Goal: Task Accomplishment & Management: Manage account settings

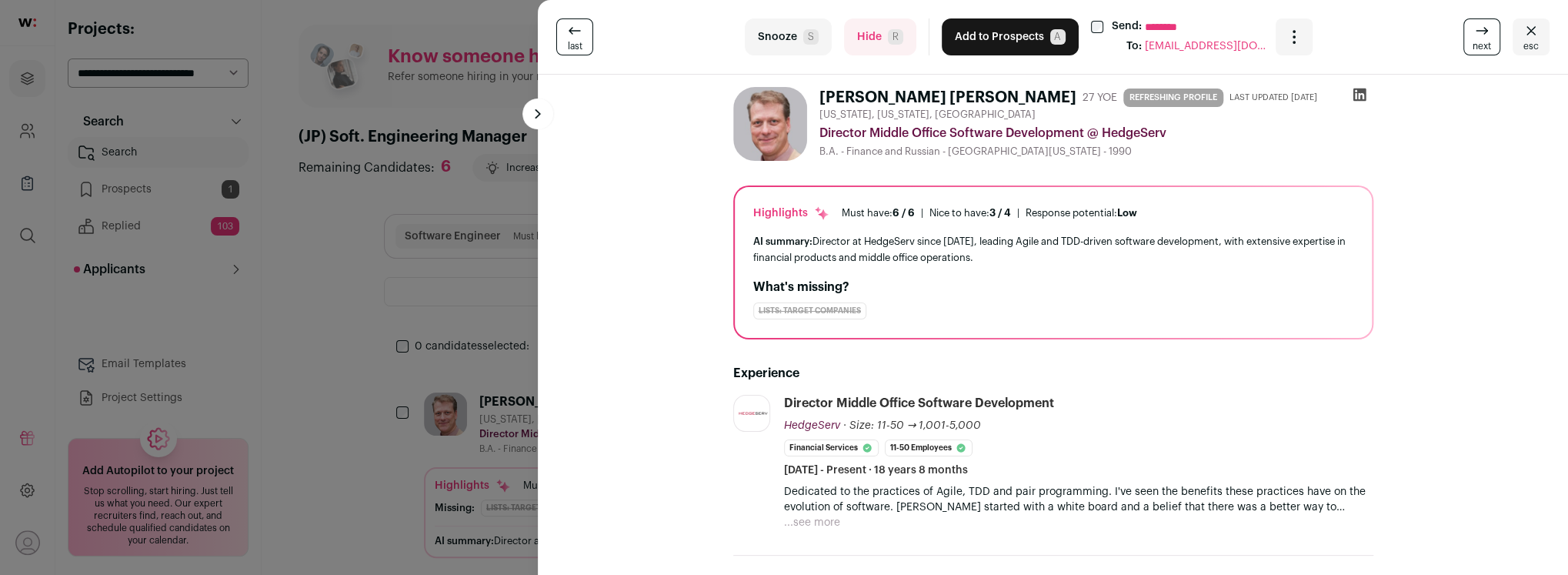
scroll to position [3, 0]
click at [868, 46] on button "Hide R" at bounding box center [881, 37] width 72 height 37
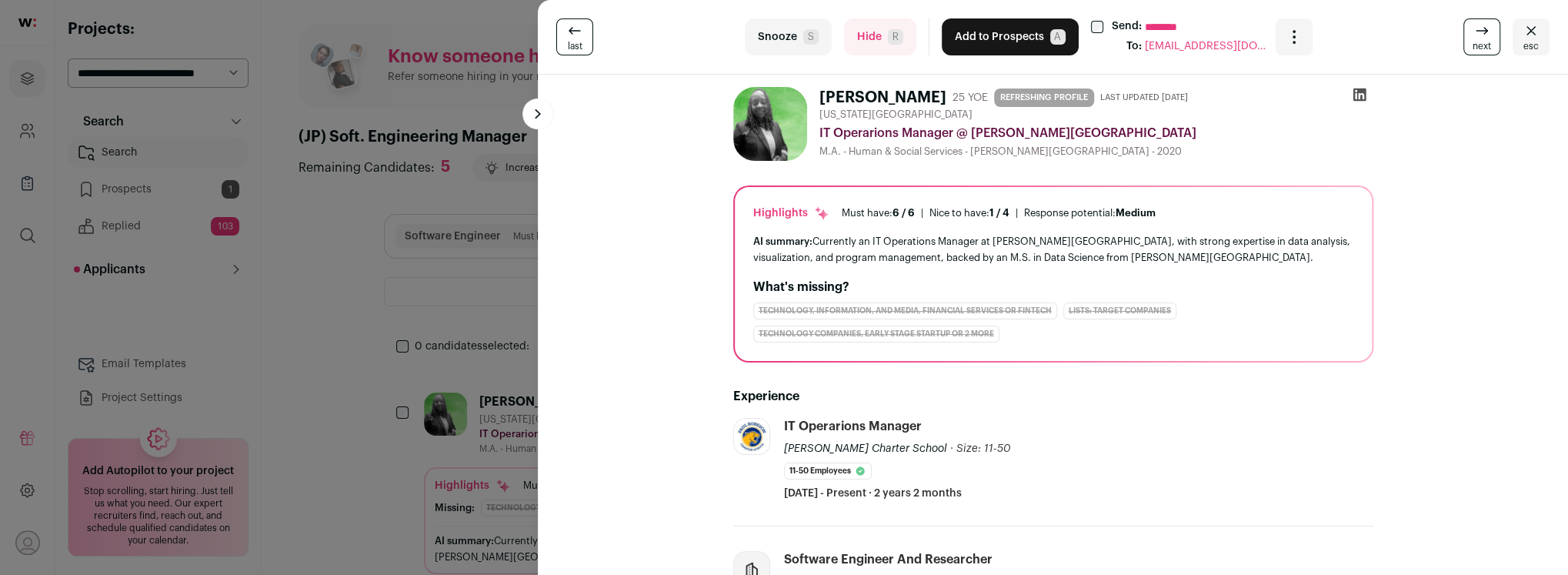
click at [865, 41] on button "Hide R" at bounding box center [881, 37] width 72 height 37
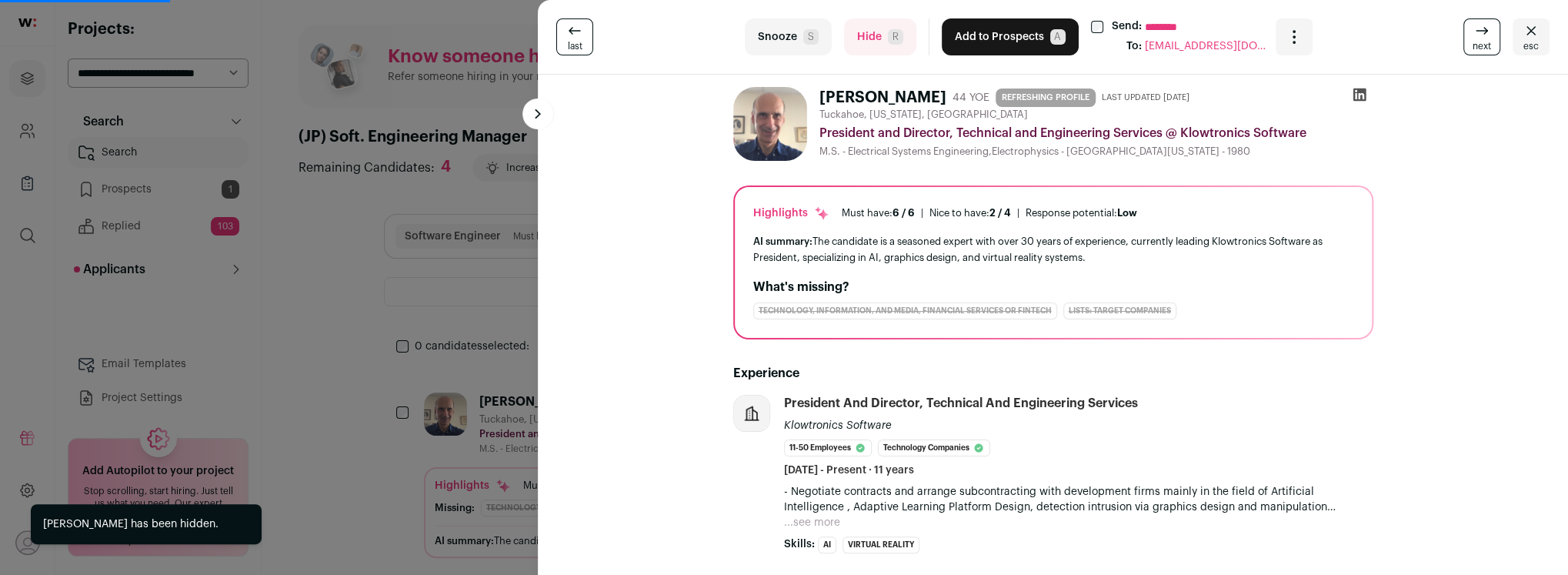
click at [865, 42] on button "Hide R" at bounding box center [881, 37] width 72 height 37
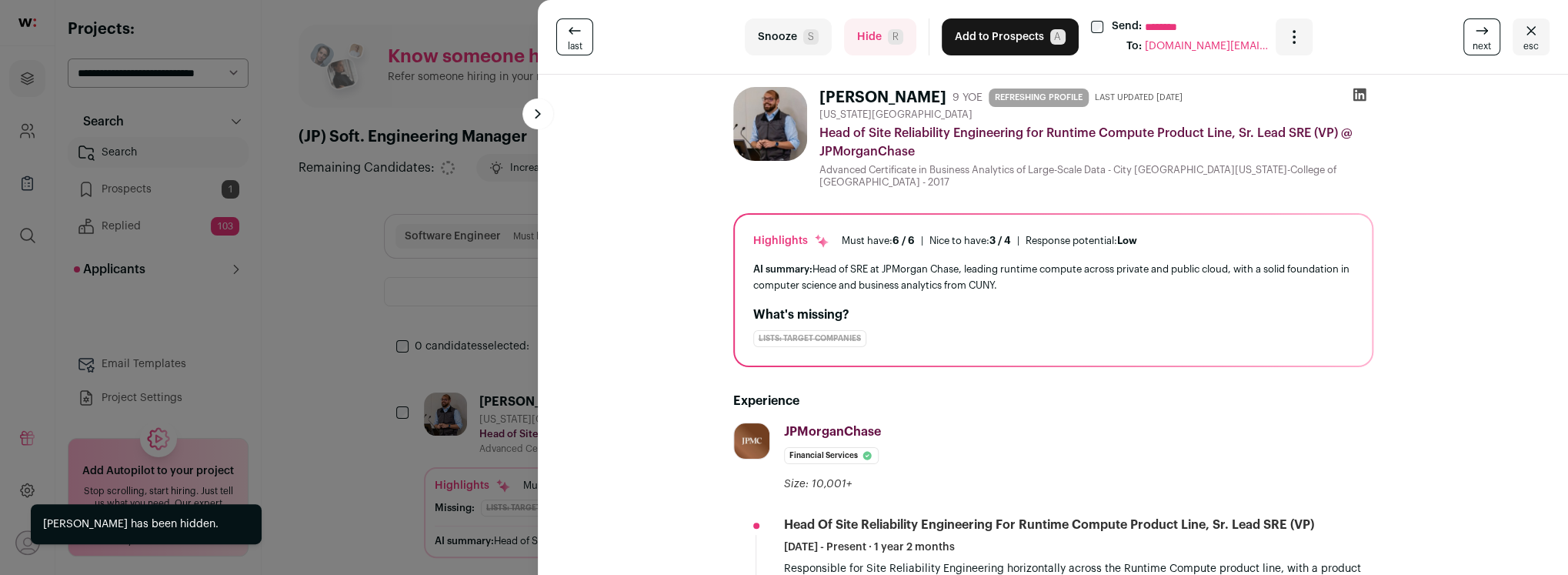
click at [865, 42] on button "Hide R" at bounding box center [881, 37] width 72 height 37
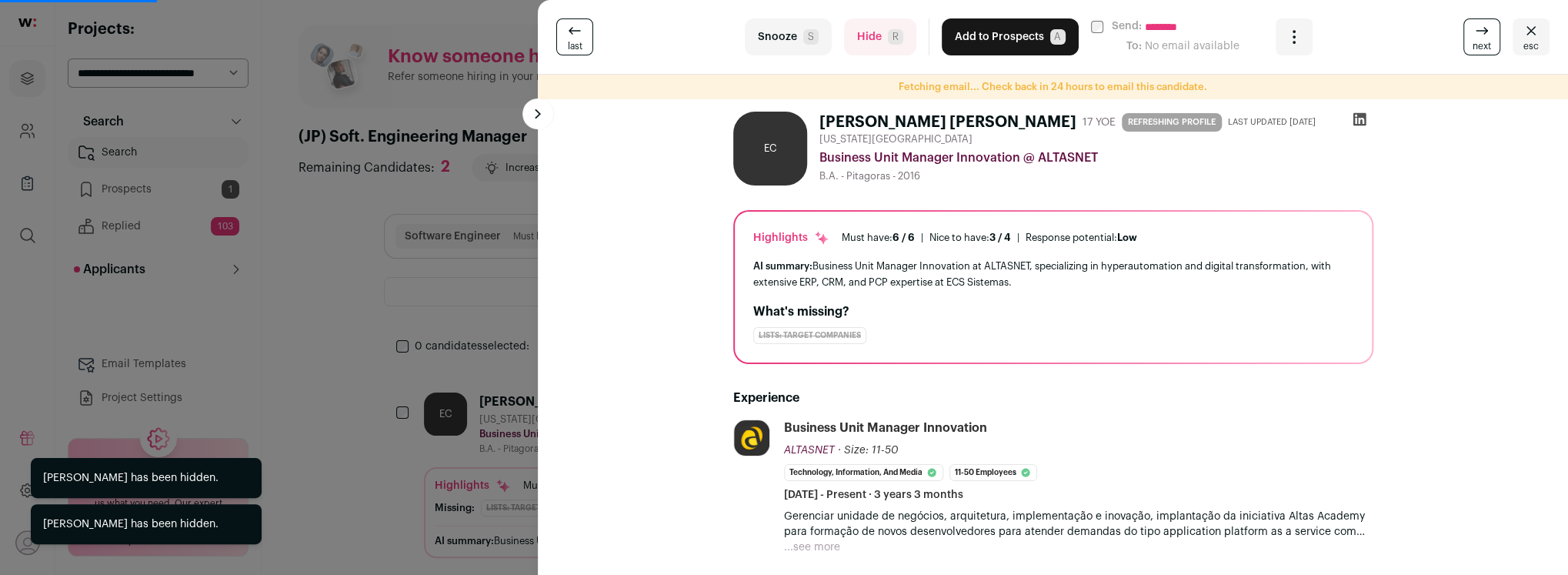
click at [865, 42] on button "Hide R" at bounding box center [881, 37] width 72 height 37
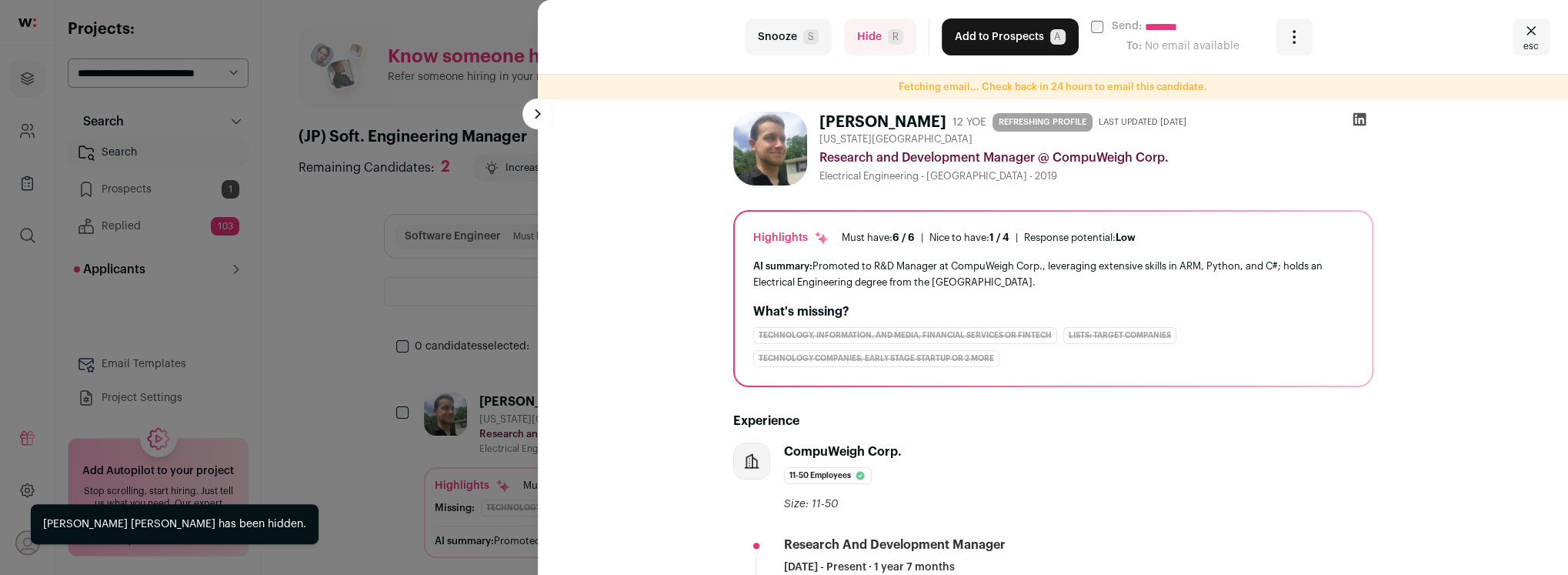
click at [865, 42] on button "Hide R" at bounding box center [881, 37] width 72 height 37
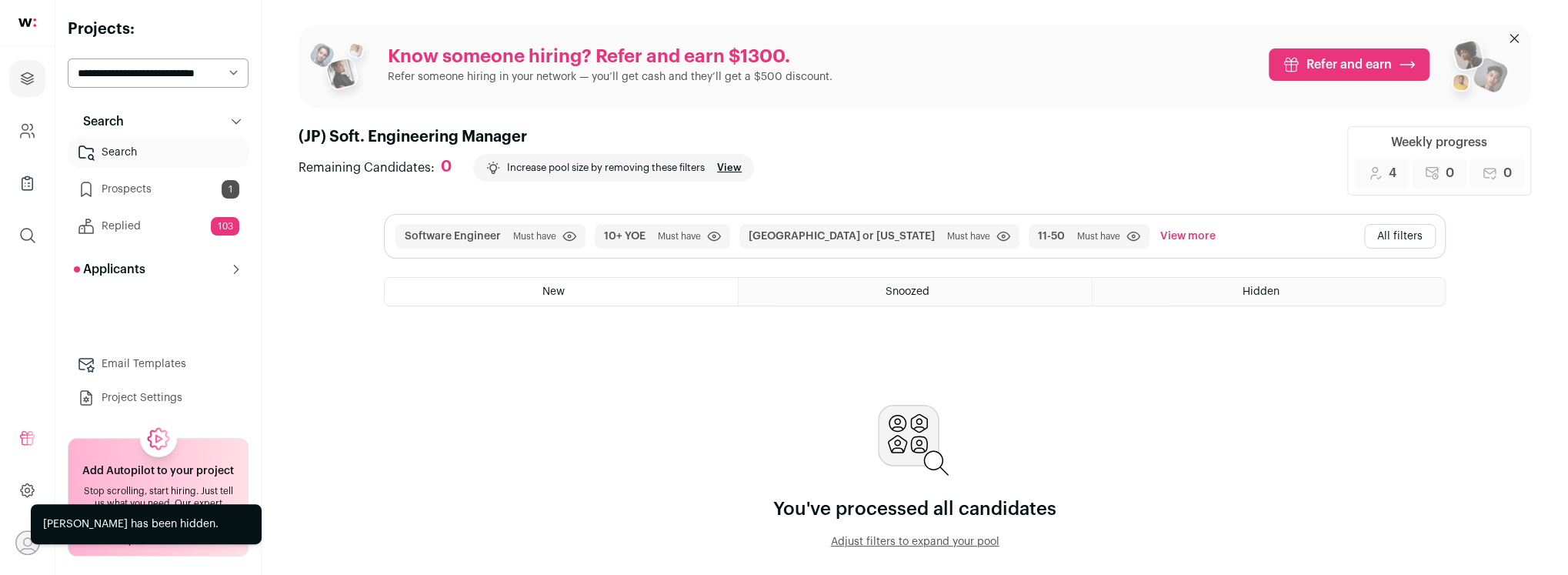
click at [1396, 239] on button "All filters" at bounding box center [1400, 236] width 71 height 25
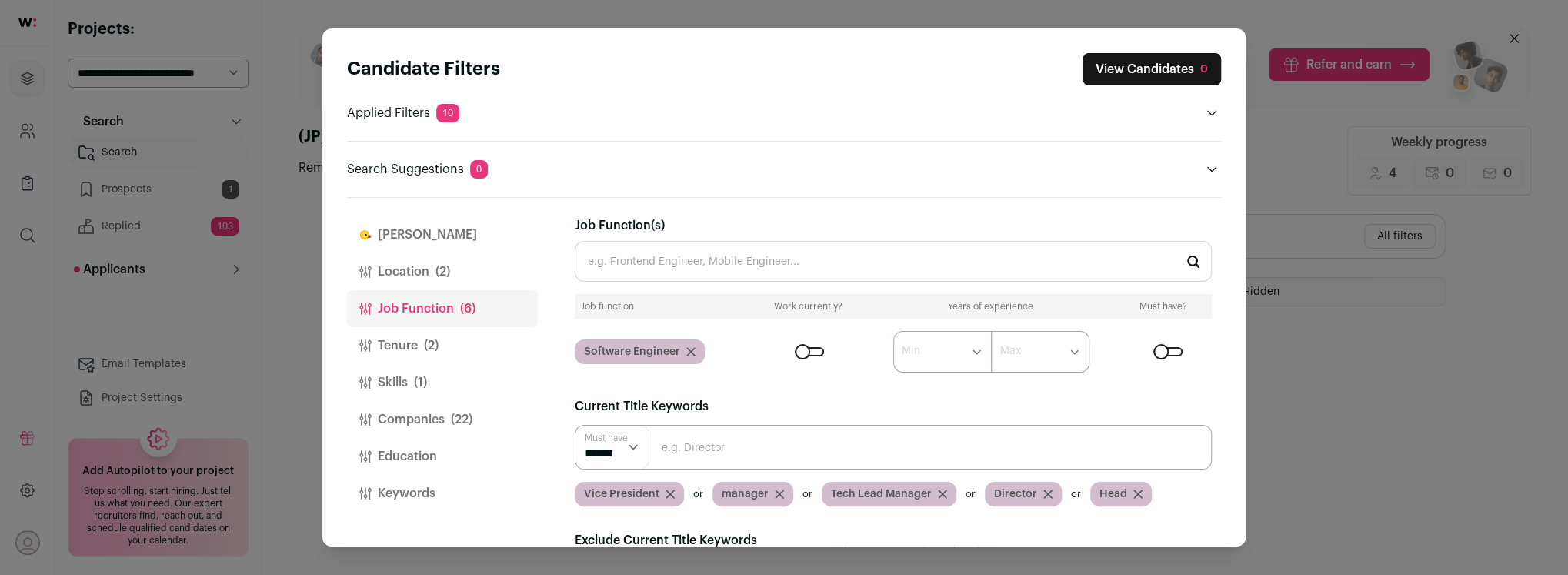
click at [669, 490] on icon "Close modal via background" at bounding box center [670, 494] width 8 height 8
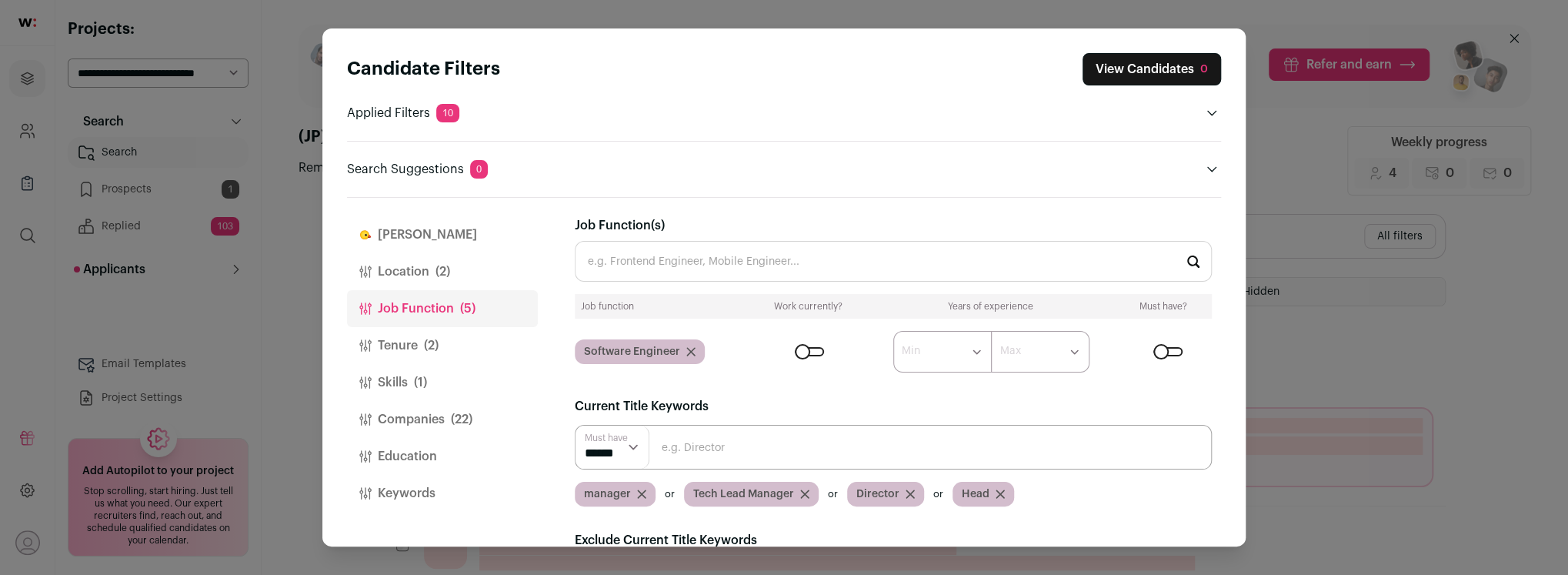
click at [637, 489] on icon "Close modal via background" at bounding box center [642, 494] width 9 height 9
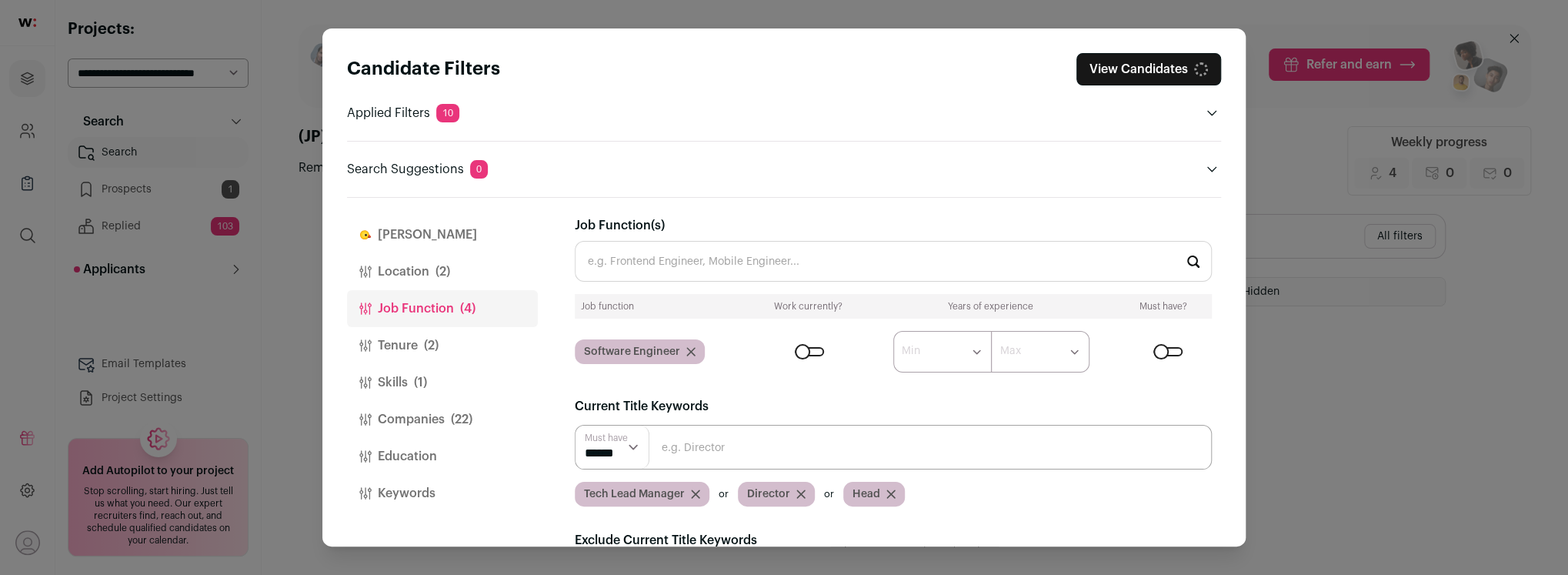
click at [694, 490] on icon "Close modal via background" at bounding box center [695, 494] width 8 height 8
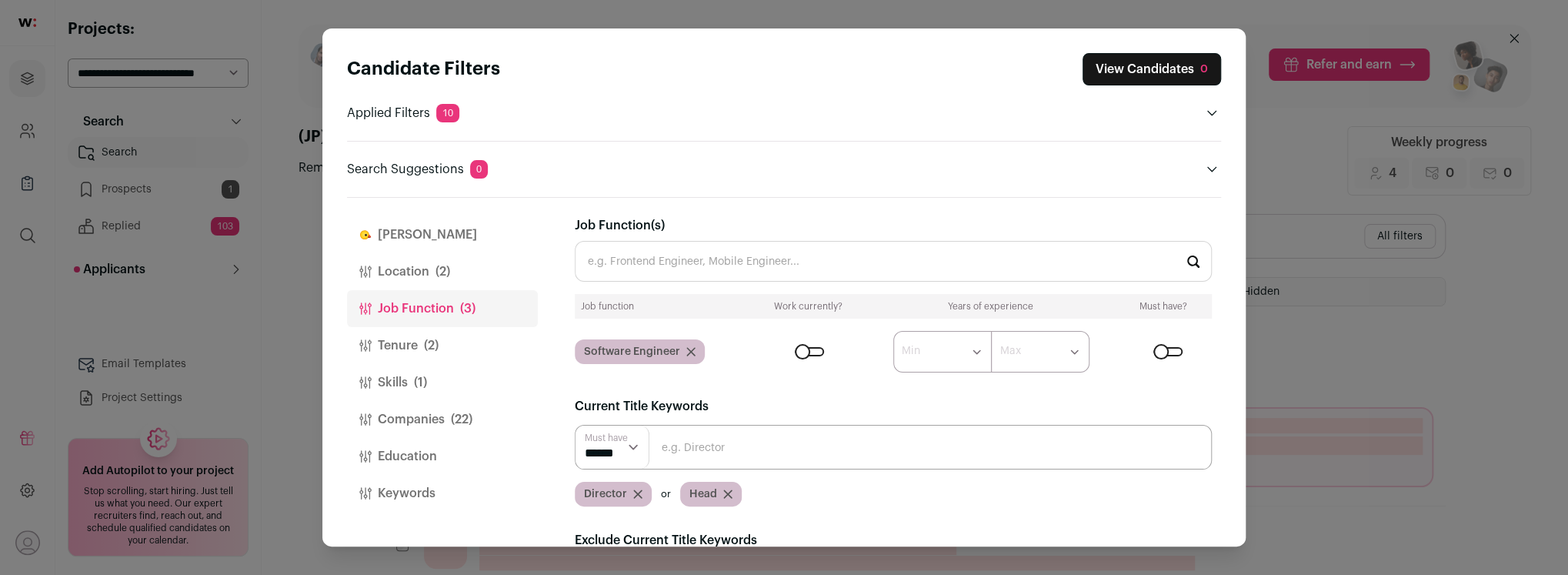
click at [636, 489] on icon "Close modal via background" at bounding box center [637, 494] width 9 height 9
click at [621, 490] on icon "Close modal via background" at bounding box center [622, 494] width 8 height 8
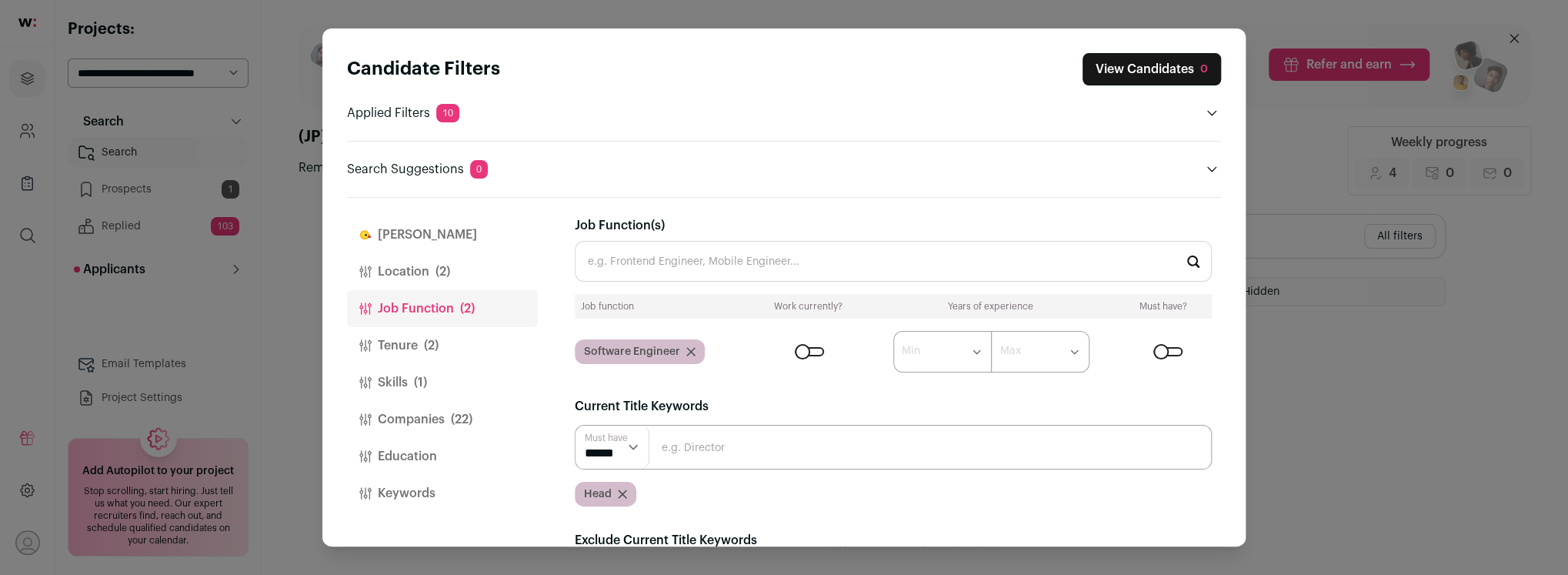
scroll to position [40, 0]
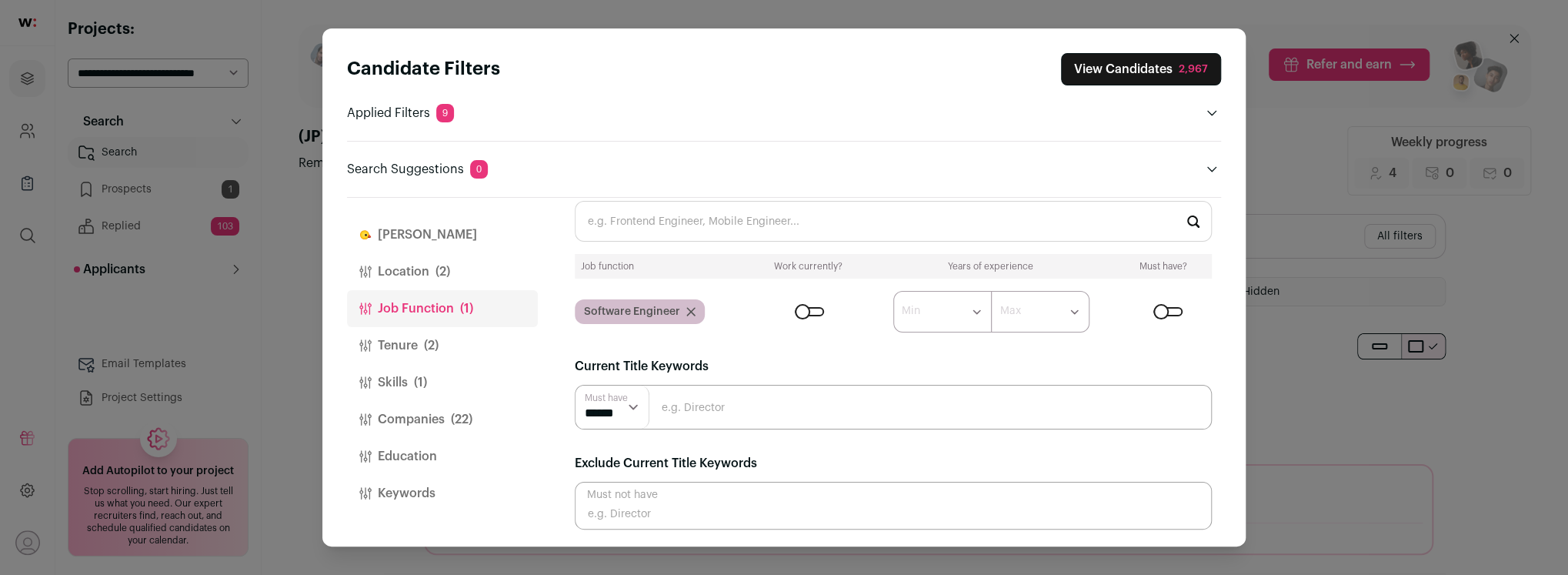
click at [1097, 70] on button "View Candidates 2,967" at bounding box center [1141, 69] width 160 height 33
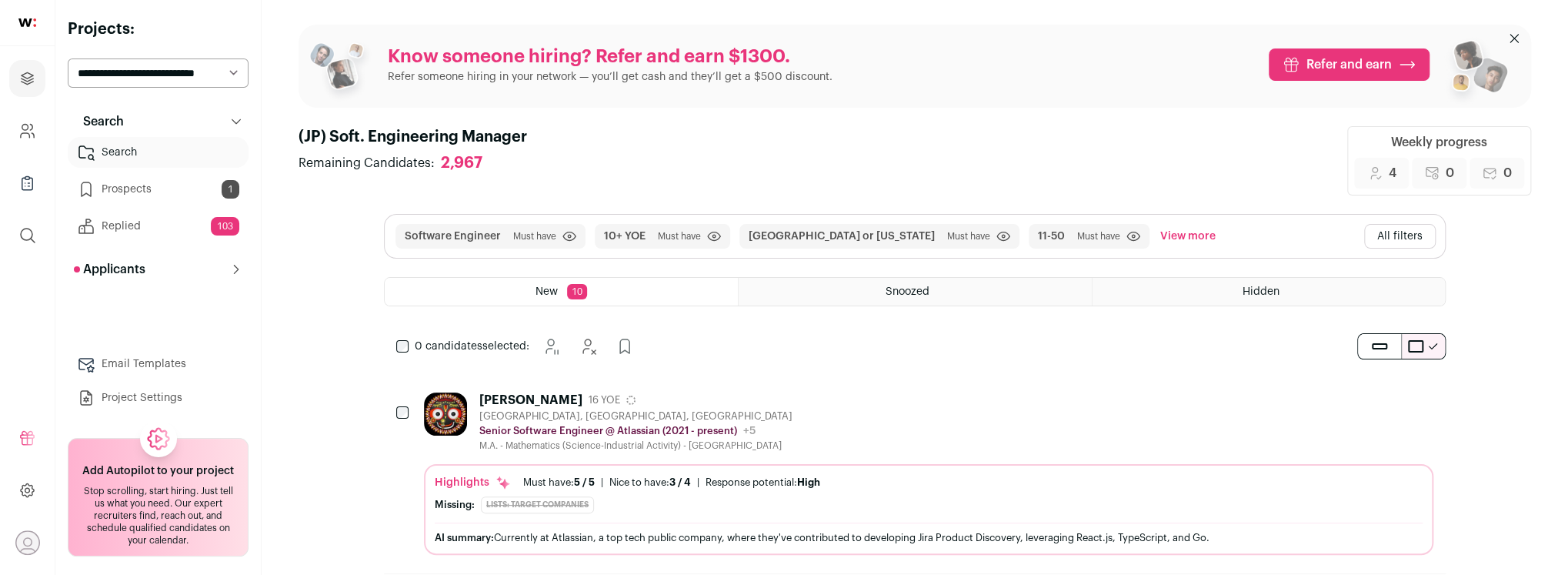
click at [833, 420] on div "[PERSON_NAME] 16 YOE [GEOGRAPHIC_DATA], [GEOGRAPHIC_DATA], [GEOGRAPHIC_DATA] Se…" at bounding box center [928, 422] width 1009 height 59
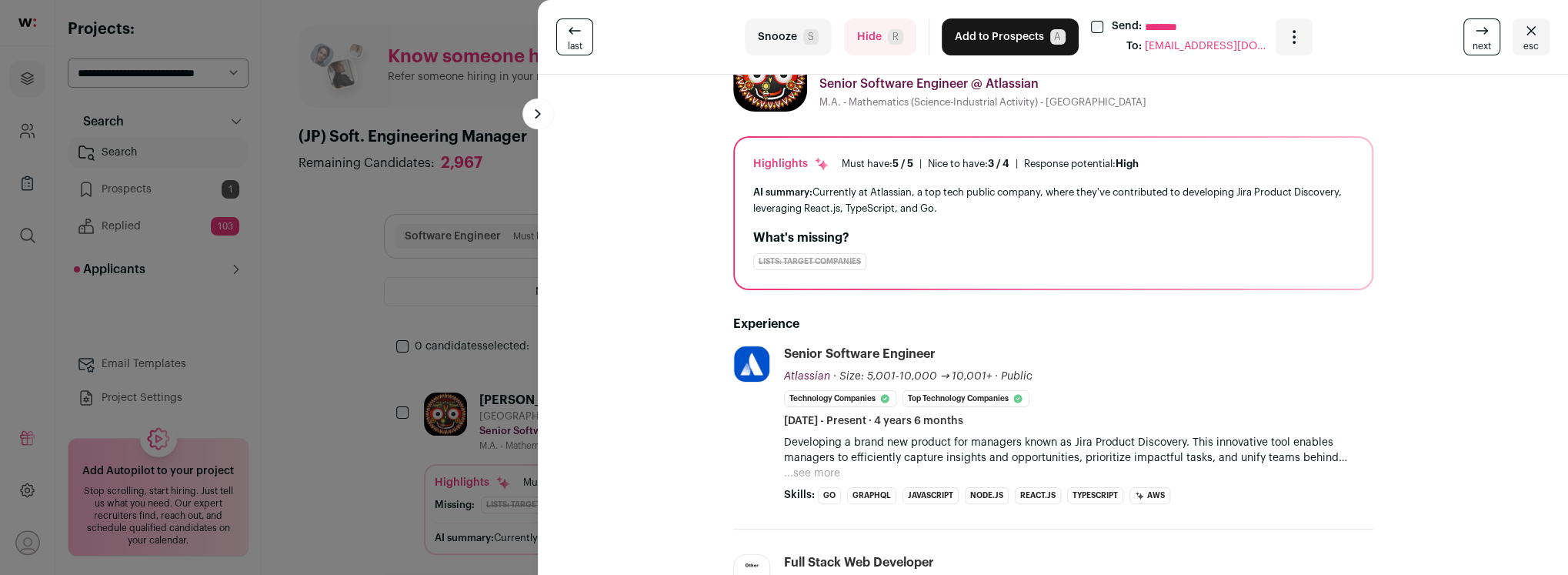
scroll to position [0, 0]
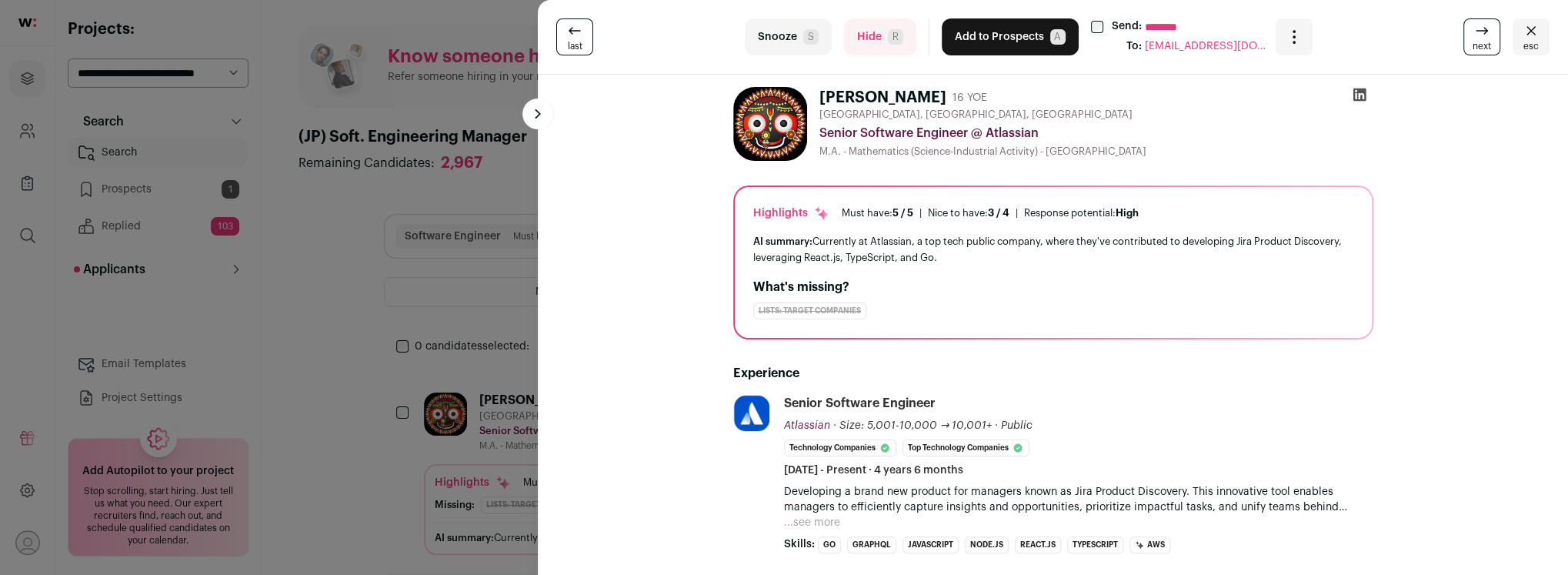
click at [881, 34] on button "Hide R" at bounding box center [881, 37] width 72 height 37
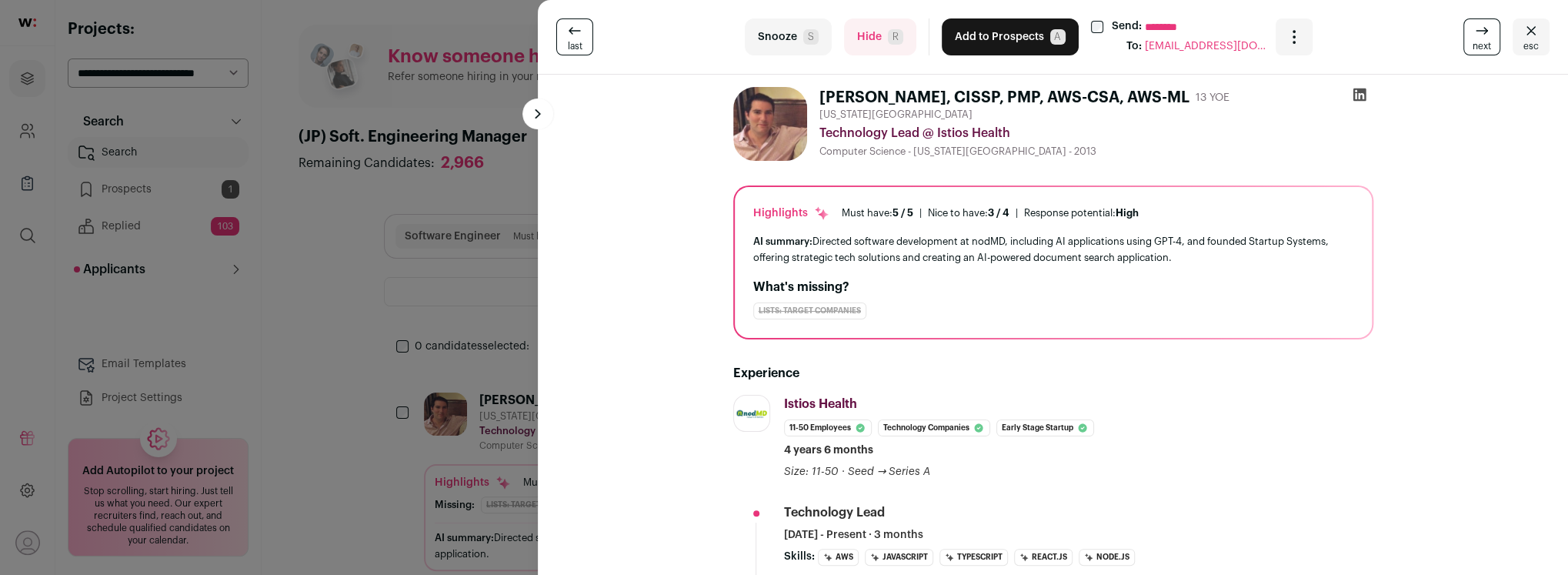
click at [375, 250] on div "last Snooze S Hide R Add to Prospects A Send: ******** To: [EMAIL_ADDRESS][DOMA…" at bounding box center [784, 288] width 1568 height 575
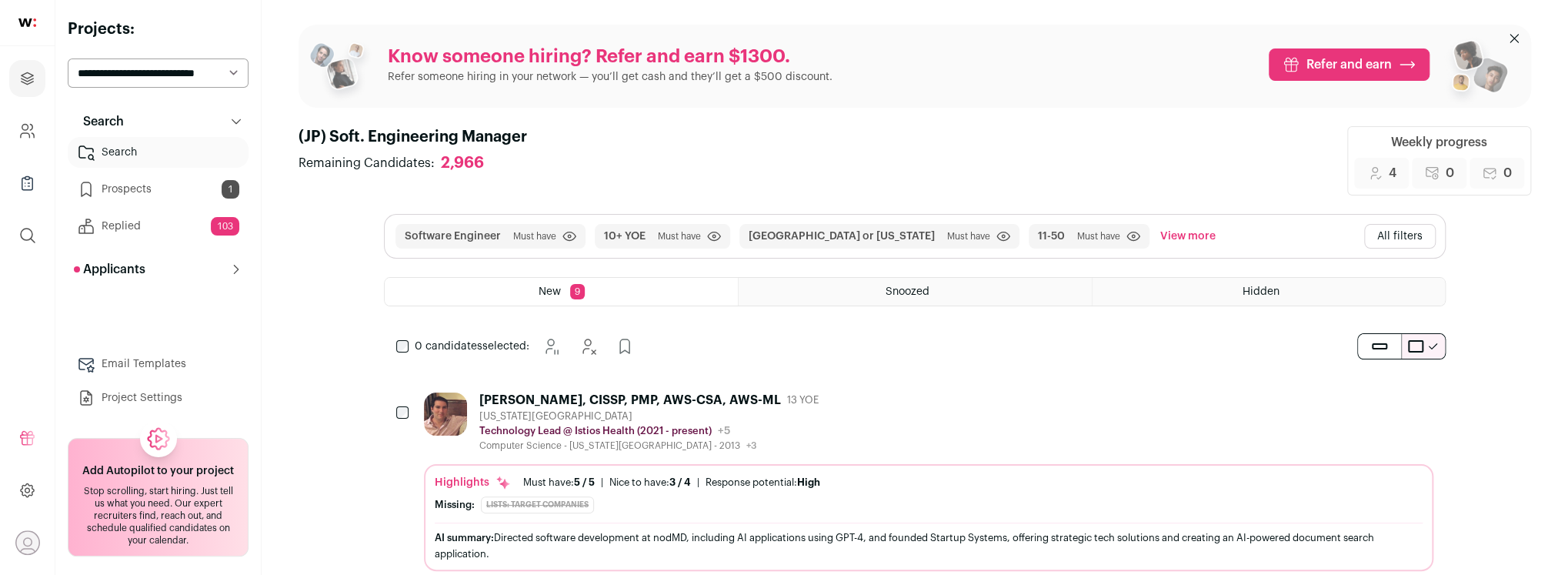
click at [1389, 245] on button "All filters" at bounding box center [1400, 236] width 71 height 25
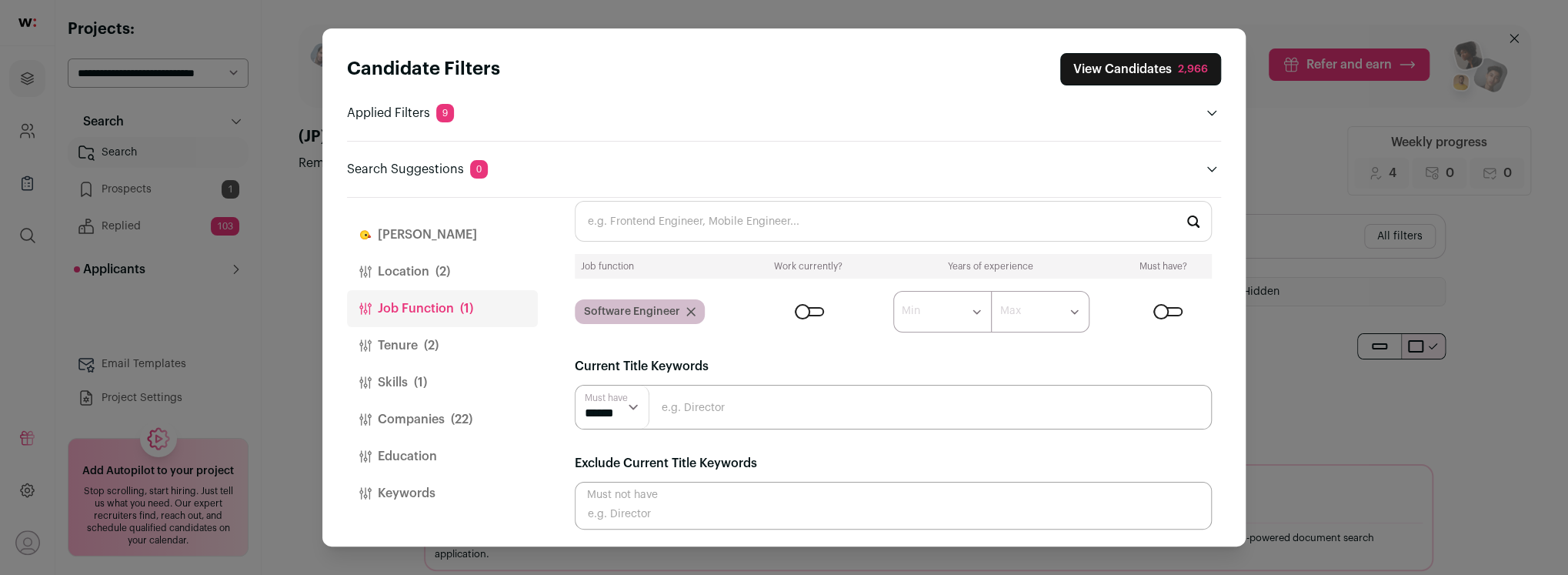
click at [819, 407] on input "Close modal via background" at bounding box center [893, 407] width 637 height 45
click at [891, 396] on input "engineering manager" at bounding box center [893, 407] width 637 height 45
type input "Engineering manager"
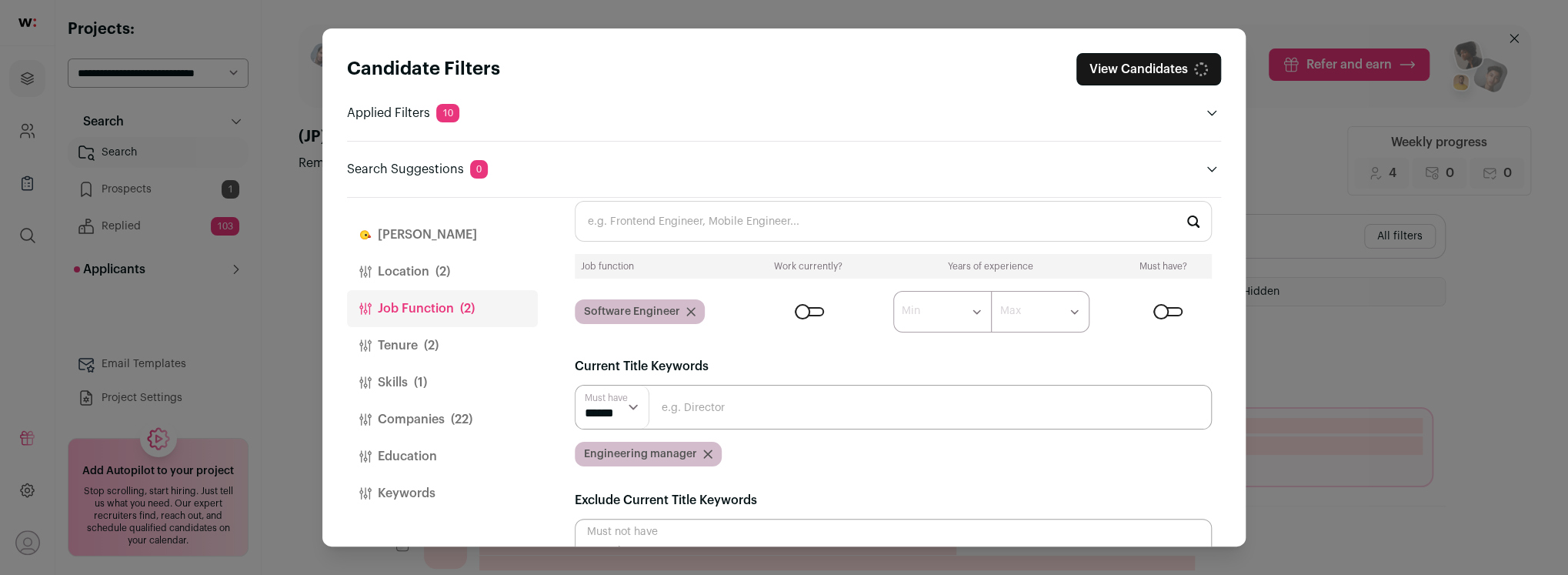
click at [875, 397] on input "Close modal via background" at bounding box center [893, 407] width 637 height 45
click at [851, 470] on section "Job Function(s) Job function Work currently? Years of experience Must have? Sof…" at bounding box center [893, 371] width 637 height 391
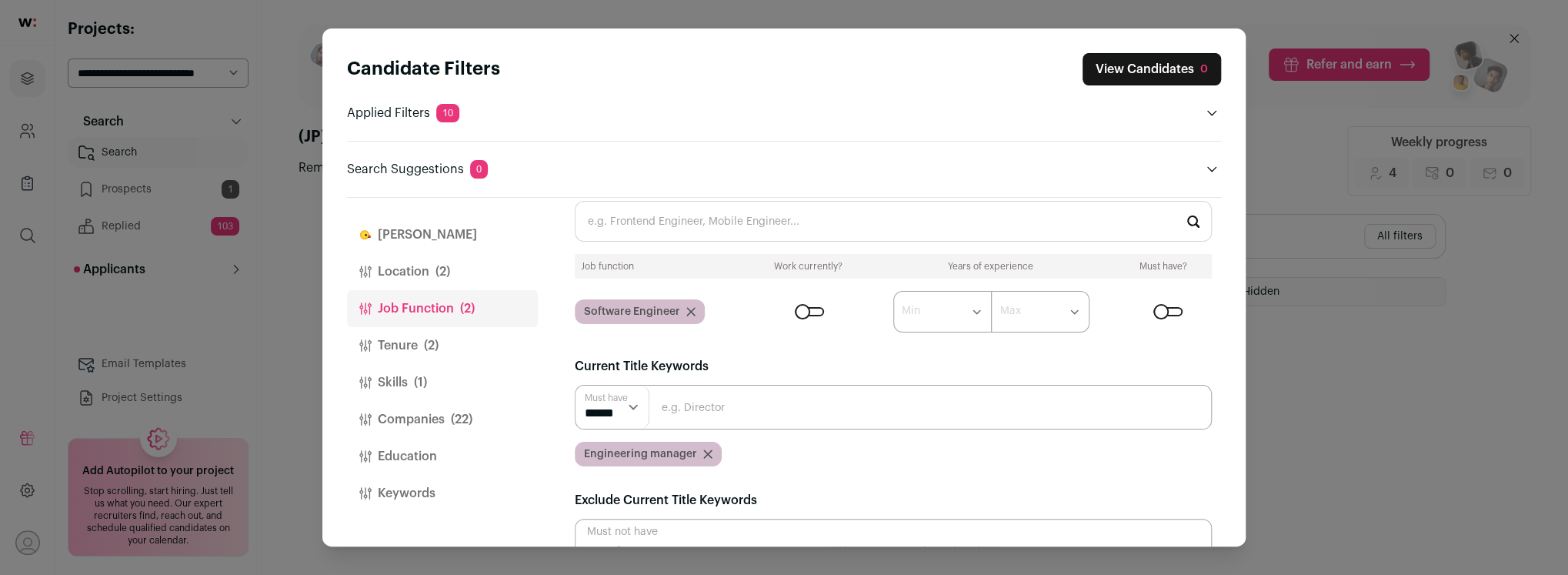
click at [688, 308] on icon "Close modal via background" at bounding box center [691, 311] width 9 height 9
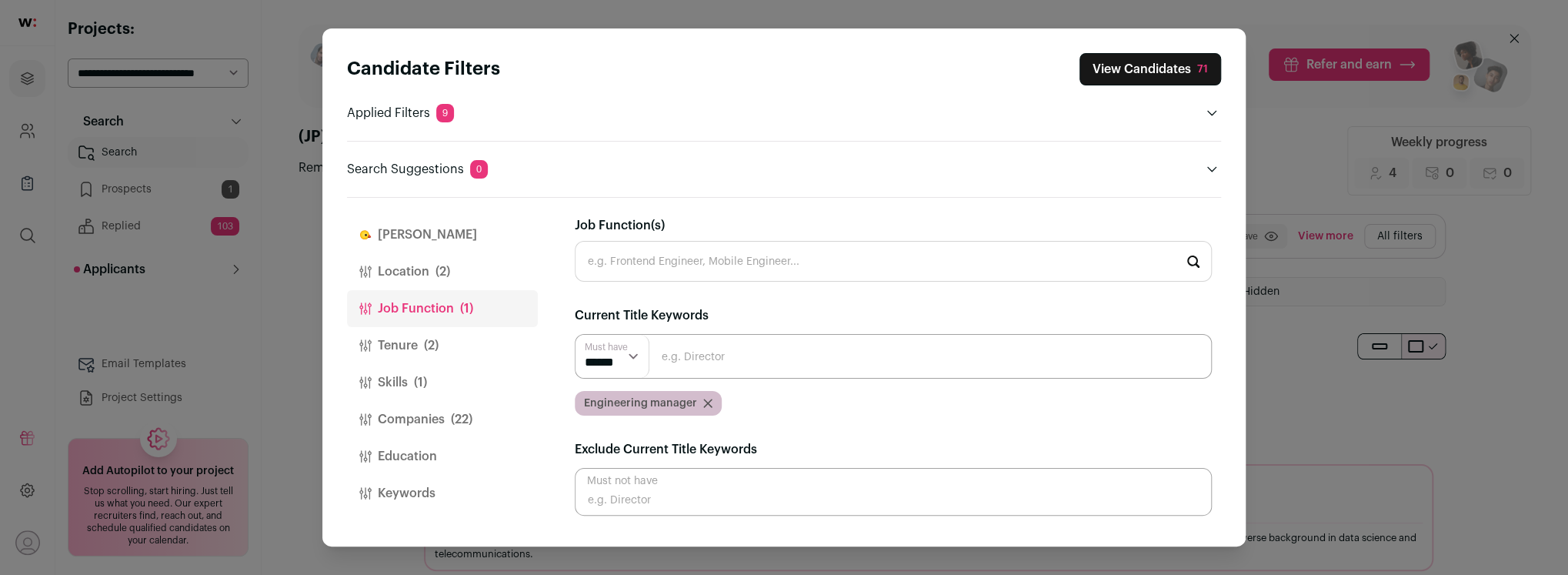
click at [1140, 76] on button "View Candidates 71" at bounding box center [1150, 69] width 142 height 33
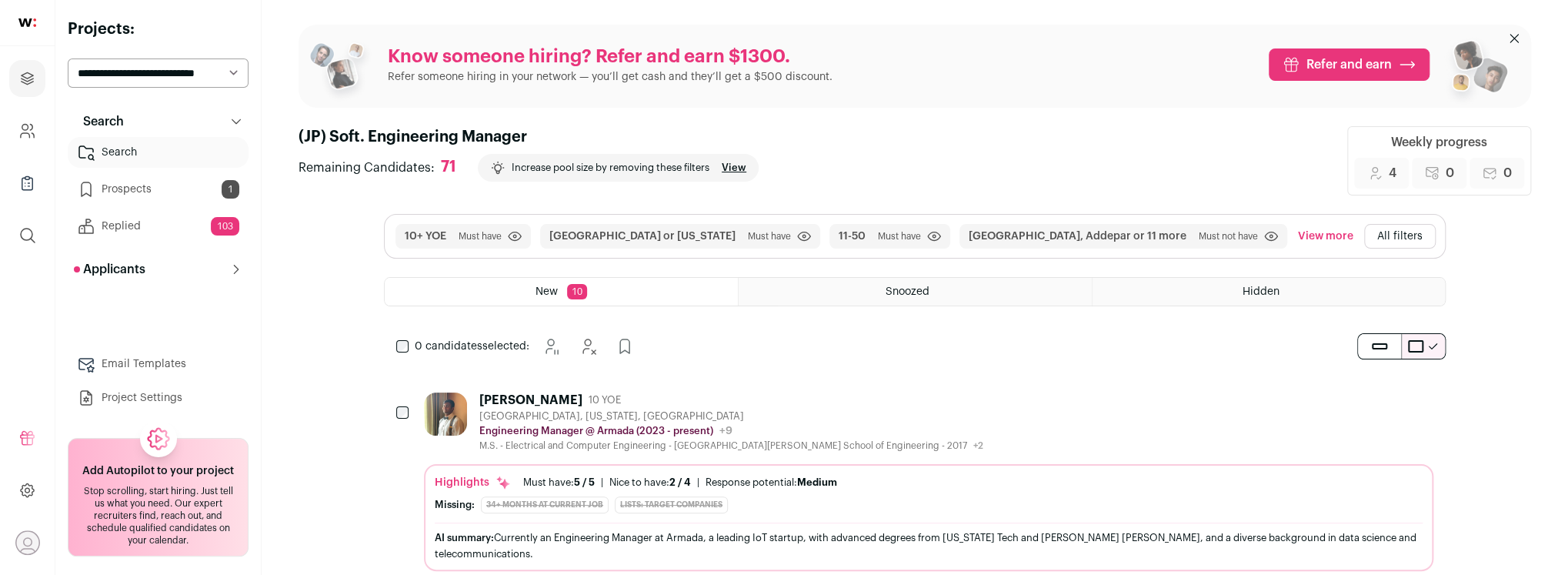
click at [730, 404] on div "[PERSON_NAME] 10 YOE" at bounding box center [732, 400] width 504 height 15
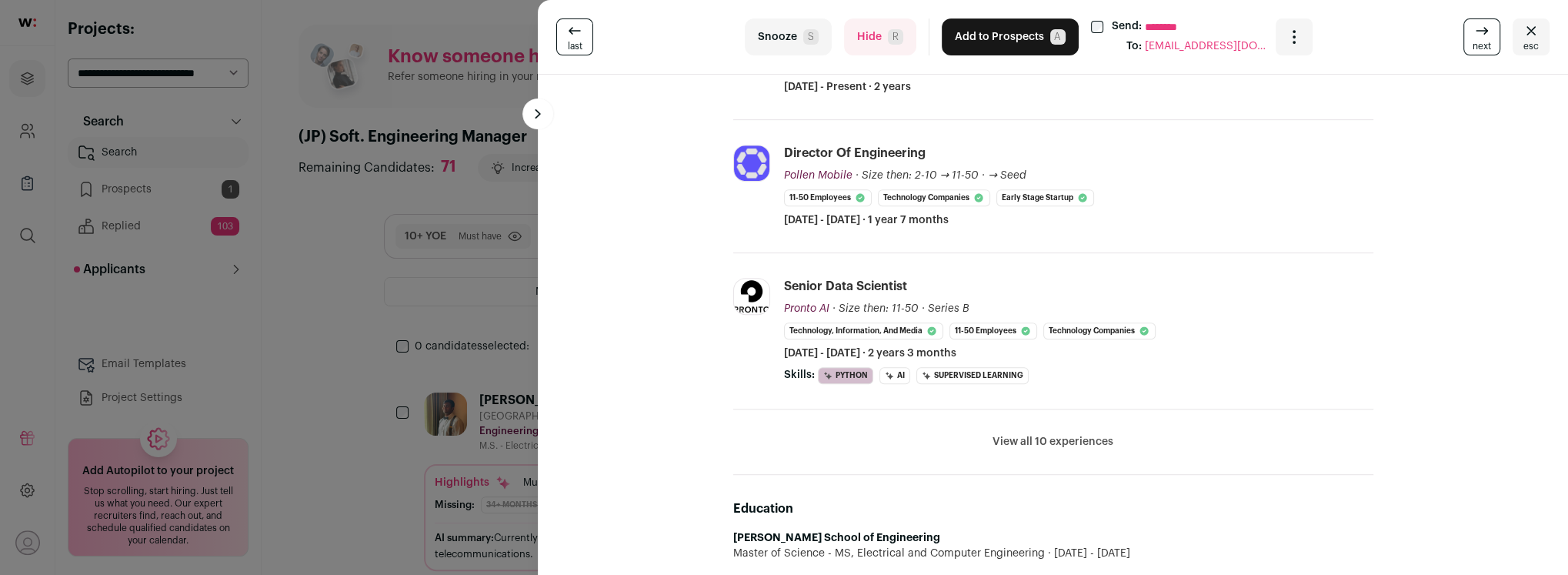
scroll to position [384, 0]
click at [1033, 441] on button "View all 10 experiences" at bounding box center [1052, 441] width 121 height 15
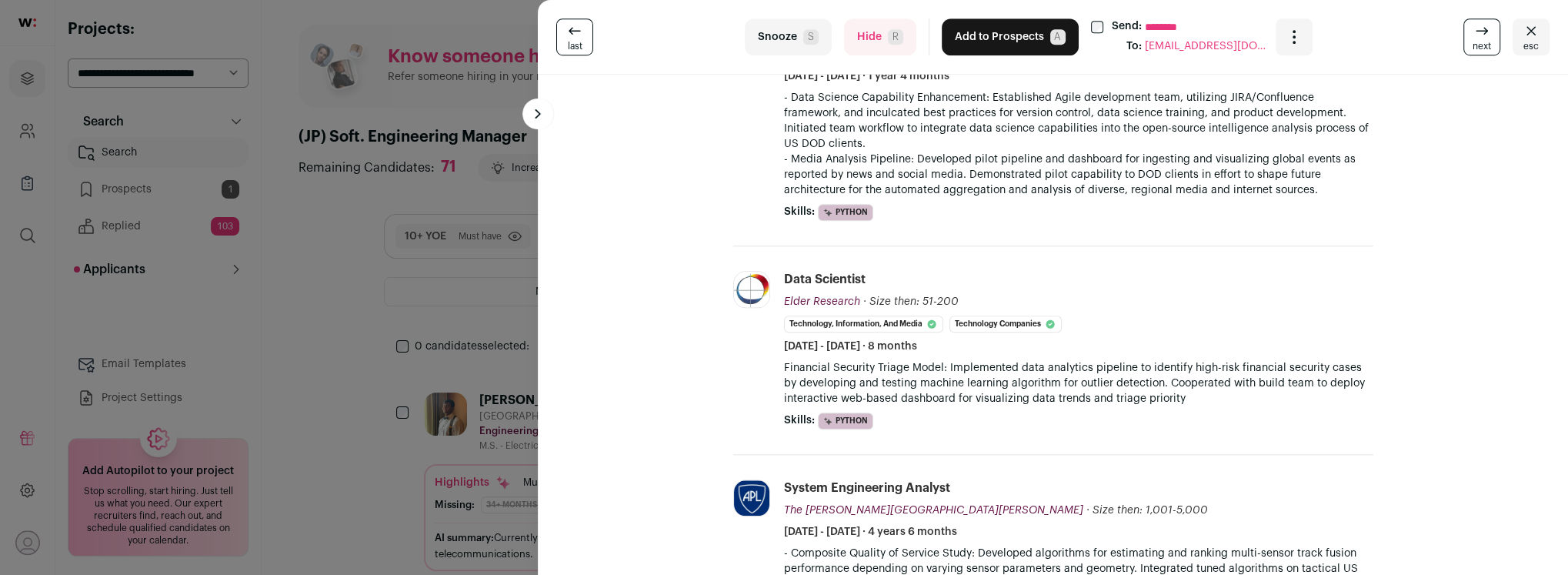
scroll to position [0, 0]
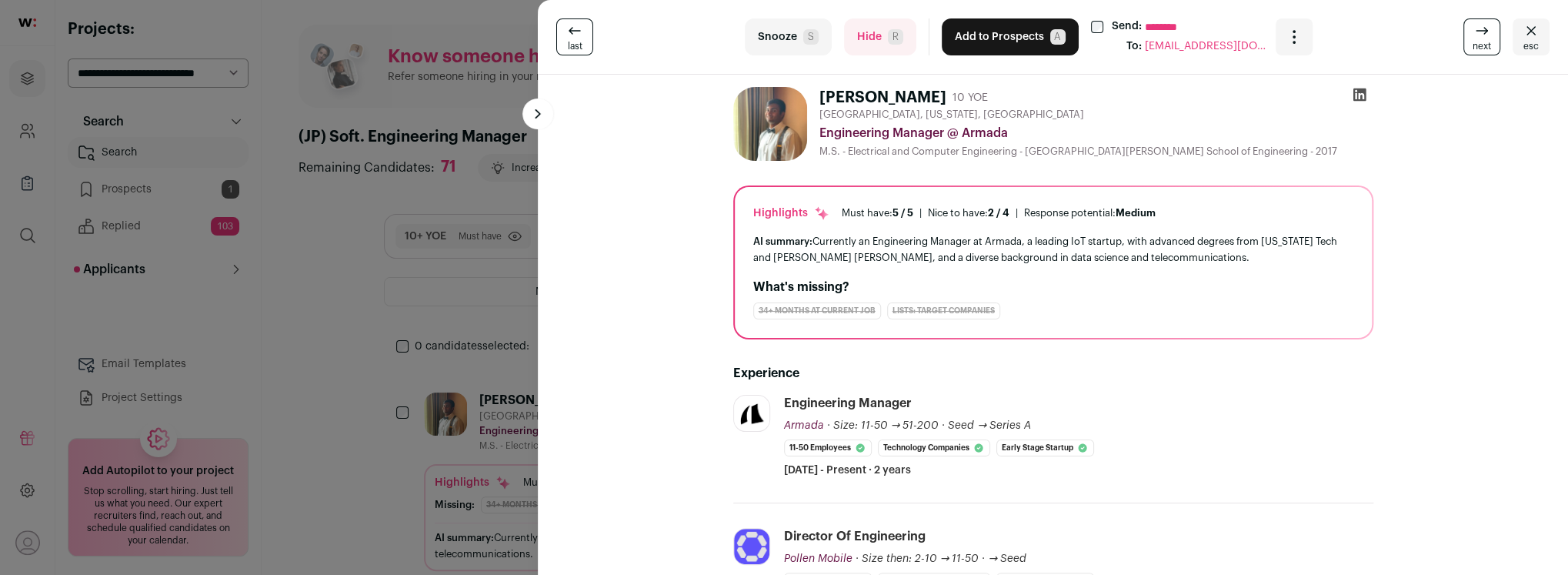
click at [852, 41] on button "Hide R" at bounding box center [881, 37] width 72 height 37
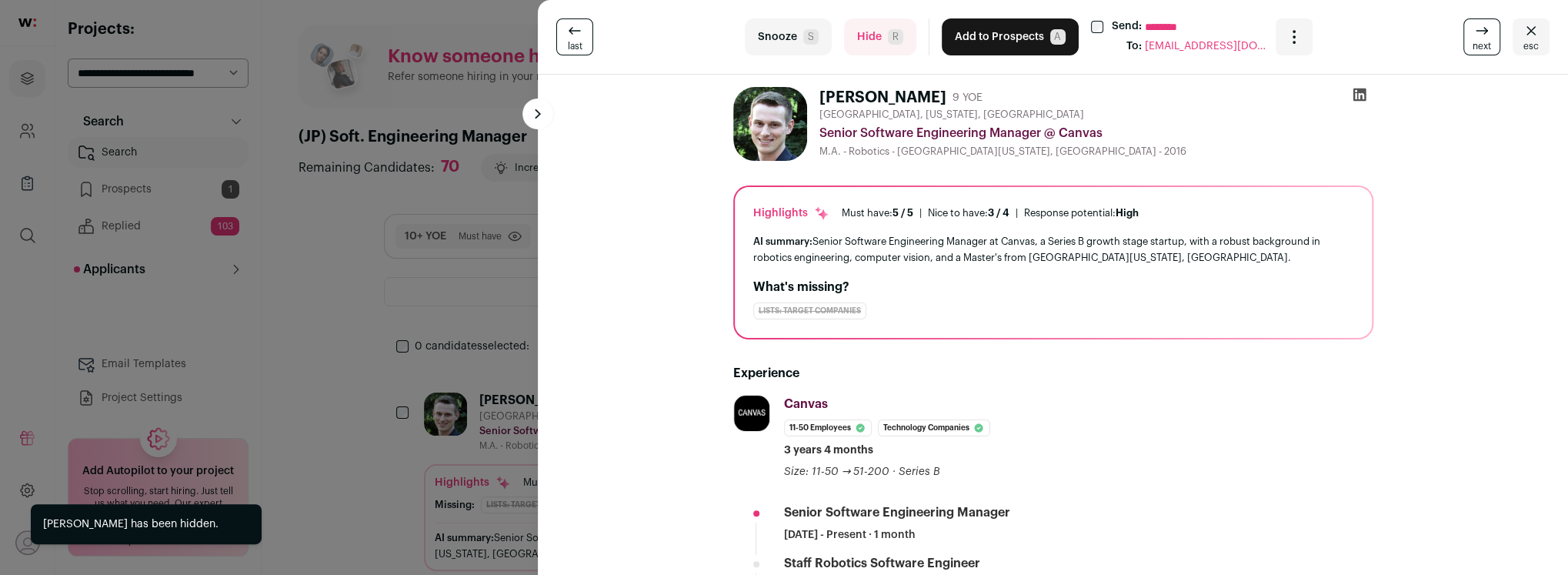
click at [868, 41] on button "Hide R" at bounding box center [881, 37] width 72 height 37
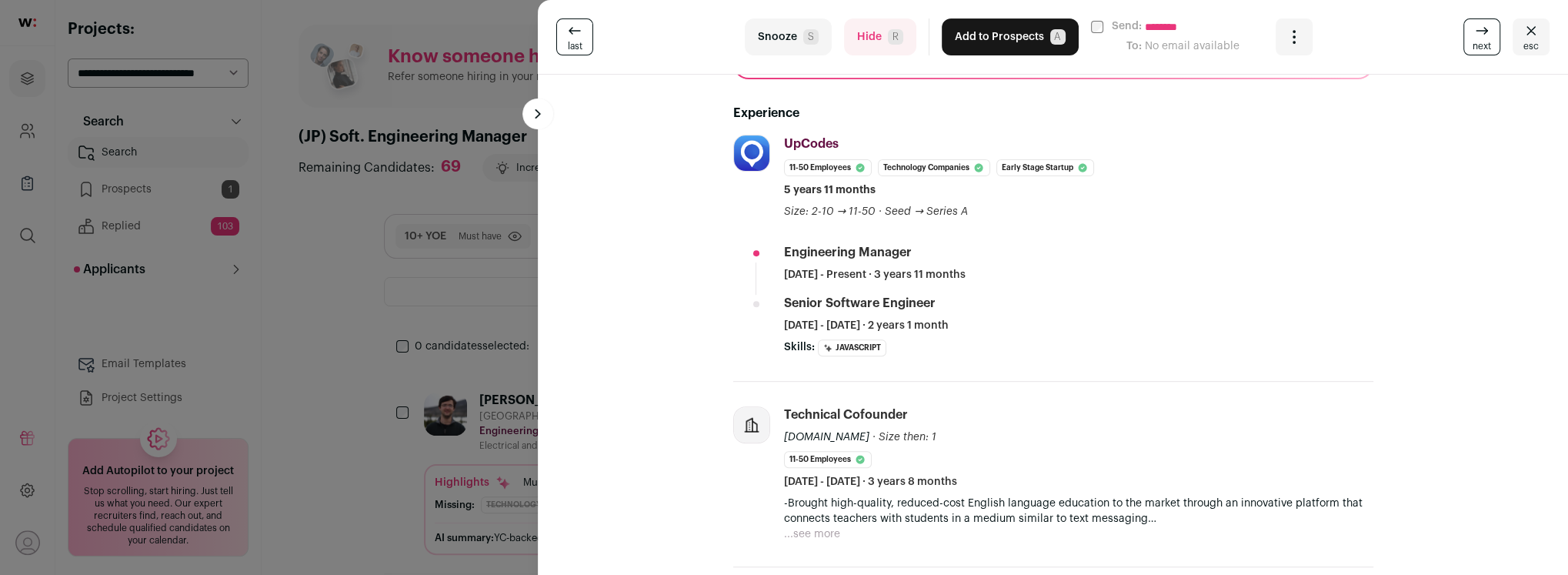
scroll to position [348, 0]
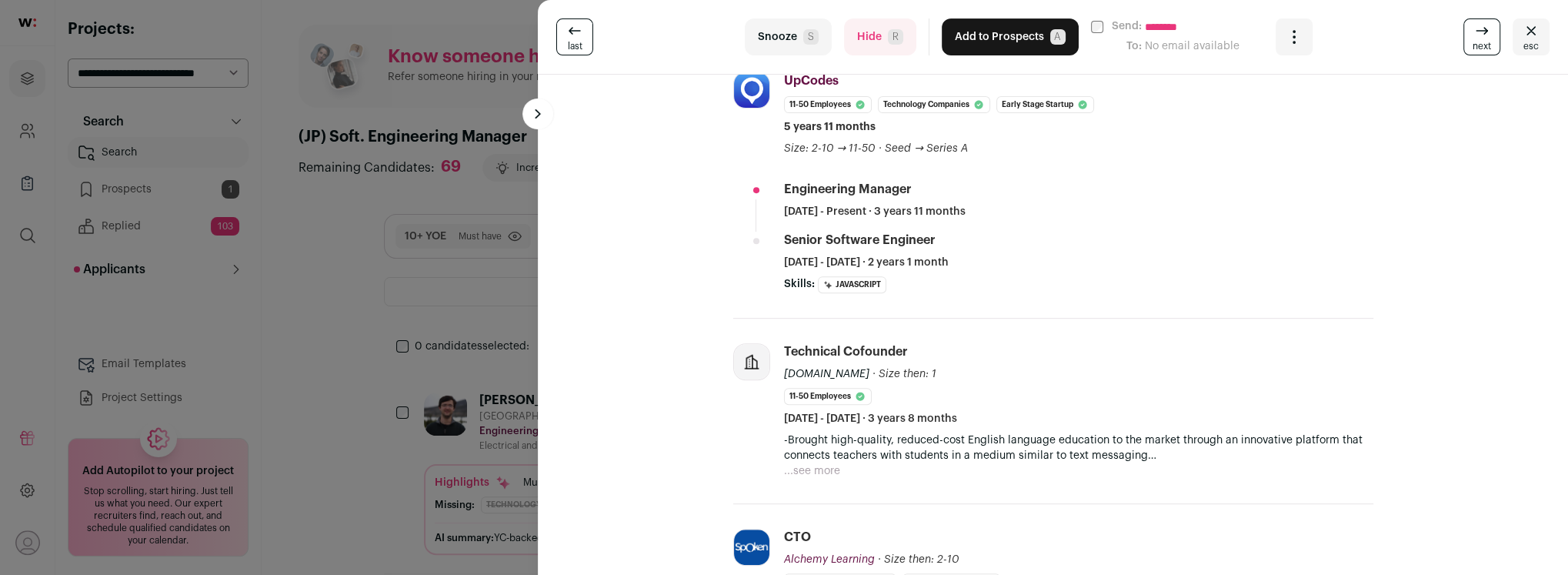
click at [871, 42] on button "Hide R" at bounding box center [881, 37] width 72 height 37
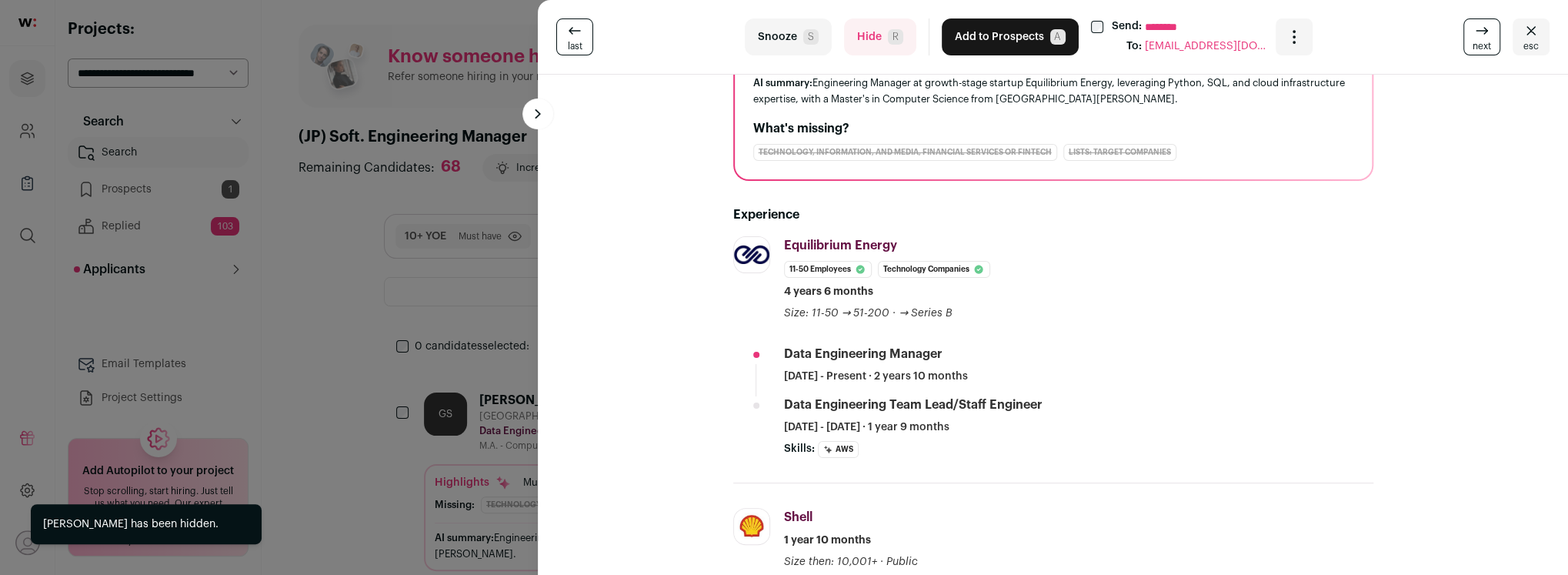
scroll to position [161, 0]
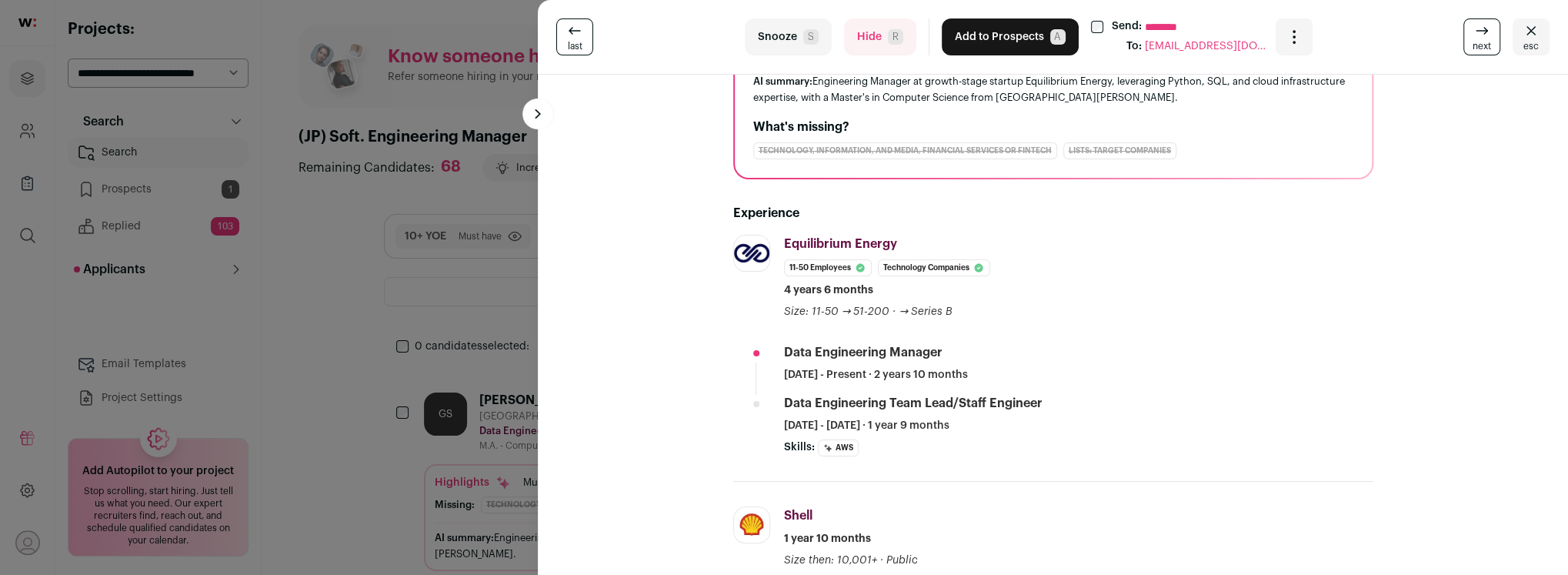
click at [864, 44] on button "Hide R" at bounding box center [881, 37] width 72 height 37
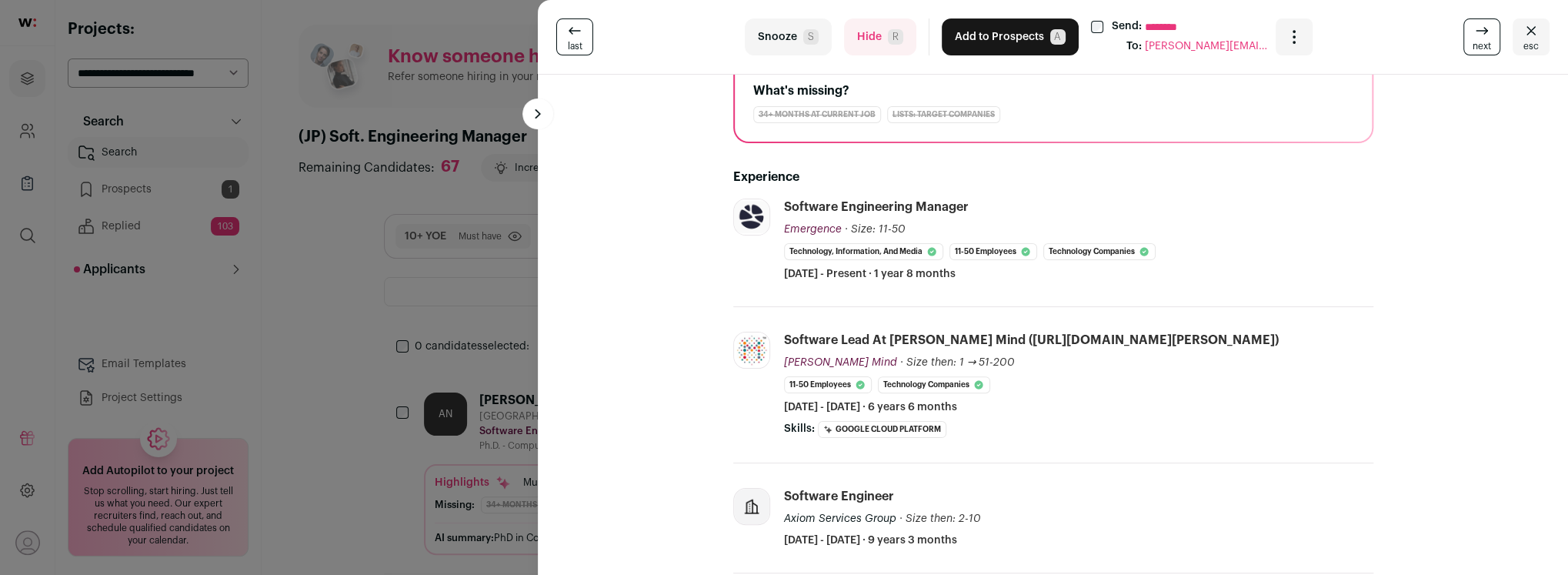
scroll to position [198, 0]
click at [861, 40] on button "Hide R" at bounding box center [881, 37] width 72 height 37
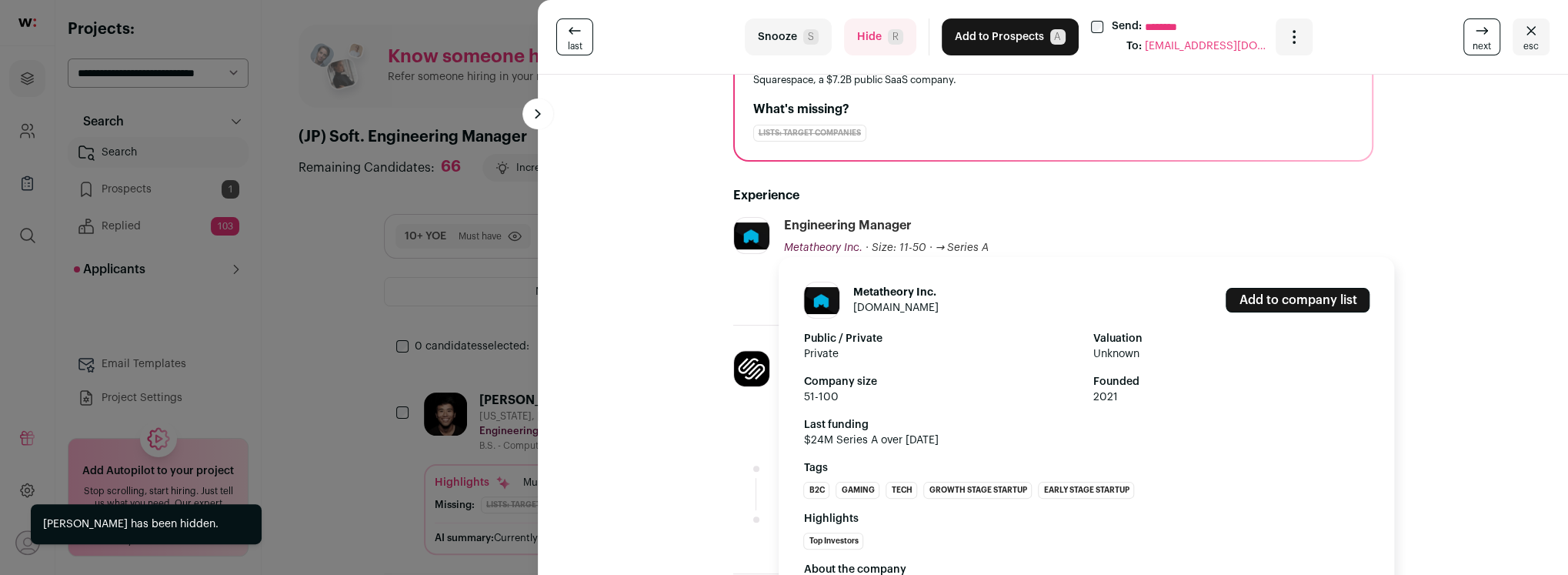
scroll to position [194, 0]
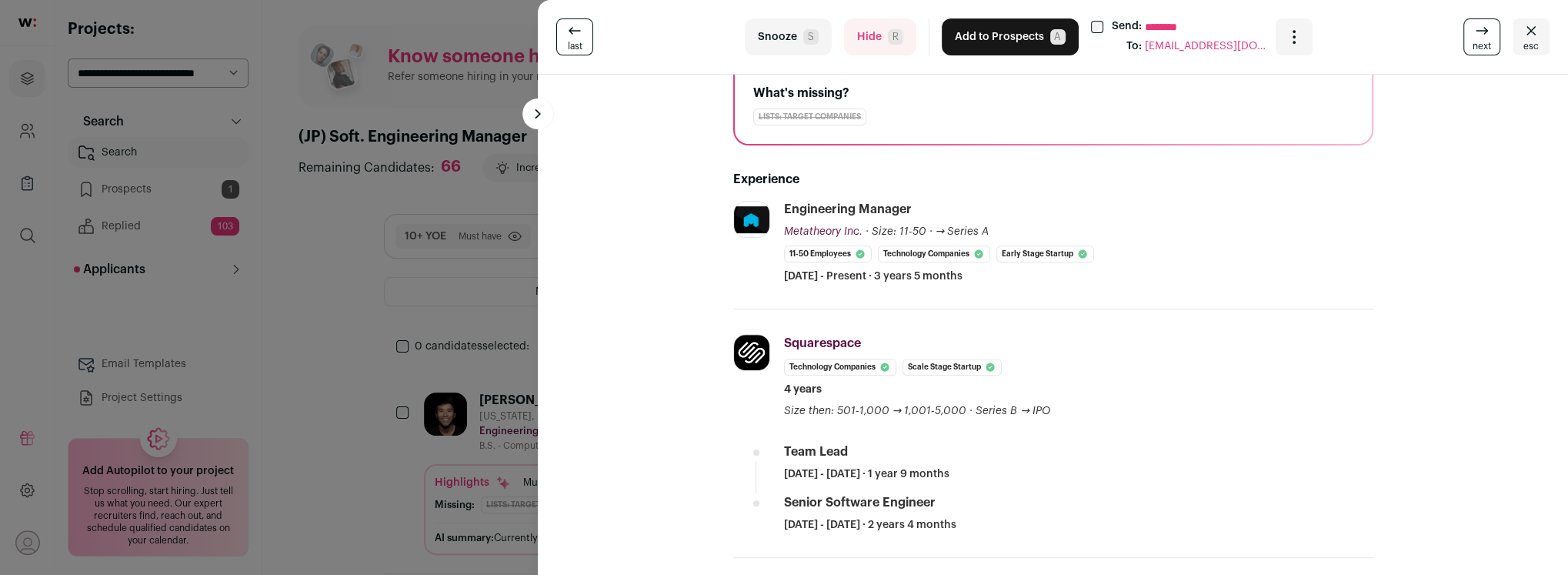
click at [863, 30] on button "Hide R" at bounding box center [881, 37] width 72 height 37
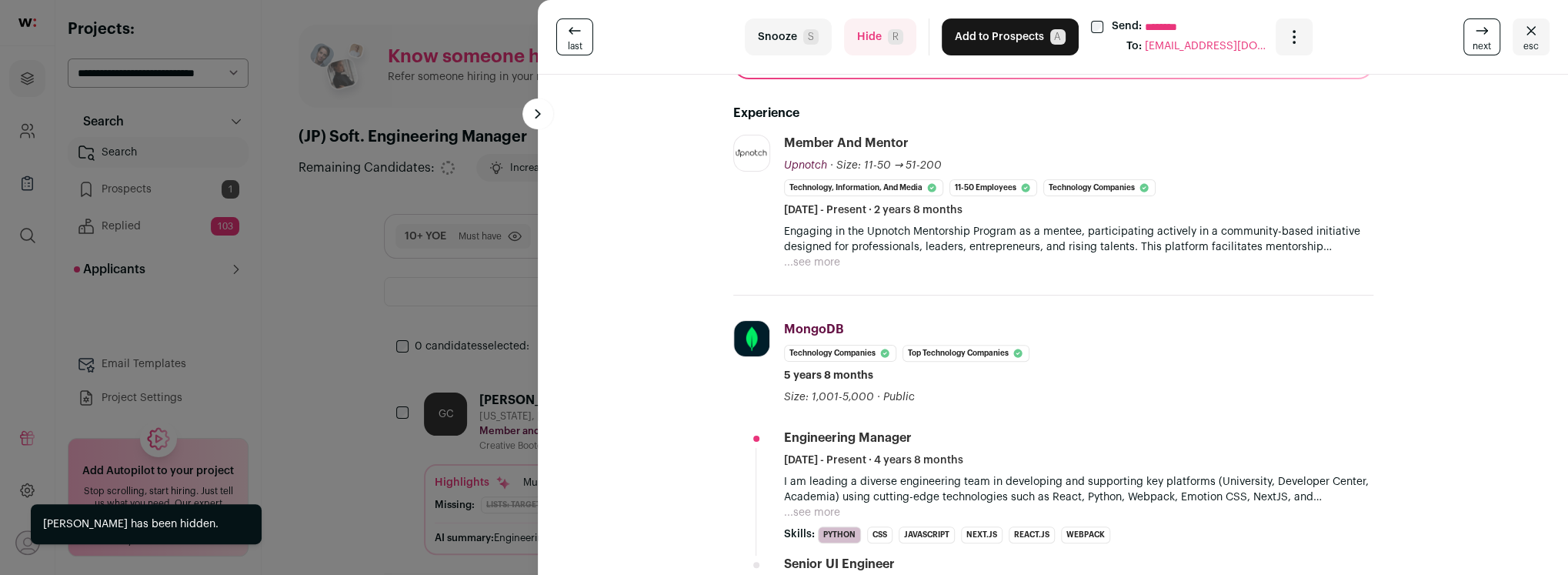
scroll to position [274, 0]
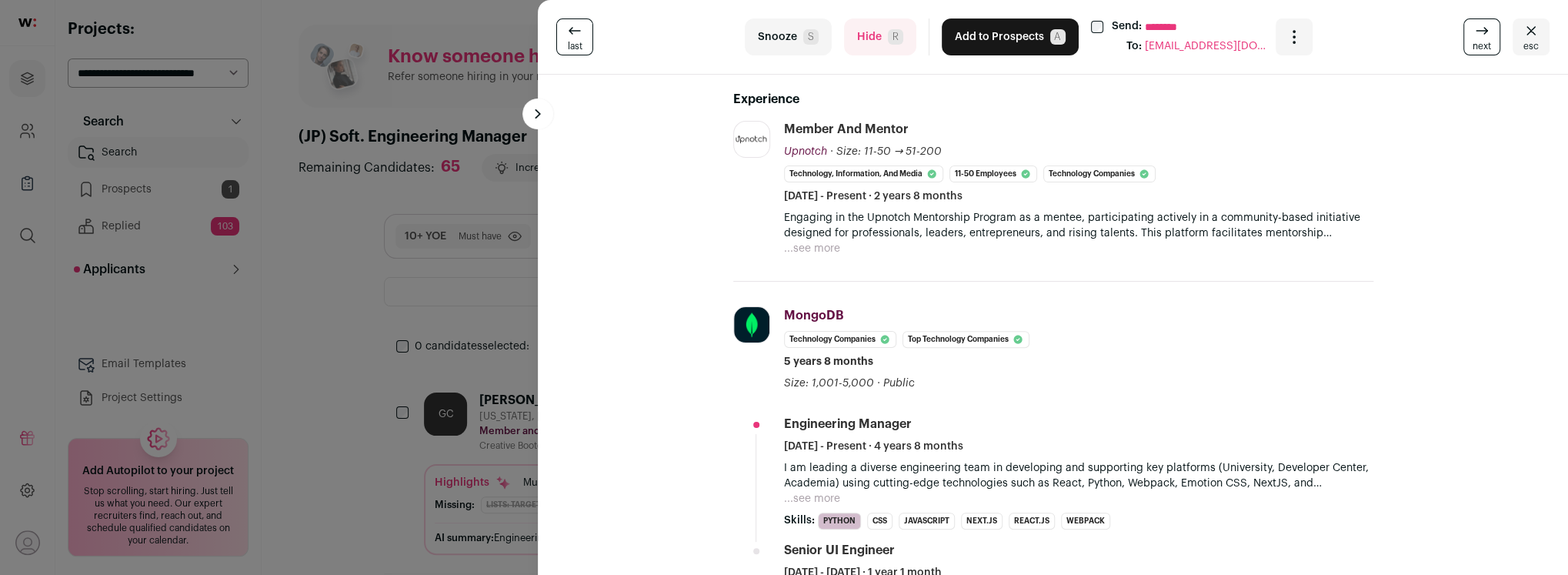
click at [817, 250] on button "...see more" at bounding box center [813, 248] width 56 height 15
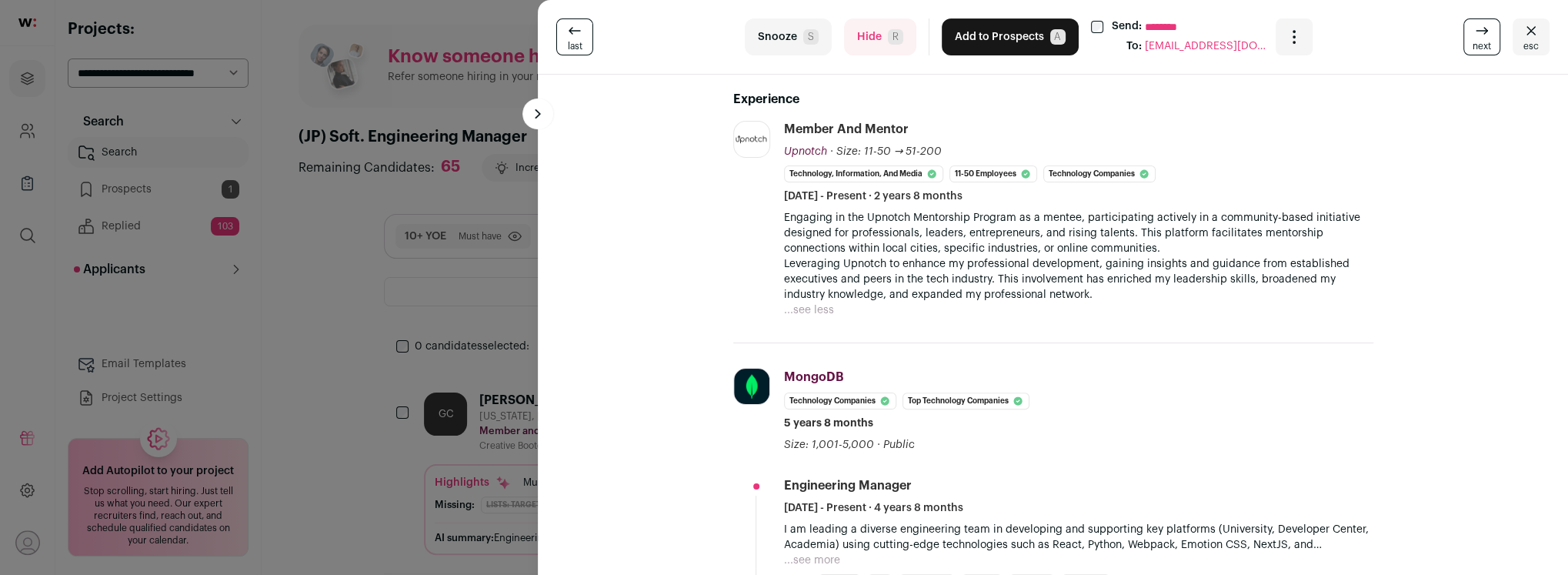
click at [864, 40] on button "Hide R" at bounding box center [881, 37] width 72 height 37
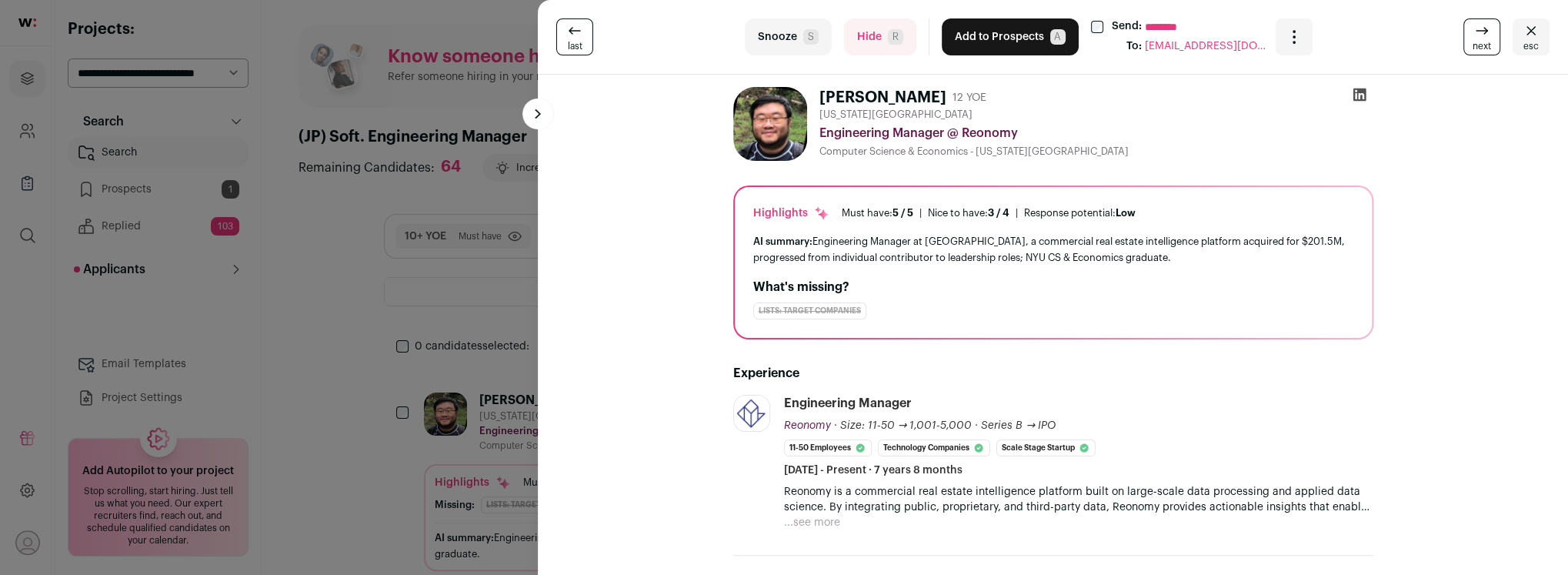
click at [810, 525] on button "...see more" at bounding box center [813, 522] width 56 height 15
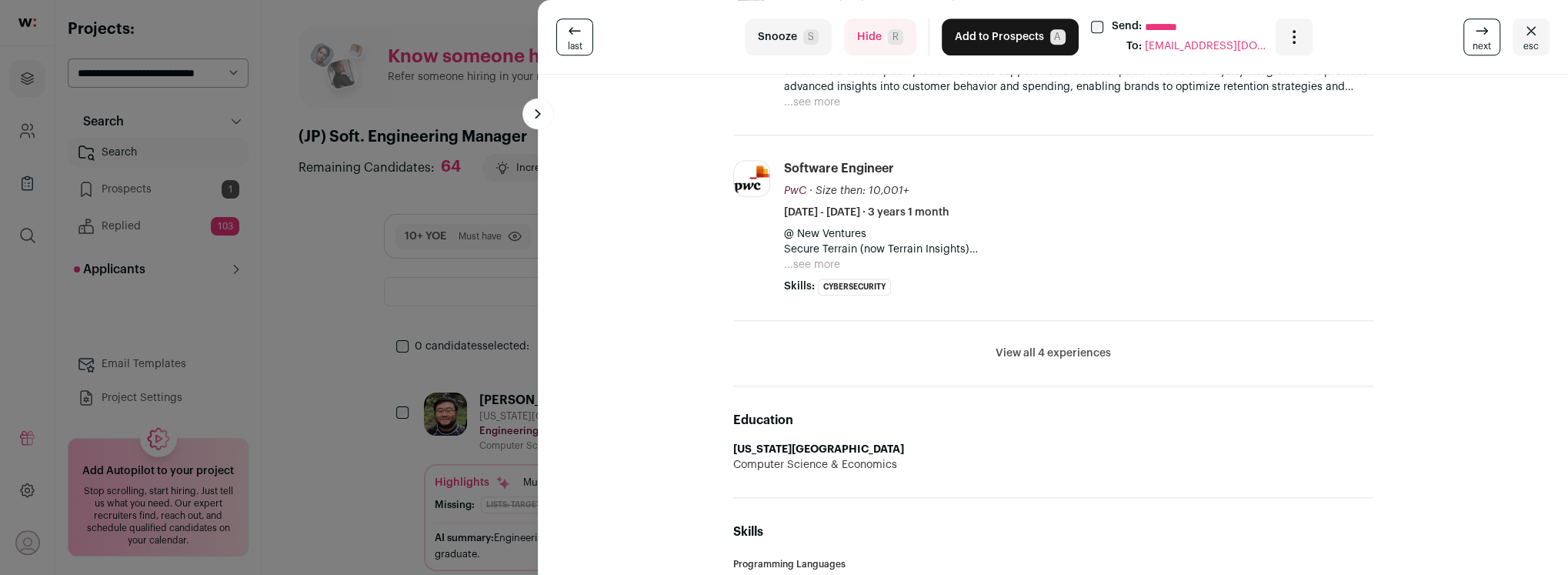
scroll to position [776, 0]
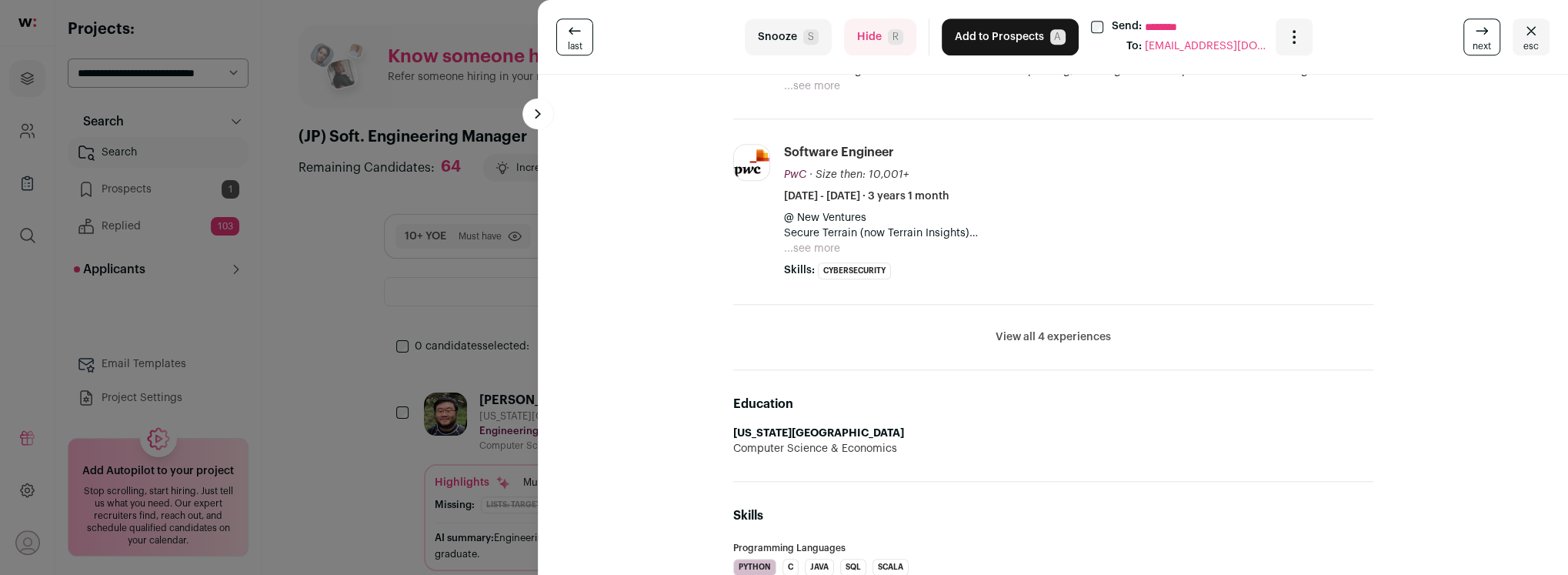
click at [1030, 337] on button "View all 4 experiences" at bounding box center [1053, 337] width 115 height 15
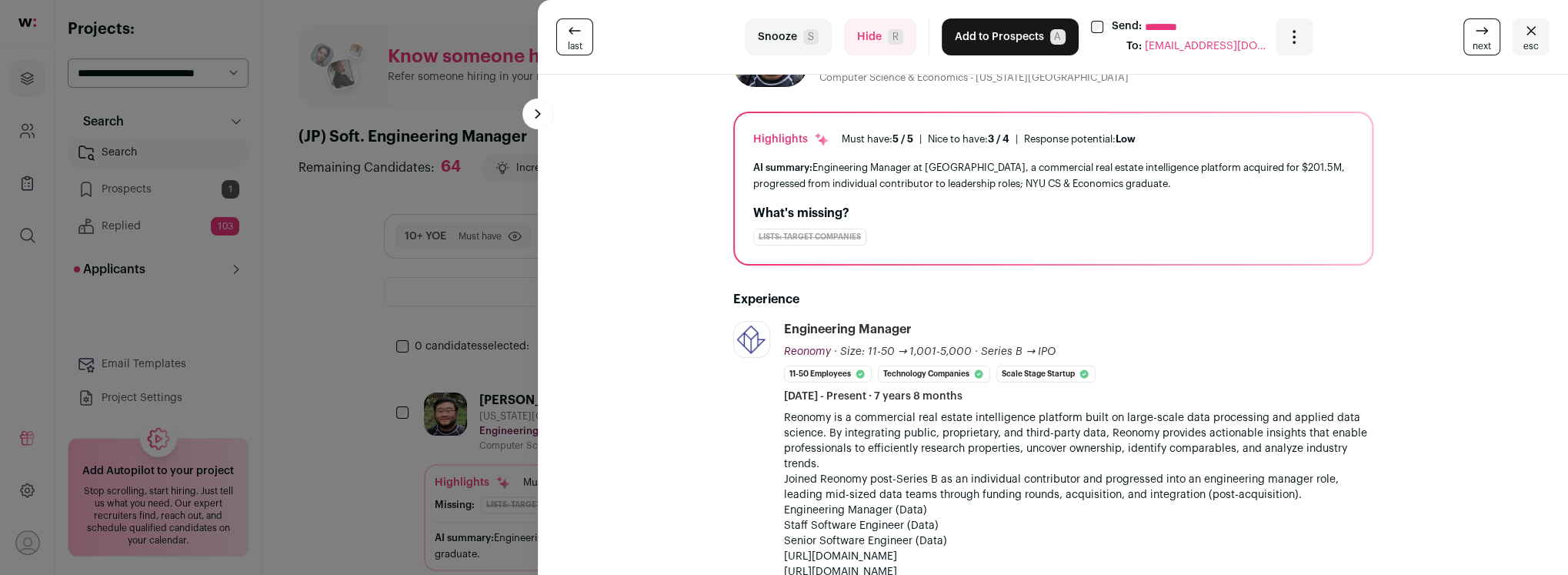
scroll to position [0, 0]
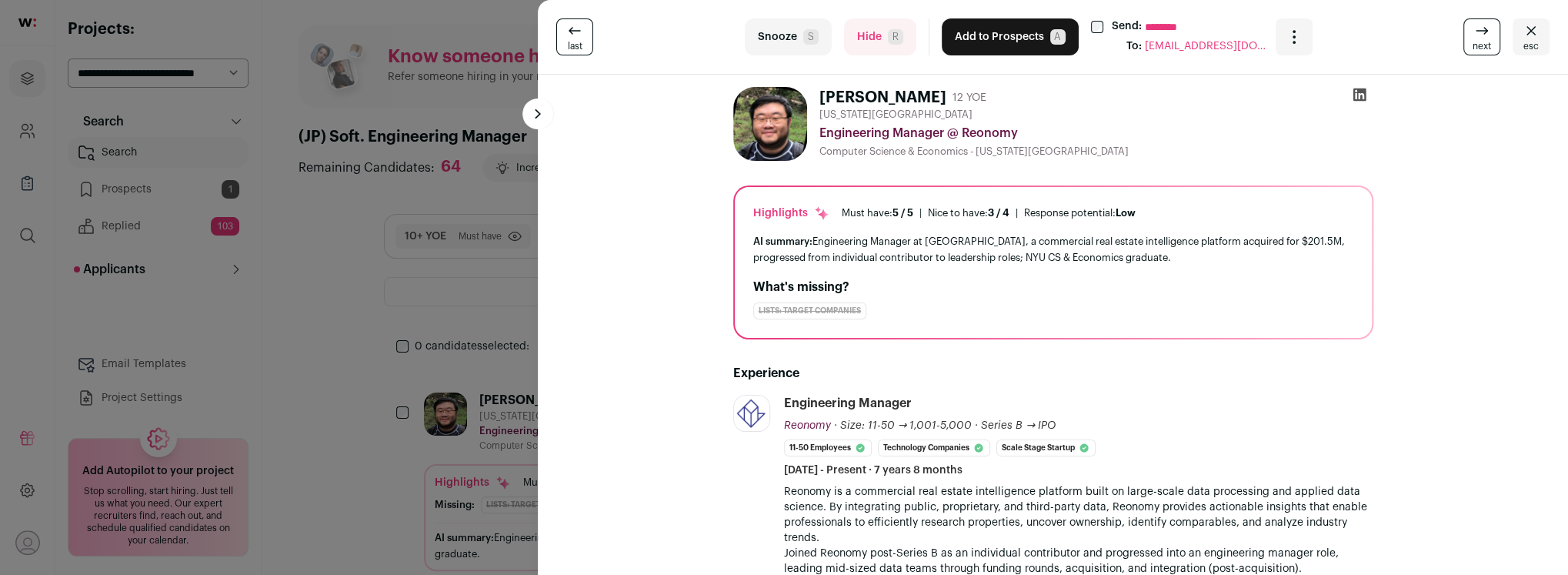
click at [1360, 98] on icon at bounding box center [1359, 94] width 13 height 13
click at [991, 45] on button "Add to Prospects A" at bounding box center [1010, 37] width 137 height 37
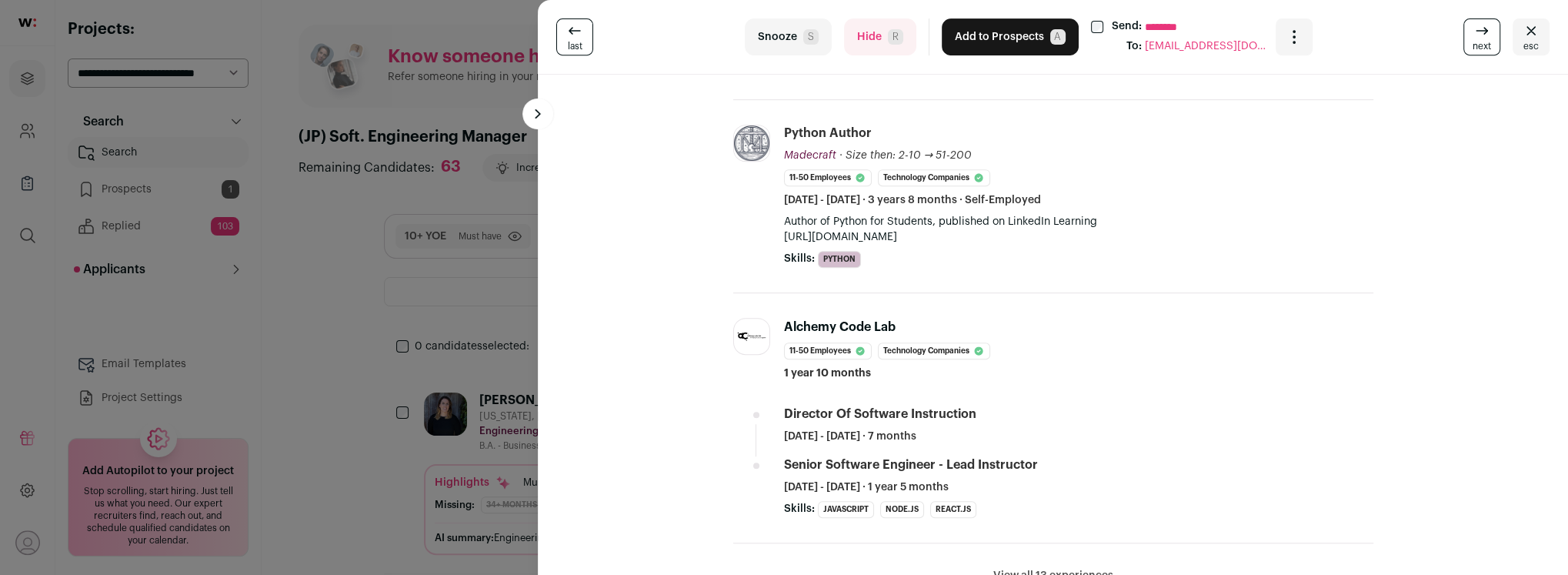
scroll to position [456, 0]
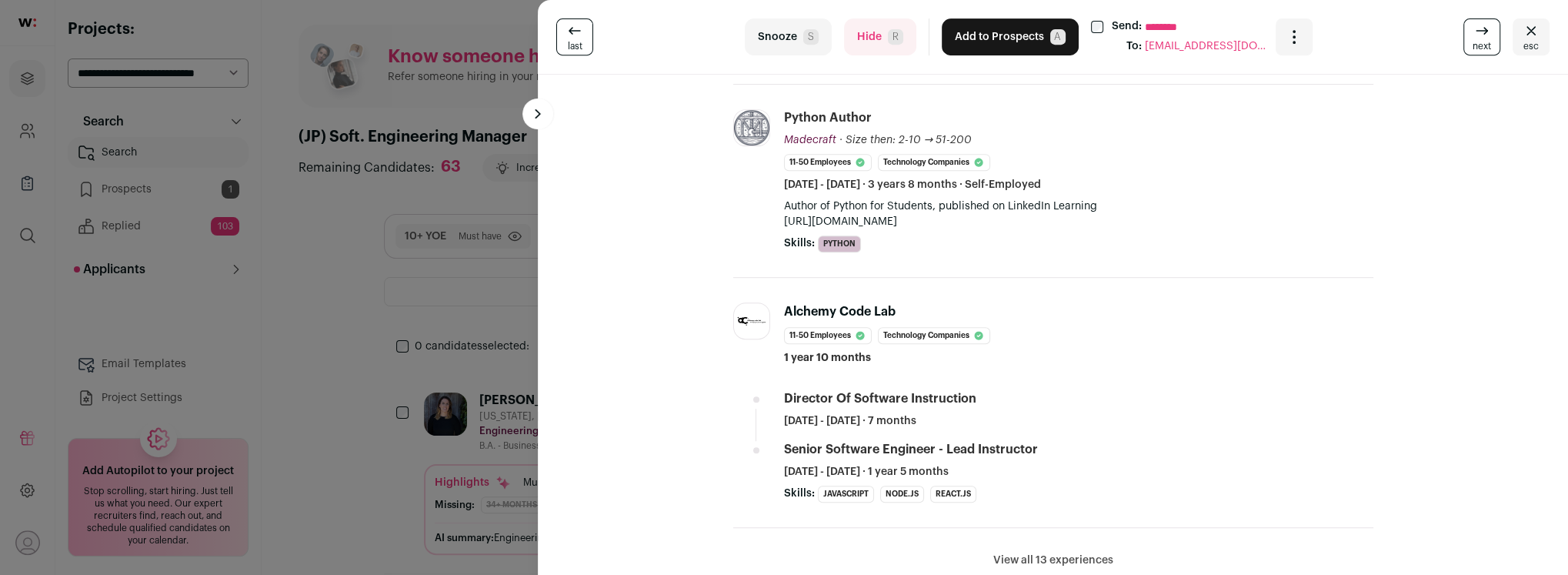
click at [882, 46] on button "Hide R" at bounding box center [881, 37] width 72 height 37
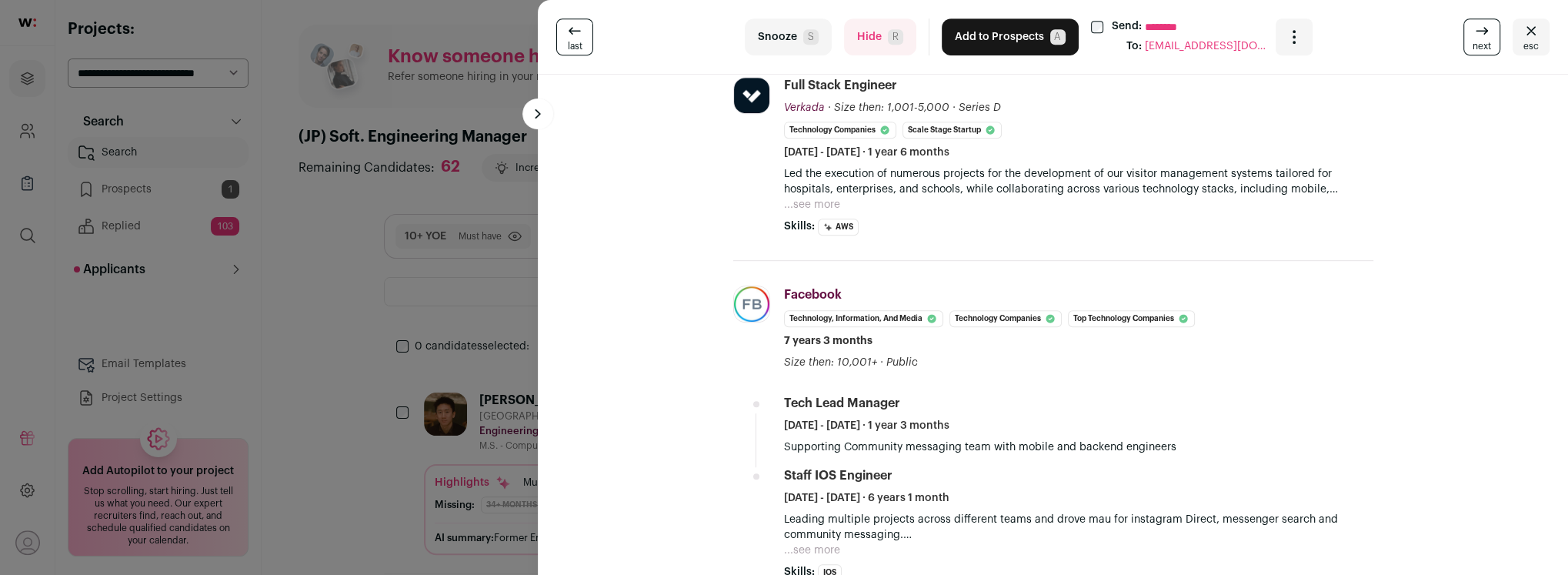
scroll to position [493, 0]
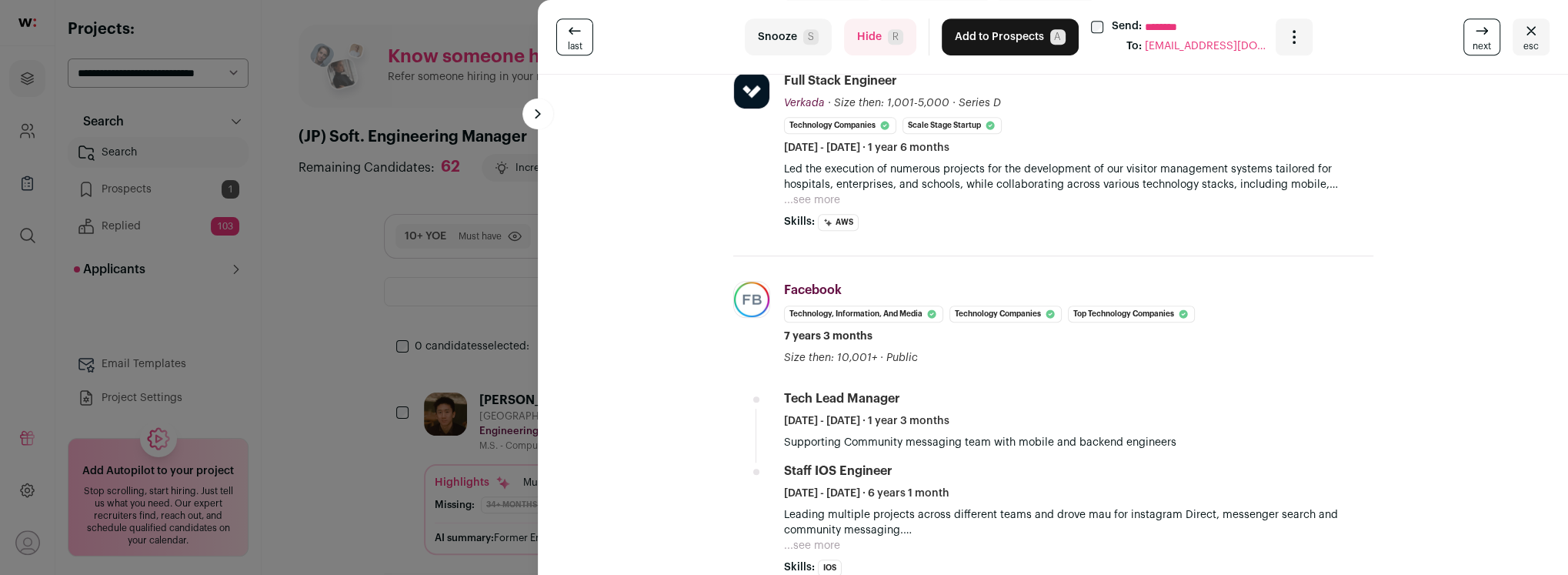
click at [857, 41] on button "Hide R" at bounding box center [881, 37] width 72 height 37
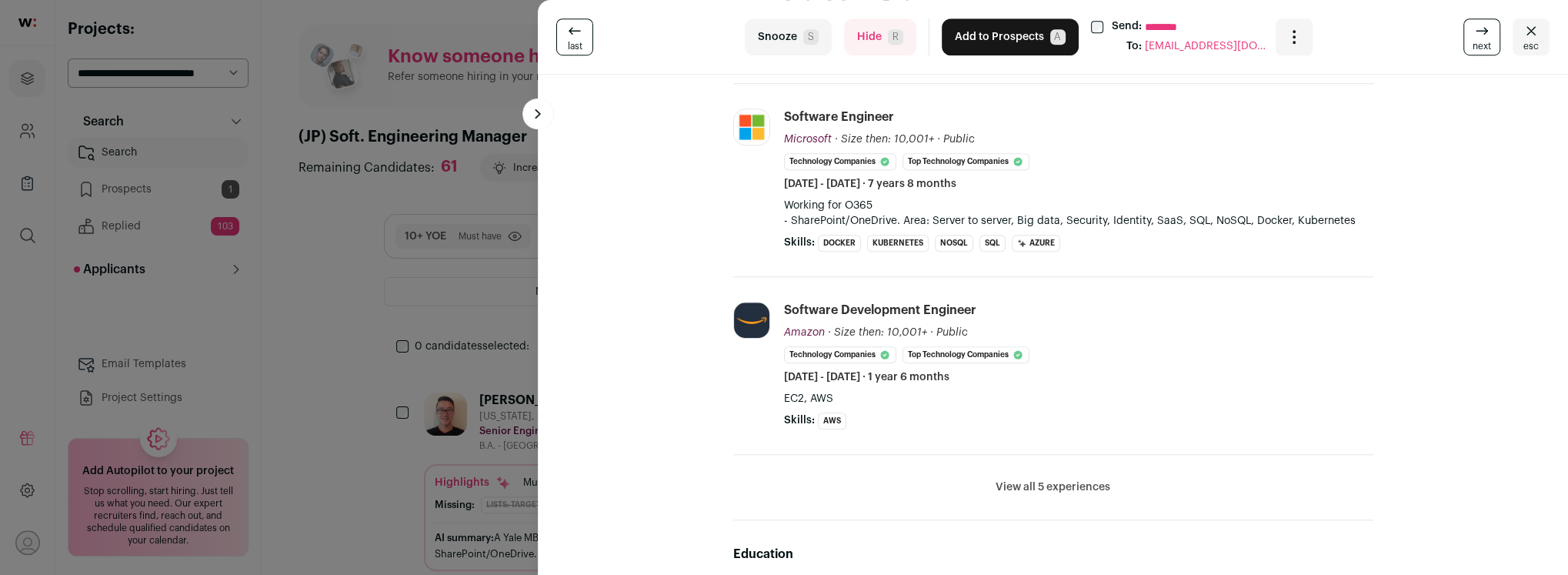
scroll to position [699, 0]
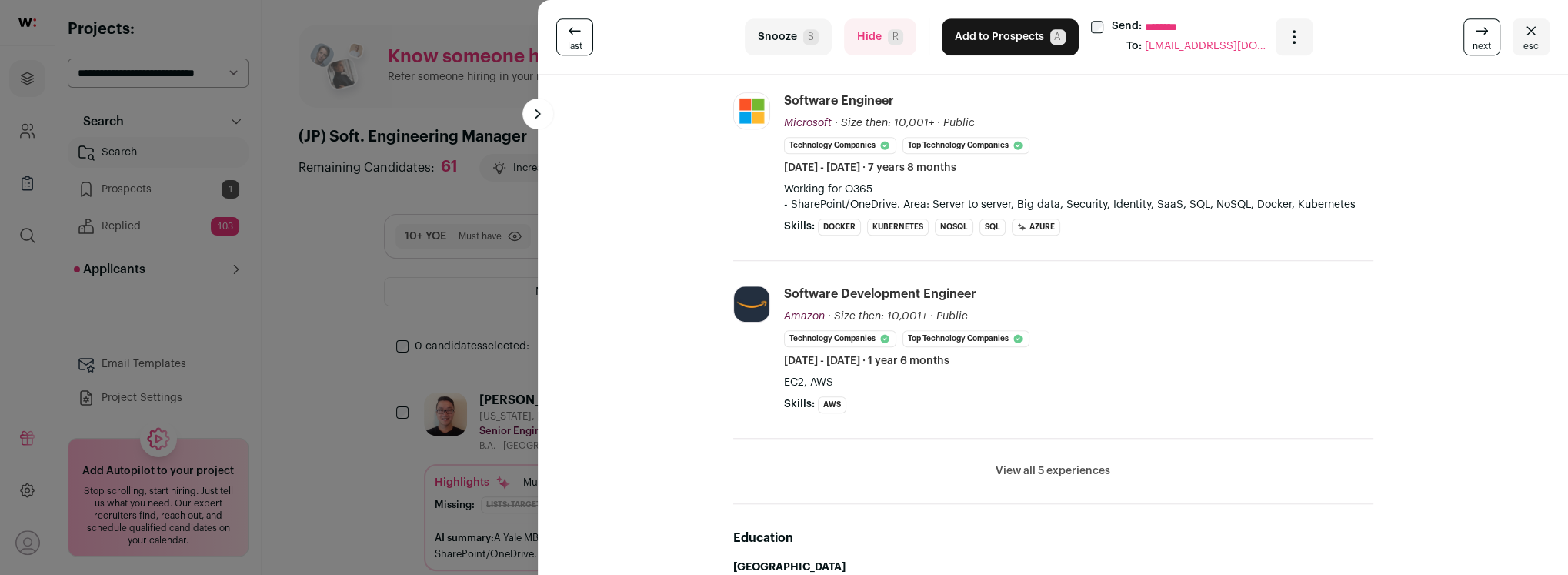
click at [1044, 467] on button "View all 5 experiences" at bounding box center [1053, 471] width 115 height 15
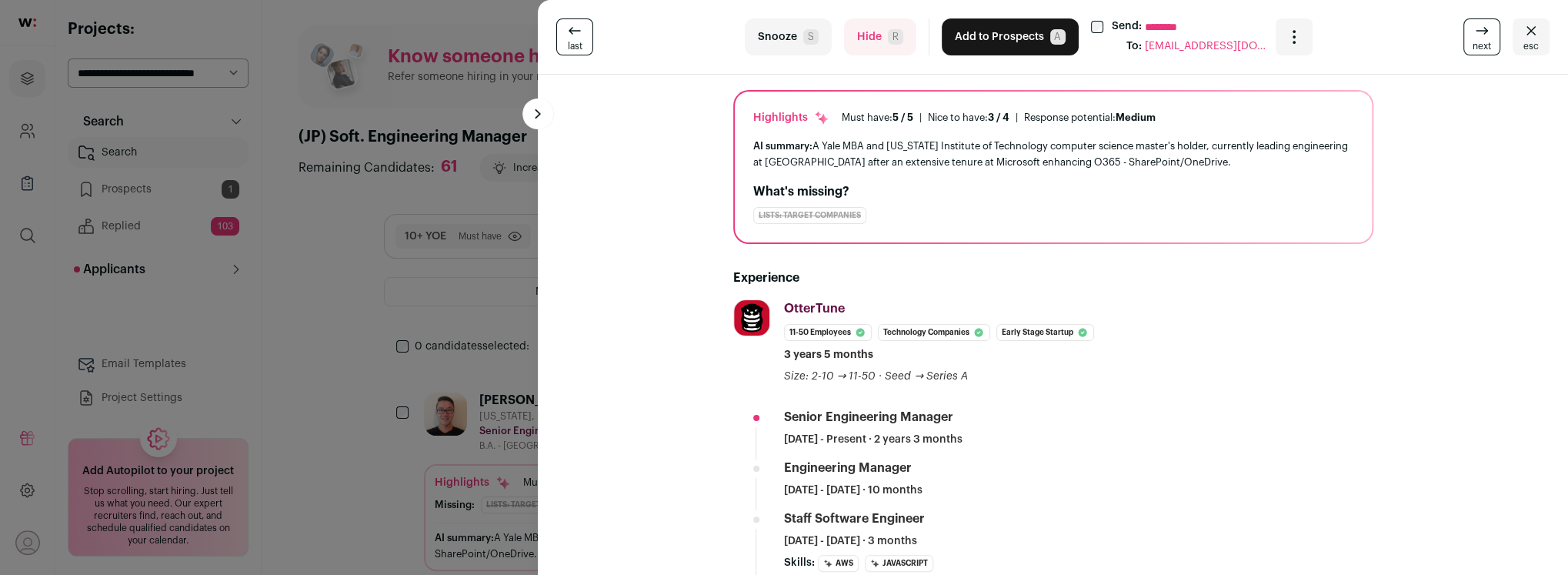
scroll to position [0, 0]
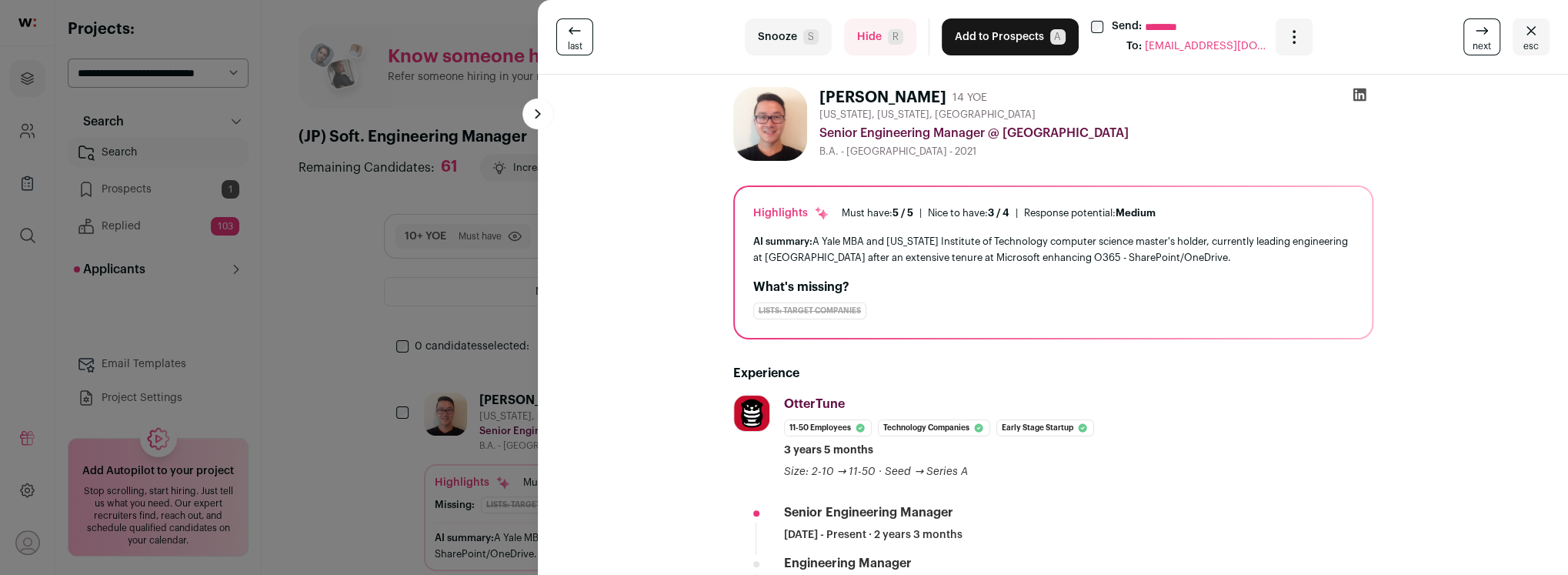
click at [1357, 93] on icon at bounding box center [1359, 94] width 15 height 15
click at [863, 40] on button "Hide R" at bounding box center [881, 37] width 72 height 37
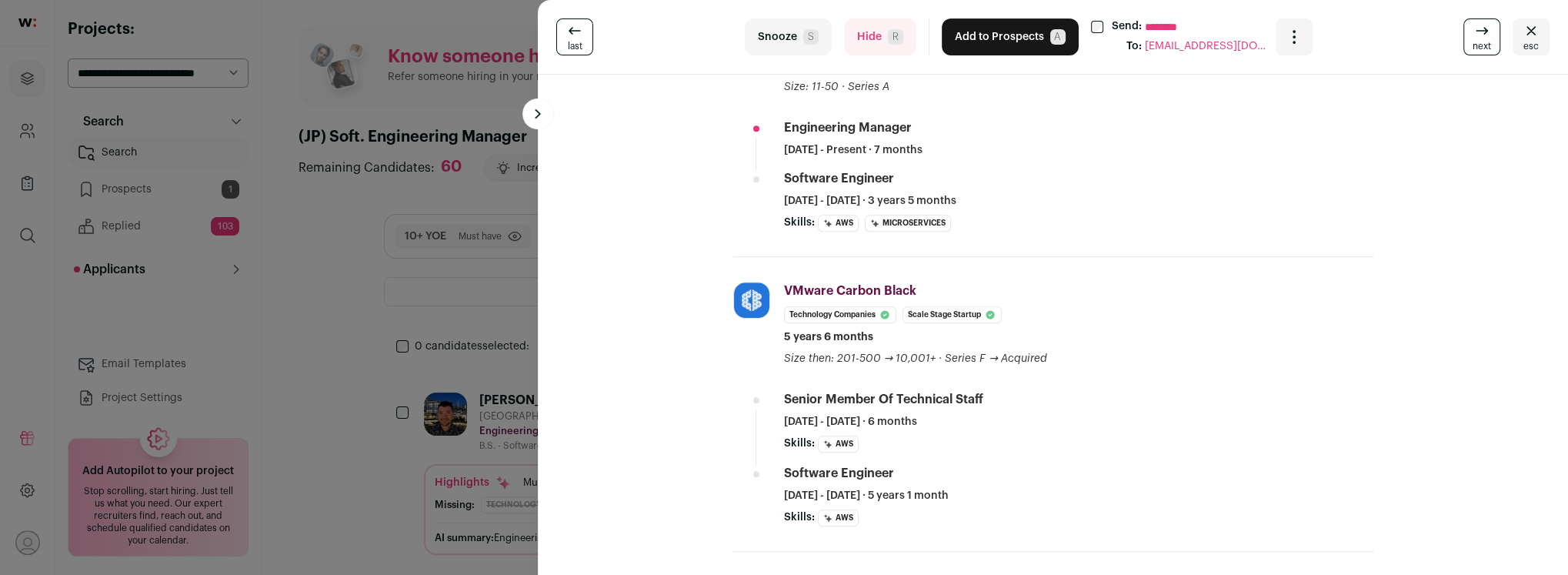
scroll to position [396, 0]
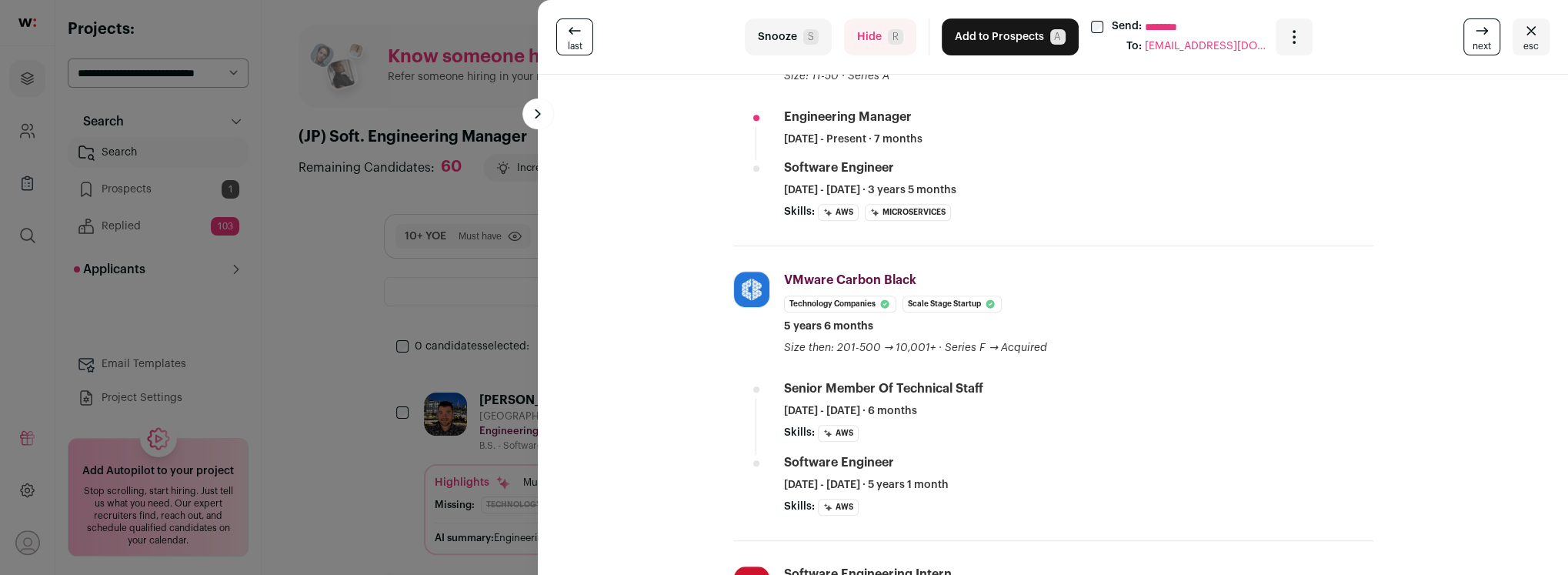
click at [868, 45] on button "Hide R" at bounding box center [881, 37] width 72 height 37
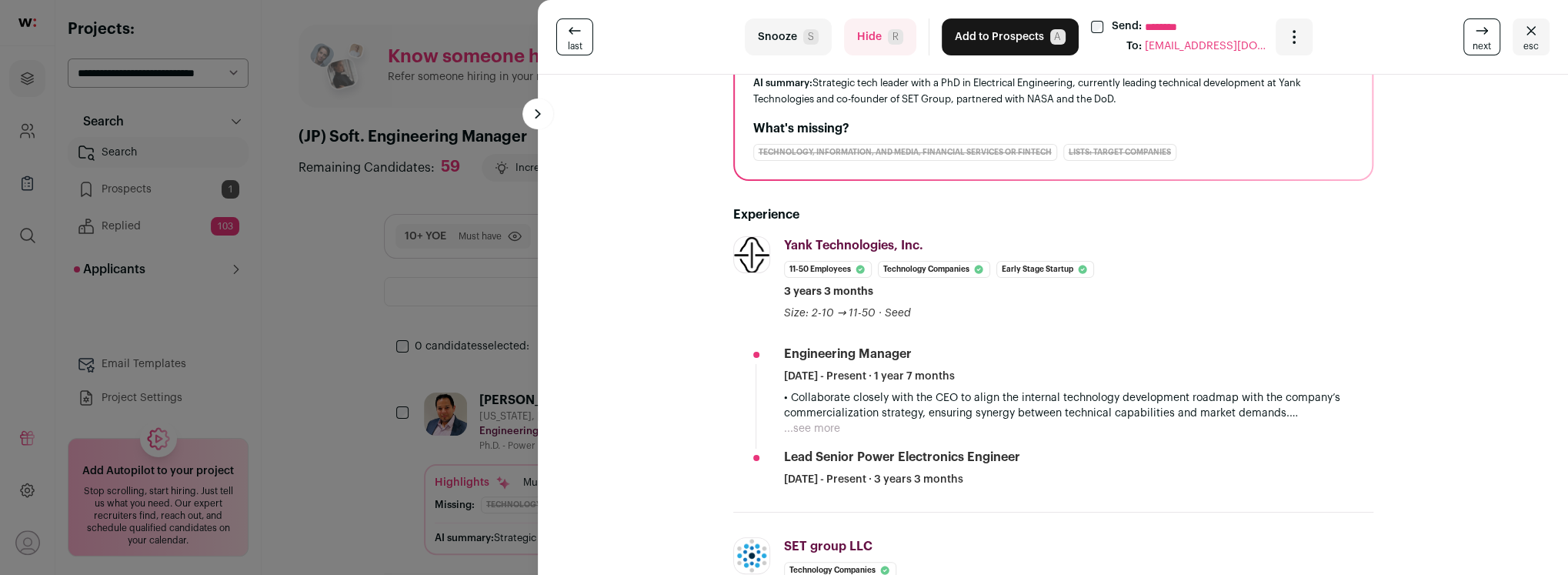
scroll to position [163, 0]
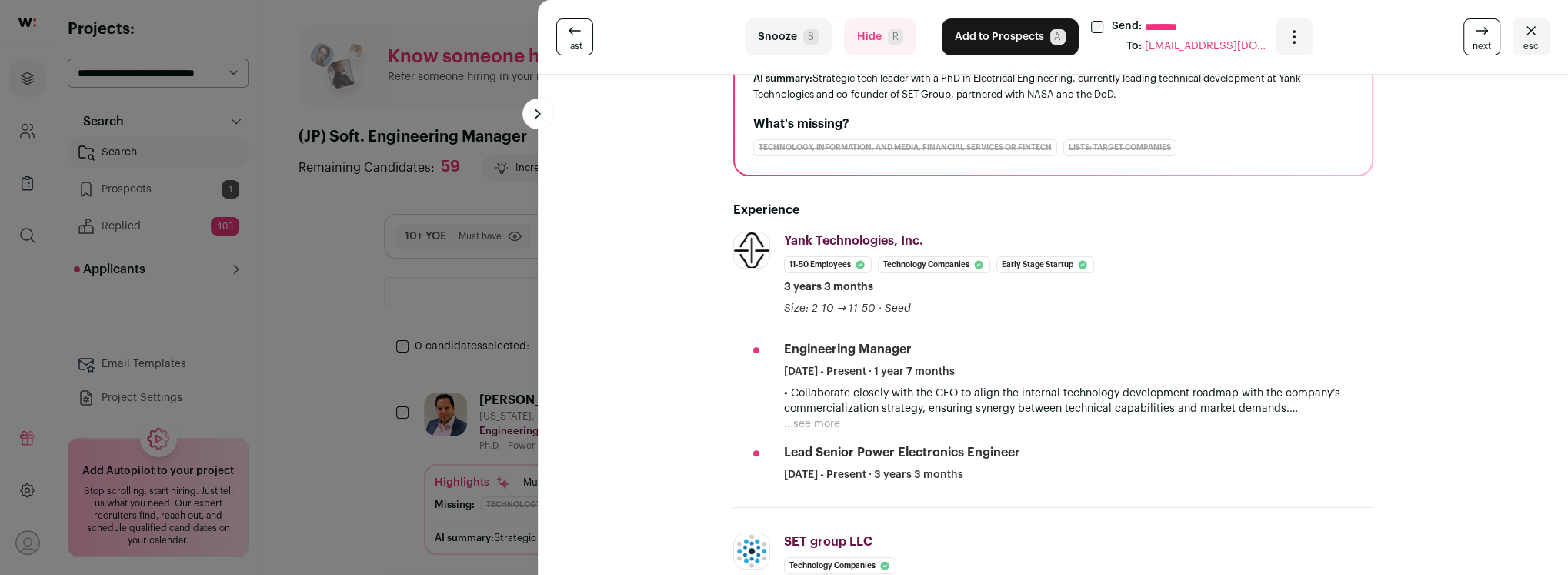
click at [870, 42] on button "Hide R" at bounding box center [881, 37] width 72 height 37
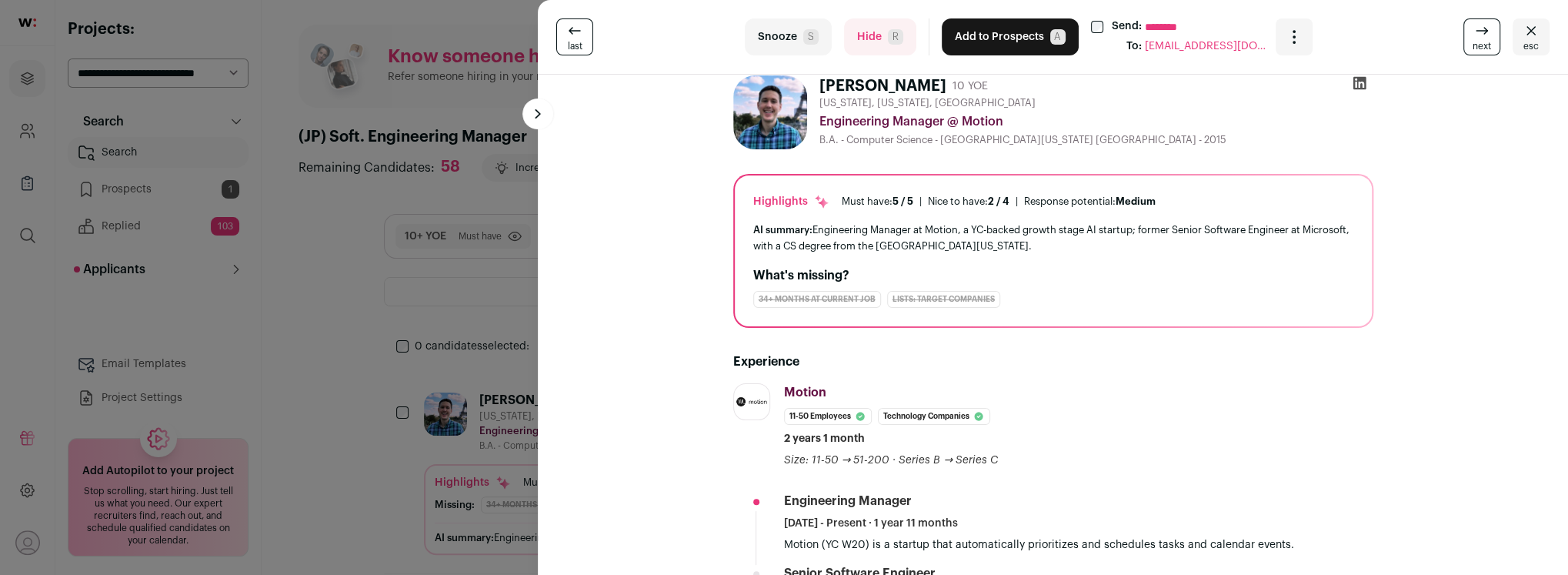
scroll to position [112, 0]
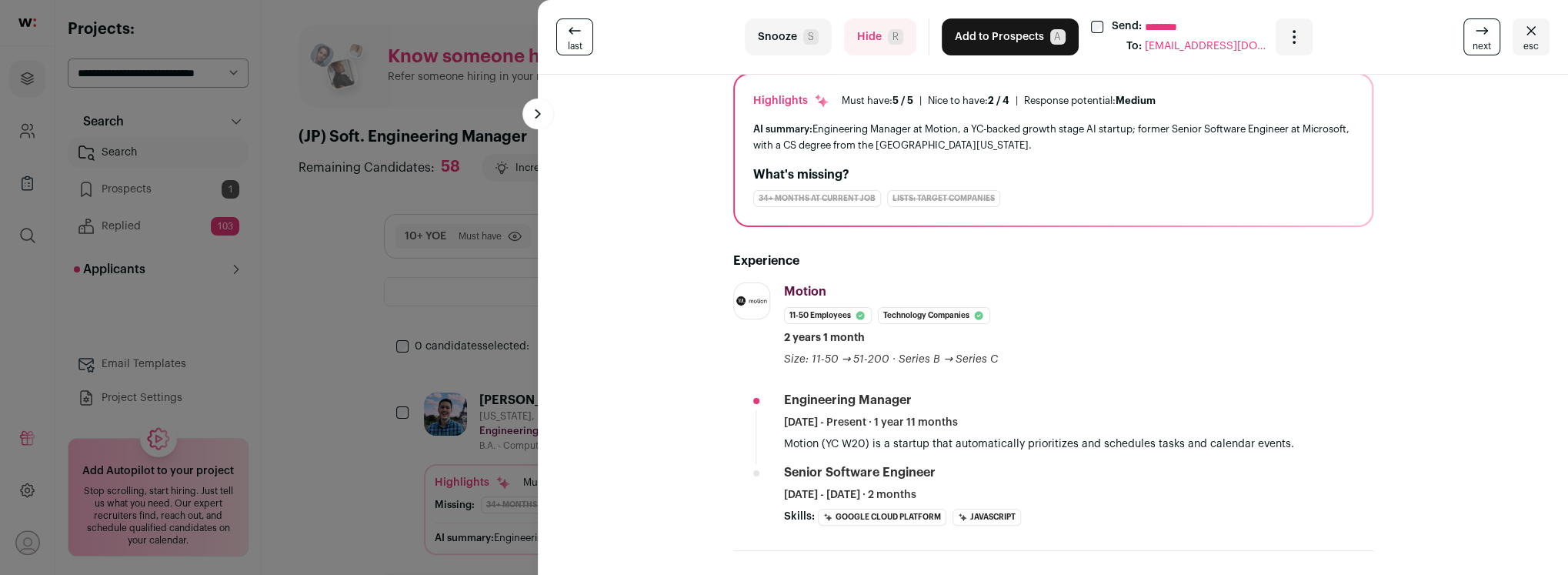
click at [872, 46] on button "Hide R" at bounding box center [881, 37] width 72 height 37
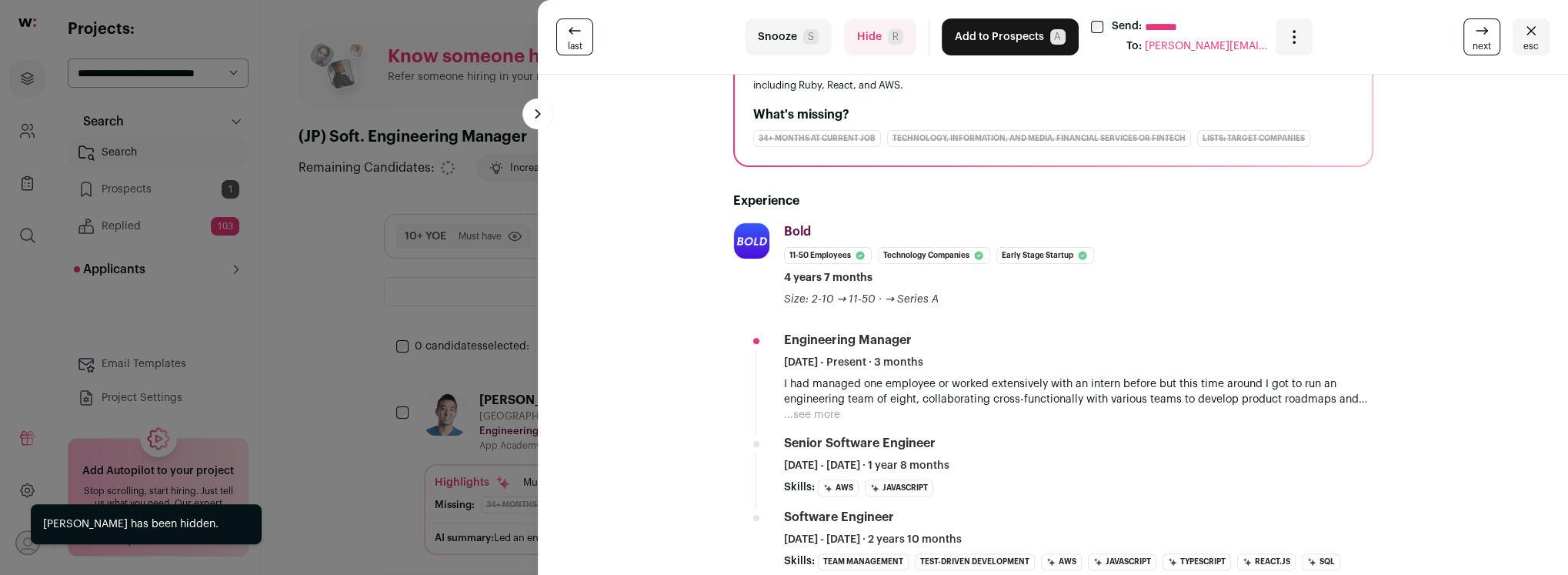
scroll to position [172, 0]
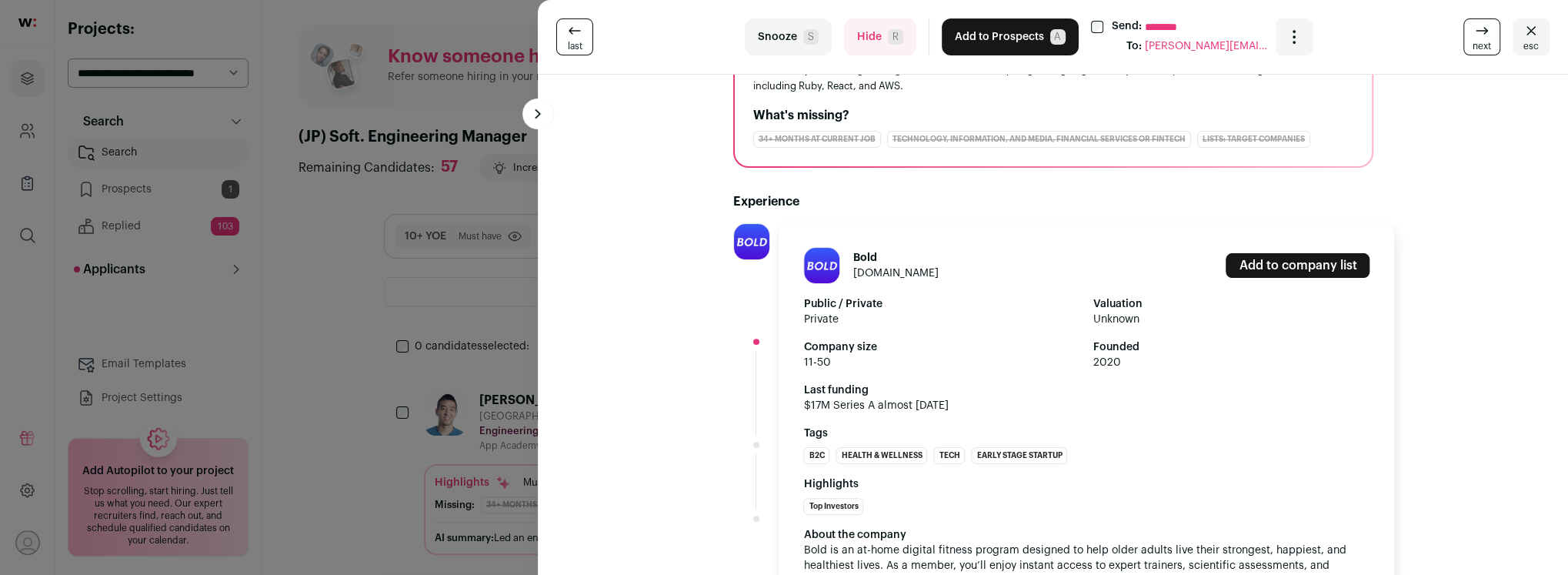
click at [740, 249] on img at bounding box center [752, 242] width 35 height 35
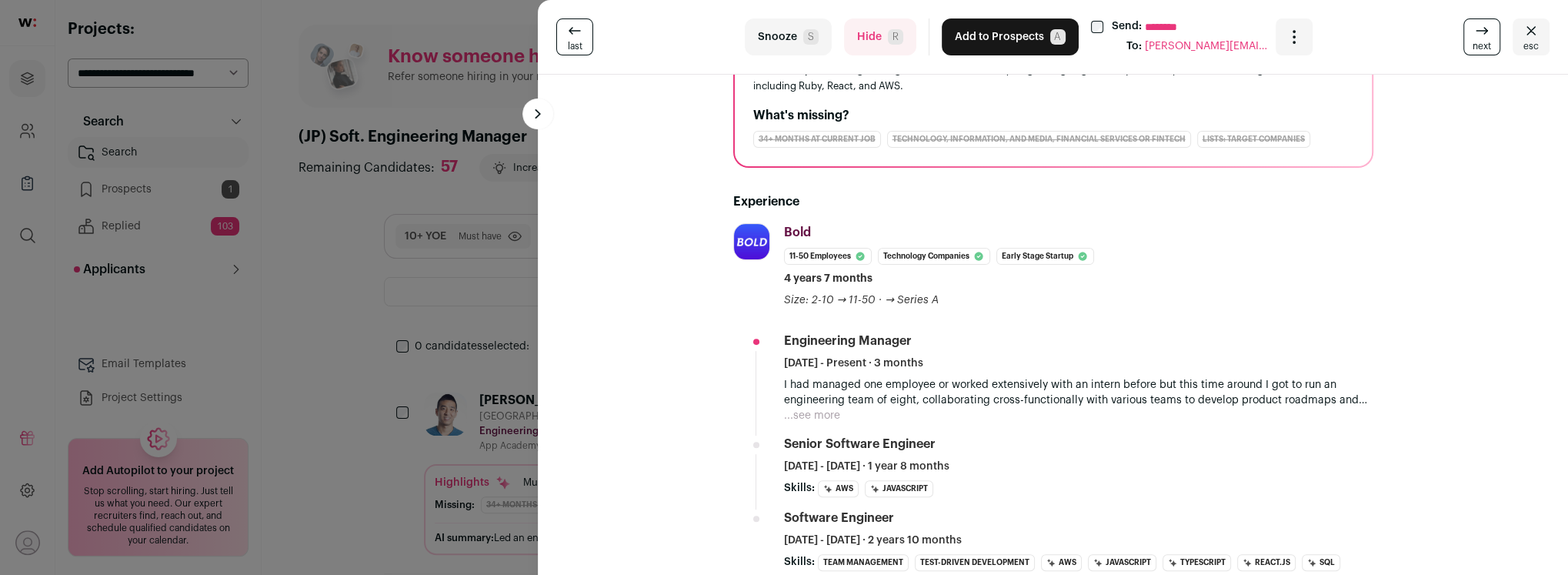
click at [873, 38] on button "Hide R" at bounding box center [881, 37] width 72 height 37
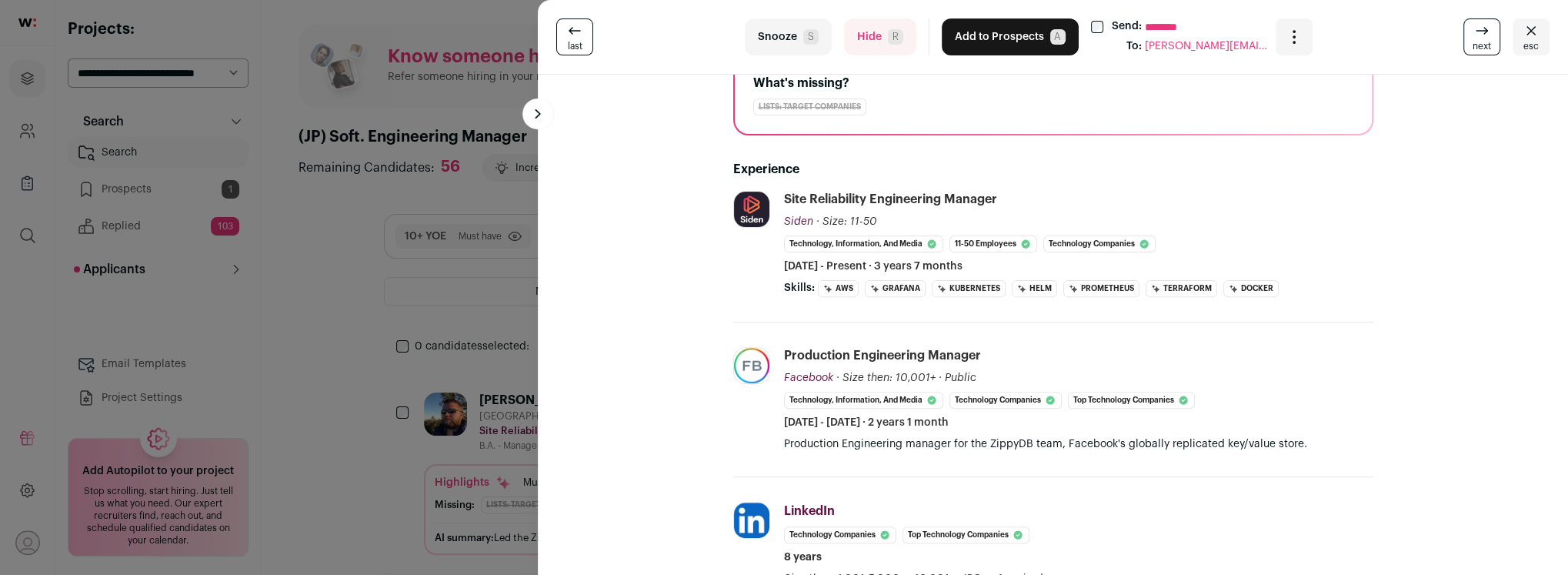
scroll to position [205, 0]
click at [872, 47] on button "Hide R" at bounding box center [881, 37] width 72 height 37
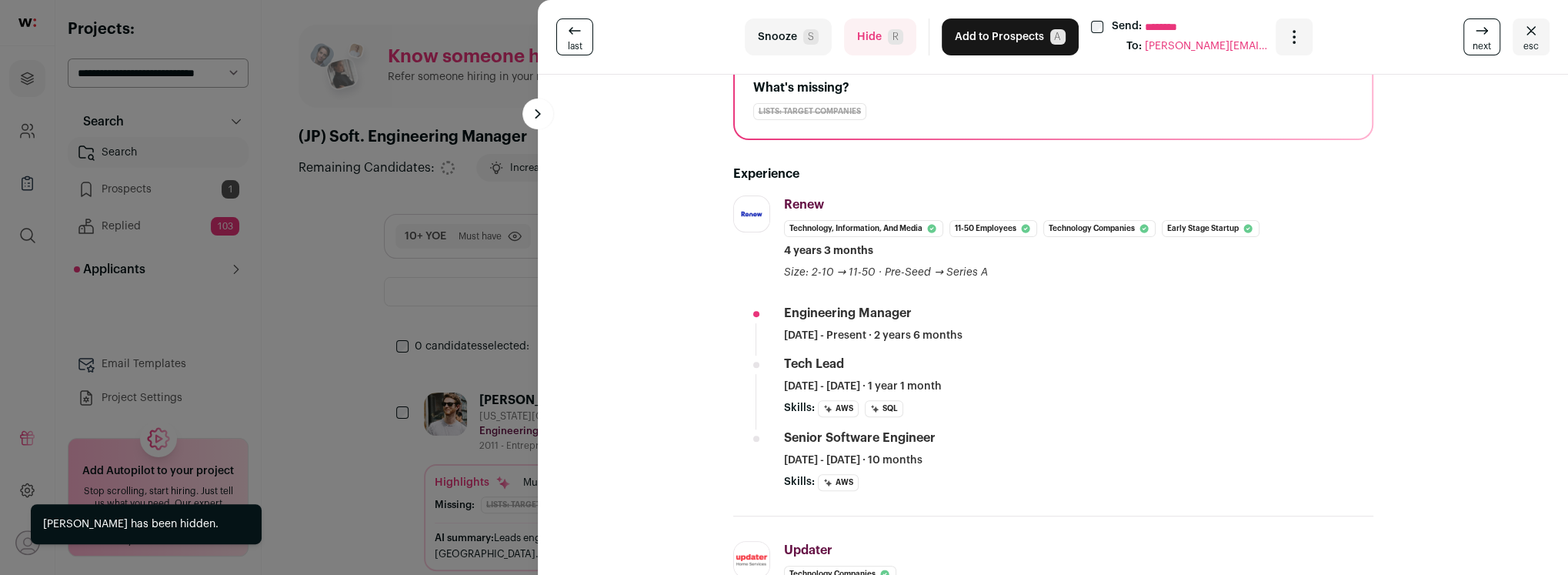
scroll to position [221, 0]
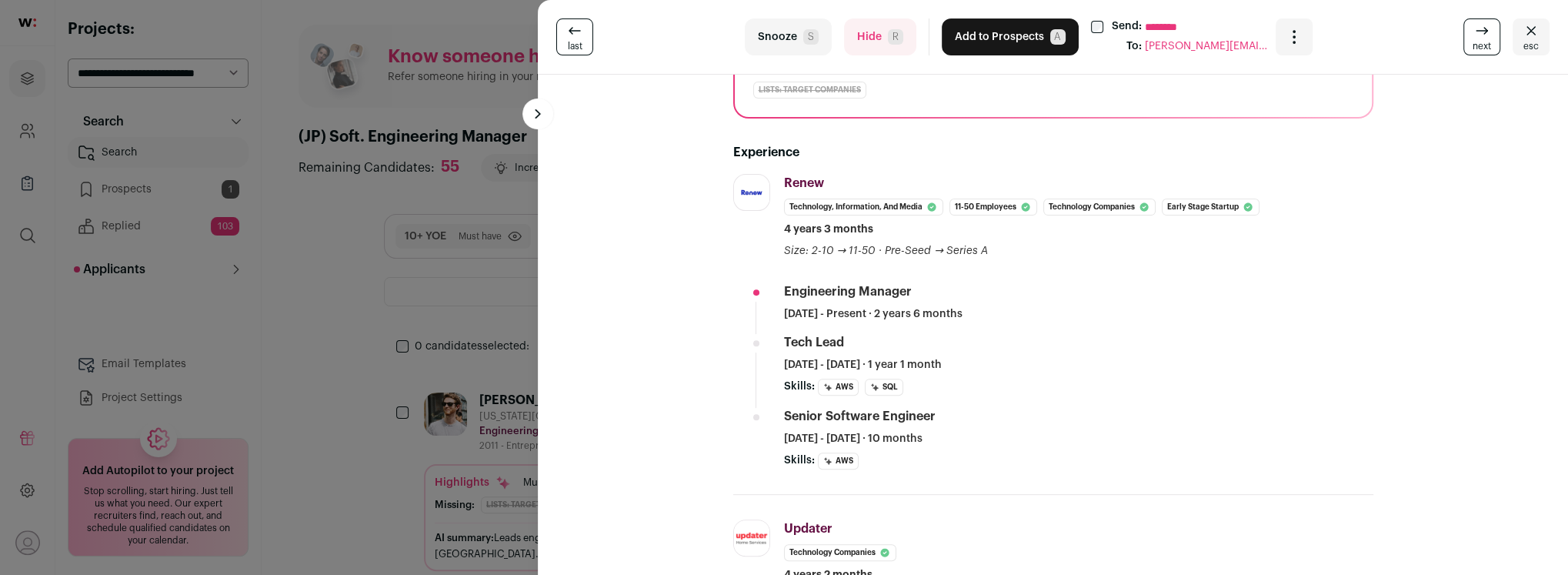
click at [873, 42] on button "Hide R" at bounding box center [881, 37] width 72 height 37
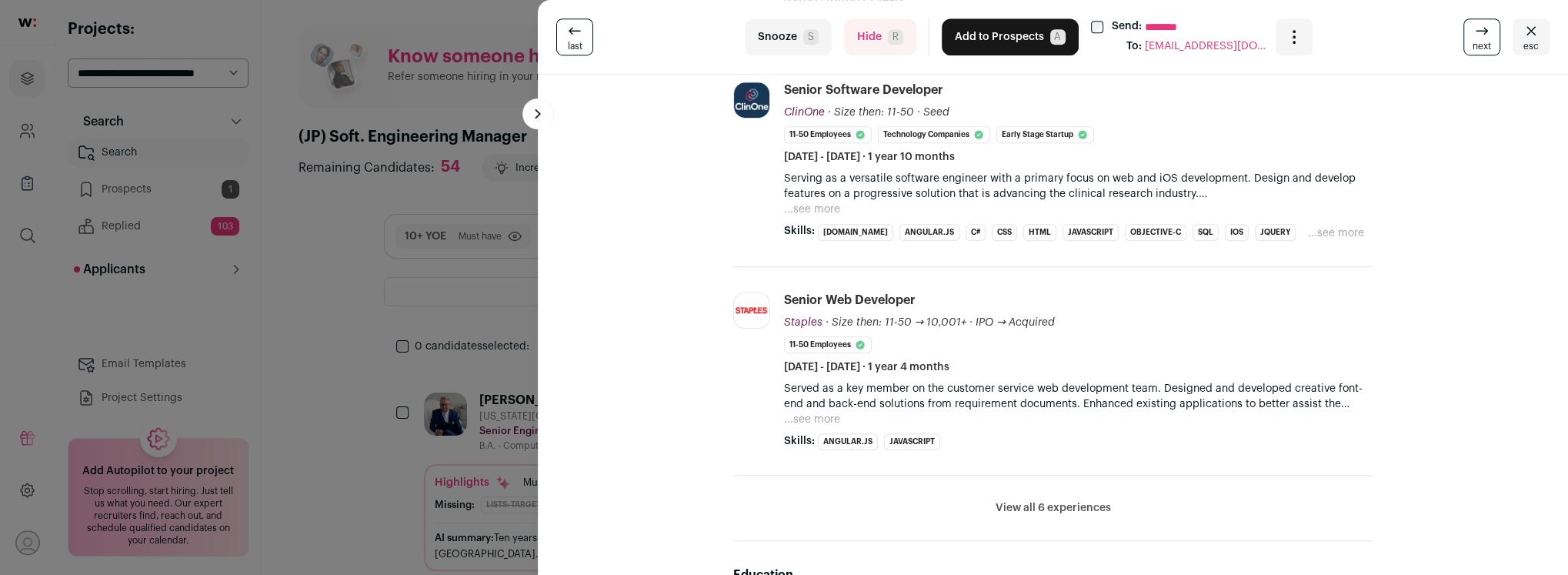
scroll to position [710, 0]
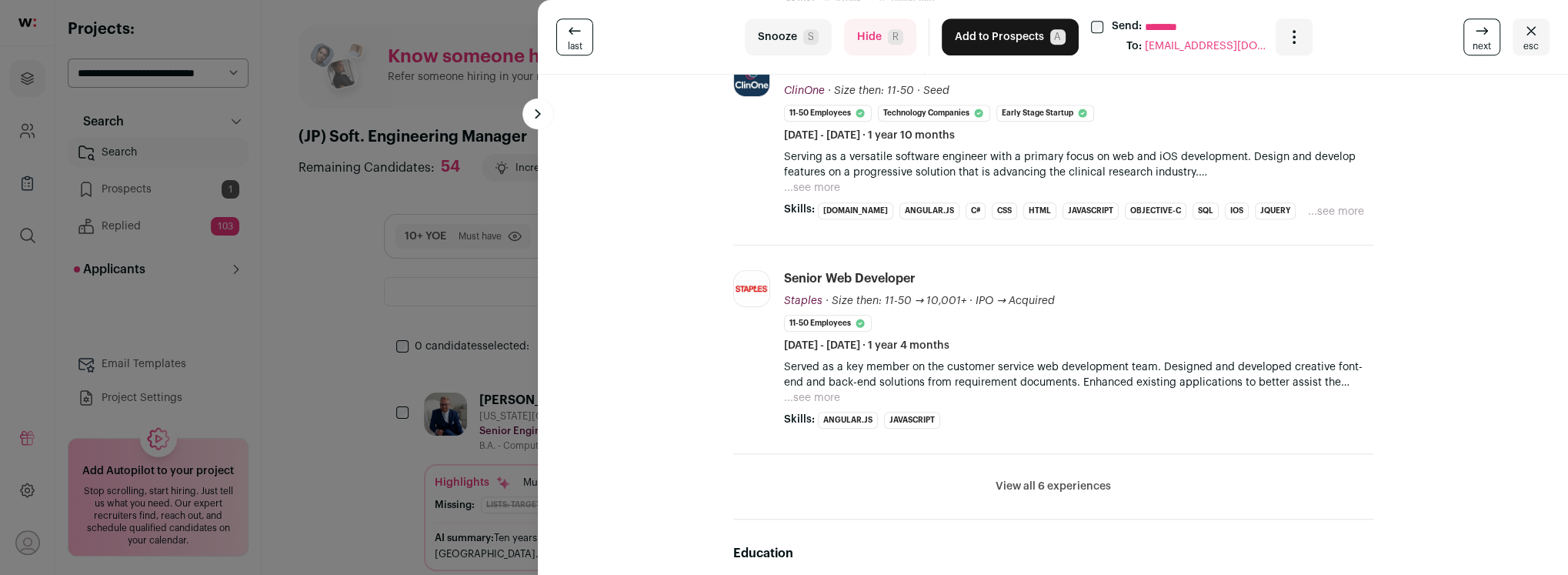
click at [865, 40] on button "Hide R" at bounding box center [881, 37] width 72 height 37
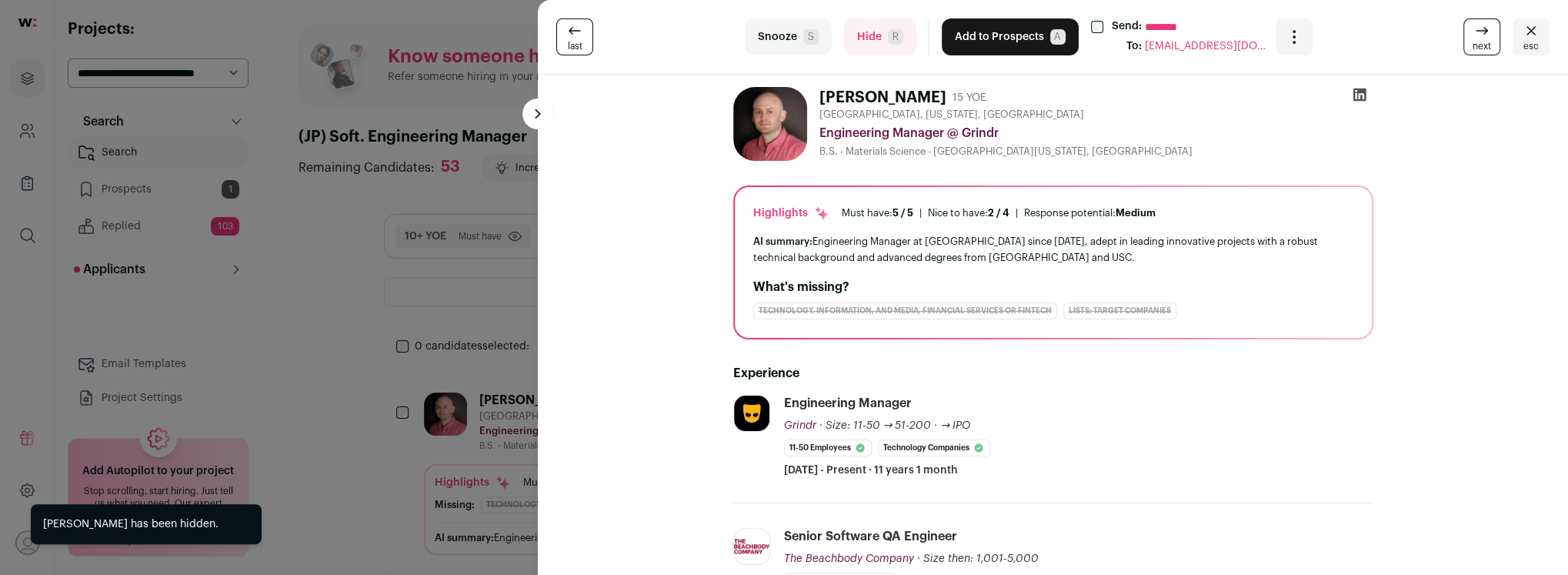
click at [863, 41] on button "Hide R" at bounding box center [881, 37] width 72 height 37
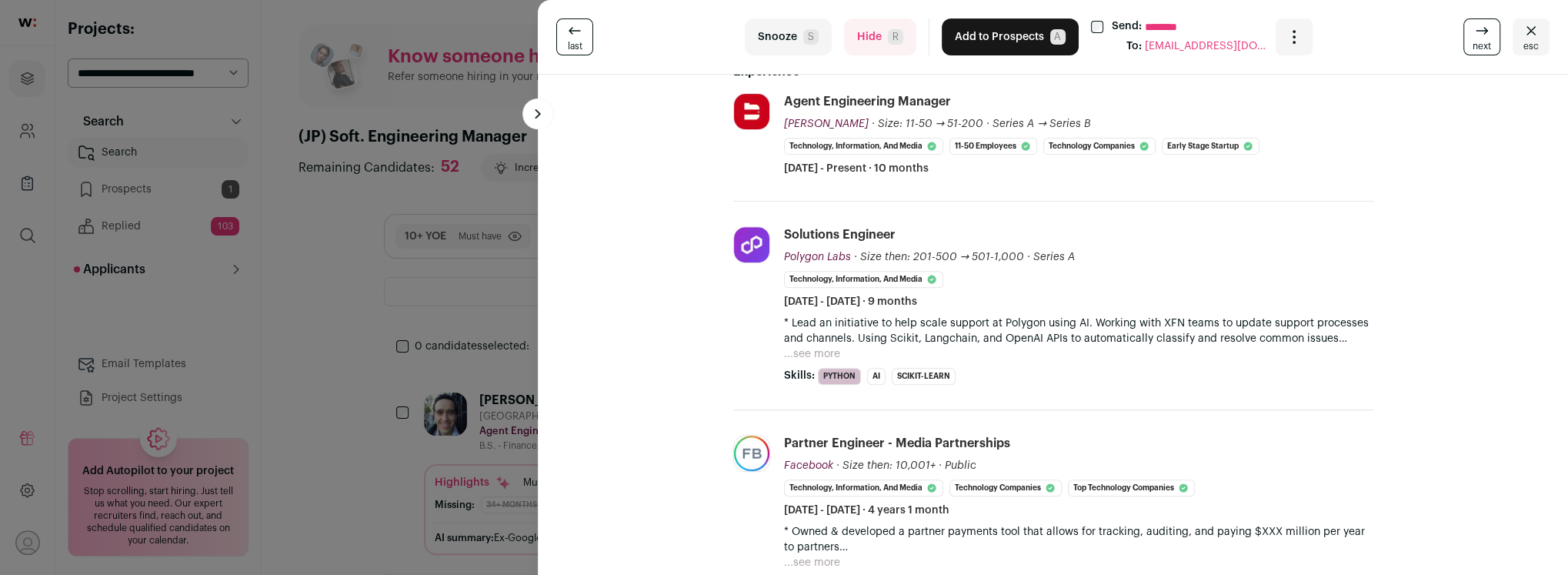
scroll to position [307, 0]
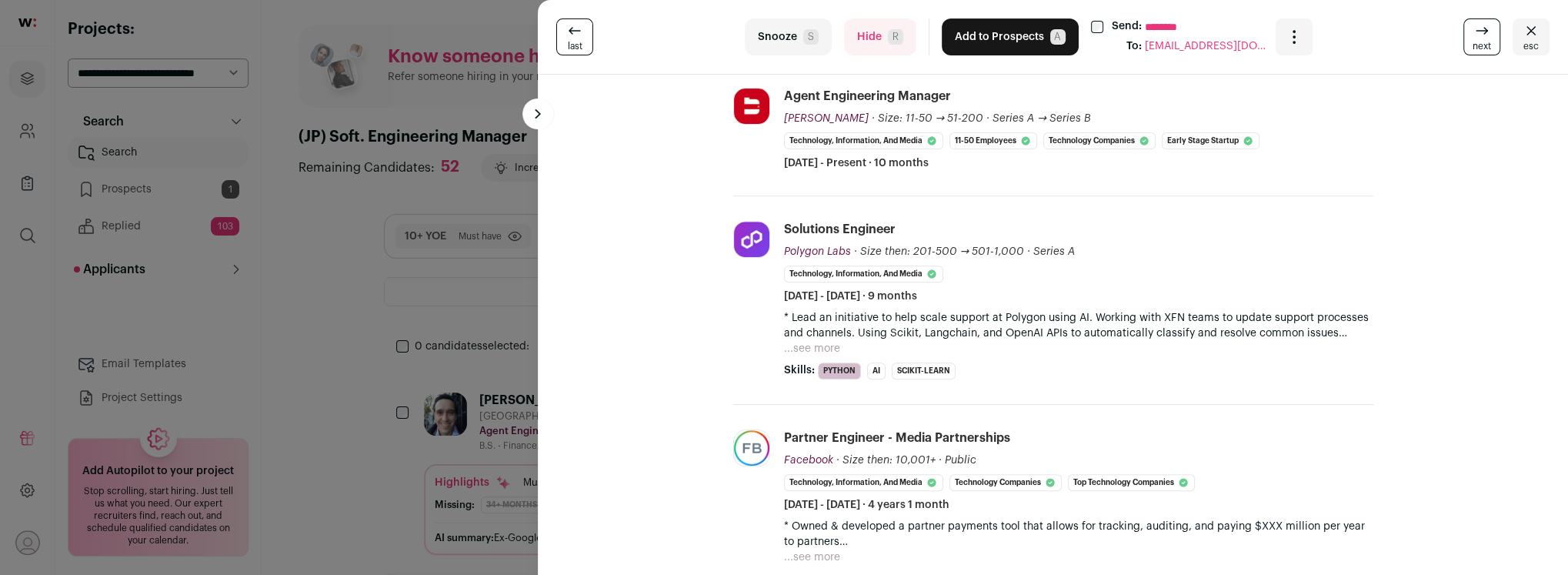
click at [859, 42] on button "Hide R" at bounding box center [881, 37] width 72 height 37
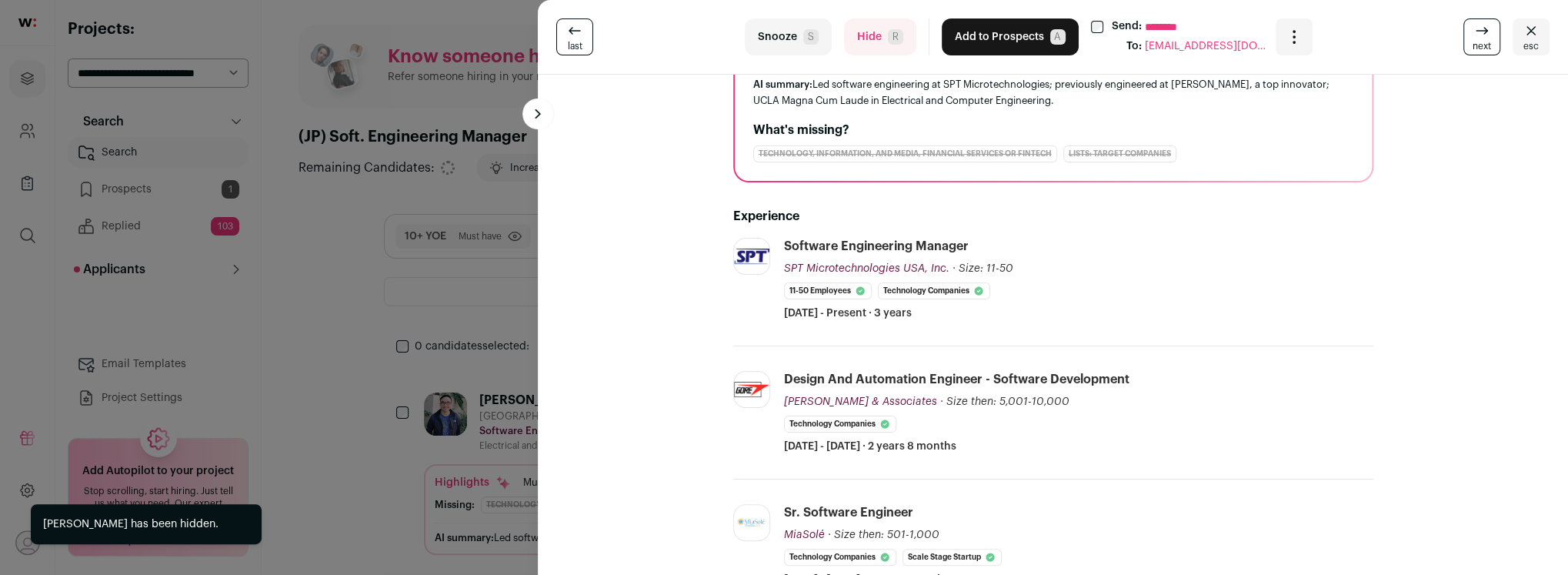
scroll to position [158, 0]
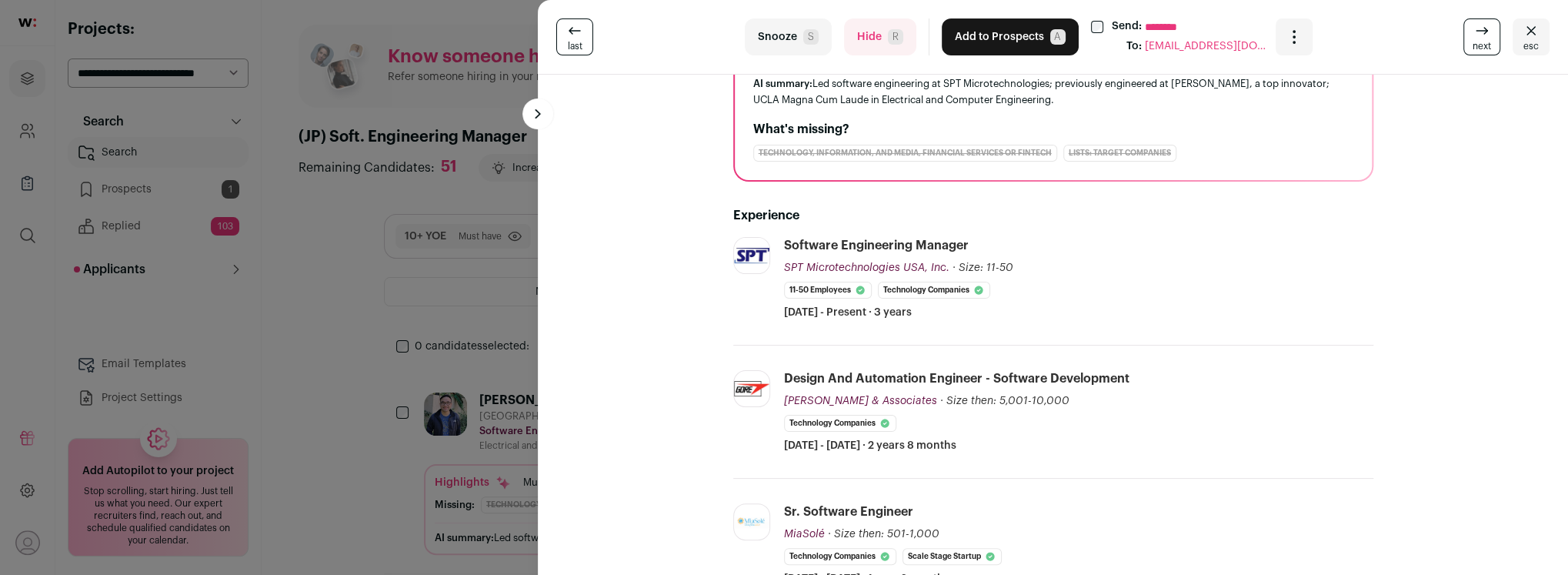
click at [862, 41] on button "Hide R" at bounding box center [881, 37] width 72 height 37
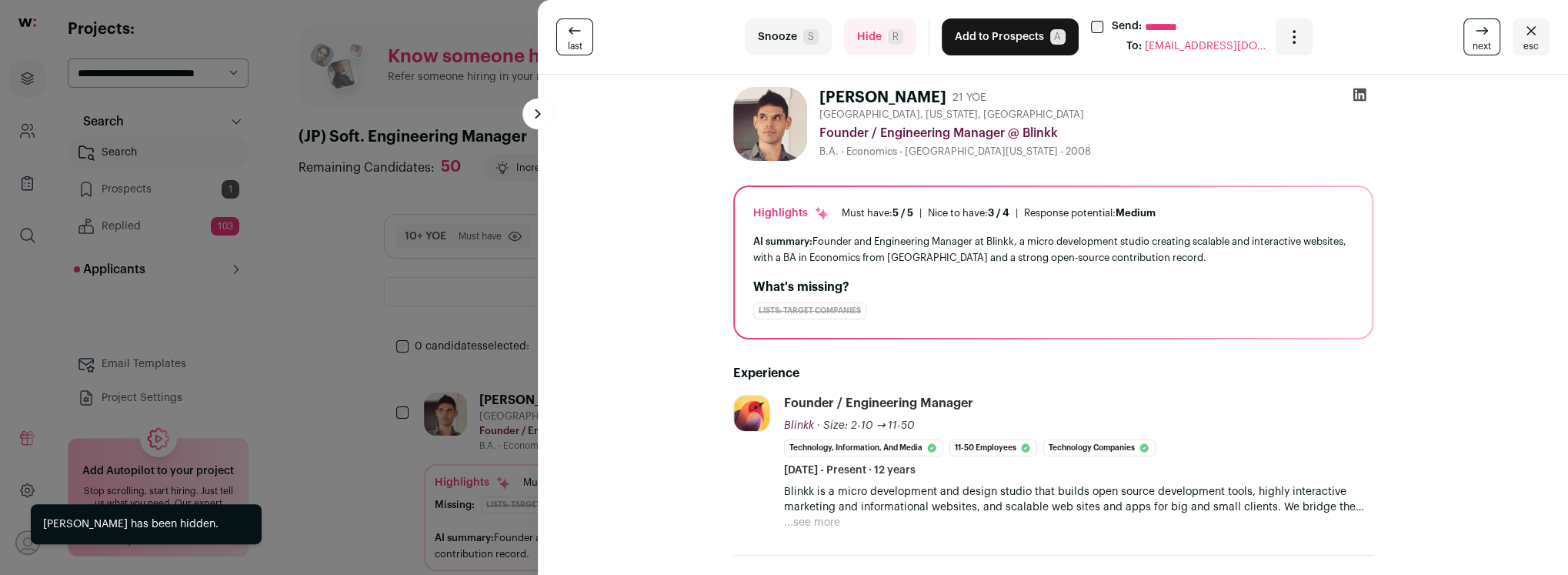
scroll to position [119, 0]
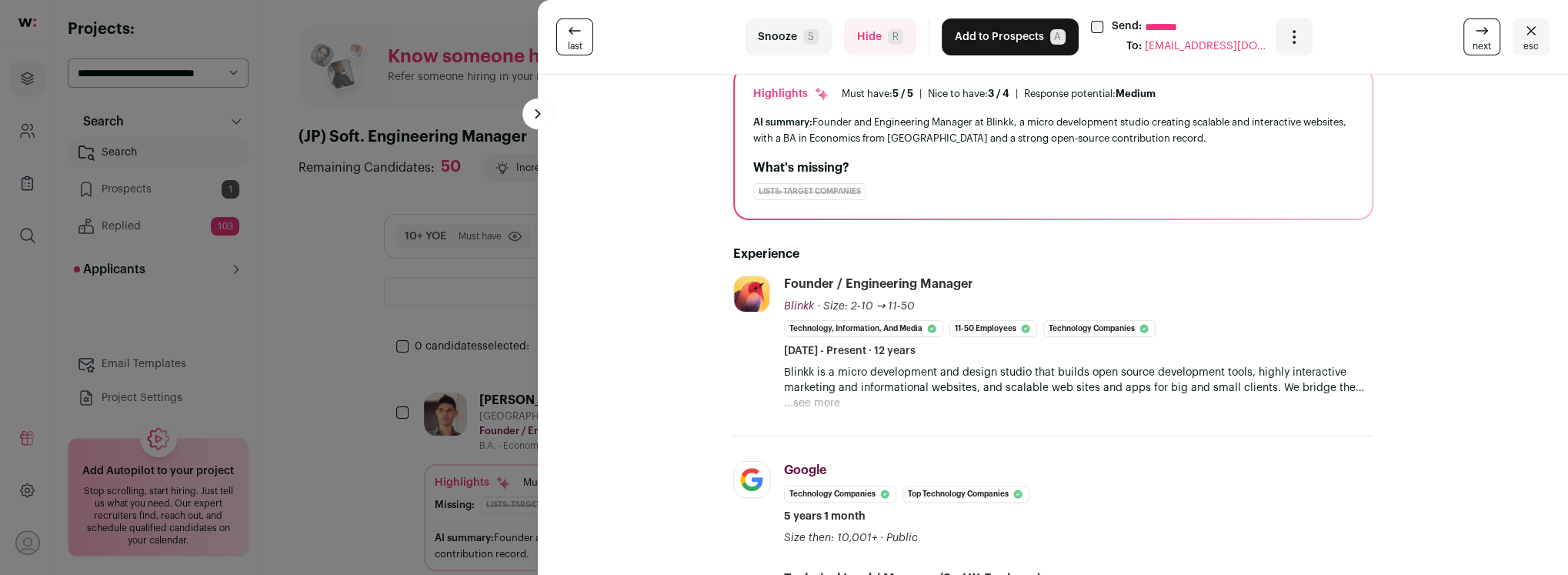
click at [807, 400] on button "...see more" at bounding box center [813, 403] width 56 height 15
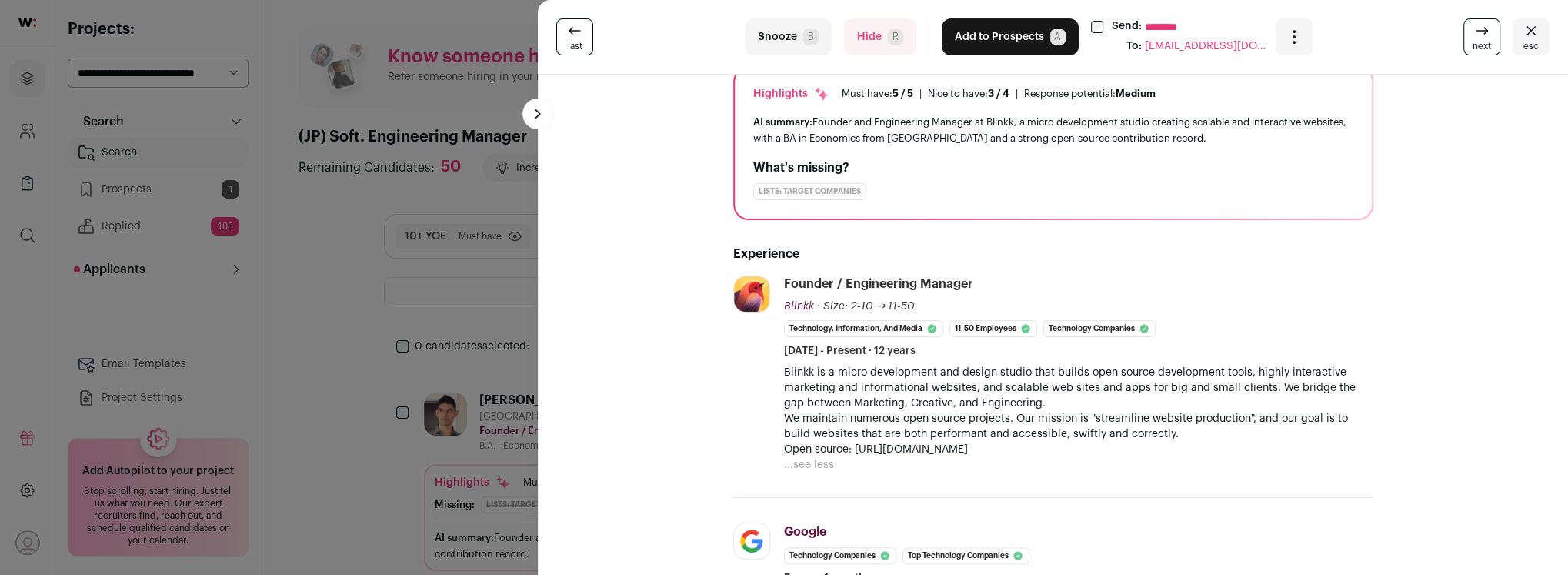
click at [859, 35] on button "Hide R" at bounding box center [881, 37] width 72 height 37
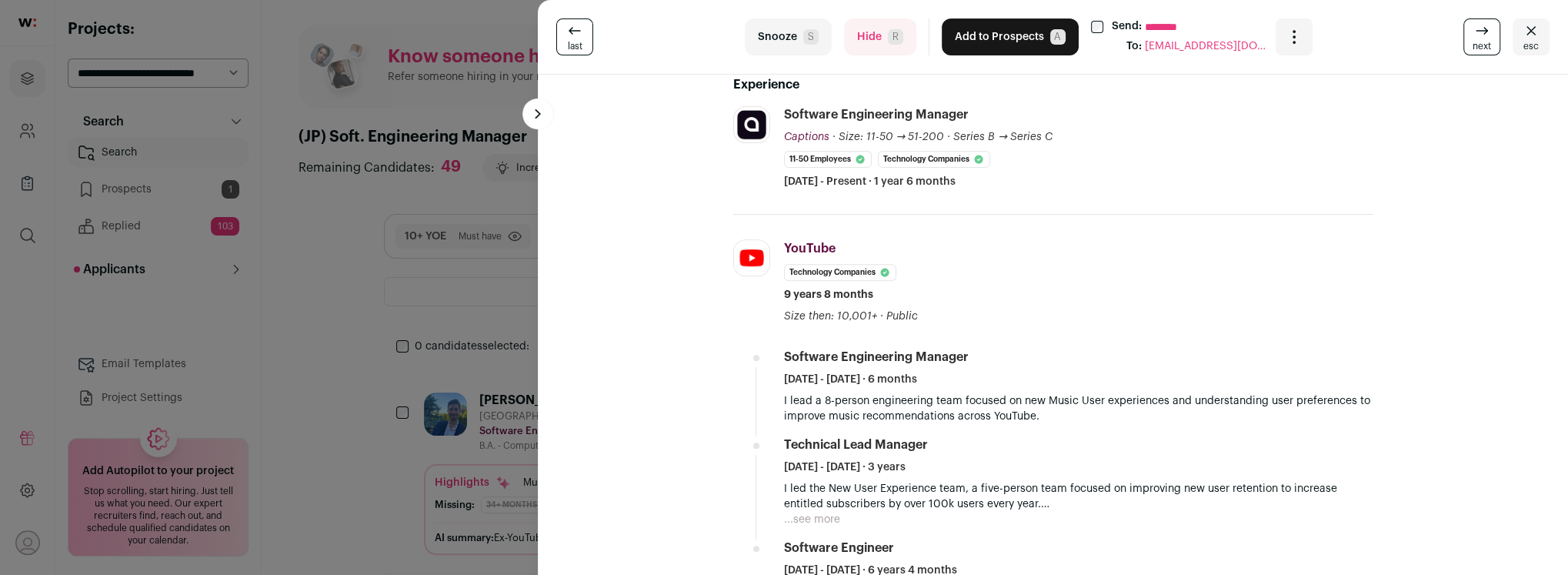
scroll to position [288, 0]
click at [863, 25] on button "Hide R" at bounding box center [881, 37] width 72 height 37
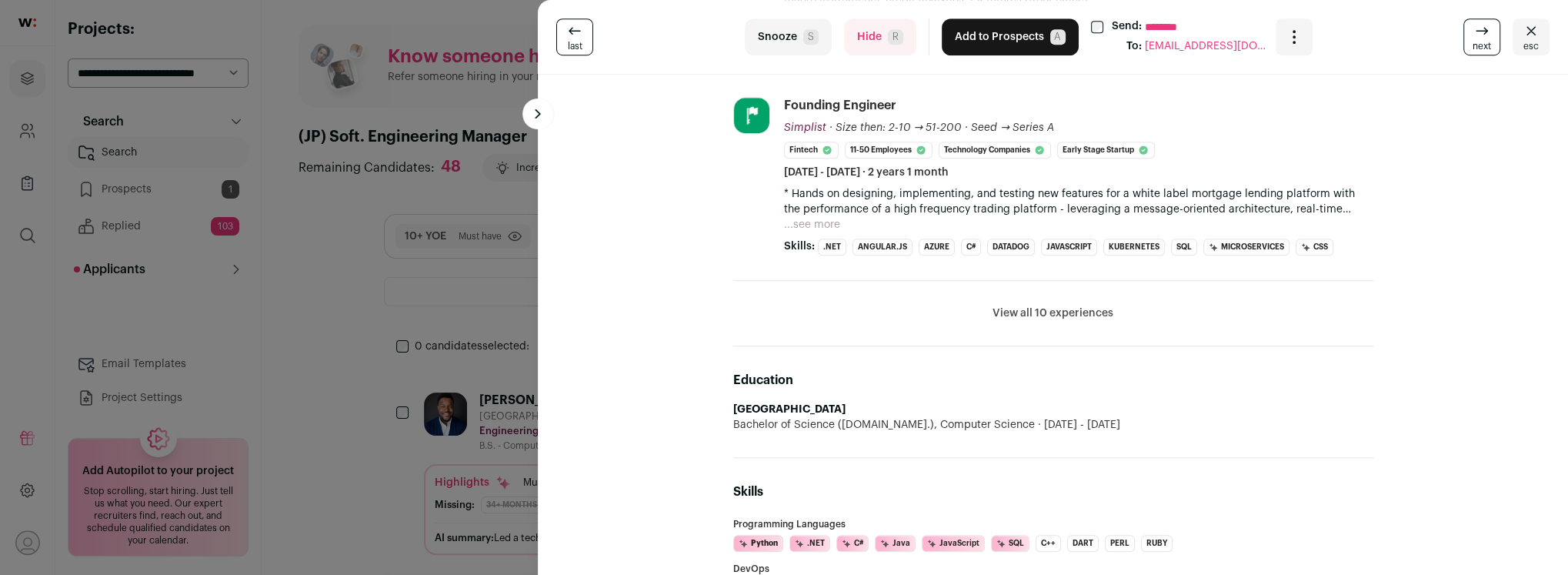
scroll to position [765, 0]
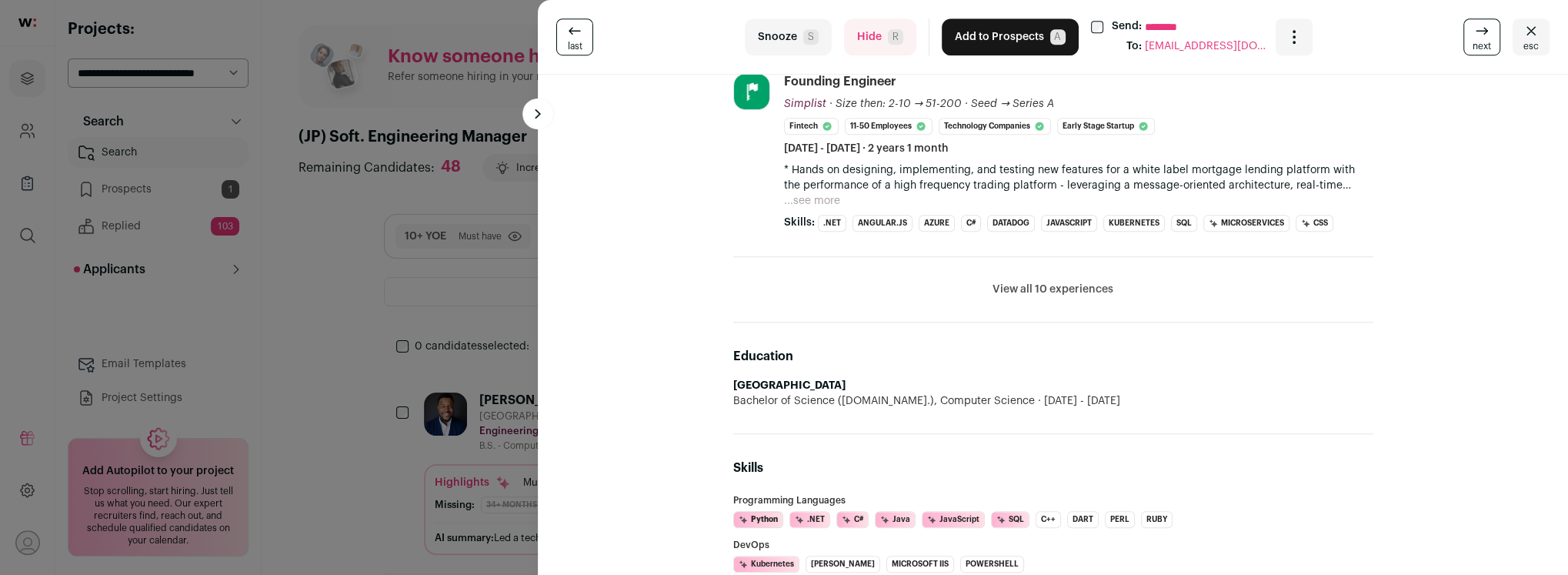
click at [873, 37] on button "Hide R" at bounding box center [881, 37] width 72 height 37
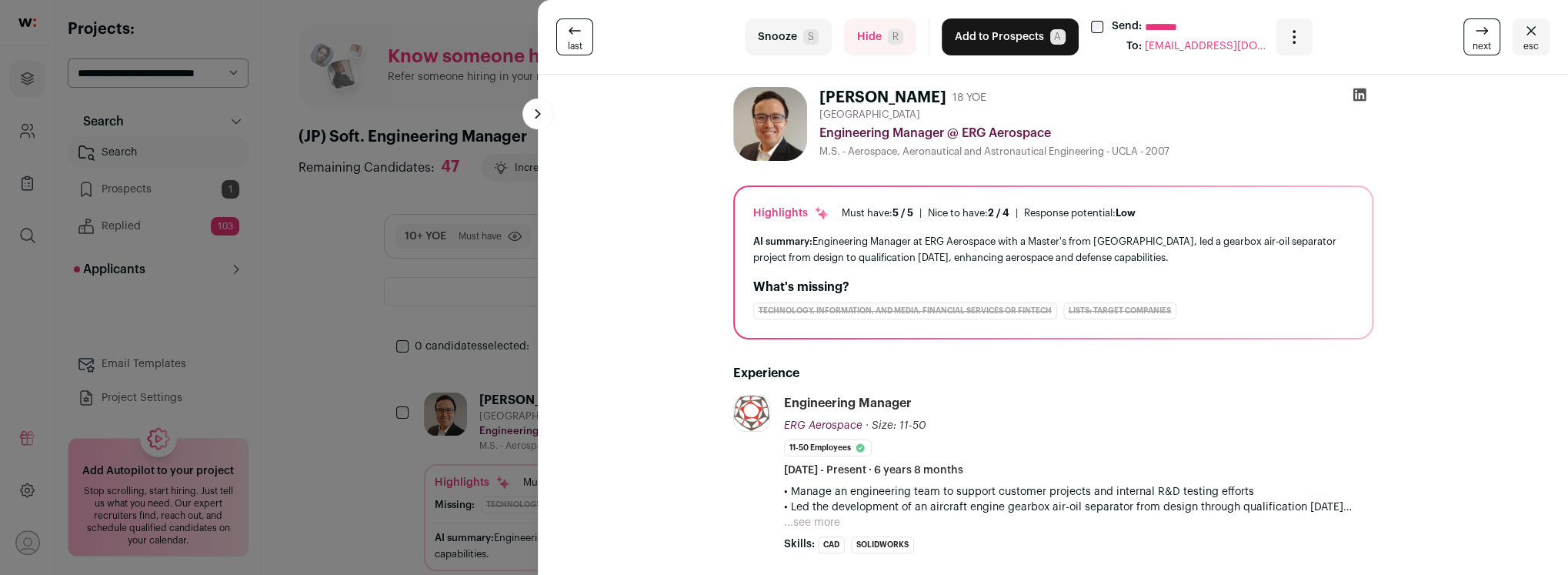
click at [863, 46] on button "Hide R" at bounding box center [881, 37] width 72 height 37
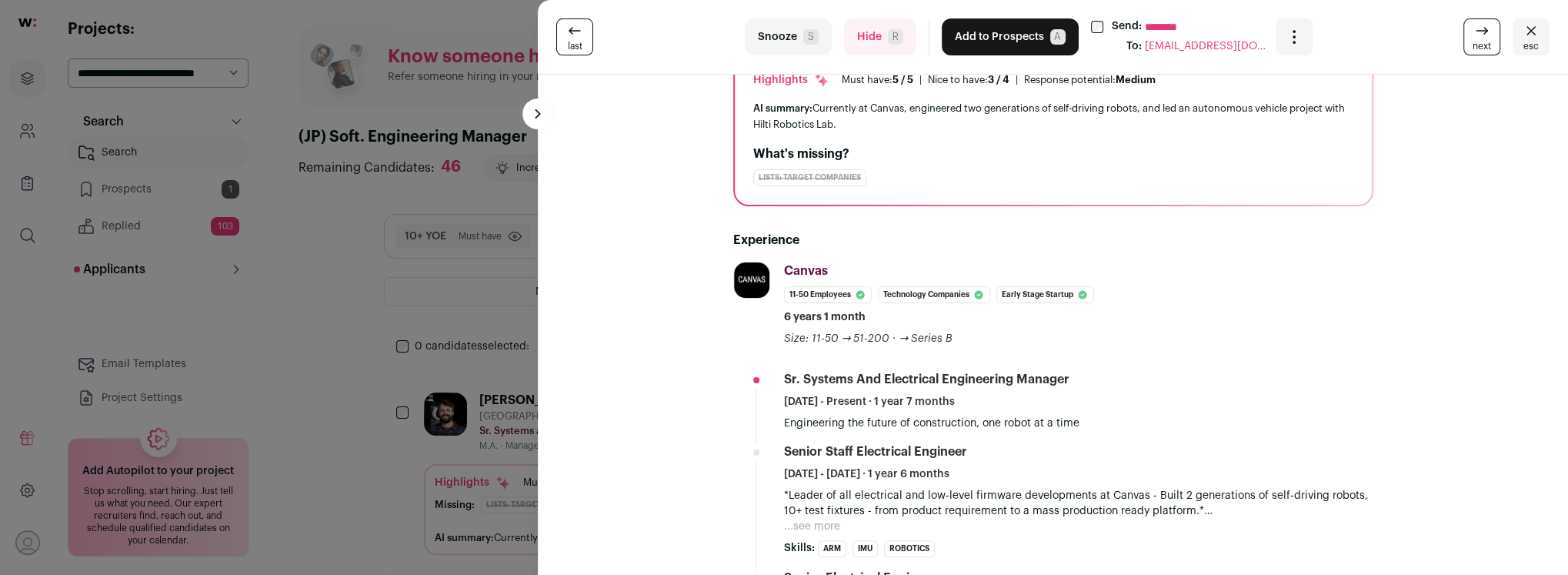
scroll to position [132, 0]
click at [872, 44] on button "Hide R" at bounding box center [881, 37] width 72 height 37
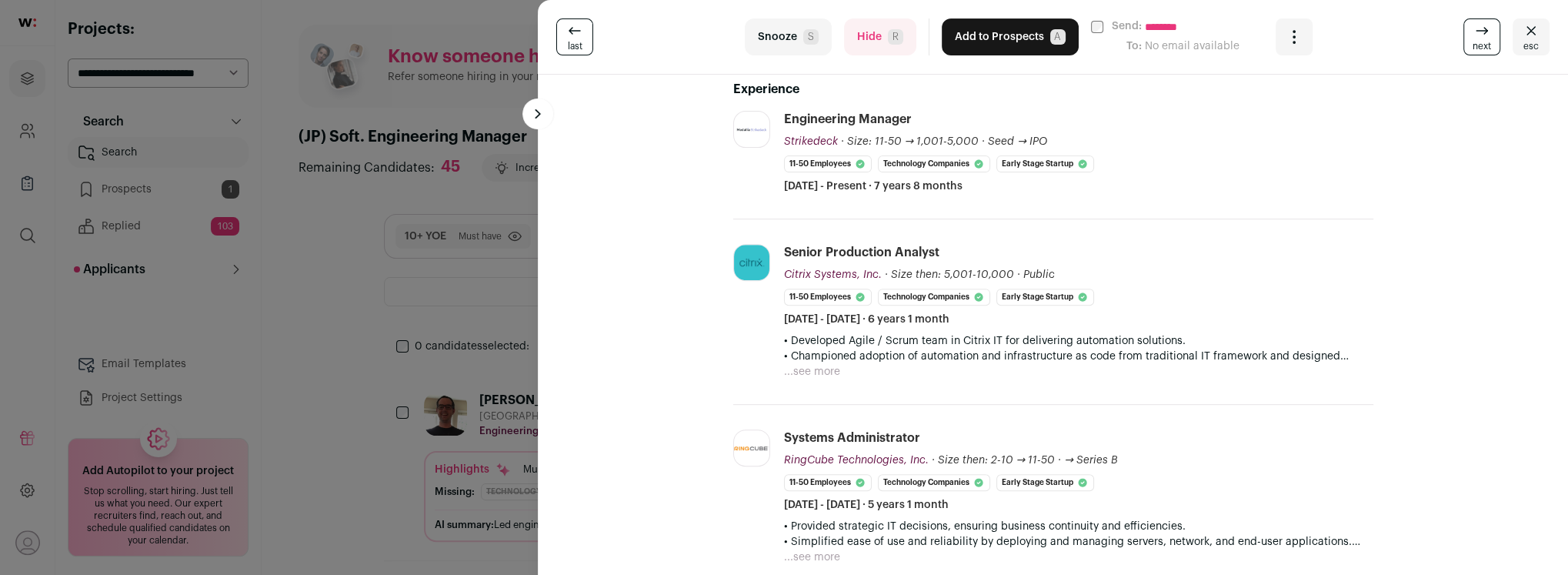
scroll to position [0, 0]
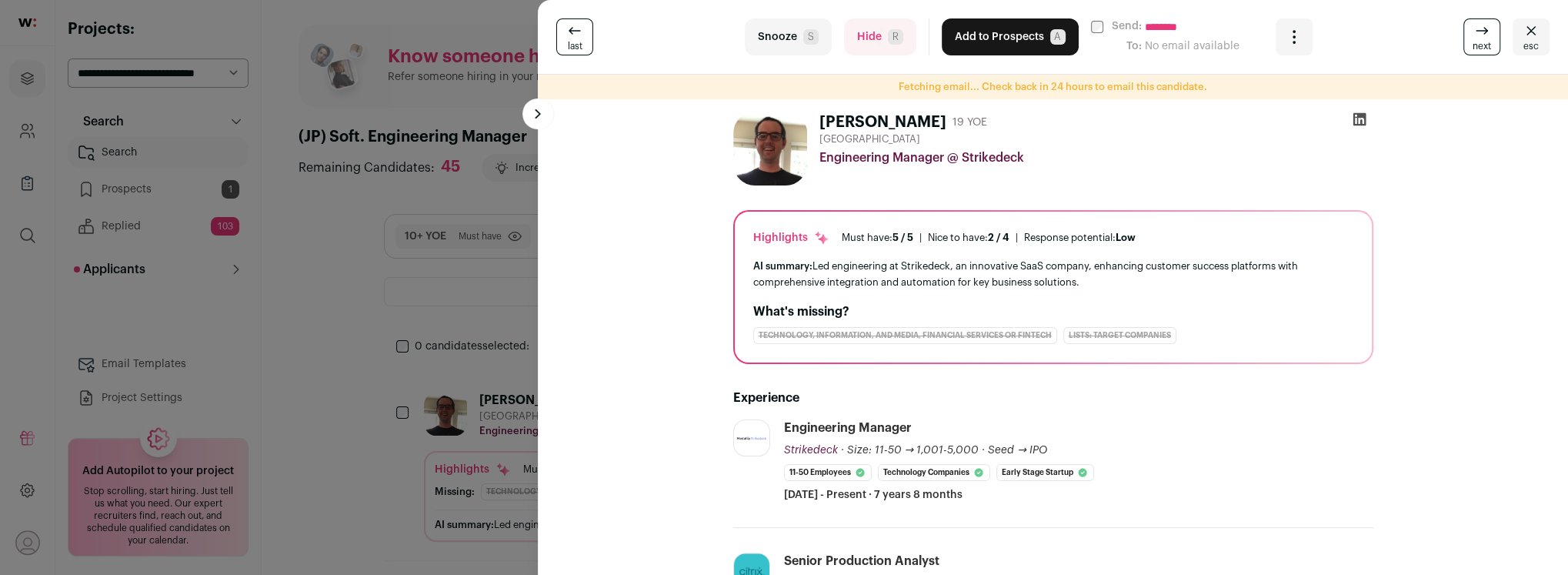
click at [1362, 118] on icon at bounding box center [1359, 119] width 15 height 15
click at [863, 33] on button "Hide R" at bounding box center [881, 37] width 72 height 37
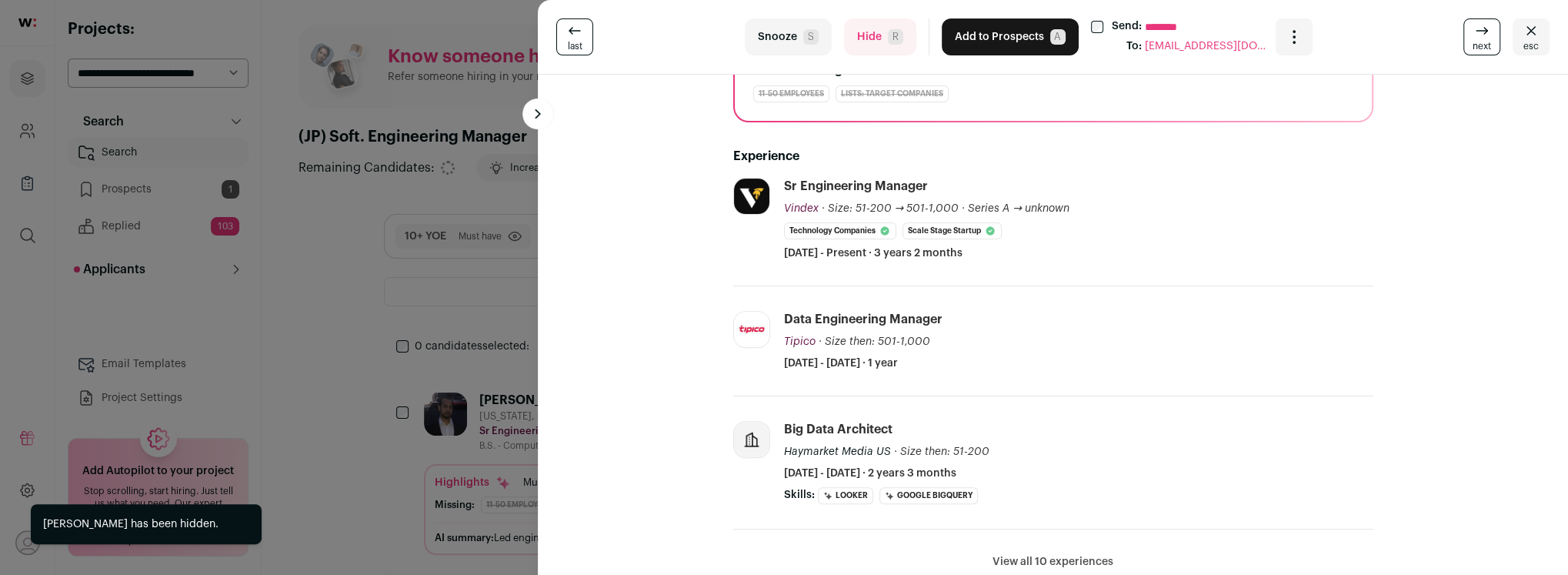
scroll to position [219, 0]
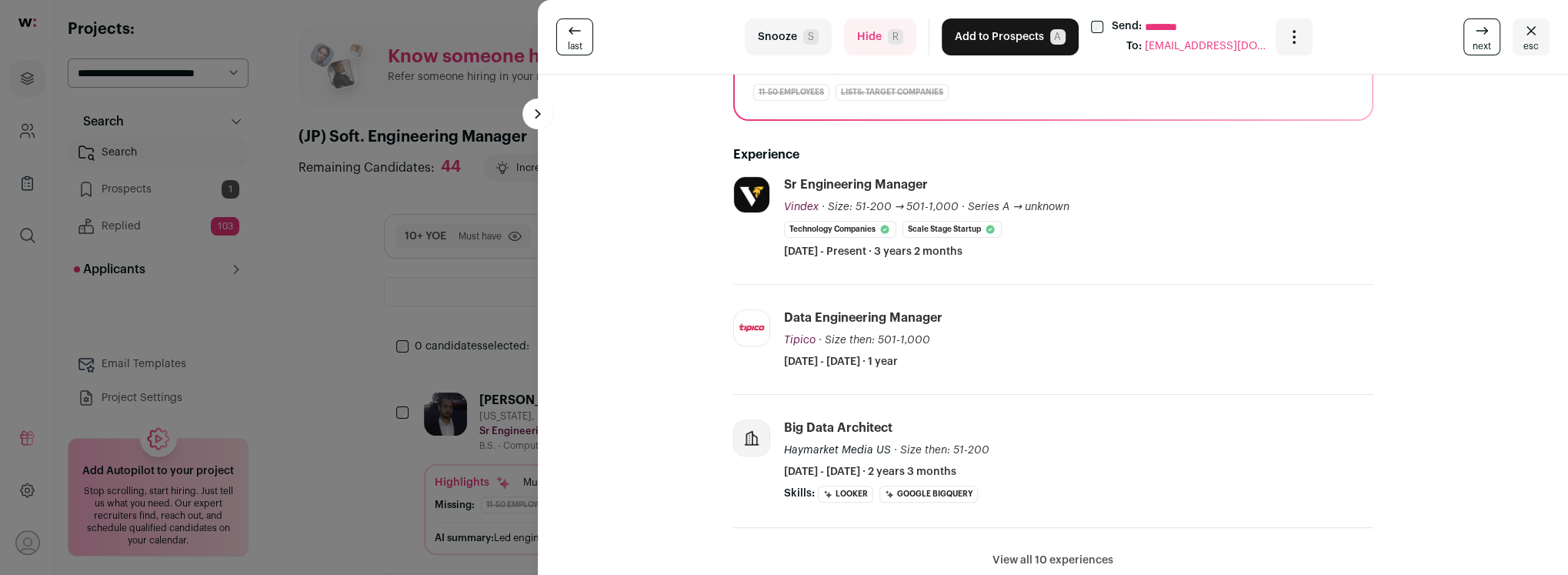
click at [867, 19] on button "Hide R" at bounding box center [881, 37] width 72 height 37
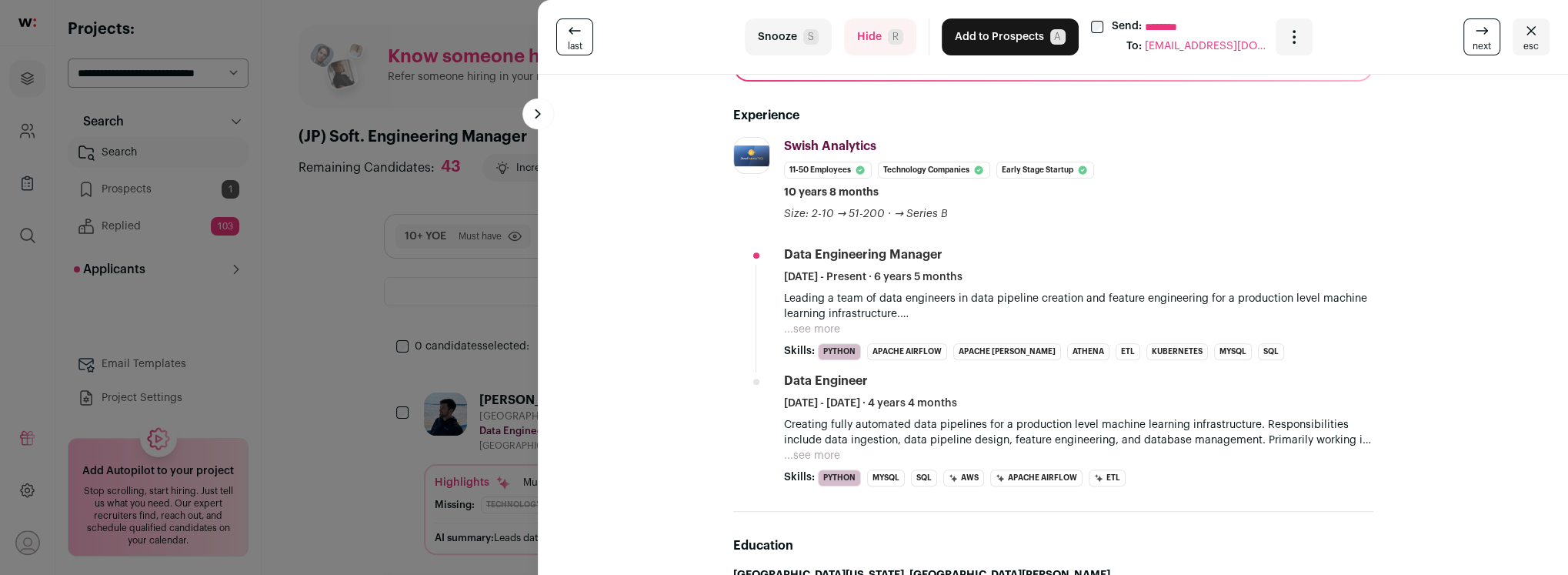
scroll to position [271, 0]
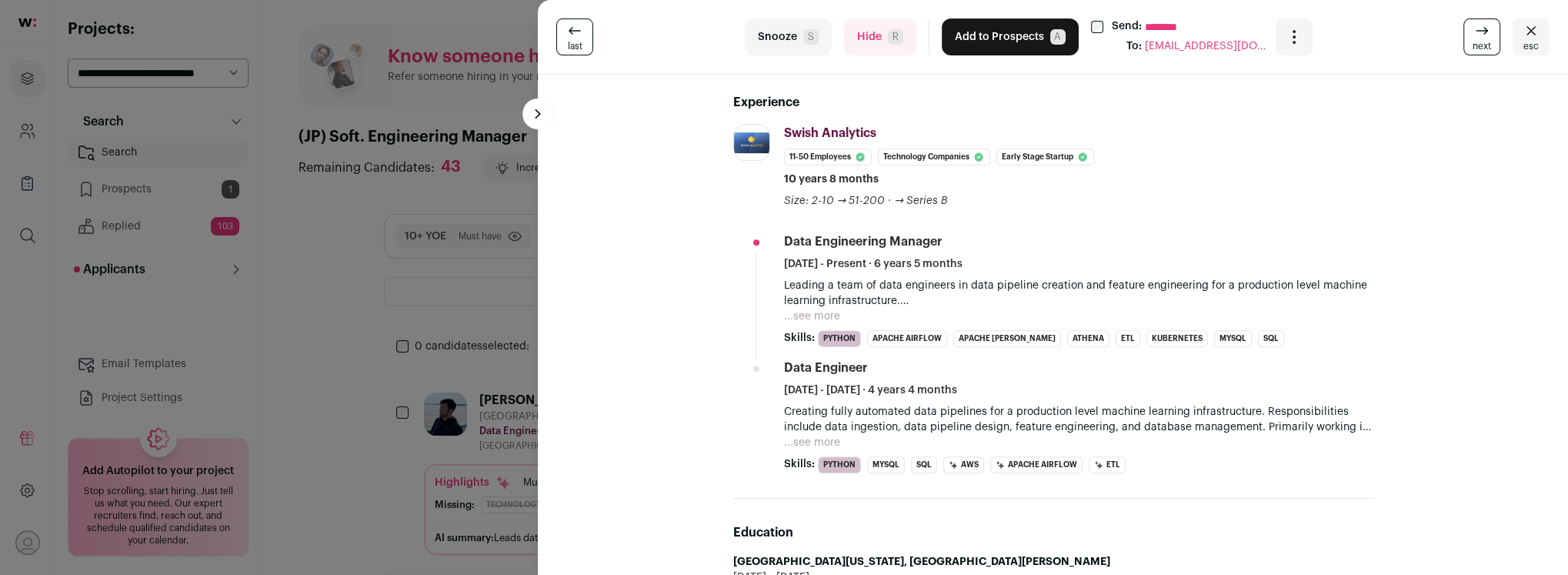
click at [871, 51] on button "Hide R" at bounding box center [881, 37] width 72 height 37
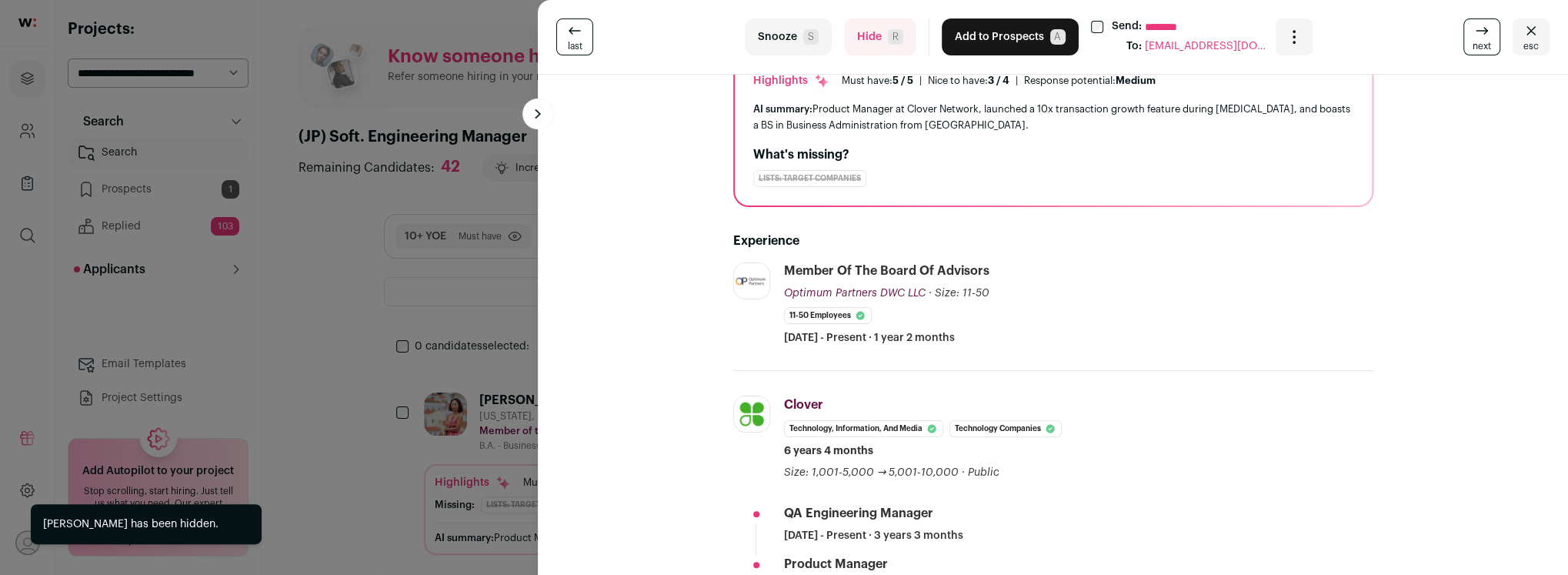
scroll to position [133, 0]
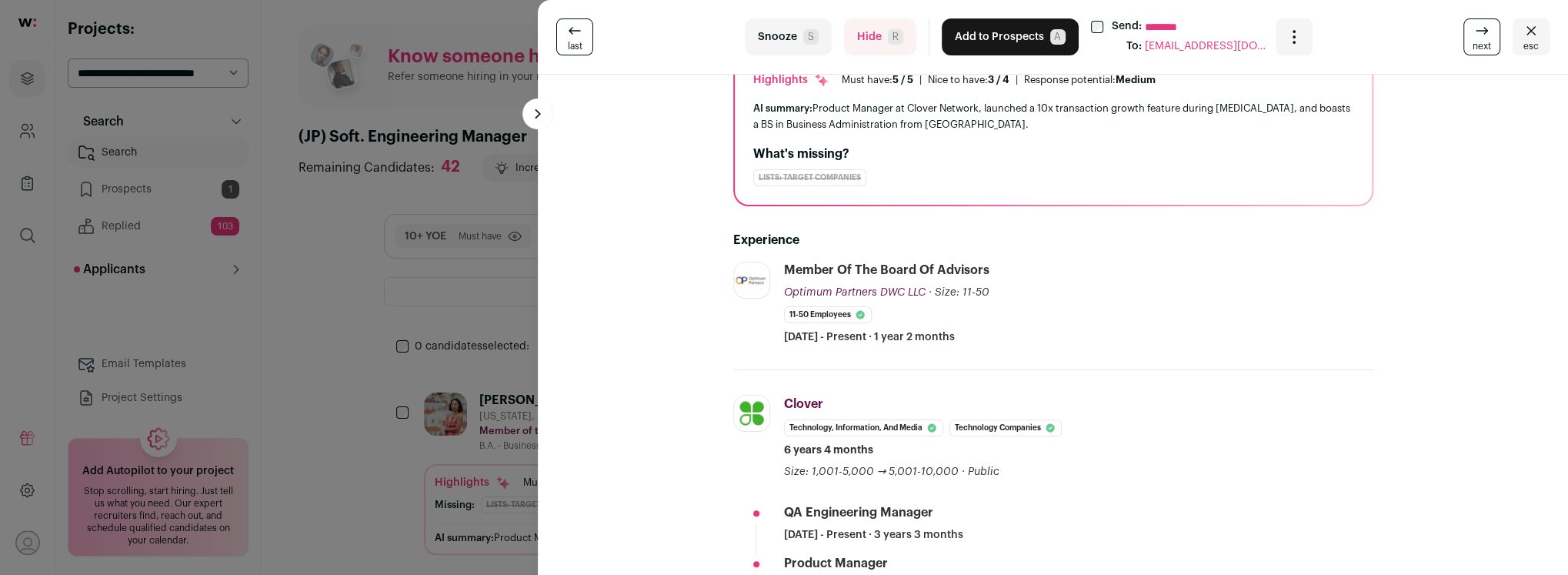
click at [872, 42] on button "Hide R" at bounding box center [881, 37] width 72 height 37
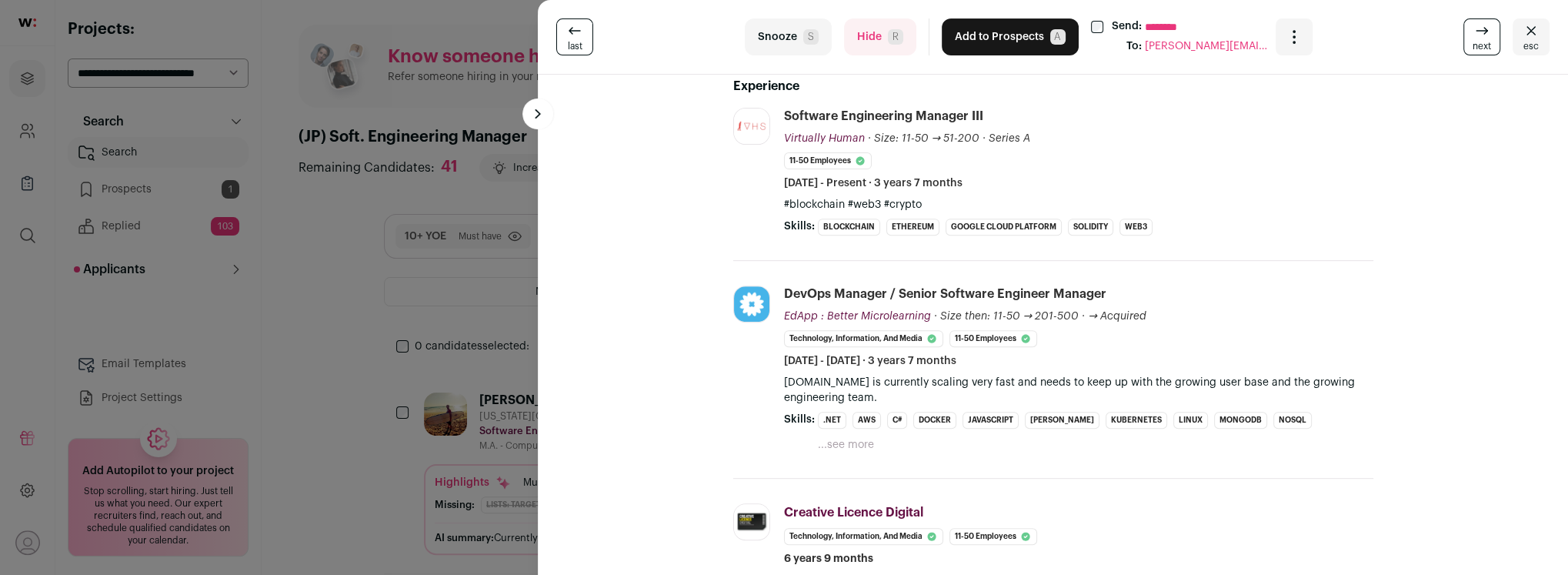
scroll to position [288, 0]
click at [872, 40] on button "Hide R" at bounding box center [881, 37] width 72 height 37
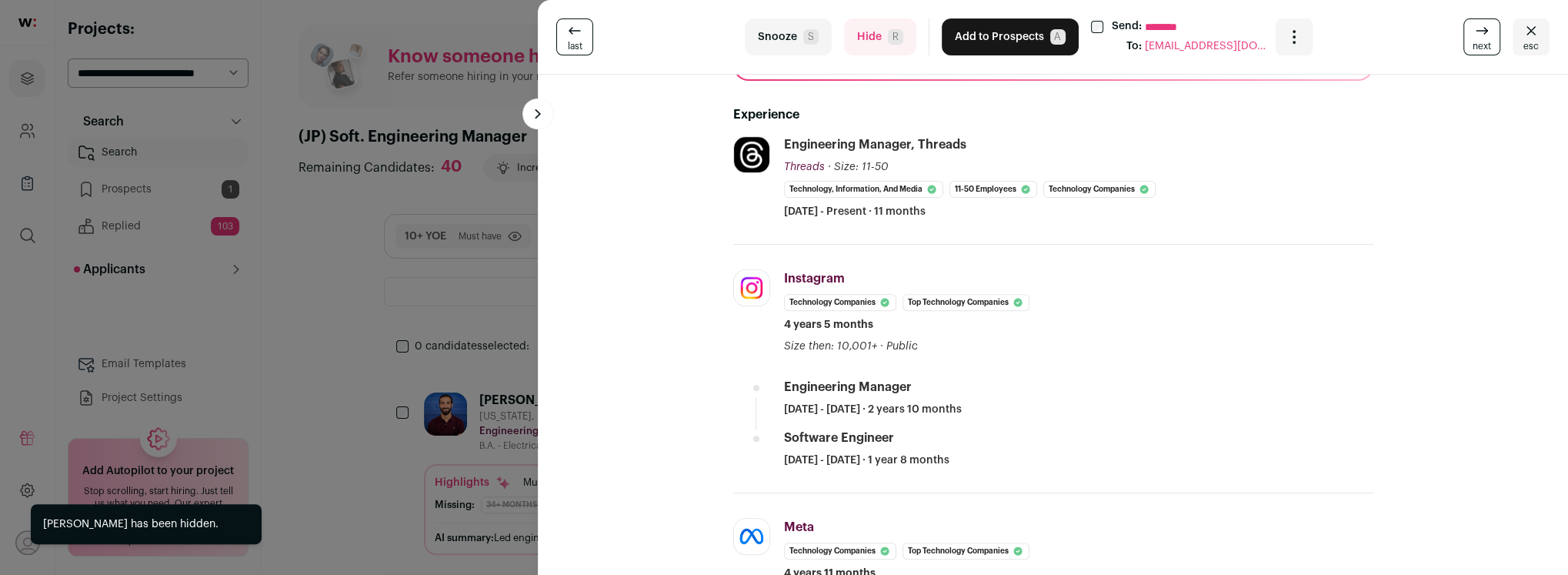
scroll to position [260, 0]
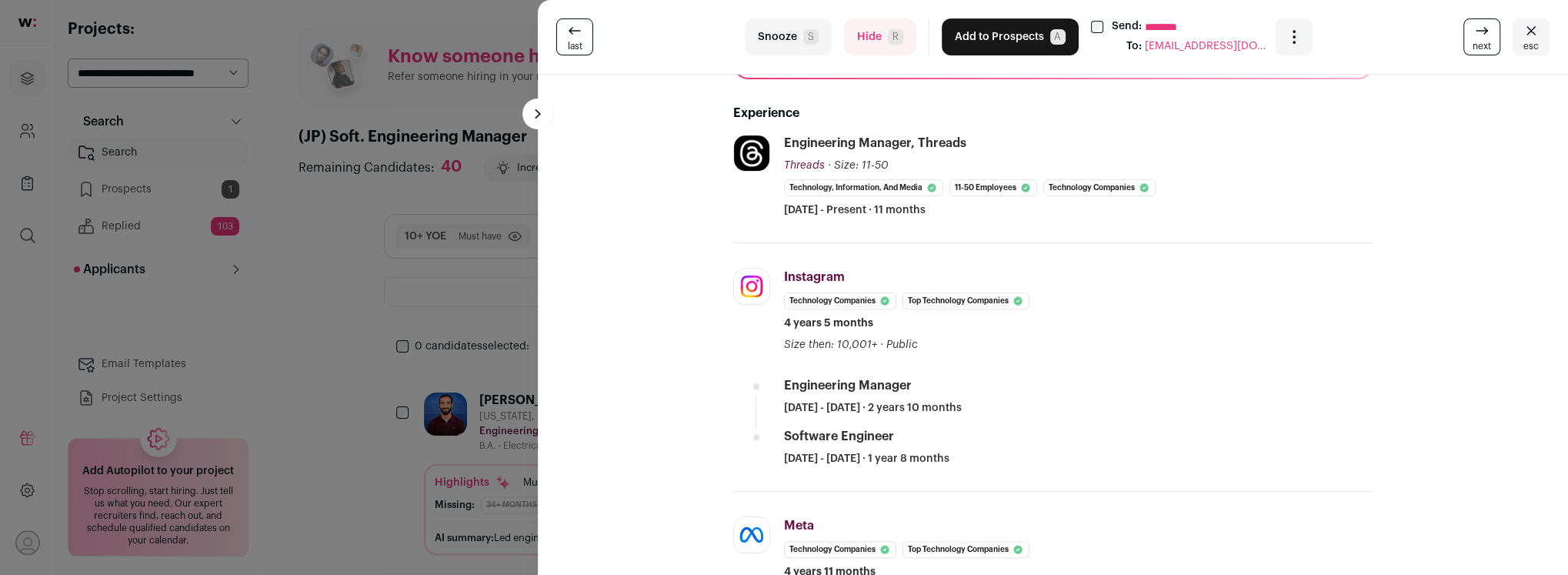
click at [864, 40] on button "Hide R" at bounding box center [881, 37] width 72 height 37
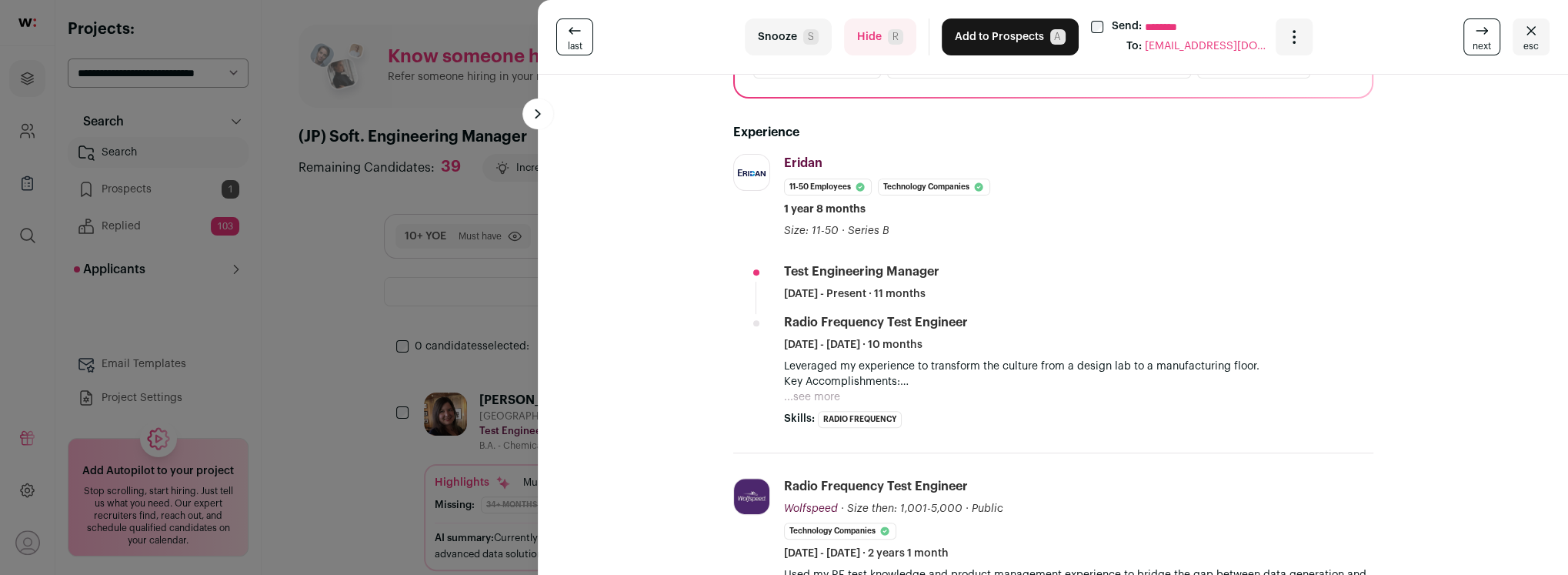
scroll to position [243, 0]
click at [873, 41] on button "Hide R" at bounding box center [881, 37] width 72 height 37
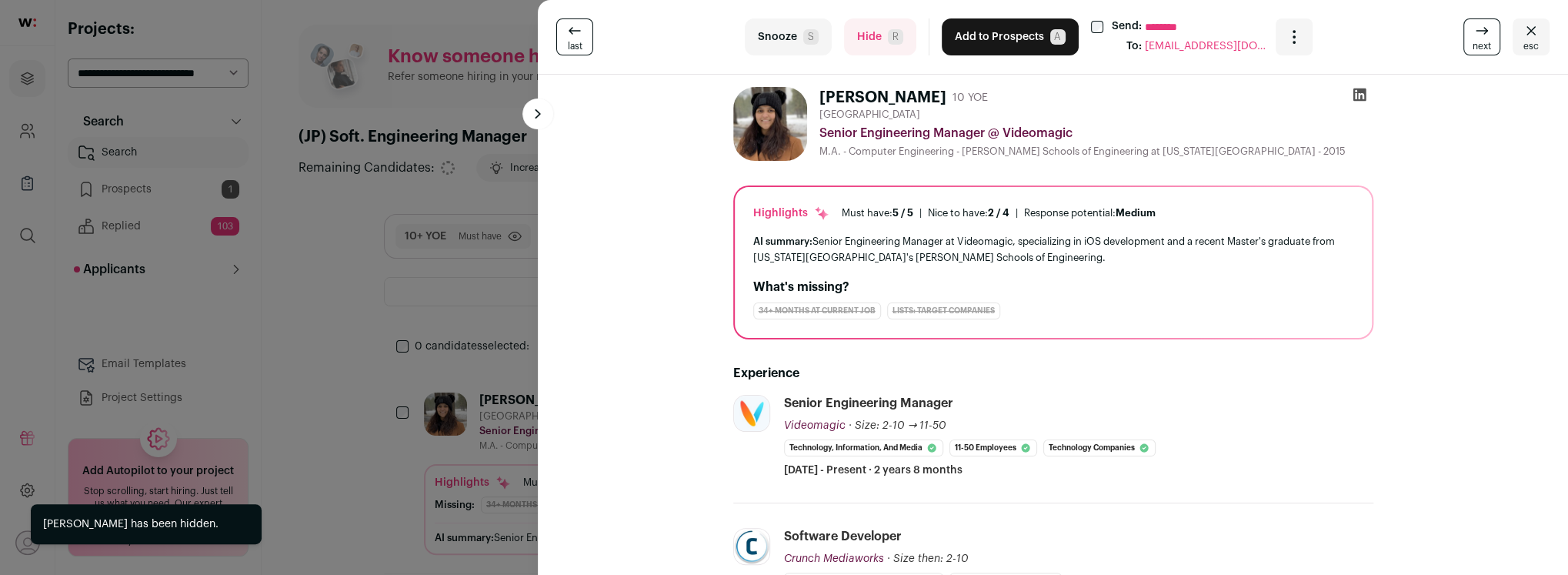
click at [873, 41] on button "Hide R" at bounding box center [881, 37] width 72 height 37
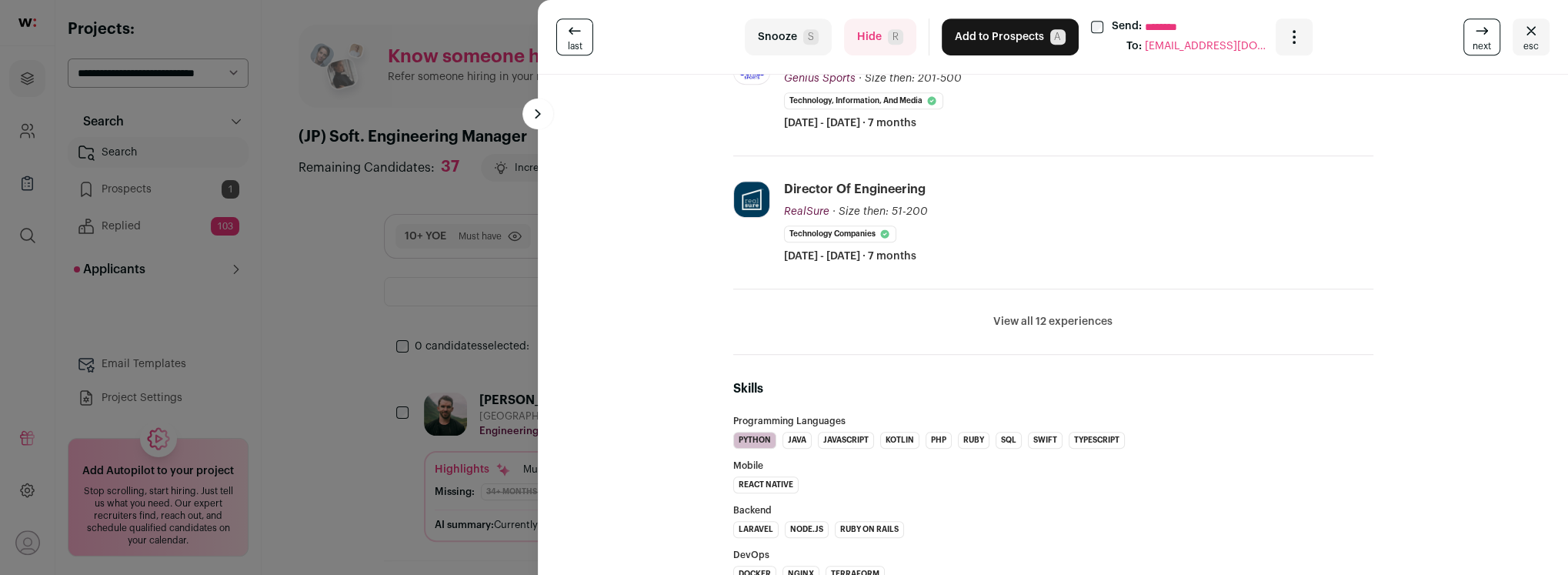
scroll to position [518, 0]
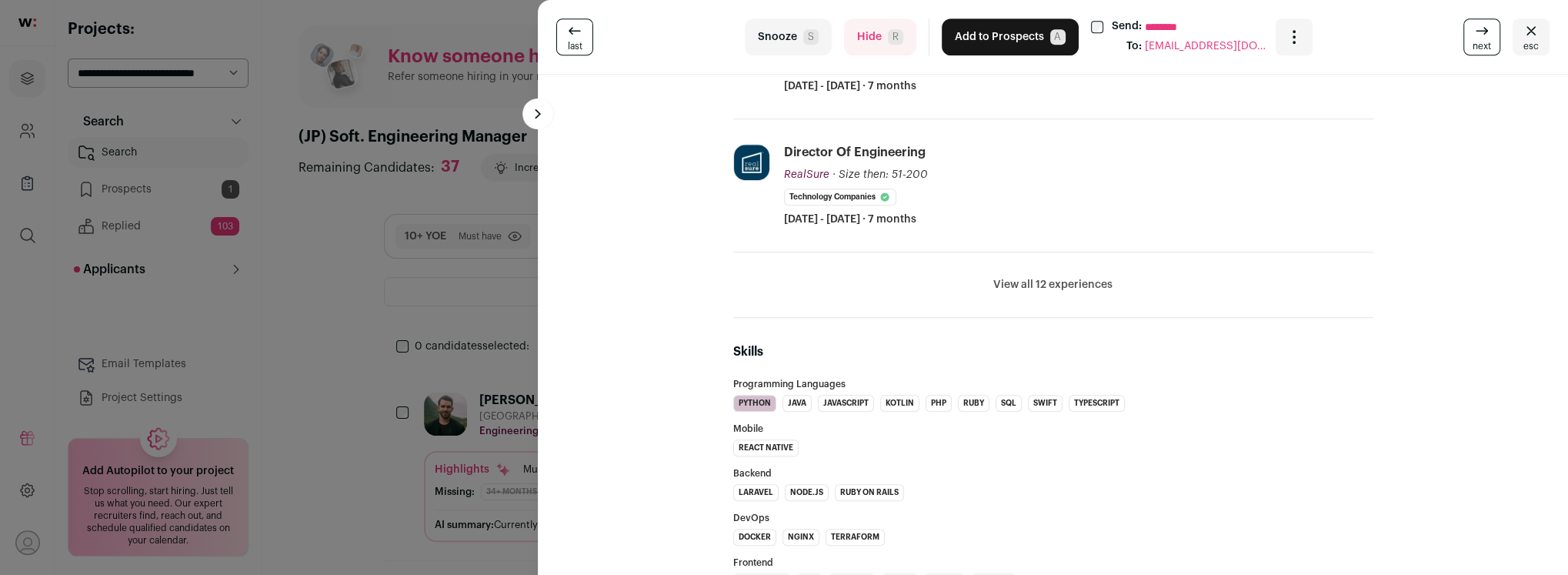
click at [1045, 282] on button "View all 12 experiences" at bounding box center [1052, 284] width 119 height 15
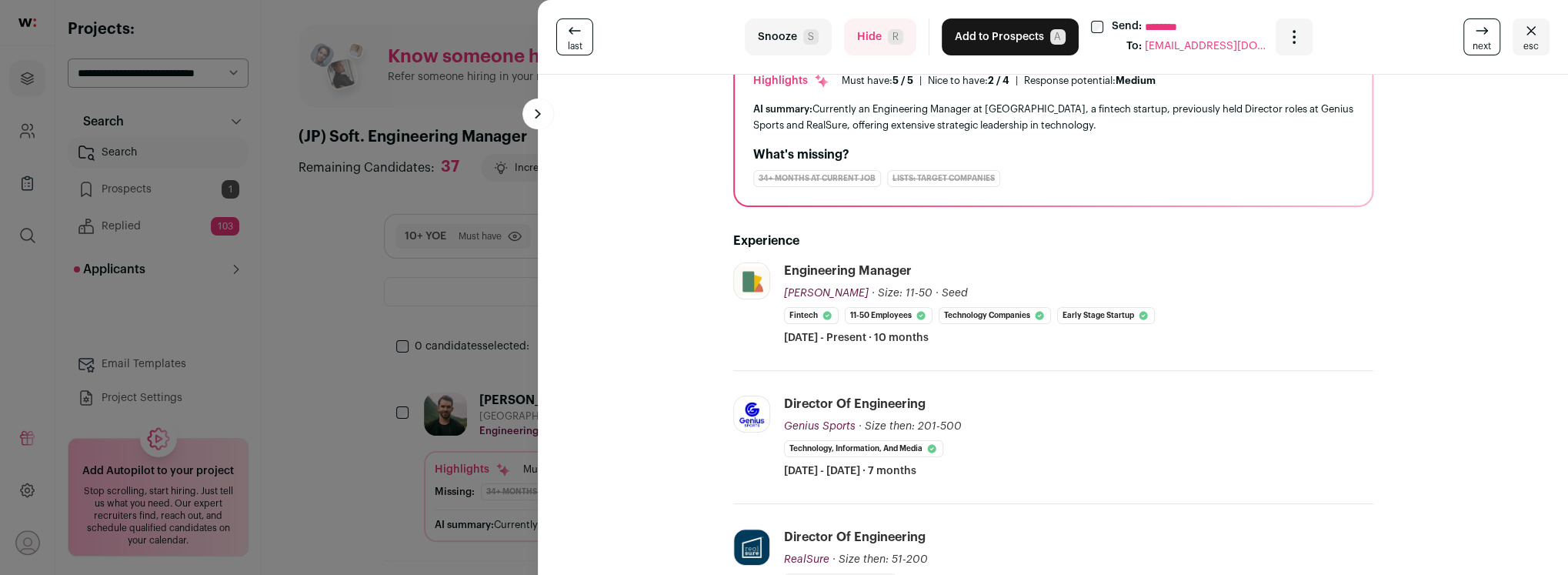
scroll to position [0, 0]
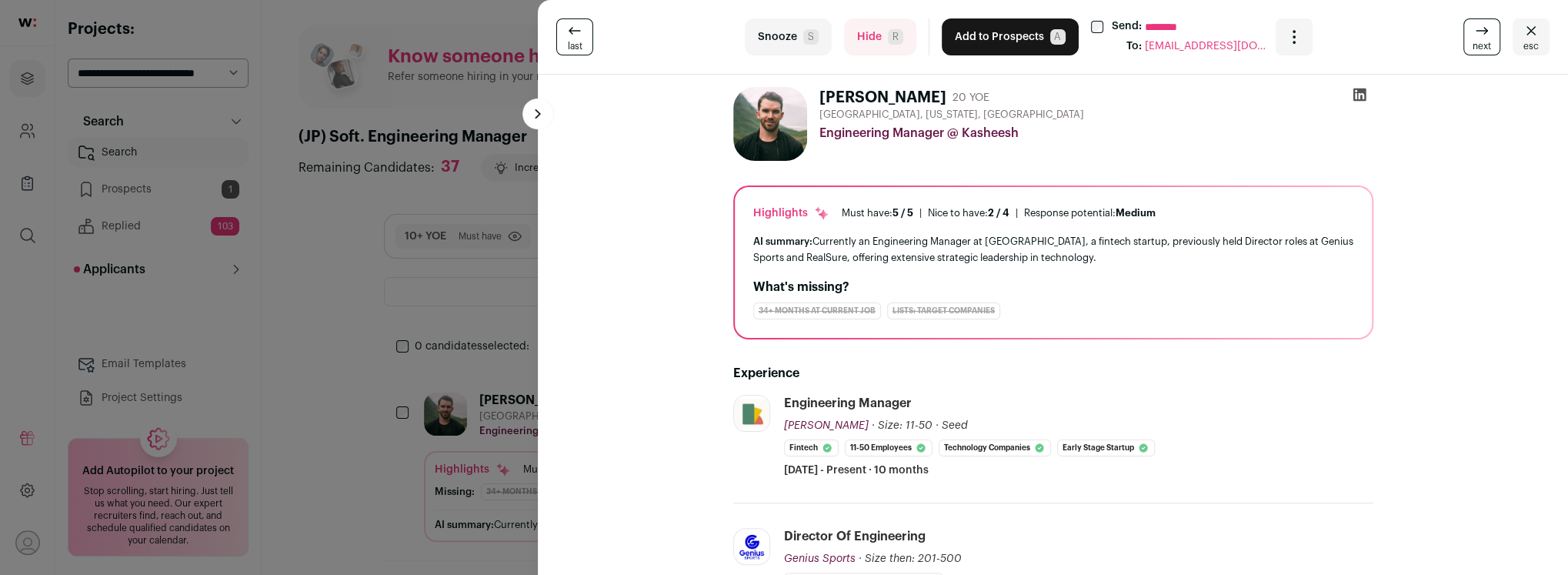
click at [1359, 96] on icon at bounding box center [1359, 94] width 15 height 15
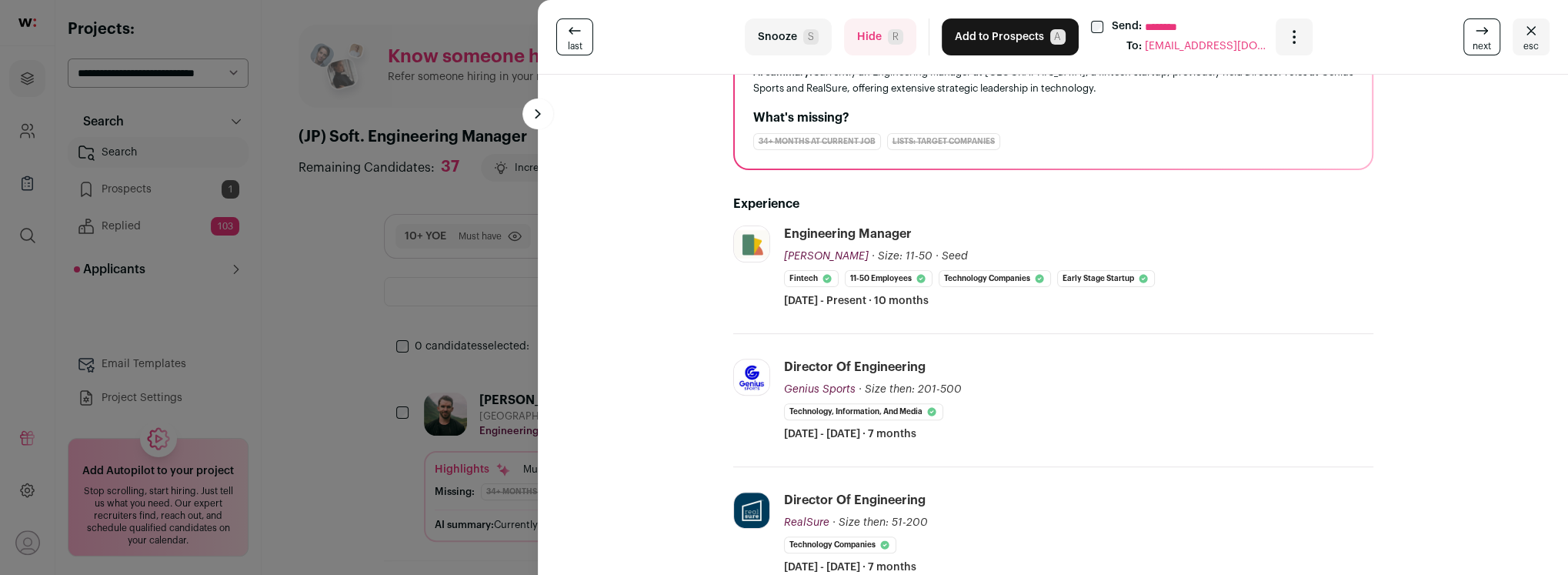
scroll to position [195, 0]
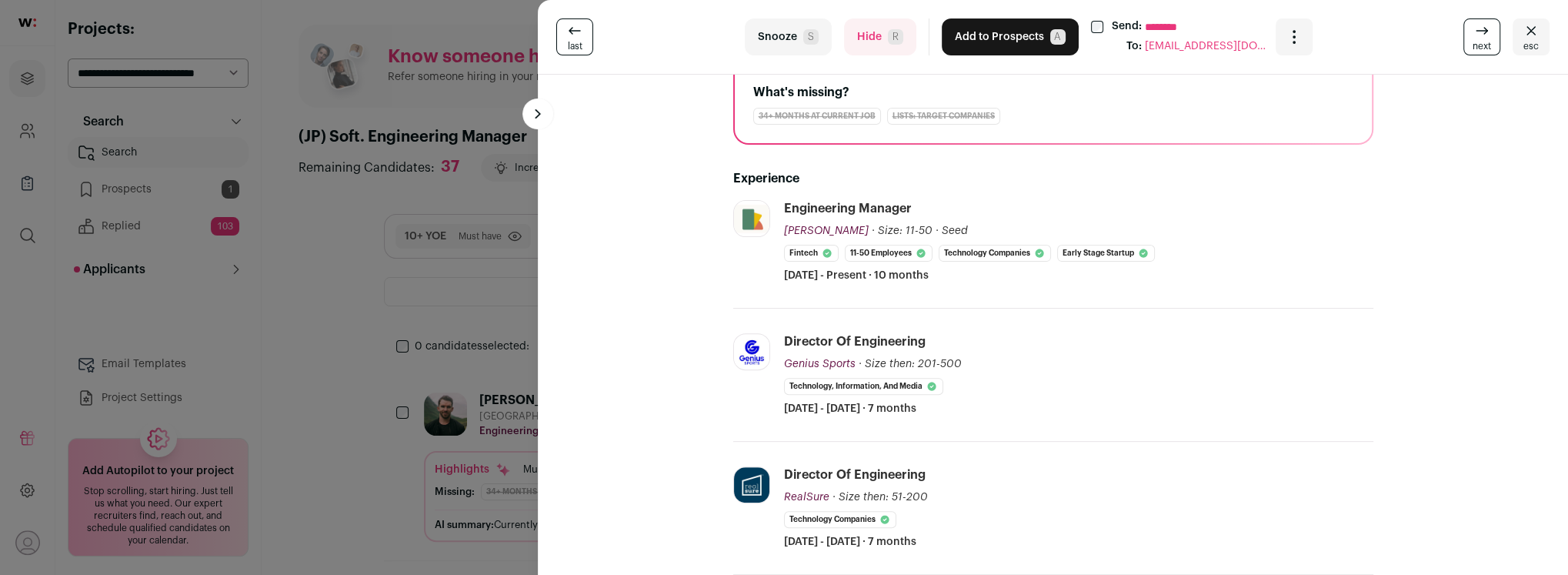
click at [863, 51] on button "Hide R" at bounding box center [881, 37] width 72 height 37
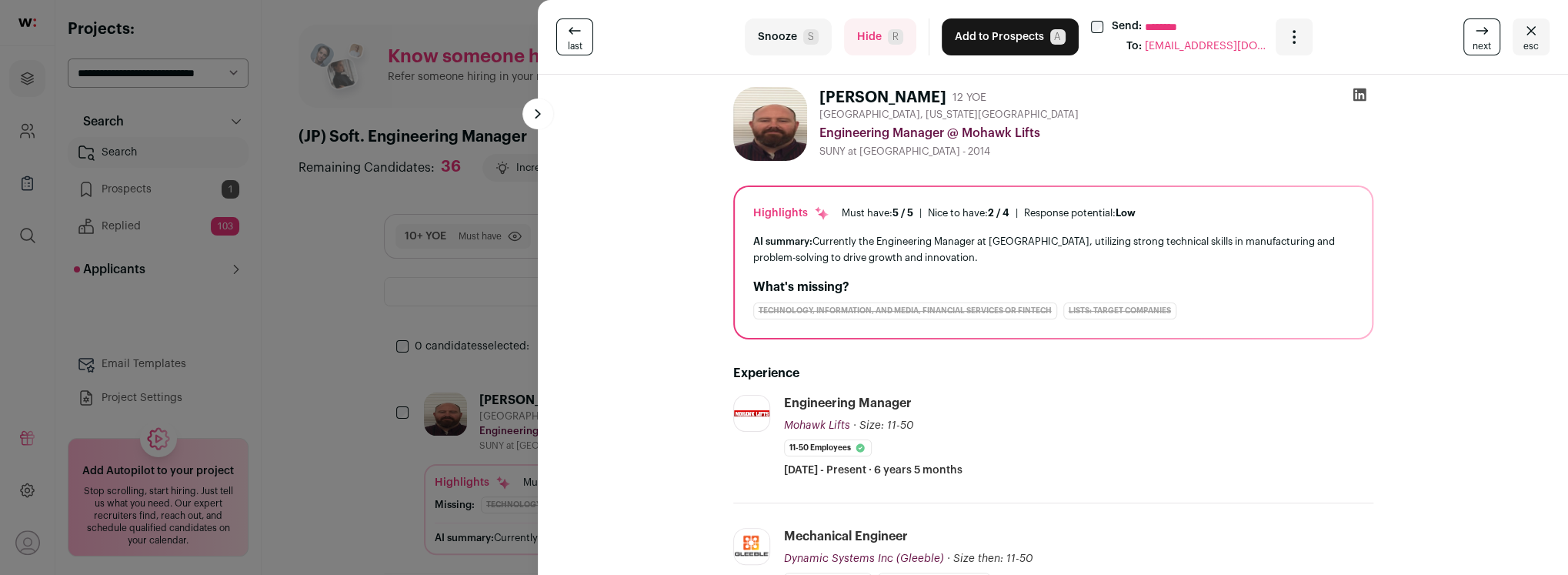
click at [856, 38] on button "Hide R" at bounding box center [881, 37] width 72 height 37
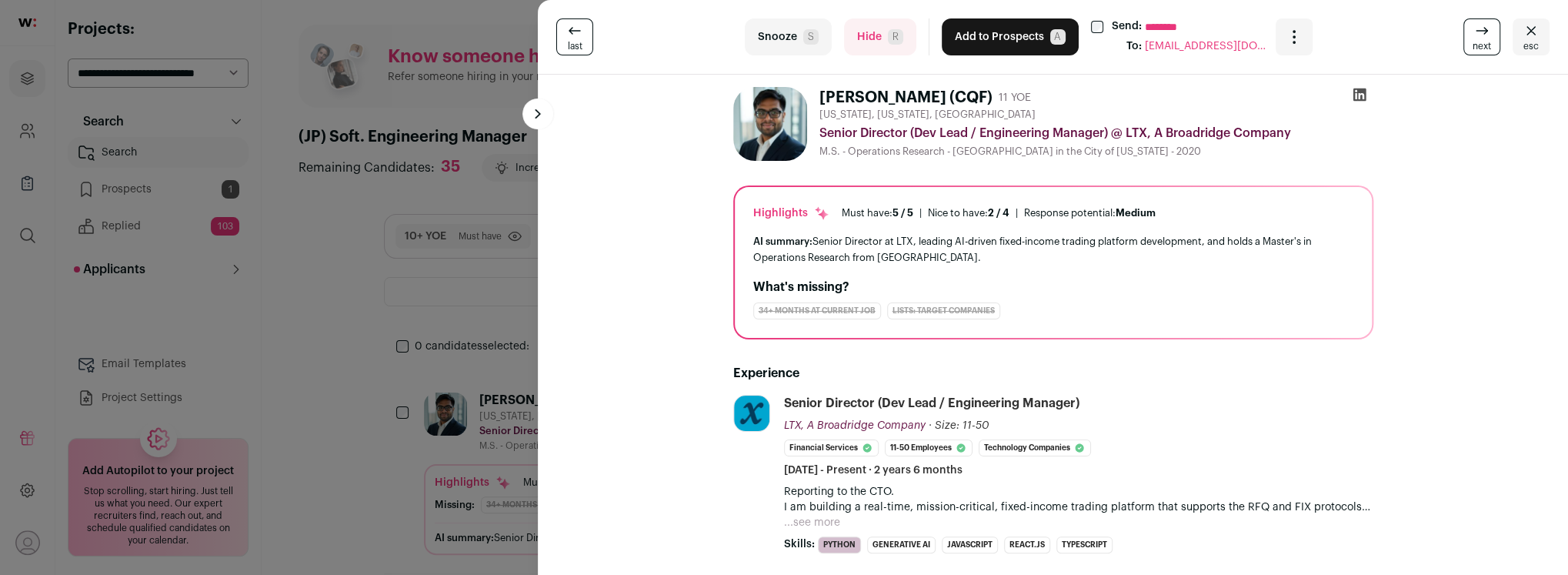
click at [814, 519] on button "...see more" at bounding box center [813, 522] width 56 height 15
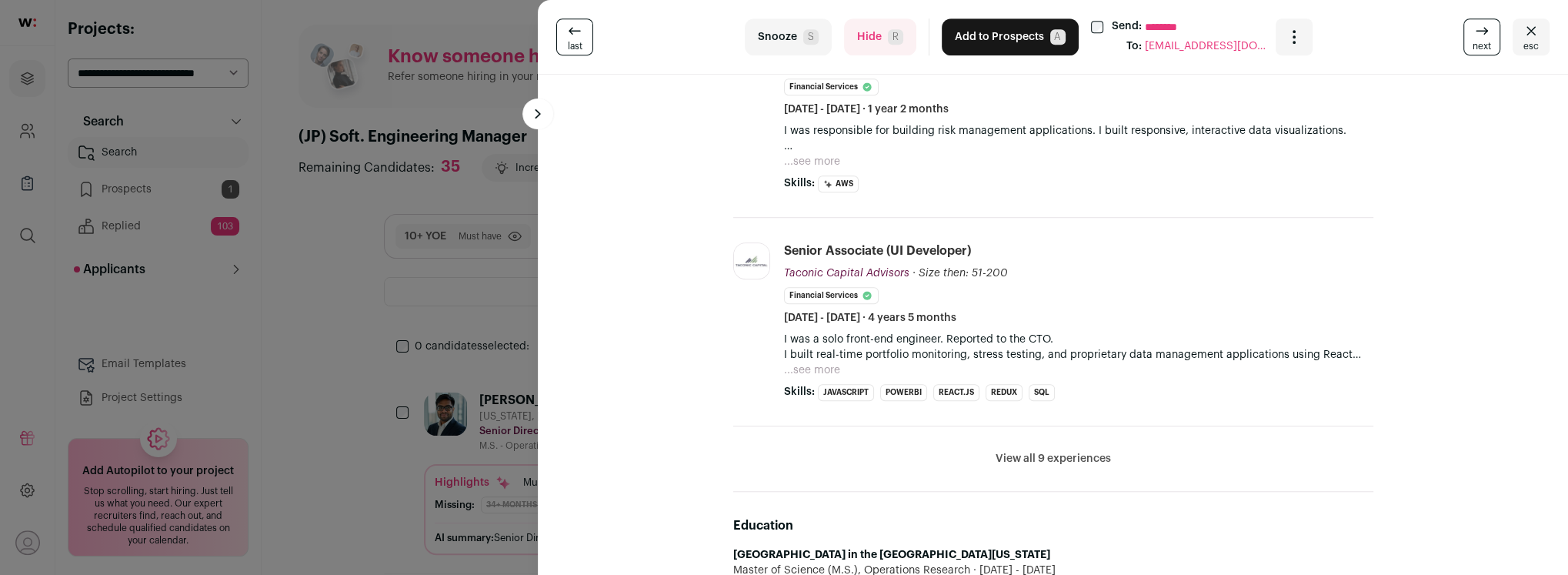
scroll to position [634, 0]
click at [1022, 457] on button "View all 9 experiences" at bounding box center [1053, 455] width 115 height 15
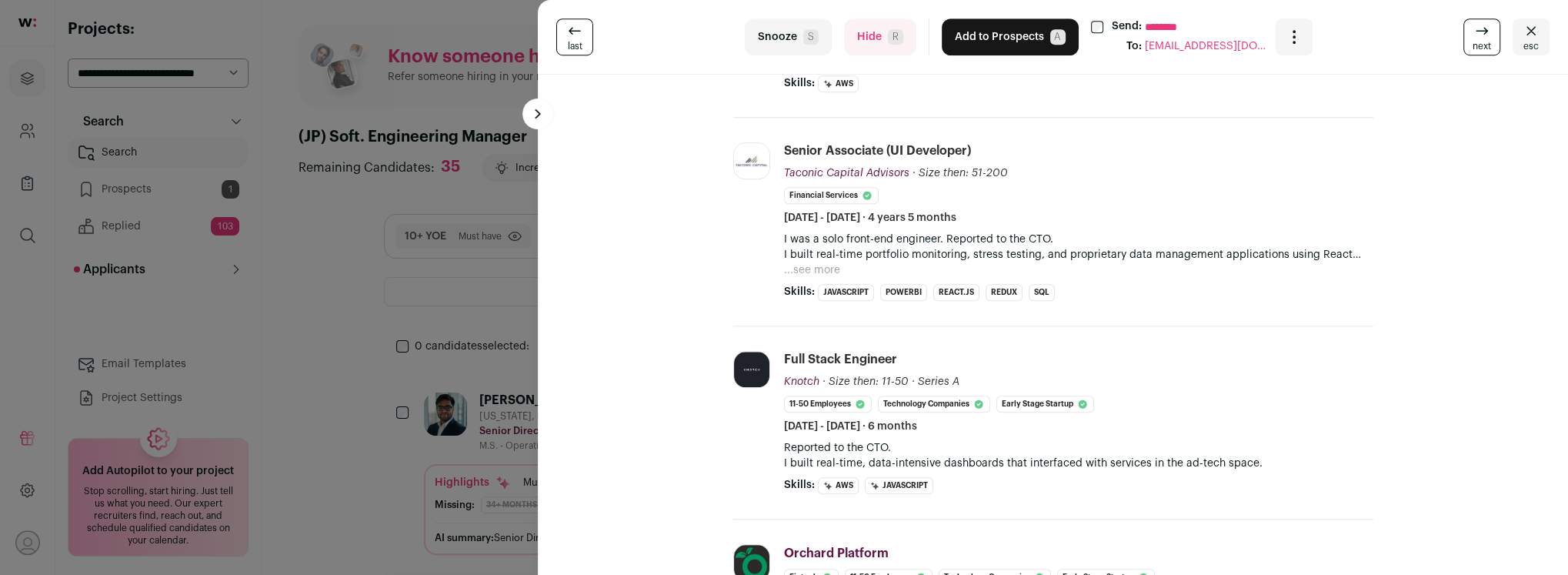
scroll to position [0, 0]
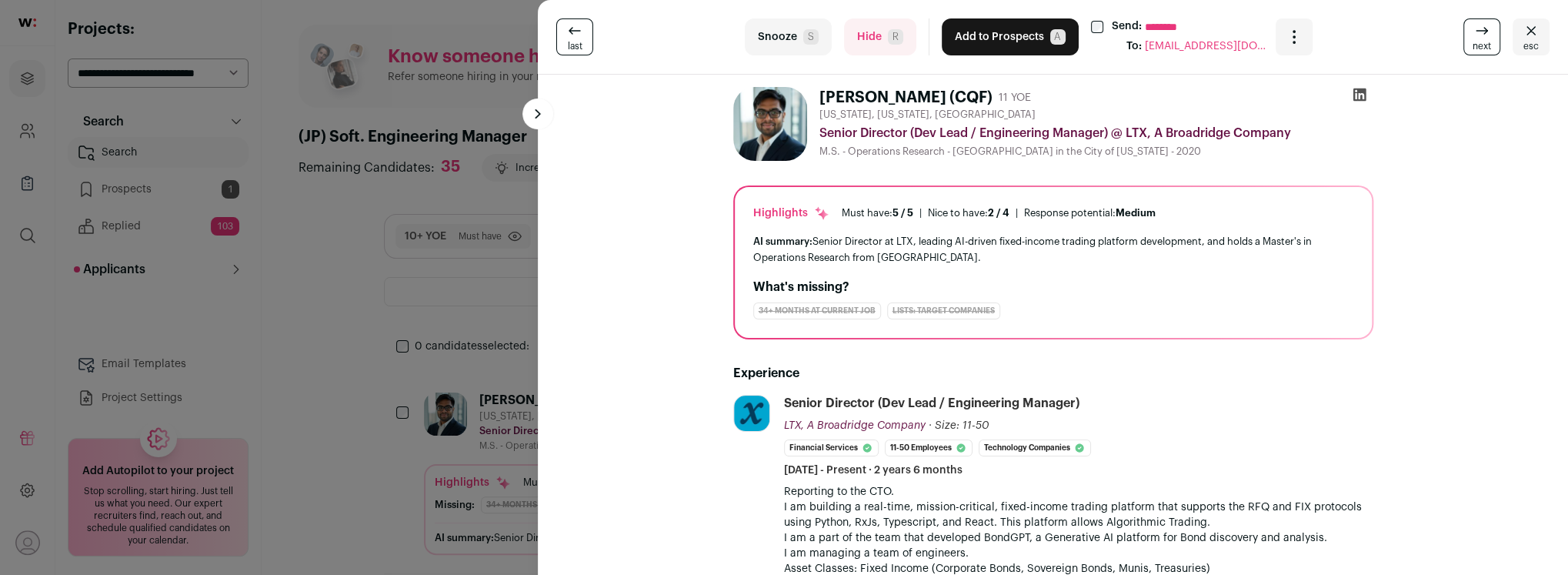
click at [981, 28] on button "Add to Prospects A" at bounding box center [1010, 37] width 137 height 37
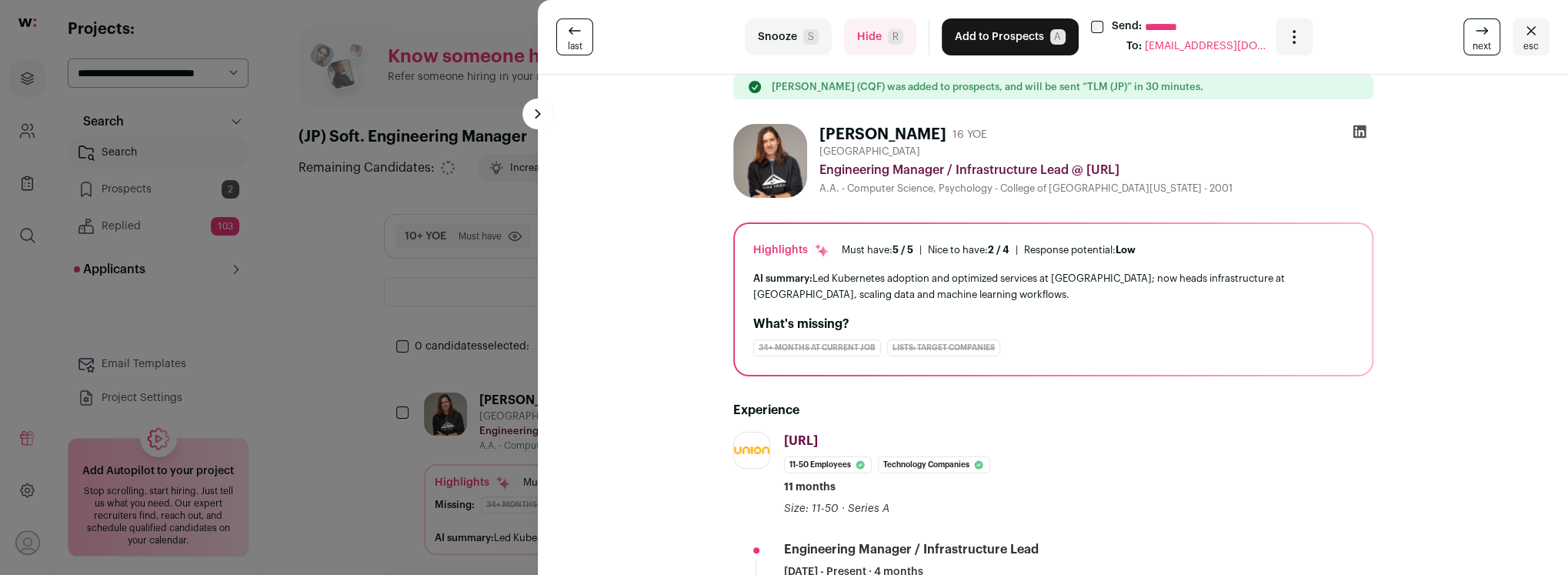
click at [867, 39] on button "Hide R" at bounding box center [881, 37] width 72 height 37
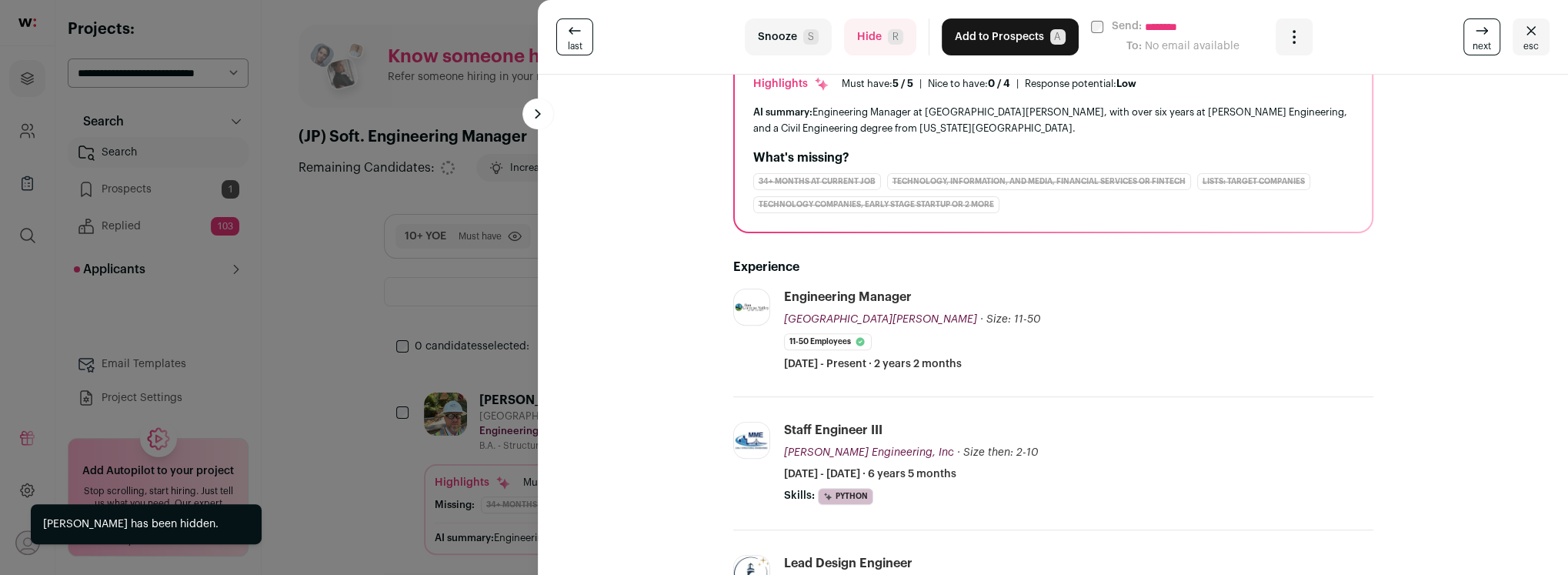
scroll to position [300, 0]
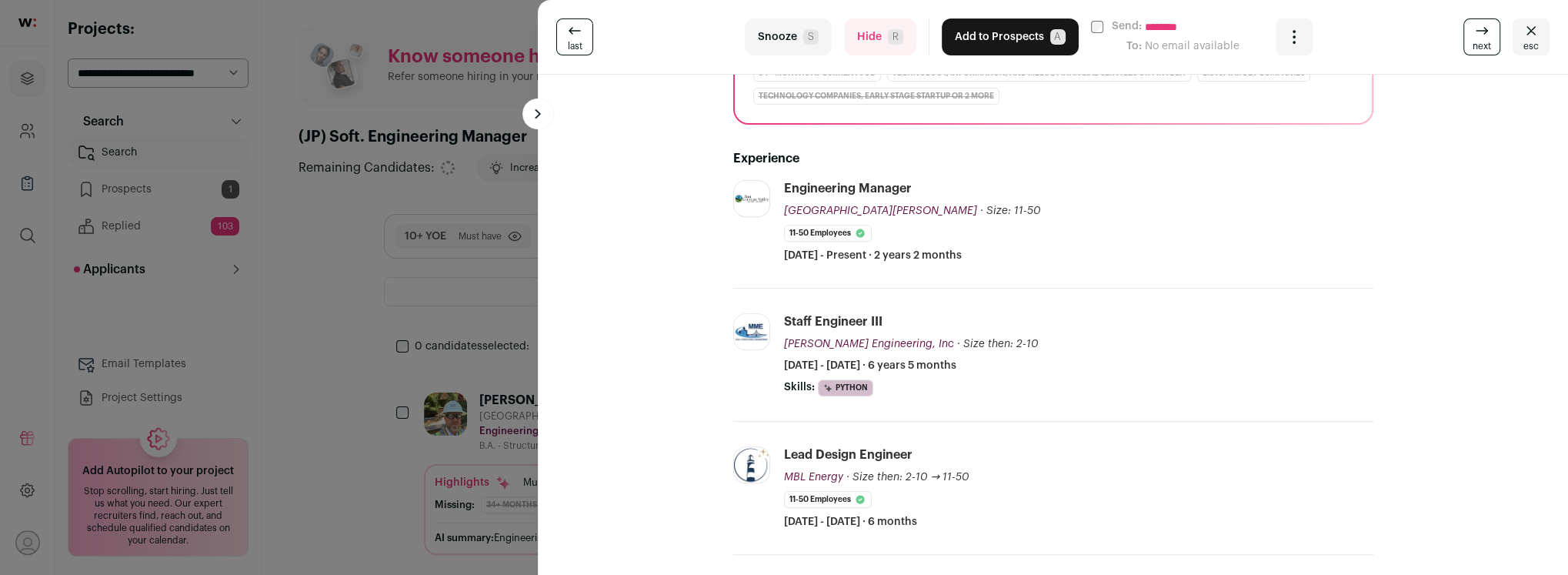
click at [875, 48] on button "Hide R" at bounding box center [881, 37] width 72 height 37
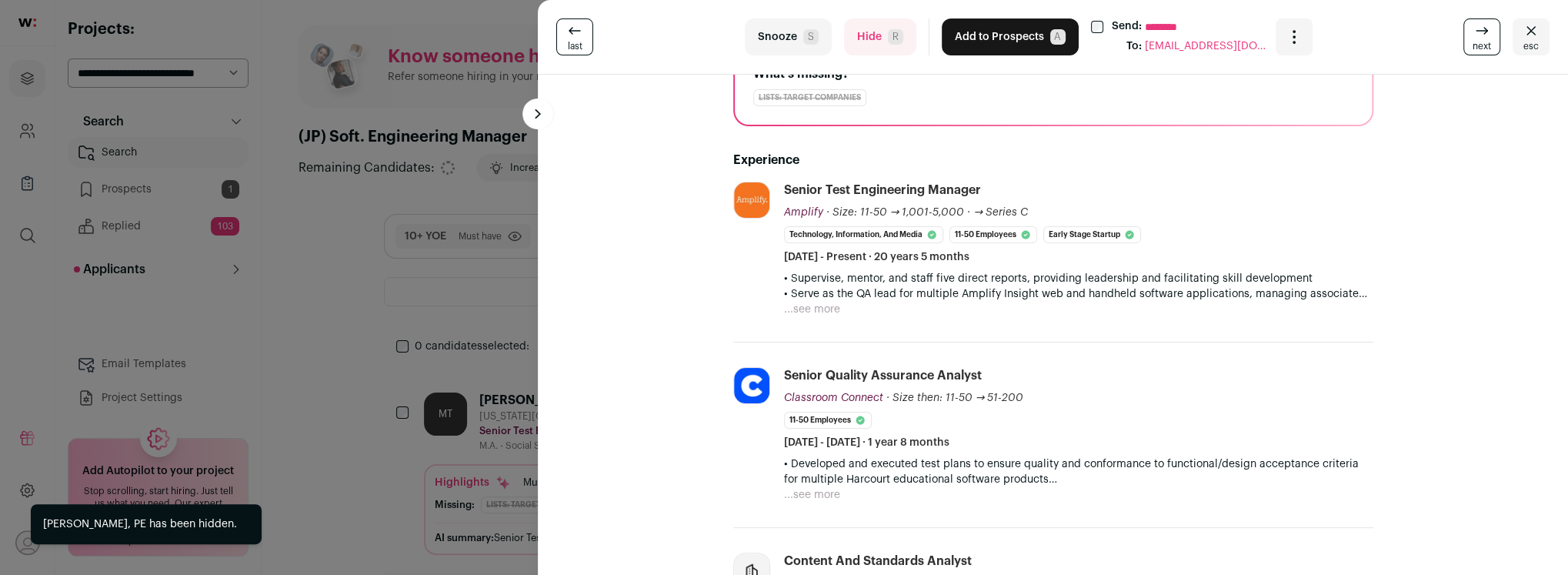
scroll to position [215, 0]
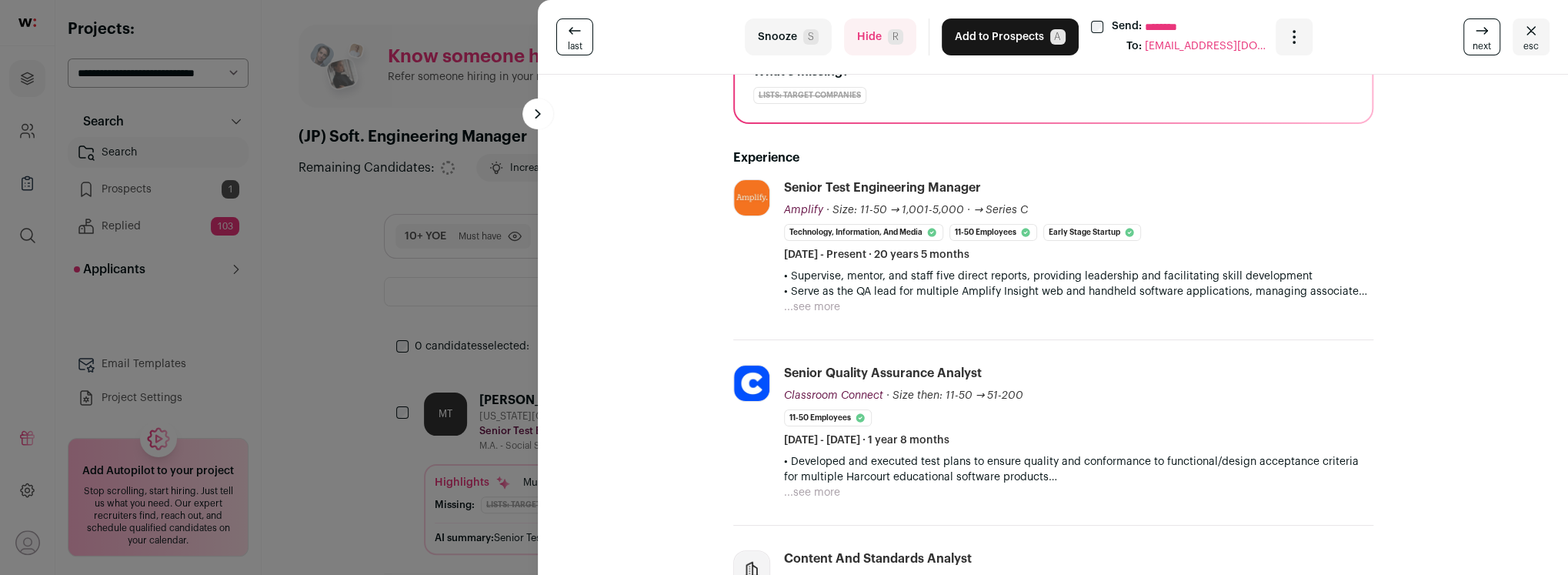
click at [875, 26] on button "Hide R" at bounding box center [881, 37] width 72 height 37
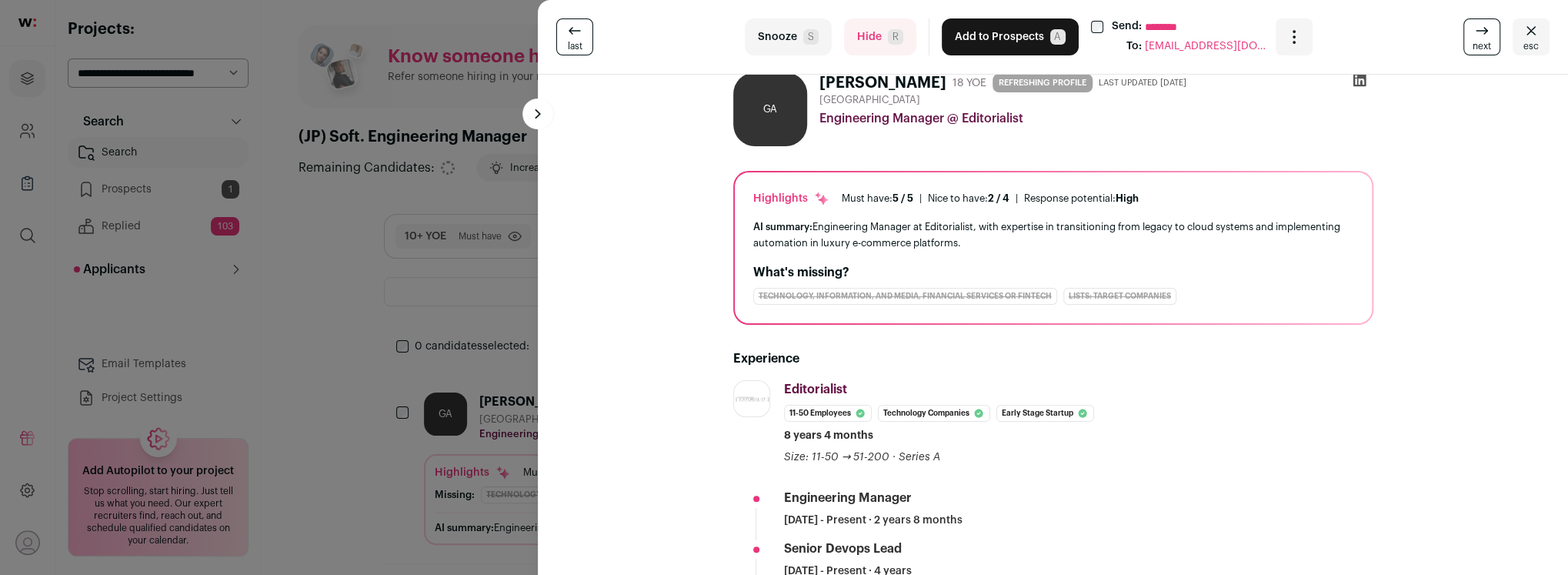
scroll to position [22, 0]
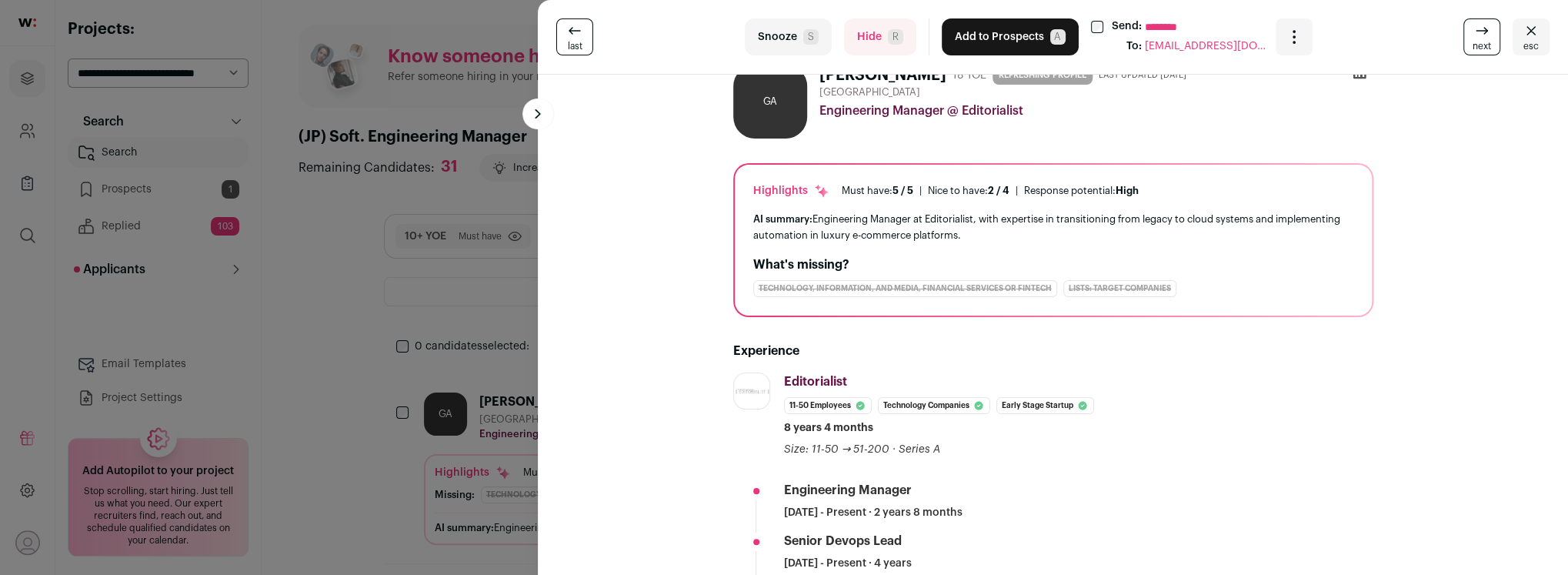
click at [866, 49] on button "Hide R" at bounding box center [881, 37] width 72 height 37
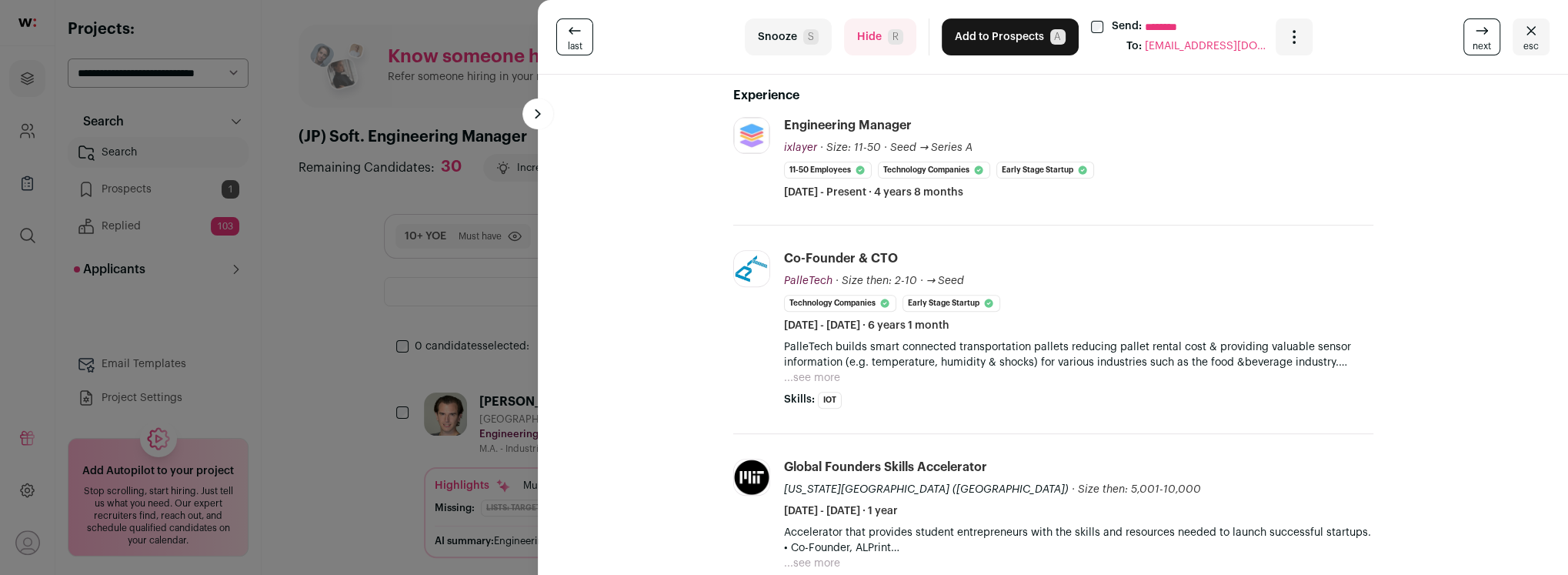
scroll to position [280, 0]
click at [857, 49] on button "Hide R" at bounding box center [881, 37] width 72 height 37
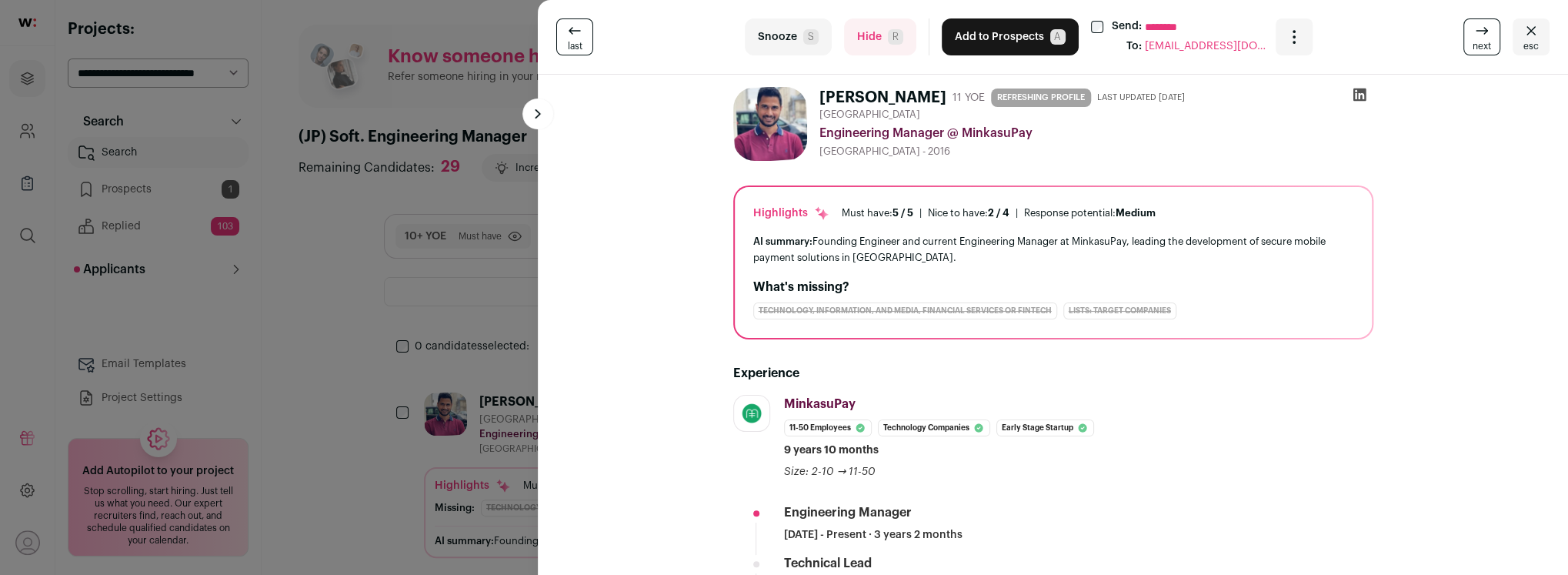
click at [868, 37] on button "Hide R" at bounding box center [881, 37] width 72 height 37
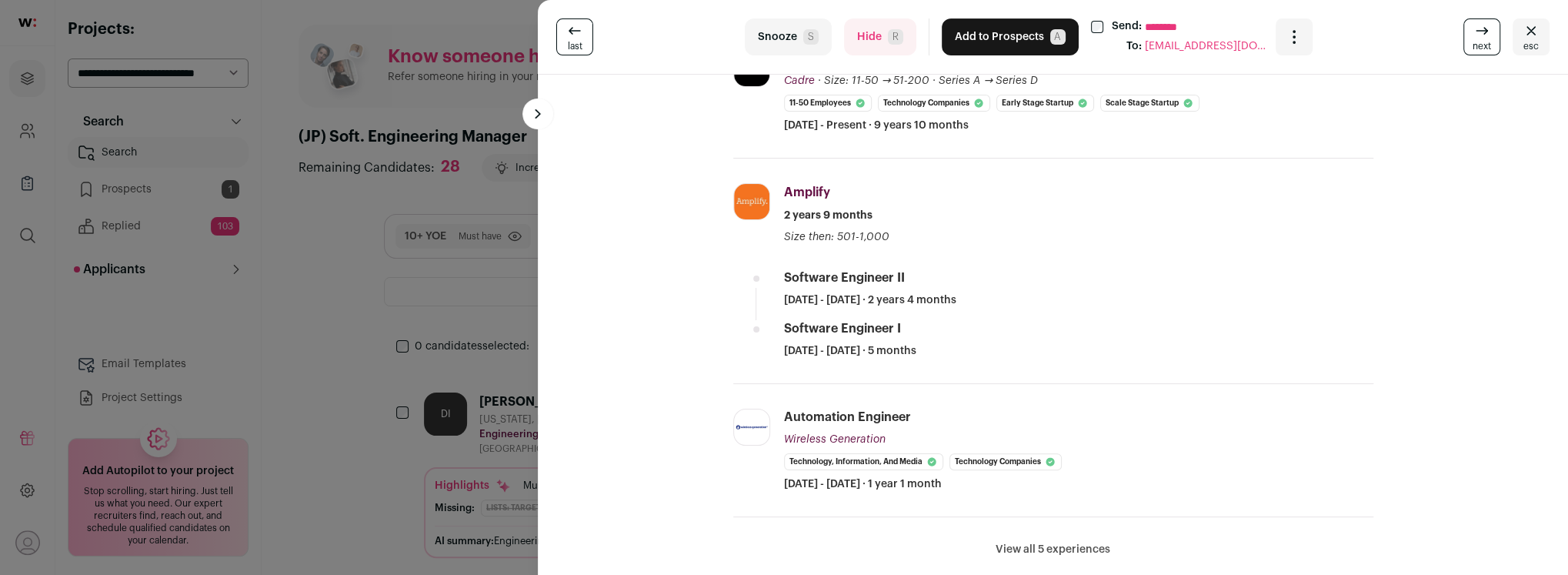
scroll to position [345, 0]
click at [873, 26] on button "Hide R" at bounding box center [881, 37] width 72 height 37
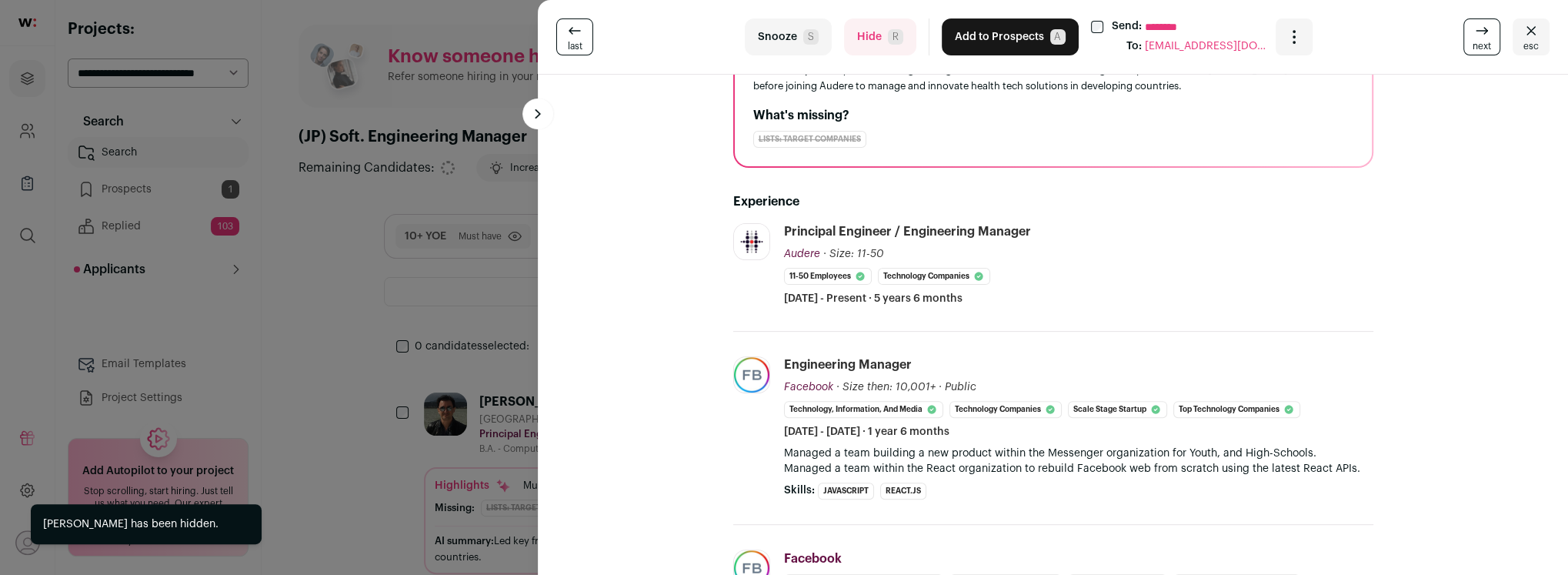
scroll to position [178, 0]
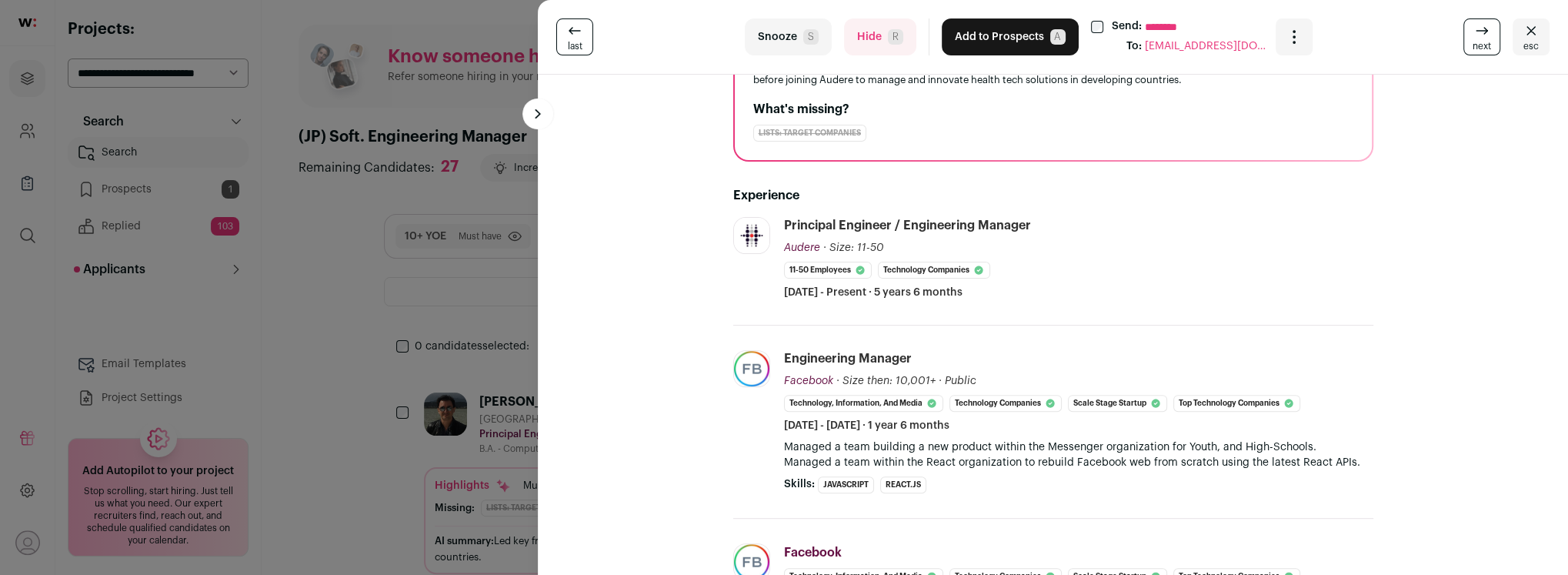
click at [868, 39] on button "Hide R" at bounding box center [881, 37] width 72 height 37
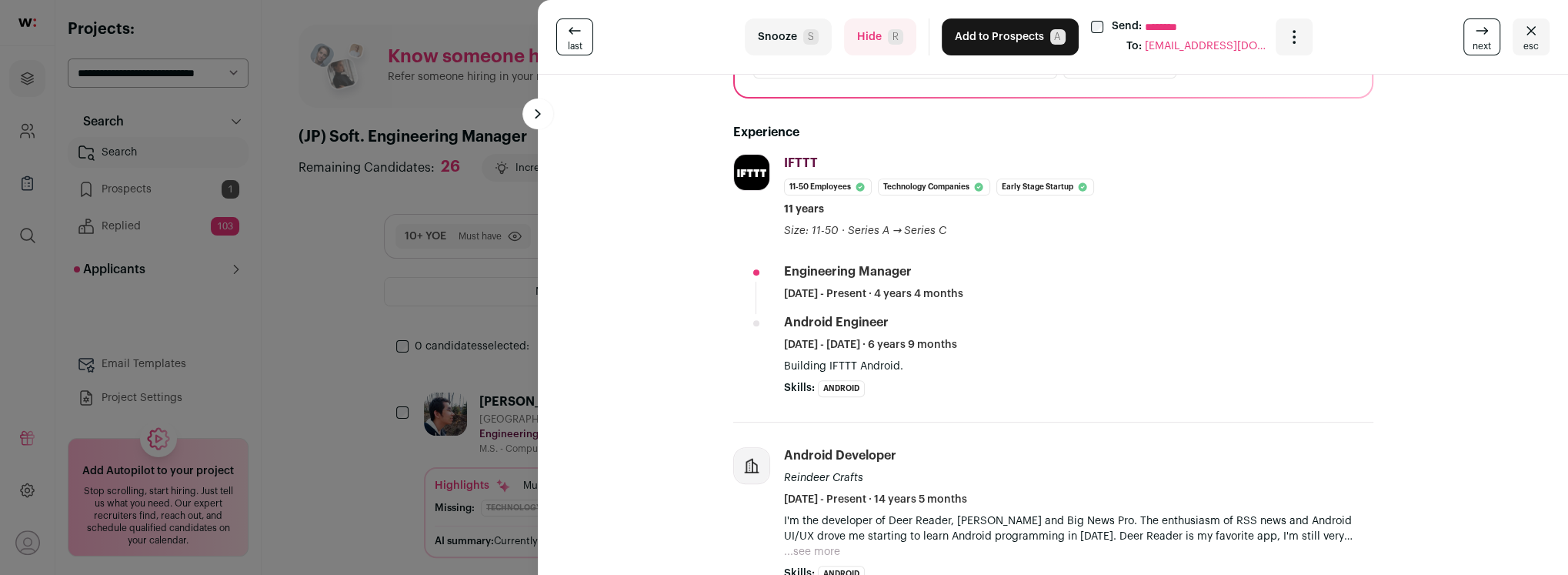
scroll to position [244, 0]
click at [868, 40] on button "Hide R" at bounding box center [881, 37] width 72 height 37
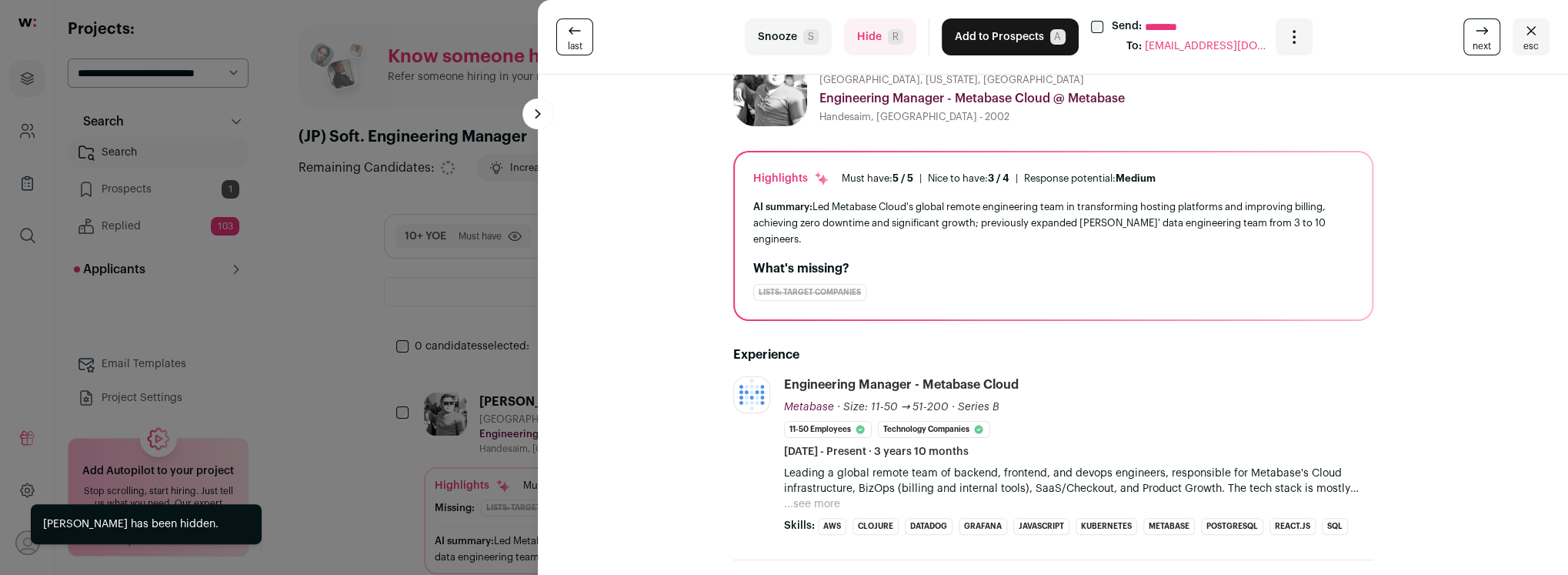
scroll to position [48, 0]
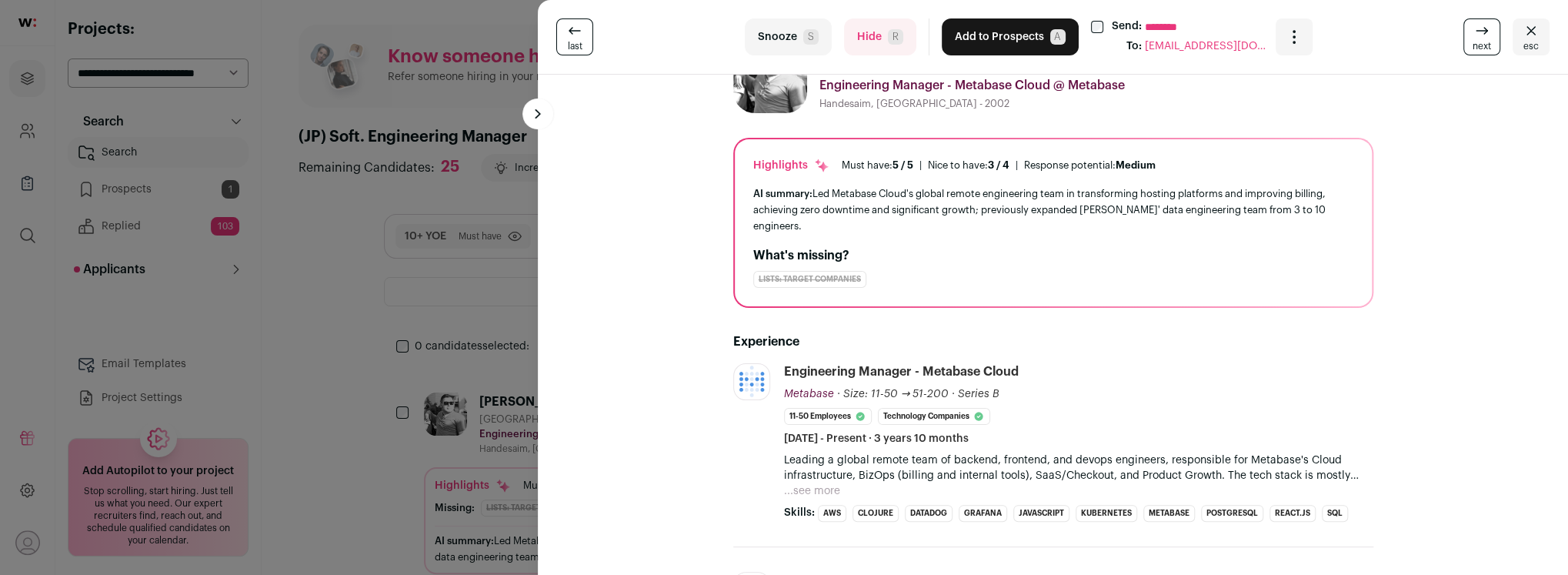
click at [803, 487] on button "...see more" at bounding box center [813, 490] width 56 height 15
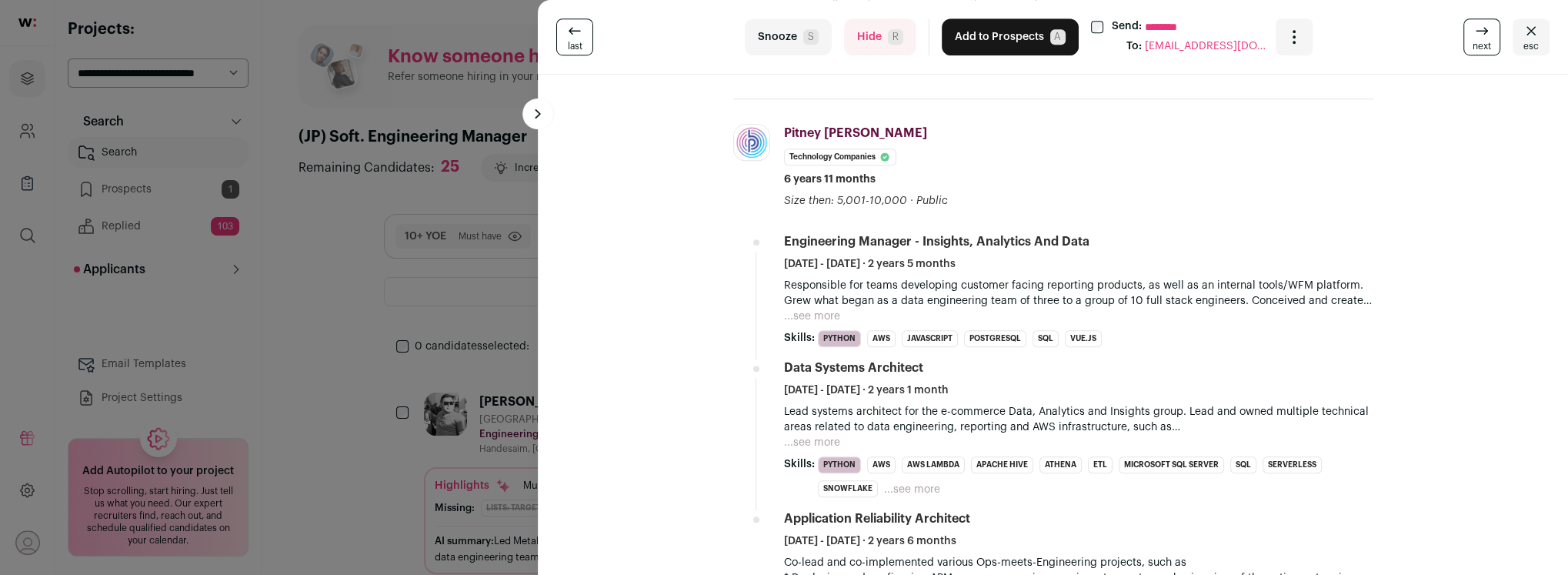
scroll to position [713, 0]
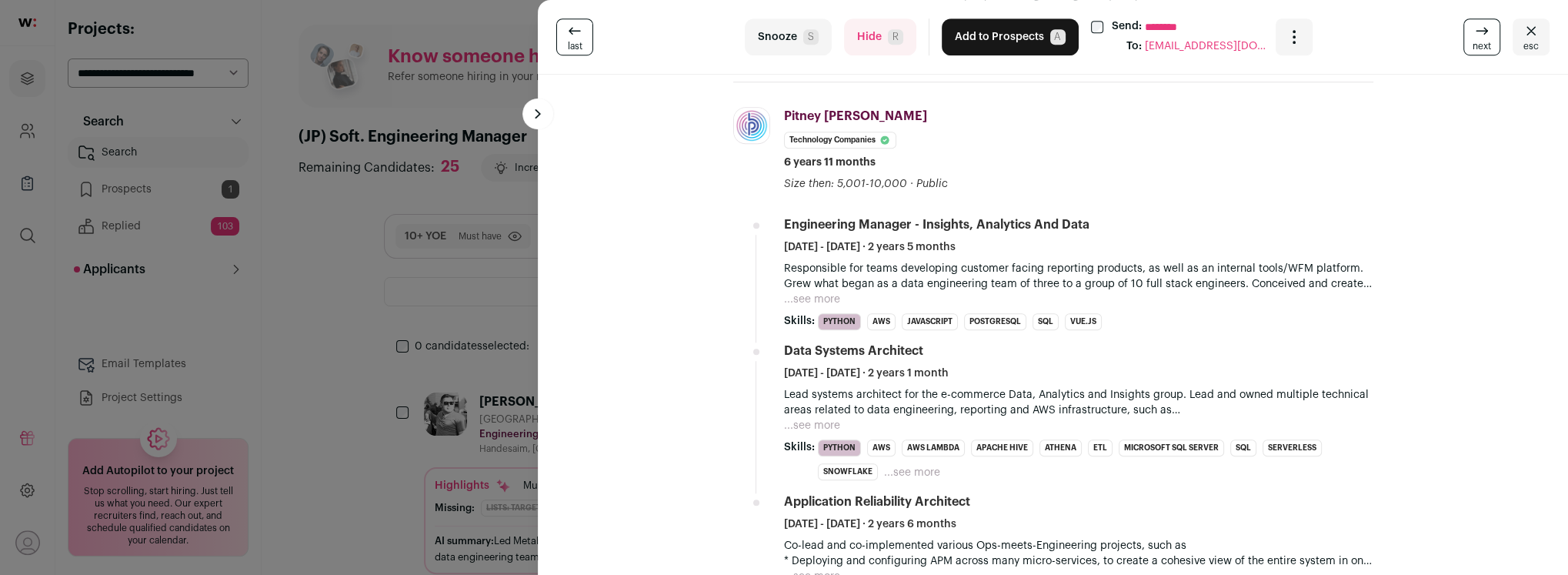
click at [810, 426] on button "...see more" at bounding box center [813, 425] width 56 height 15
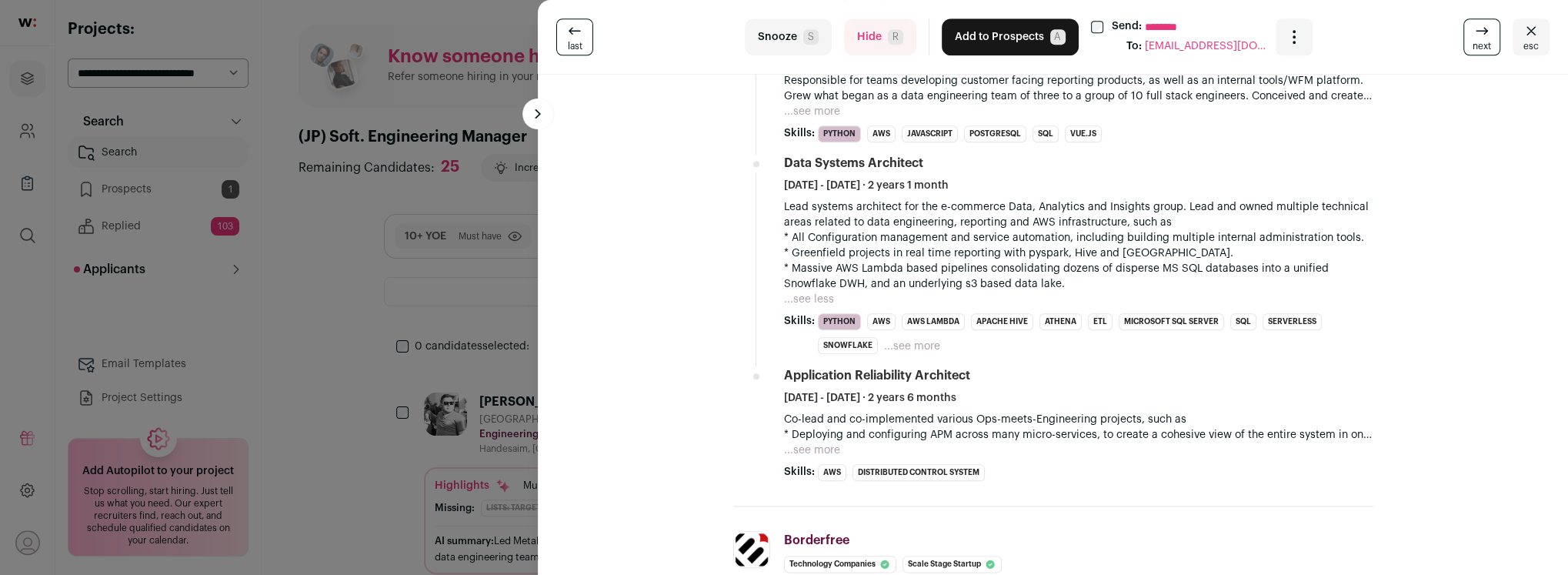
scroll to position [951, 0]
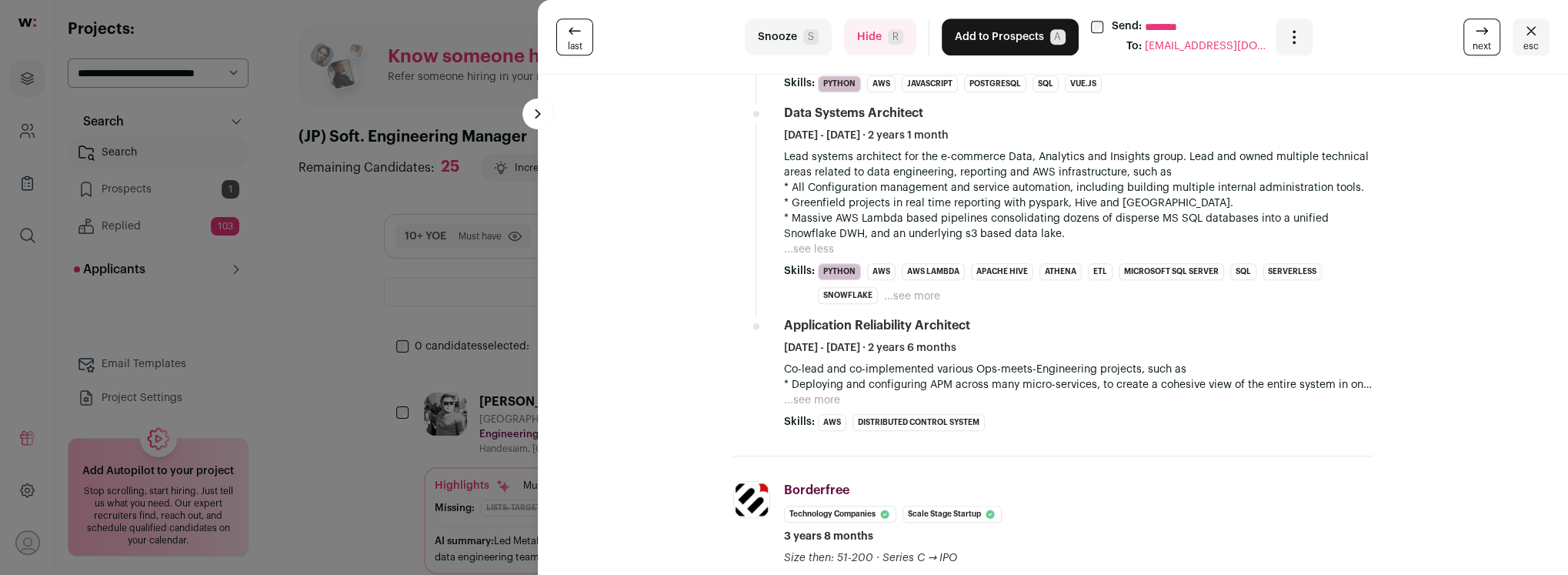
click at [810, 397] on button "...see more" at bounding box center [813, 400] width 56 height 15
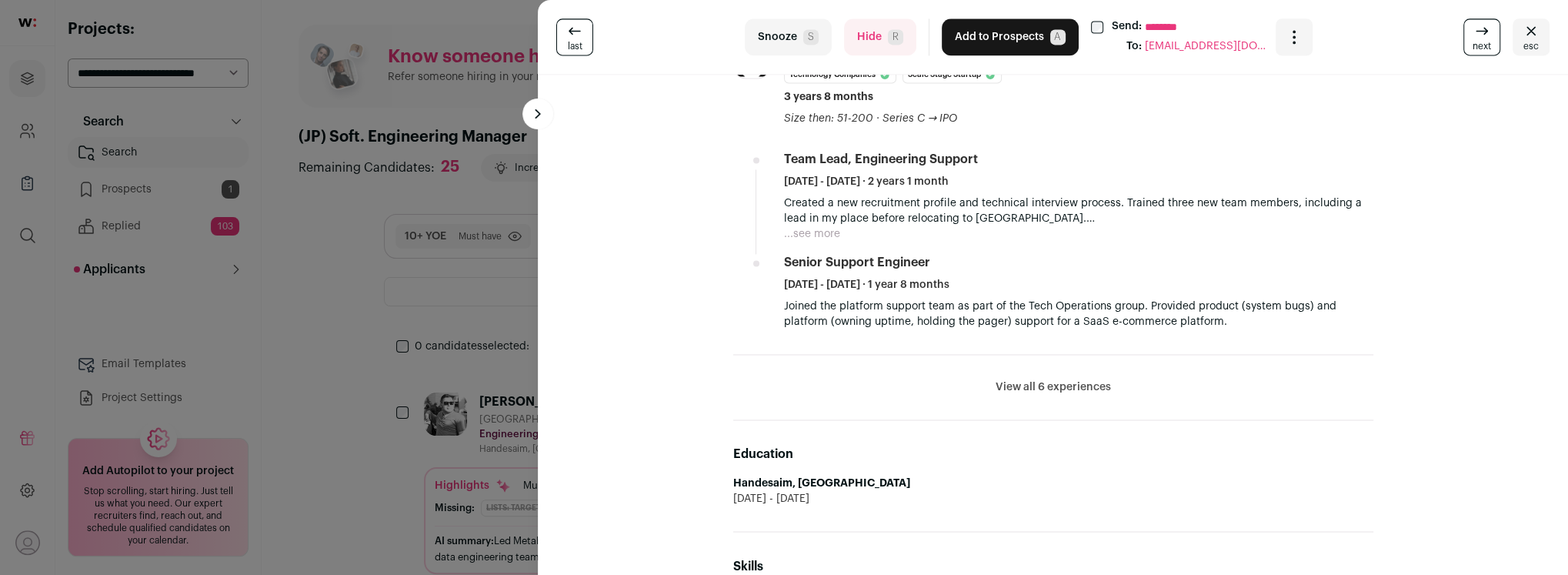
scroll to position [1463, 0]
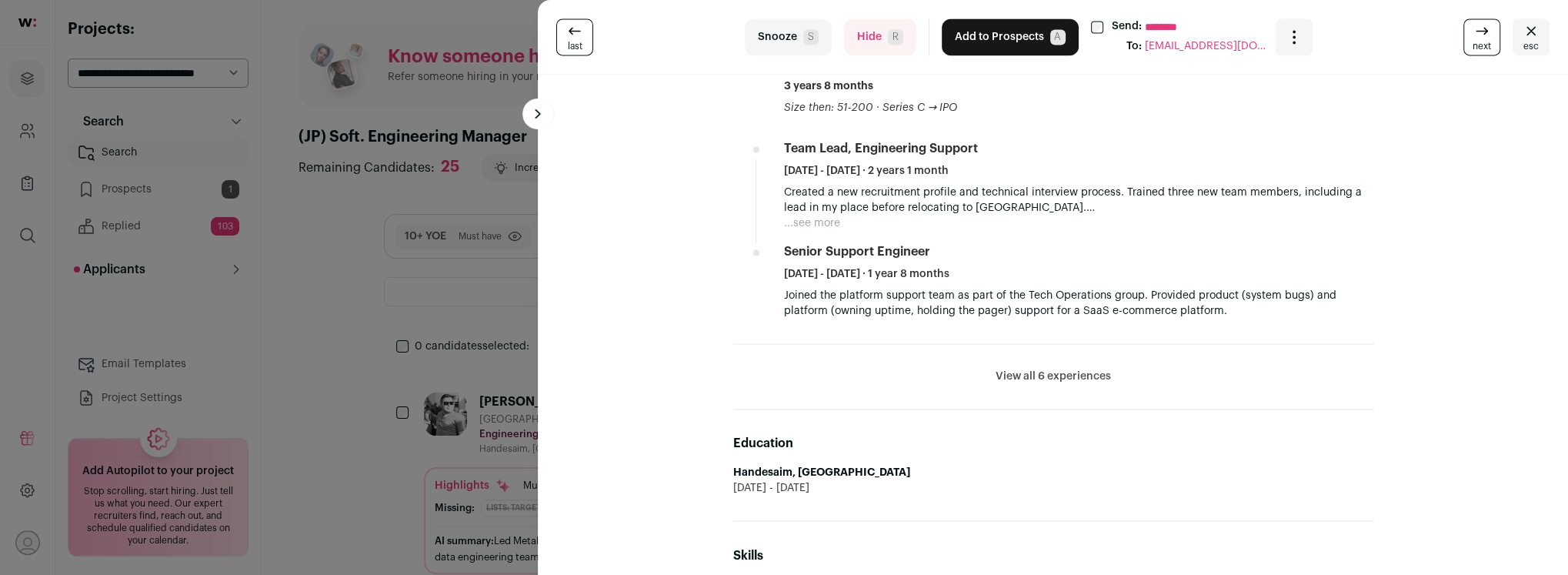
click at [1025, 378] on button "View all 6 experiences" at bounding box center [1053, 376] width 115 height 15
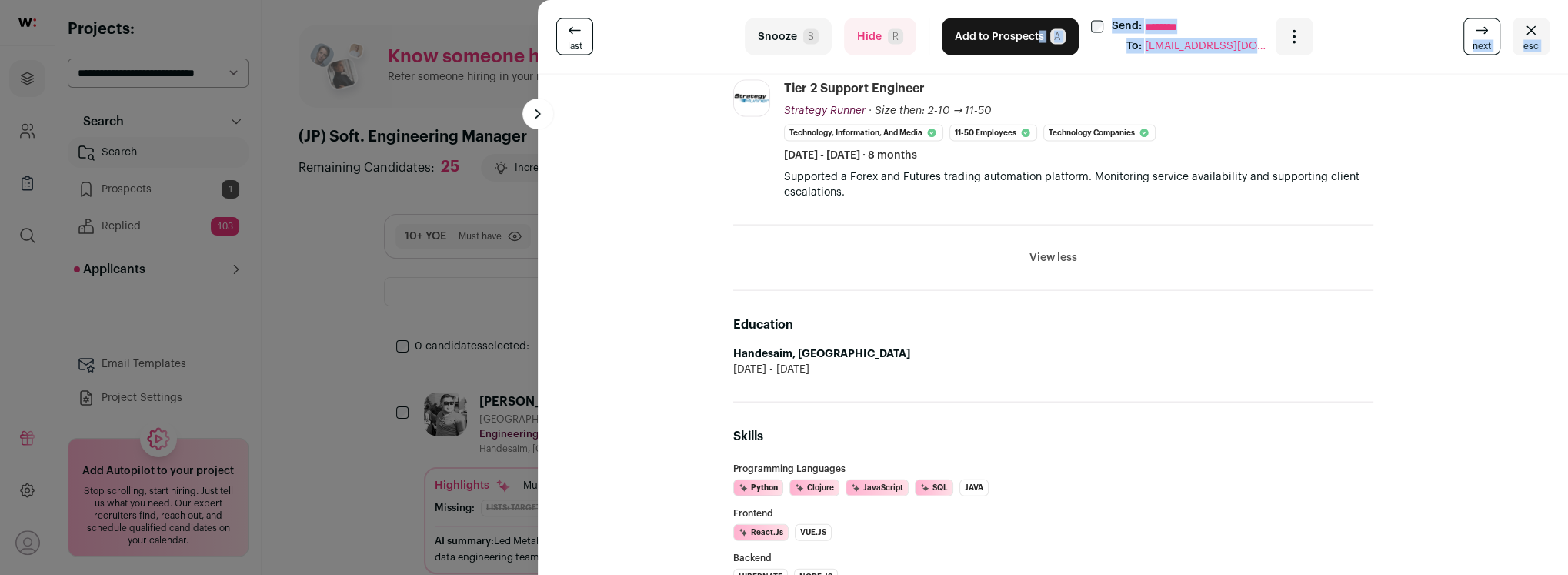
scroll to position [2062, 0]
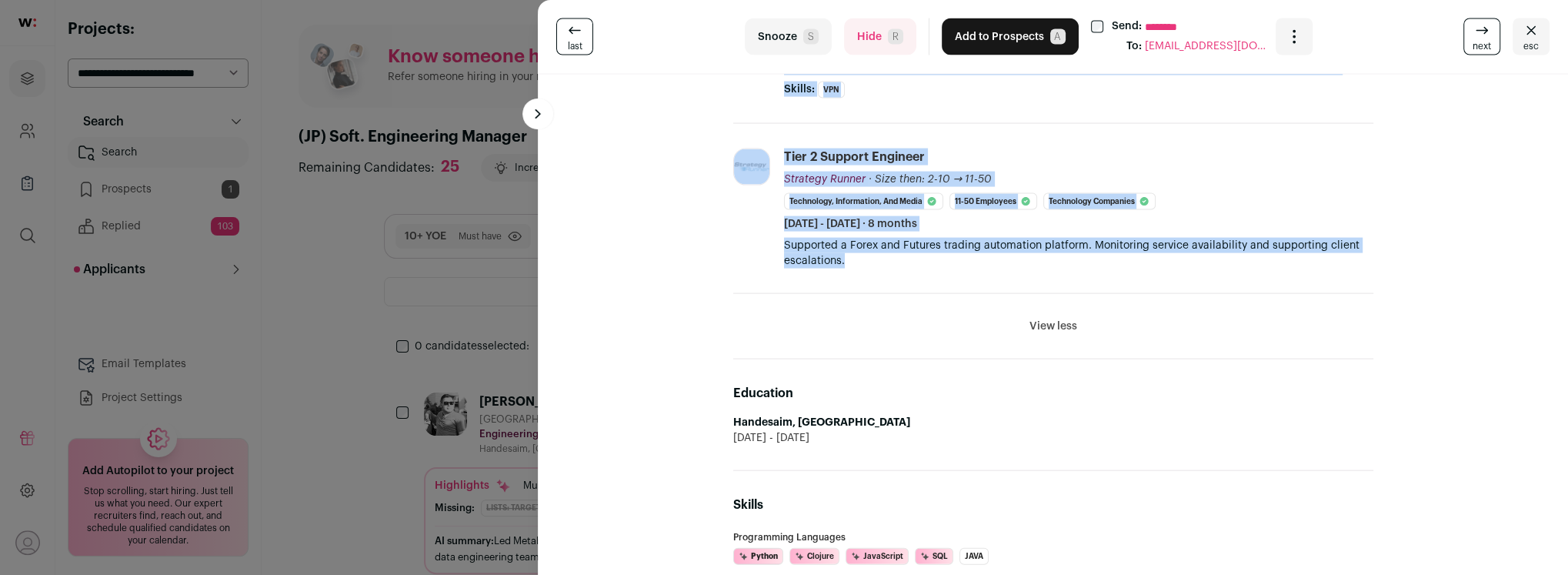
drag, startPoint x: 821, startPoint y: 94, endPoint x: 854, endPoint y: 251, distance: 160.4
copy div "Arkadi Yaroslavtsev 13 YOE REFRESHING PROFILE Last updated 6/18/2025 Brooklyn, …"
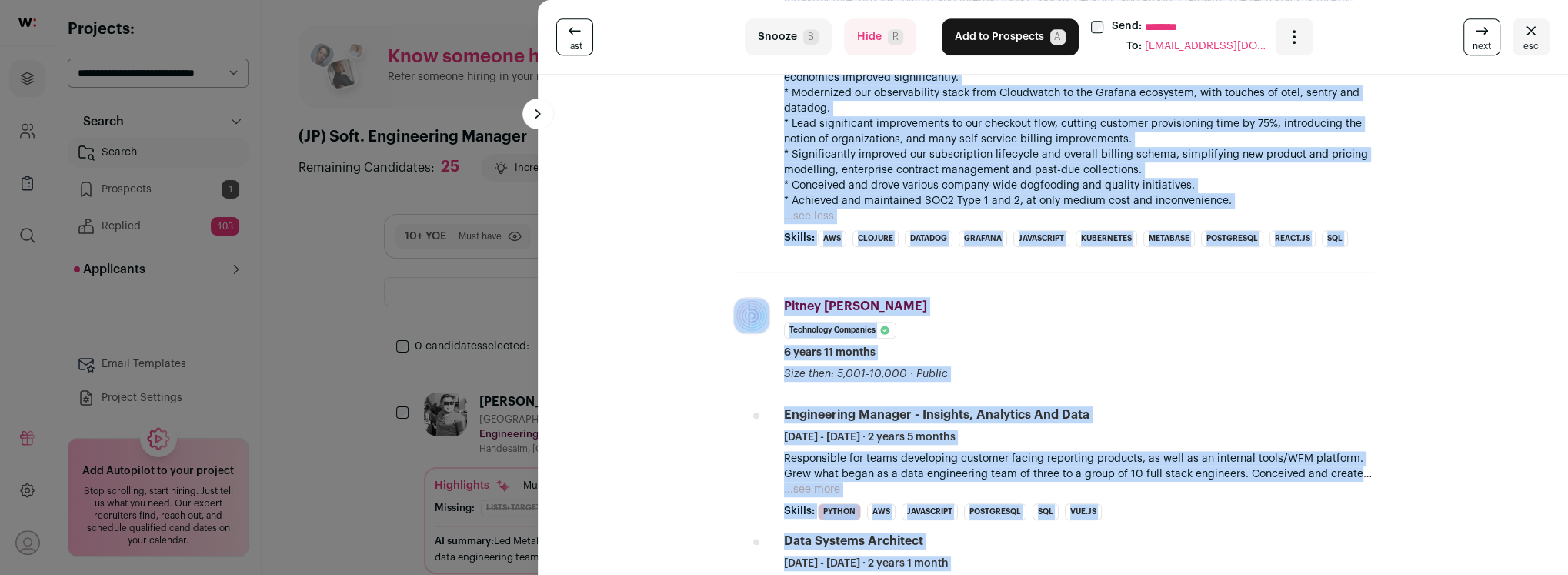
scroll to position [0, 0]
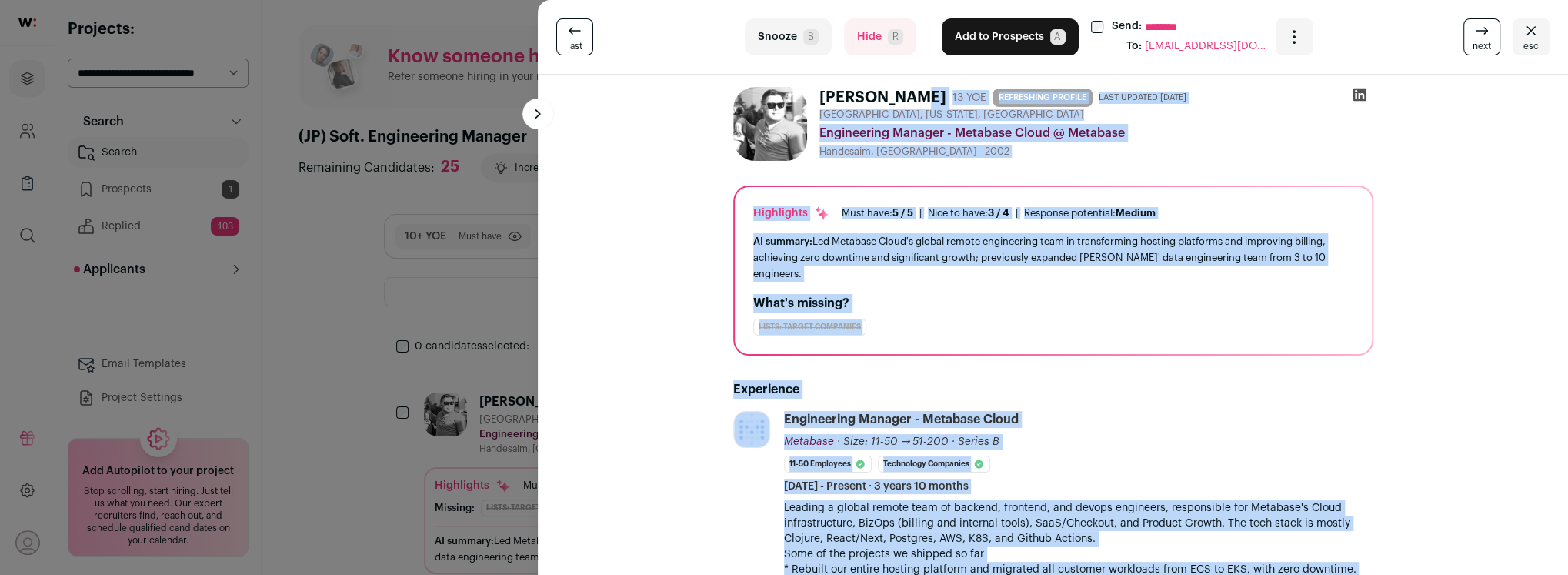
click at [1358, 94] on icon at bounding box center [1359, 94] width 15 height 15
click at [365, 355] on div "last Snooze S Hide R Add to Prospects A Send: ******** To: arkadi2110@gmail.com" at bounding box center [784, 288] width 1568 height 575
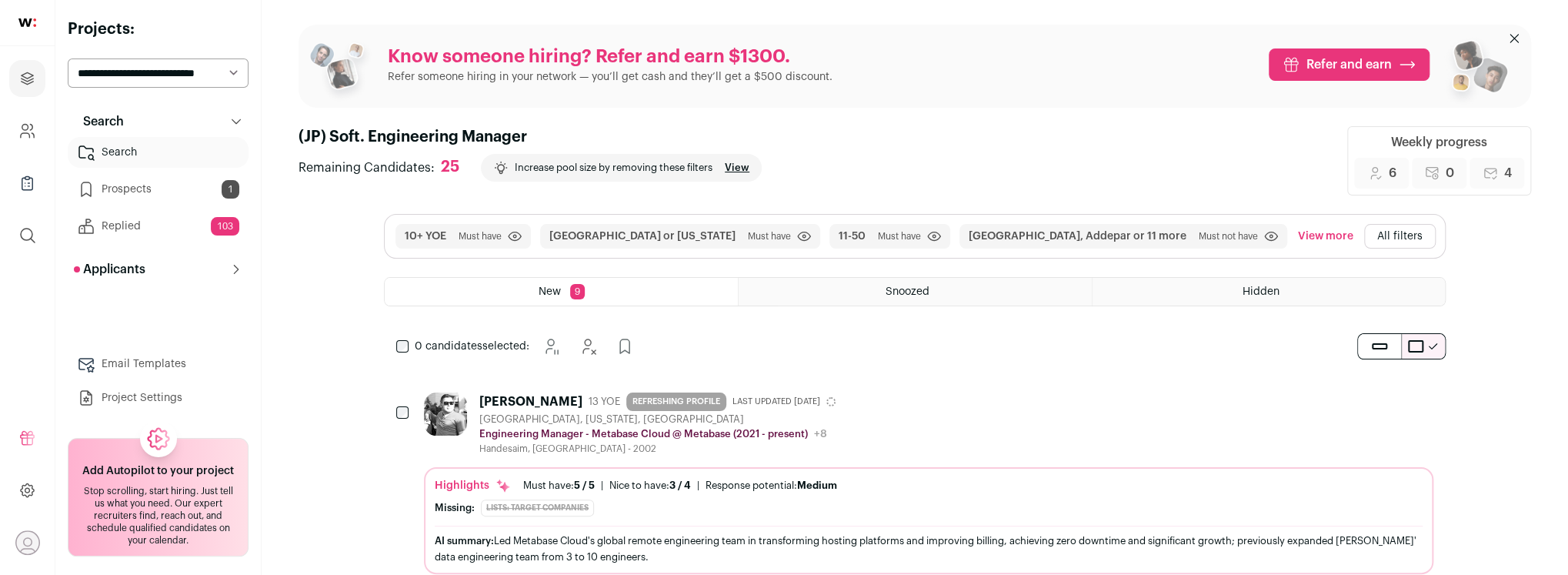
click at [137, 364] on link "Email Templates" at bounding box center [158, 363] width 181 height 31
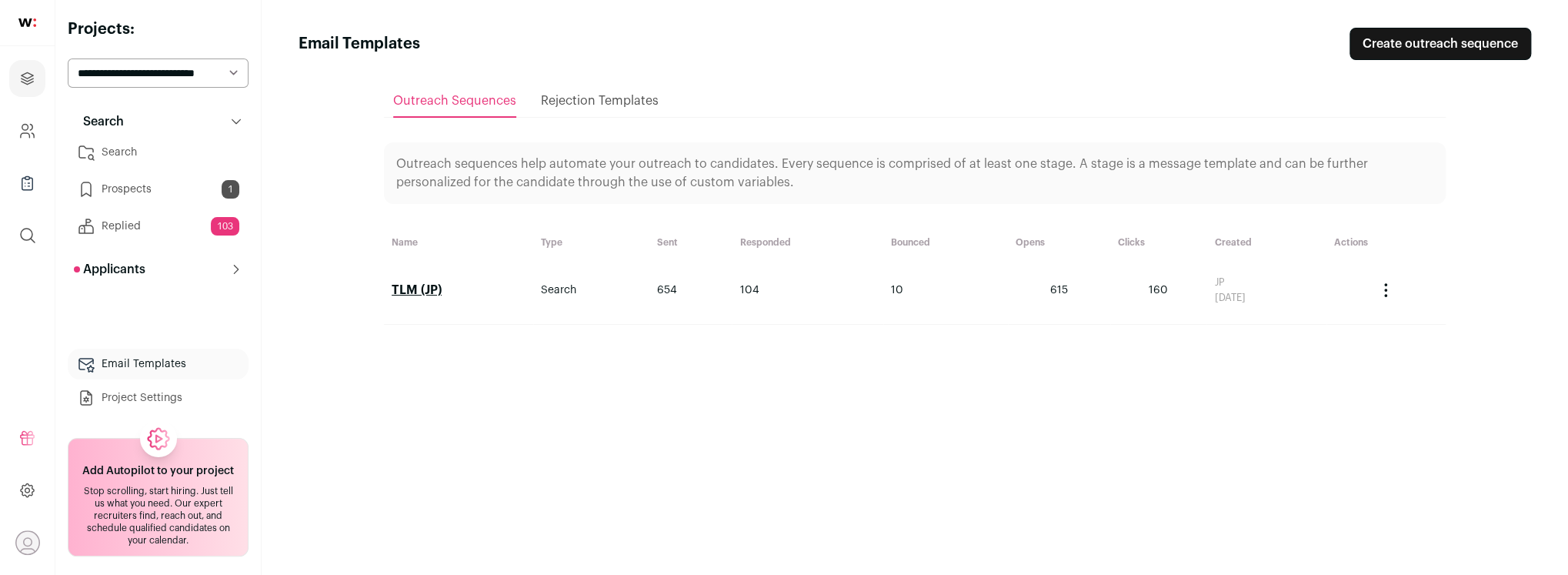
click at [411, 284] on link "TLM (JP)" at bounding box center [416, 290] width 50 height 12
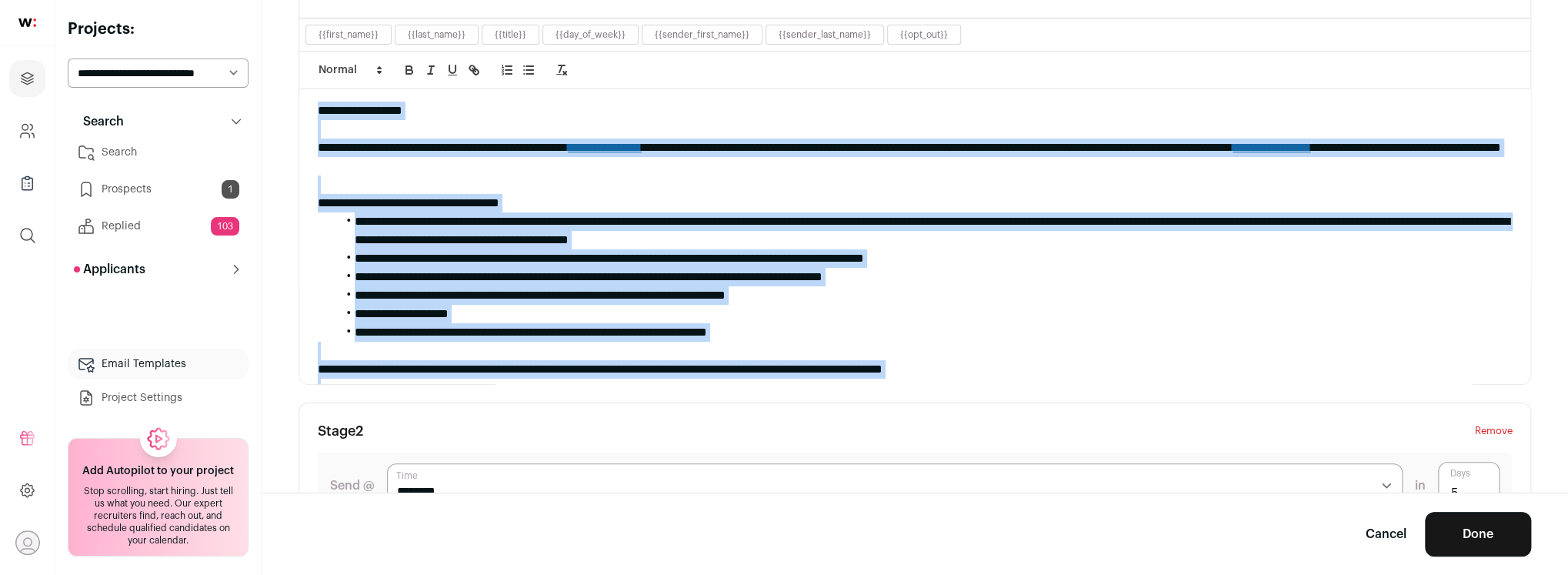
drag, startPoint x: 351, startPoint y: 332, endPoint x: 307, endPoint y: 110, distance: 226.3
click at [307, 110] on div "**********" at bounding box center [915, 236] width 1231 height 295
copy div "**********"
click at [1389, 538] on link "Cancel" at bounding box center [1386, 534] width 41 height 19
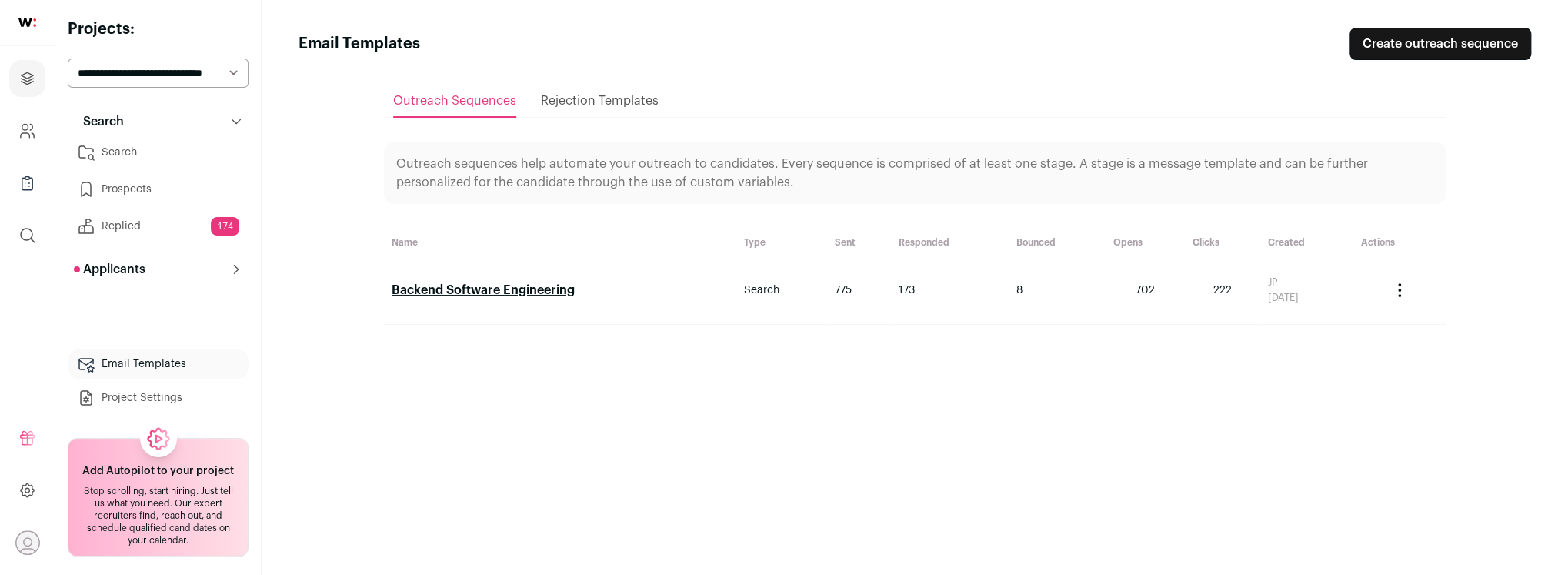
click at [130, 152] on link "Search" at bounding box center [158, 152] width 181 height 31
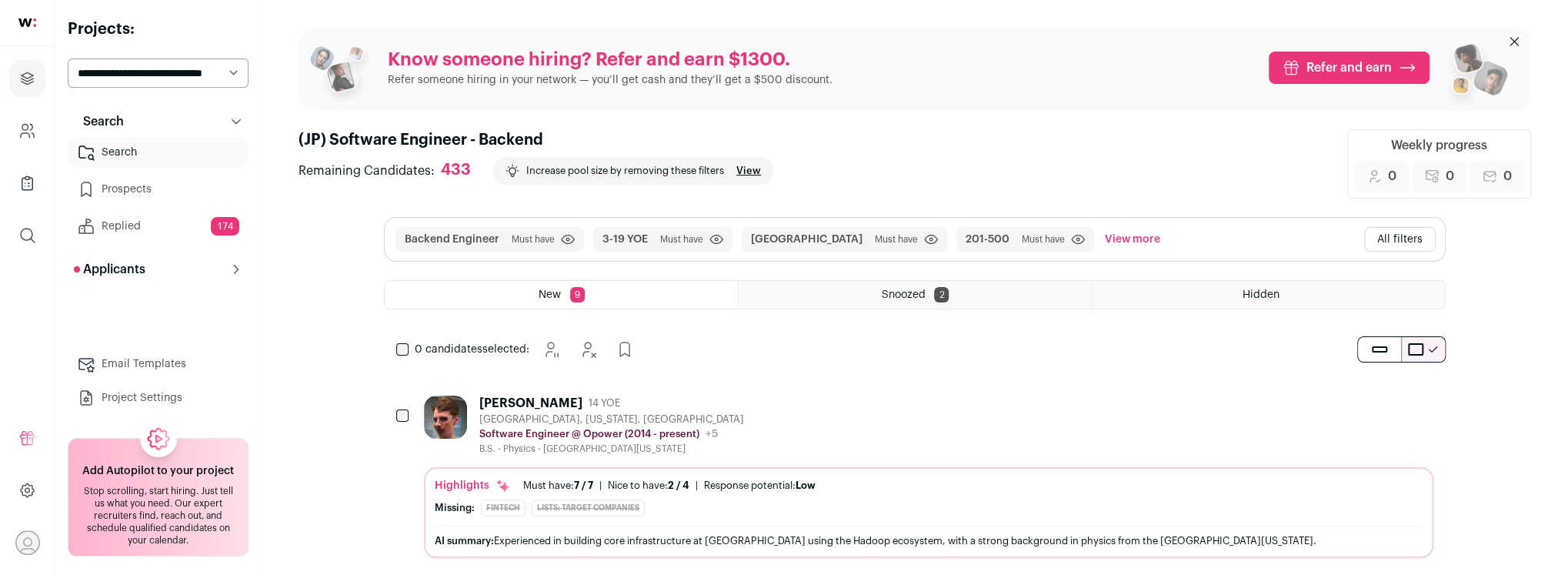
click at [185, 71] on select "**********" at bounding box center [158, 72] width 181 height 29
select select "*****"
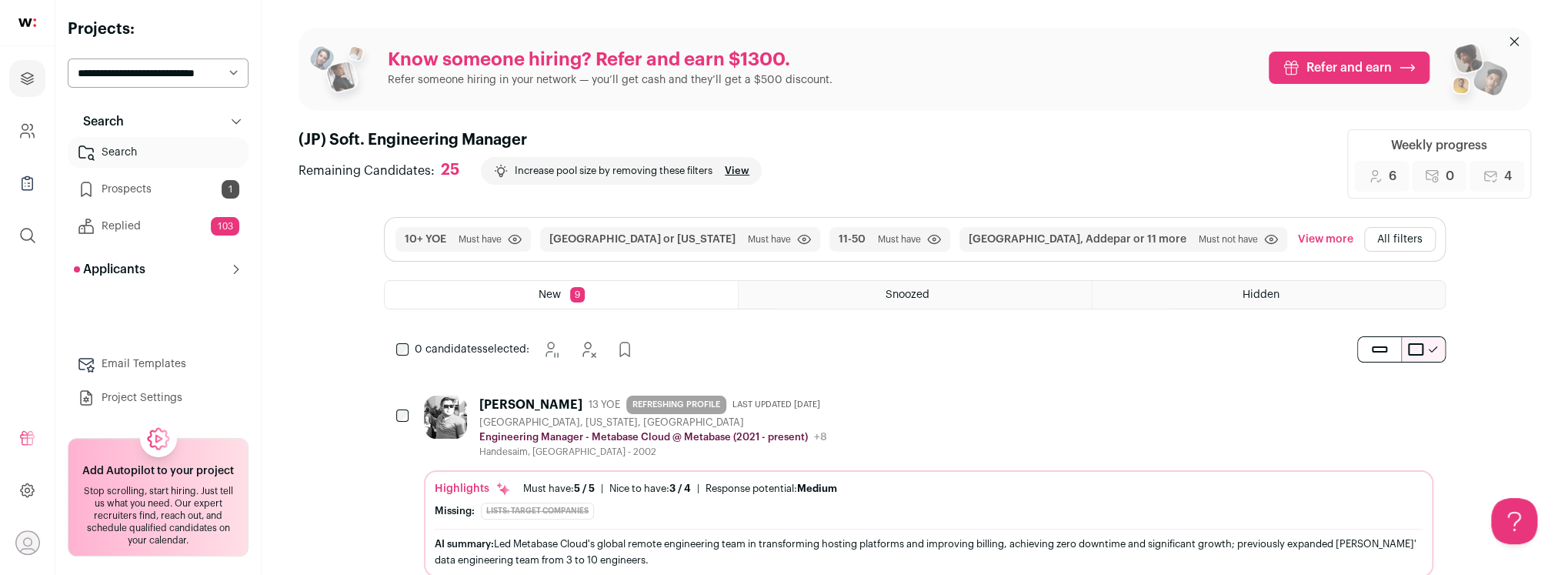
click at [897, 426] on div "Arkadi Yaroslavtsev 13 YOE REFRESHING PROFILE Last updated 6/18/2025 Brooklyn, …" at bounding box center [928, 427] width 1009 height 63
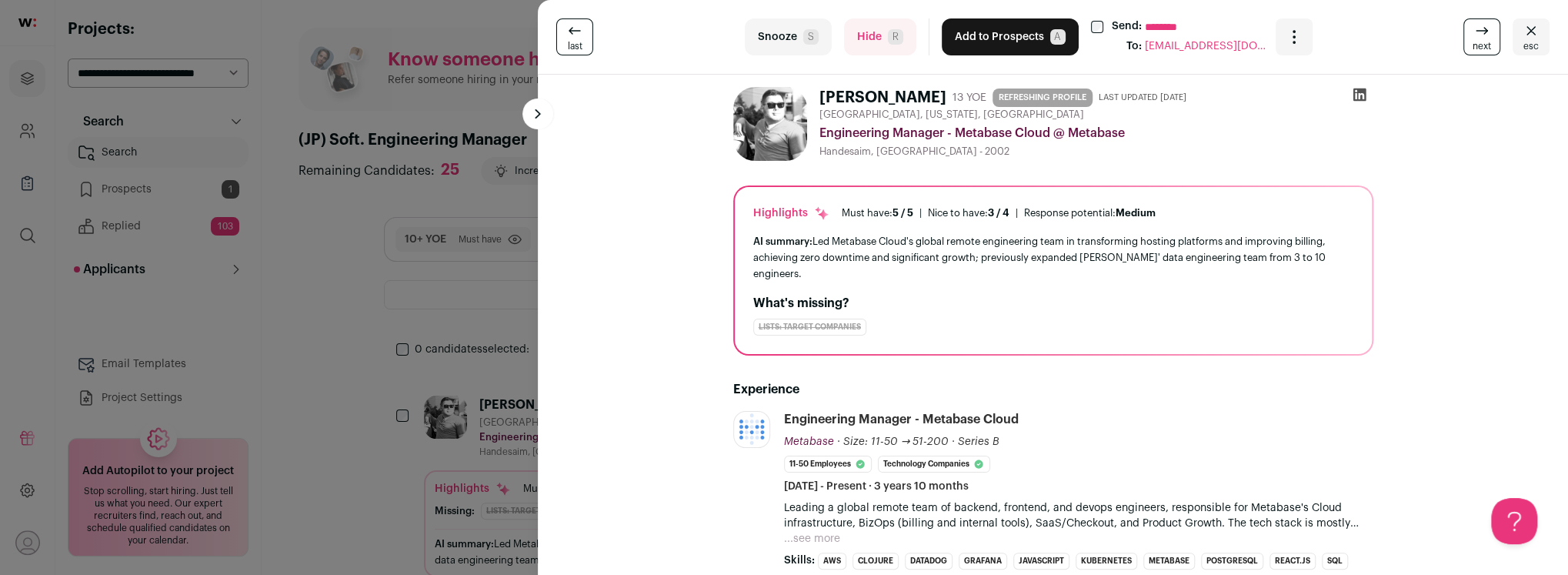
click at [780, 36] on button "Snooze S" at bounding box center [788, 37] width 87 height 37
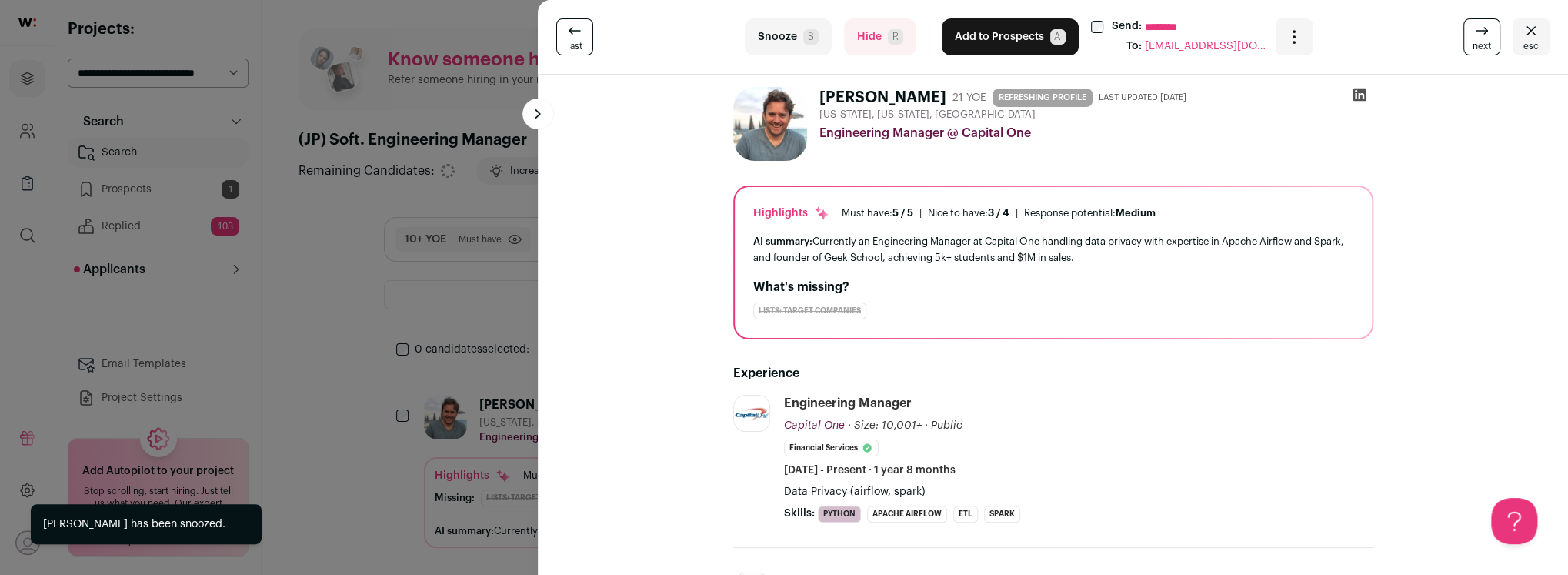
click at [1542, 42] on button "esc" at bounding box center [1531, 37] width 37 height 37
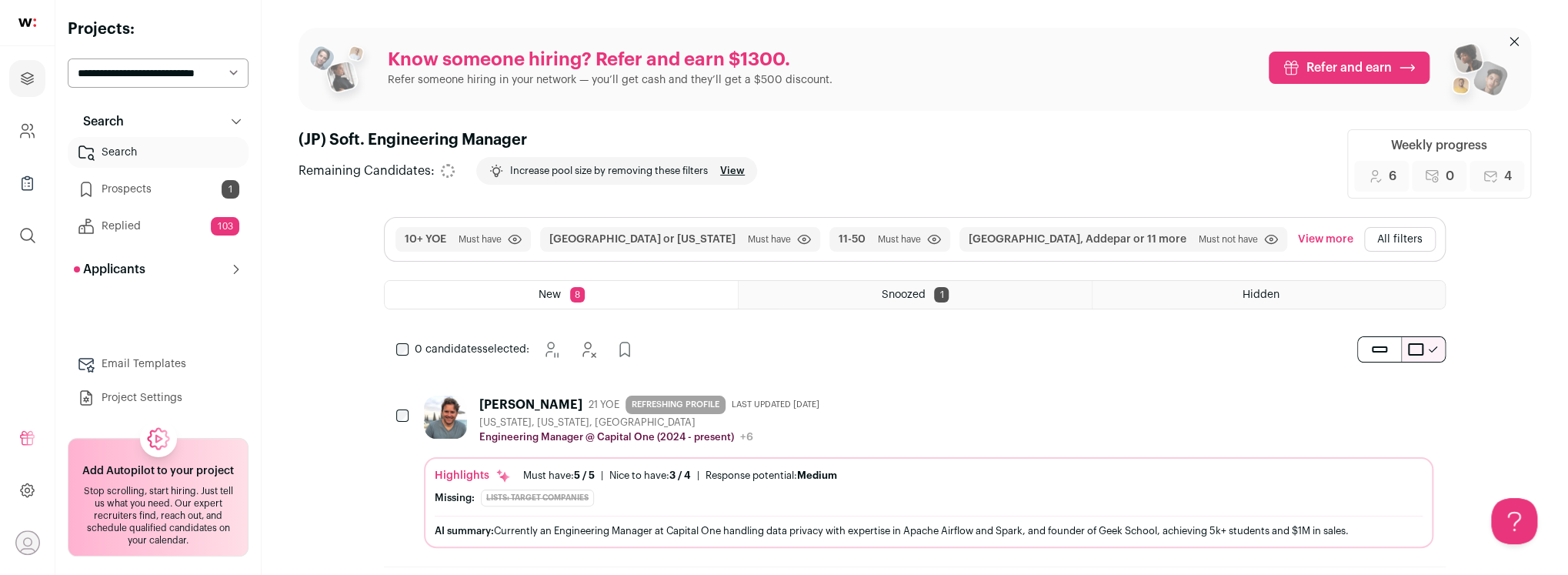
click at [898, 438] on div "Mark Meissonnier 21 YOE REFRESHING PROFILE Last updated 7/15/2025 New York, New…" at bounding box center [928, 421] width 1009 height 49
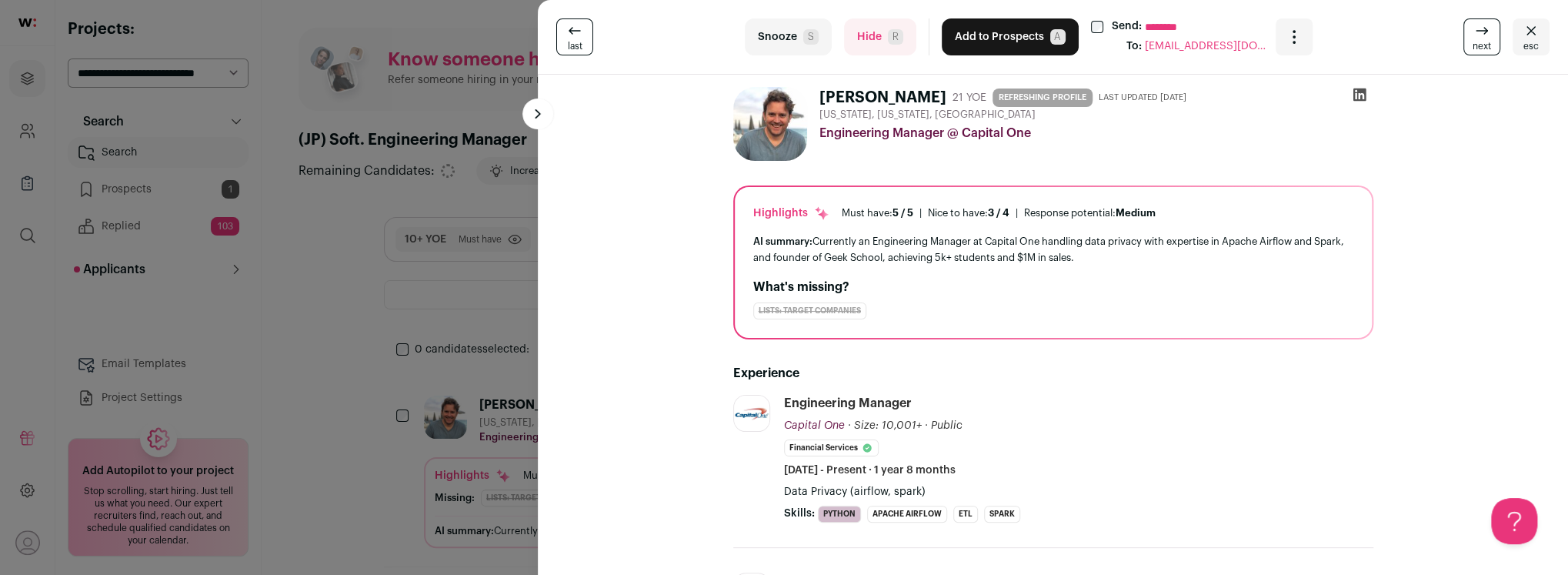
click at [866, 38] on button "Hide R" at bounding box center [881, 37] width 72 height 37
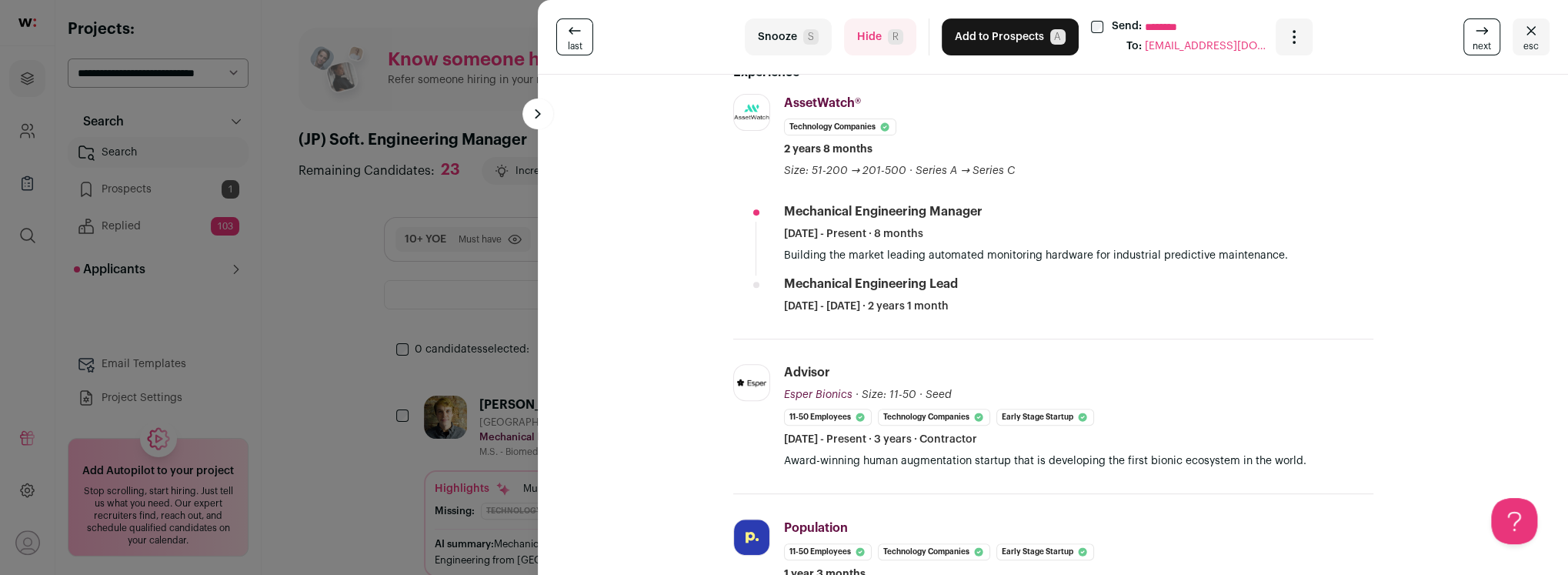
scroll to position [282, 0]
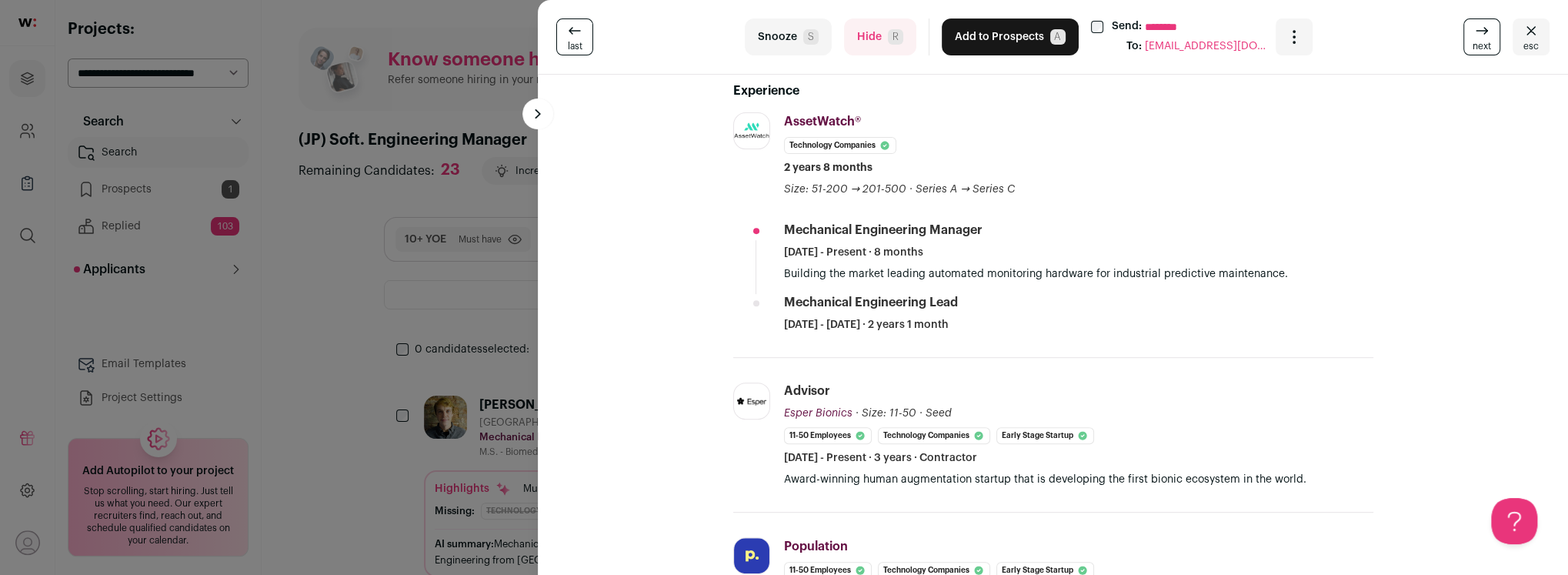
click at [859, 40] on button "Hide R" at bounding box center [881, 37] width 72 height 37
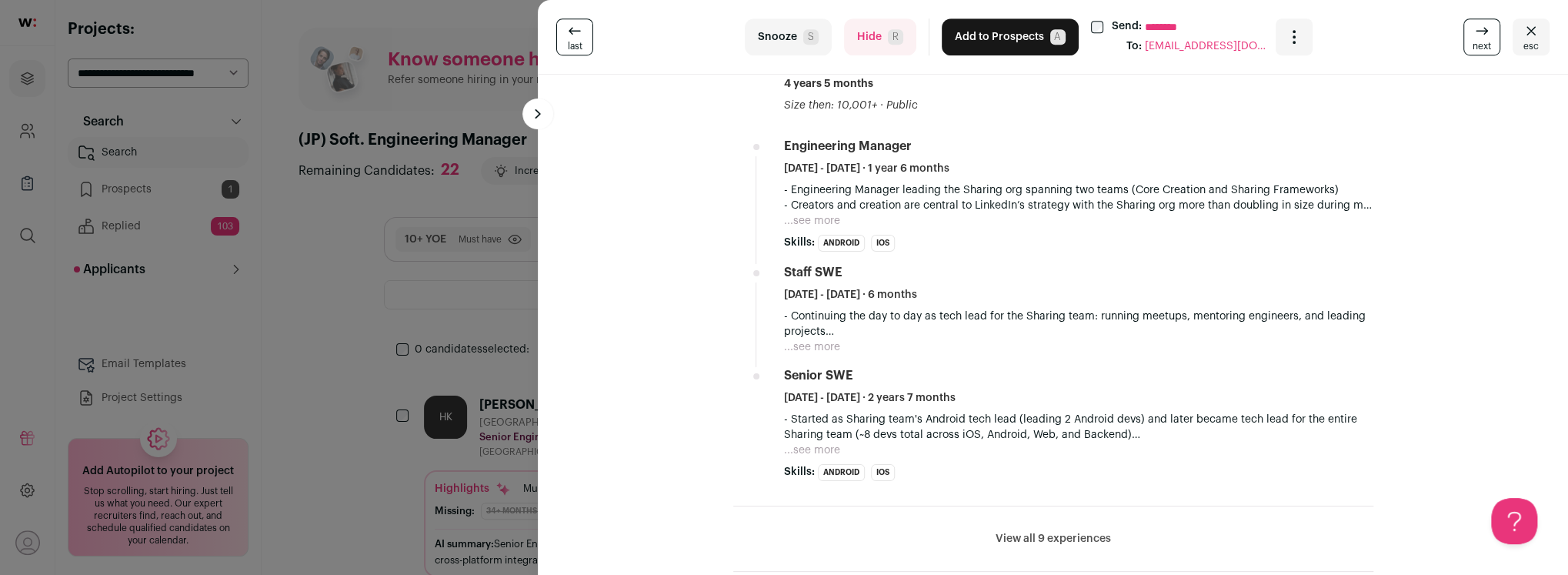
scroll to position [691, 0]
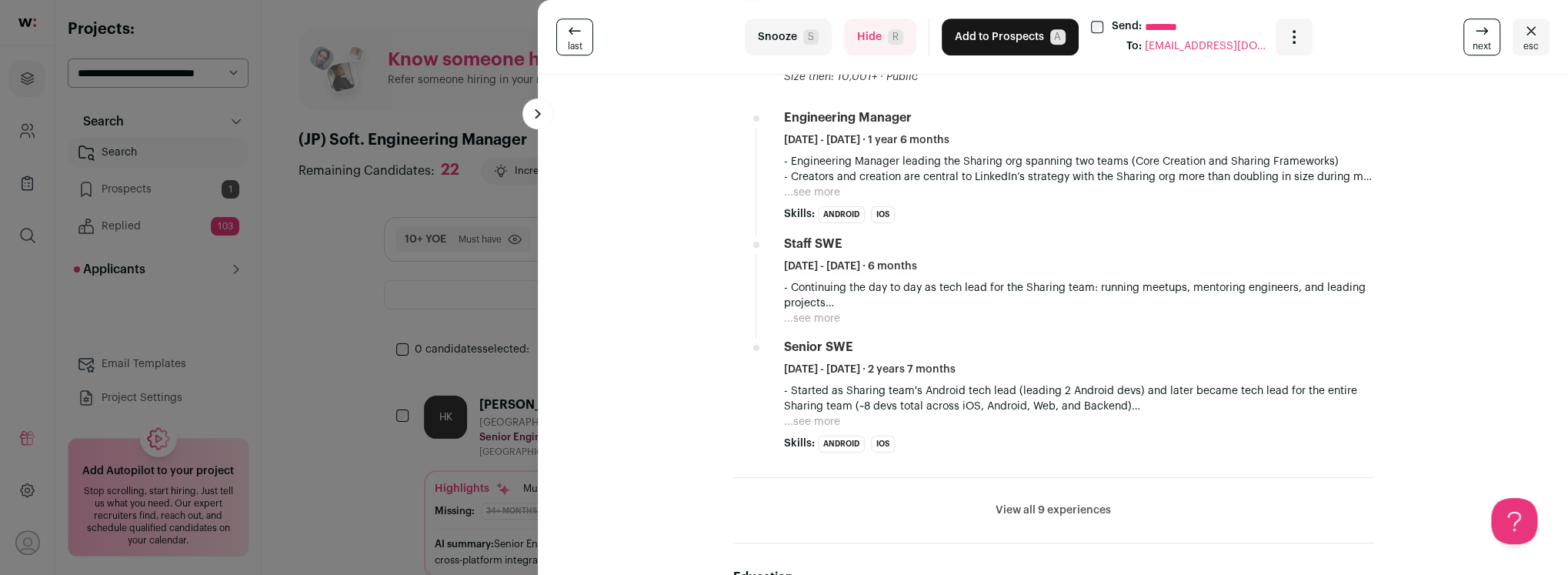
click at [1026, 503] on button "View all 9 experiences" at bounding box center [1053, 510] width 115 height 15
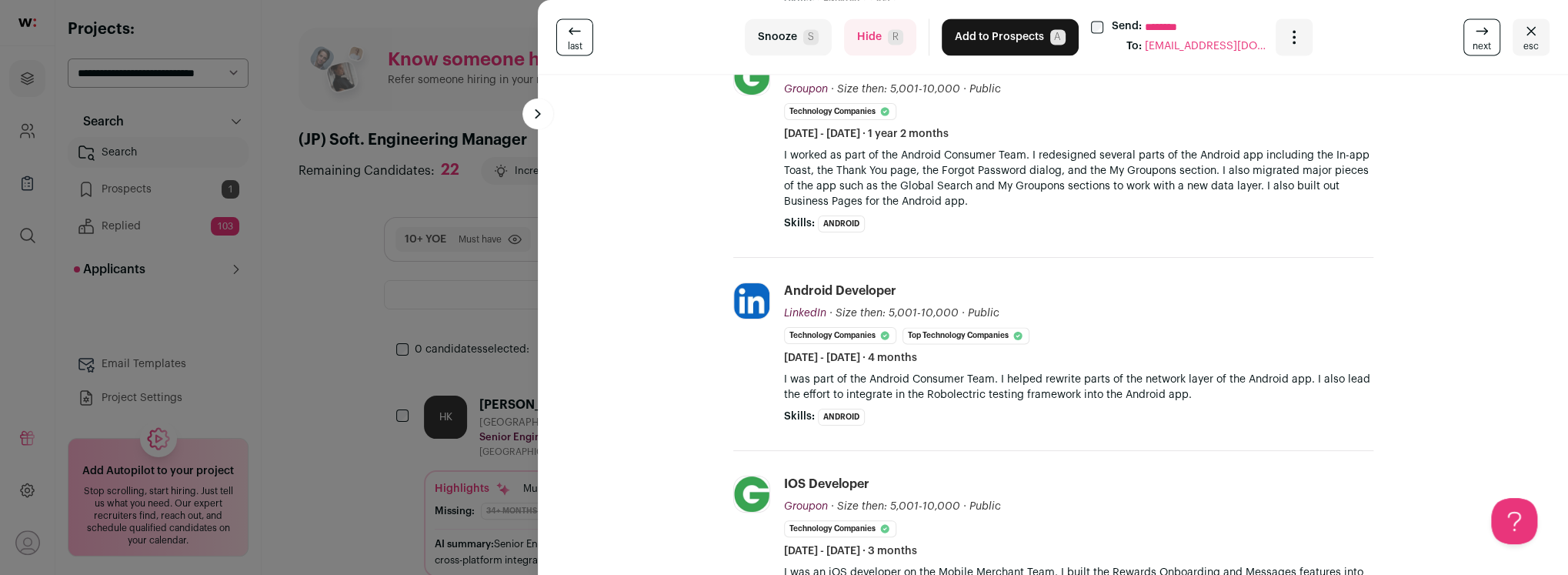
scroll to position [2356, 0]
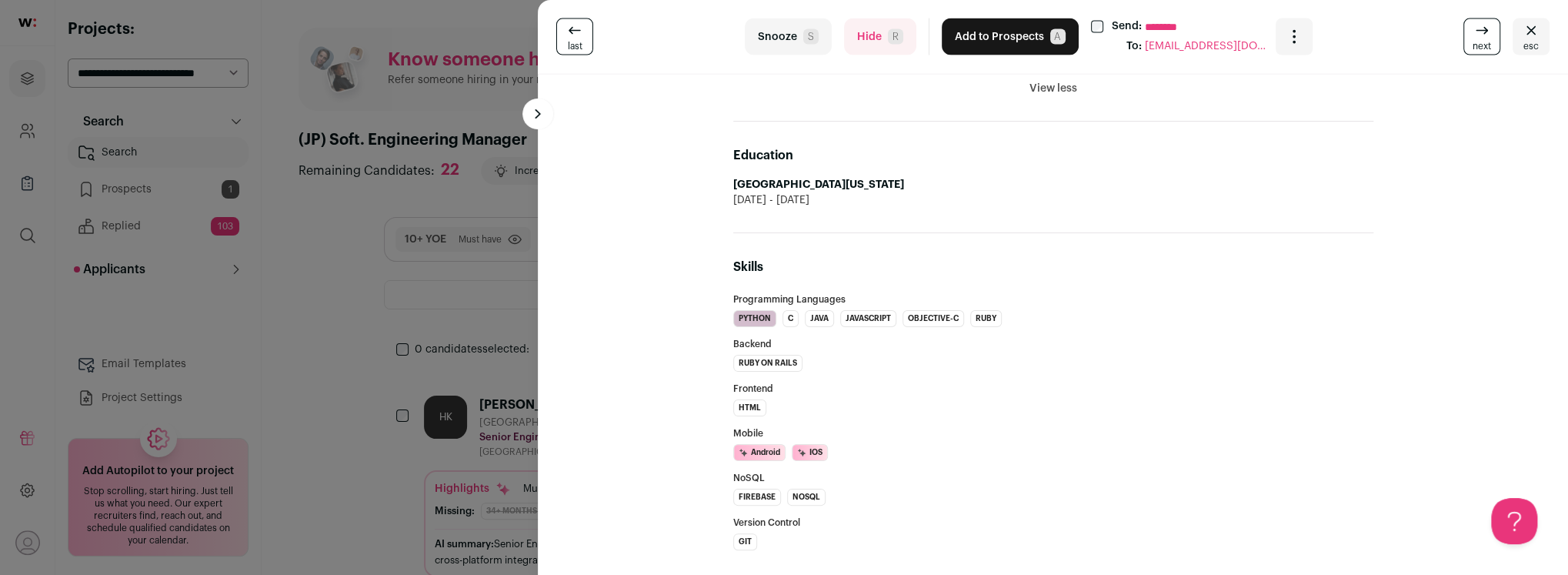
drag, startPoint x: 821, startPoint y: 93, endPoint x: 871, endPoint y: 169, distance: 91.0
copy div "Hemant K. Bhonsle 12 YOE REFRESHING PROFILE Last updated 7/18/2025 San Francisc…"
click at [863, 40] on button "Hide R" at bounding box center [881, 37] width 72 height 37
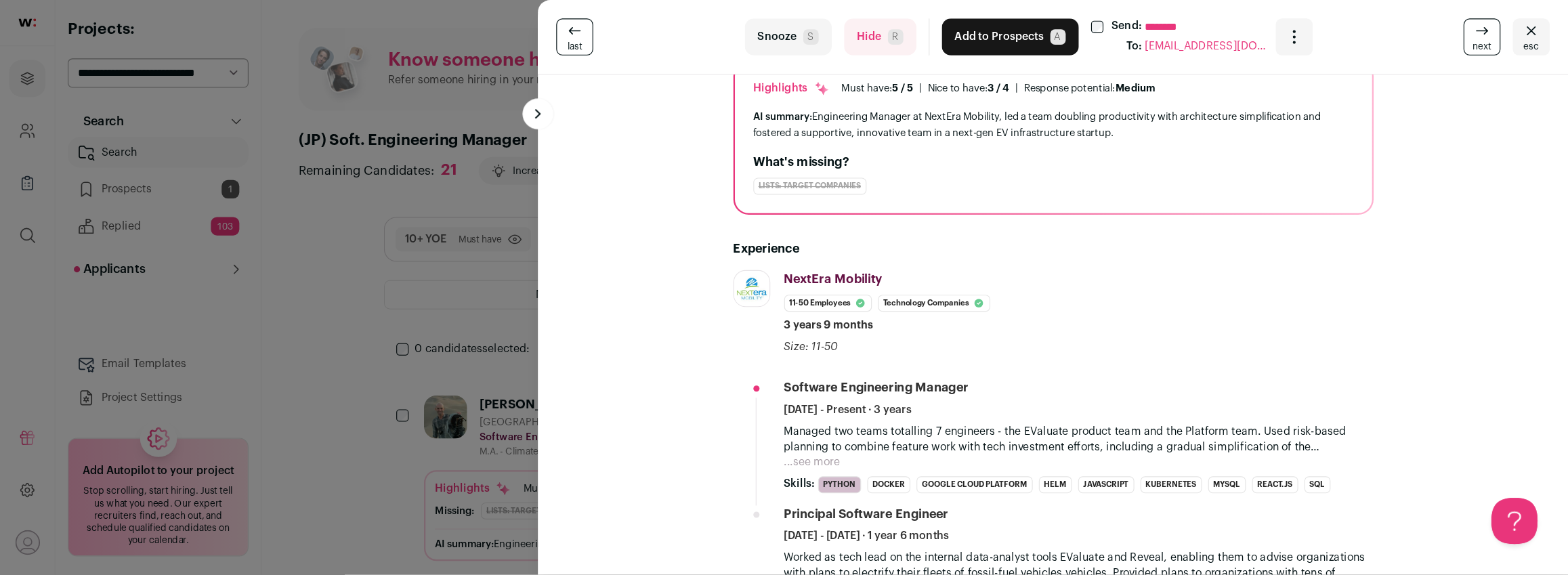
scroll to position [165, 0]
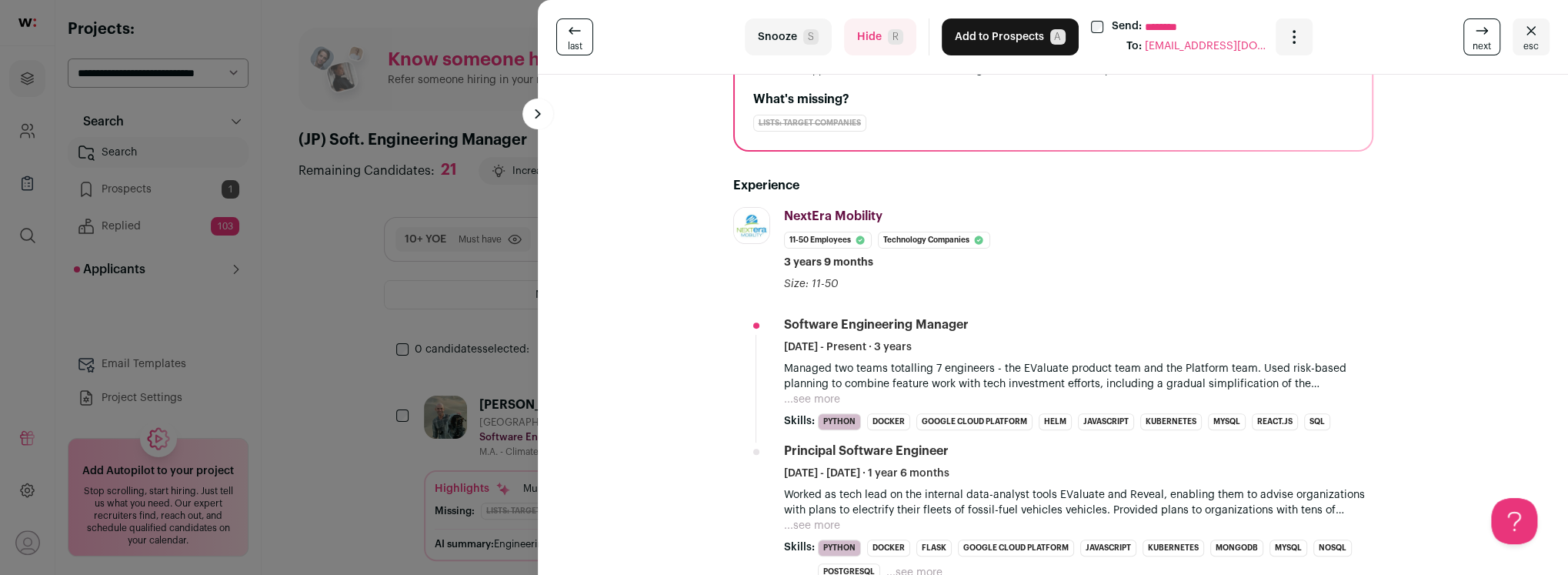
click at [809, 395] on button "...see more" at bounding box center [813, 399] width 56 height 15
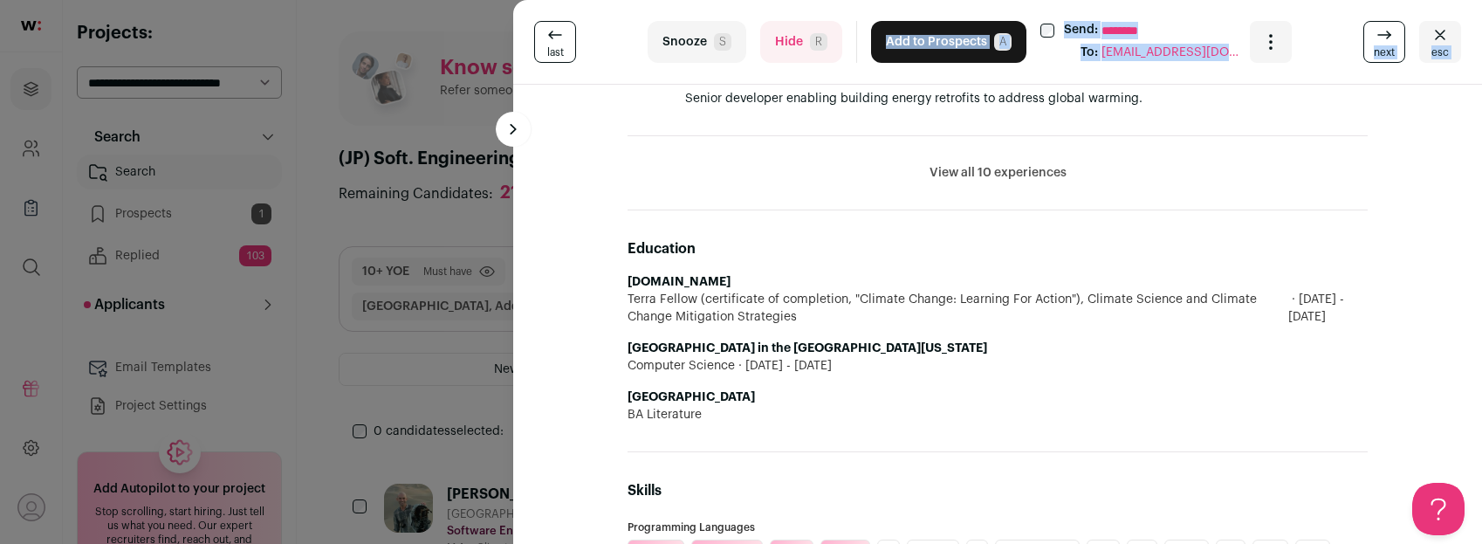
scroll to position [1289, 0]
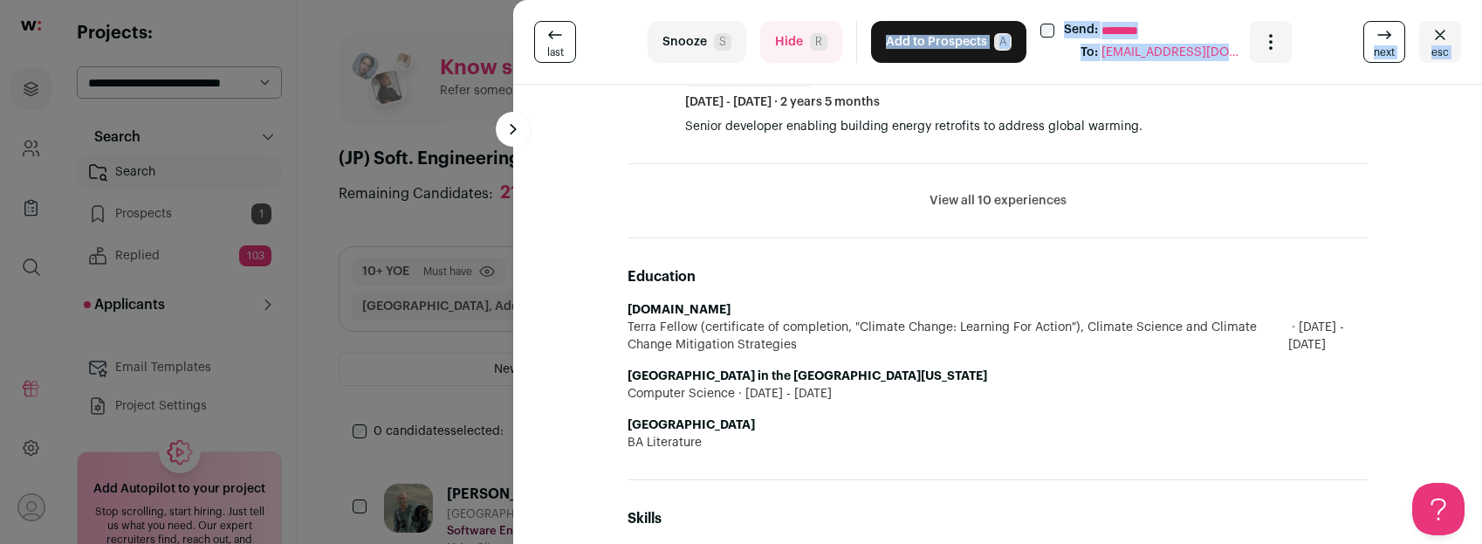
drag, startPoint x: 728, startPoint y: 109, endPoint x: 1060, endPoint y: 203, distance: 344.9
click at [1060, 203] on div "Jake Miles 23 YOE REFRESHING PROFILE Last updated 6/27/2025 Brooklyn, New York,…" at bounding box center [998, 333] width 782 height 3075
click at [1035, 195] on button "View all 10 experiences" at bounding box center [998, 200] width 137 height 17
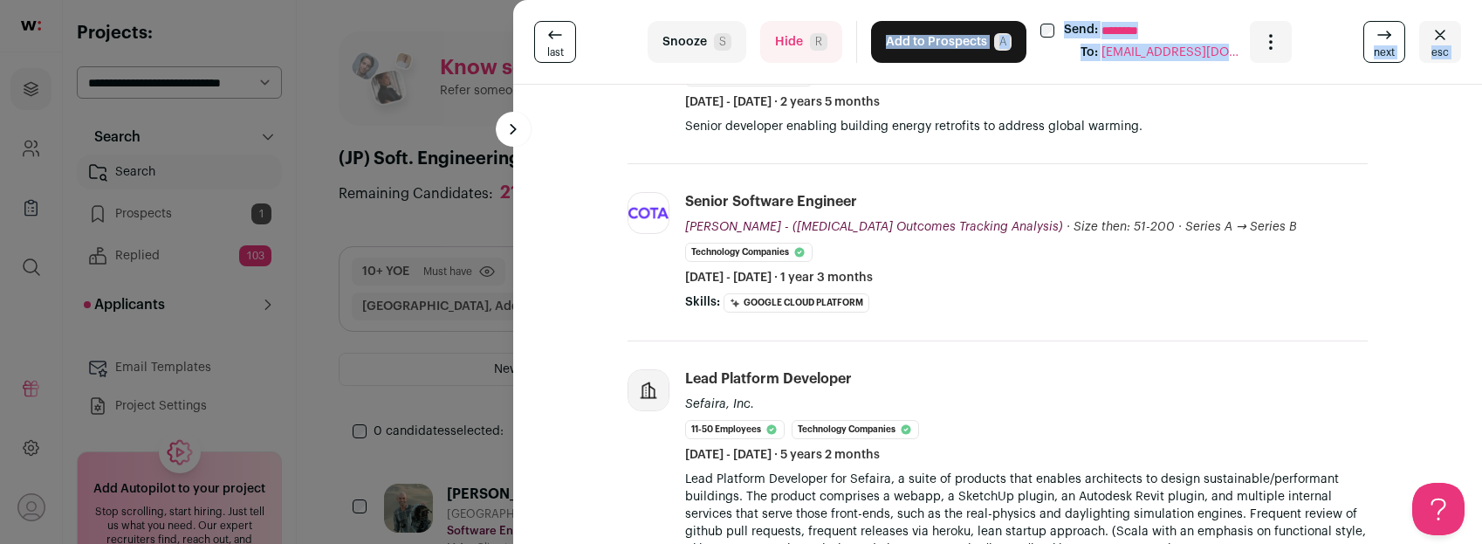
copy div "Jake Miles 23 YOE REFRESHING PROFILE Last updated 6/27/2025 Brooklyn, New York,…"
click at [440, 356] on div "last Snooze S Hide R Add to Prospects A Send: ******** To: jacobmiles@gmail.com…" at bounding box center [741, 272] width 1482 height 544
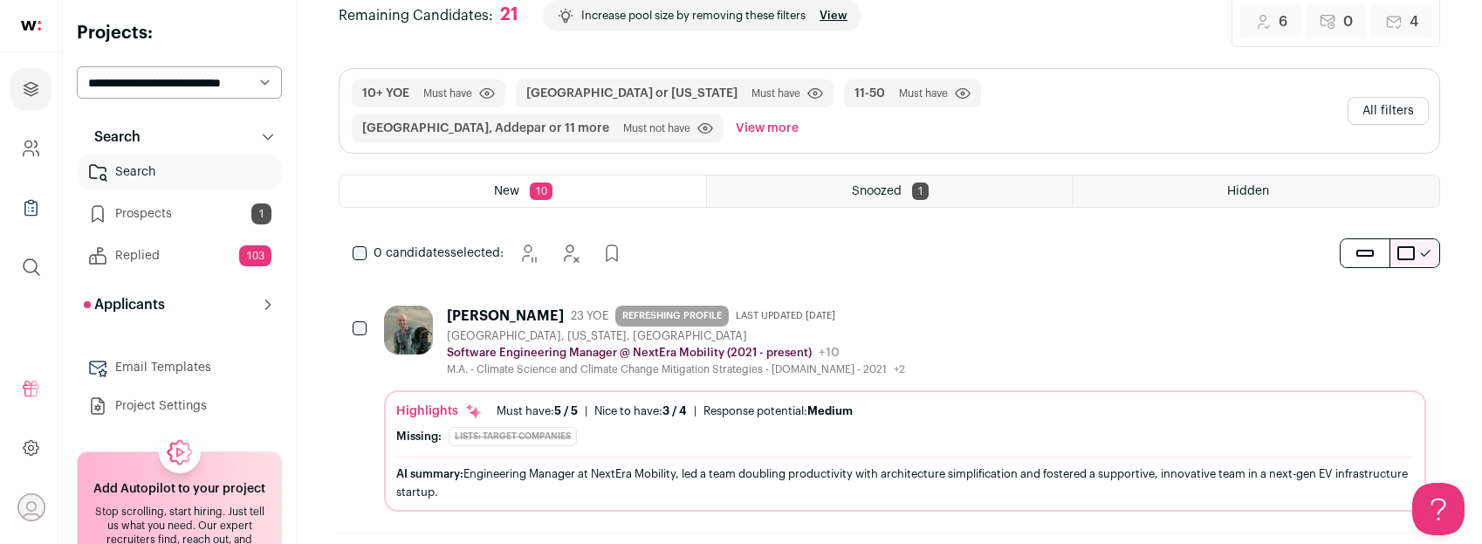
scroll to position [190, 0]
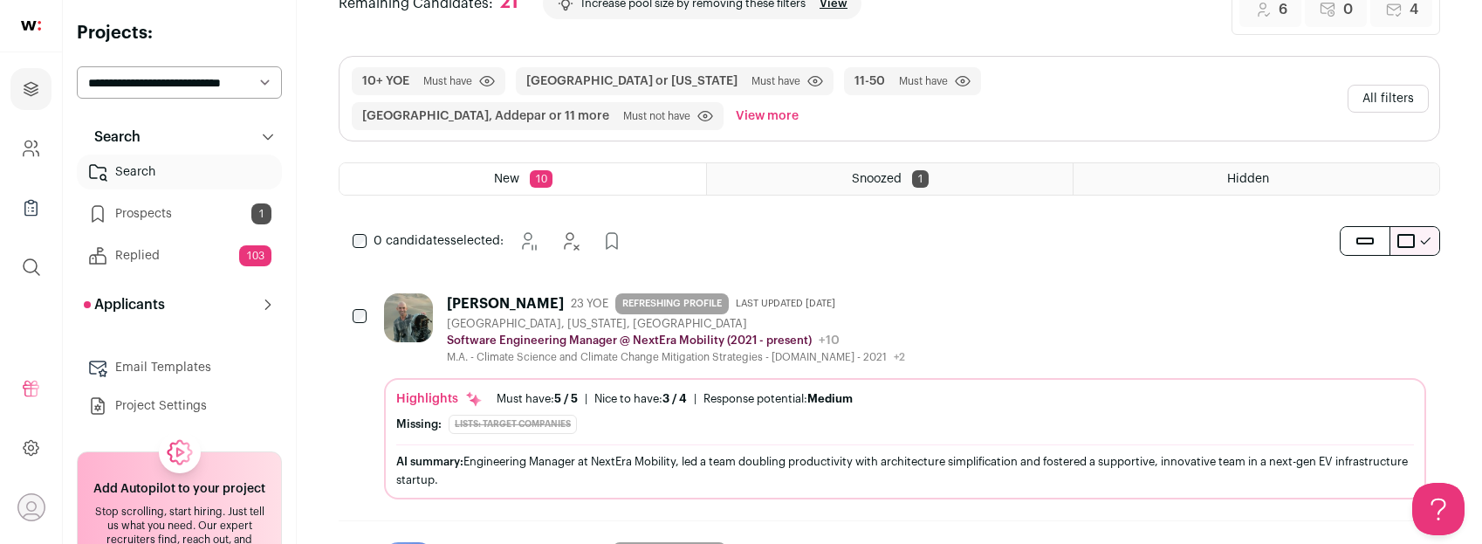
click at [902, 341] on div "Jake Miles 23 YOE REFRESHING PROFILE Last updated 6/27/2025 Brooklyn, New York,…" at bounding box center [905, 328] width 1042 height 71
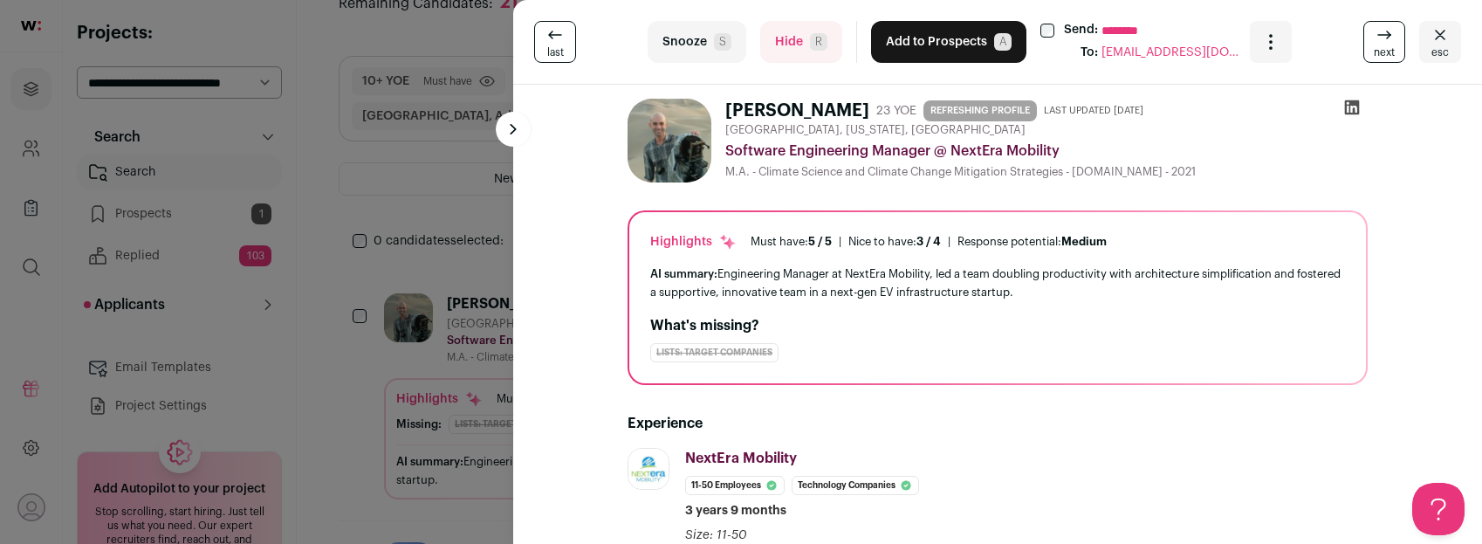
click at [1350, 109] on icon at bounding box center [1352, 107] width 15 height 15
click at [719, 50] on span "S" at bounding box center [722, 41] width 17 height 17
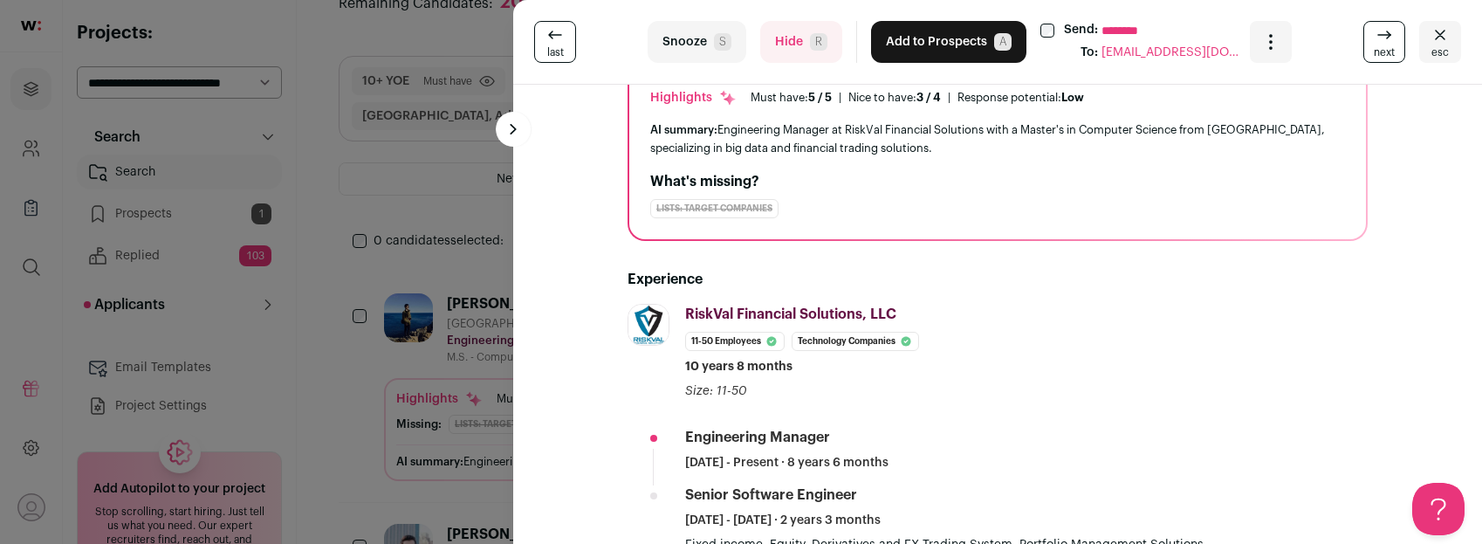
scroll to position [0, 0]
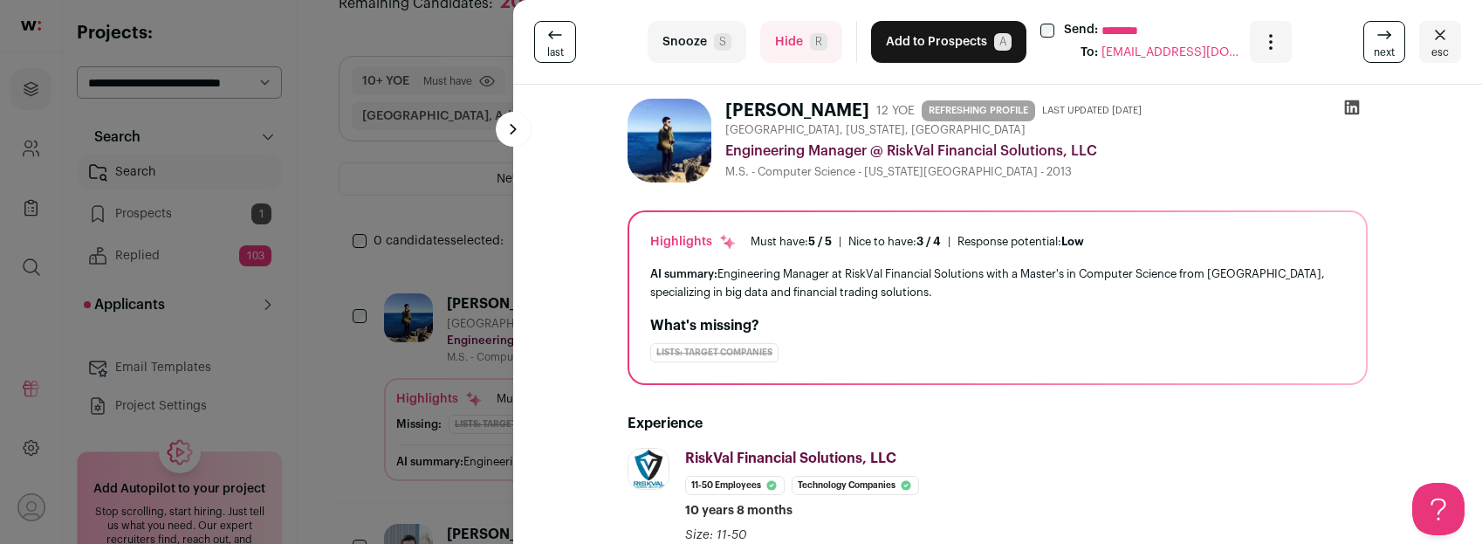
click at [1354, 108] on icon at bounding box center [1352, 107] width 15 height 15
click at [774, 39] on button "Hide R" at bounding box center [801, 42] width 82 height 42
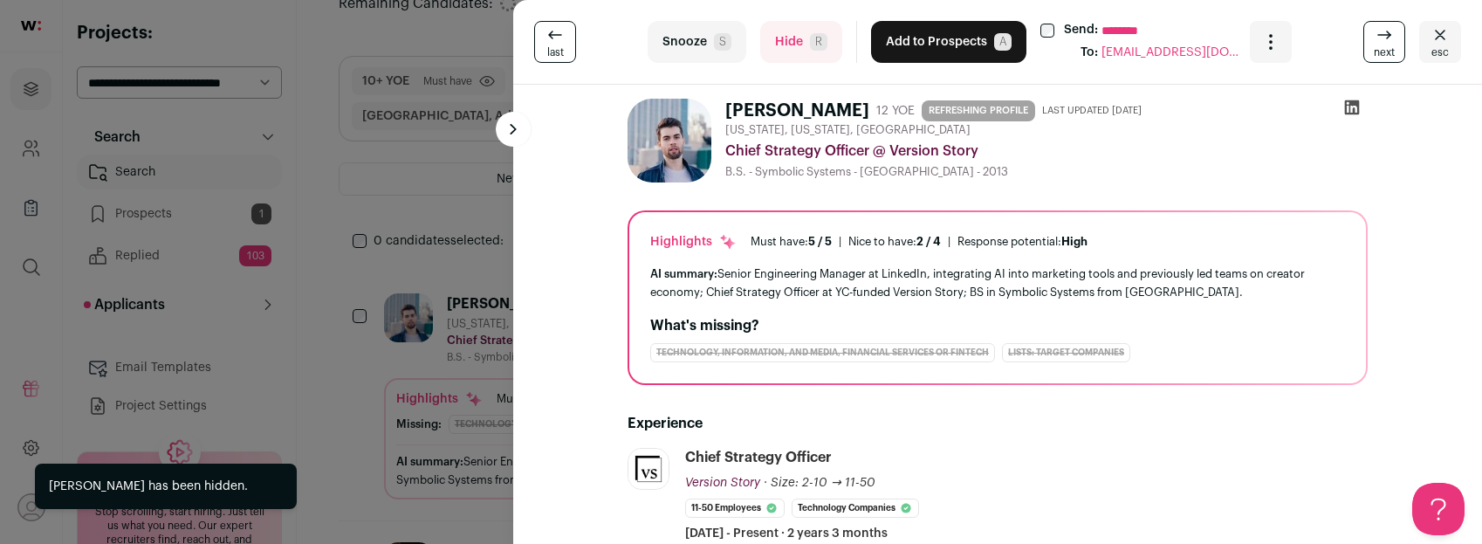
click at [327, 278] on div "last Snooze S Hide R Add to Prospects A Send: ******** To: benpoyet@gmail.com A…" at bounding box center [741, 272] width 1482 height 544
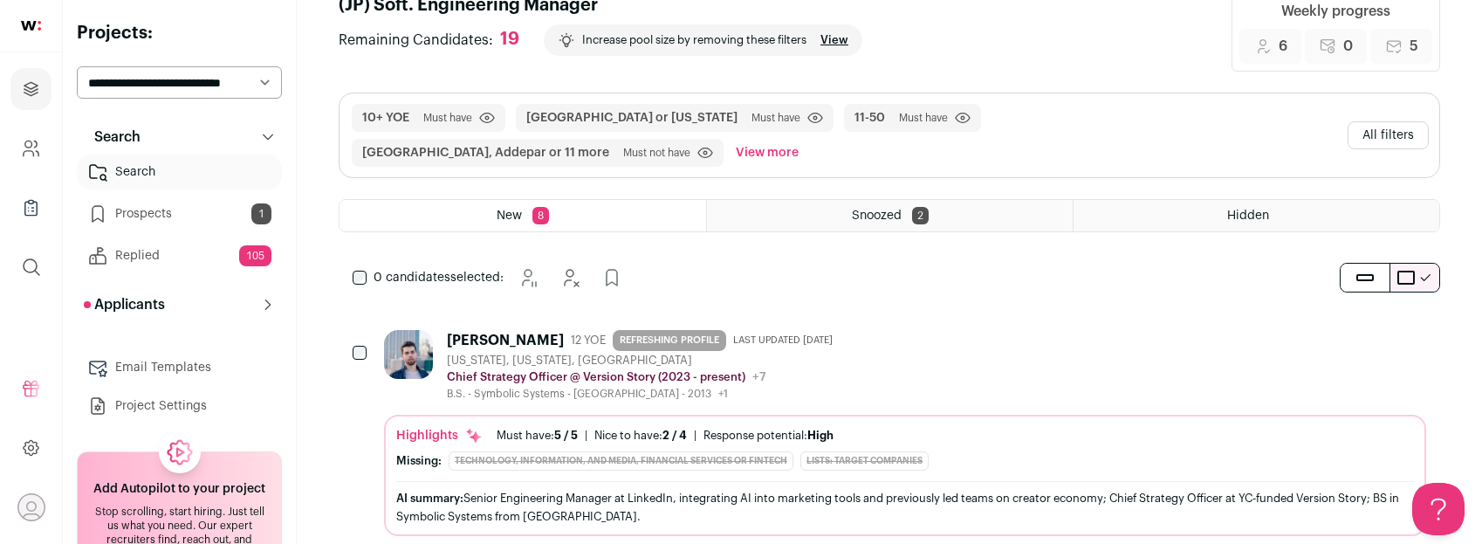
scroll to position [208, 0]
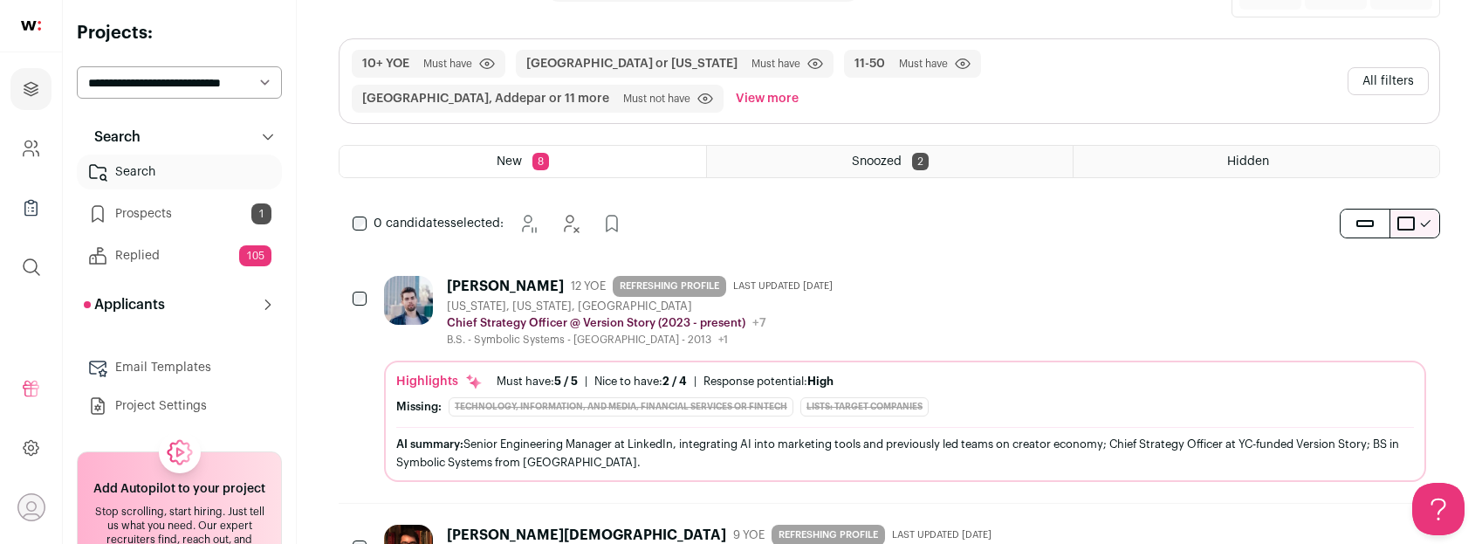
click at [864, 314] on div "Benjamin Poyet 12 YOE REFRESHING PROFILE Last updated 7/23/2025 New York, New Y…" at bounding box center [905, 311] width 1042 height 71
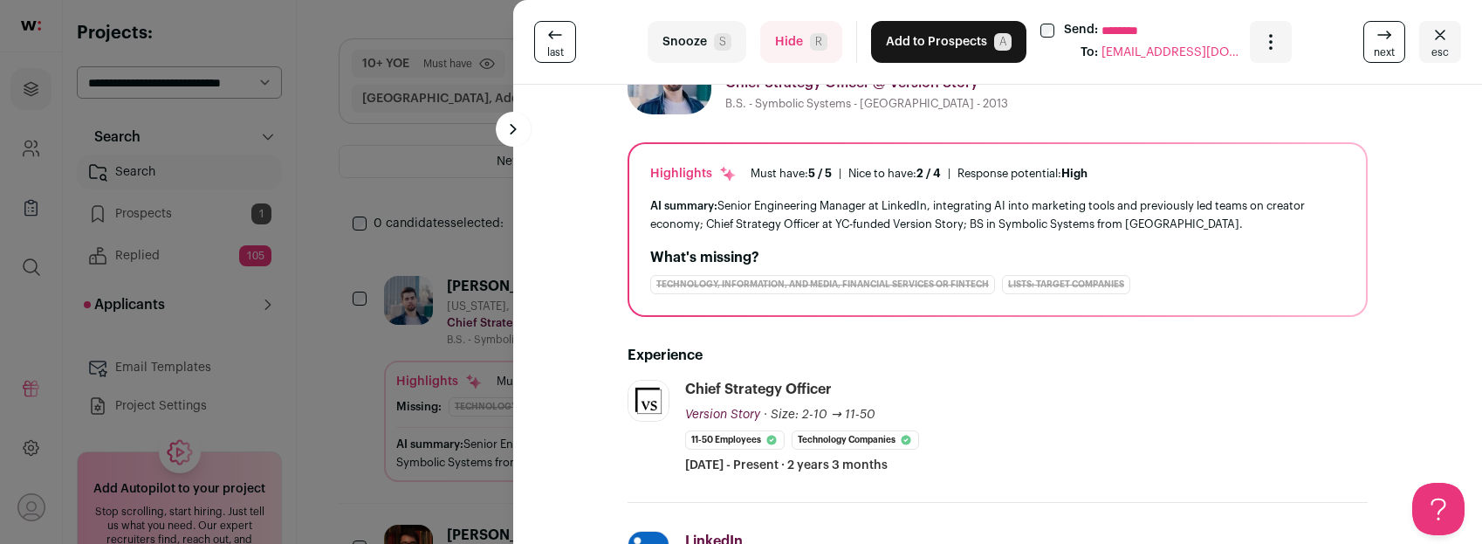
scroll to position [120, 0]
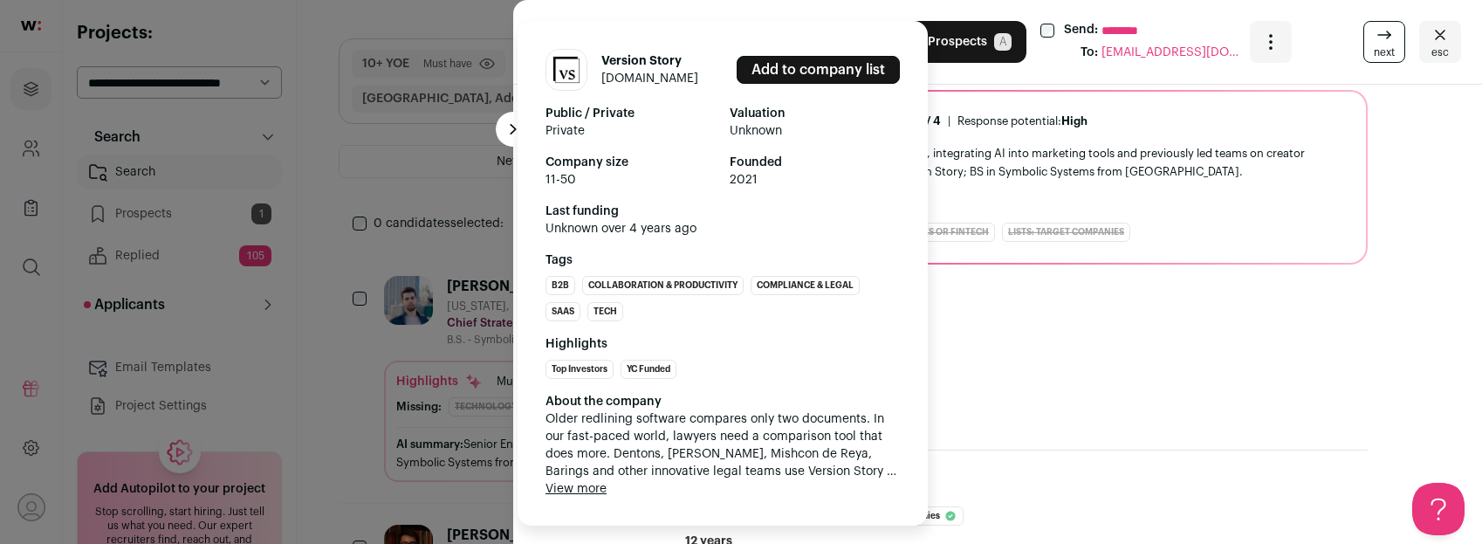
click at [597, 483] on button "View more" at bounding box center [576, 488] width 61 height 17
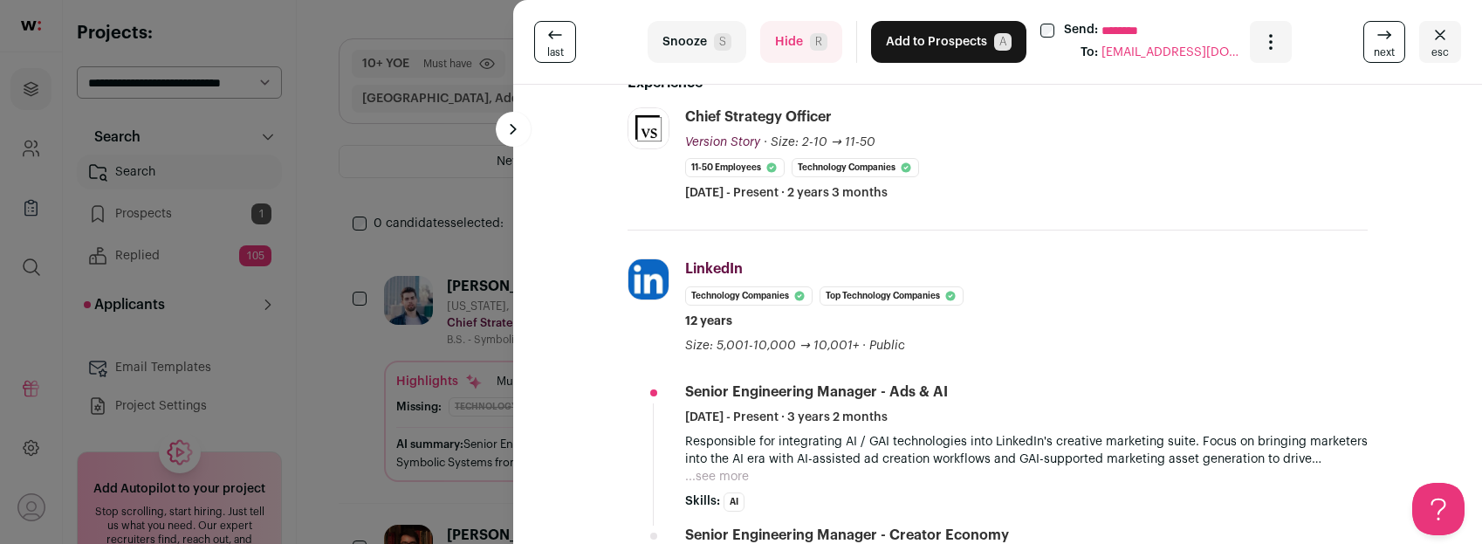
scroll to position [335, 0]
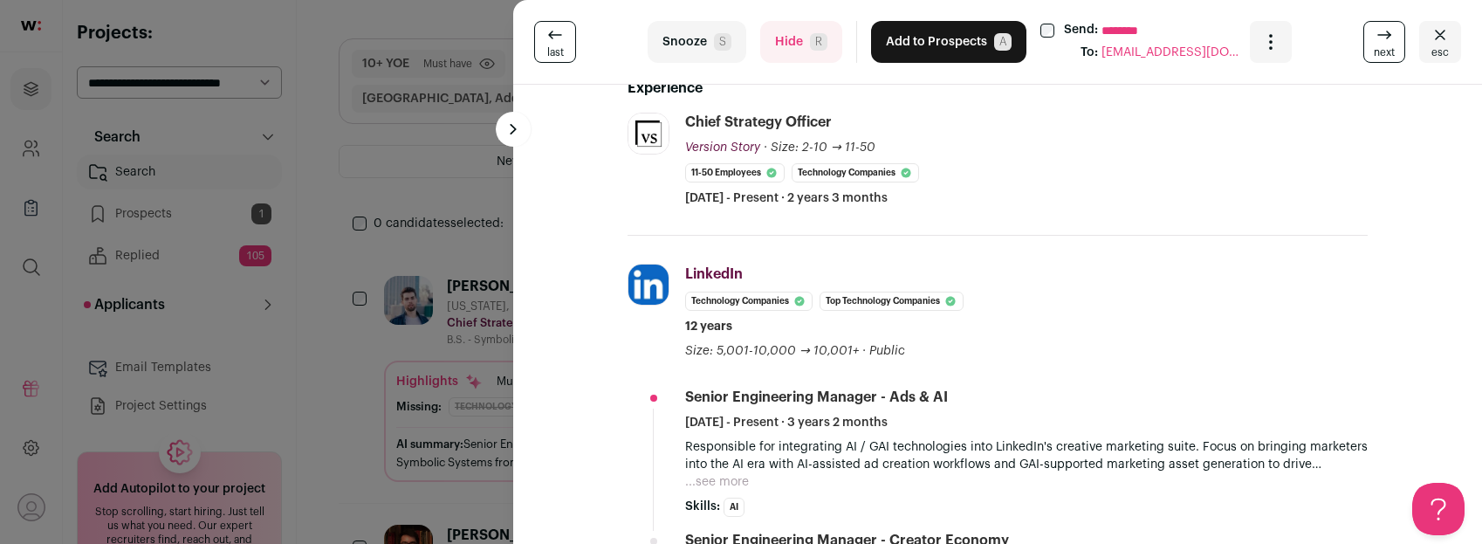
click at [724, 482] on button "...see more" at bounding box center [717, 481] width 64 height 17
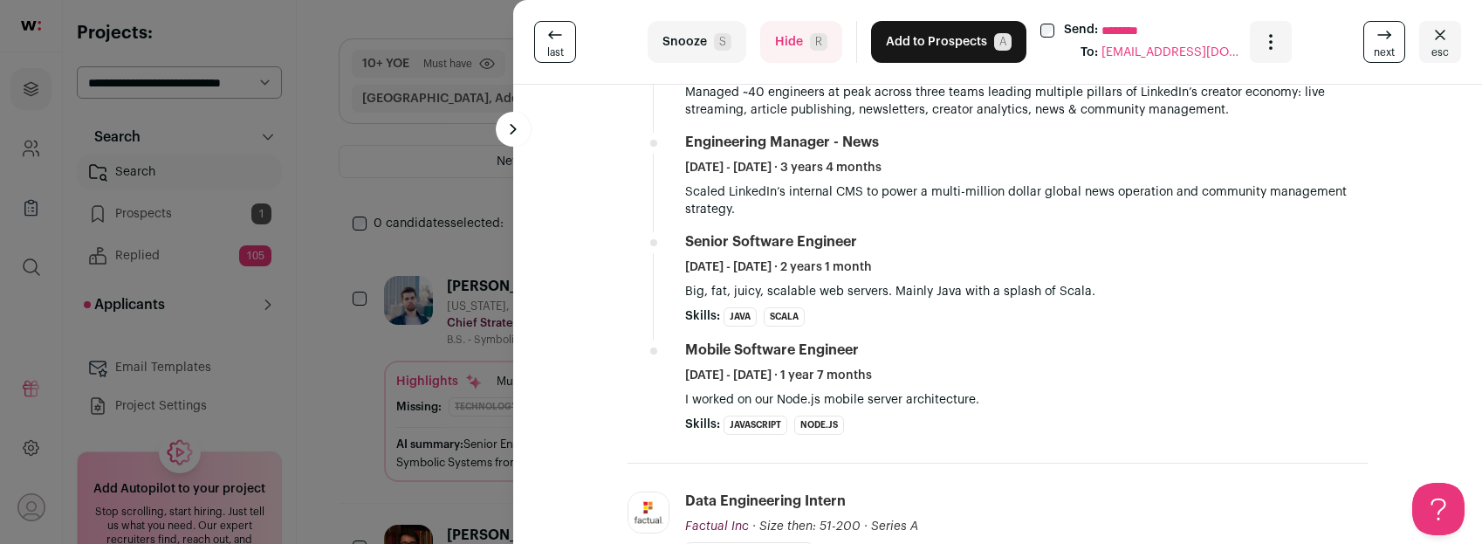
scroll to position [913, 0]
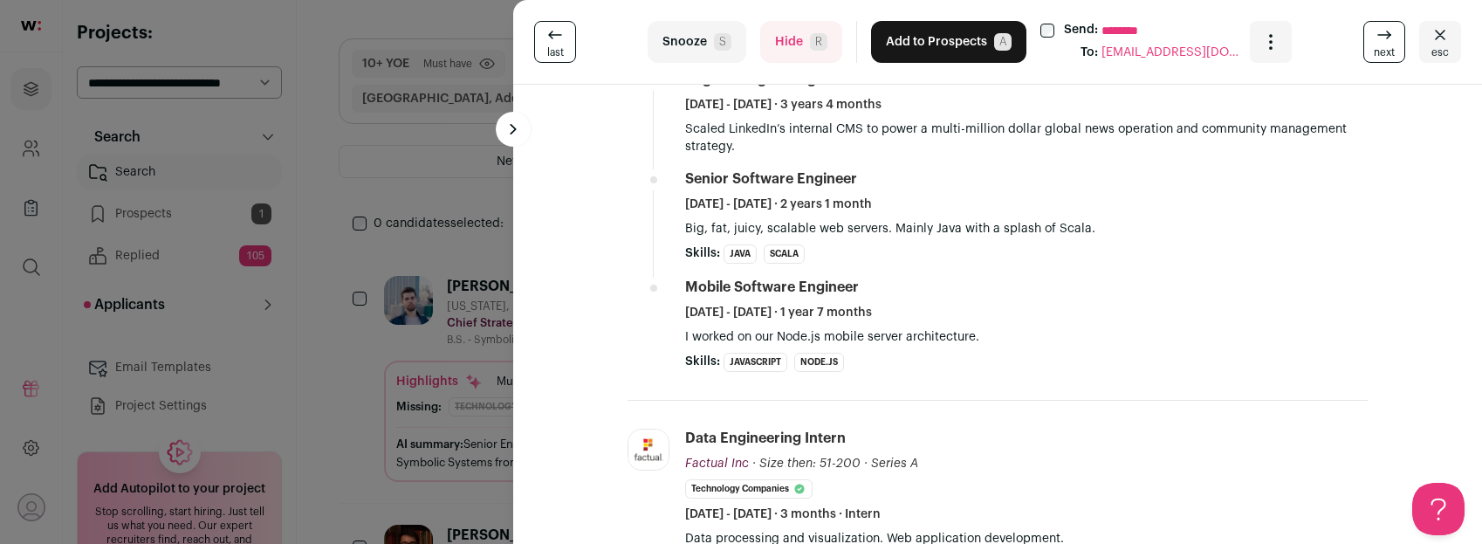
click at [787, 36] on button "Hide R" at bounding box center [801, 42] width 82 height 42
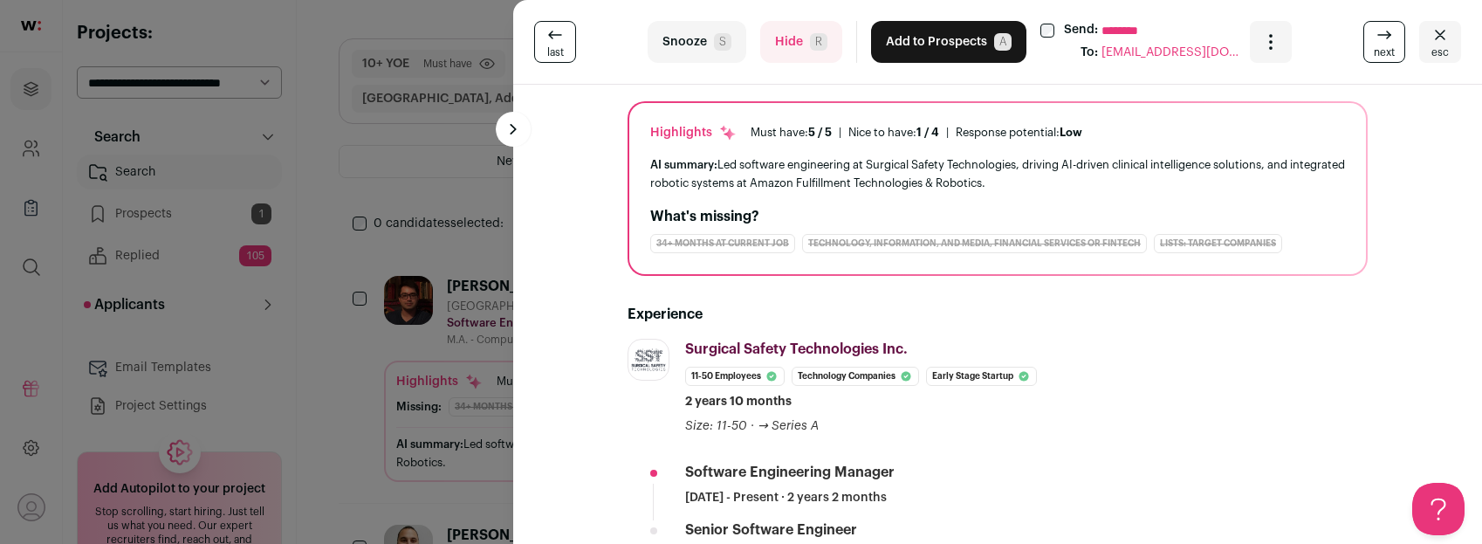
scroll to position [154, 0]
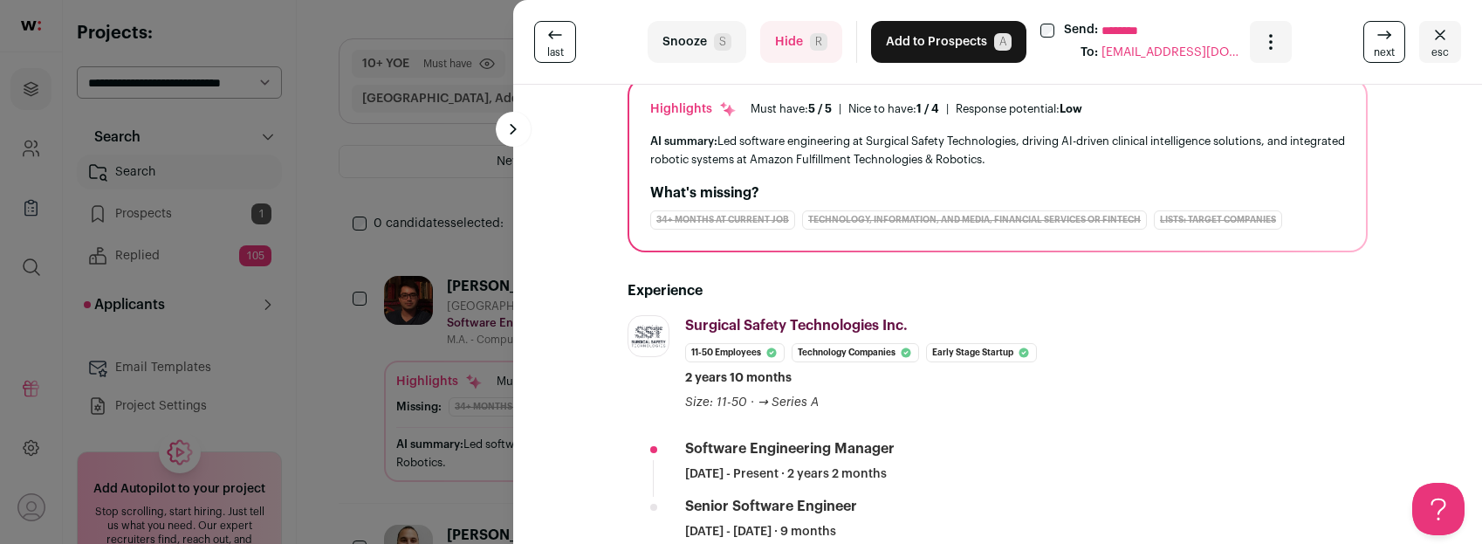
click at [780, 44] on button "Hide R" at bounding box center [801, 42] width 82 height 42
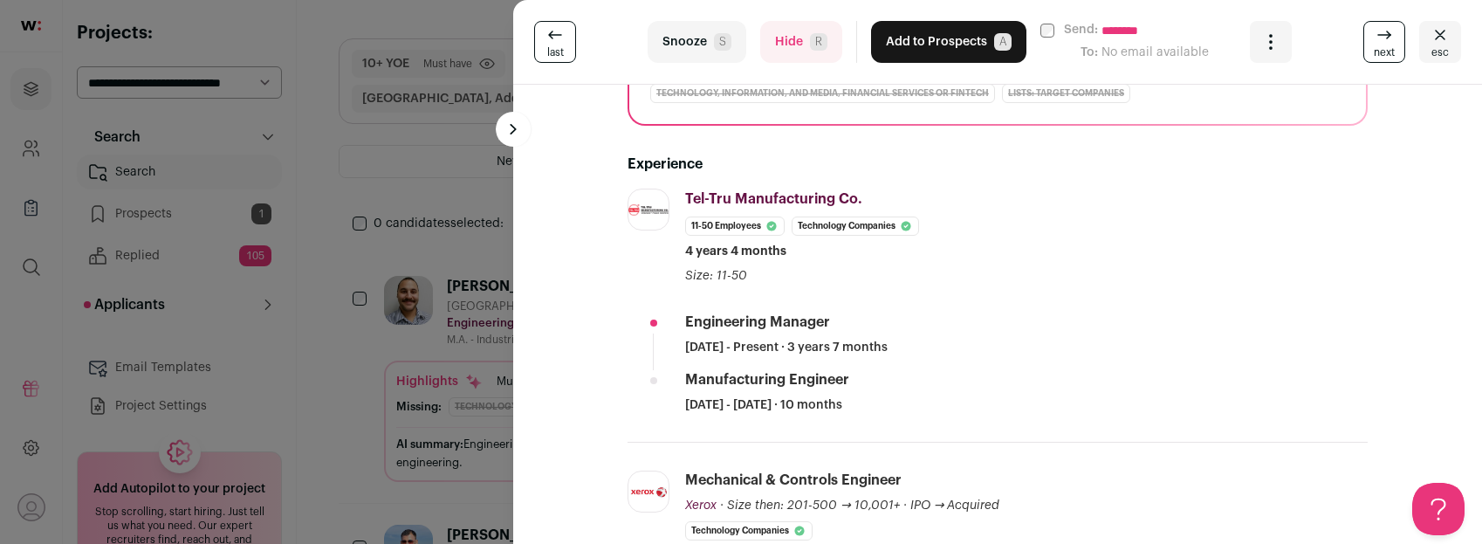
scroll to position [288, 0]
click at [770, 64] on div "last Snooze S Hide R Add to Prospects A Send: ******** To: No email available A…" at bounding box center [997, 42] width 969 height 85
click at [784, 55] on button "Hide R" at bounding box center [801, 42] width 82 height 42
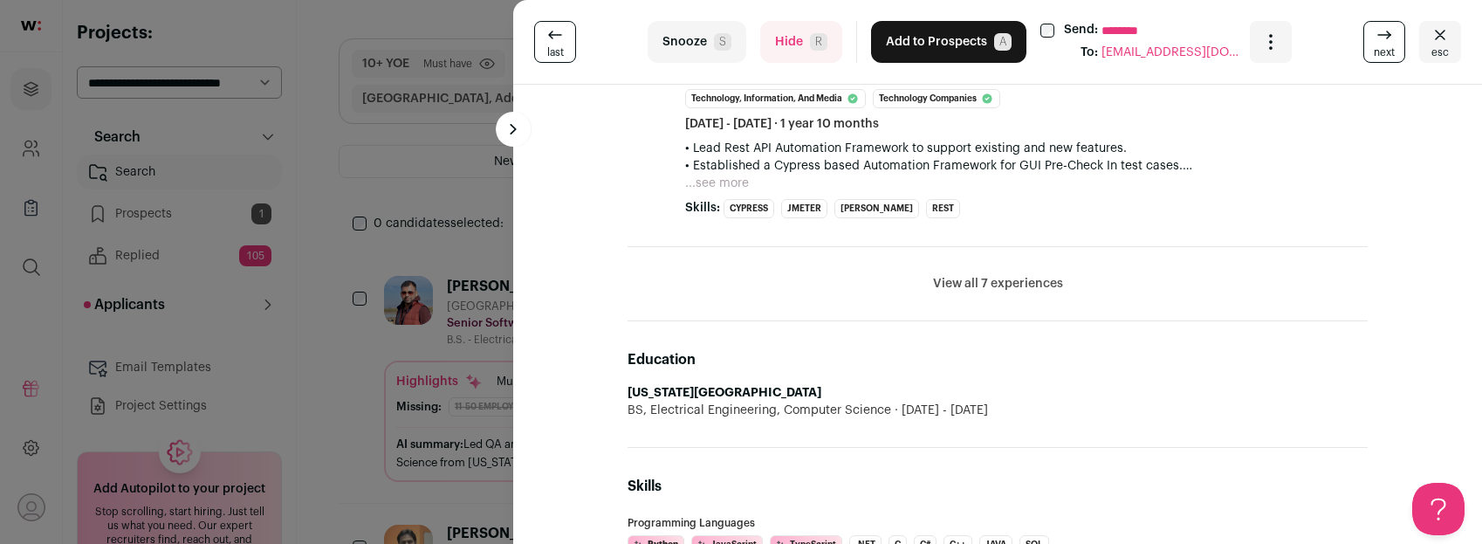
scroll to position [910, 0]
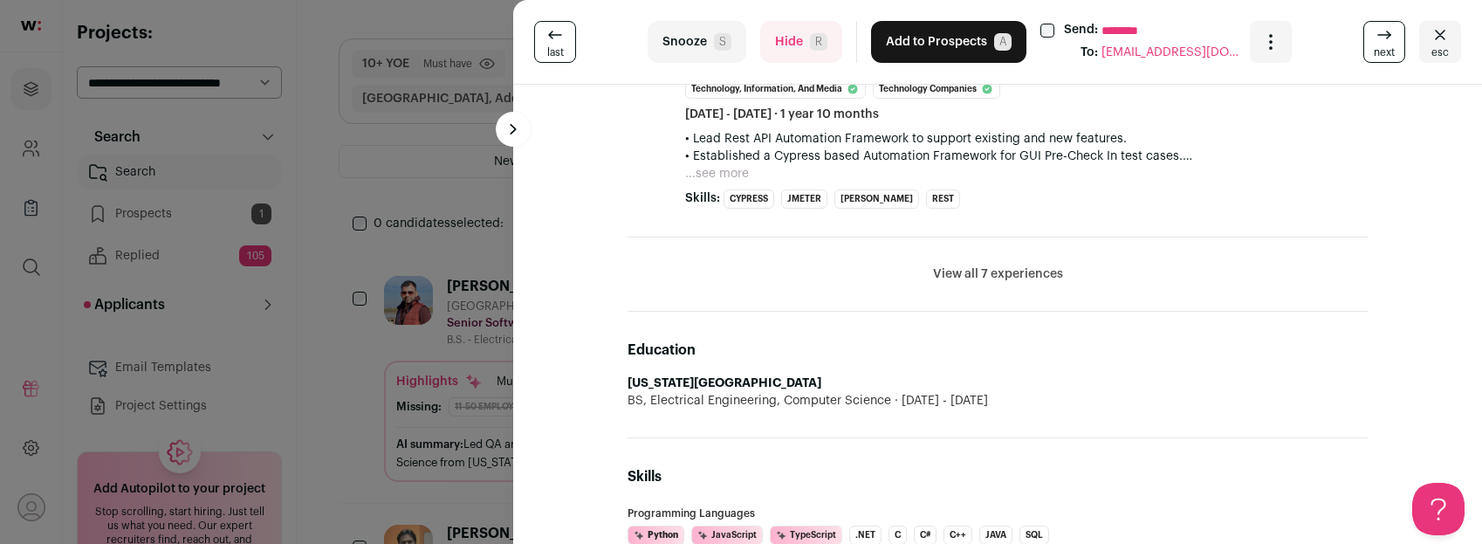
click at [983, 265] on button "View all 7 experiences" at bounding box center [998, 273] width 130 height 17
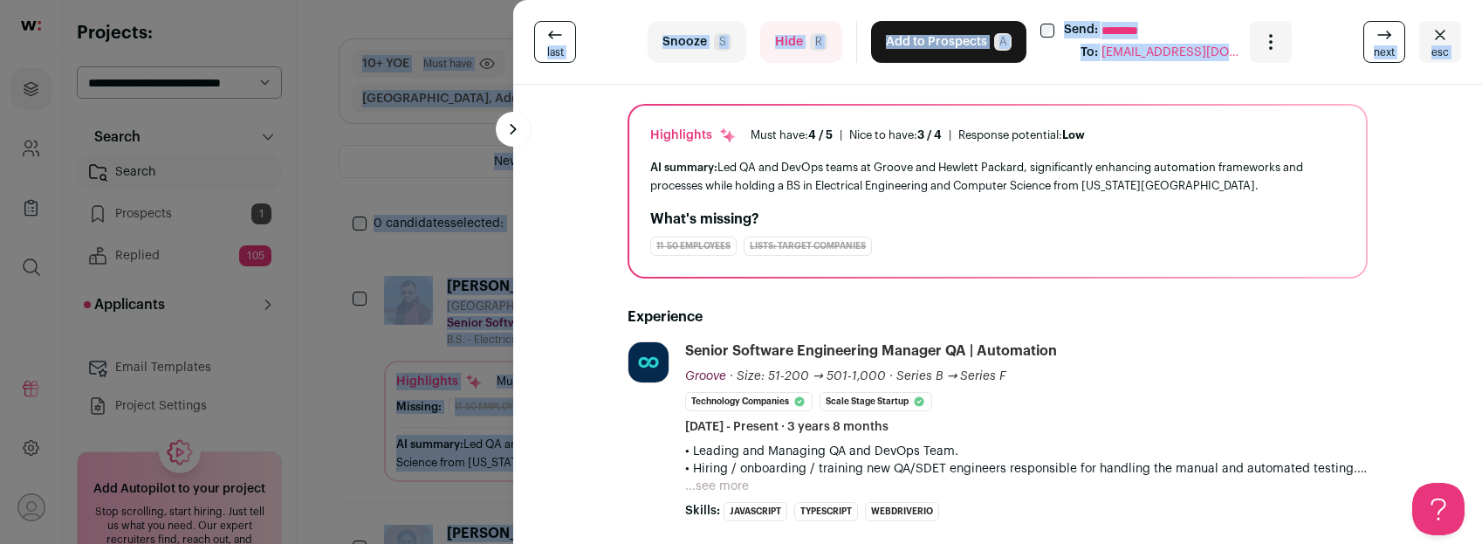
scroll to position [0, 0]
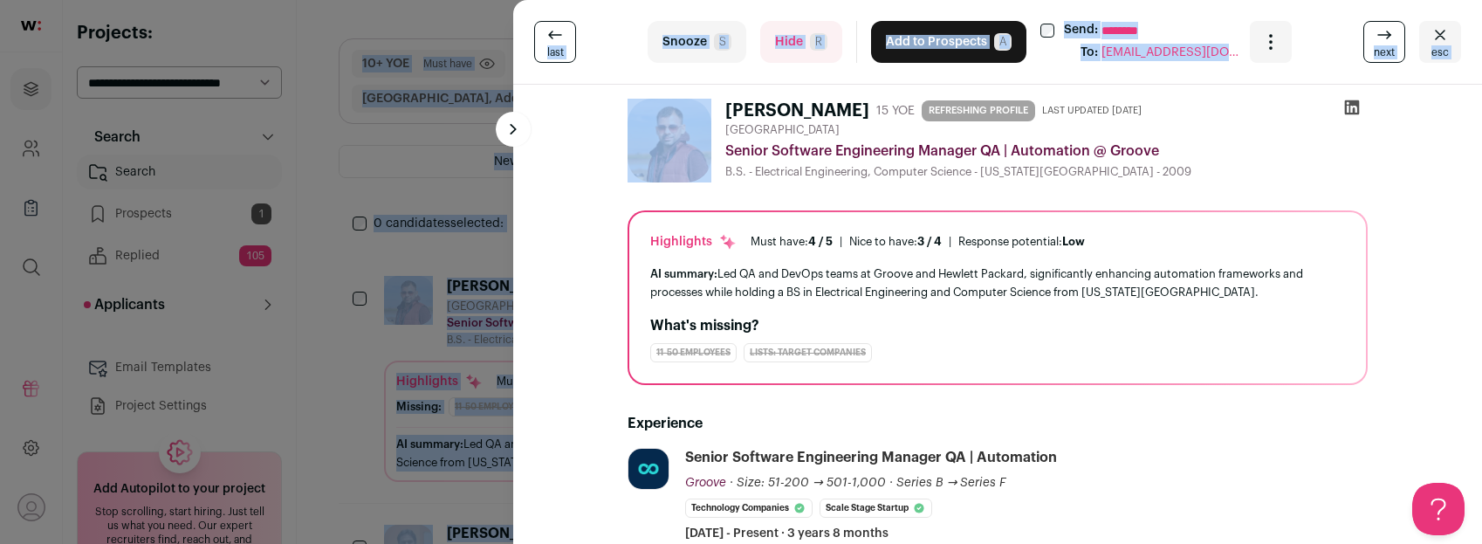
drag, startPoint x: 723, startPoint y: 108, endPoint x: 753, endPoint y: -81, distance: 191.9
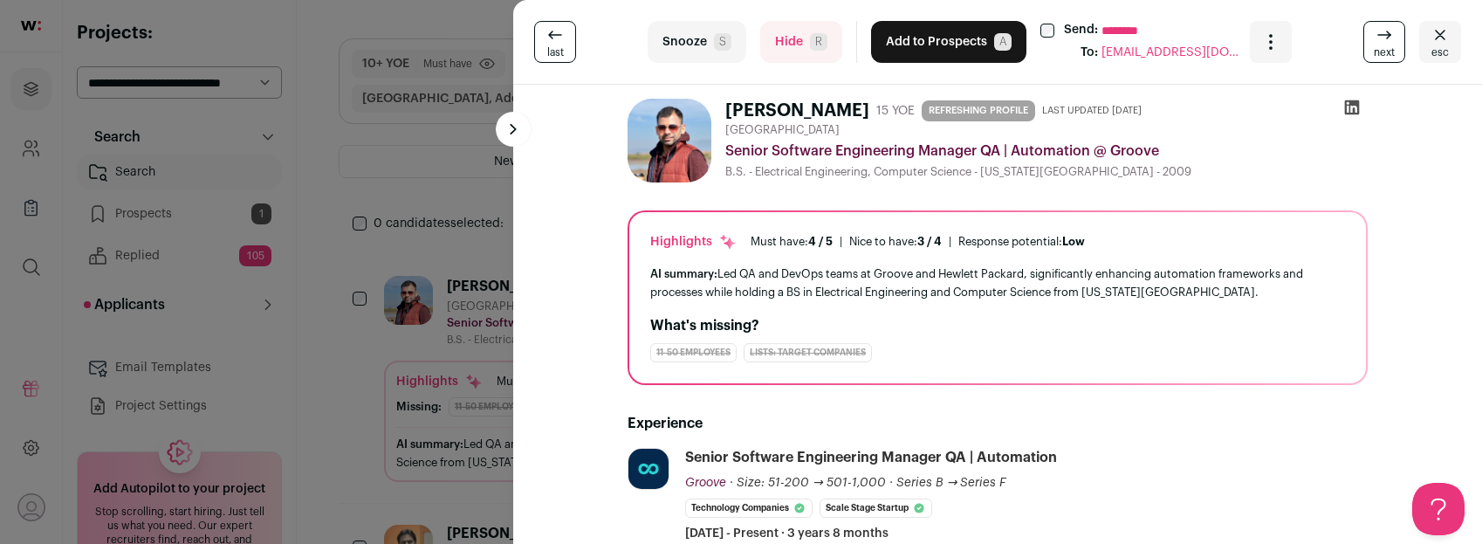
click at [650, 212] on div "Highlights Must have: 4 / 5 How many must haves have been fulfilled? | Nice to …" at bounding box center [997, 297] width 737 height 171
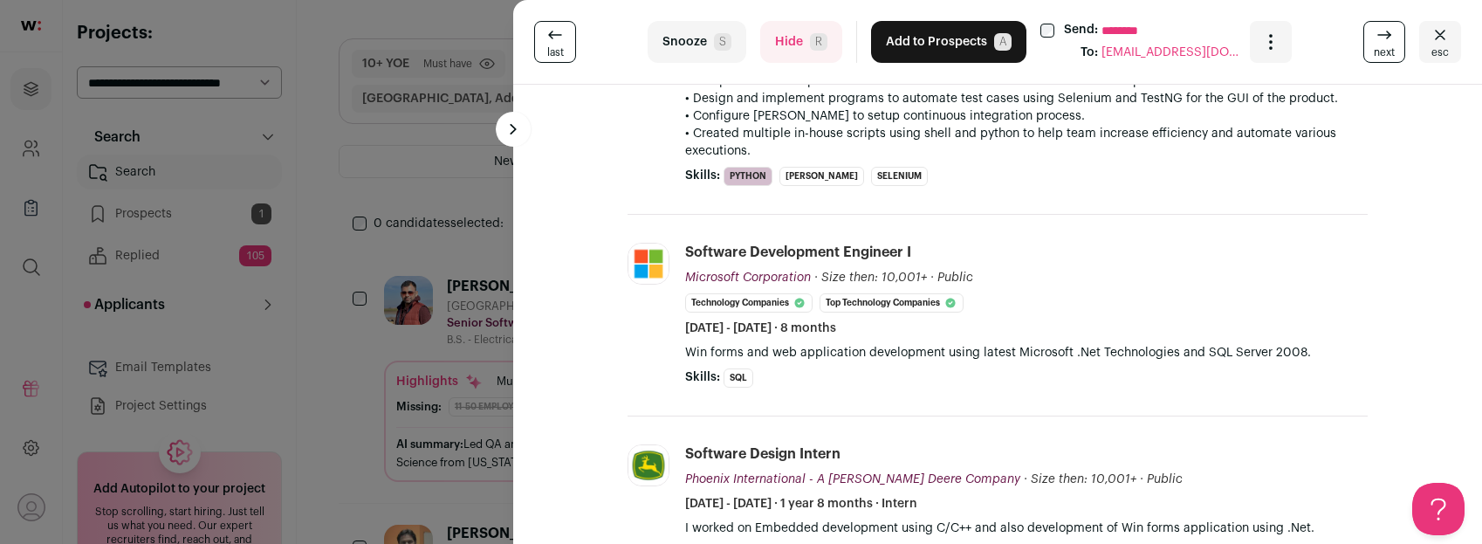
scroll to position [2781, 0]
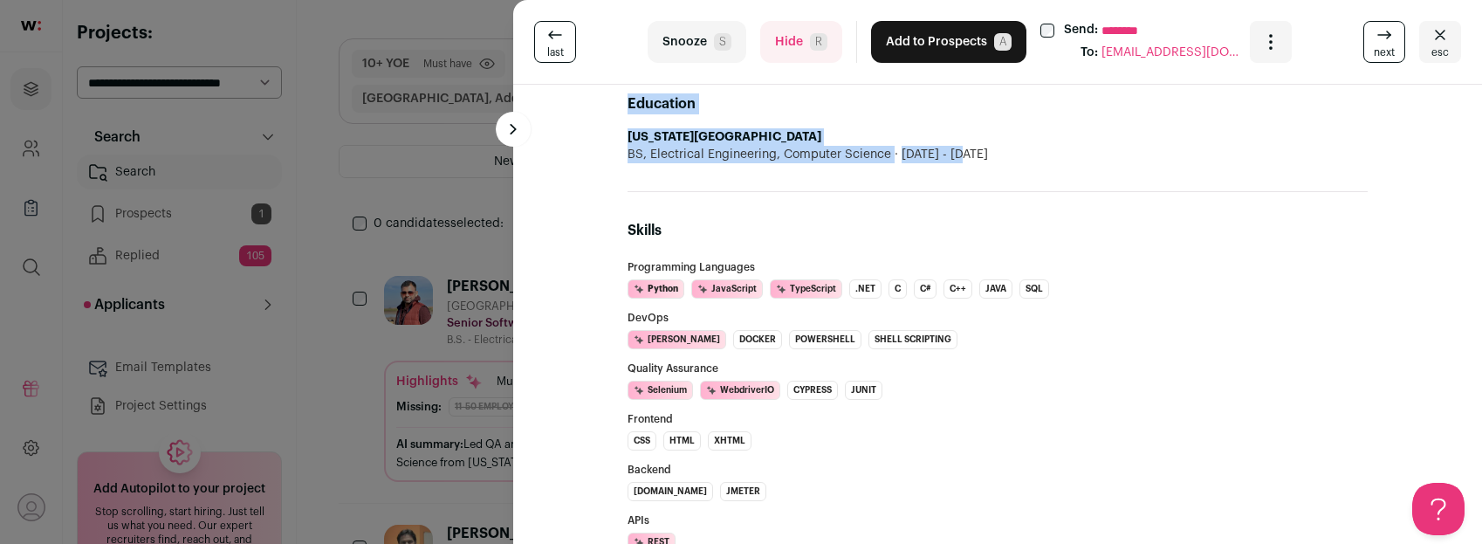
drag, startPoint x: 725, startPoint y: 108, endPoint x: 1009, endPoint y: 135, distance: 285.9
copy div "Anil Tomar 15 YOE REFRESHING PROFILE Last updated 7/21/2025 San Francisco Bay A…"
click at [794, 55] on button "Hide R" at bounding box center [801, 42] width 82 height 42
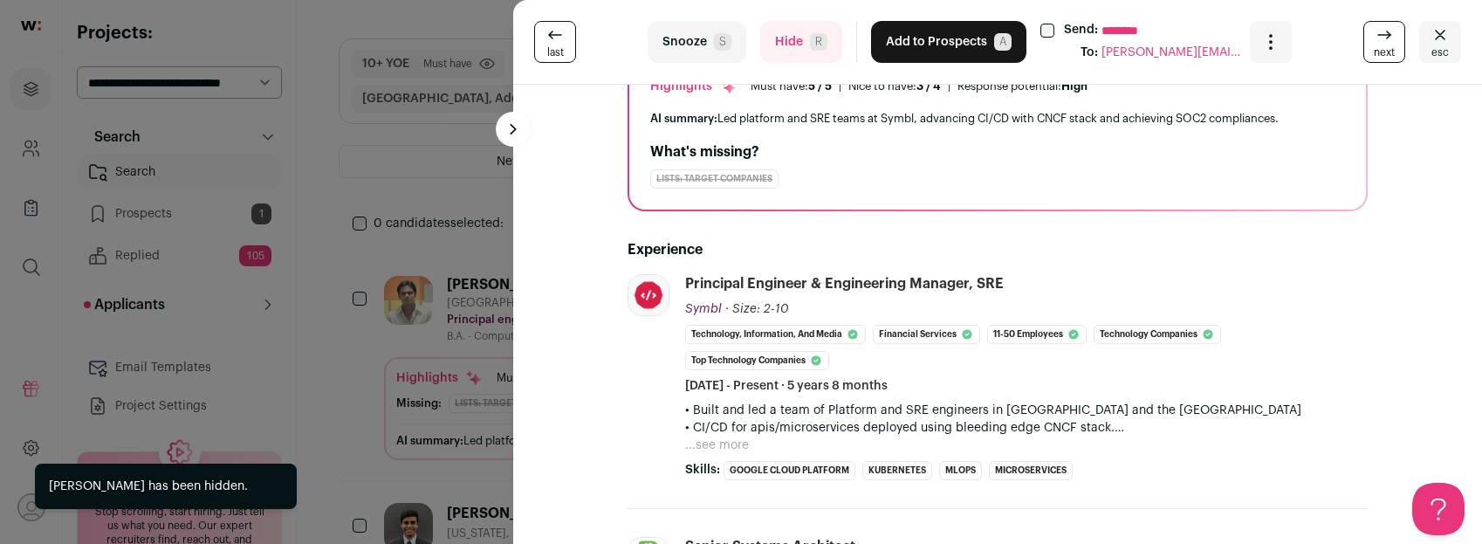
scroll to position [161, 0]
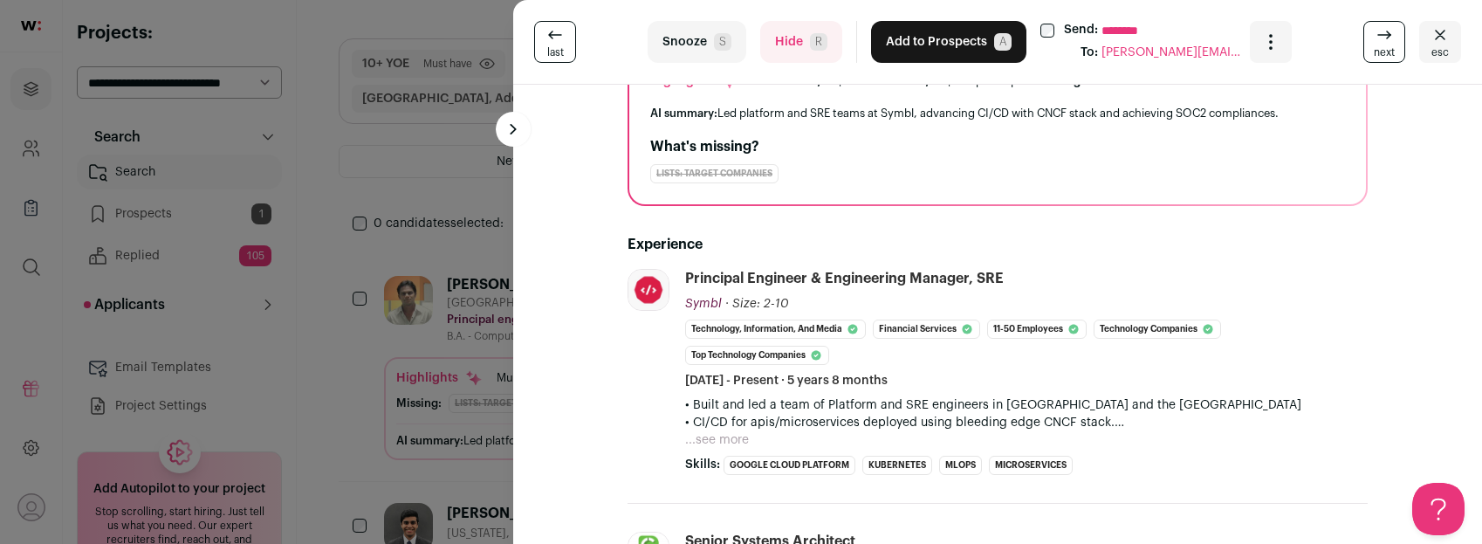
click at [695, 437] on button "...see more" at bounding box center [717, 439] width 64 height 17
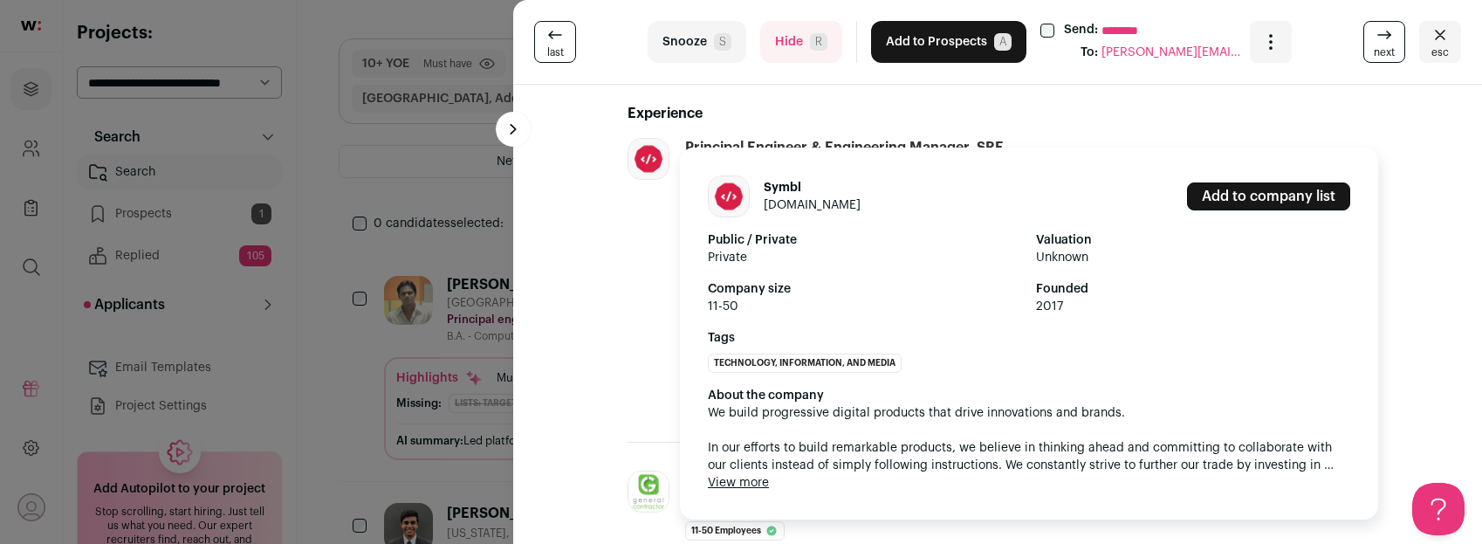
scroll to position [299, 0]
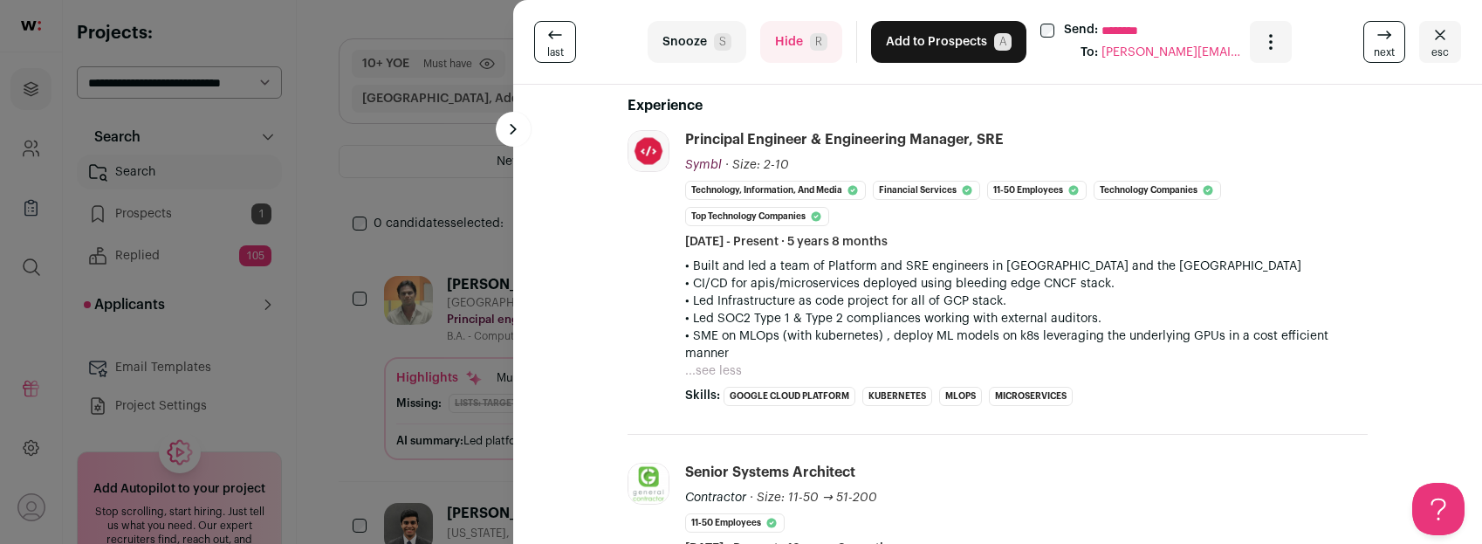
click at [266, 370] on div "last Snooze S Hide R Add to Prospects A Send: ******** To: mayur.nagekar@outloo…" at bounding box center [741, 272] width 1482 height 544
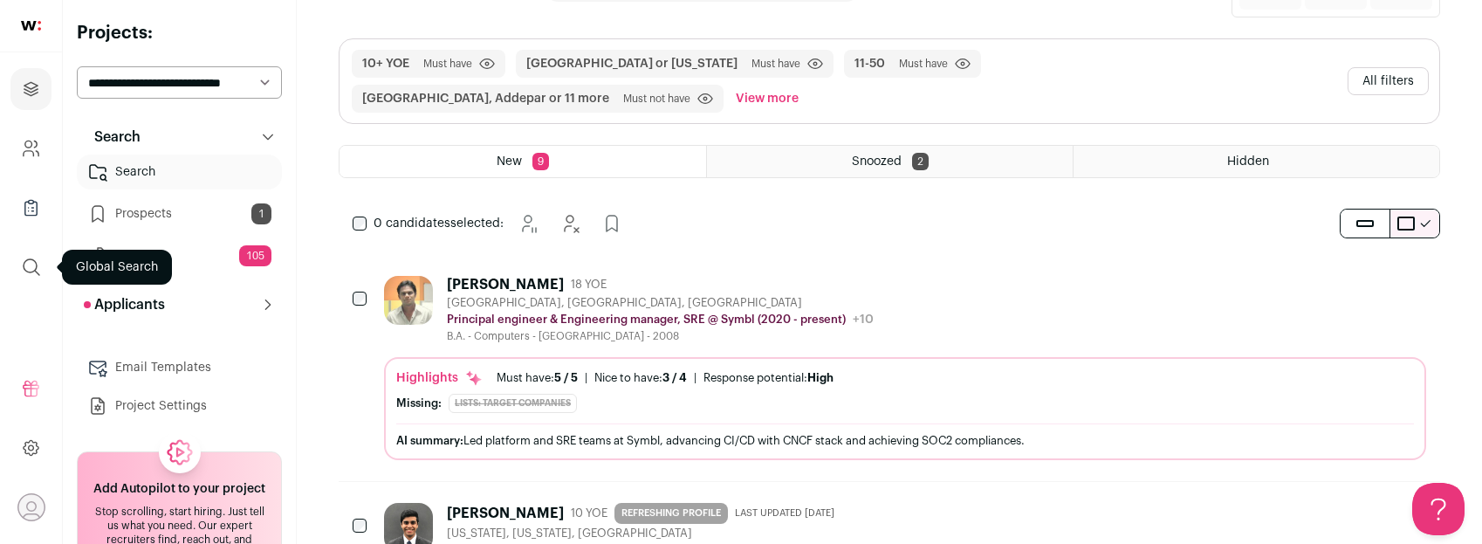
click at [29, 268] on icon "submit" at bounding box center [31, 267] width 21 height 21
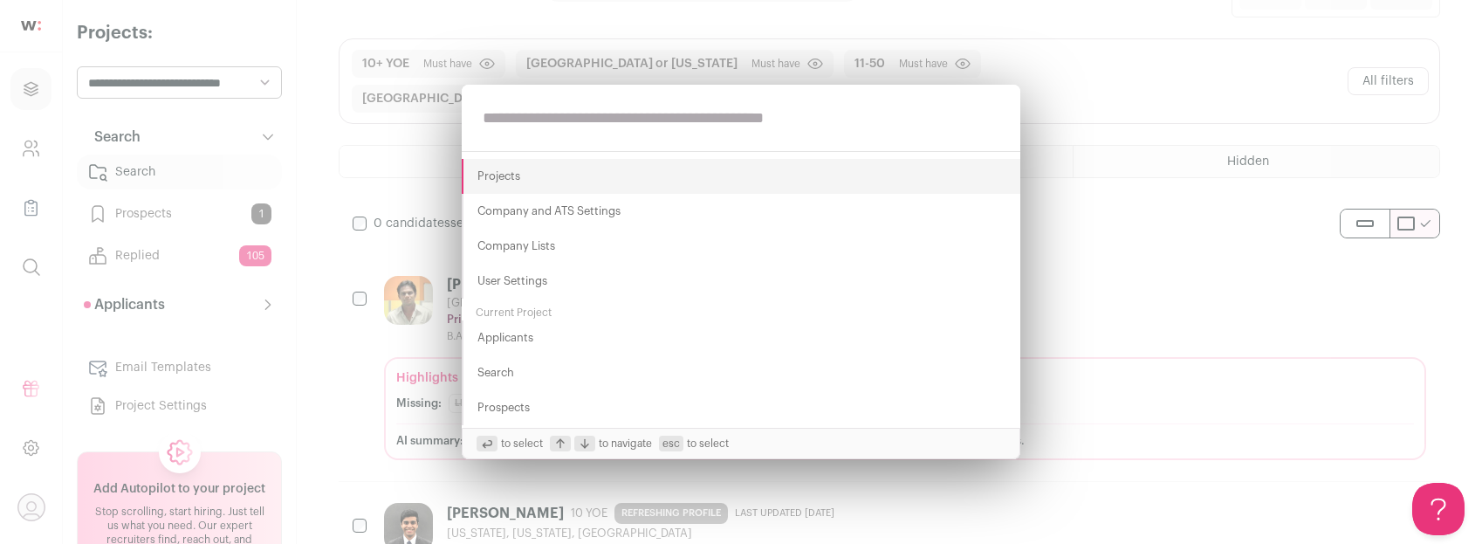
paste input "**********"
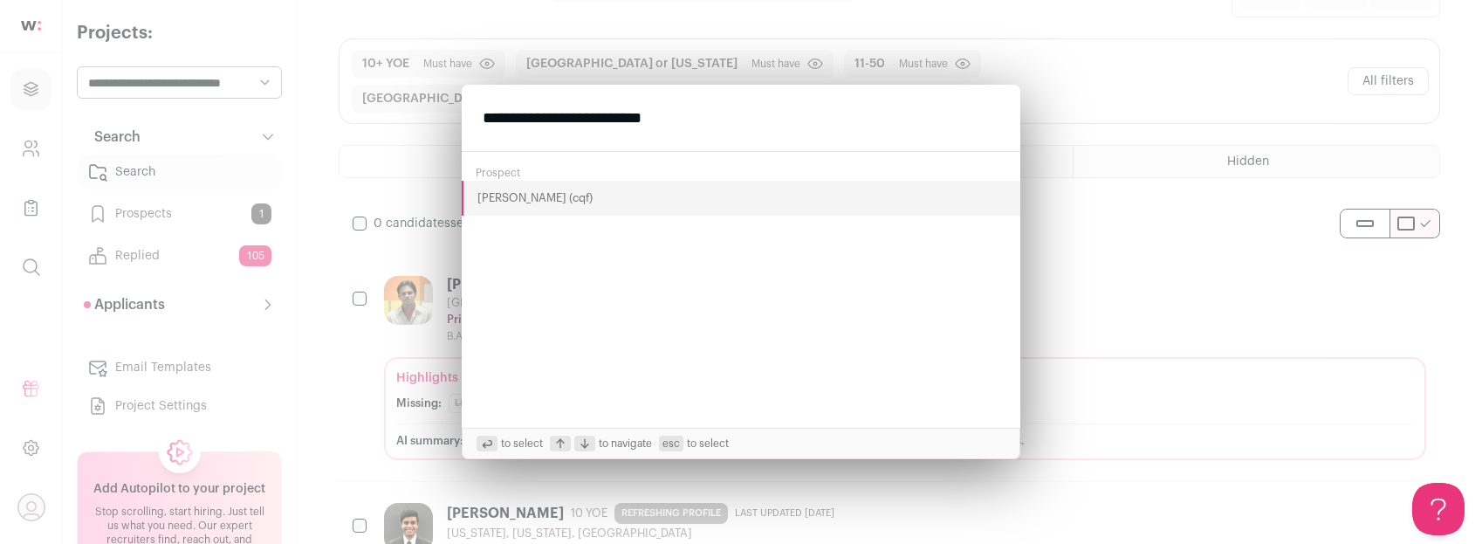
type input "**********"
click at [498, 203] on button "Mihir (cqf)" at bounding box center [741, 198] width 559 height 35
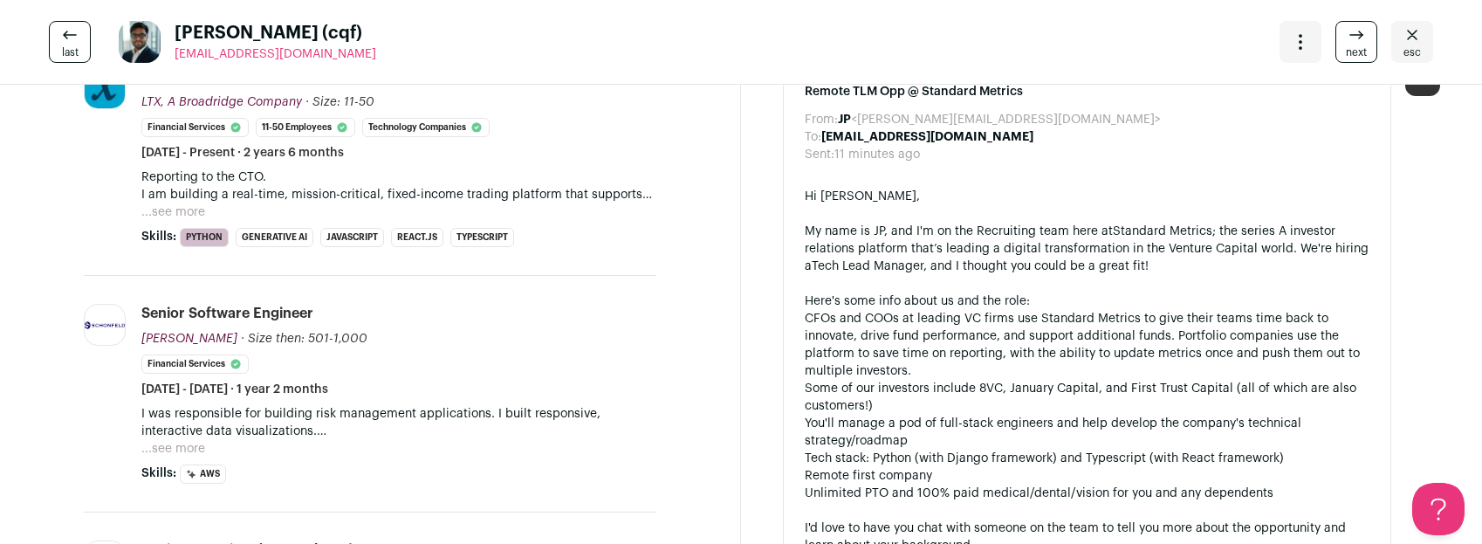
scroll to position [478, 0]
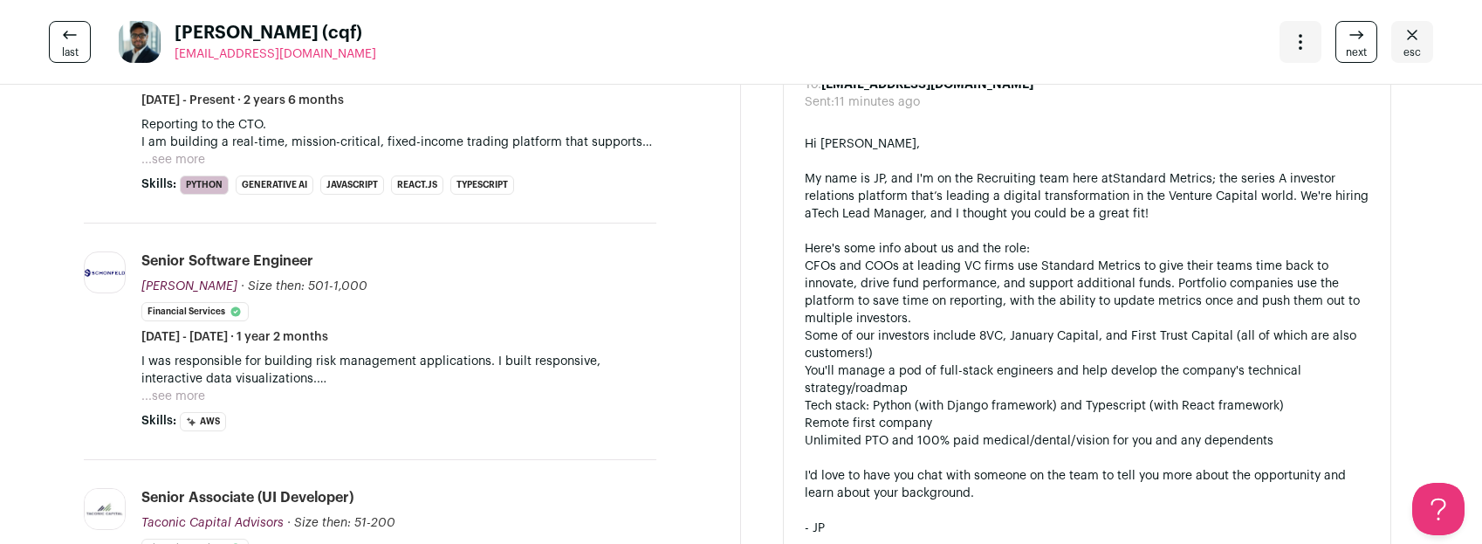
click at [192, 394] on button "...see more" at bounding box center [173, 396] width 64 height 17
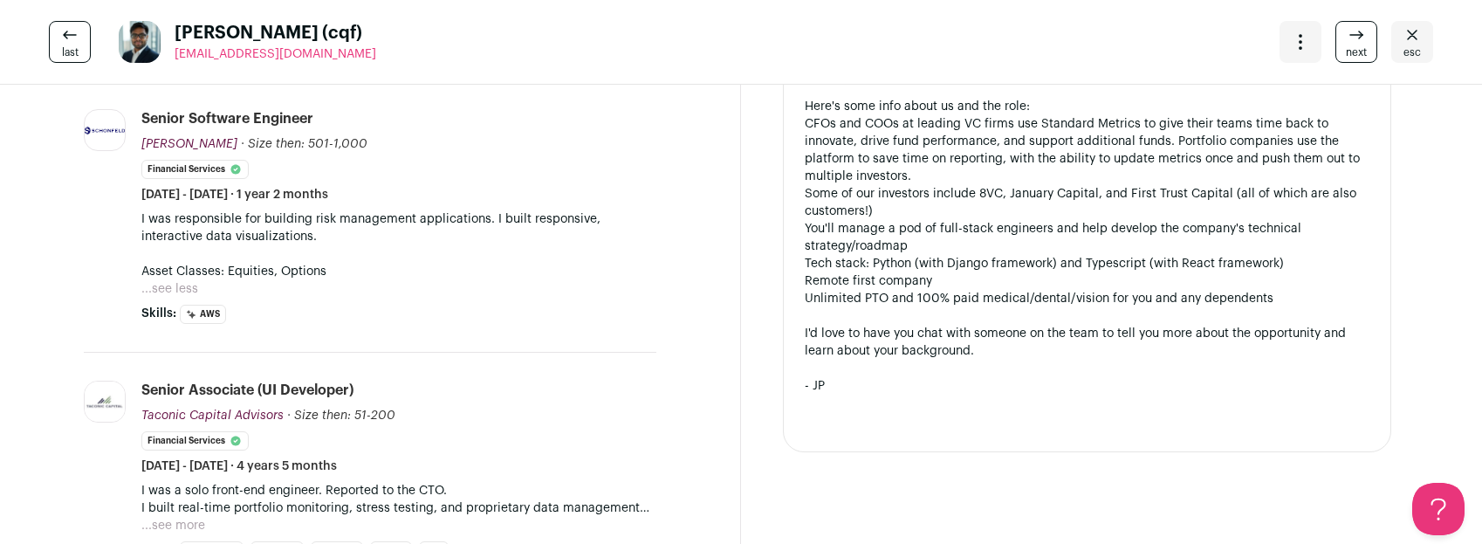
scroll to position [849, 0]
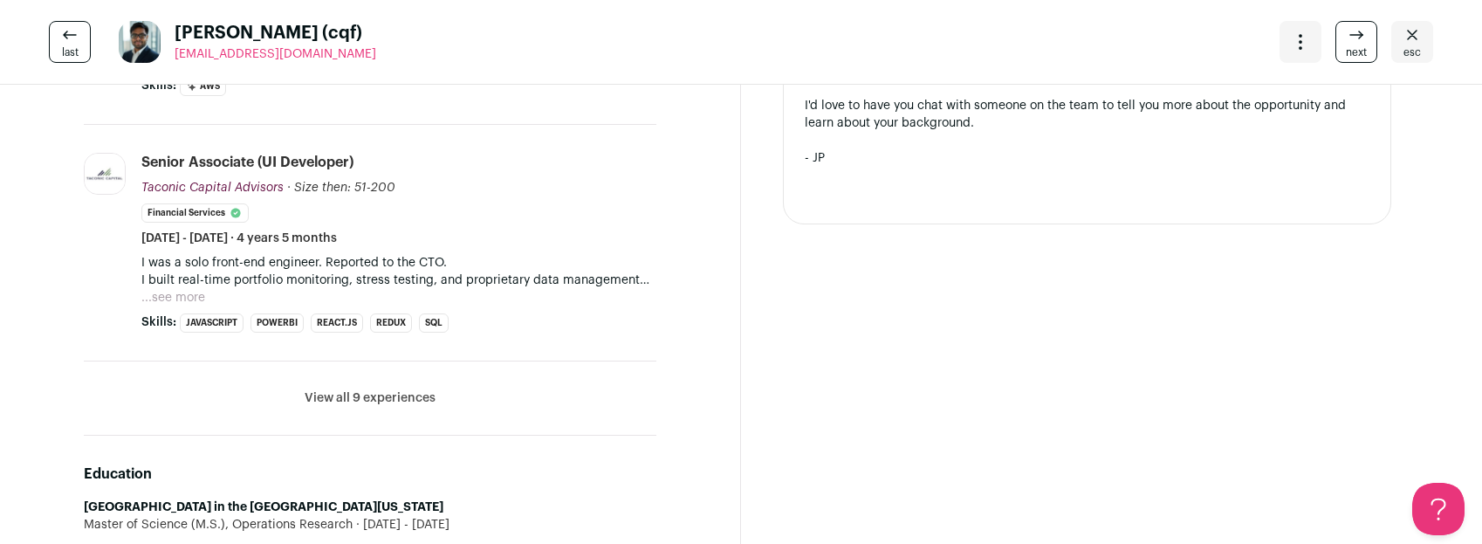
click at [328, 399] on button "View all 9 experiences" at bounding box center [370, 397] width 131 height 17
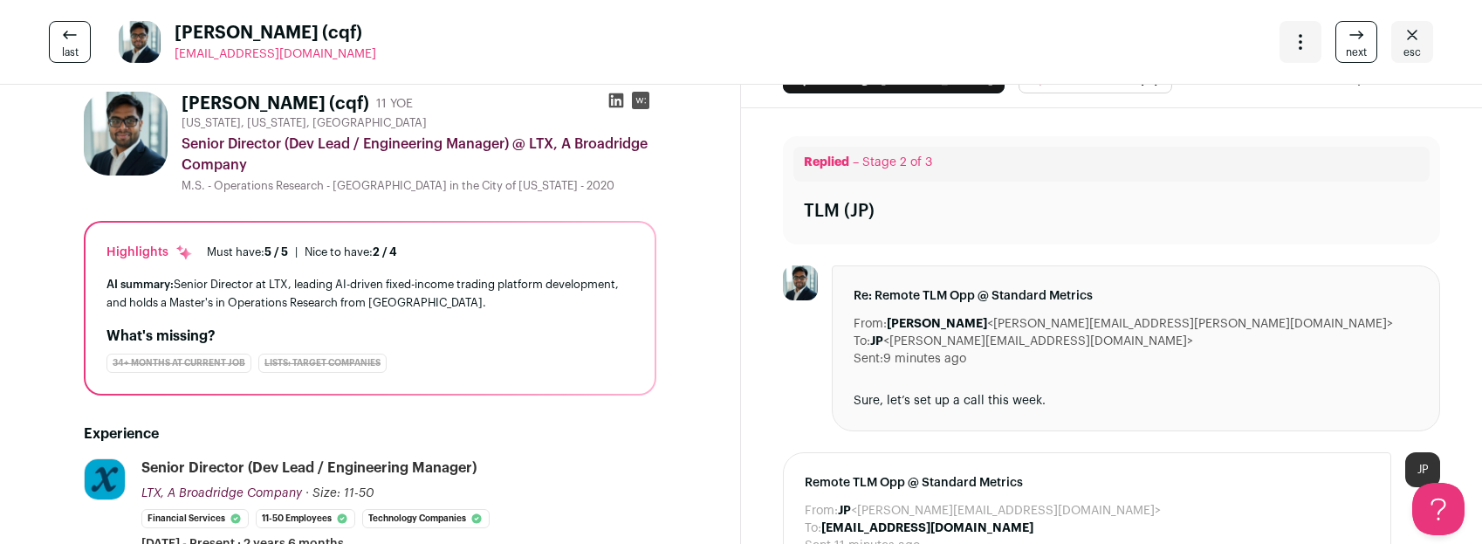
scroll to position [0, 0]
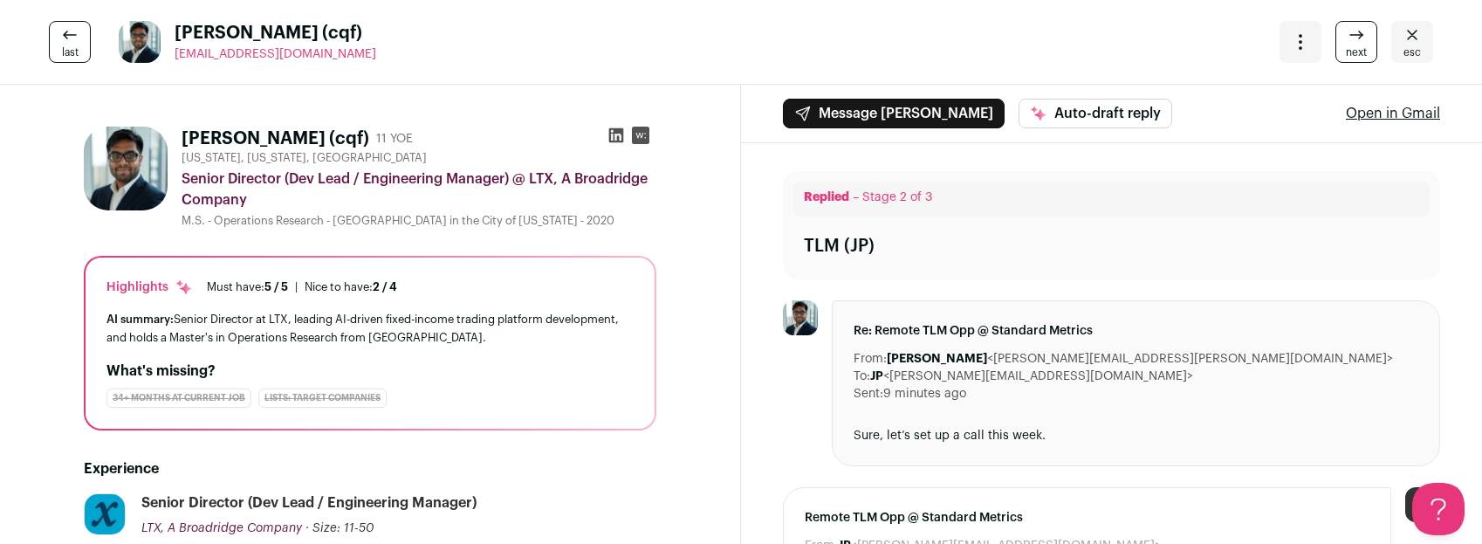
click at [616, 134] on icon at bounding box center [616, 135] width 17 height 17
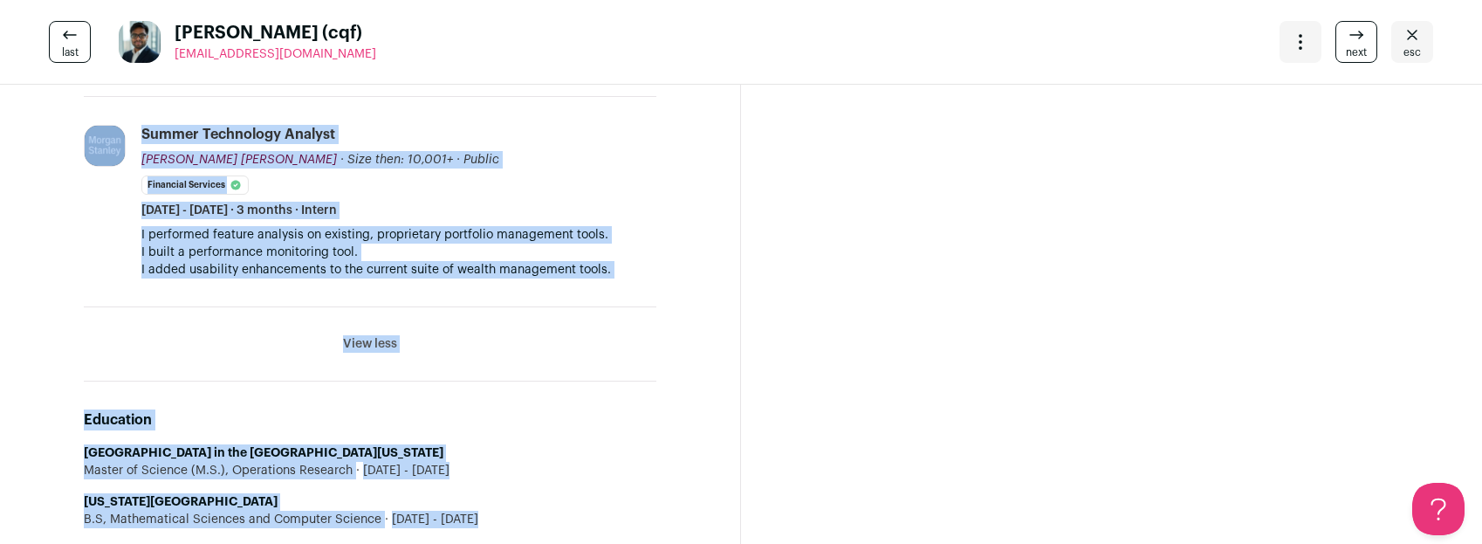
scroll to position [3288, 0]
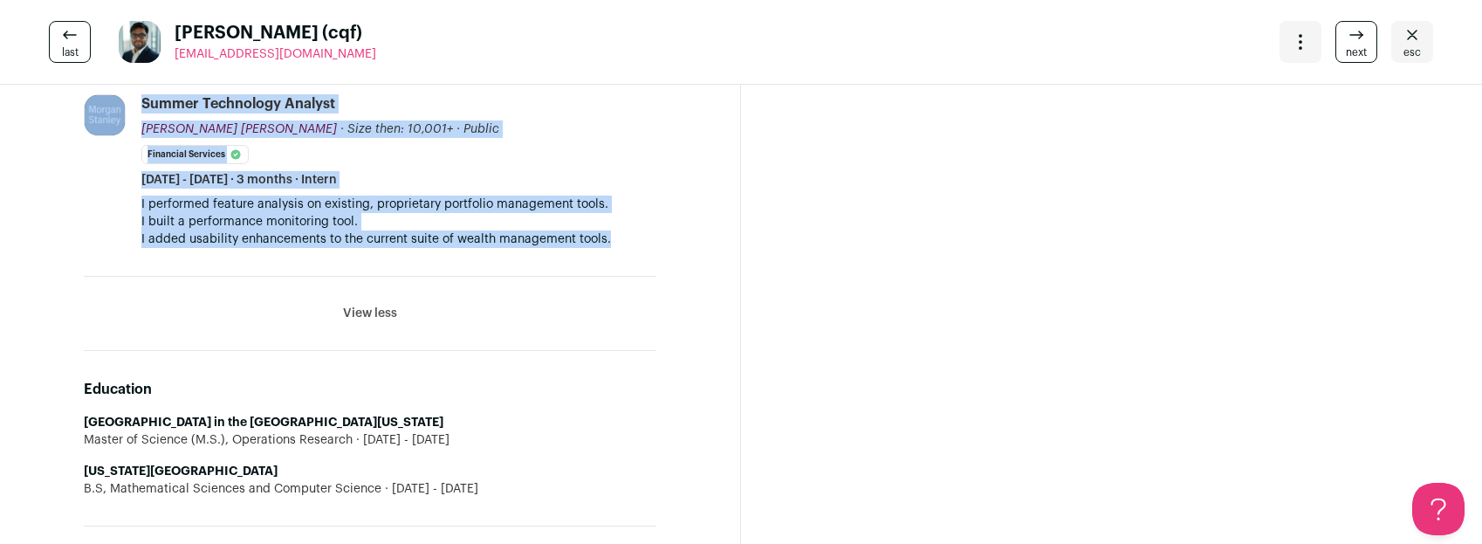
drag, startPoint x: 183, startPoint y: 136, endPoint x: 483, endPoint y: 208, distance: 307.9
copy div "Mihir (cqf) 11 YOE New York, New York, United States Senior Director (Dev Lead …"
click at [1413, 45] on span "esc" at bounding box center [1412, 52] width 17 height 14
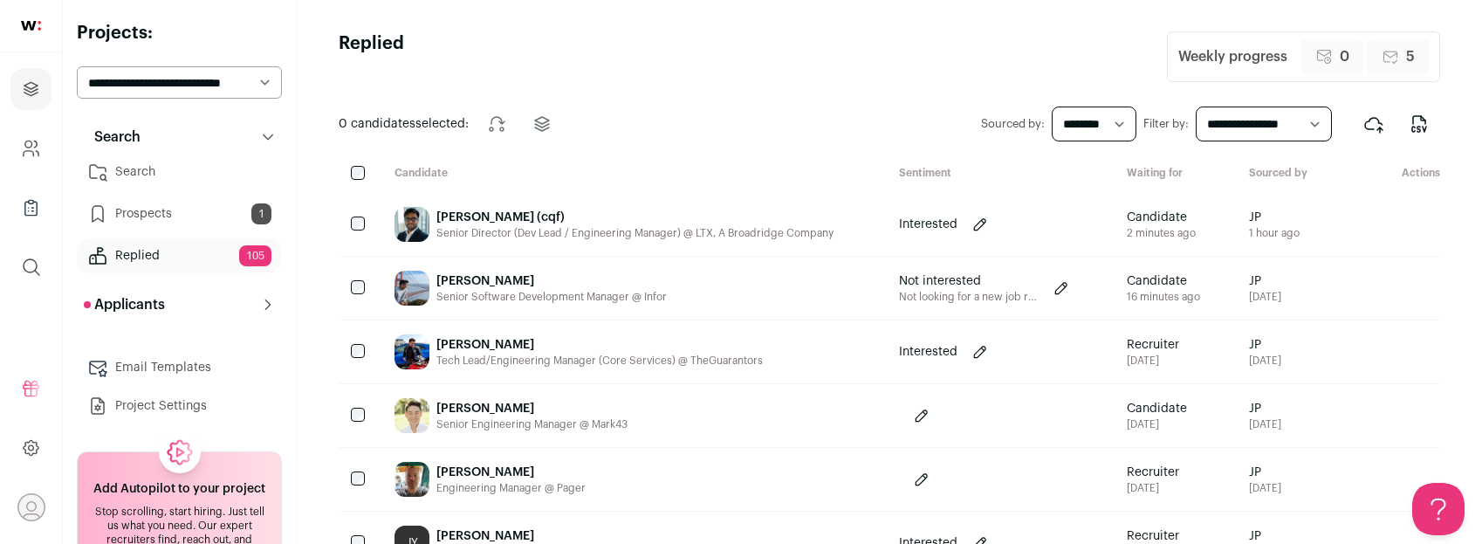
click at [171, 171] on link "Search" at bounding box center [179, 172] width 205 height 35
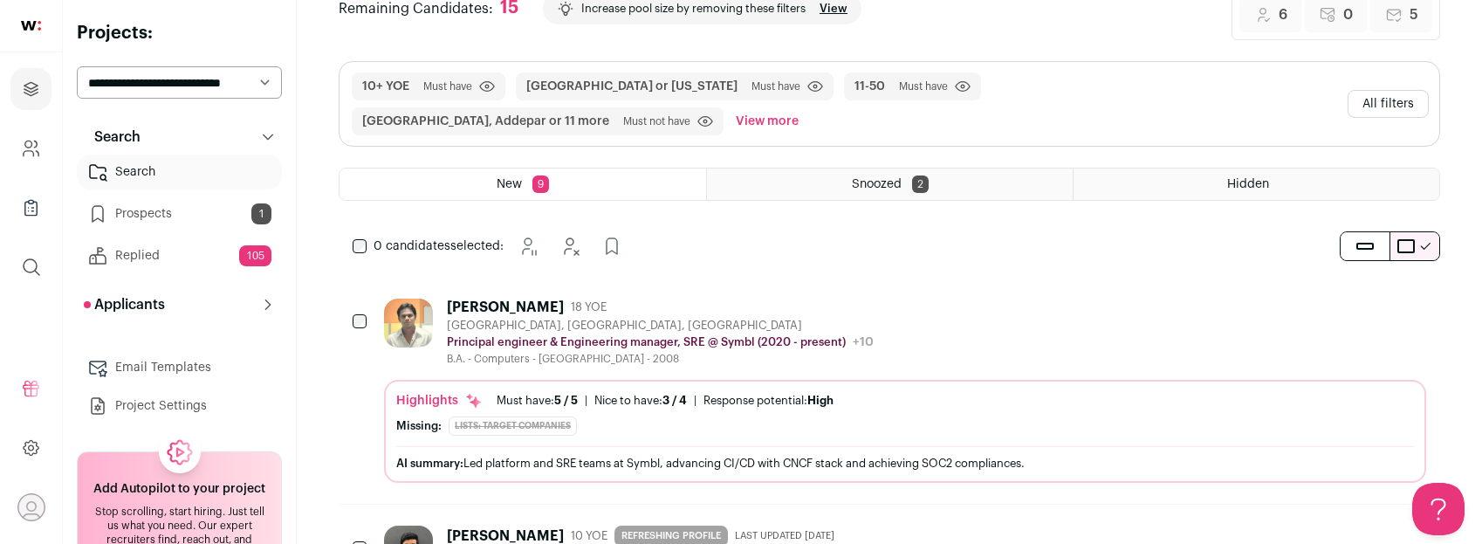
scroll to position [188, 0]
click at [1055, 321] on div "Mayur G Nagekar 18 YOE San Francisco, CA, USA Principal engineer & Engineering …" at bounding box center [905, 329] width 1042 height 67
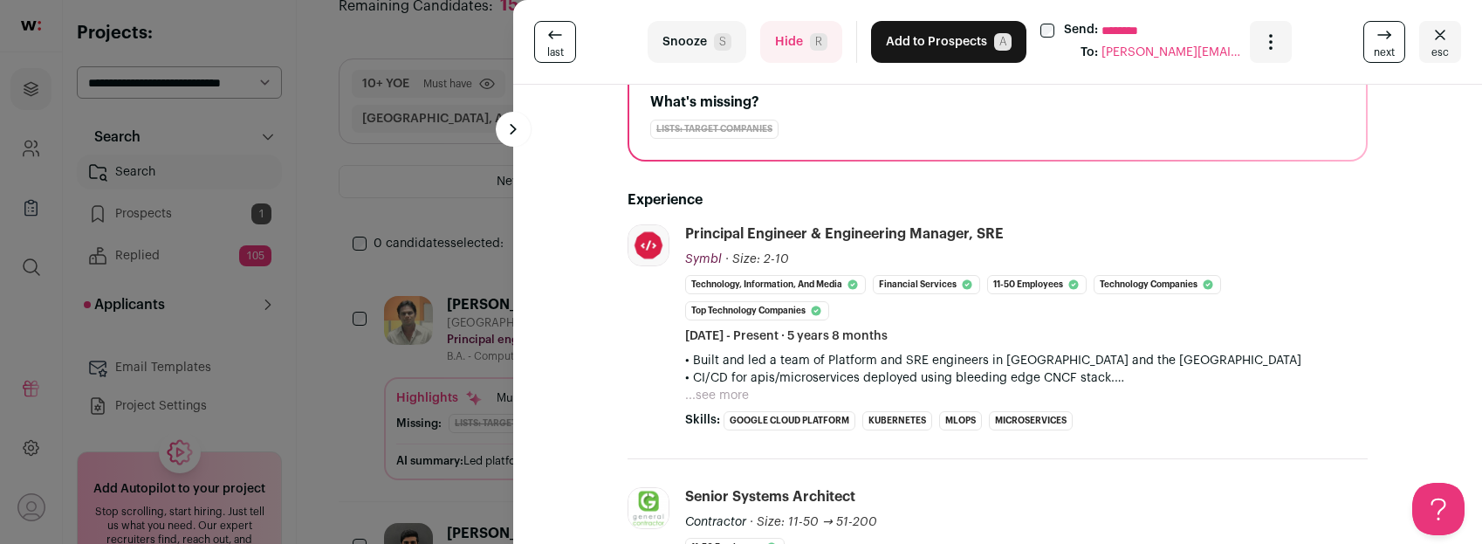
scroll to position [206, 0]
click at [721, 392] on button "...see more" at bounding box center [717, 394] width 64 height 17
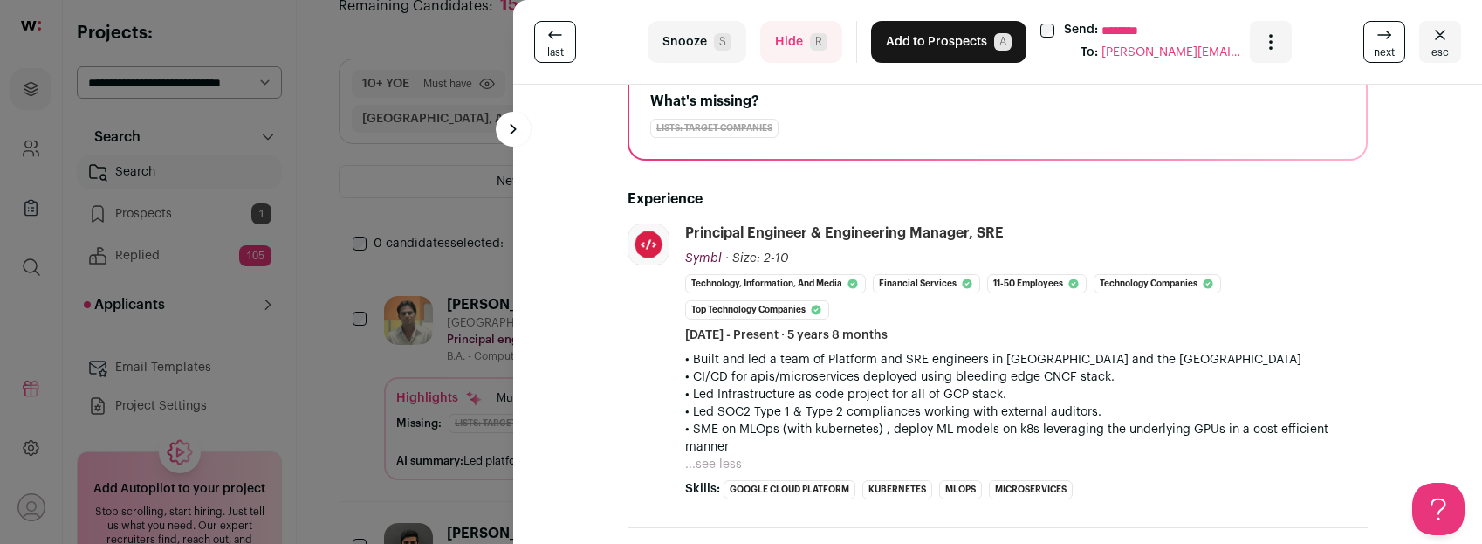
scroll to position [274, 0]
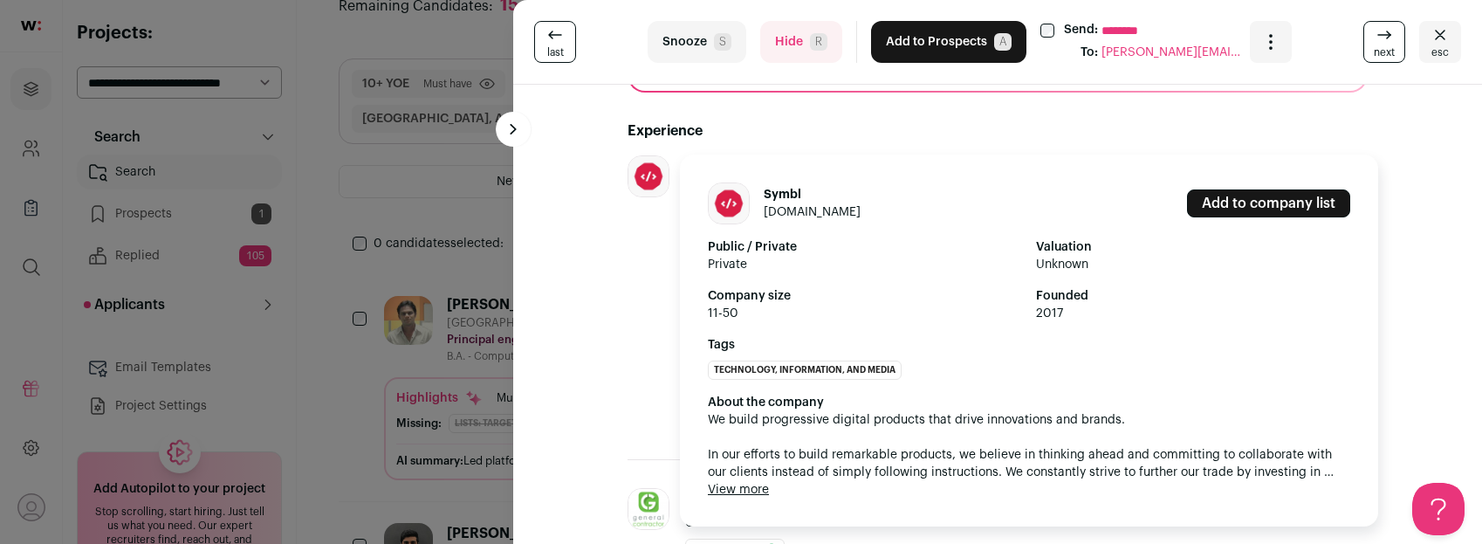
click at [737, 487] on button "View more" at bounding box center [738, 489] width 61 height 17
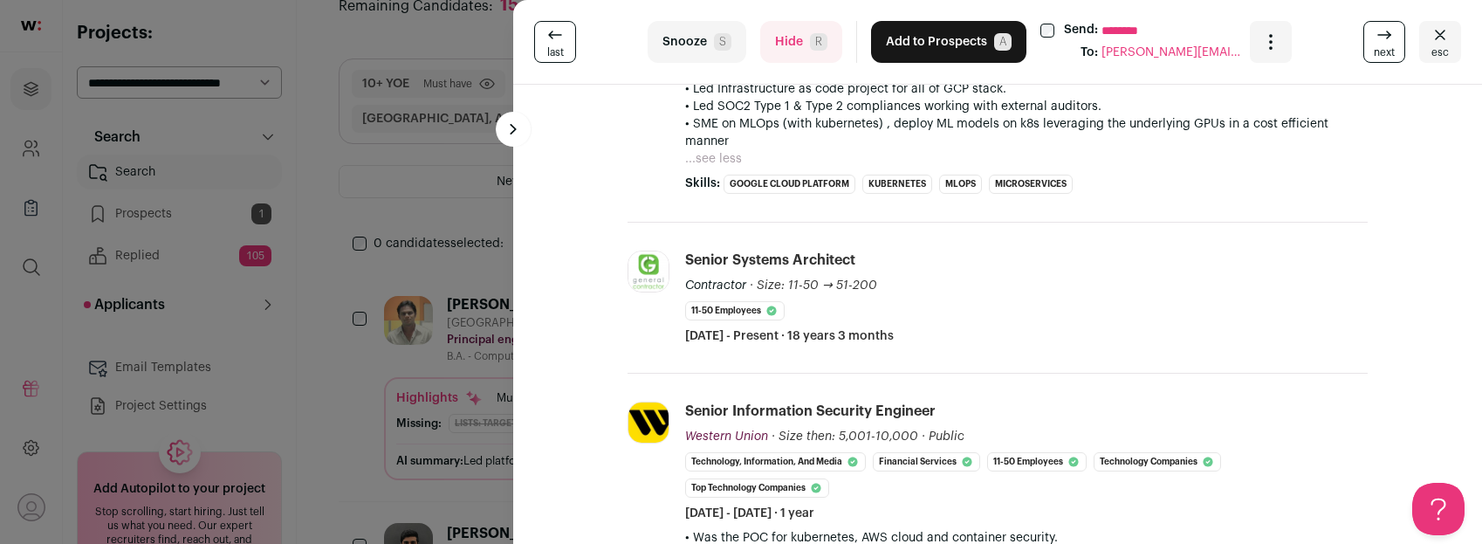
scroll to position [524, 0]
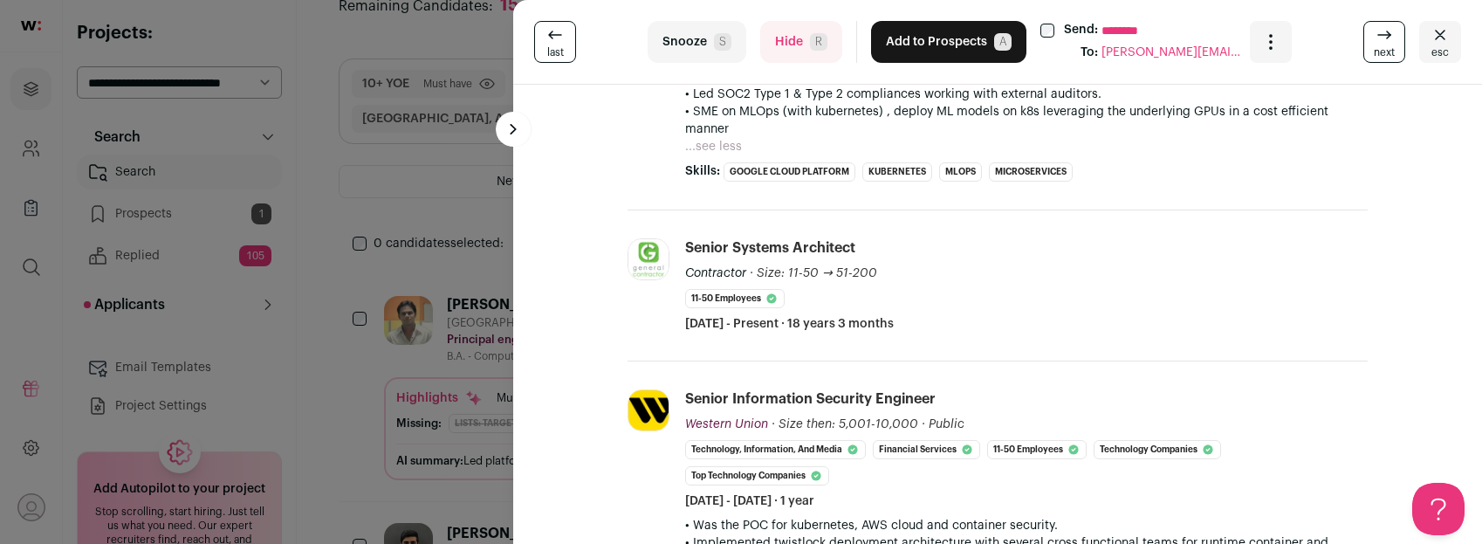
click at [649, 259] on img at bounding box center [649, 259] width 40 height 40
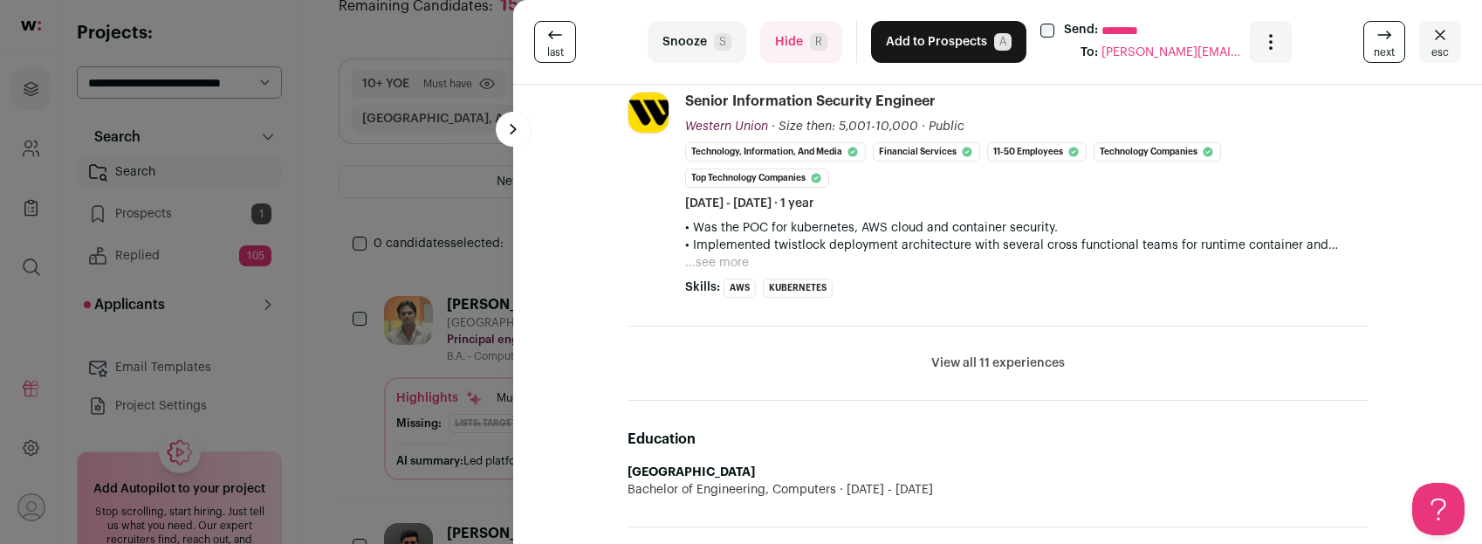
scroll to position [828, 0]
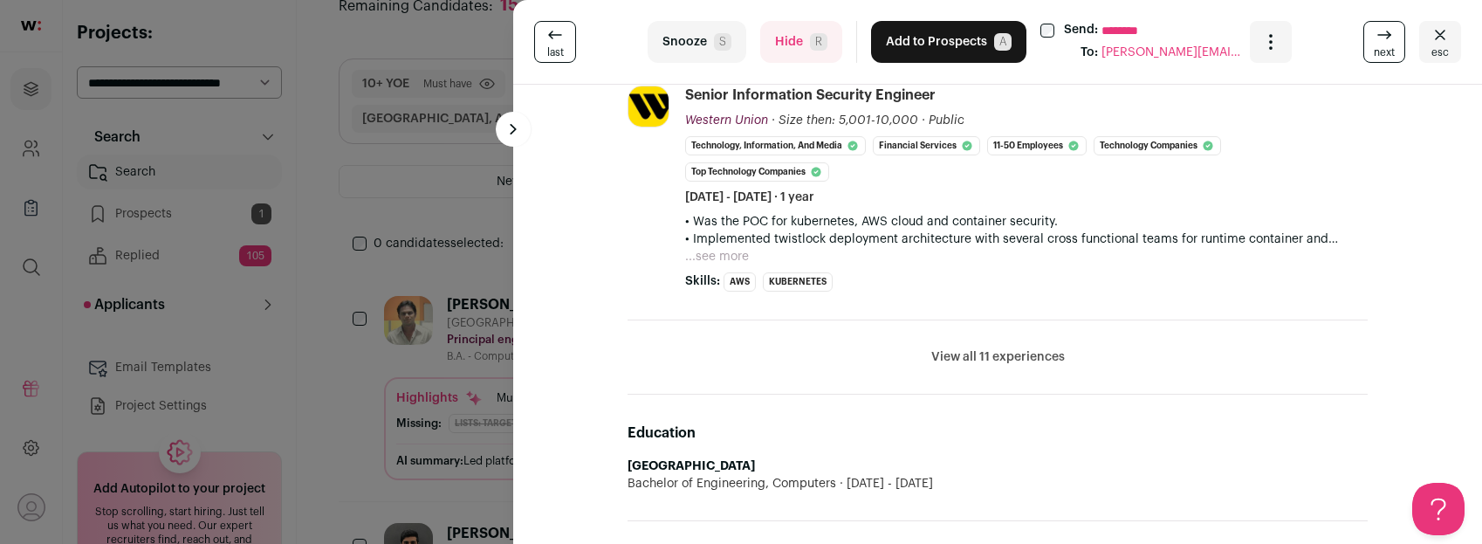
click at [970, 358] on button "View all 11 experiences" at bounding box center [998, 356] width 134 height 17
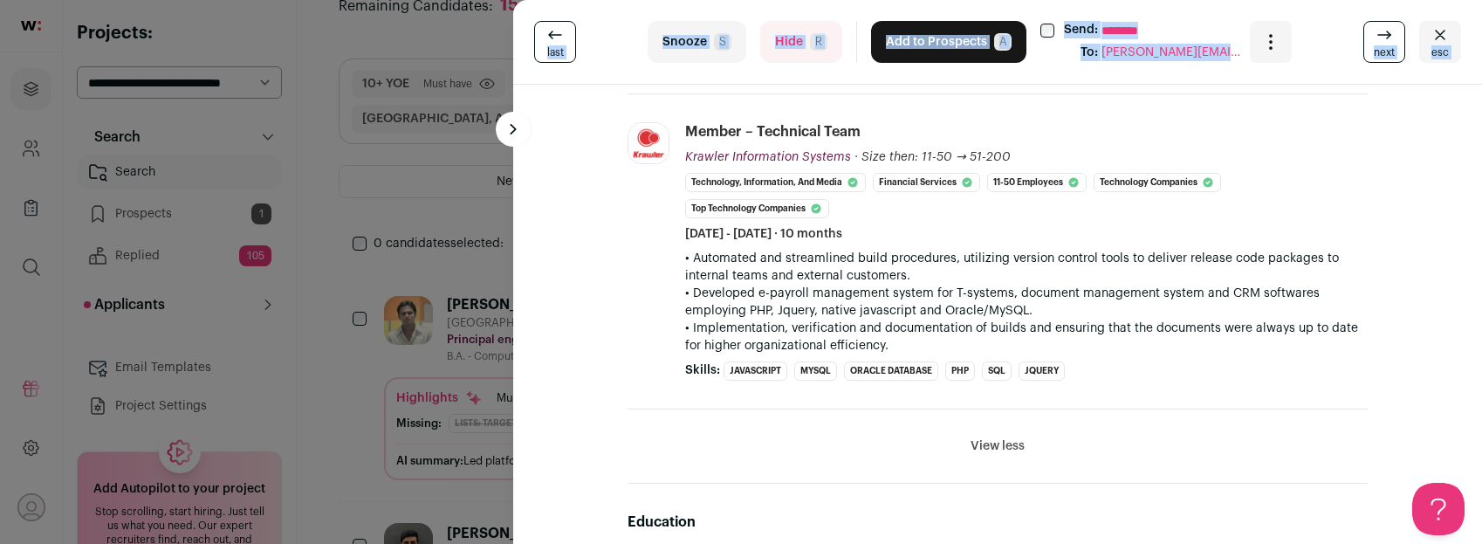
scroll to position [3838, 0]
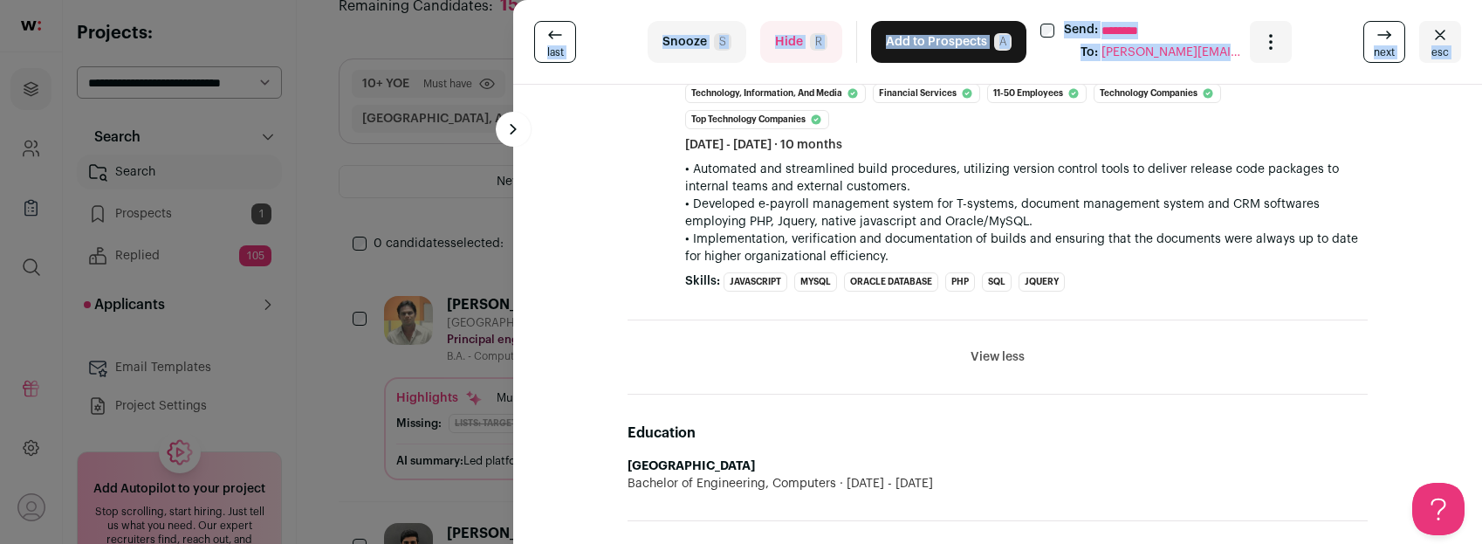
drag, startPoint x: 726, startPoint y: 107, endPoint x: 1077, endPoint y: 239, distance: 374.9
copy div "Mayur G Nagekar 18 YOE San Francisco, CA, USA Principal engineer & Engineering …"
click at [789, 39] on button "Hide R" at bounding box center [801, 42] width 82 height 42
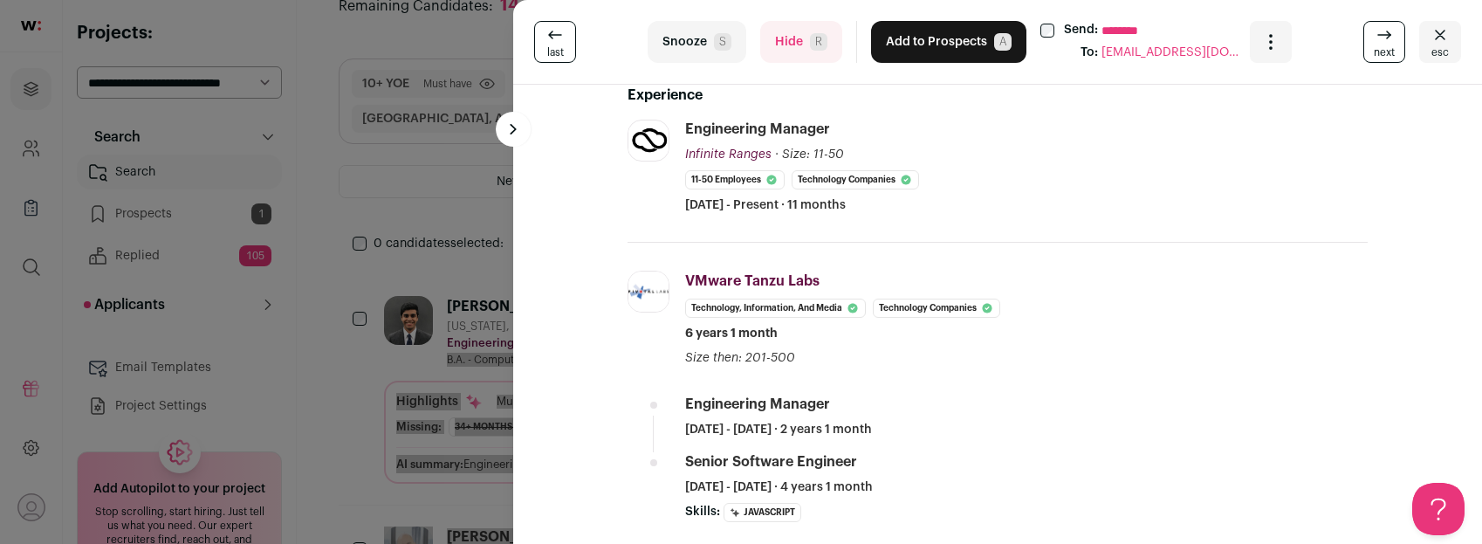
scroll to position [342, 0]
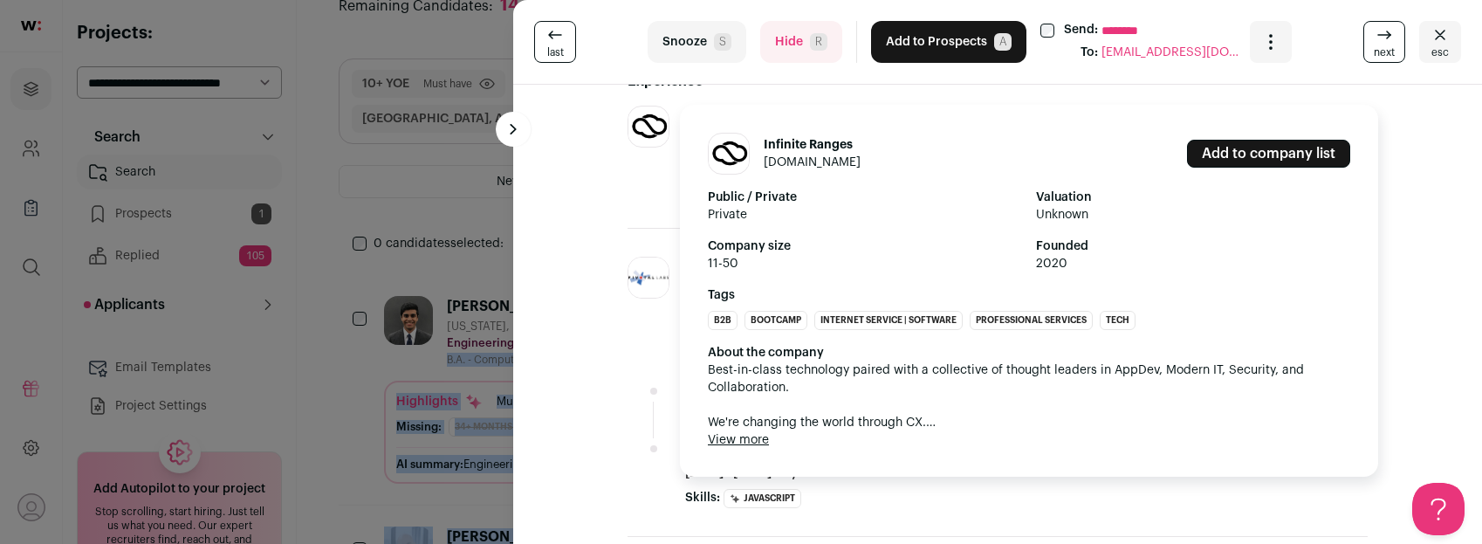
click at [724, 436] on button "View more" at bounding box center [738, 439] width 61 height 17
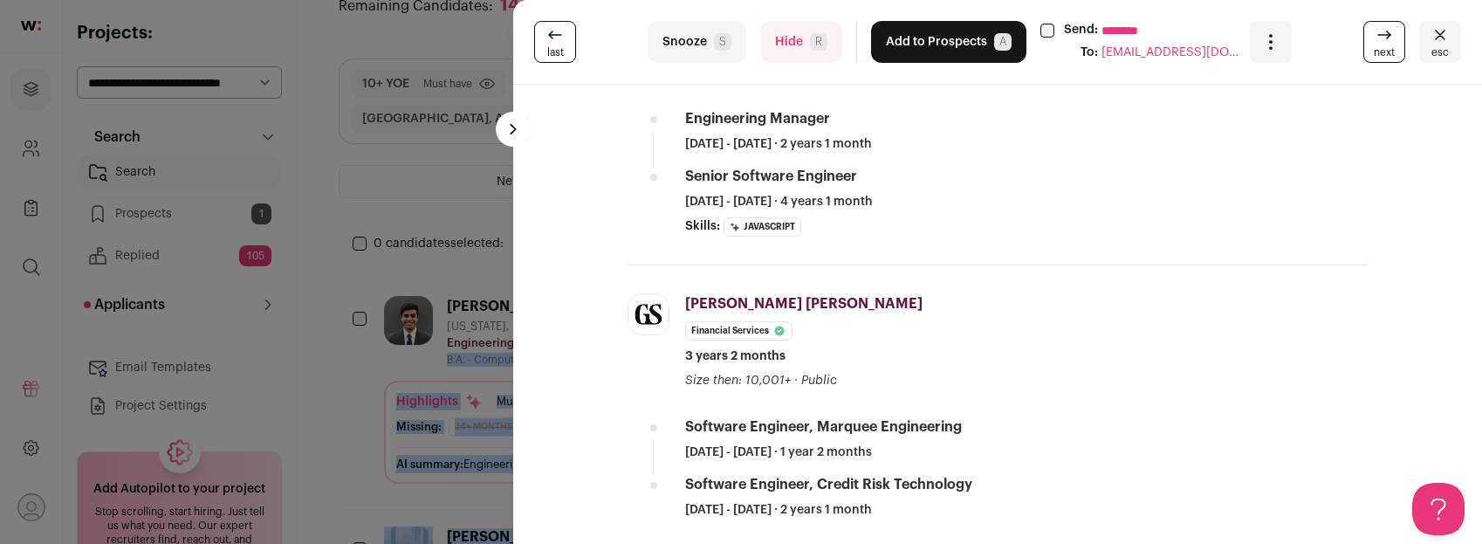
scroll to position [618, 0]
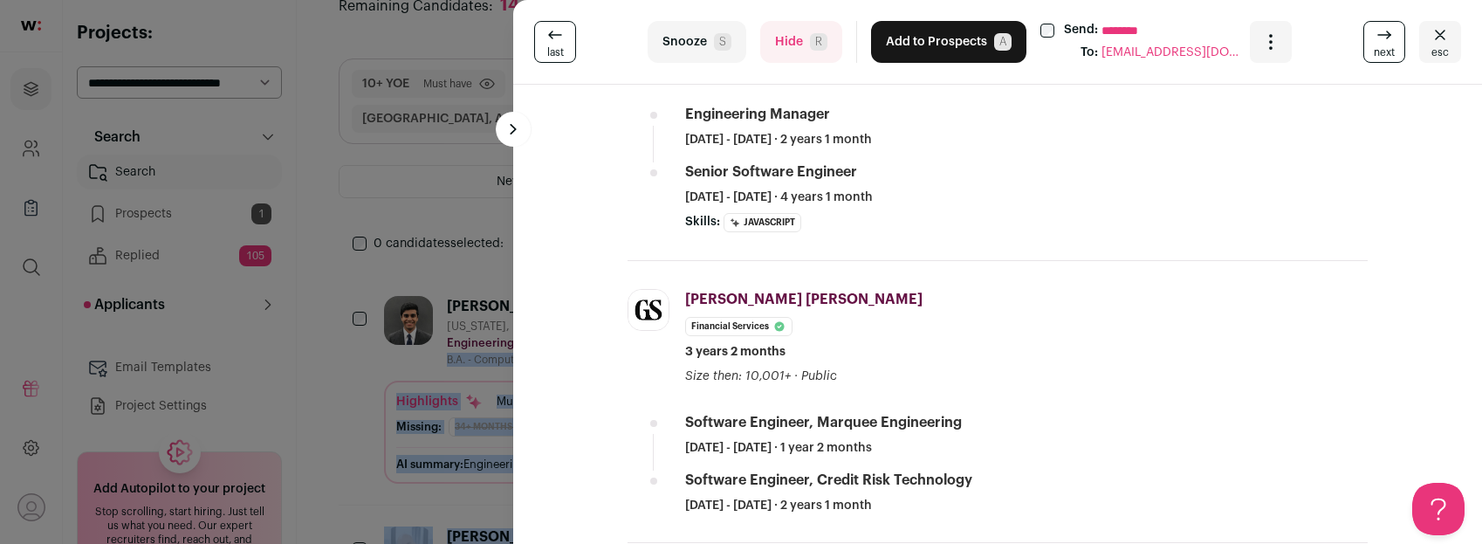
click at [788, 50] on button "Hide R" at bounding box center [801, 42] width 82 height 42
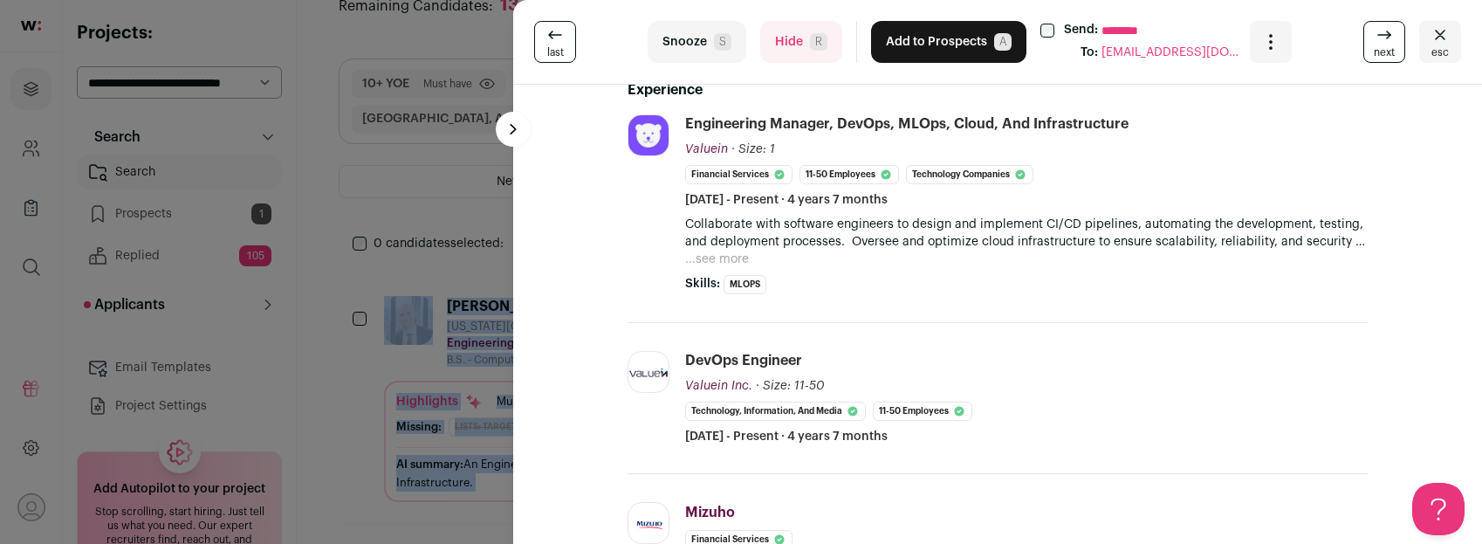
scroll to position [370, 0]
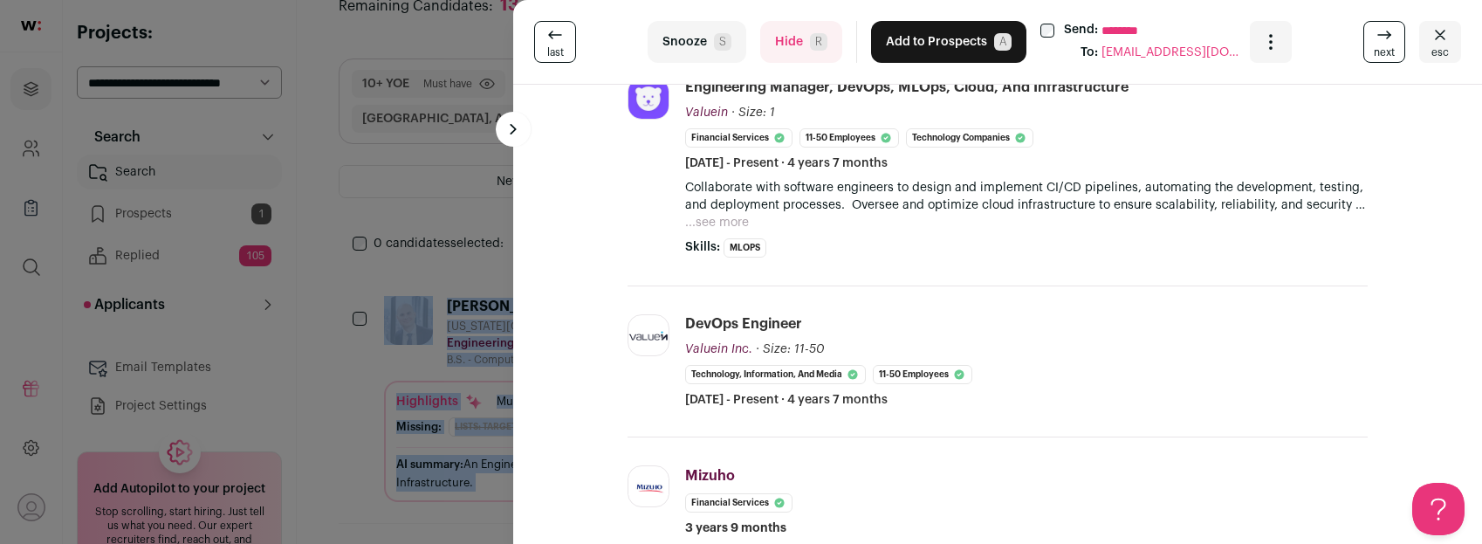
click at [708, 222] on button "...see more" at bounding box center [717, 222] width 64 height 17
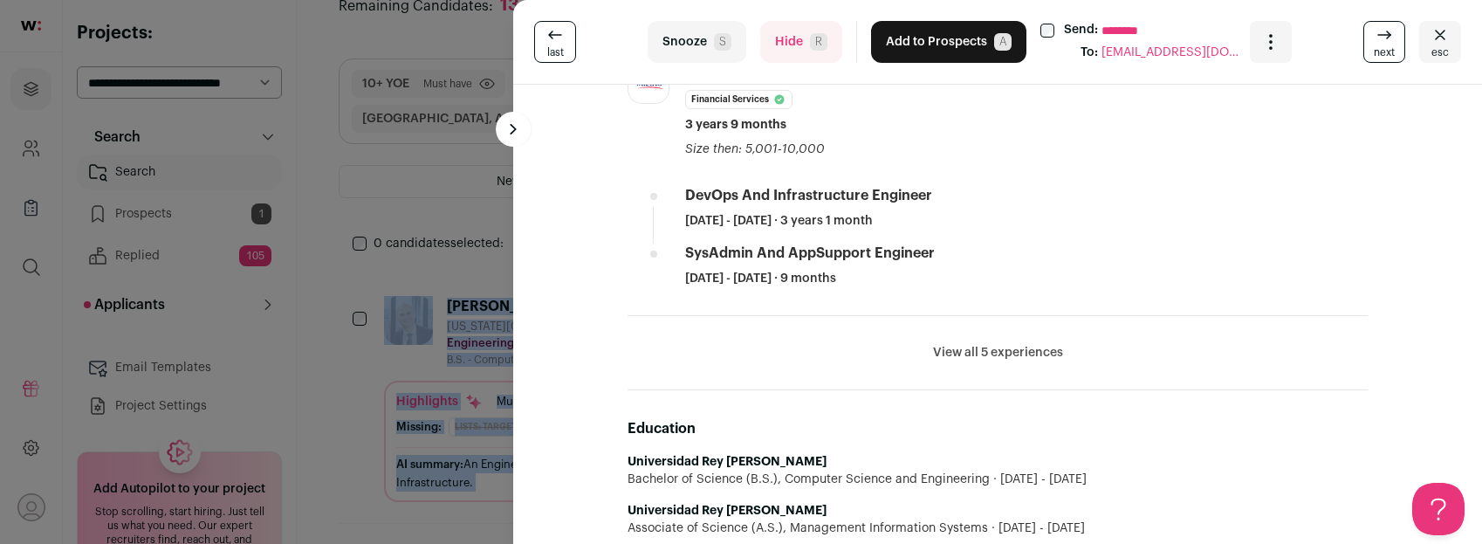
scroll to position [885, 0]
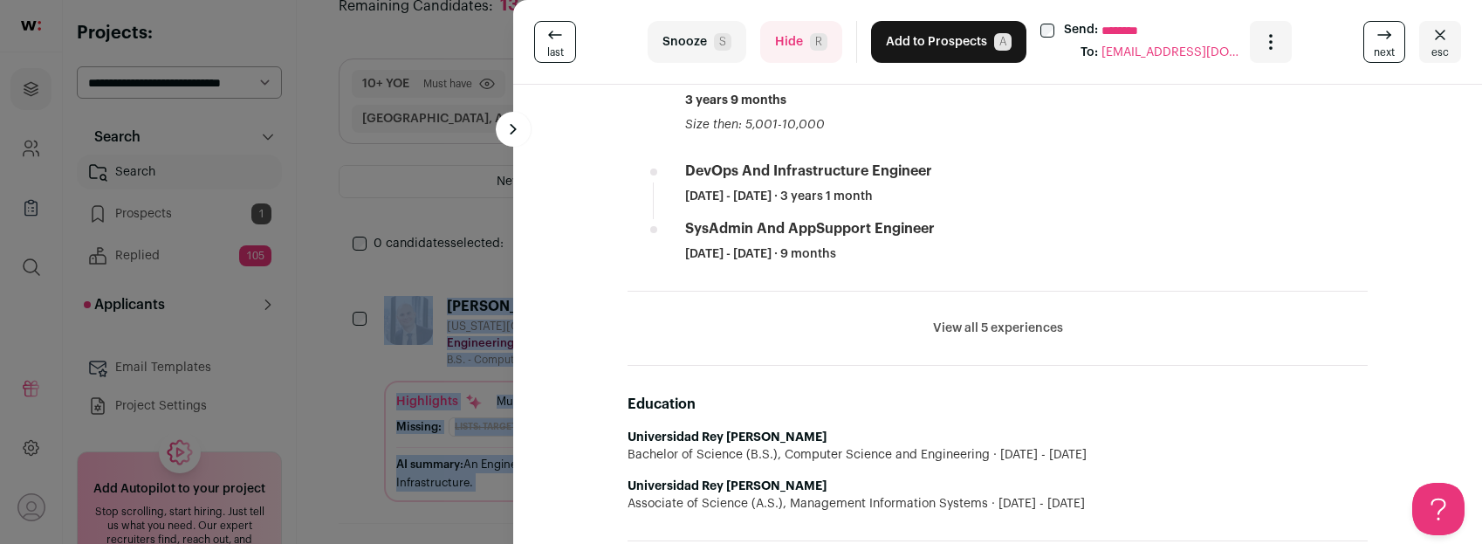
click at [1021, 326] on button "View all 5 experiences" at bounding box center [998, 328] width 130 height 17
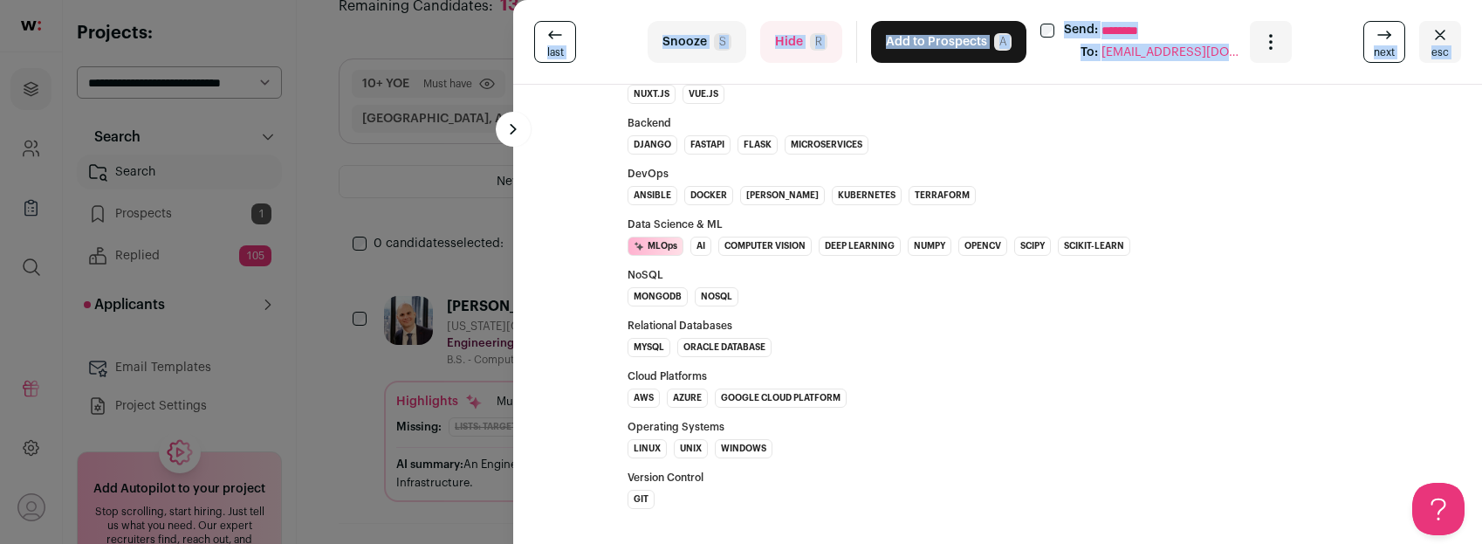
scroll to position [2327, 0]
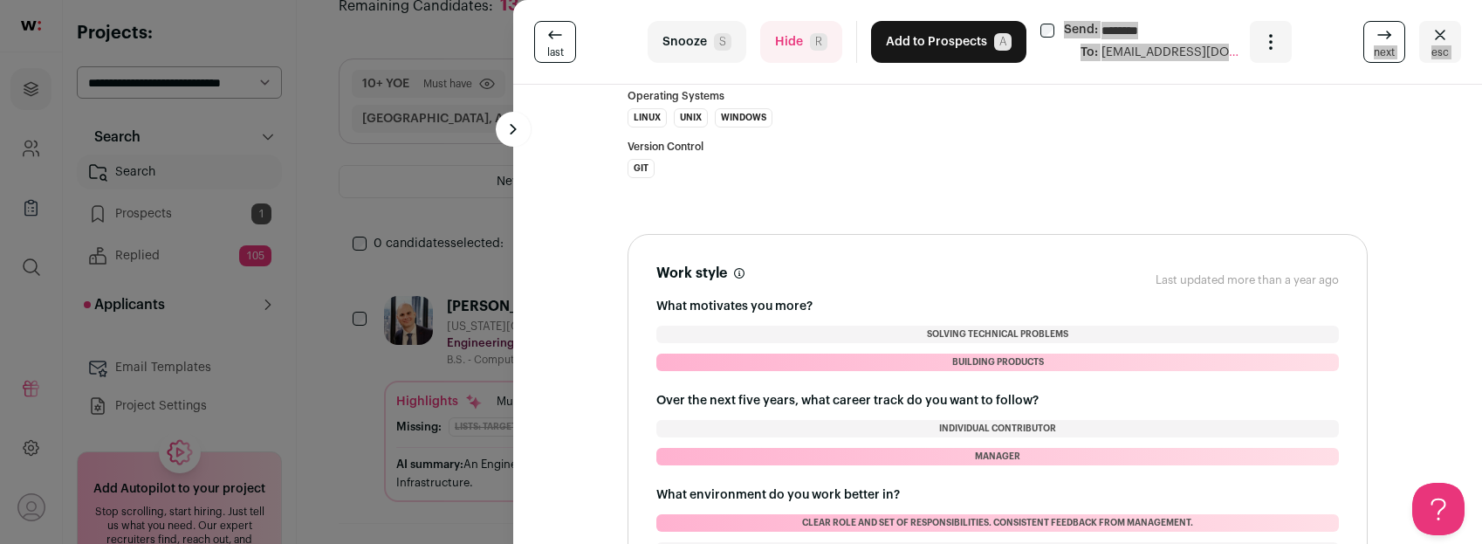
drag, startPoint x: 726, startPoint y: 107, endPoint x: 934, endPoint y: 62, distance: 212.7
click at [934, 62] on turbo-frame "last Snooze S Hide R Add to Prospects A Send: ******** To: rainer85ah@gmail.com…" at bounding box center [997, 272] width 969 height 544
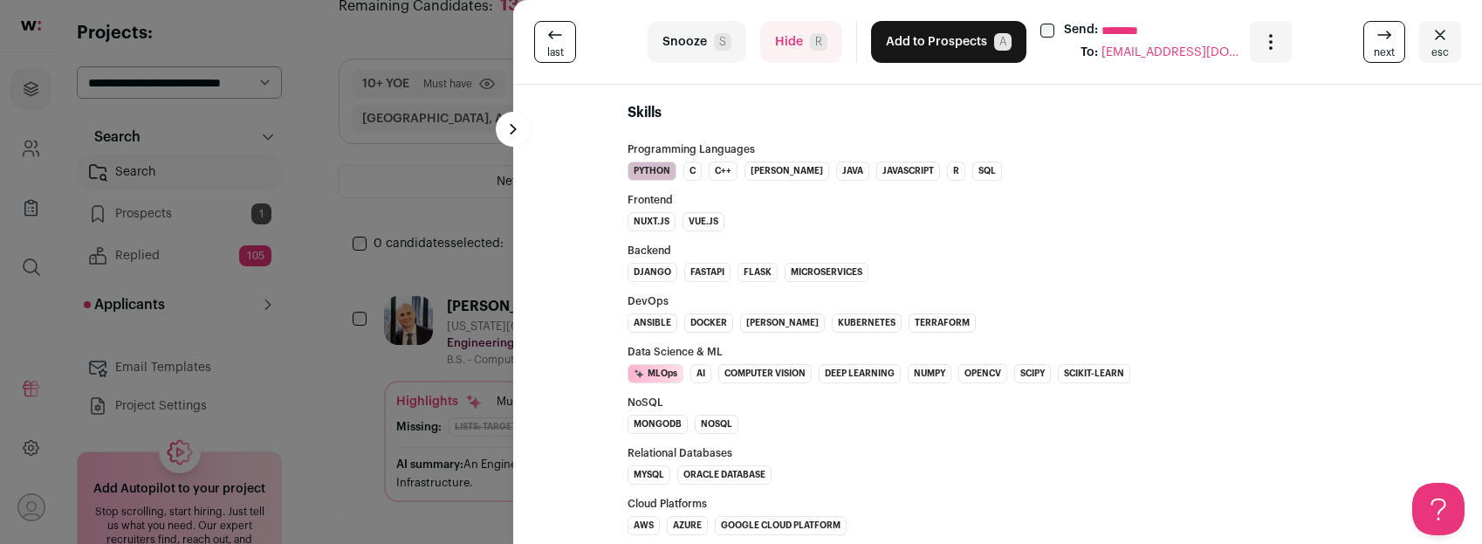
click at [873, 203] on div "Frontend Nuxt.js Vue.js" at bounding box center [998, 213] width 740 height 37
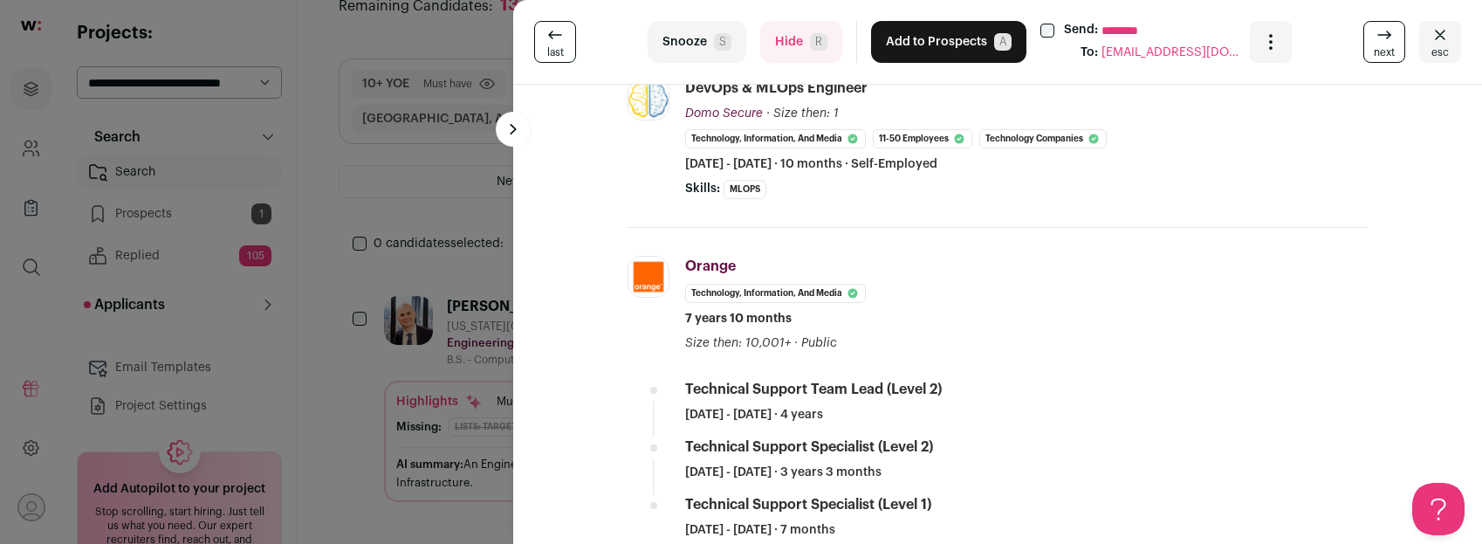
scroll to position [1422, 0]
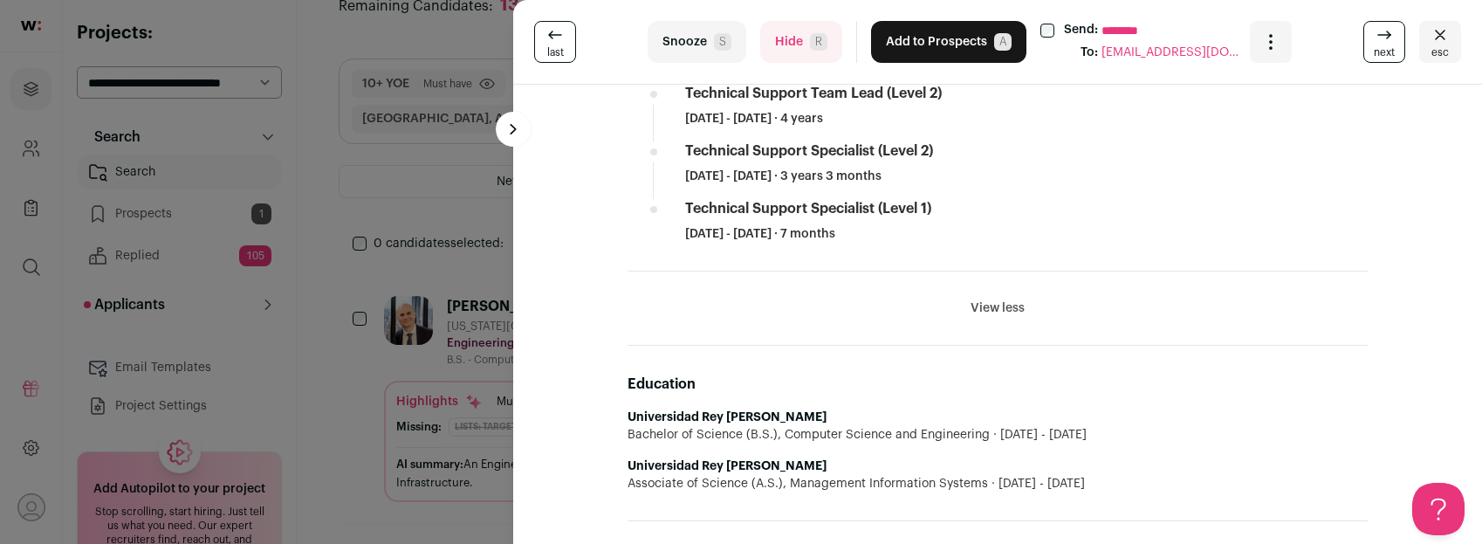
drag, startPoint x: 727, startPoint y: 107, endPoint x: 938, endPoint y: 237, distance: 246.9
click at [938, 237] on div "Rainer Arencibia 16 YOE REFRESHING PROFILE Last updated 6/26/2025 New York City…" at bounding box center [998, 237] width 782 height 3149
copy div "Rainer Arencibia 16 YOE REFRESHING PROFILE Last updated 6/26/2025 New York City…"
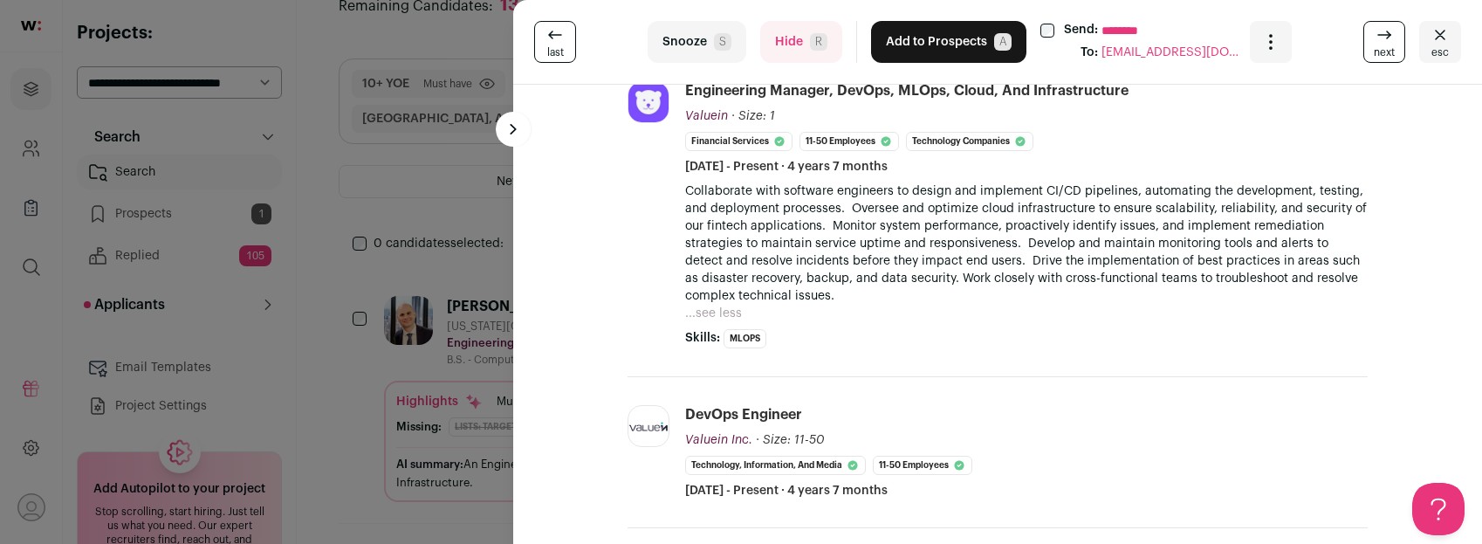
scroll to position [0, 0]
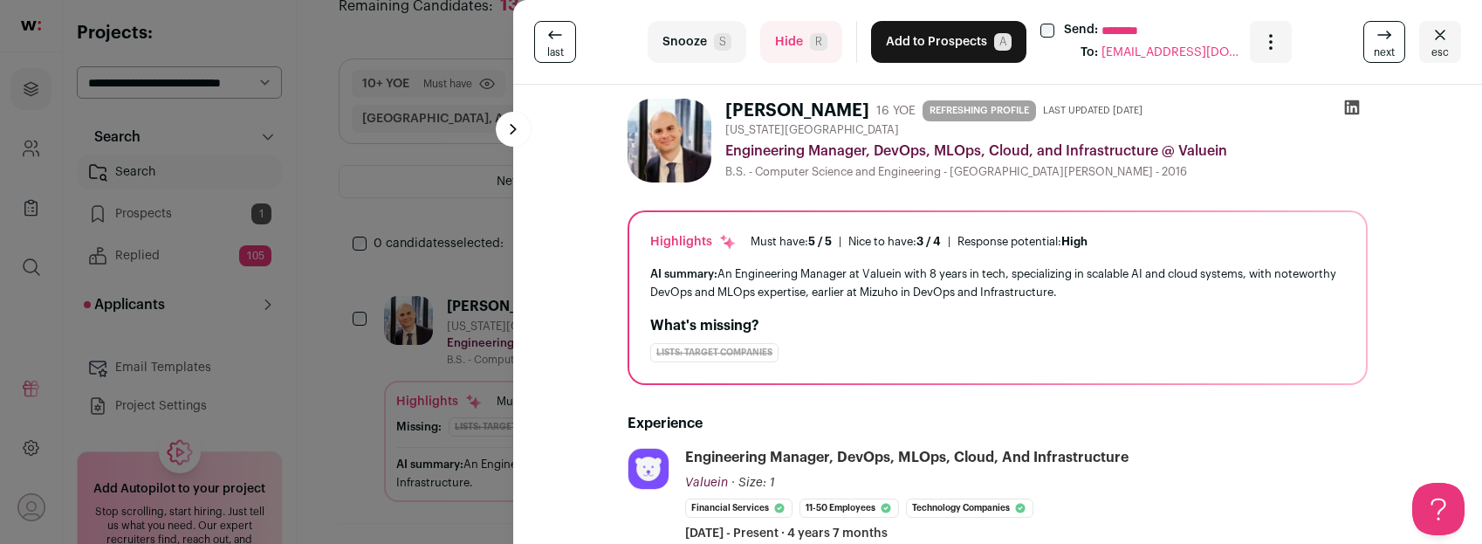
click at [1346, 107] on icon at bounding box center [1352, 107] width 15 height 15
click at [788, 55] on button "Hide R" at bounding box center [801, 42] width 82 height 42
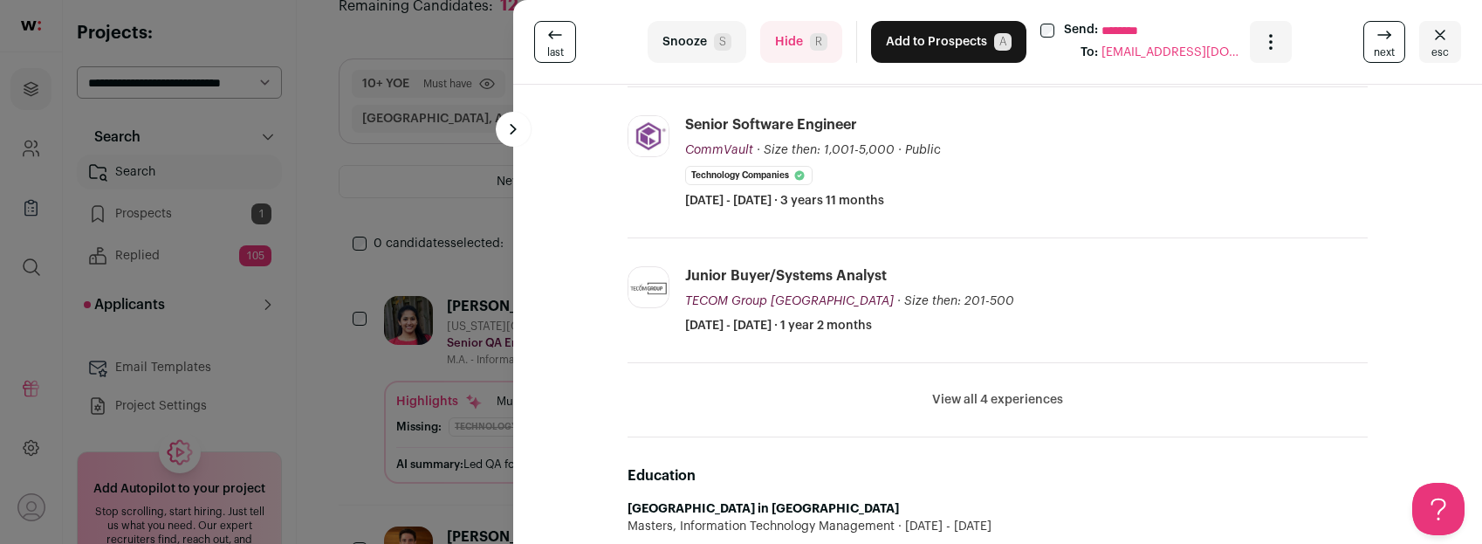
scroll to position [660, 0]
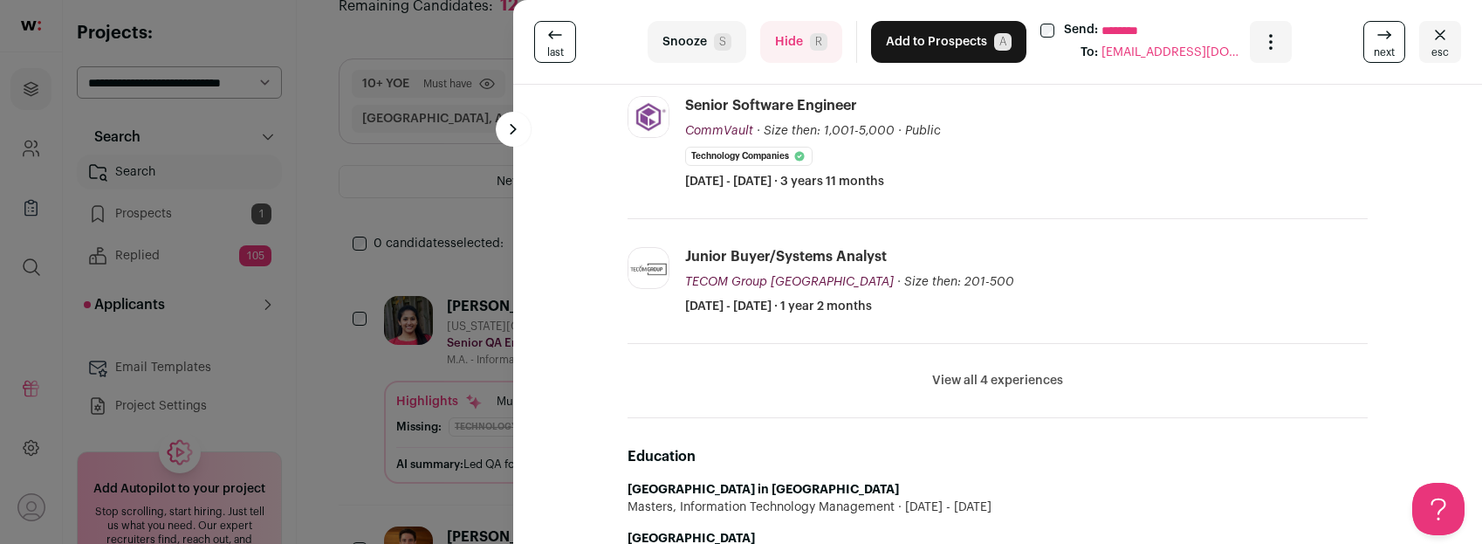
click at [981, 376] on button "View all 4 experiences" at bounding box center [997, 380] width 131 height 17
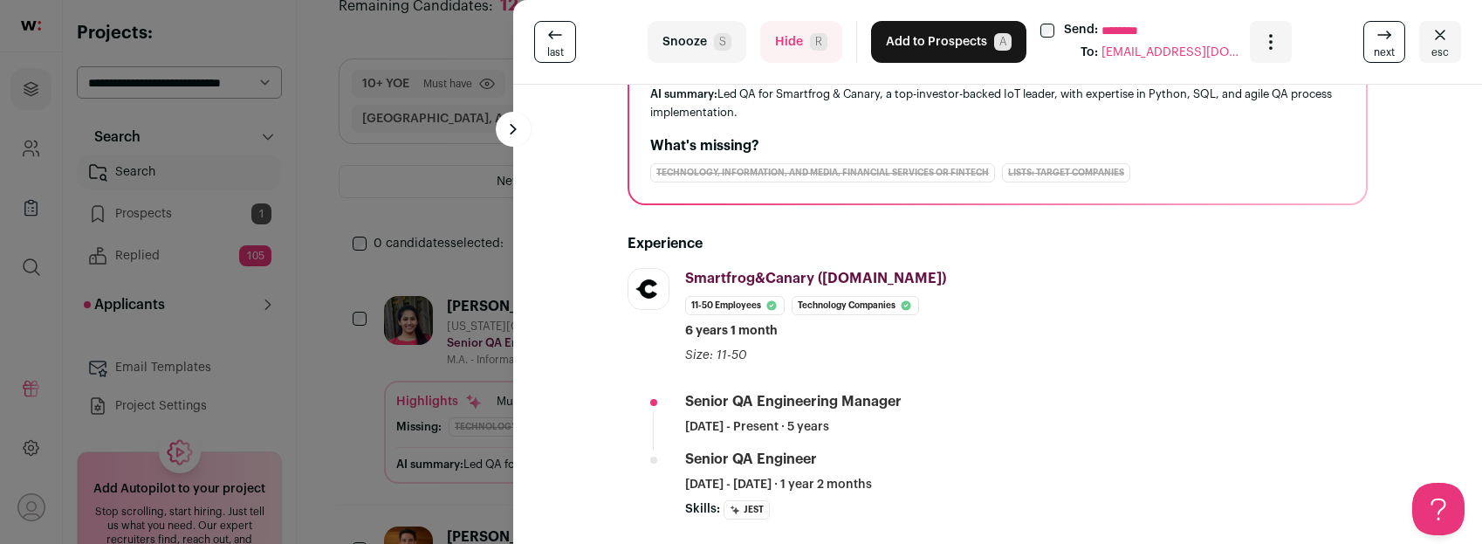
scroll to position [0, 0]
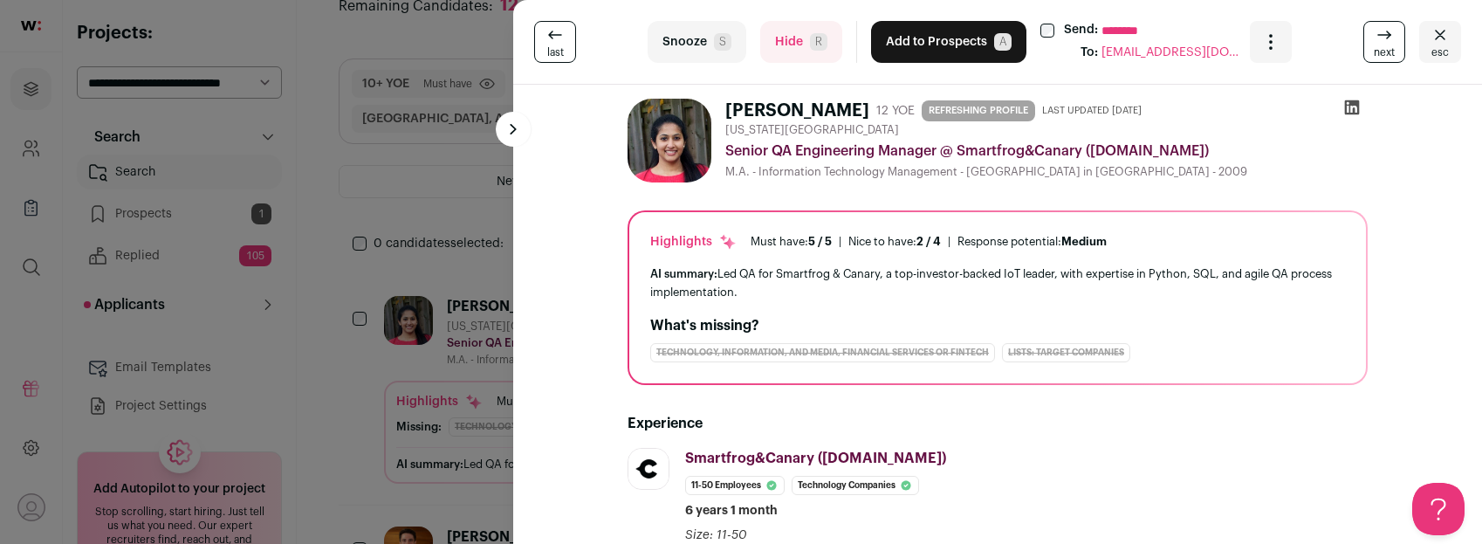
click at [1354, 110] on icon at bounding box center [1352, 107] width 15 height 15
click at [727, 115] on h1 "Saranya Radhakrishnan" at bounding box center [797, 111] width 144 height 24
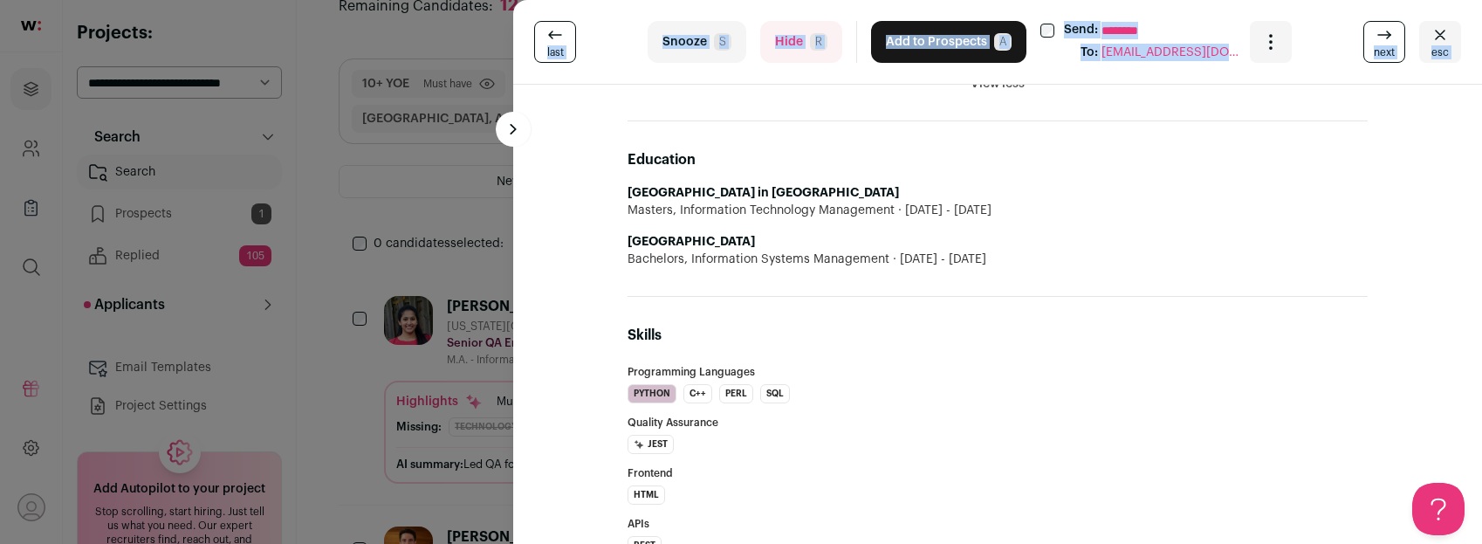
scroll to position [1142, 0]
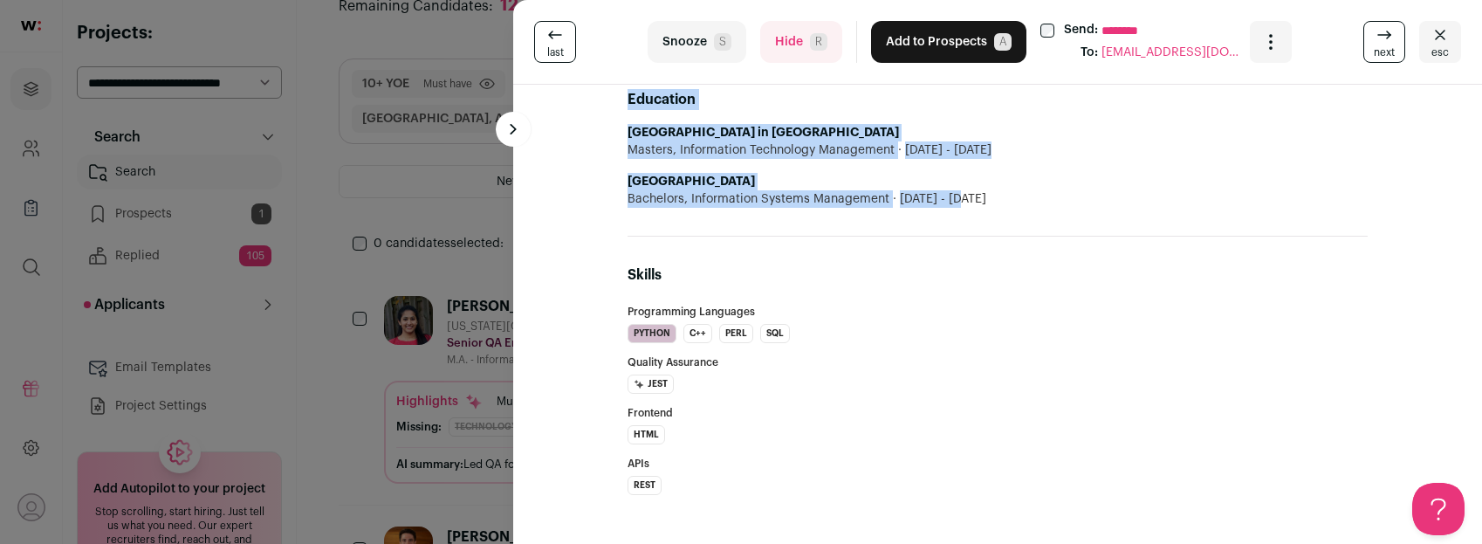
drag, startPoint x: 727, startPoint y: 115, endPoint x: 989, endPoint y: 200, distance: 275.2
copy div "Saranya Radhakrishnan 12 YOE REFRESHING PROFILE Last updated 6/24/2025 New York…"
click at [787, 45] on button "Hide R" at bounding box center [801, 42] width 82 height 42
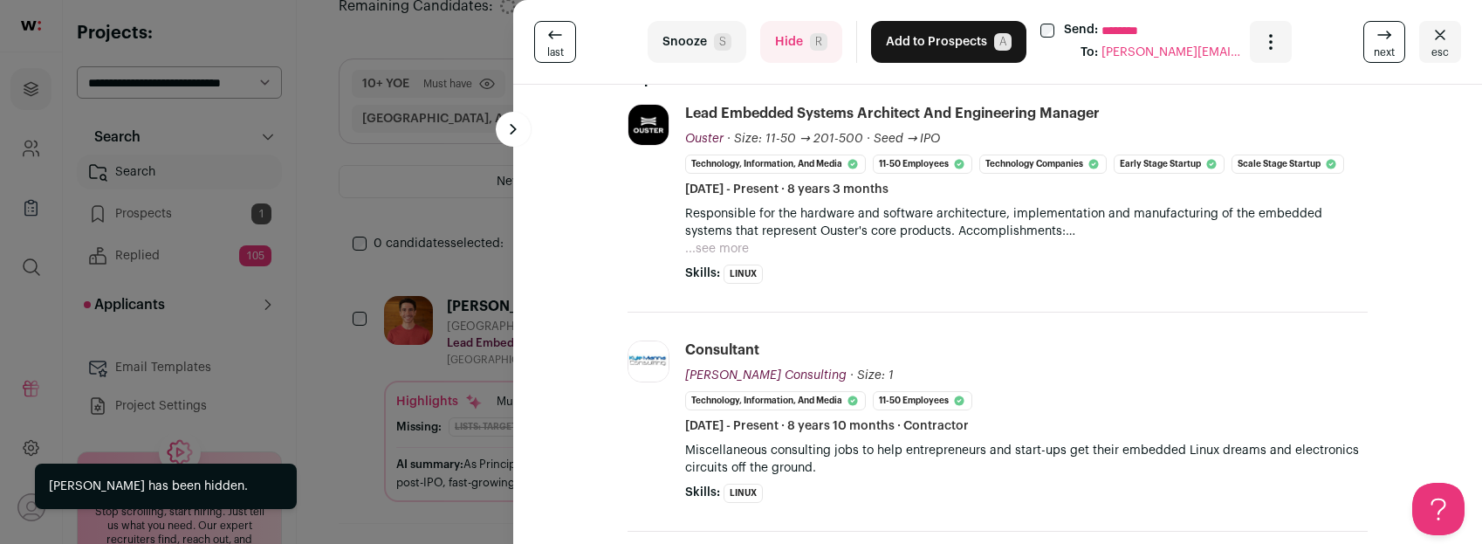
scroll to position [381, 0]
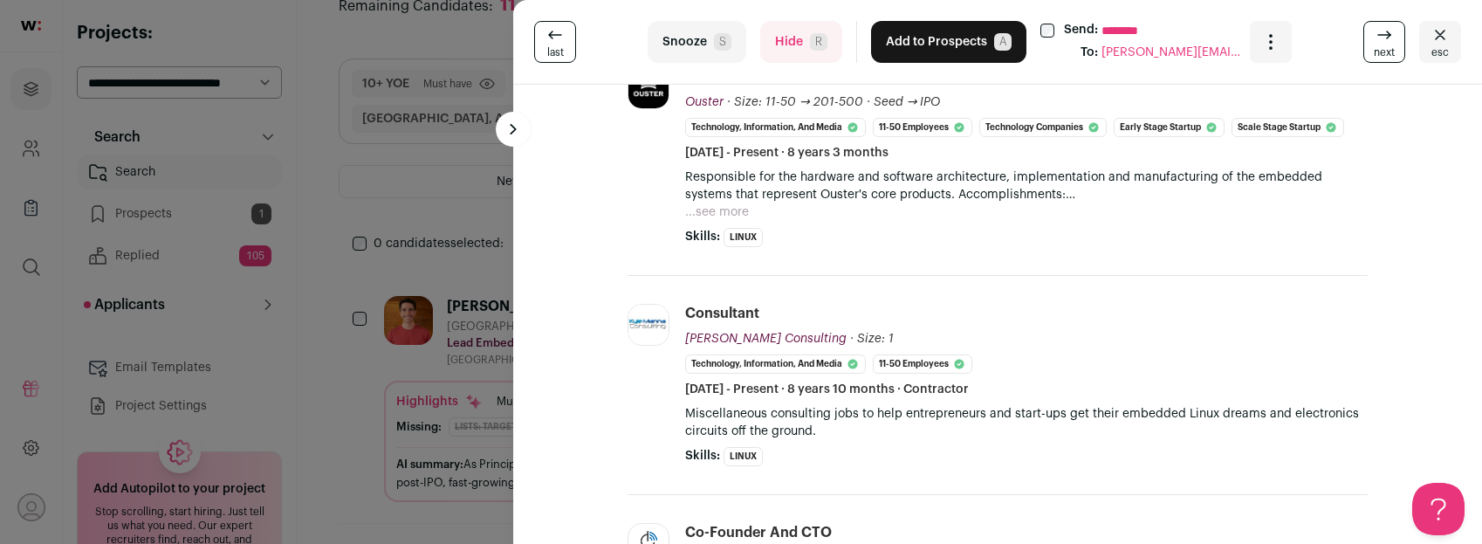
click at [729, 209] on button "...see more" at bounding box center [717, 211] width 64 height 17
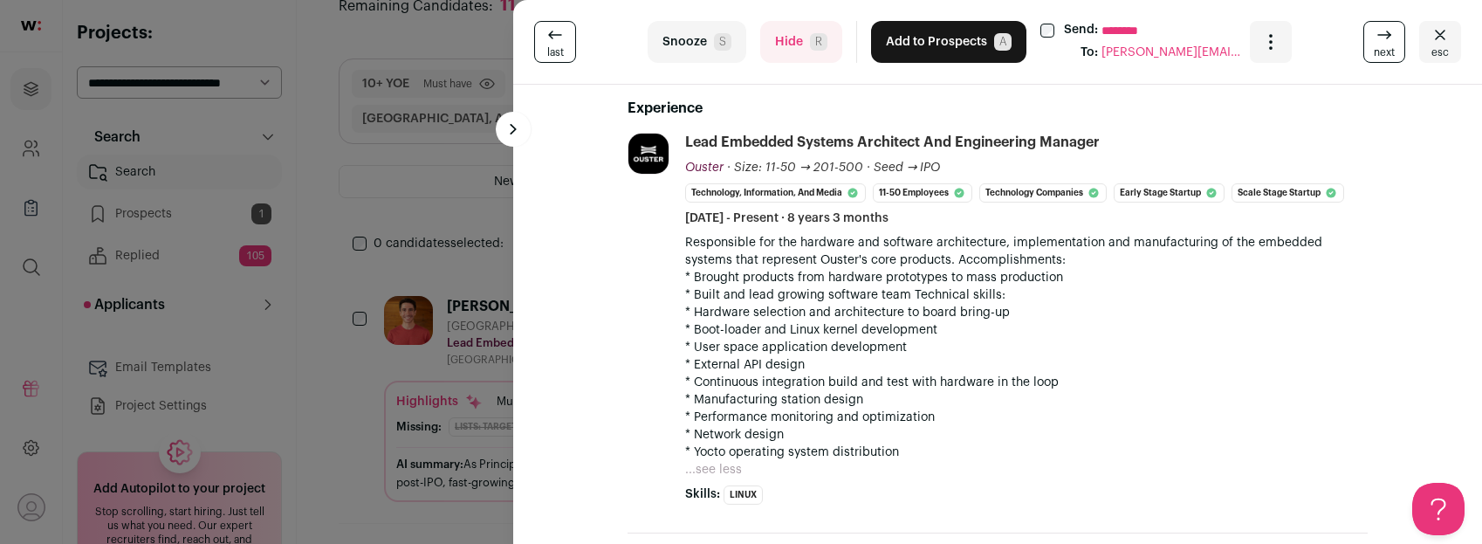
scroll to position [299, 0]
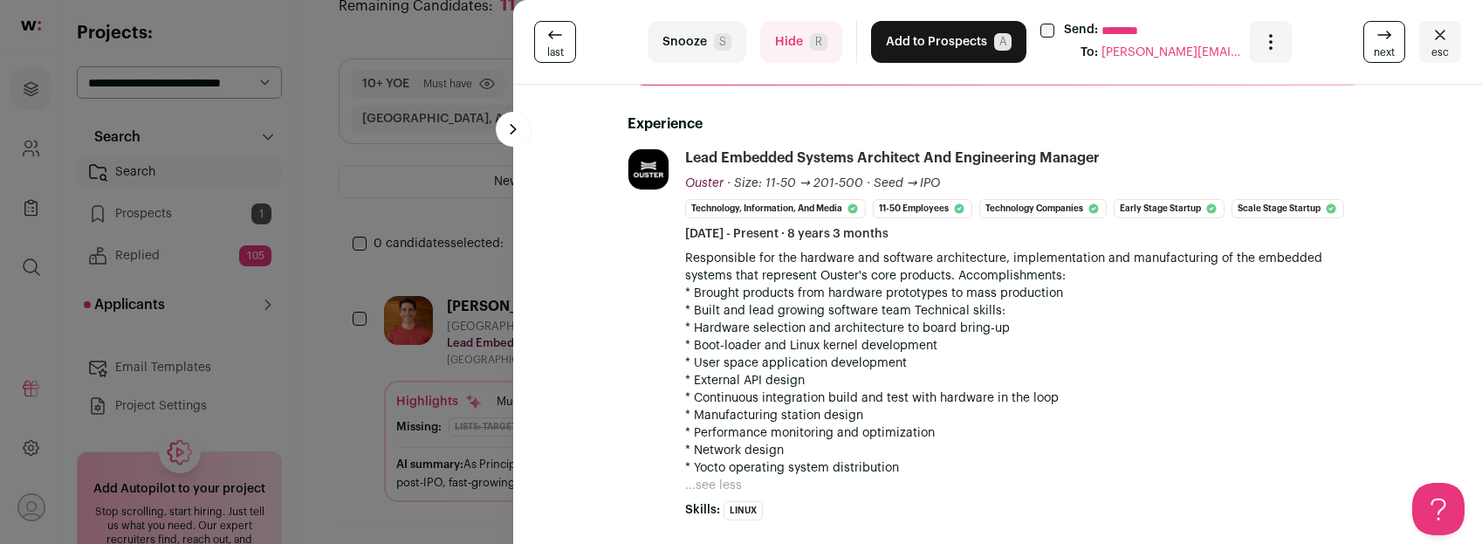
click at [794, 33] on button "Hide R" at bounding box center [801, 42] width 82 height 42
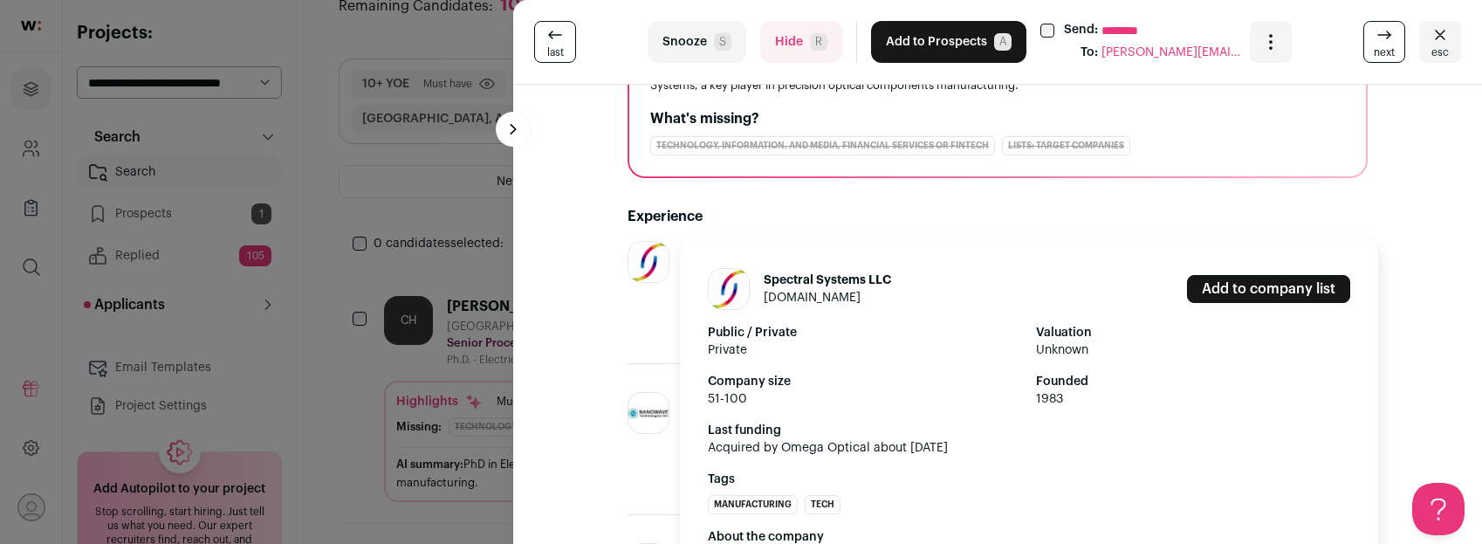
scroll to position [338, 0]
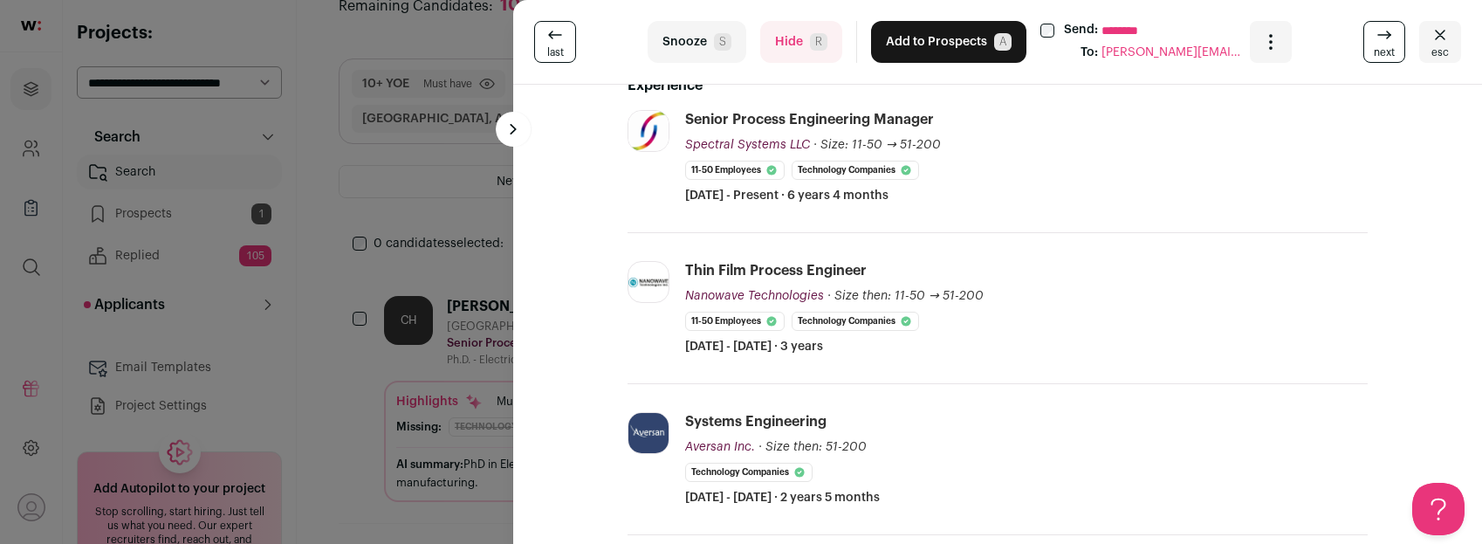
click at [778, 39] on button "Hide R" at bounding box center [801, 42] width 82 height 42
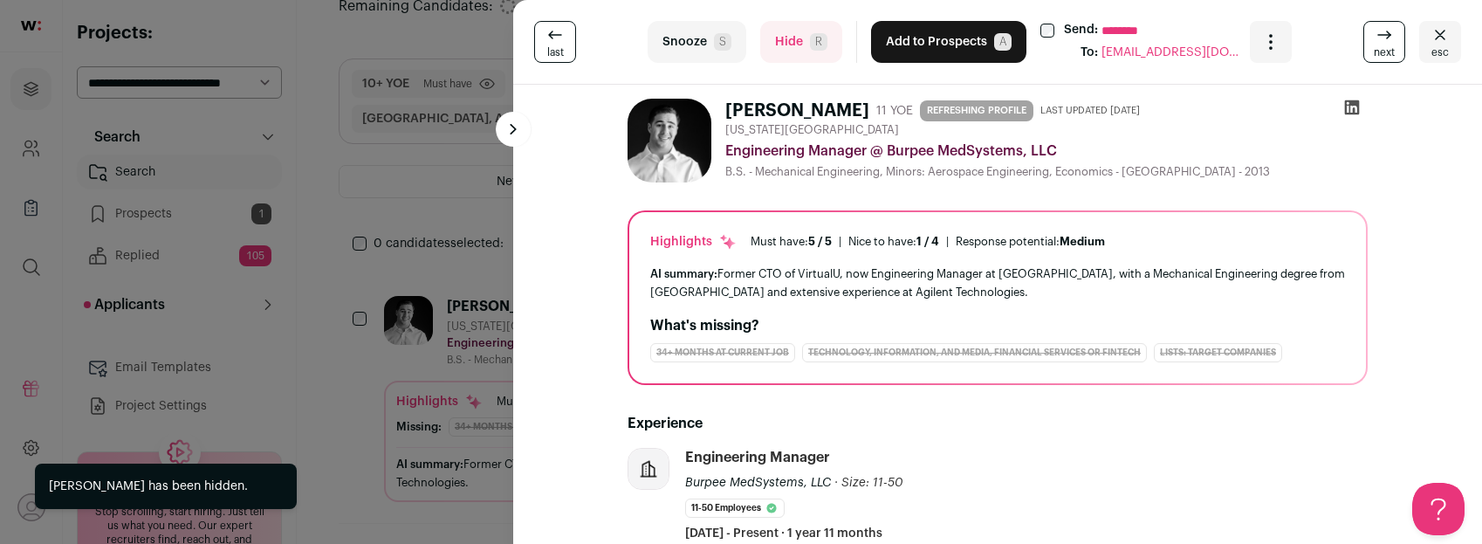
scroll to position [182, 0]
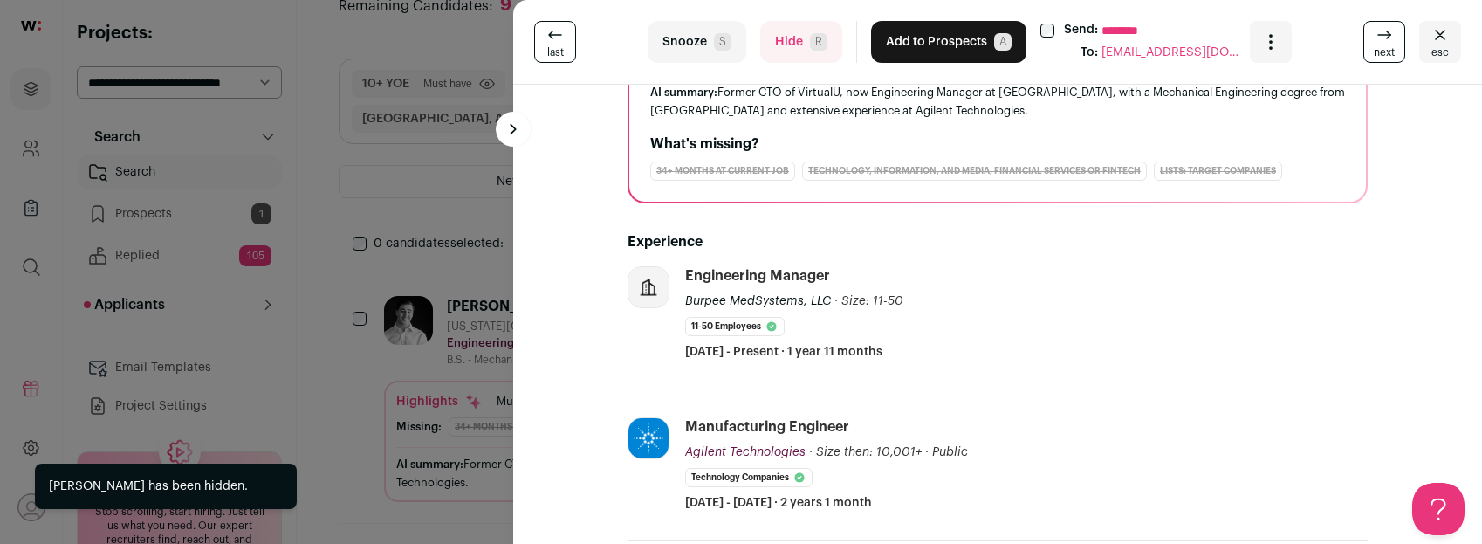
click at [778, 38] on button "Hide R" at bounding box center [801, 42] width 82 height 42
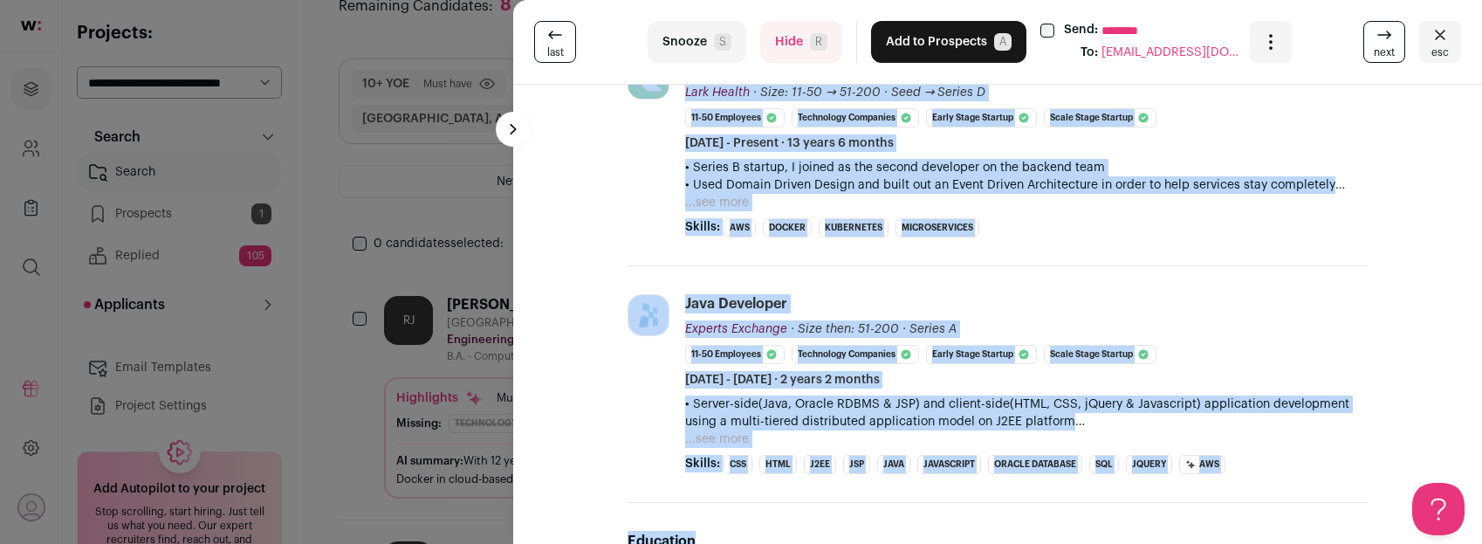
scroll to position [416, 0]
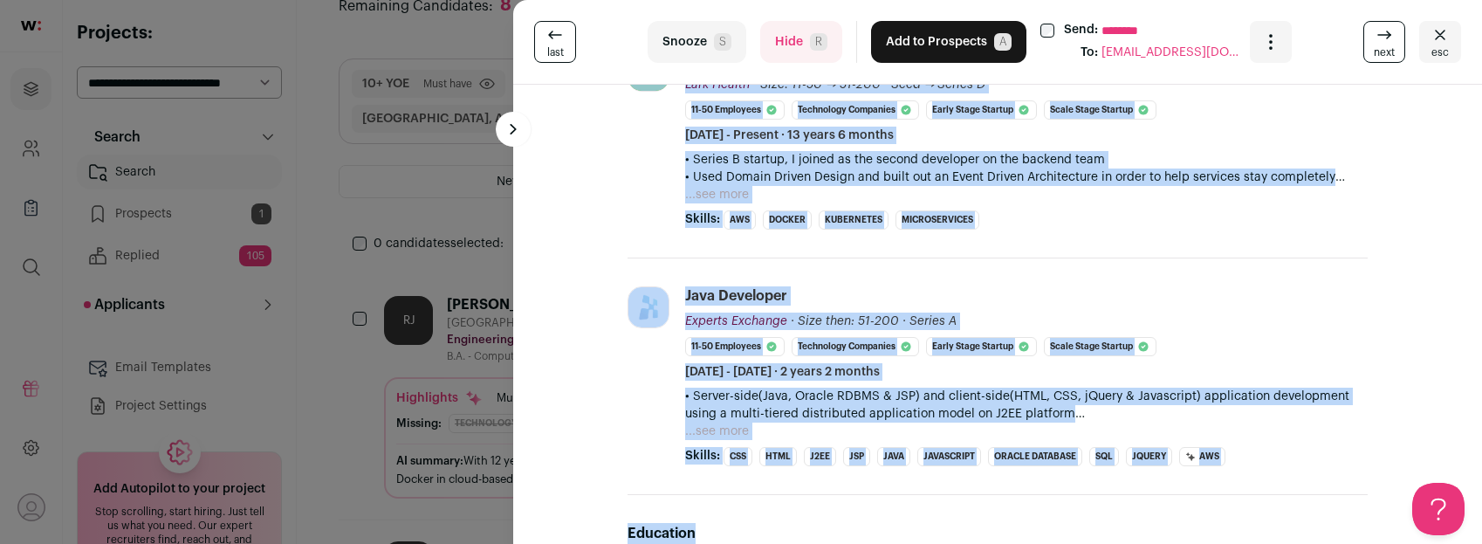
drag, startPoint x: 727, startPoint y: 107, endPoint x: 1241, endPoint y: 473, distance: 631.0
copy div "Ramya Jagarlamudi 16 YOE San Francisco, CA, USA Engineering Manager/Senior Soft…"
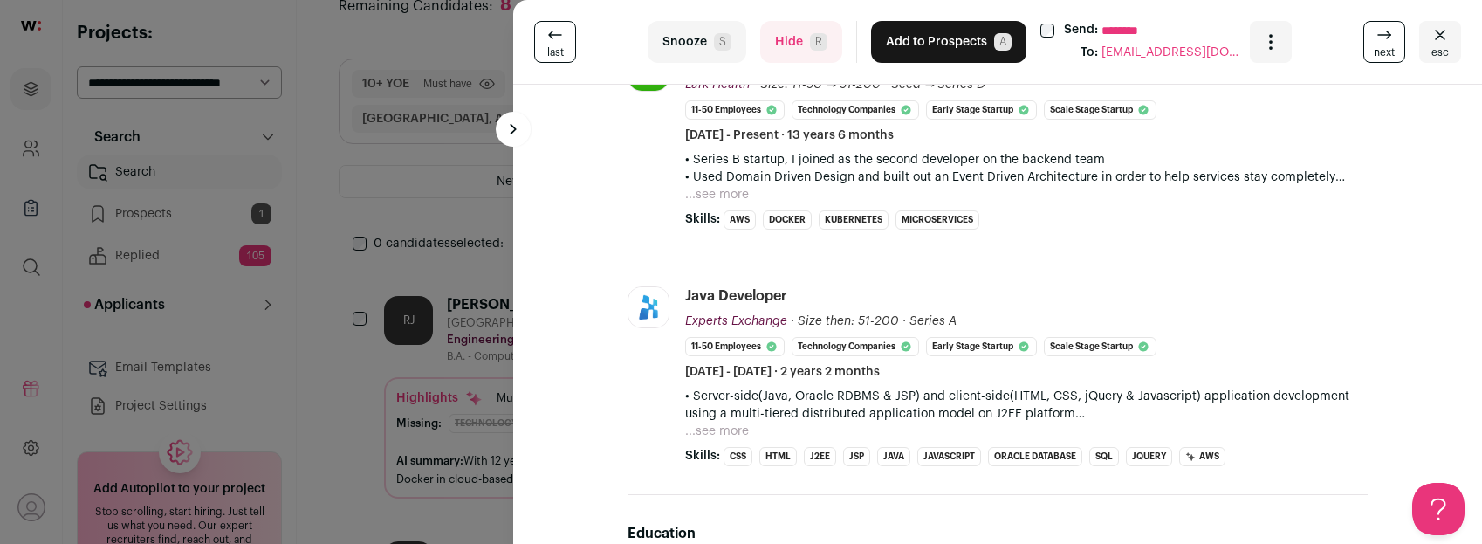
click at [1043, 38] on div "Send: ******** To: ramyamjagarlamudi@gmail.com" at bounding box center [1139, 42] width 196 height 42
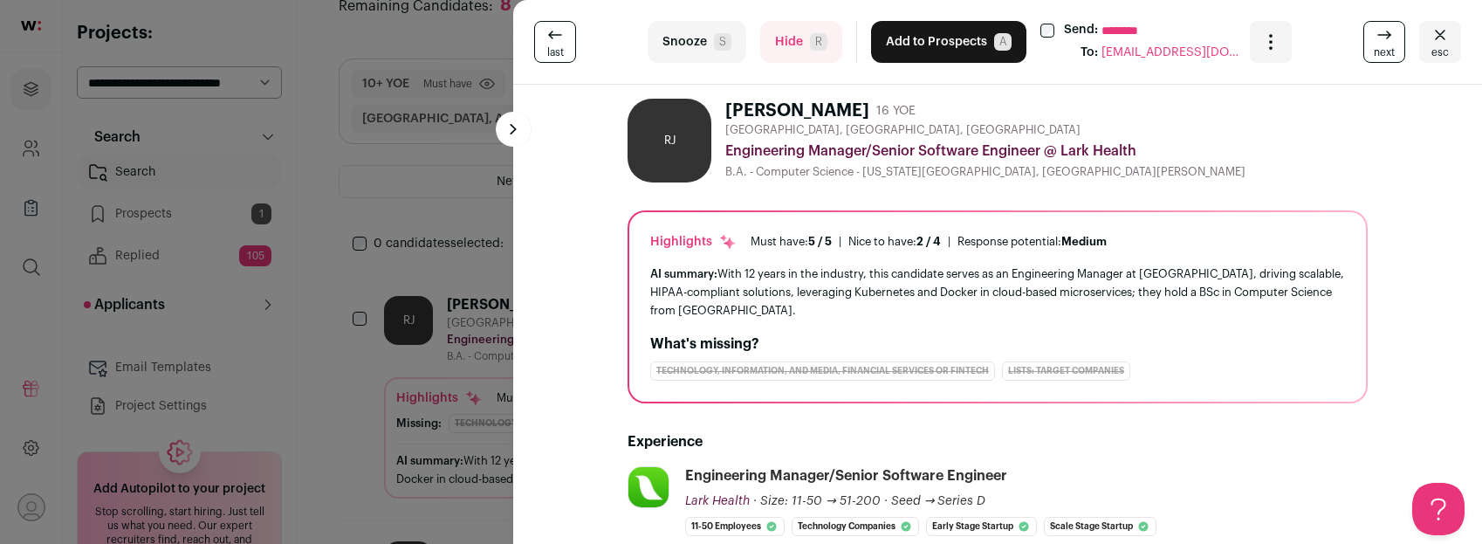
click at [916, 48] on button "Add to Prospects A" at bounding box center [948, 42] width 155 height 42
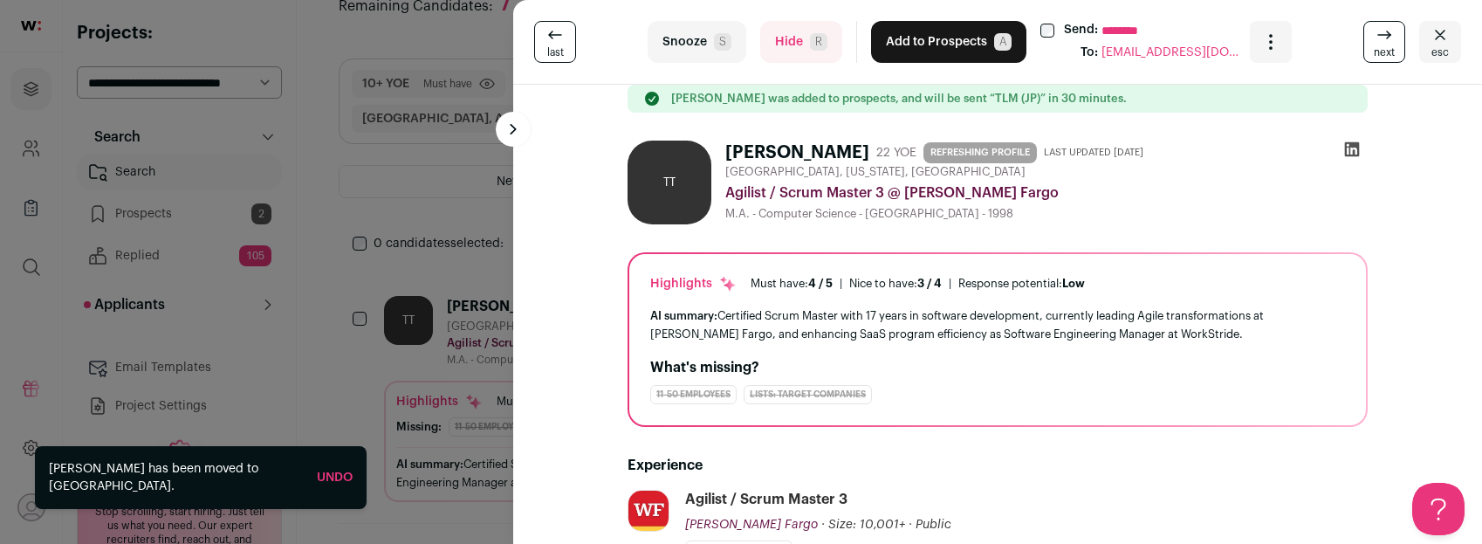
click at [427, 269] on div "last Snooze S Hide R Add to Prospects A Send: ******** To: tdtsai@gmail.com Are…" at bounding box center [741, 272] width 1482 height 544
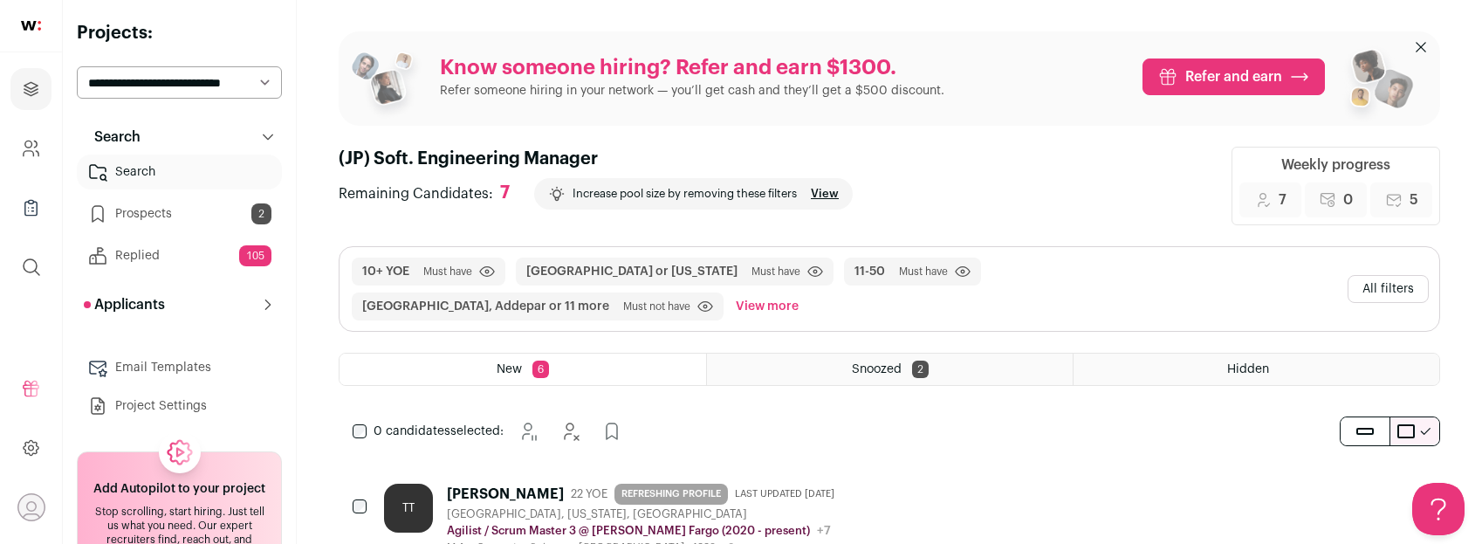
click at [172, 167] on link "Search" at bounding box center [179, 172] width 205 height 35
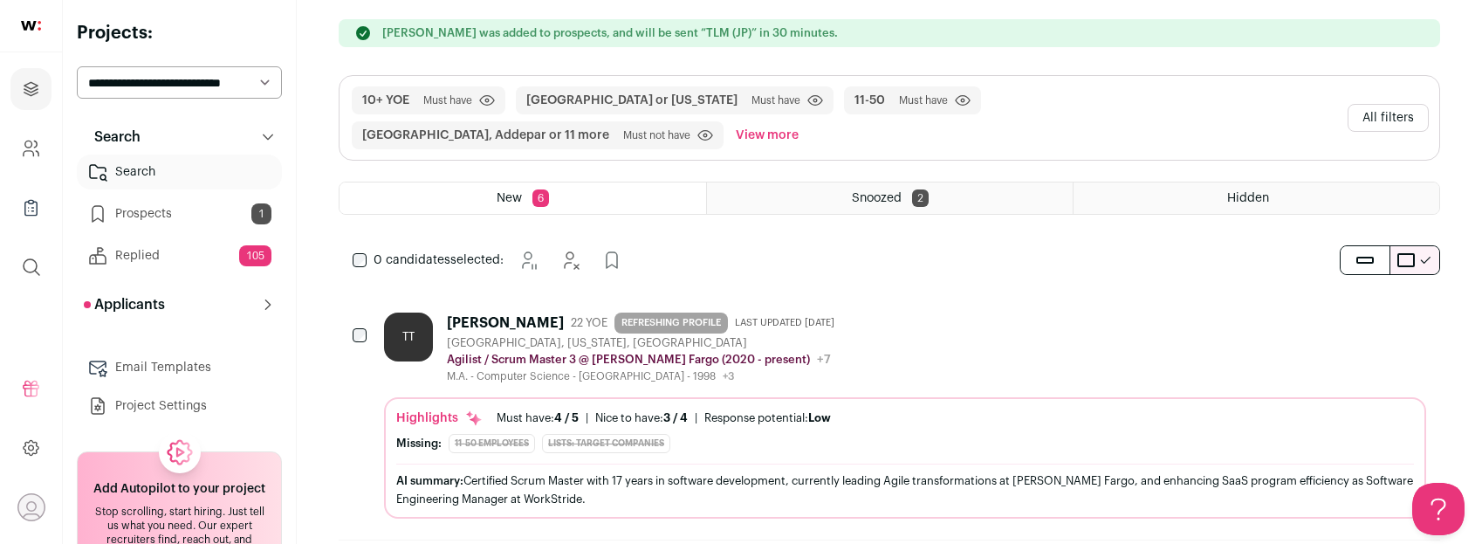
click at [888, 343] on div "TT Tony Tsai 22 YOE REFRESHING PROFILE Last updated 7/8/2025 Stony Brook, New Y…" at bounding box center [905, 348] width 1042 height 71
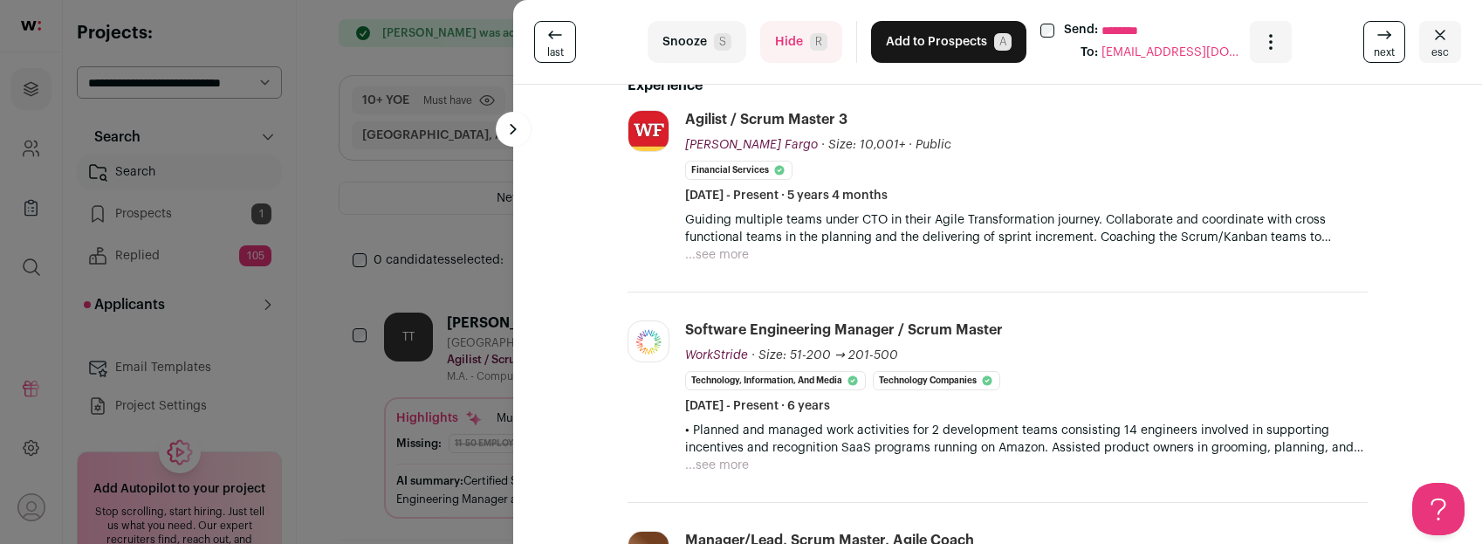
scroll to position [436, 0]
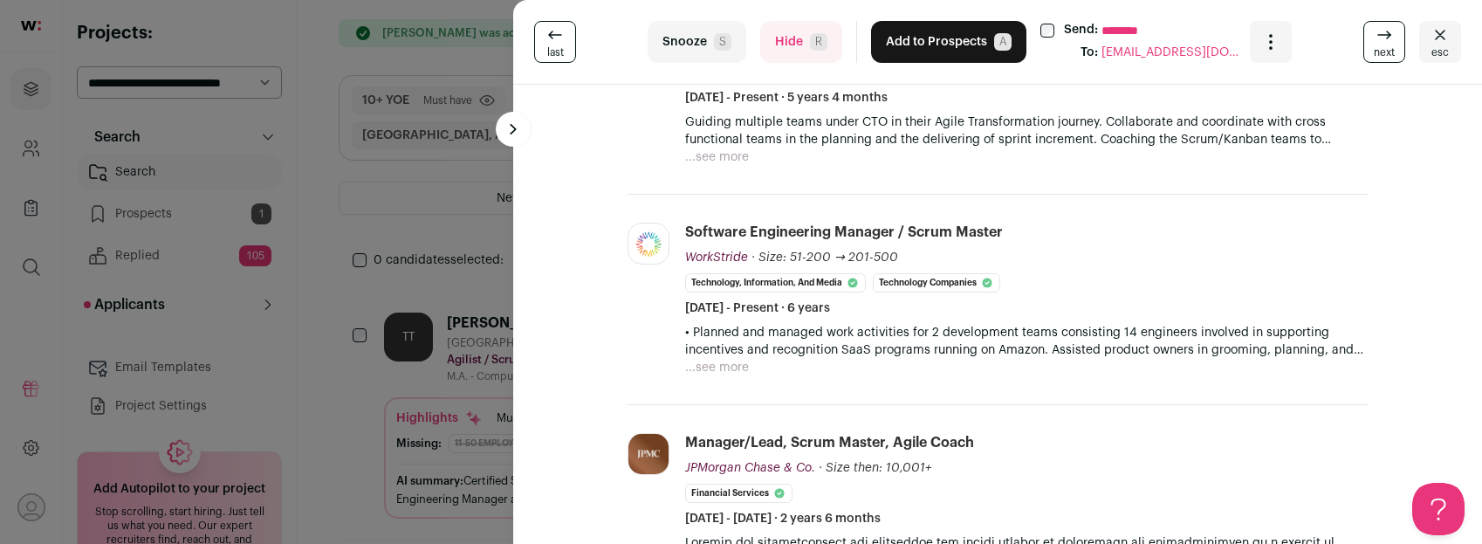
click at [796, 41] on button "Hide R" at bounding box center [801, 42] width 82 height 42
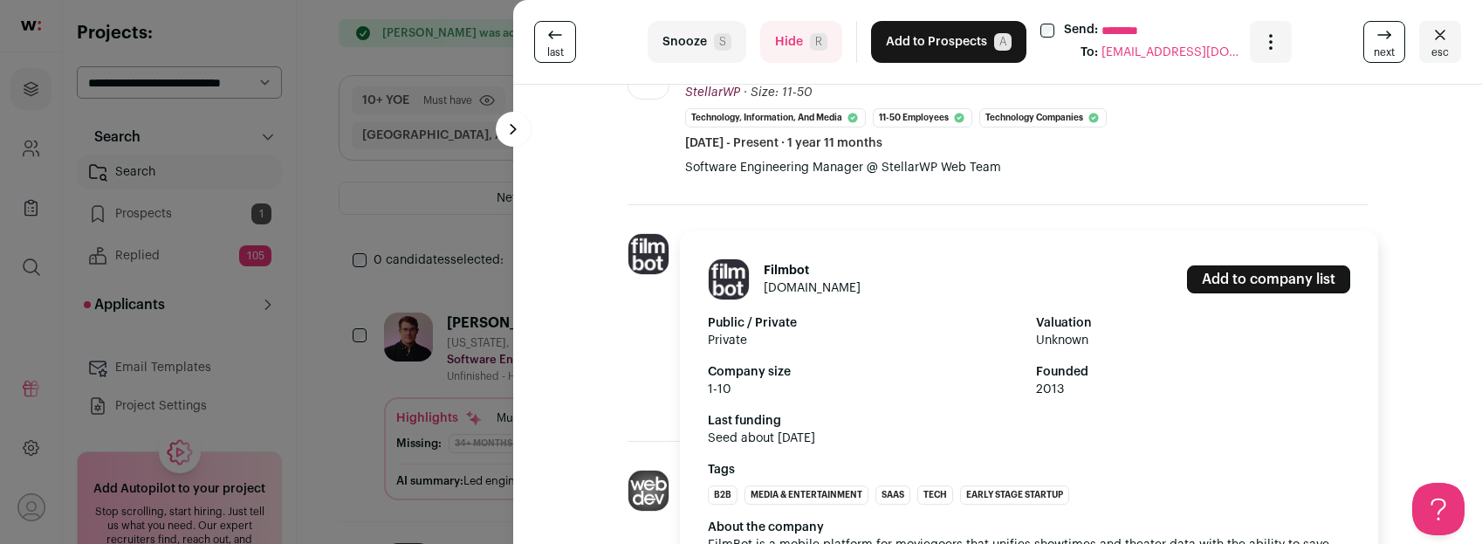
scroll to position [469, 0]
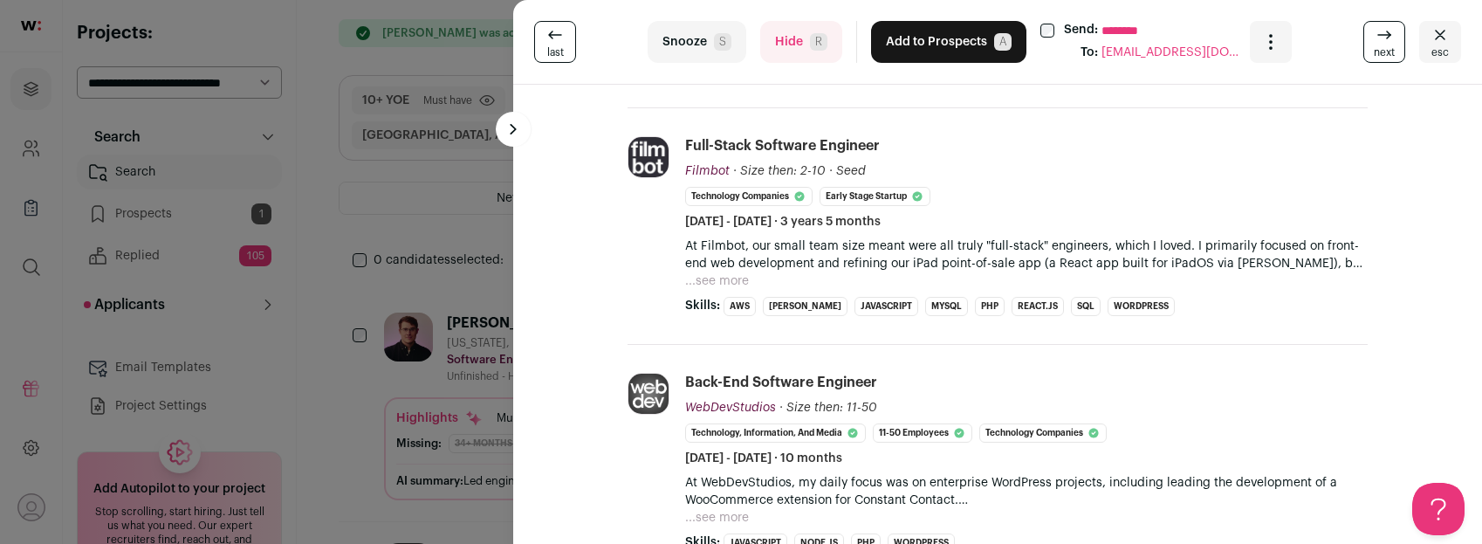
click at [798, 40] on button "Hide R" at bounding box center [801, 42] width 82 height 42
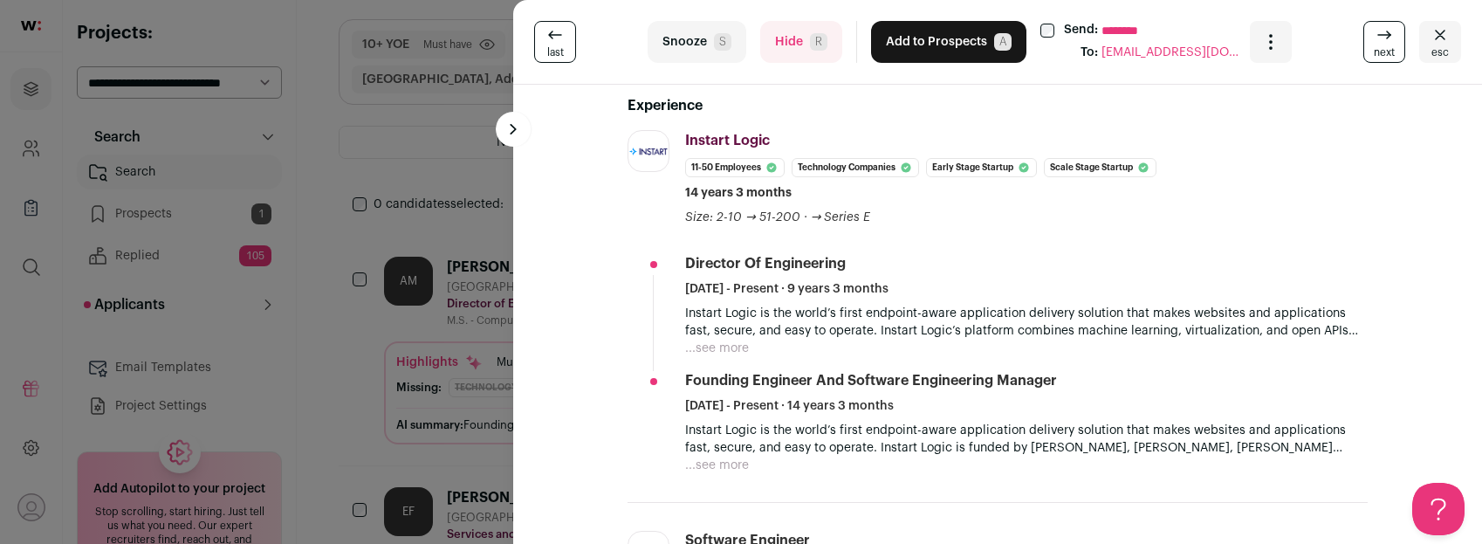
scroll to position [0, 0]
click at [781, 45] on button "Hide R" at bounding box center [801, 42] width 82 height 42
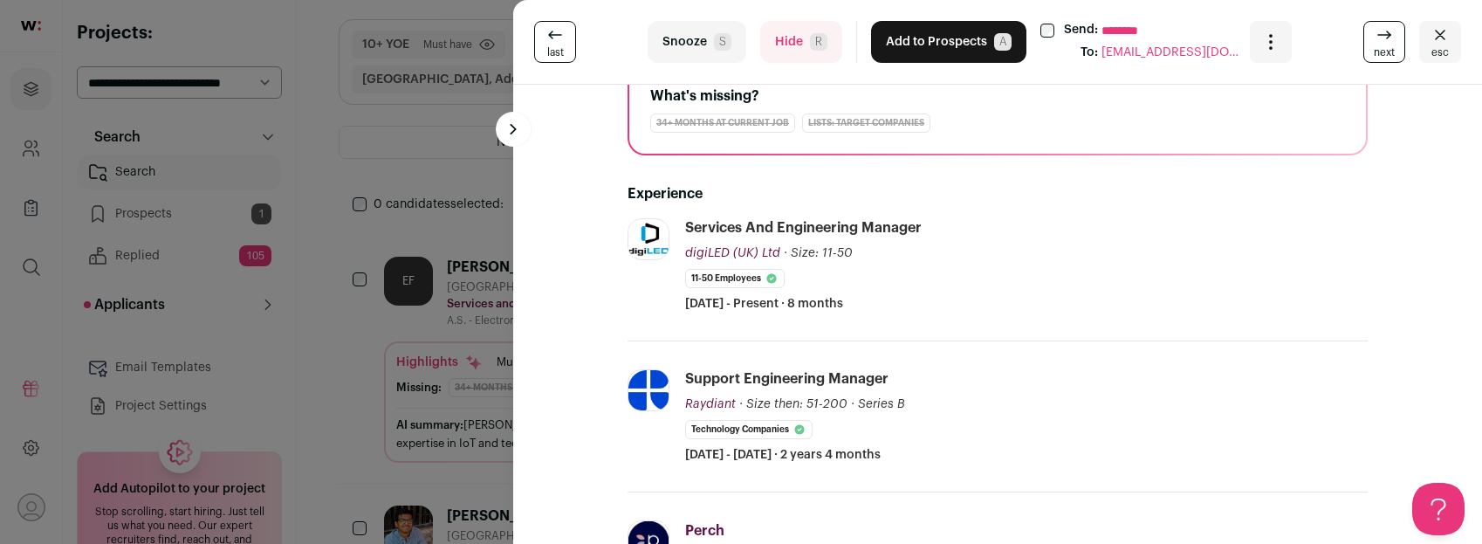
scroll to position [239, 0]
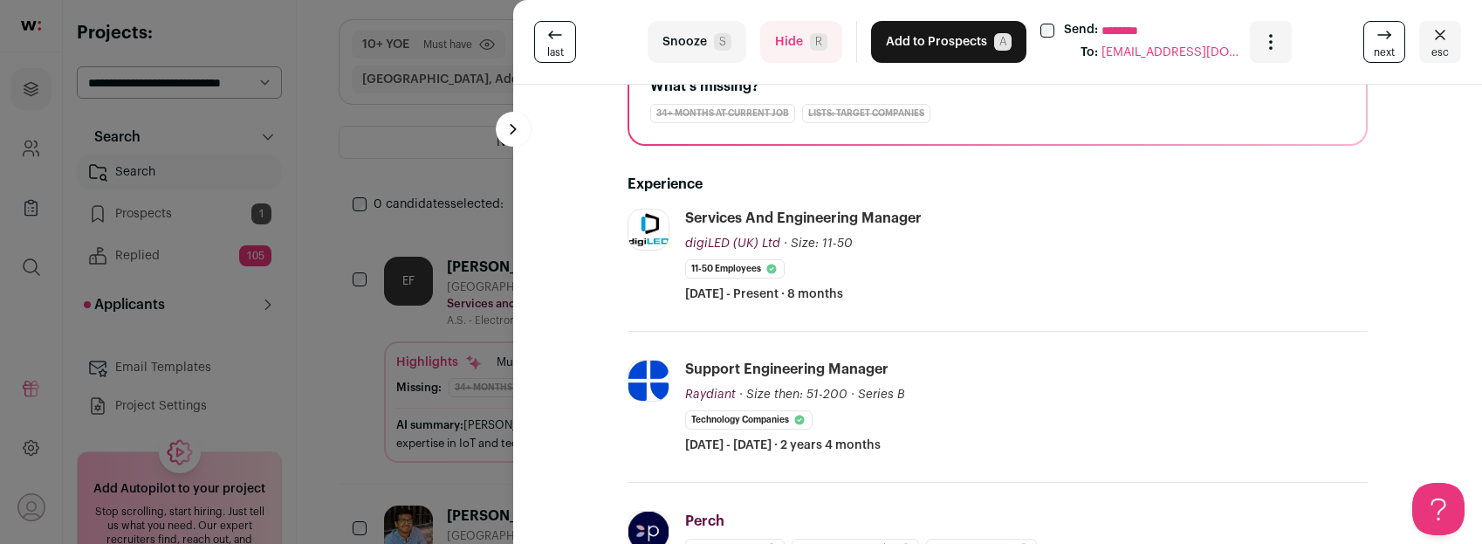
click at [787, 46] on button "Hide R" at bounding box center [801, 42] width 82 height 42
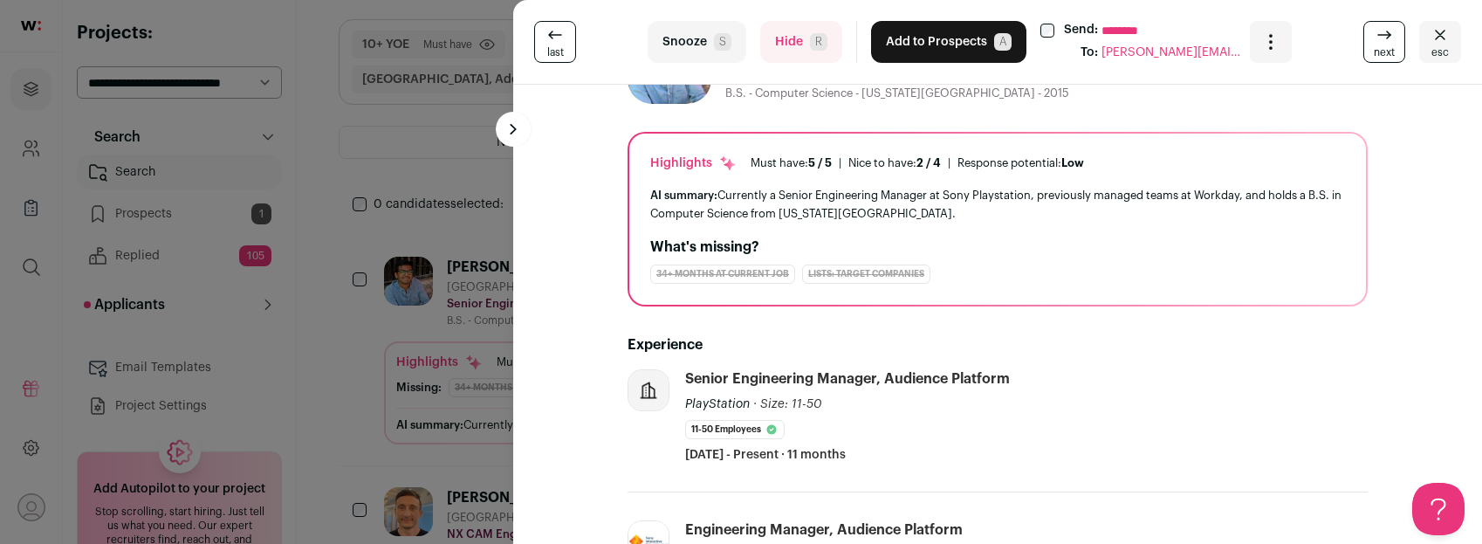
scroll to position [100, 0]
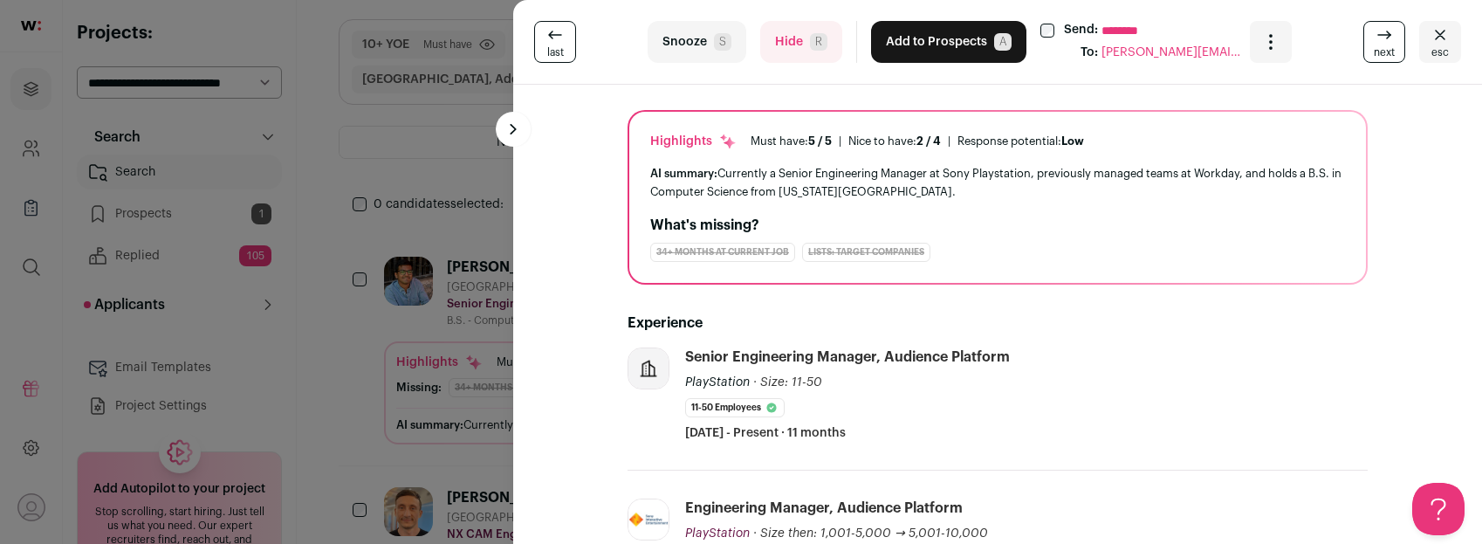
click at [794, 53] on button "Hide R" at bounding box center [801, 42] width 82 height 42
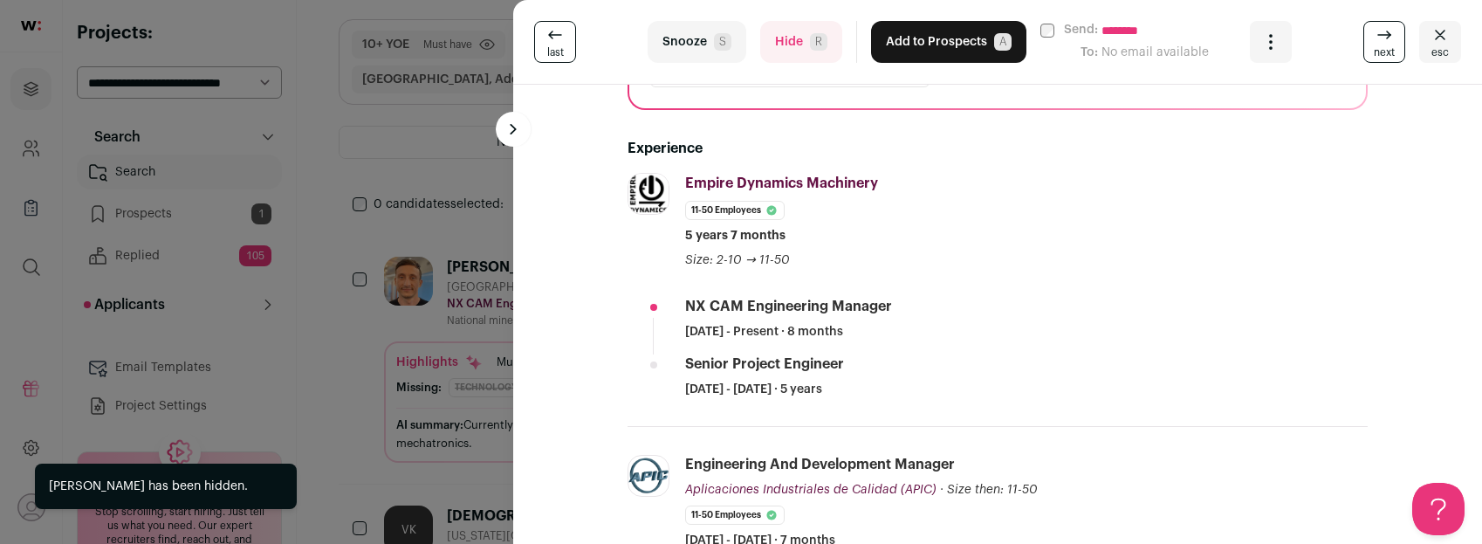
scroll to position [0, 0]
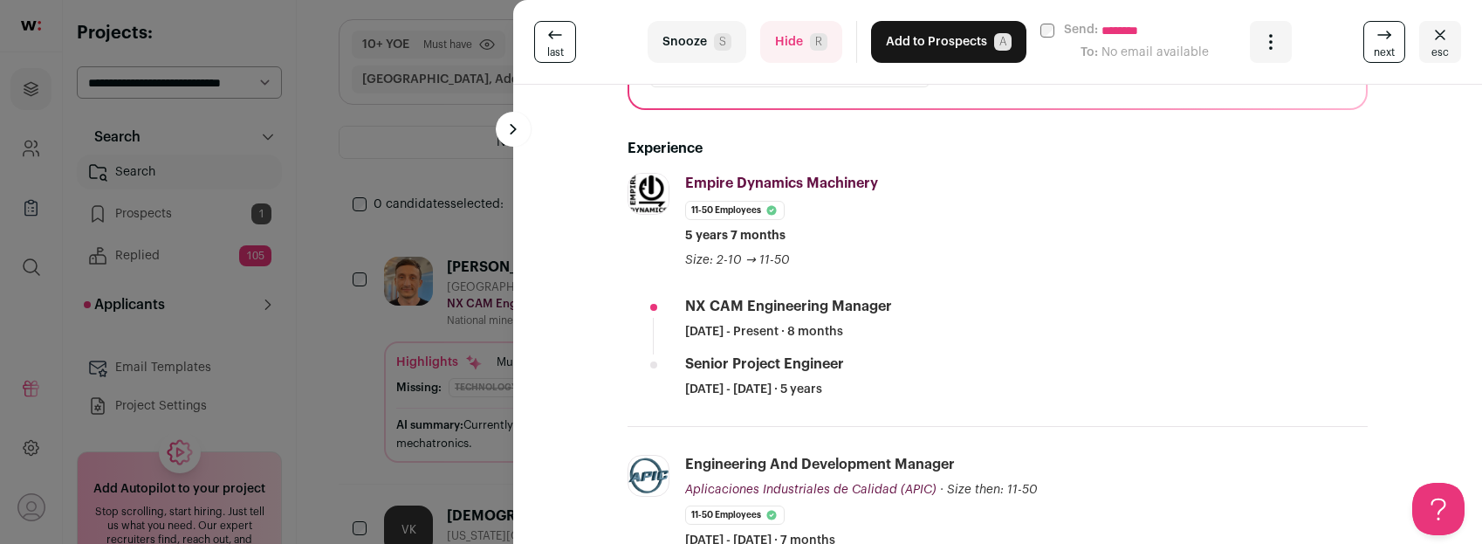
click at [772, 55] on button "Hide R" at bounding box center [801, 42] width 82 height 42
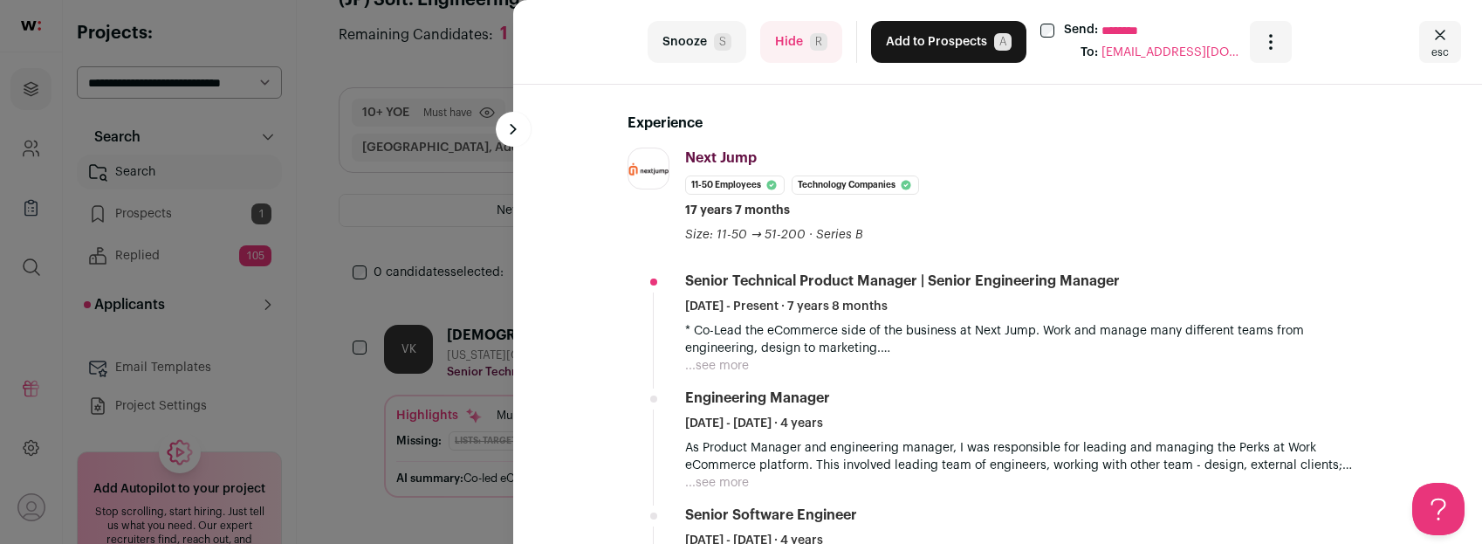
click at [778, 34] on button "Hide R" at bounding box center [801, 42] width 82 height 42
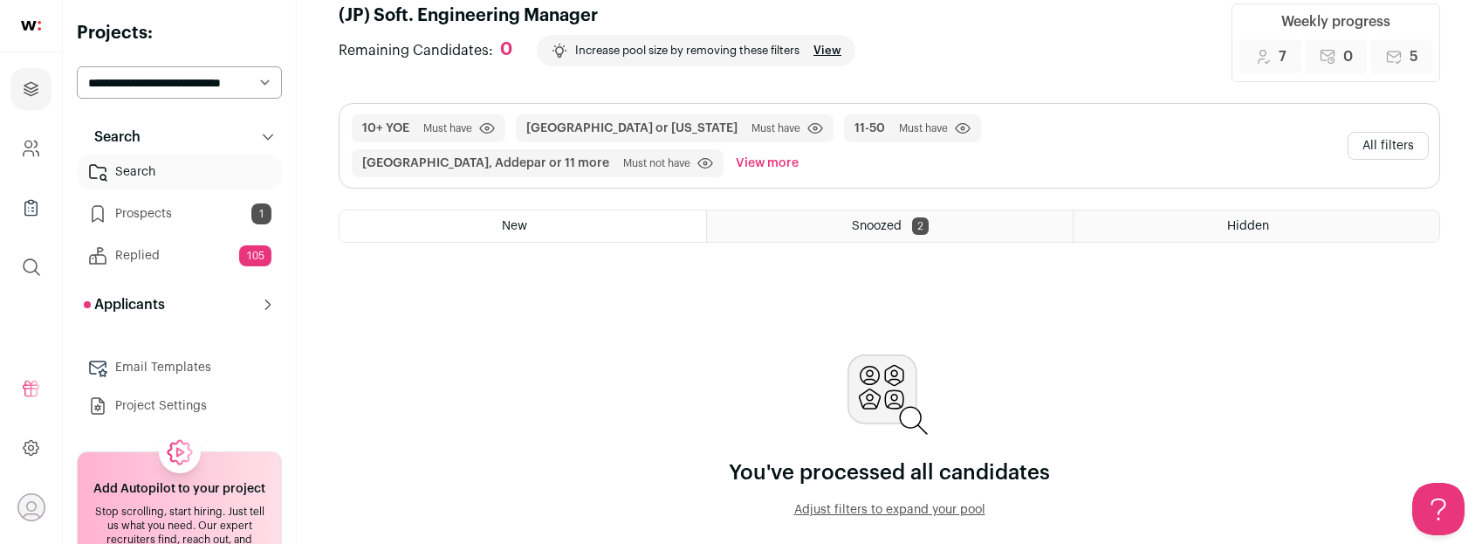
click at [931, 510] on button "Adjust filters to expand your pool" at bounding box center [889, 509] width 321 height 17
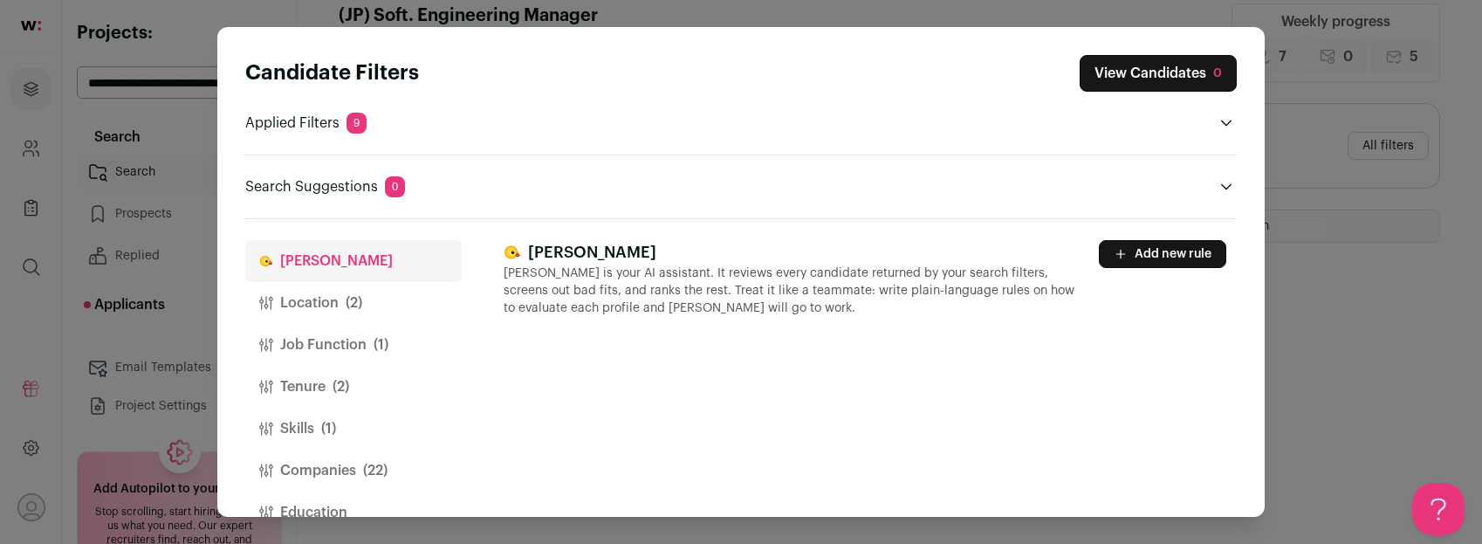
click at [333, 340] on button "Job Function (1)" at bounding box center [353, 345] width 216 height 42
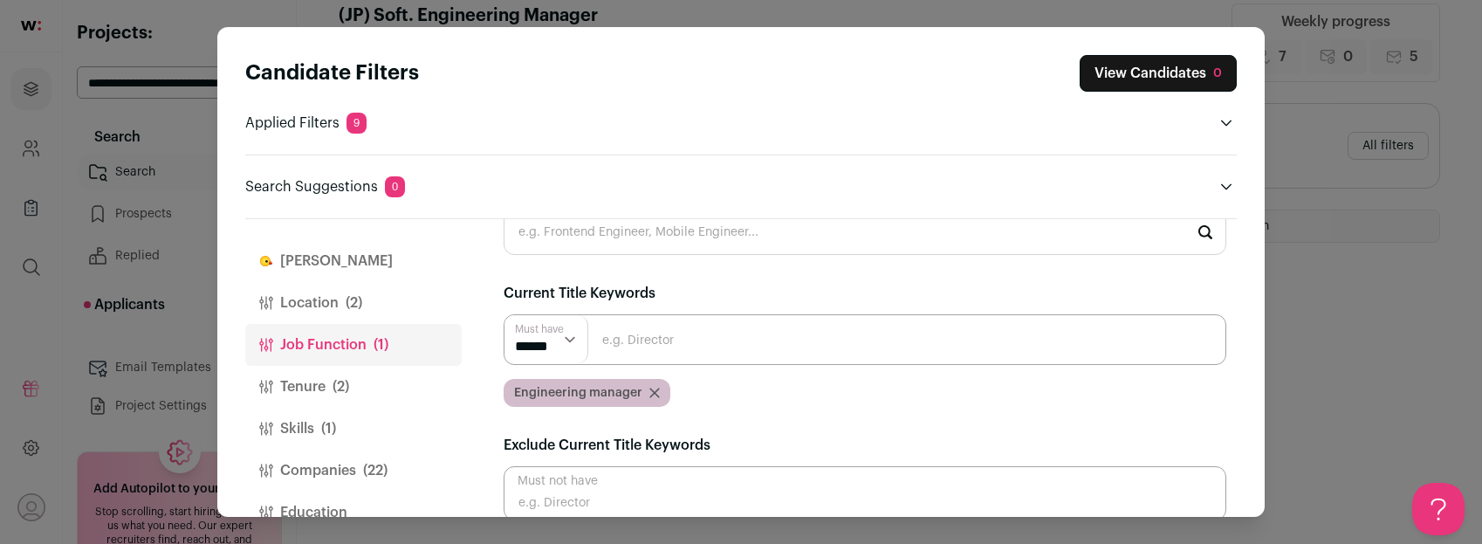
scroll to position [81, 0]
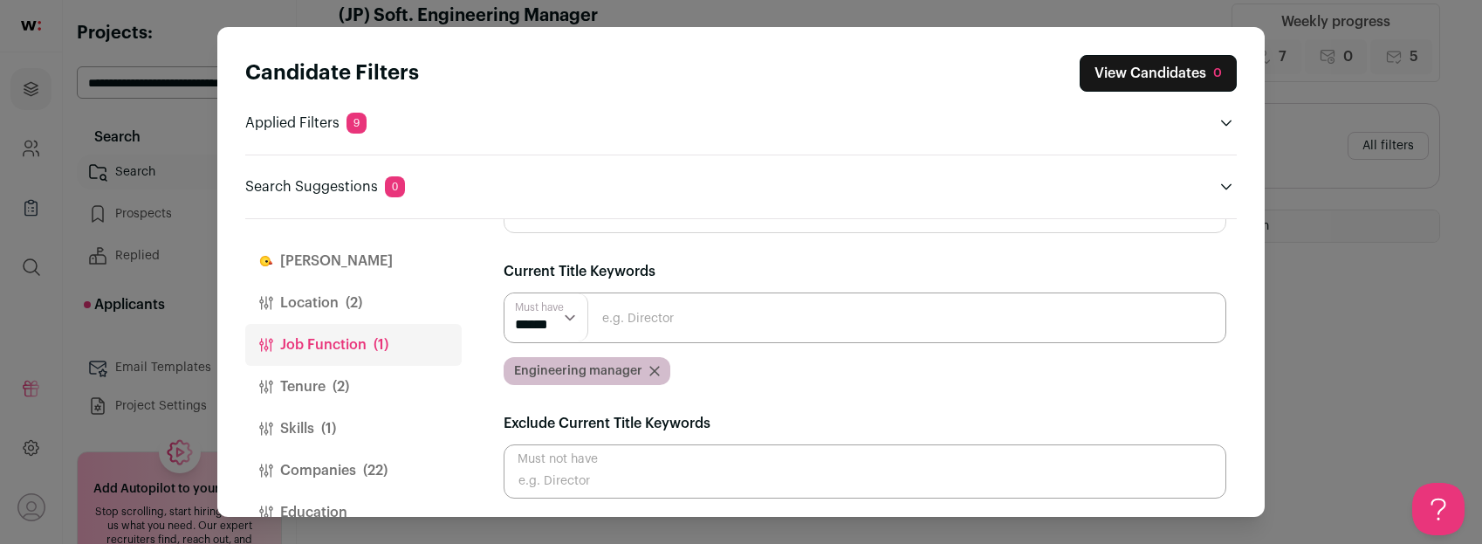
click at [650, 367] on icon "Close modal via background" at bounding box center [654, 371] width 9 height 9
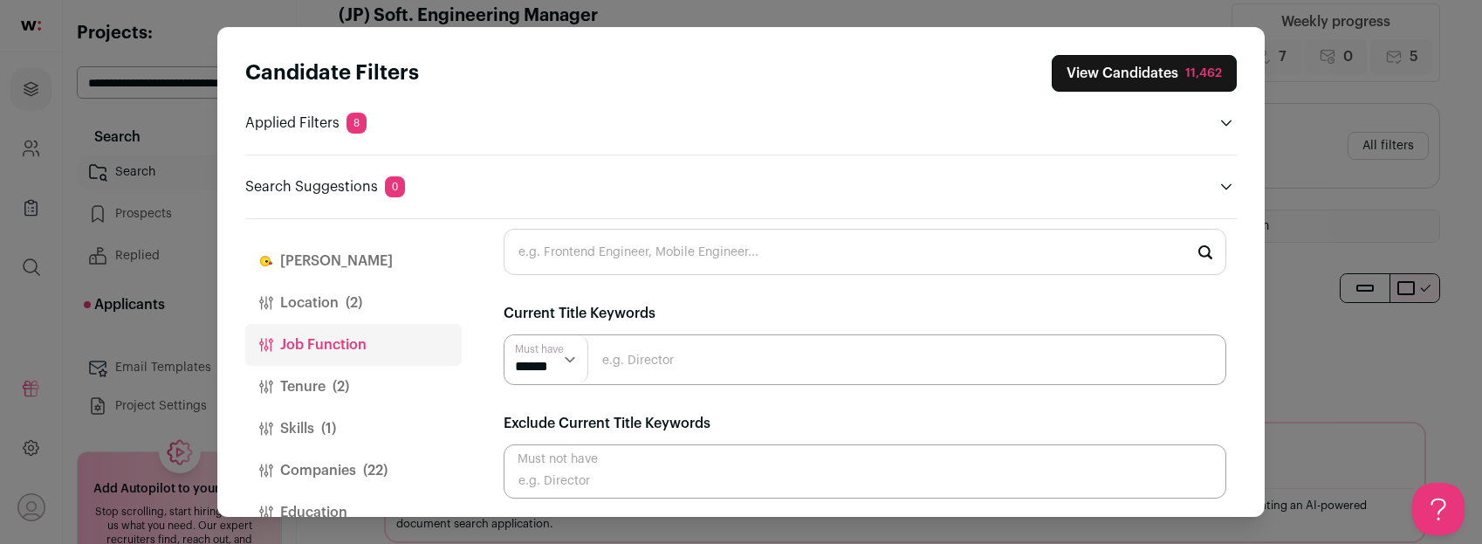
scroll to position [0, 0]
click at [356, 387] on button "Tenure (2)" at bounding box center [353, 387] width 216 height 42
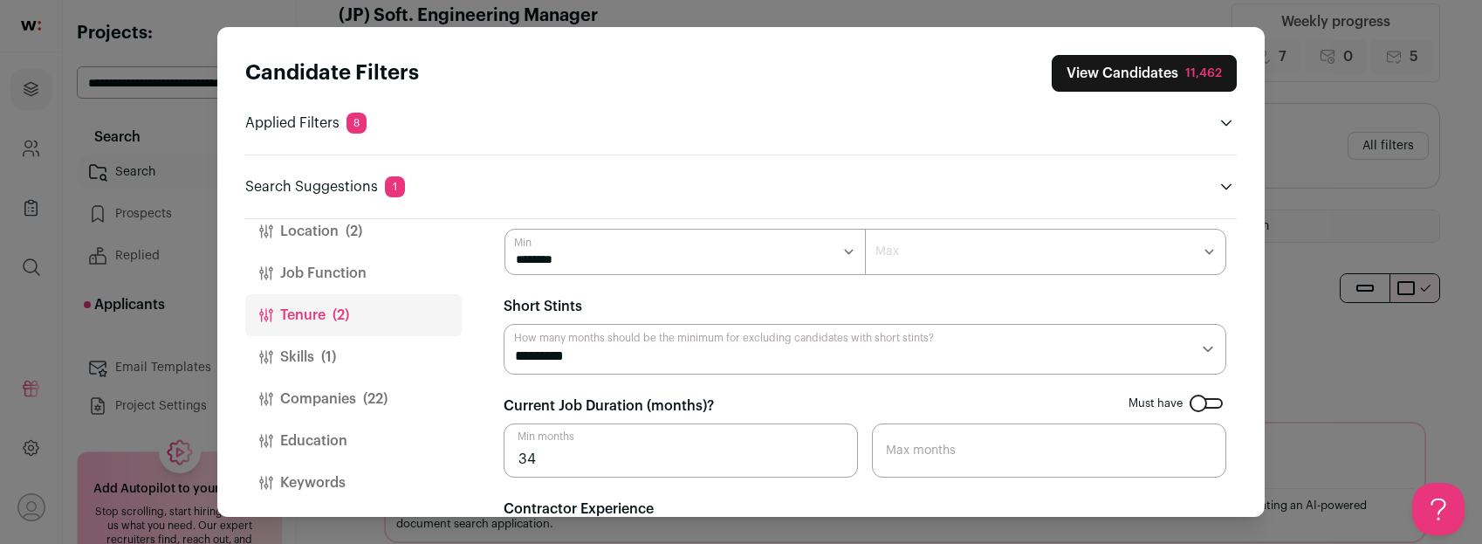
scroll to position [79, 0]
click at [360, 349] on button "Skills (1)" at bounding box center [353, 350] width 216 height 42
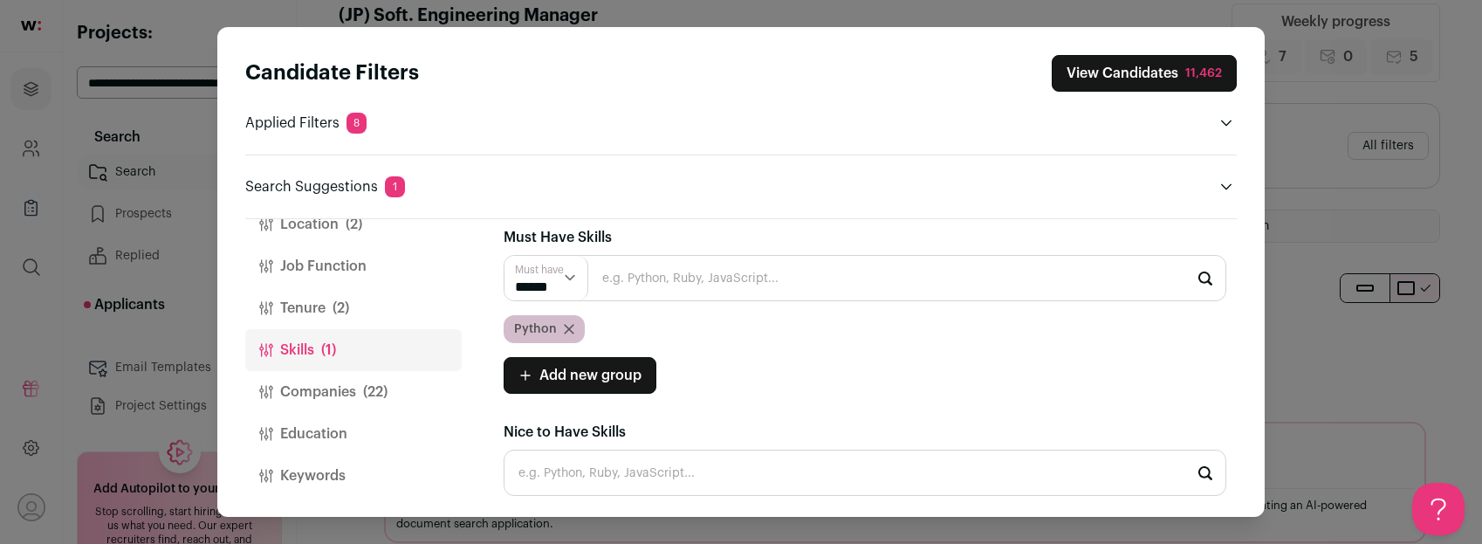
scroll to position [10, 0]
click at [687, 281] on input "Close modal via background" at bounding box center [865, 281] width 723 height 46
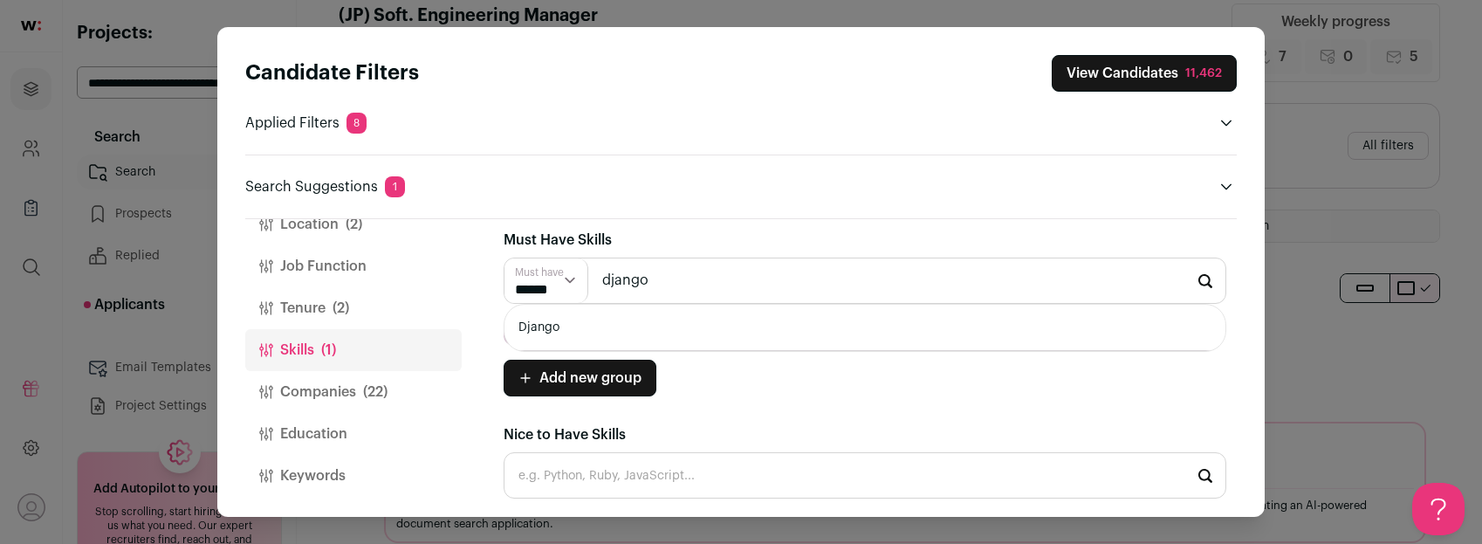
click at [652, 323] on li "Django" at bounding box center [865, 328] width 721 height 46
type input "Django"
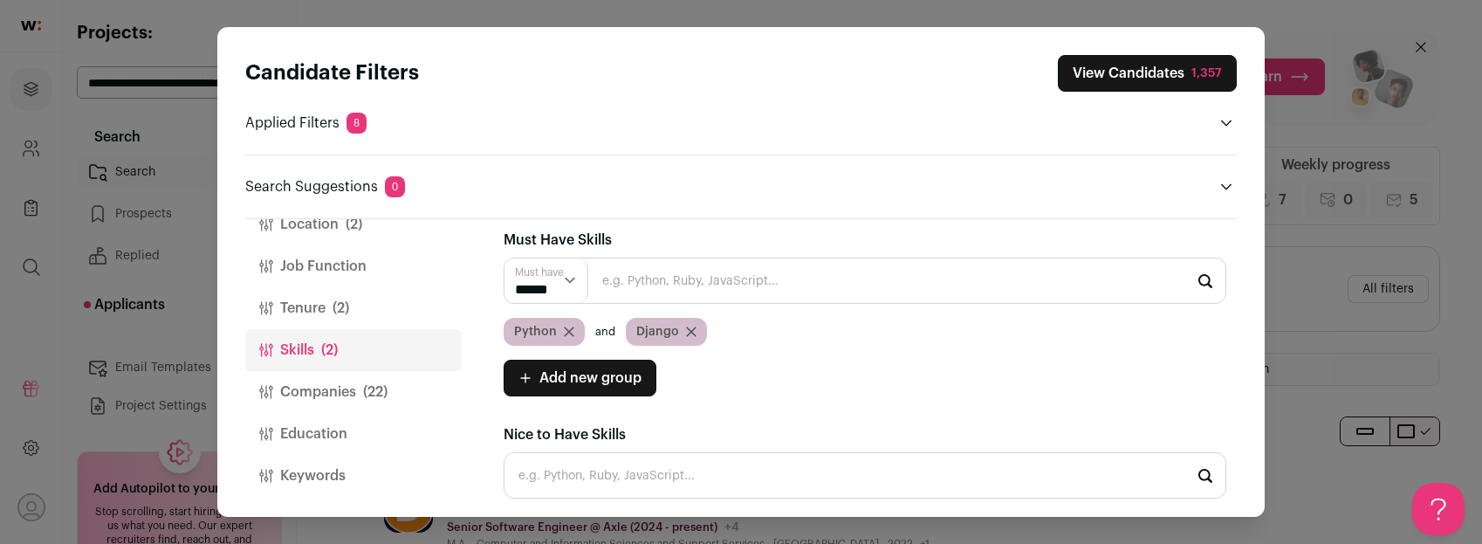
scroll to position [72, 0]
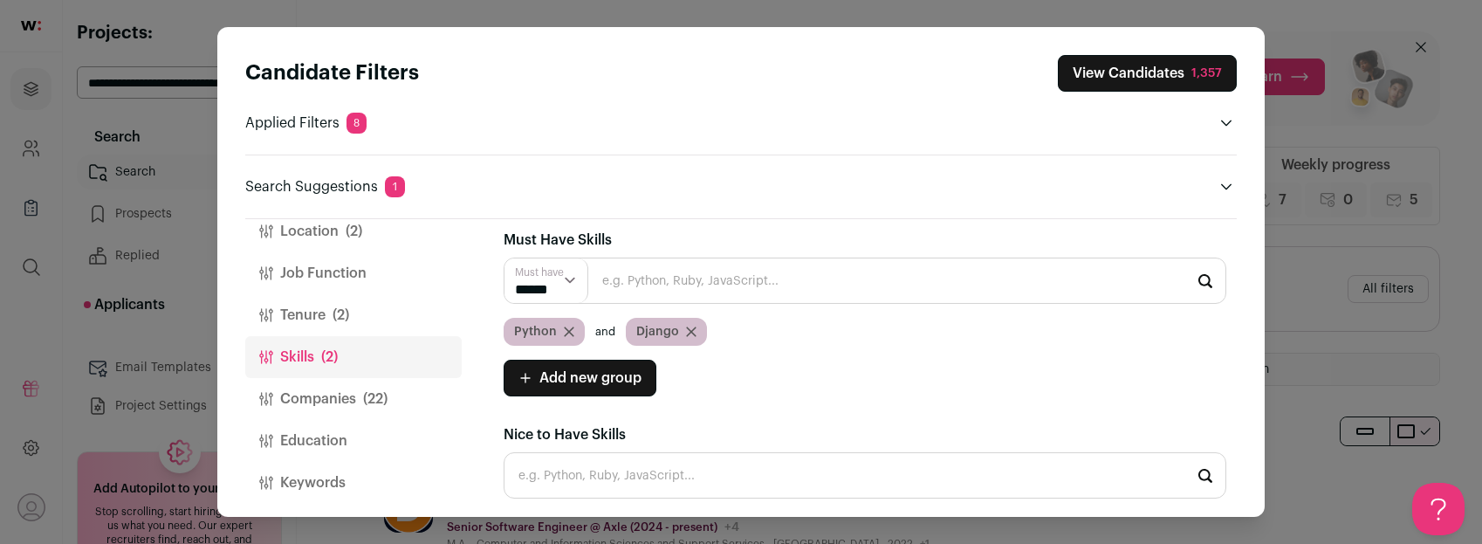
click at [347, 274] on button "Job Function" at bounding box center [353, 273] width 216 height 42
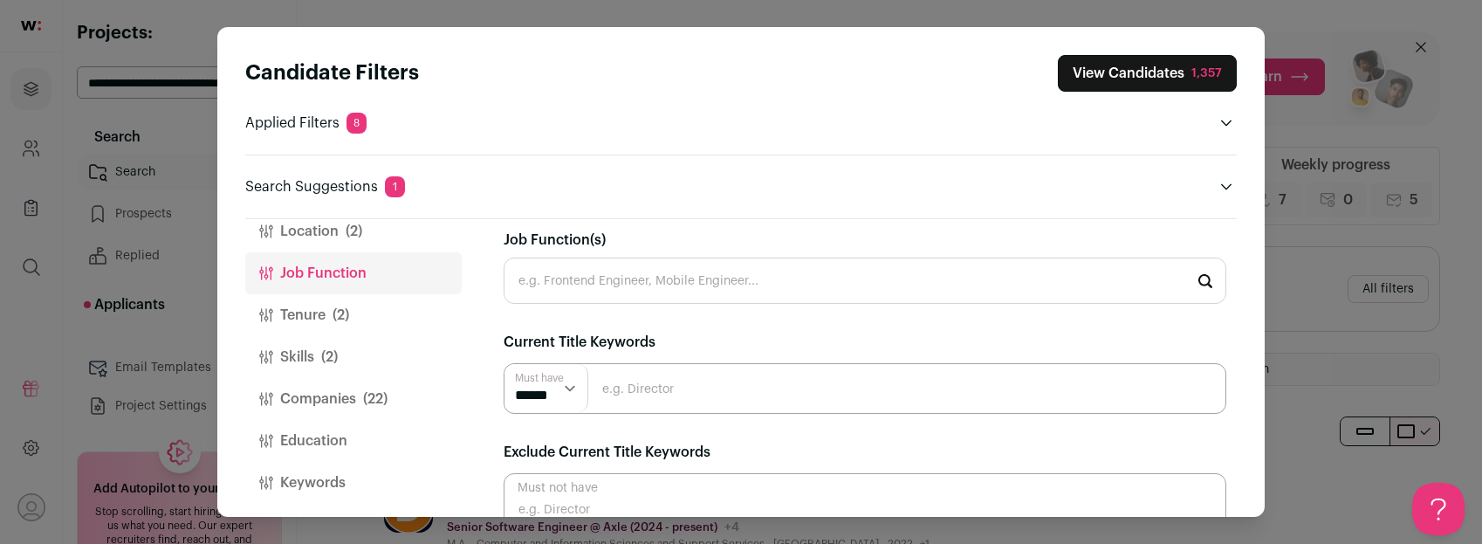
click at [684, 390] on input "Close modal via background" at bounding box center [865, 388] width 723 height 51
type input "Manager"
click at [808, 387] on input "Manager" at bounding box center [865, 388] width 723 height 51
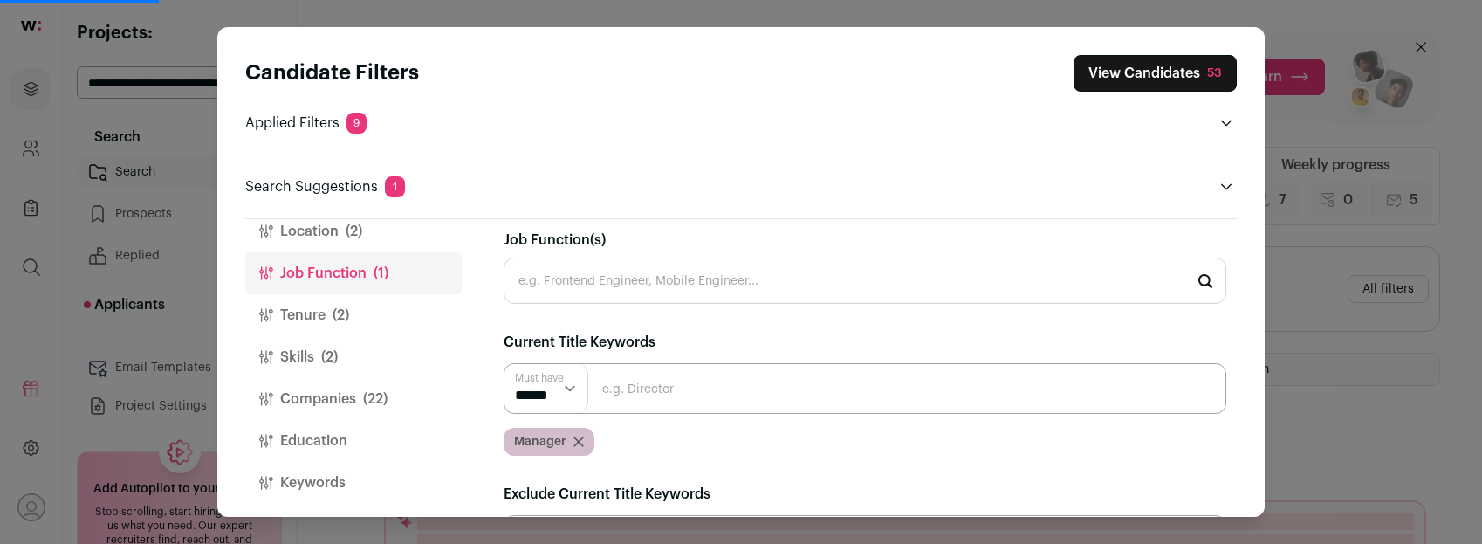
click at [1136, 79] on button "View Candidates 53" at bounding box center [1155, 73] width 163 height 37
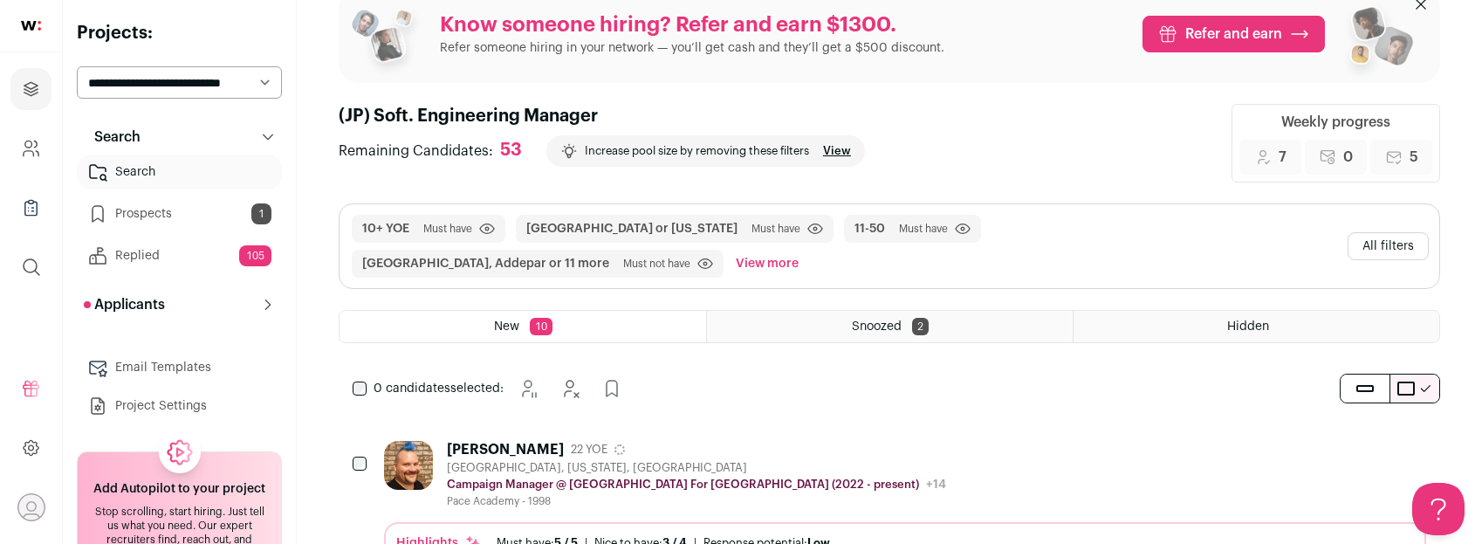
scroll to position [58, 0]
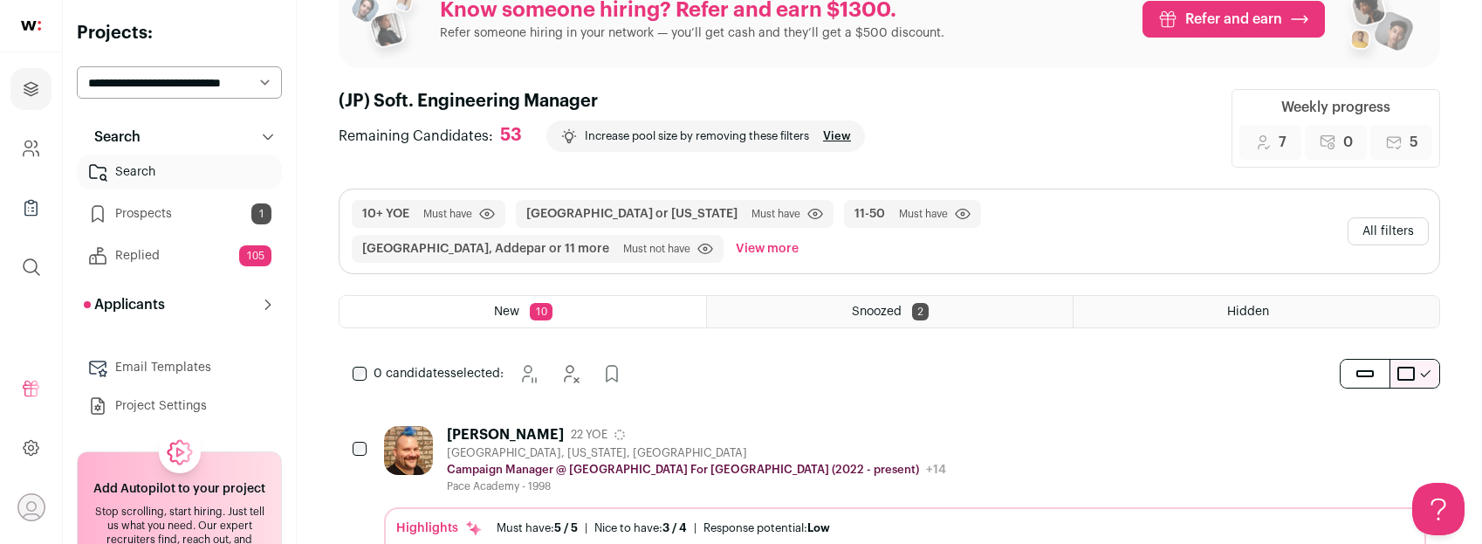
click at [757, 432] on div "Adam Bregenzer 22 YOE" at bounding box center [696, 434] width 499 height 17
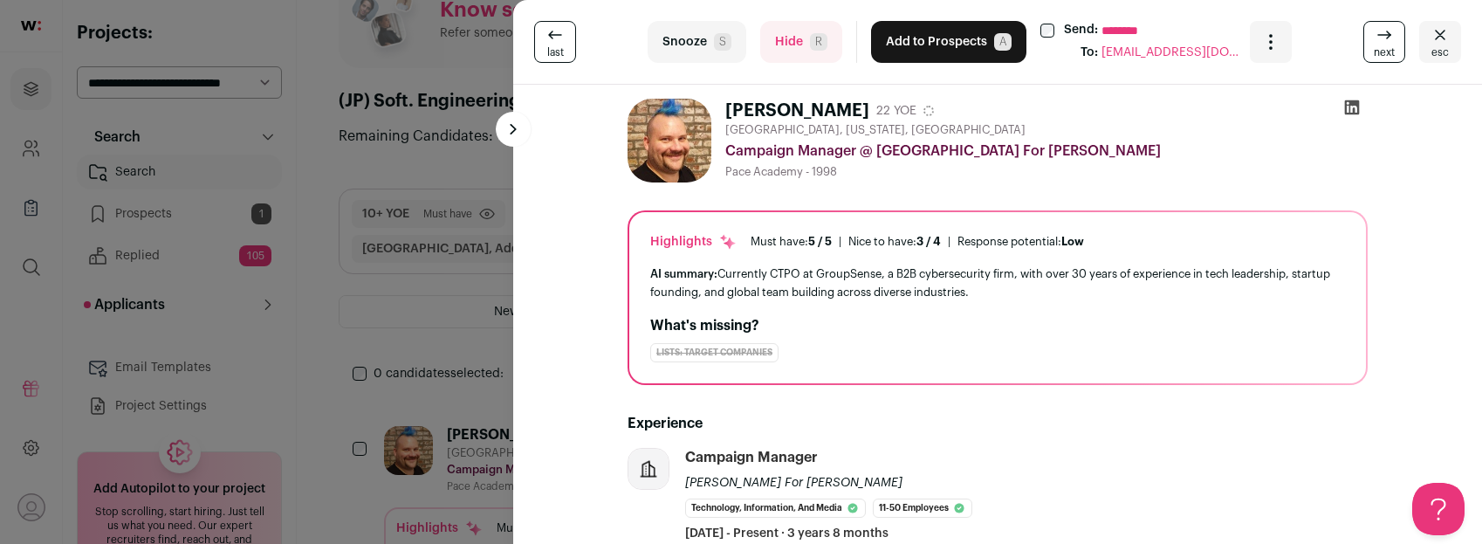
click at [794, 49] on button "Hide R" at bounding box center [801, 42] width 82 height 42
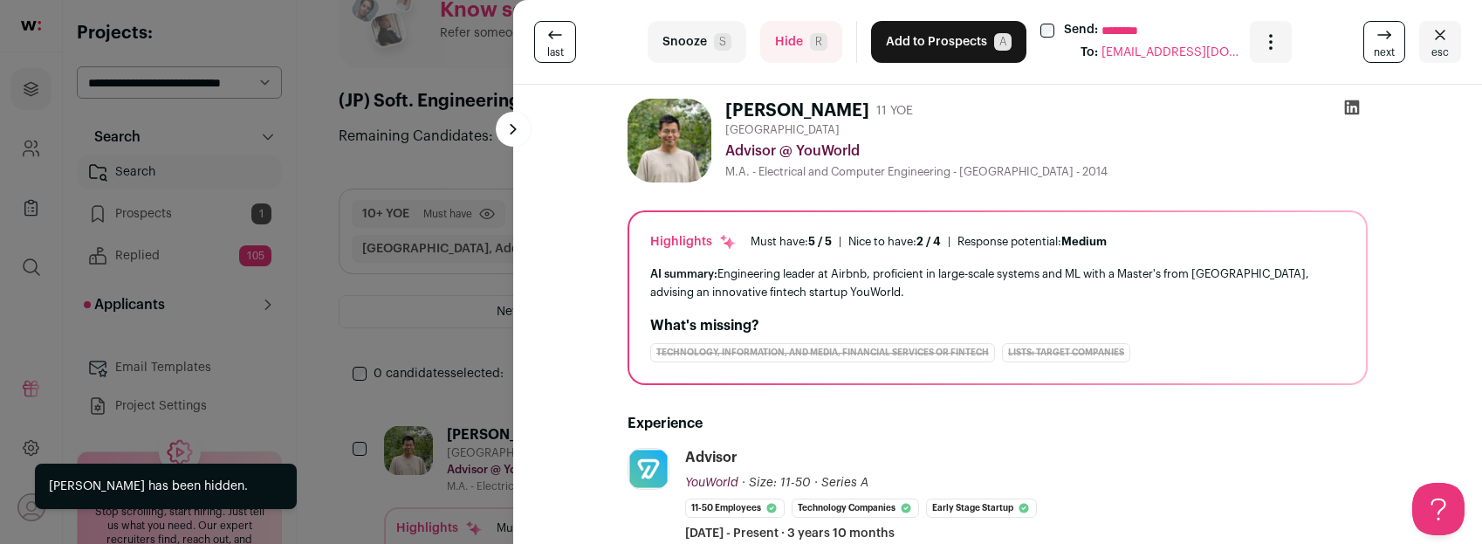
click at [794, 49] on button "Hide R" at bounding box center [801, 42] width 82 height 42
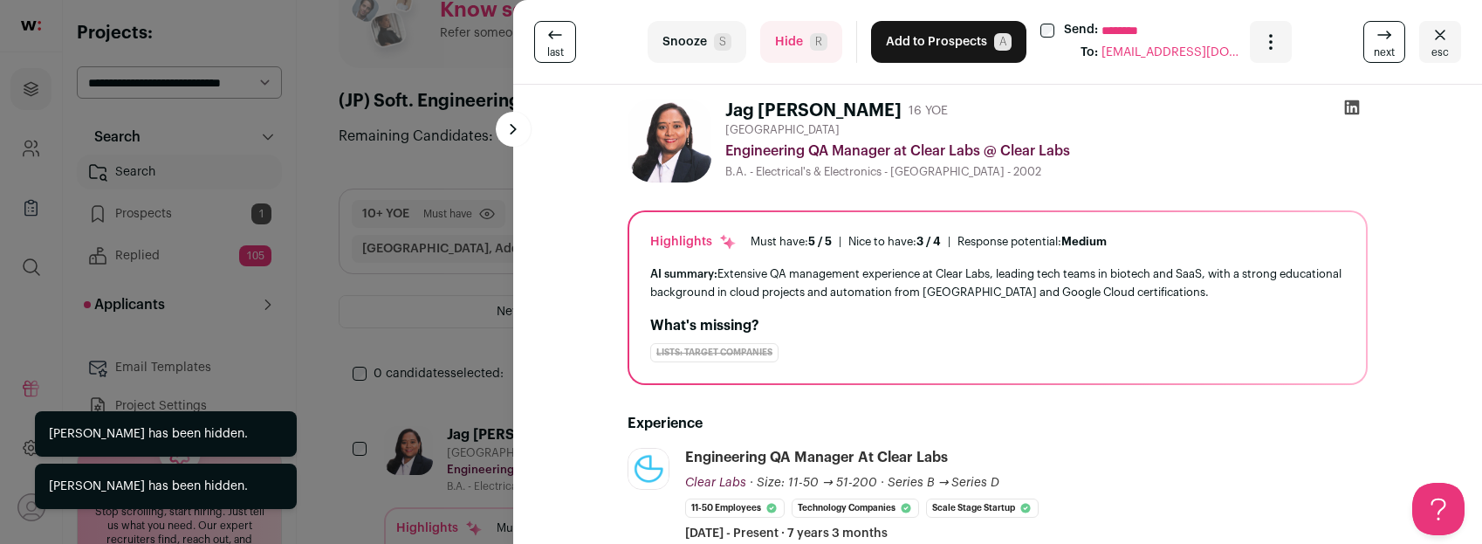
click at [794, 49] on button "Hide R" at bounding box center [801, 42] width 82 height 42
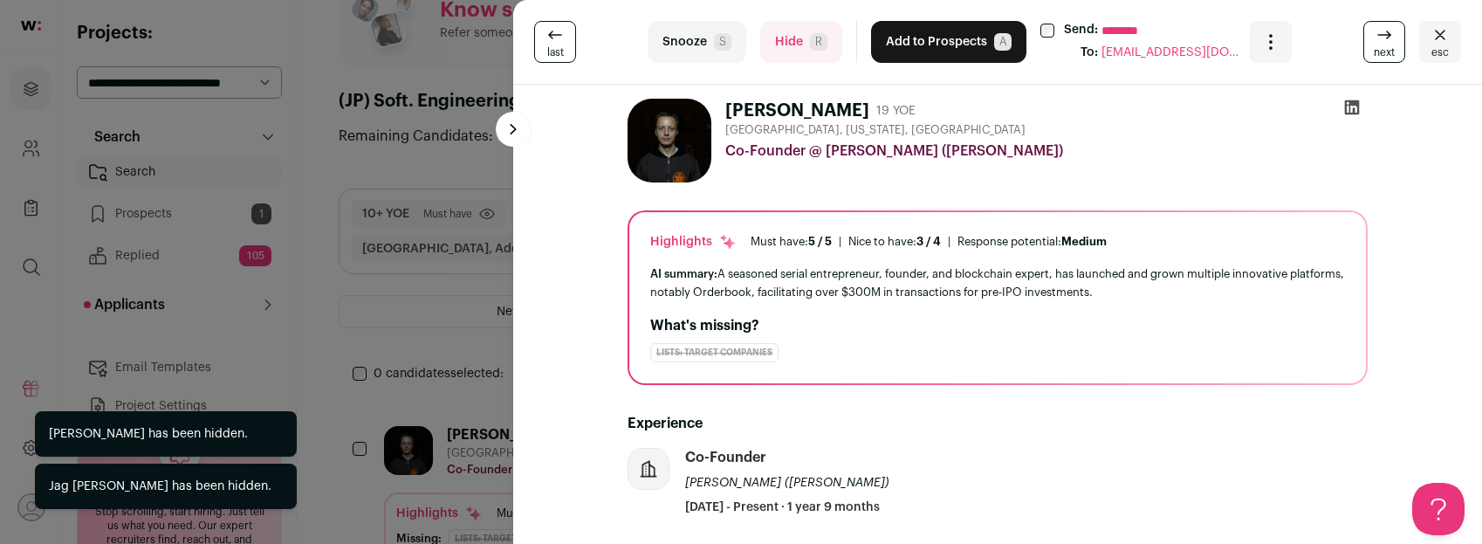
click at [794, 49] on button "Hide R" at bounding box center [801, 42] width 82 height 42
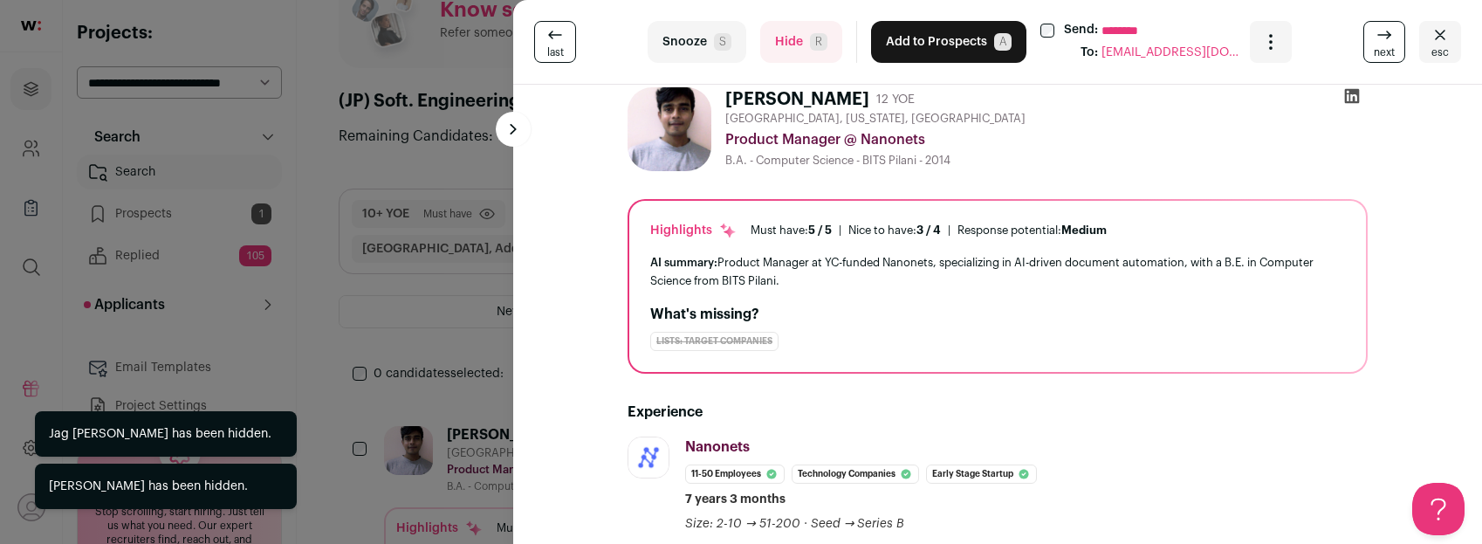
scroll to position [0, 0]
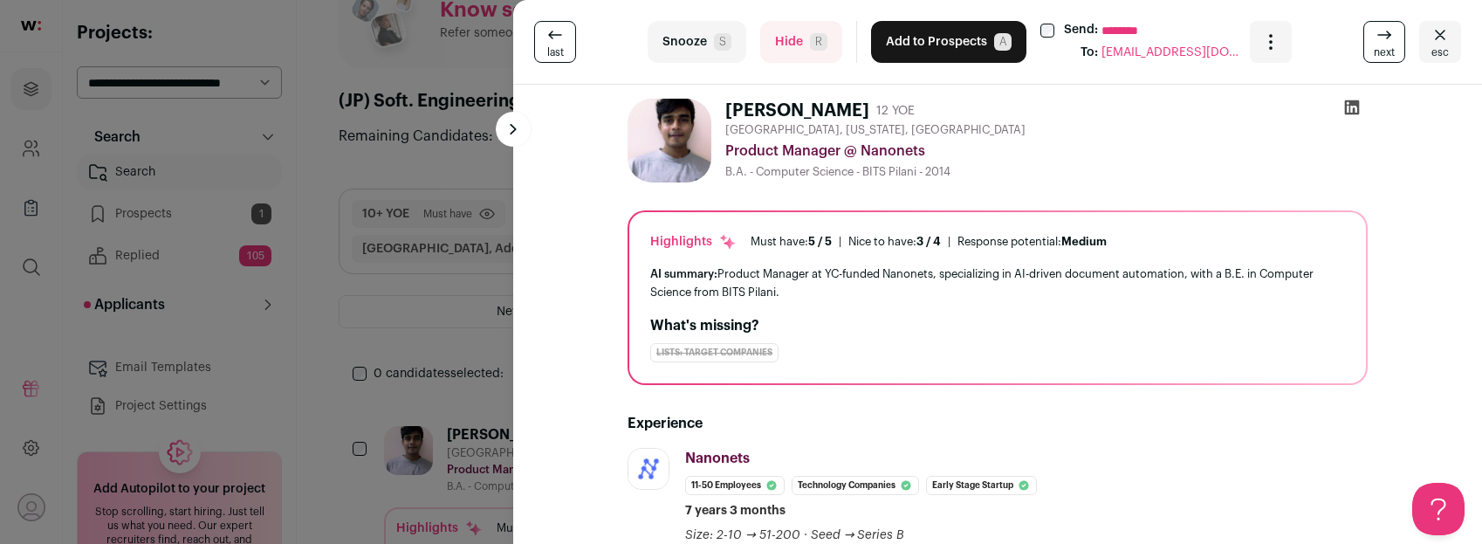
click at [794, 39] on button "Hide R" at bounding box center [801, 42] width 82 height 42
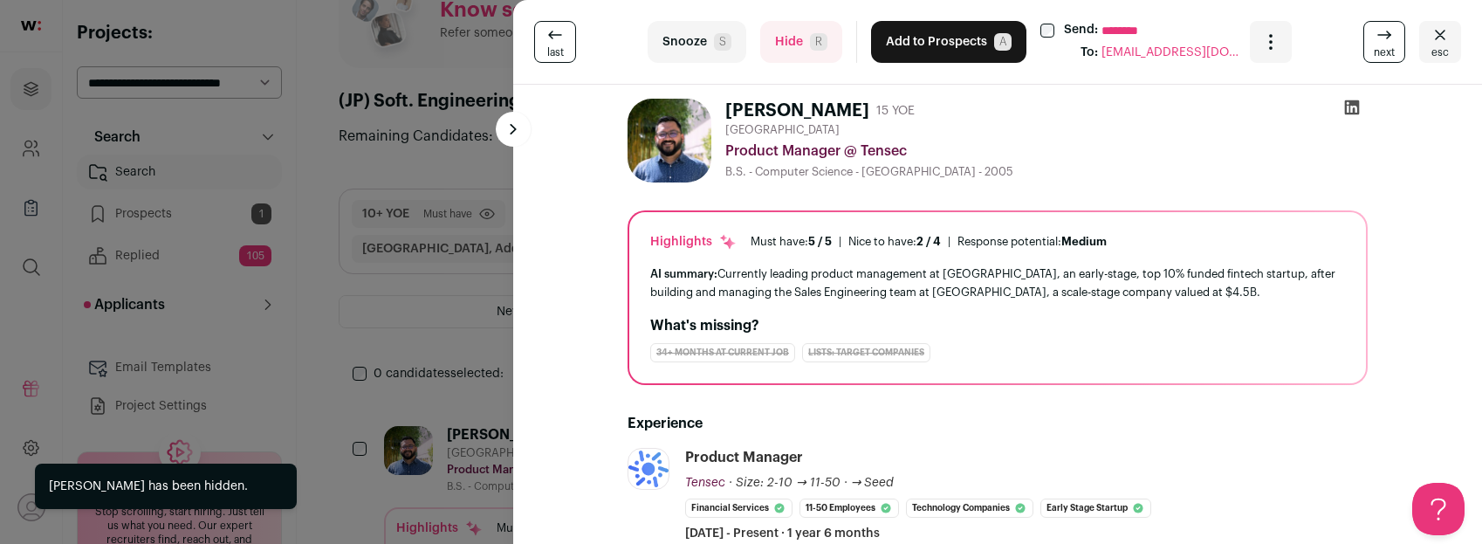
click at [790, 40] on button "Hide R" at bounding box center [801, 42] width 82 height 42
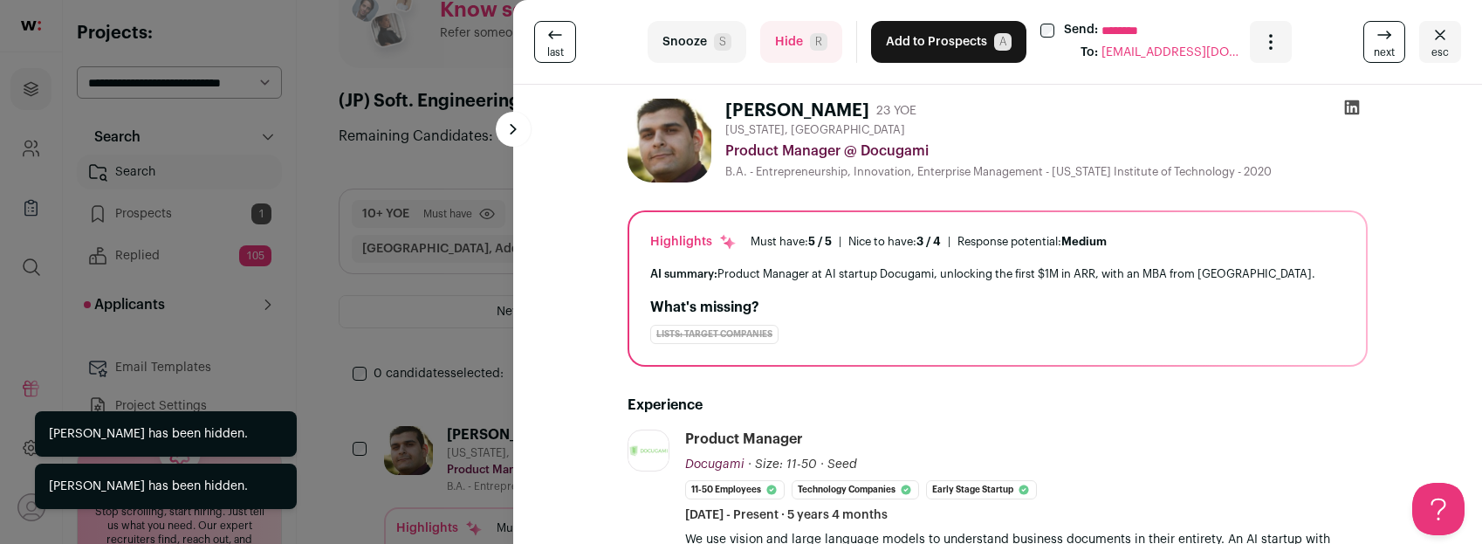
click at [790, 40] on button "Hide R" at bounding box center [801, 42] width 82 height 42
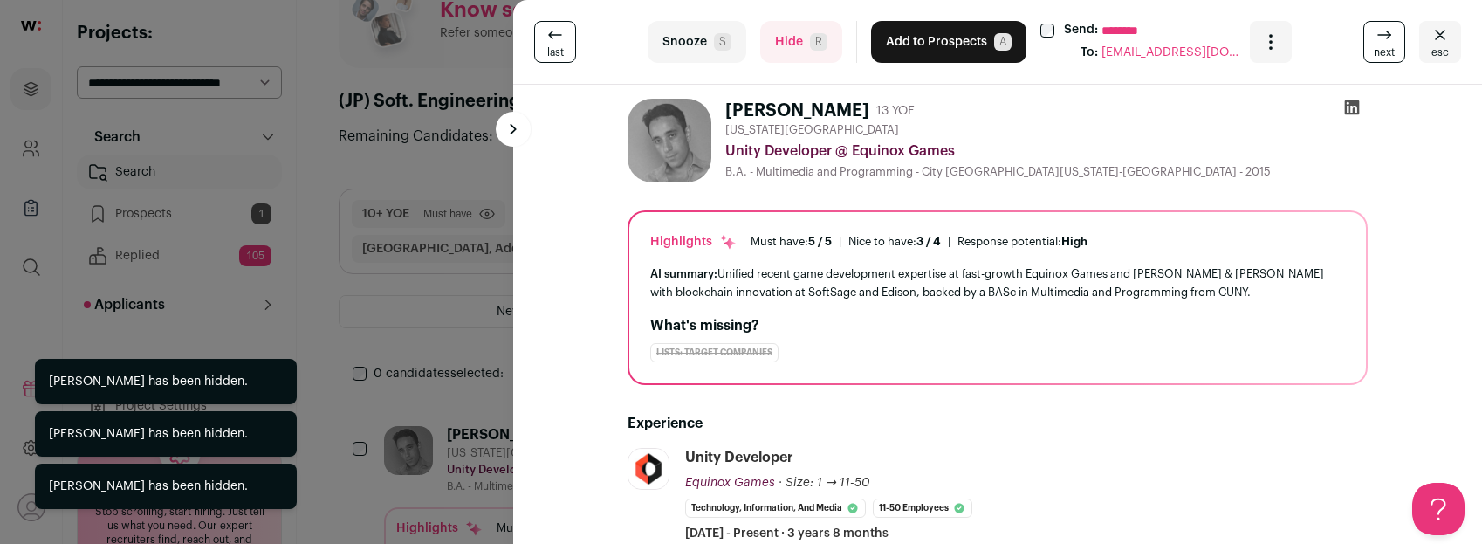
click at [790, 40] on button "Hide R" at bounding box center [801, 42] width 82 height 42
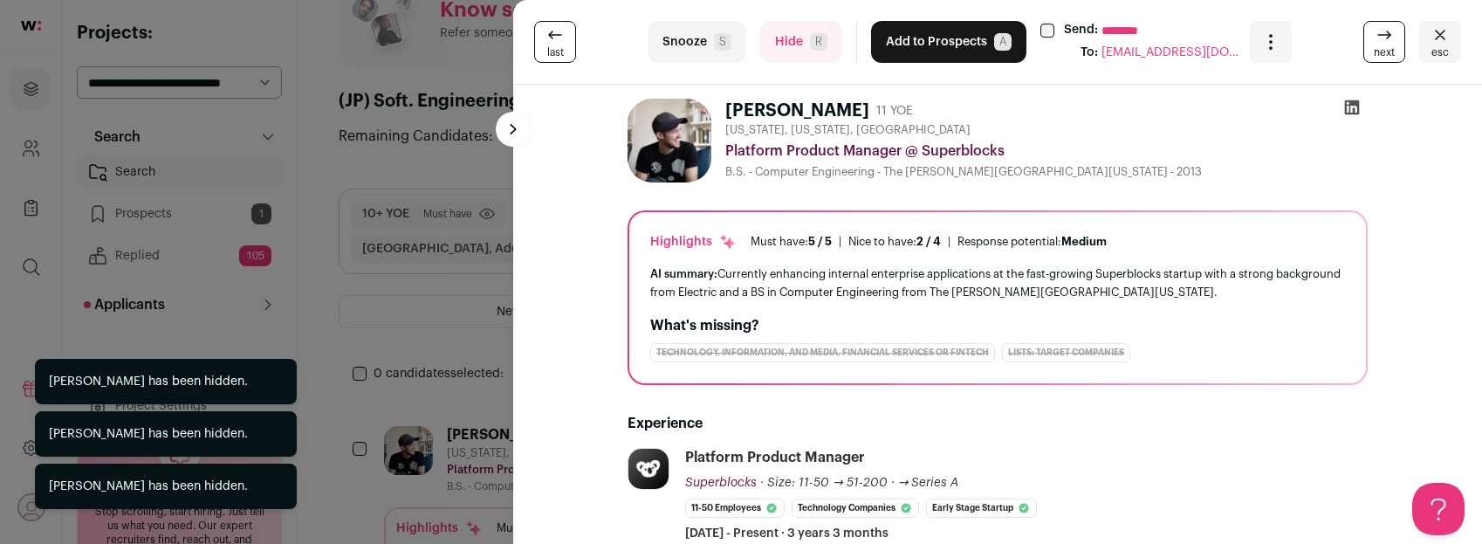
click at [790, 40] on button "Hide R" at bounding box center [801, 42] width 82 height 42
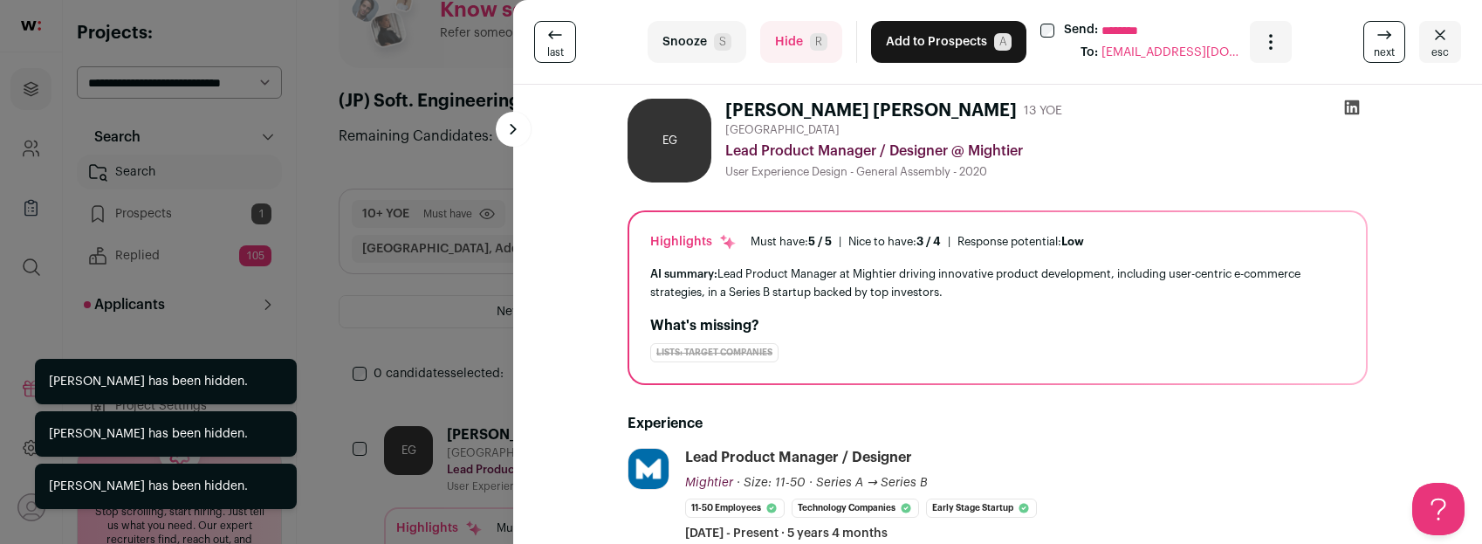
click at [790, 40] on button "Hide R" at bounding box center [801, 42] width 82 height 42
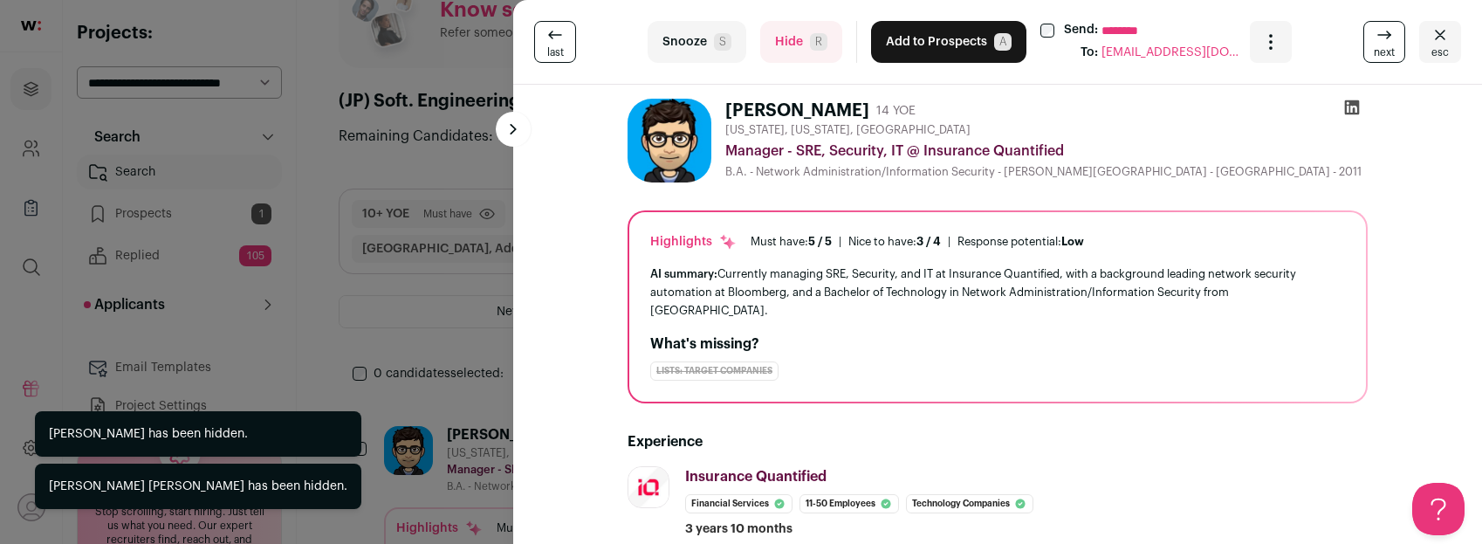
click at [458, 334] on div "last Snooze S Hide R Add to Prospects A Send: ******** To: romanomichaelj@gmail…" at bounding box center [741, 272] width 1482 height 544
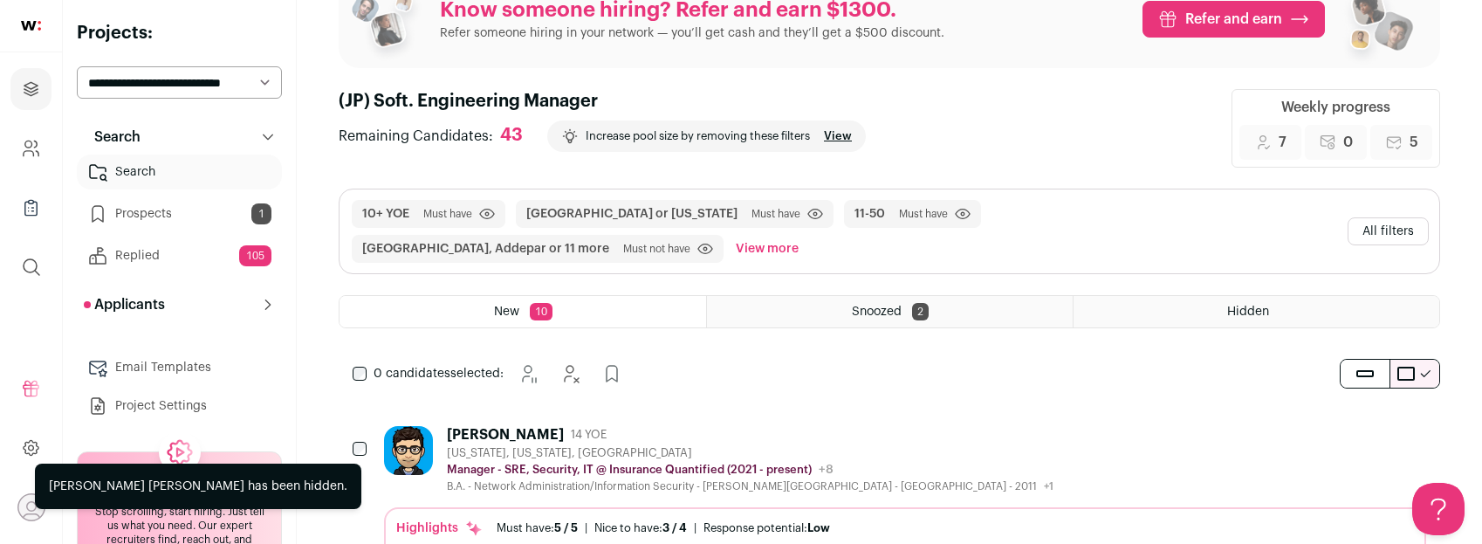
click at [1379, 228] on button "All filters" at bounding box center [1388, 231] width 81 height 28
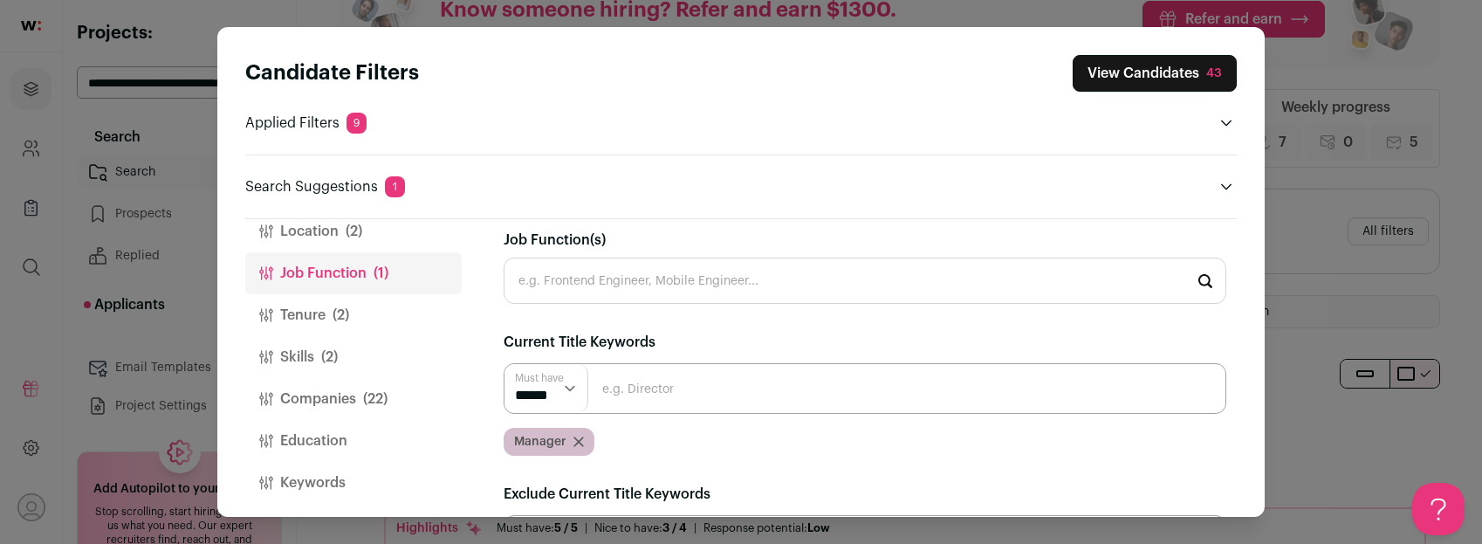
click at [663, 395] on input "Close modal via background" at bounding box center [865, 388] width 723 height 51
type input "Engineering Lead"
click at [762, 381] on input "Engineering Lead" at bounding box center [865, 388] width 723 height 51
click at [579, 439] on icon "Close modal via background" at bounding box center [579, 441] width 10 height 10
click at [681, 385] on input "Close modal via background" at bounding box center [865, 388] width 723 height 51
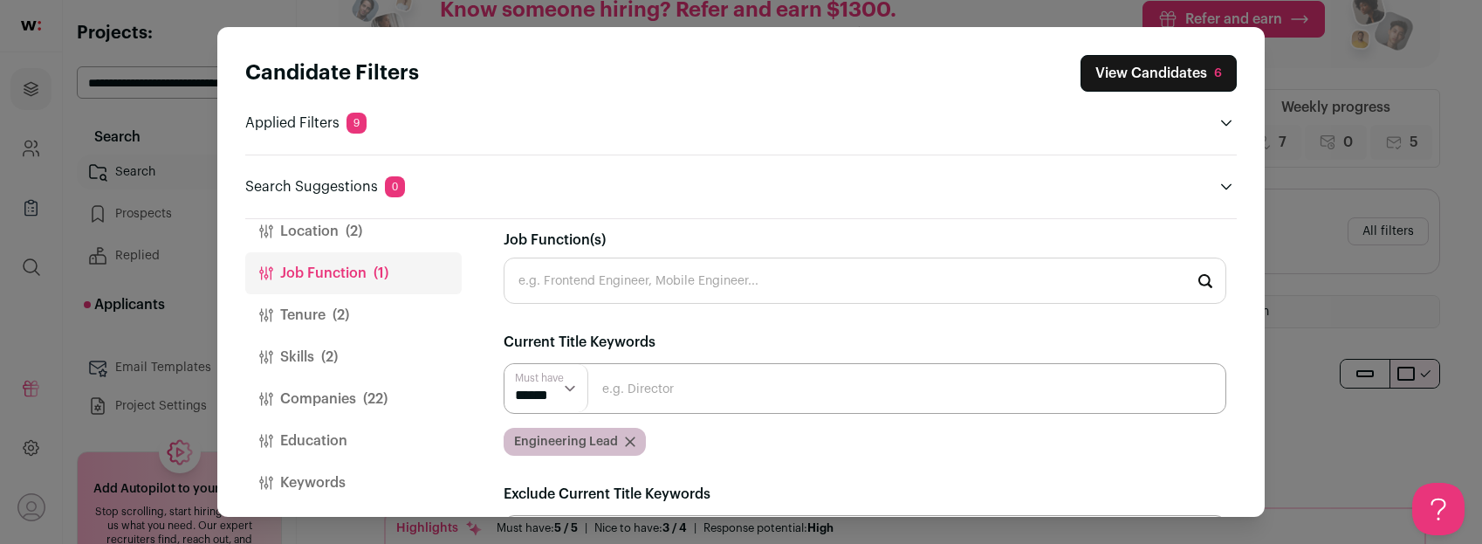
type input "Tech Lead Manager"
click at [767, 383] on input "Tech Lead Manager" at bounding box center [865, 388] width 723 height 51
click at [574, 388] on select "****** ******" at bounding box center [547, 388] width 84 height 48
click at [691, 388] on input "Close modal via background" at bounding box center [865, 388] width 723 height 51
type input "Tech Lead"
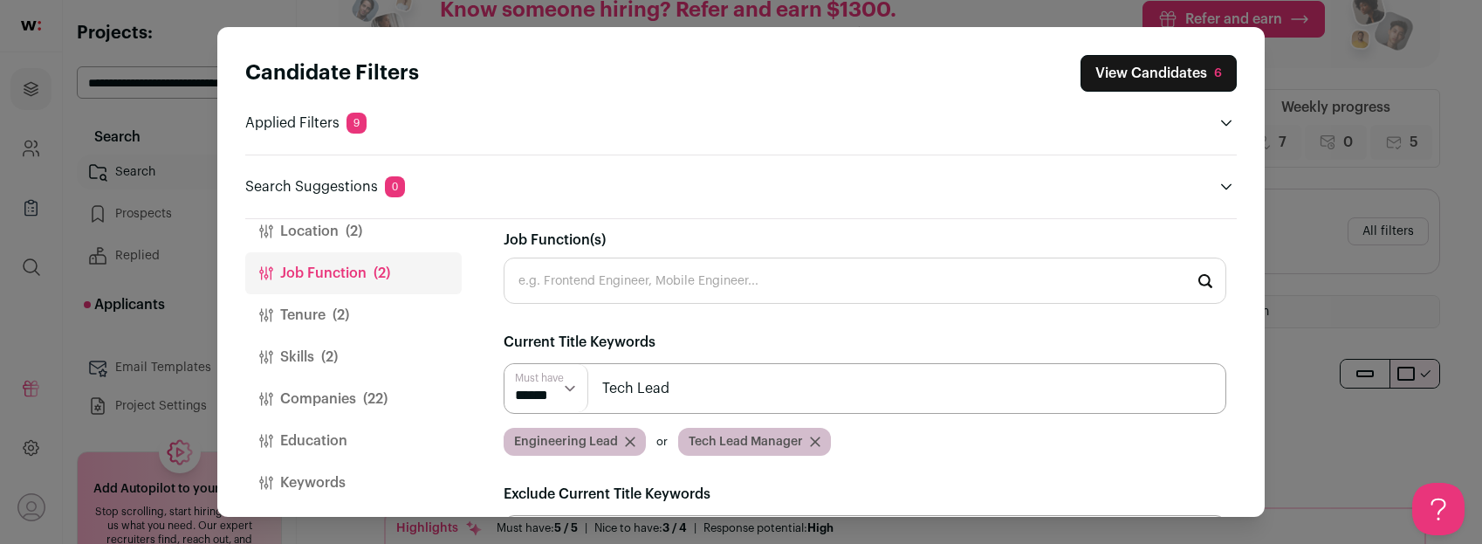
click at [723, 382] on input "Tech Lead" at bounding box center [865, 388] width 723 height 51
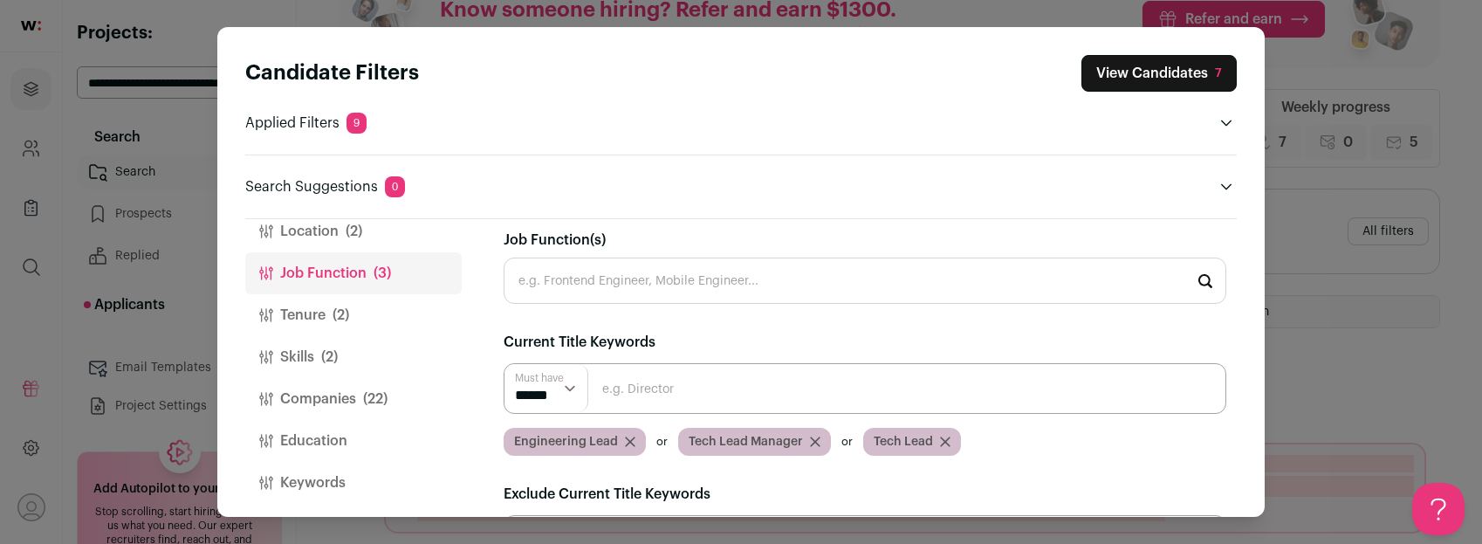
click at [731, 386] on input "Close modal via background" at bounding box center [865, 388] width 723 height 51
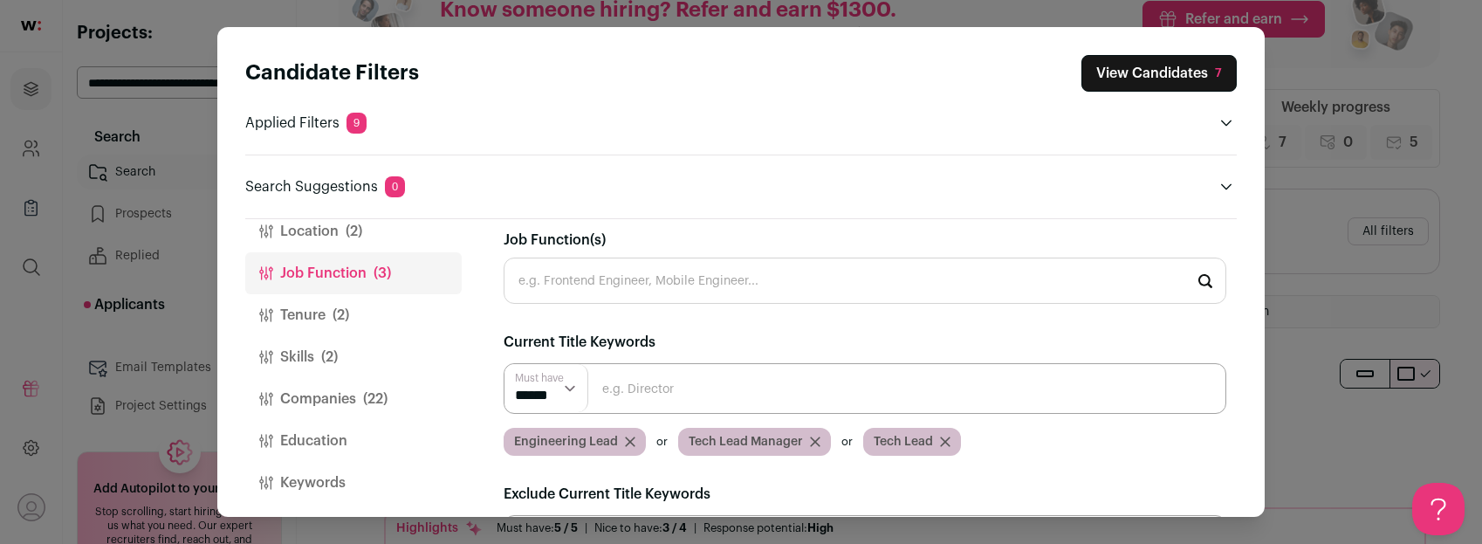
click at [677, 395] on input "Close modal via background" at bounding box center [865, 388] width 723 height 51
type input "Manager"
click at [690, 391] on input "Manager" at bounding box center [865, 388] width 723 height 51
click at [684, 388] on input "Close modal via background" at bounding box center [865, 388] width 723 height 51
type input "Director"
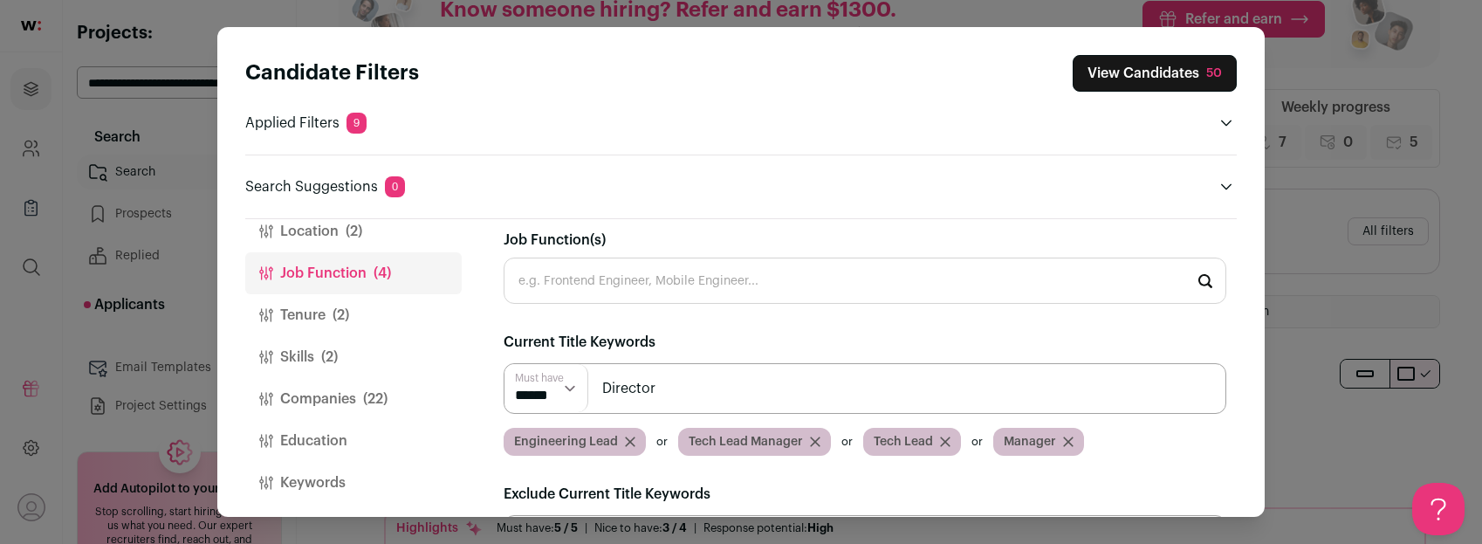
click at [771, 394] on input "Director" at bounding box center [865, 388] width 723 height 51
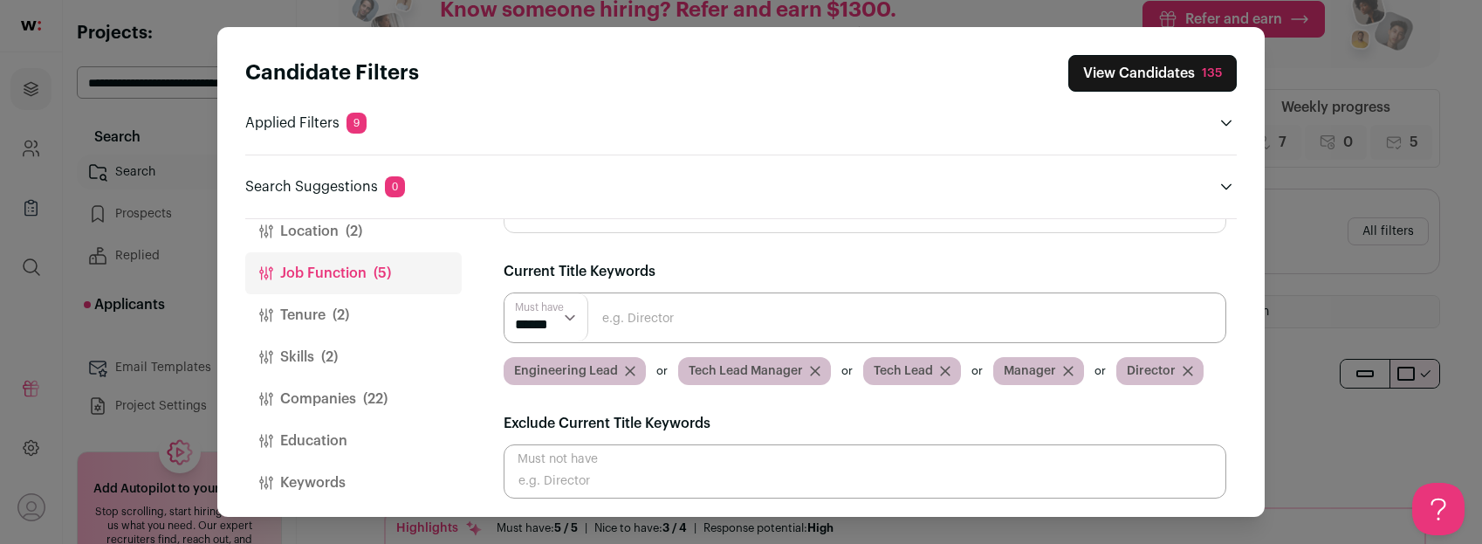
click at [1138, 79] on button "View Candidates 135" at bounding box center [1153, 73] width 168 height 37
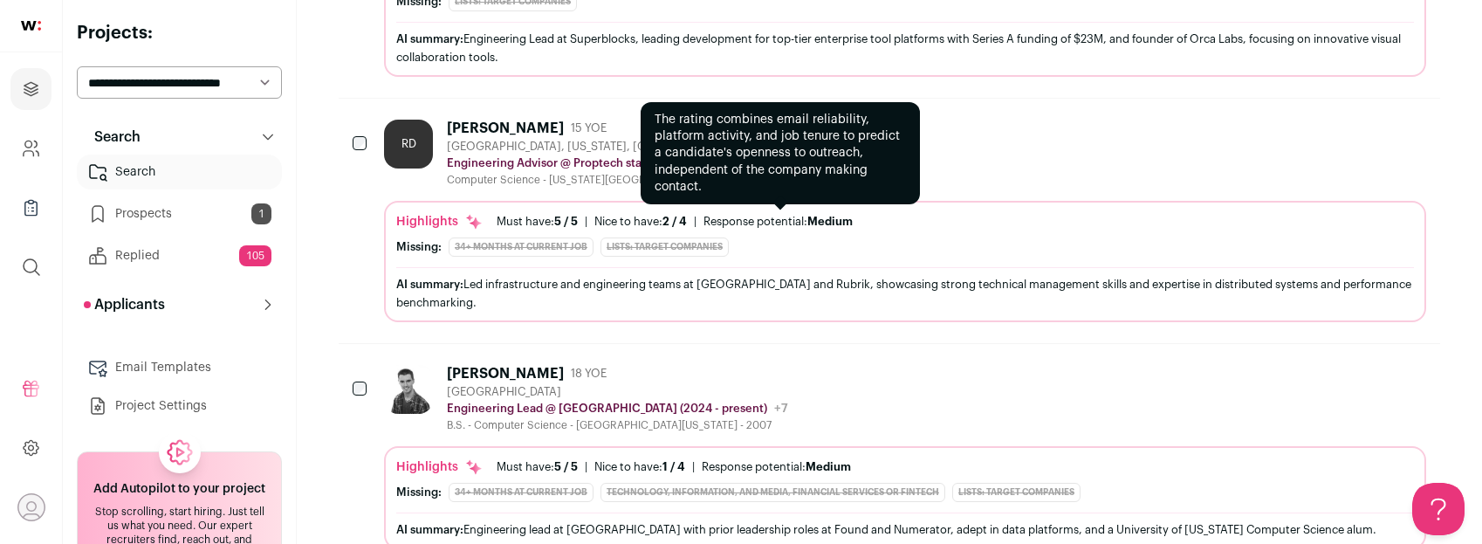
scroll to position [856, 0]
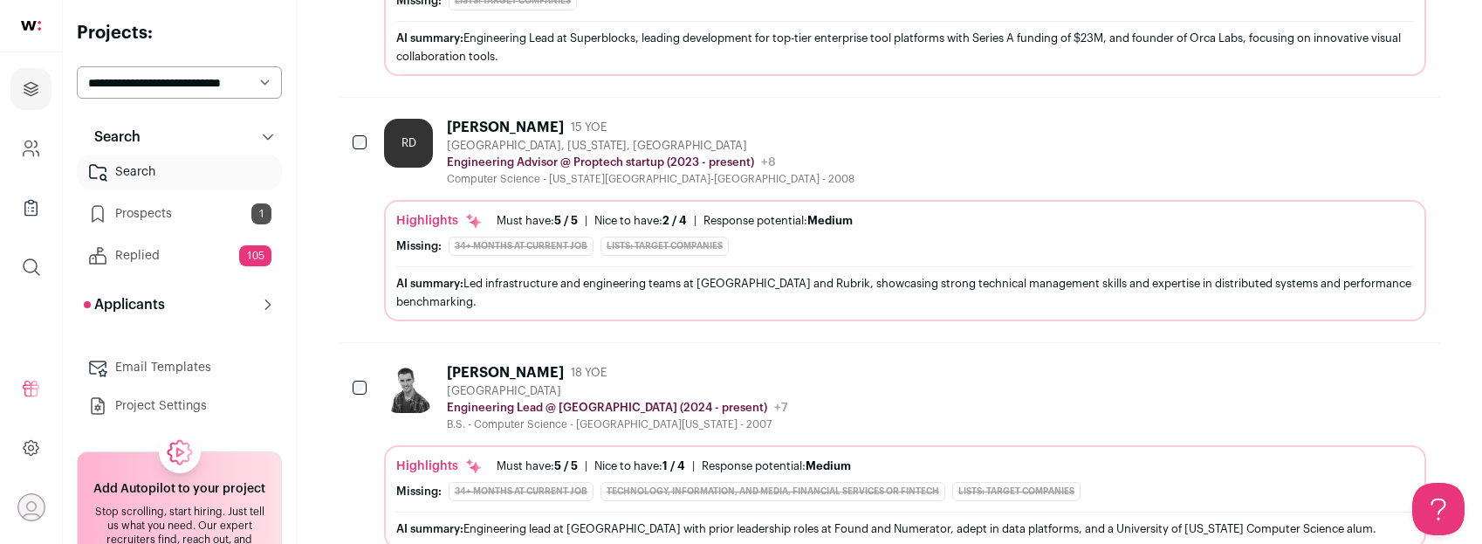
click at [779, 390] on div "[PERSON_NAME] 18 YOE [GEOGRAPHIC_DATA] Engineering Lead @ [GEOGRAPHIC_DATA] (20…" at bounding box center [905, 397] width 1042 height 67
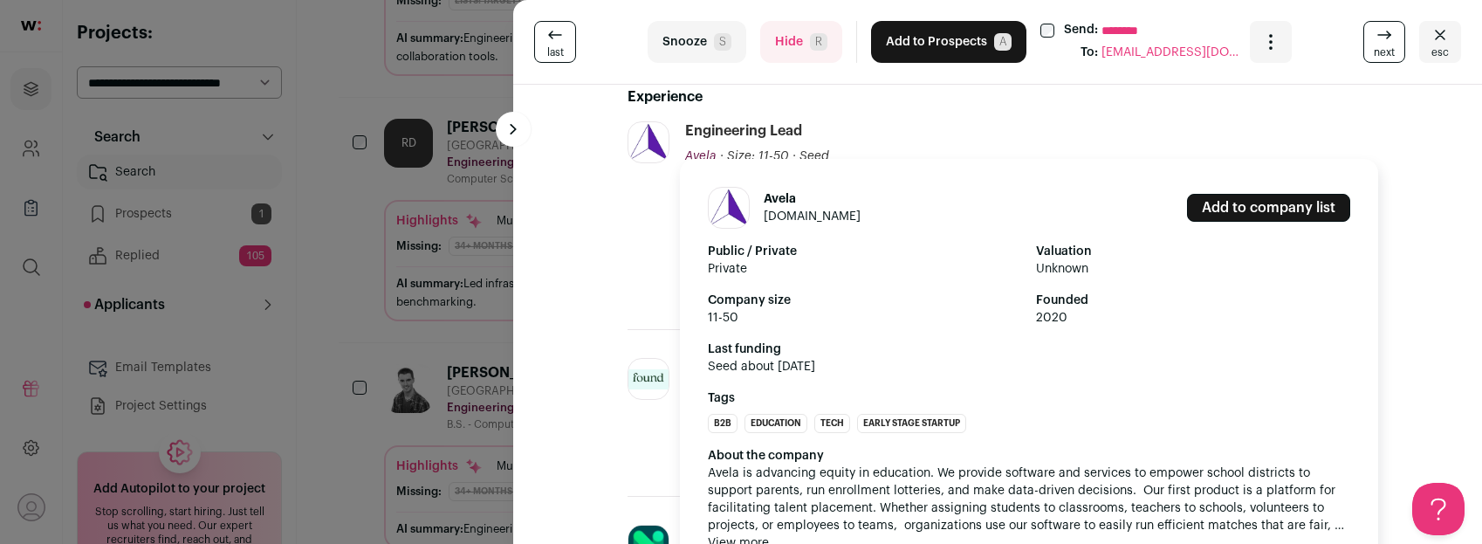
scroll to position [326, 0]
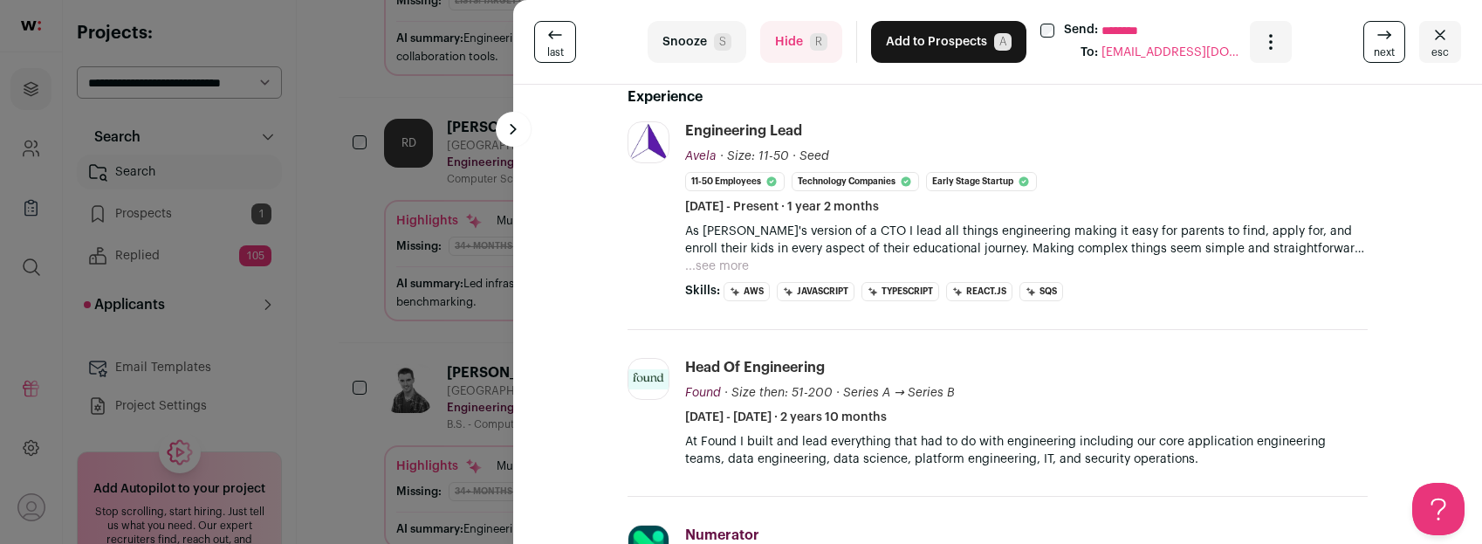
click at [1453, 52] on button "esc" at bounding box center [1440, 42] width 42 height 42
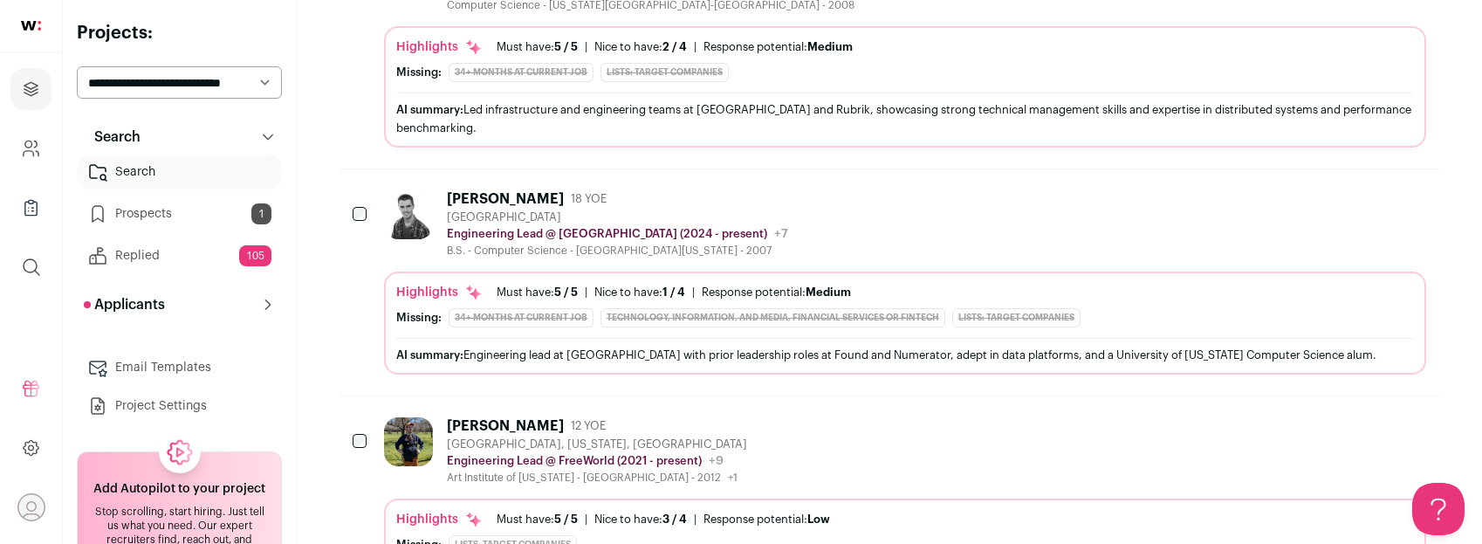
scroll to position [1111, 0]
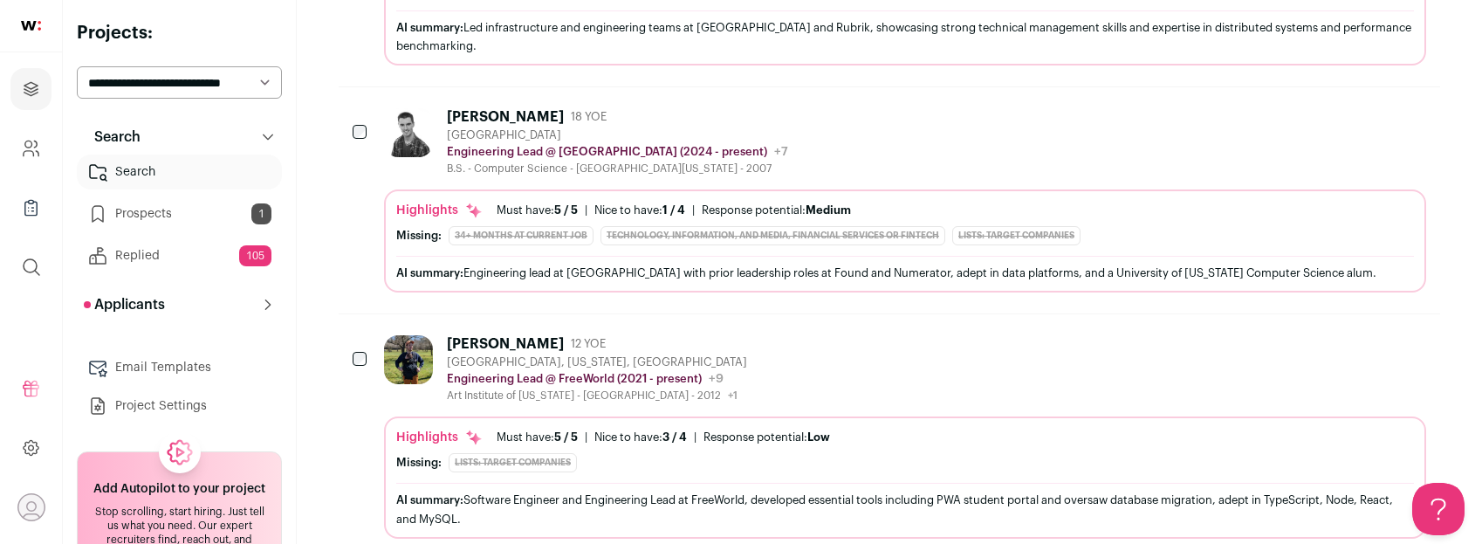
click at [802, 347] on div "Jonathan Patton 12 YOE Brooklyn, New York, United States Engineering Lead @ Fre…" at bounding box center [905, 368] width 1042 height 67
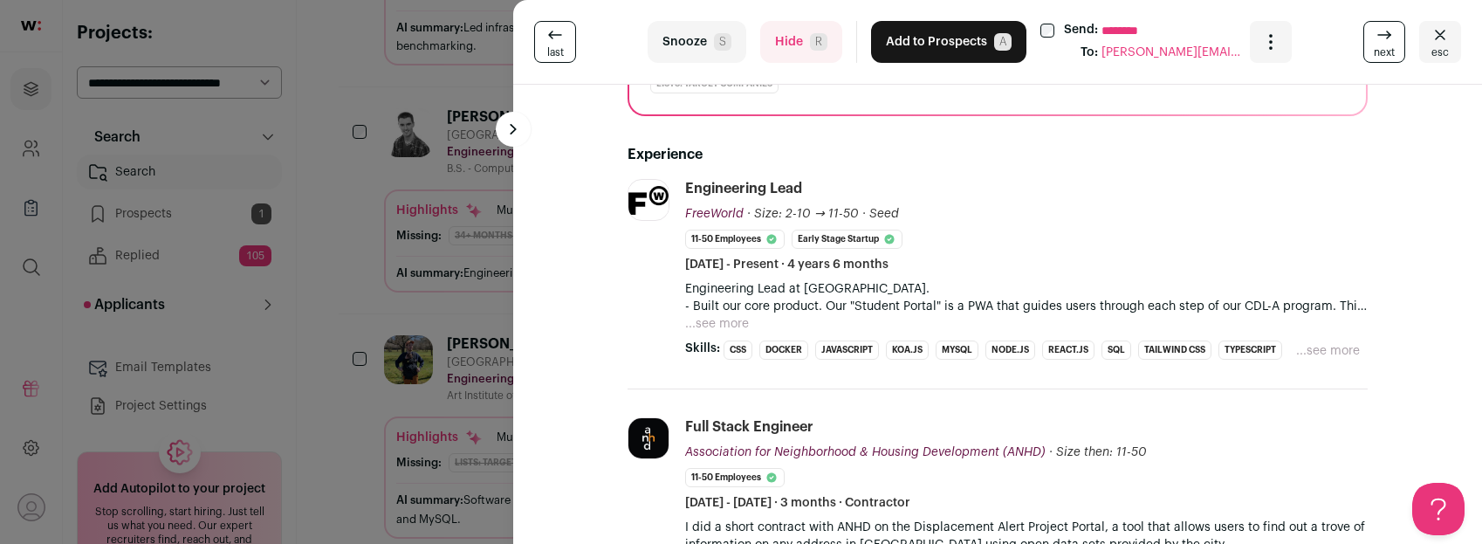
scroll to position [271, 0]
click at [785, 43] on button "Hide R" at bounding box center [801, 42] width 82 height 42
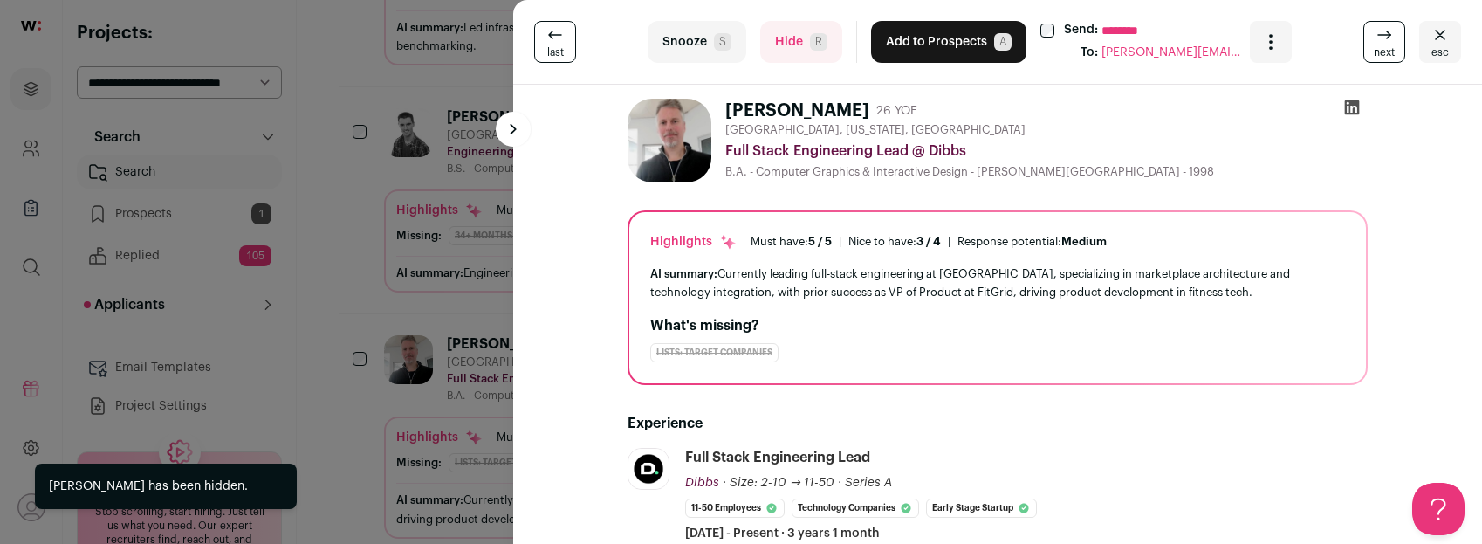
click at [483, 315] on div "last Snooze S Hide R Add to Prospects A Send: ******** To: [PERSON_NAME][EMAIL_…" at bounding box center [741, 272] width 1482 height 544
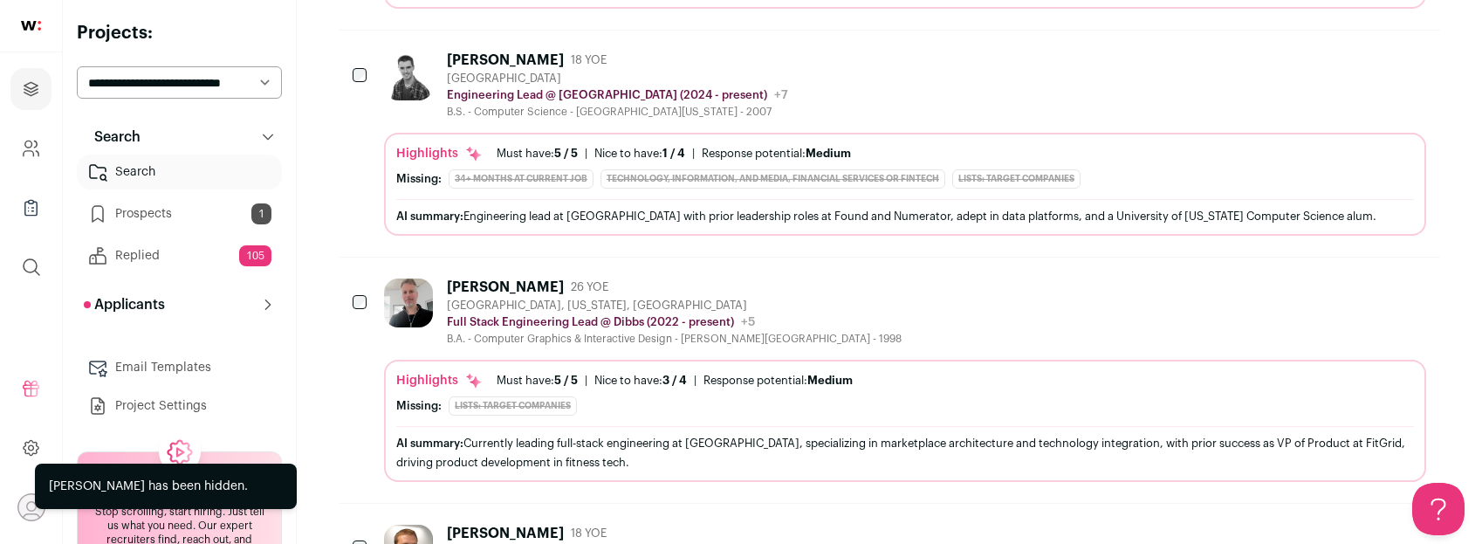
scroll to position [1191, 0]
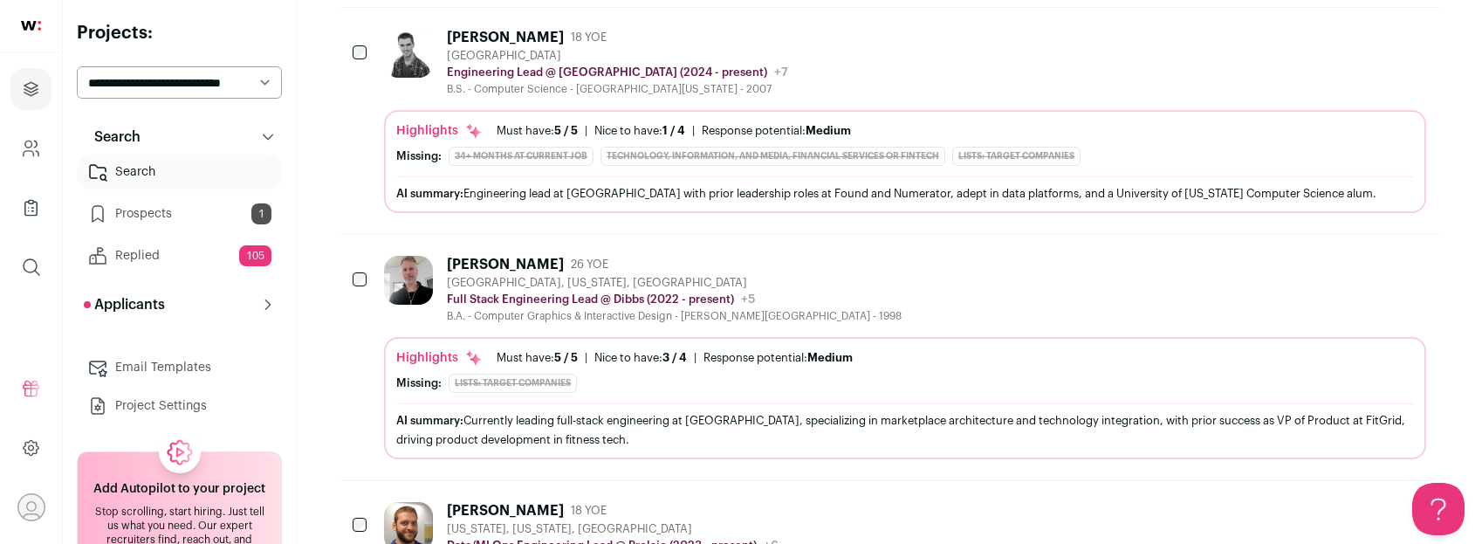
click at [819, 286] on div "Erik Elverskog 26 YOE Brooklyn, New York, United States Full Stack Engineering …" at bounding box center [905, 289] width 1042 height 67
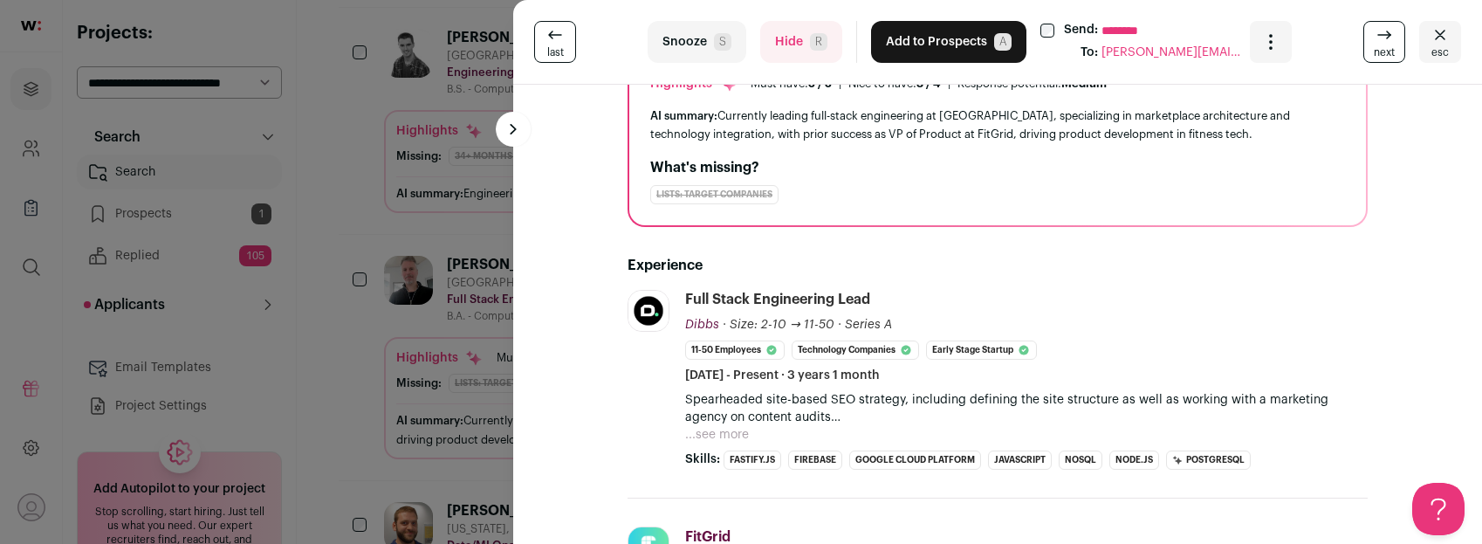
scroll to position [157, 0]
click at [718, 432] on button "...see more" at bounding box center [717, 435] width 64 height 17
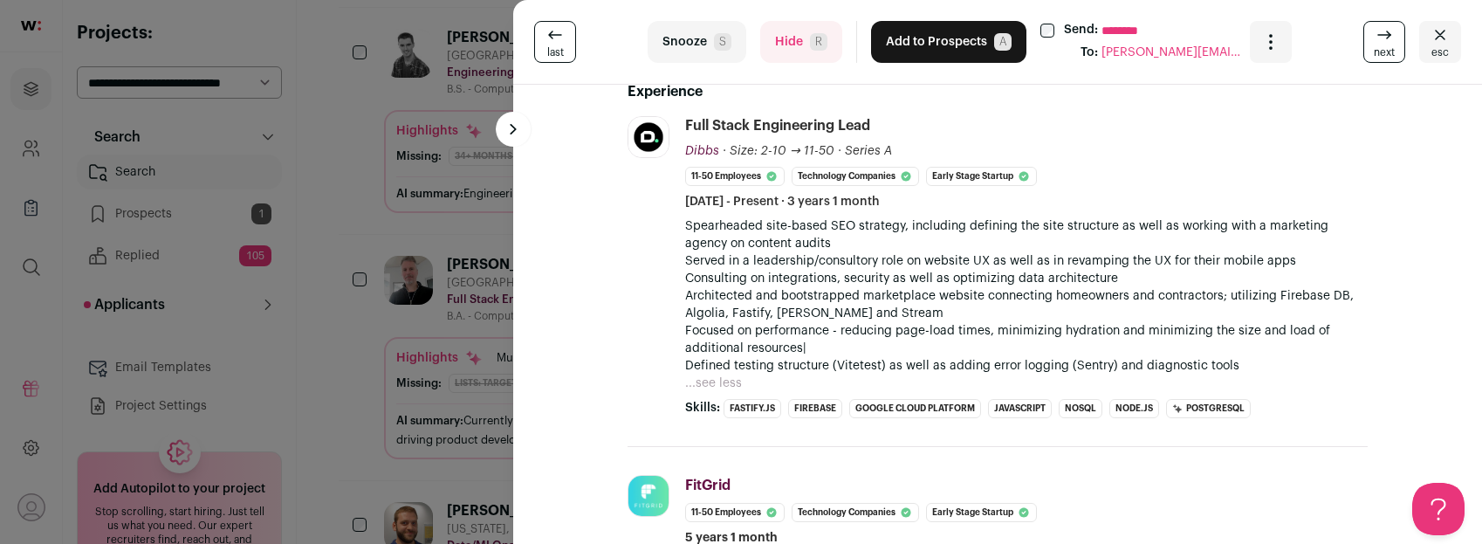
scroll to position [244, 0]
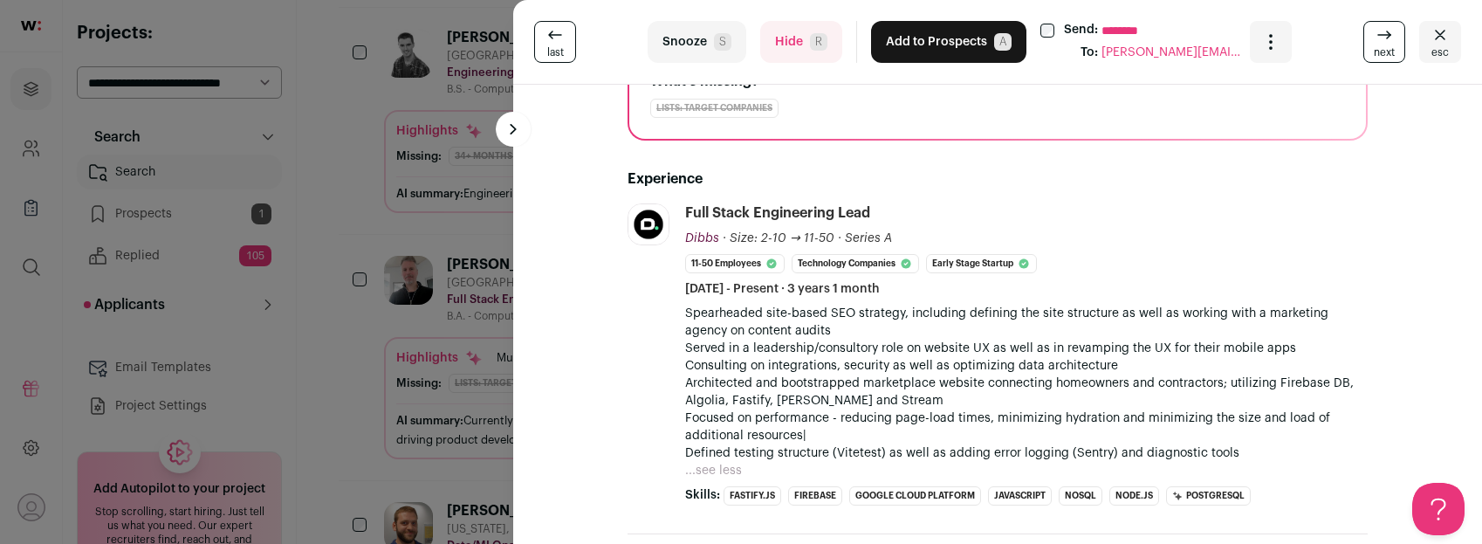
click at [470, 232] on div "last Snooze S Hide R Add to Prospects A Send: ******** To: erik@elverskog.com A…" at bounding box center [741, 272] width 1482 height 544
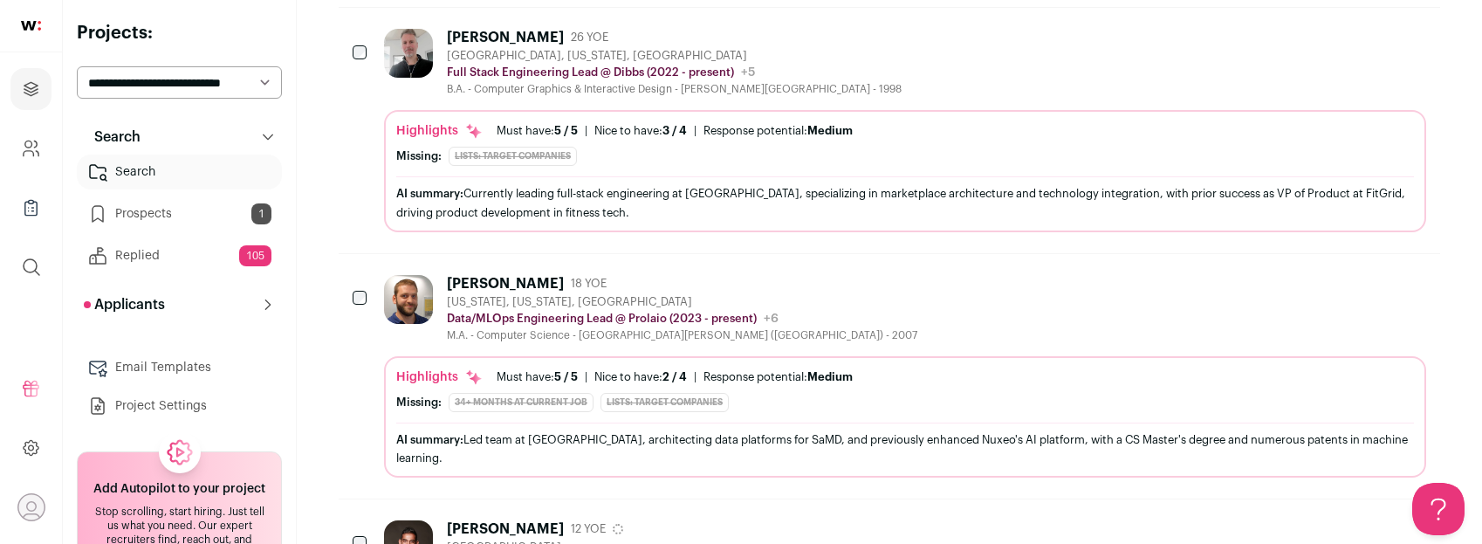
scroll to position [1419, 0]
click at [817, 277] on div "Vladimir Pasquier 18 YOE New York, New York, United States Data/MLOps Engineeri…" at bounding box center [905, 306] width 1042 height 67
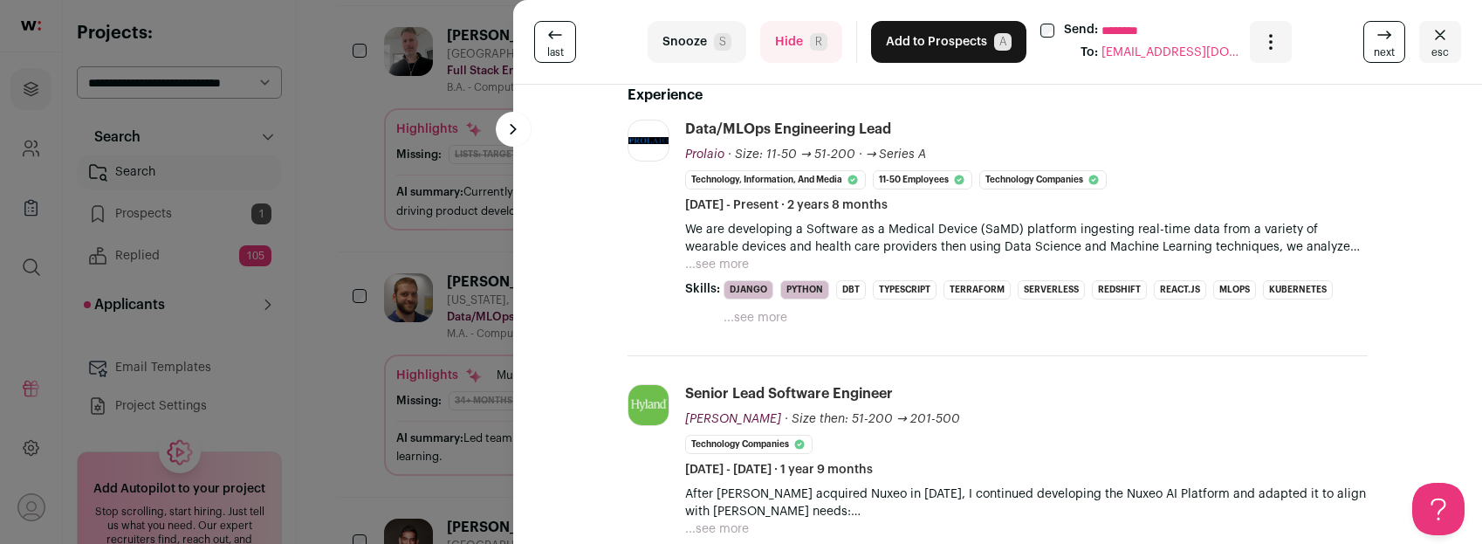
scroll to position [326, 0]
click at [725, 263] on button "...see more" at bounding box center [717, 266] width 64 height 17
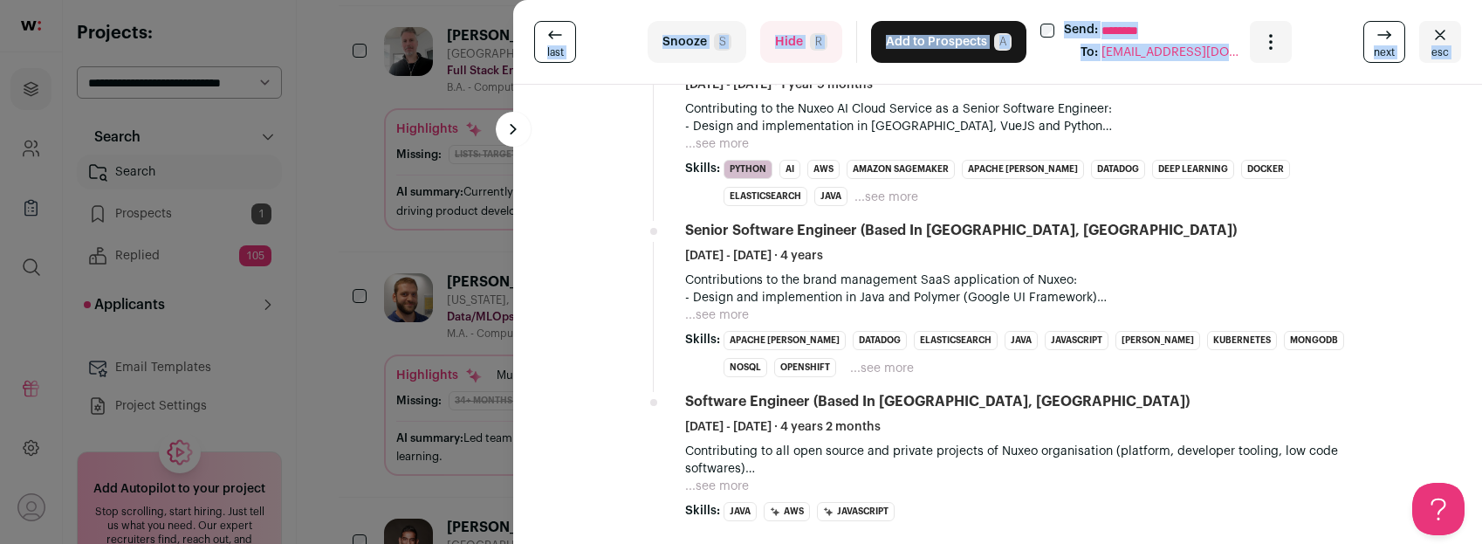
scroll to position [1805, 0]
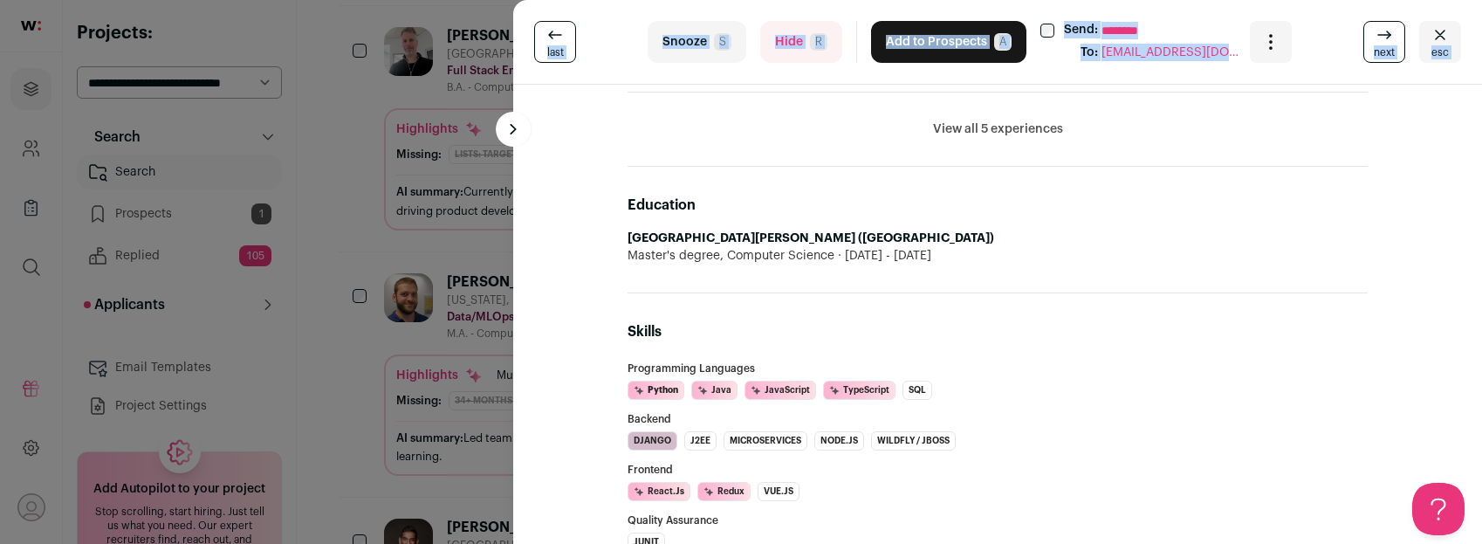
drag, startPoint x: 726, startPoint y: 109, endPoint x: 1069, endPoint y: 124, distance: 343.4
click at [1034, 120] on button "View all 5 experiences" at bounding box center [998, 128] width 130 height 17
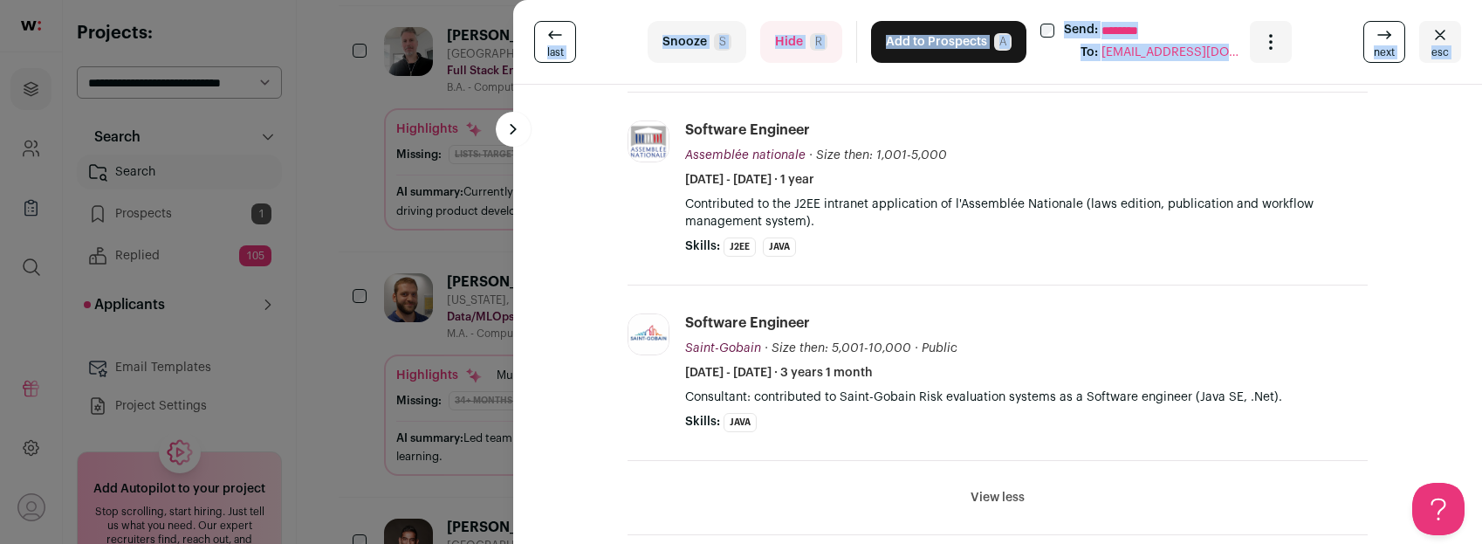
copy div "Vladimir Pasquier 18 YOE New York, New York, United States Data/MLOps Engineeri…"
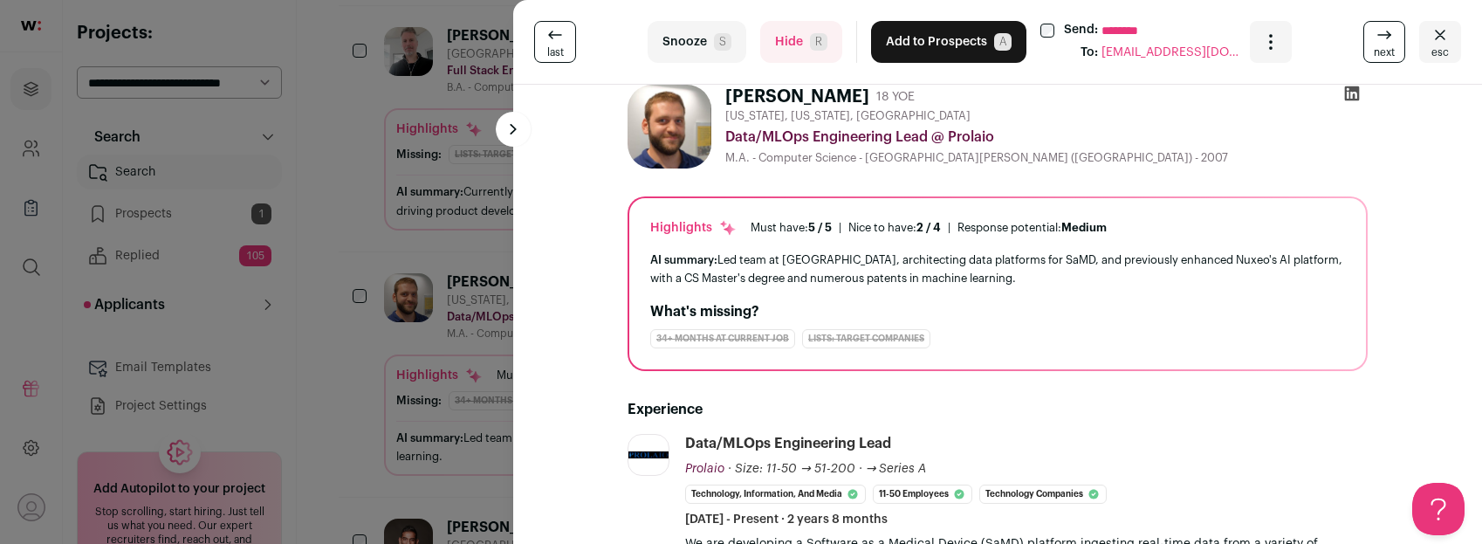
scroll to position [0, 0]
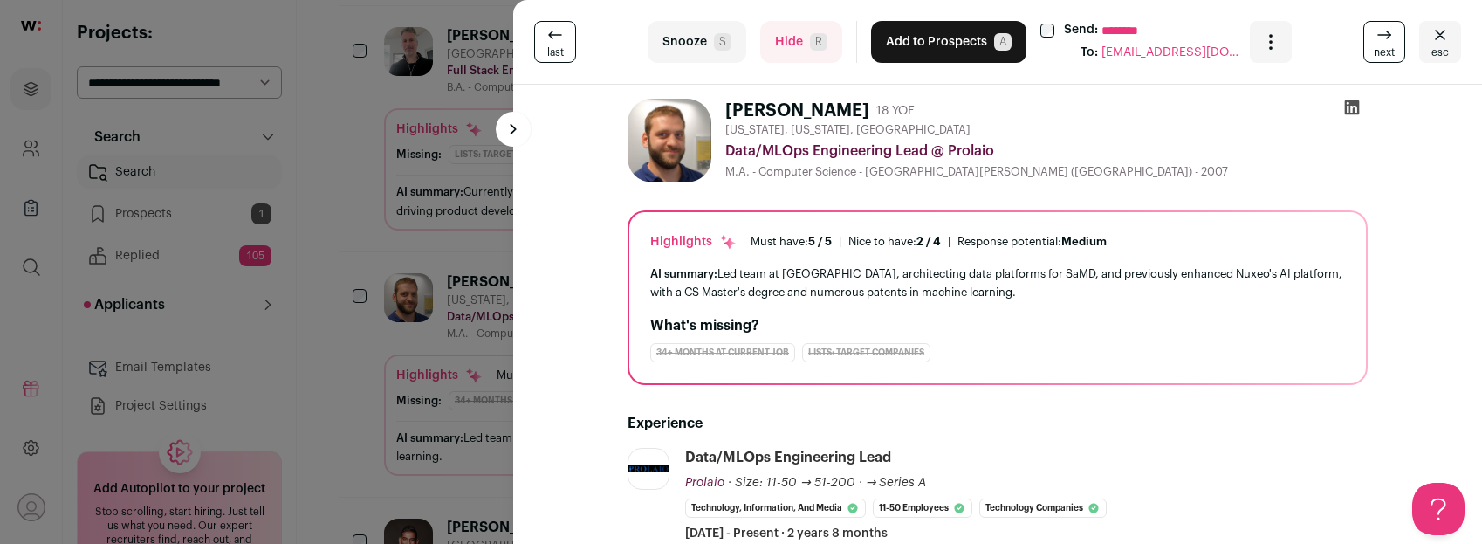
click at [945, 48] on button "Add to Prospects A" at bounding box center [948, 42] width 155 height 42
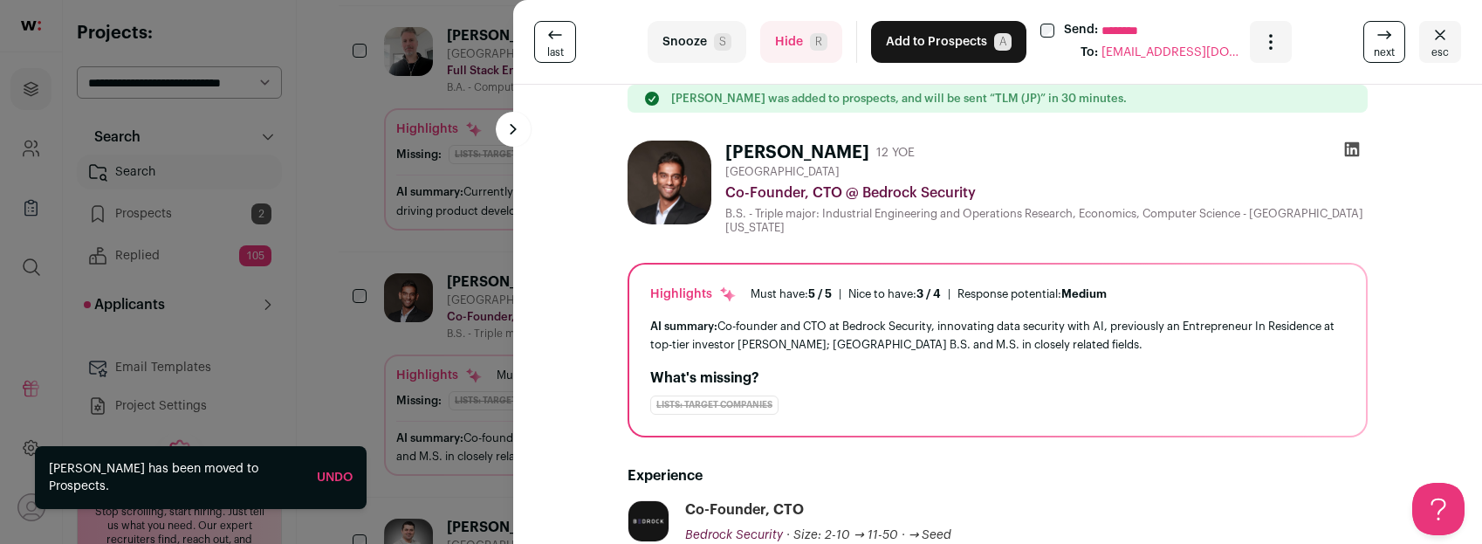
click at [164, 213] on div "last Snooze S Hide R Add to Prospects A Send: ******** To: [EMAIL_ADDRESS][DOMA…" at bounding box center [741, 272] width 1482 height 544
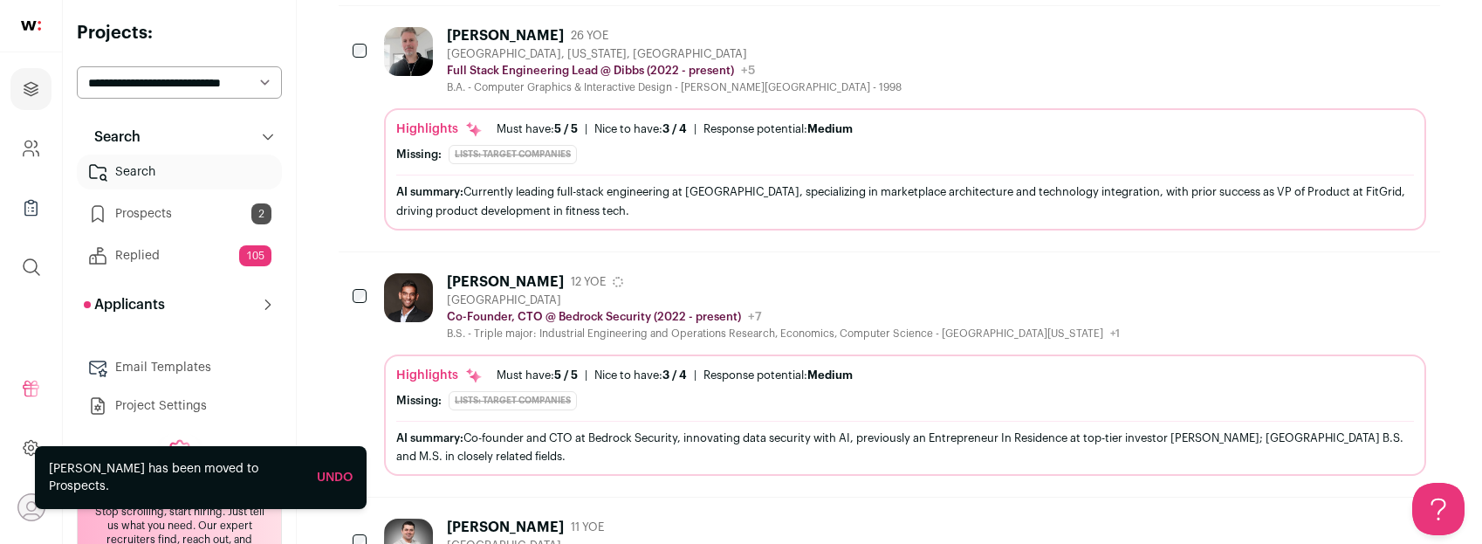
click at [164, 213] on link "Prospects 2" at bounding box center [179, 213] width 205 height 35
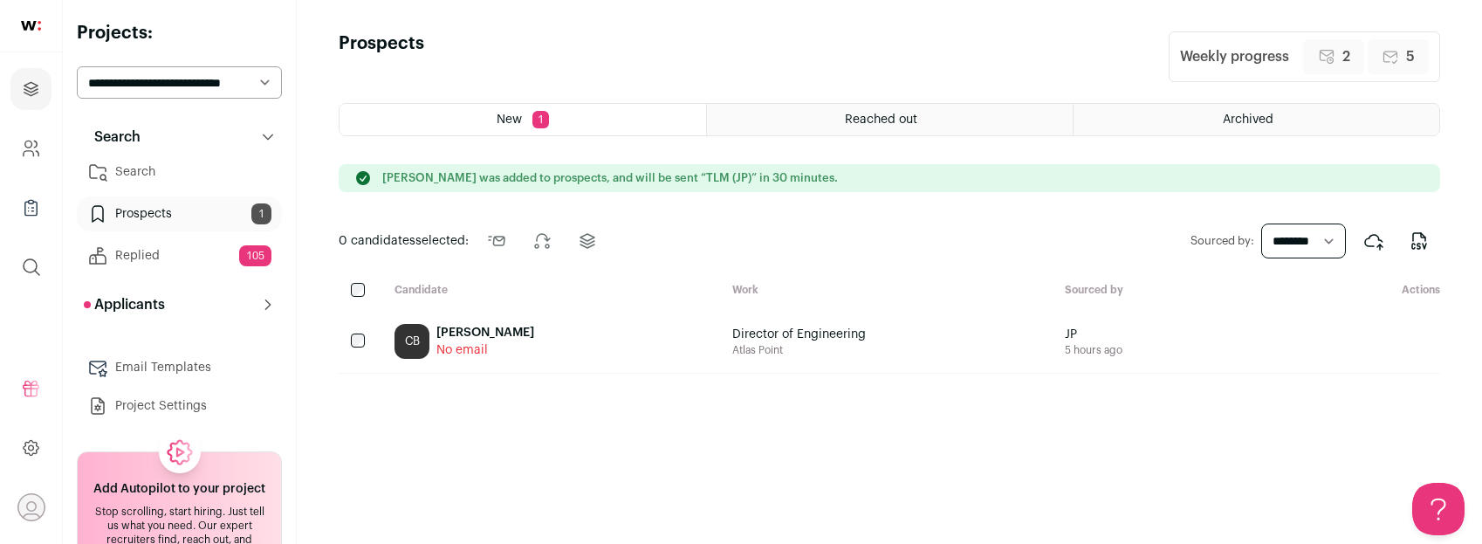
click at [521, 331] on div "Christos Benardis" at bounding box center [485, 332] width 98 height 17
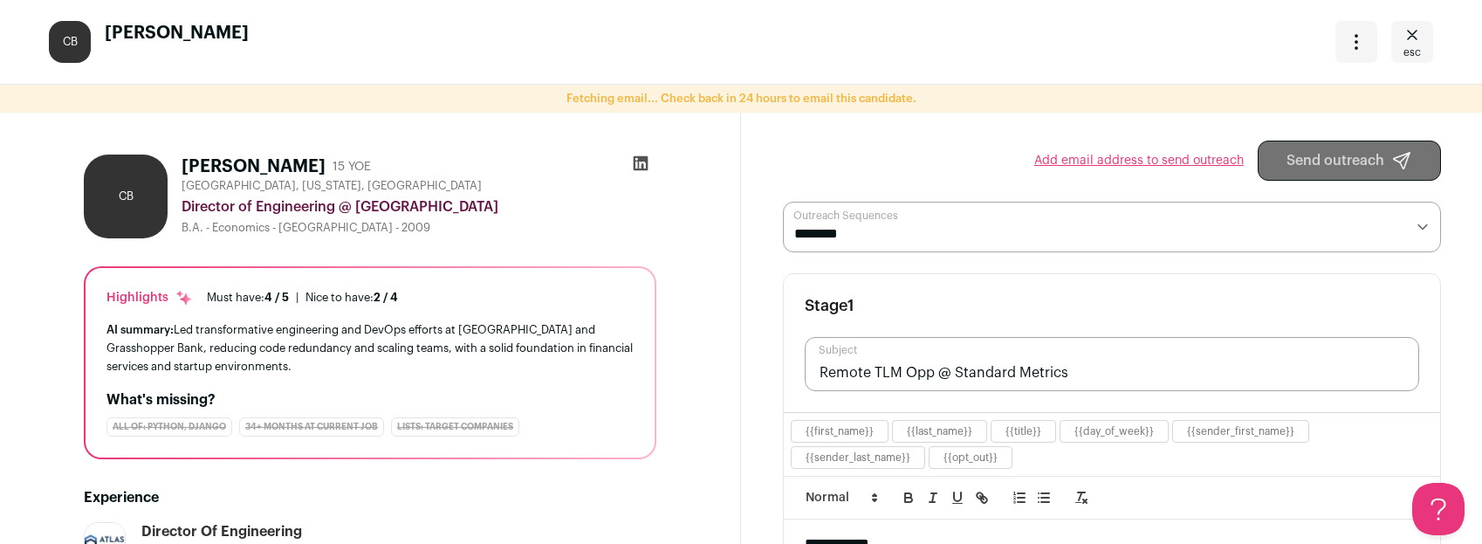
click at [636, 163] on icon at bounding box center [640, 163] width 17 height 17
click at [1419, 44] on icon "Close" at bounding box center [1412, 34] width 21 height 21
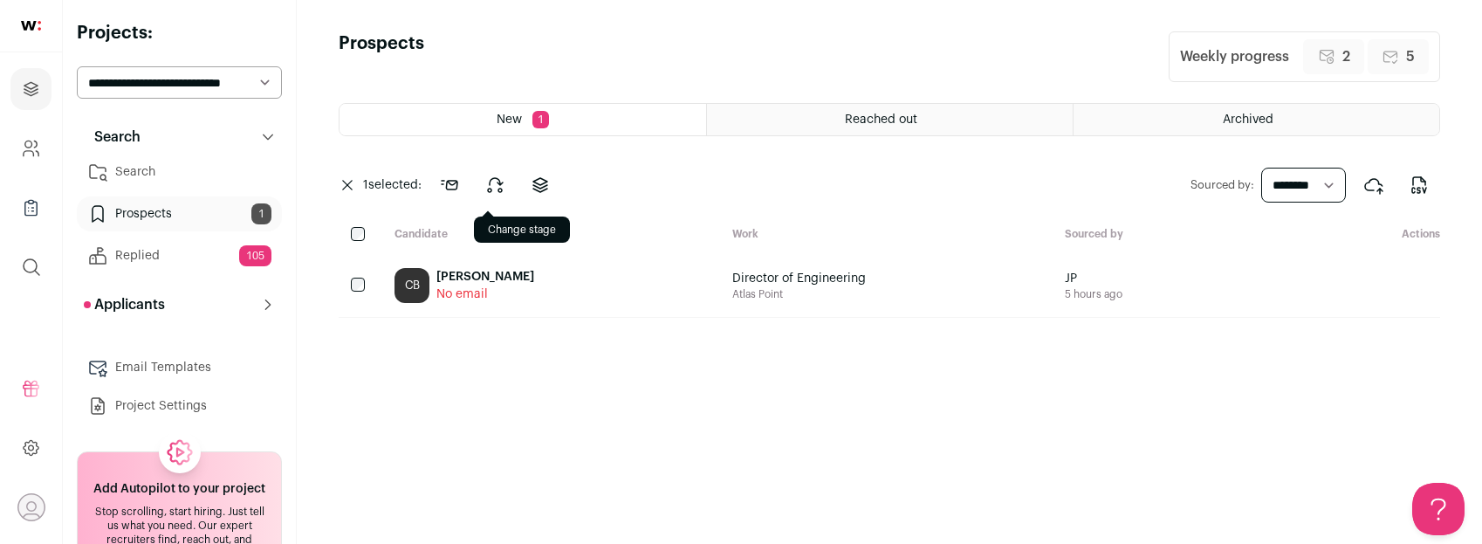
click at [485, 185] on button at bounding box center [495, 185] width 42 height 42
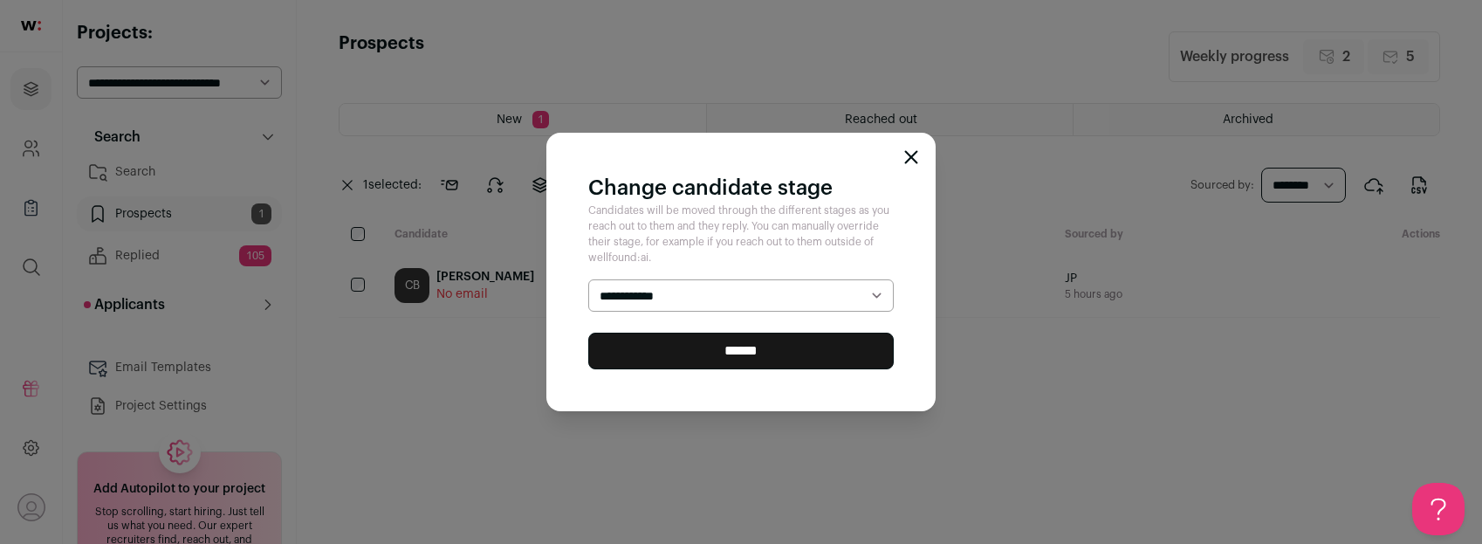
click at [629, 294] on select "**********" at bounding box center [741, 295] width 306 height 32
select select "********"
click at [628, 356] on input "******" at bounding box center [741, 351] width 306 height 37
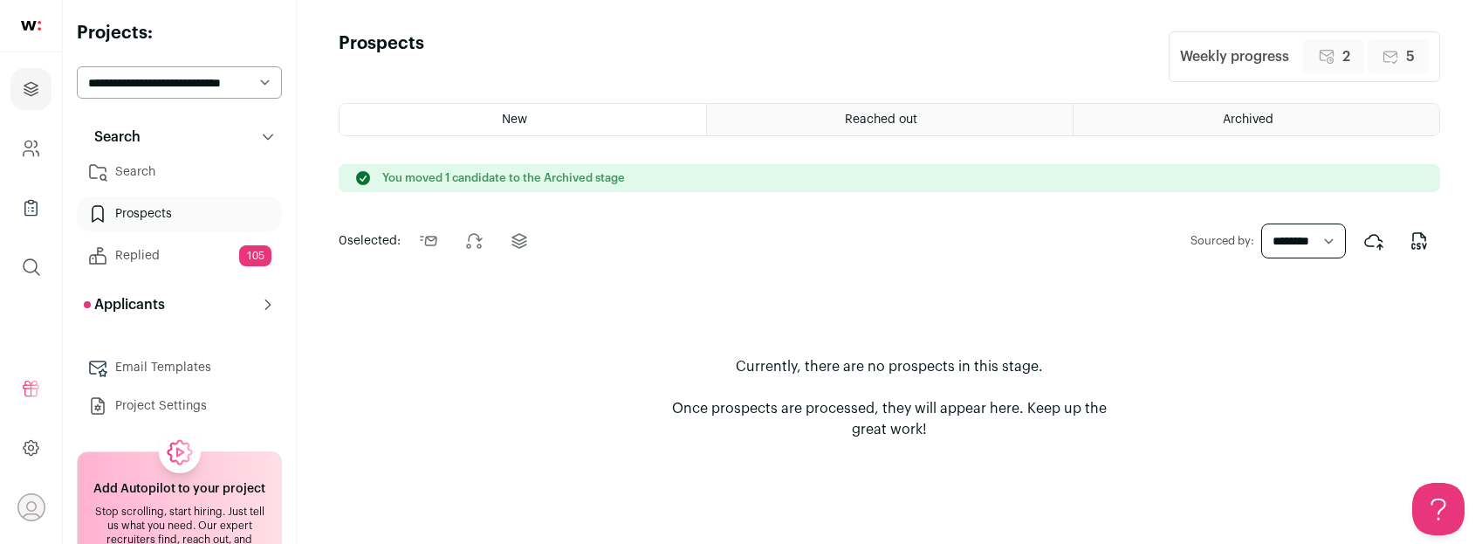
click at [148, 168] on link "Search" at bounding box center [179, 172] width 205 height 35
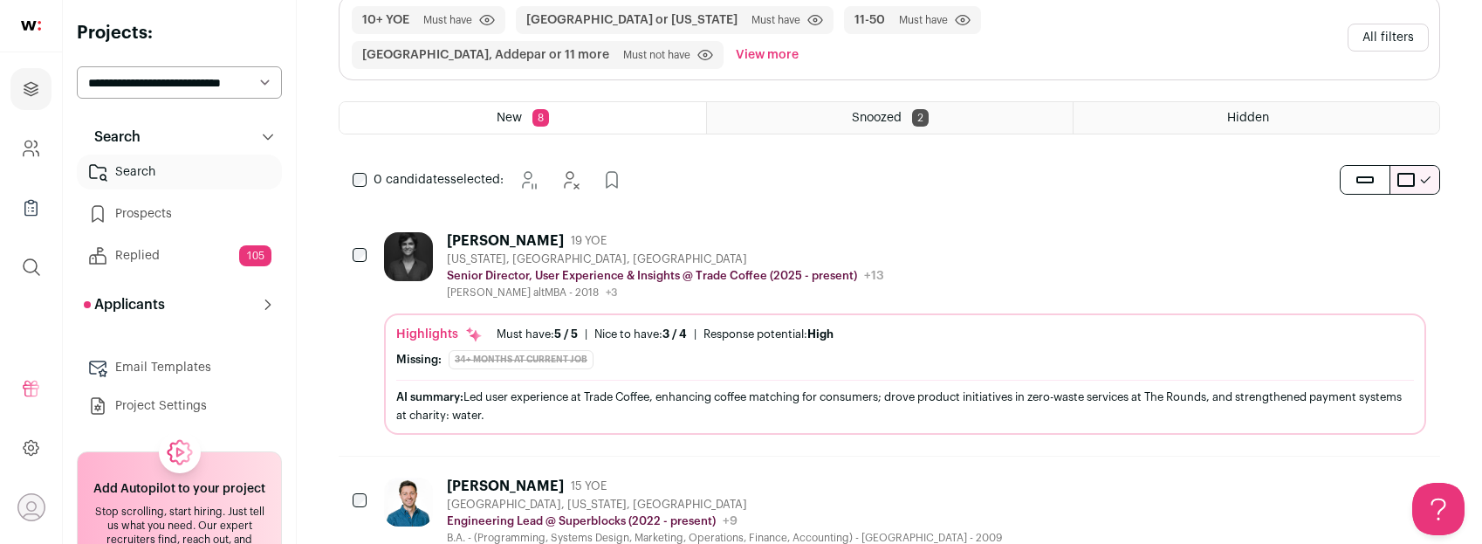
scroll to position [409, 0]
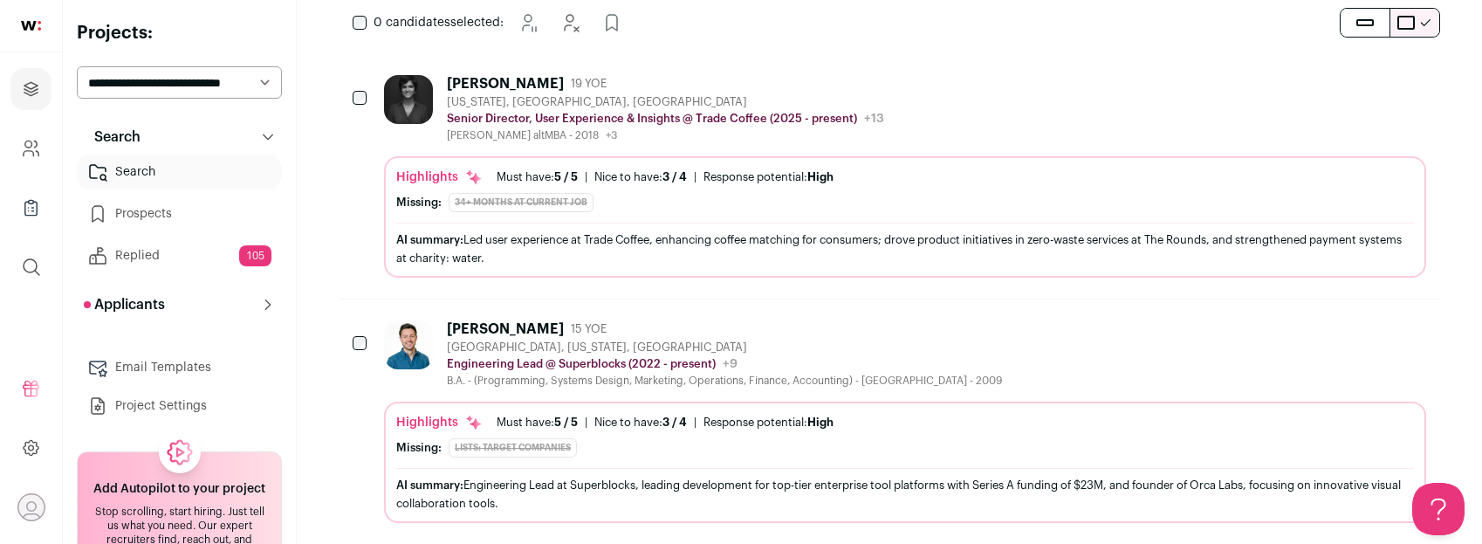
click at [771, 340] on div "[GEOGRAPHIC_DATA], [US_STATE], [GEOGRAPHIC_DATA]" at bounding box center [724, 347] width 555 height 14
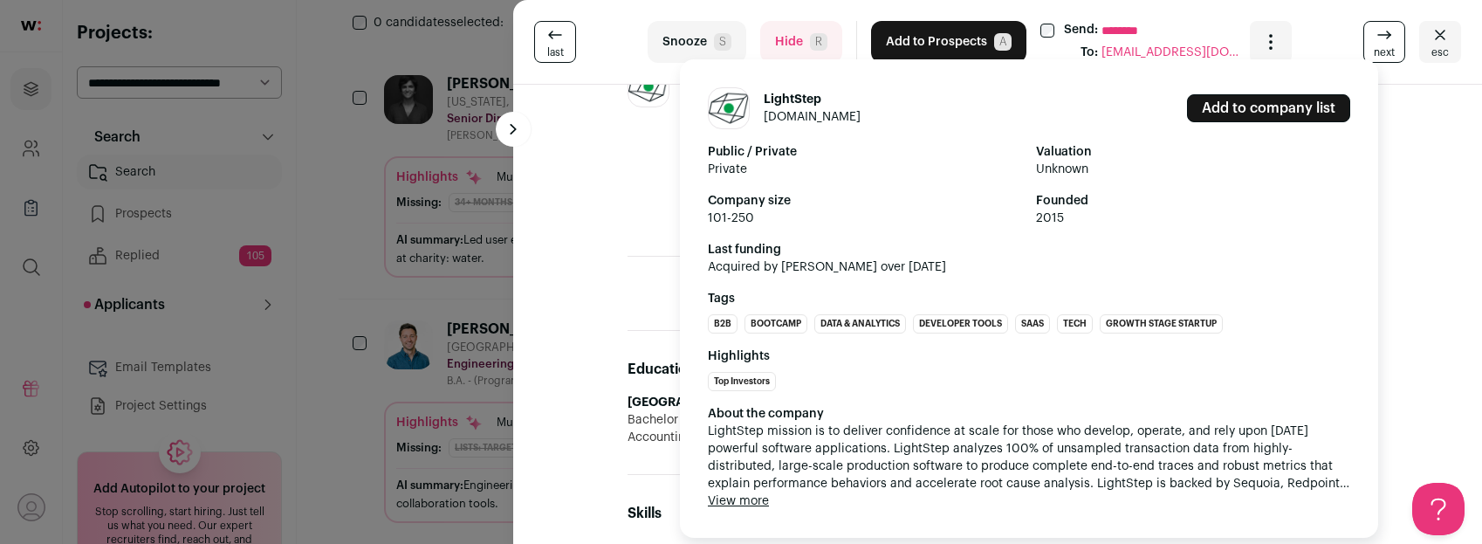
scroll to position [797, 0]
click at [742, 499] on button "View more" at bounding box center [738, 500] width 61 height 17
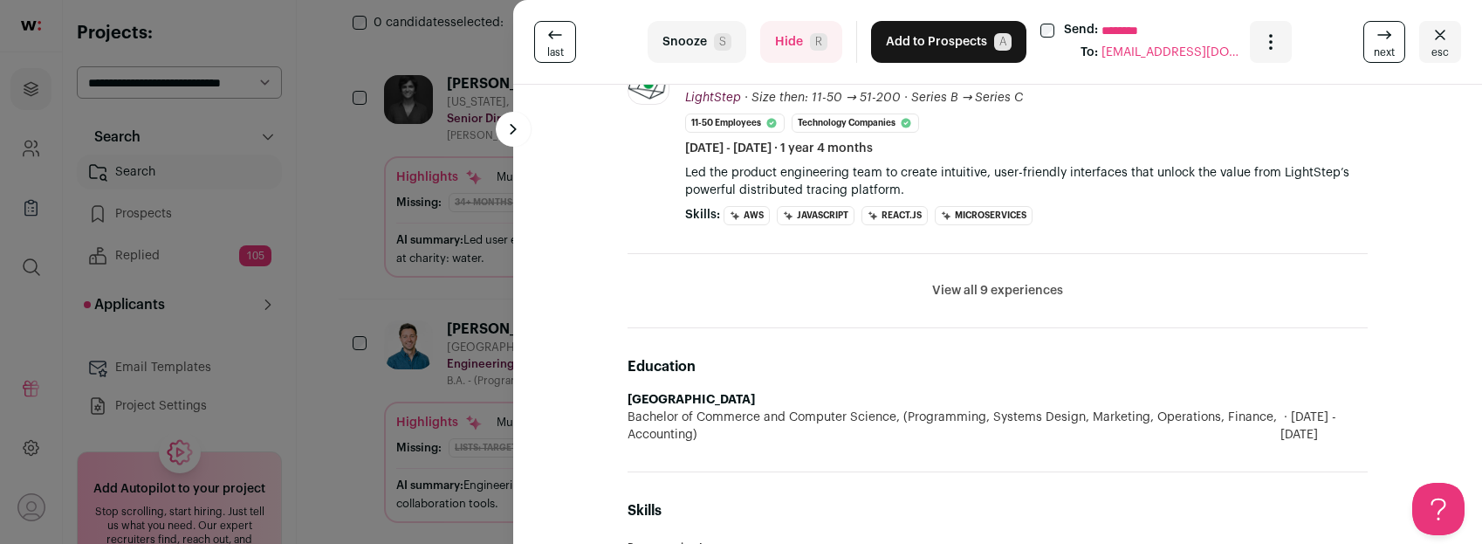
scroll to position [747, 0]
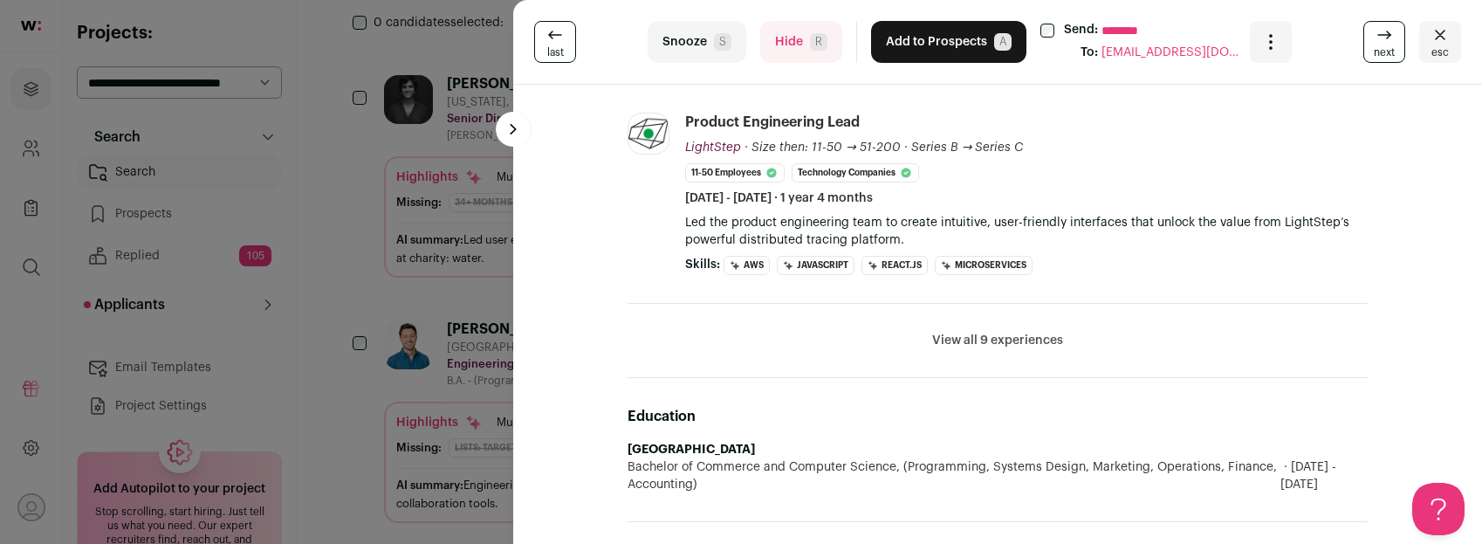
click at [990, 337] on button "View all 9 experiences" at bounding box center [997, 340] width 131 height 17
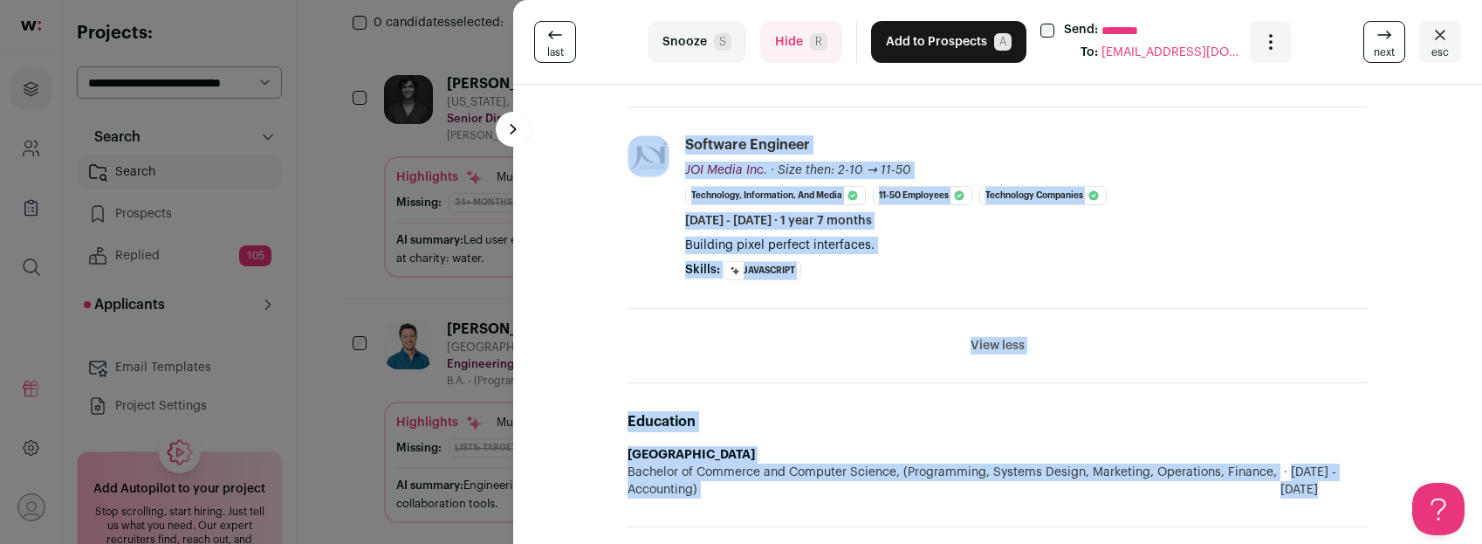
scroll to position [2093, 0]
drag, startPoint x: 725, startPoint y: 109, endPoint x: 808, endPoint y: 257, distance: 169.2
copy div "[PERSON_NAME] 15 YOE Brooklyn, [US_STATE], [GEOGRAPHIC_DATA] Engineering Lead @…"
click at [938, 39] on button "Add to Prospects A" at bounding box center [948, 42] width 155 height 42
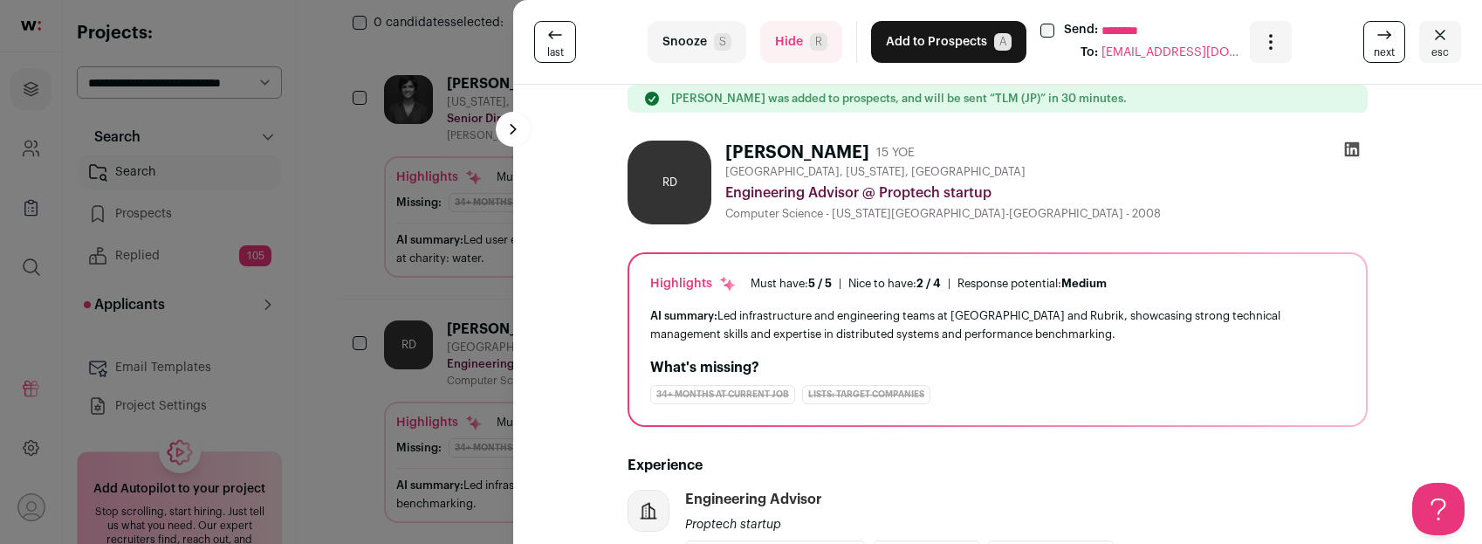
click at [418, 287] on div "last Snooze S Hide R Add to Prospects A Send: ******** To: [EMAIL_ADDRESS][DOMA…" at bounding box center [741, 272] width 1482 height 544
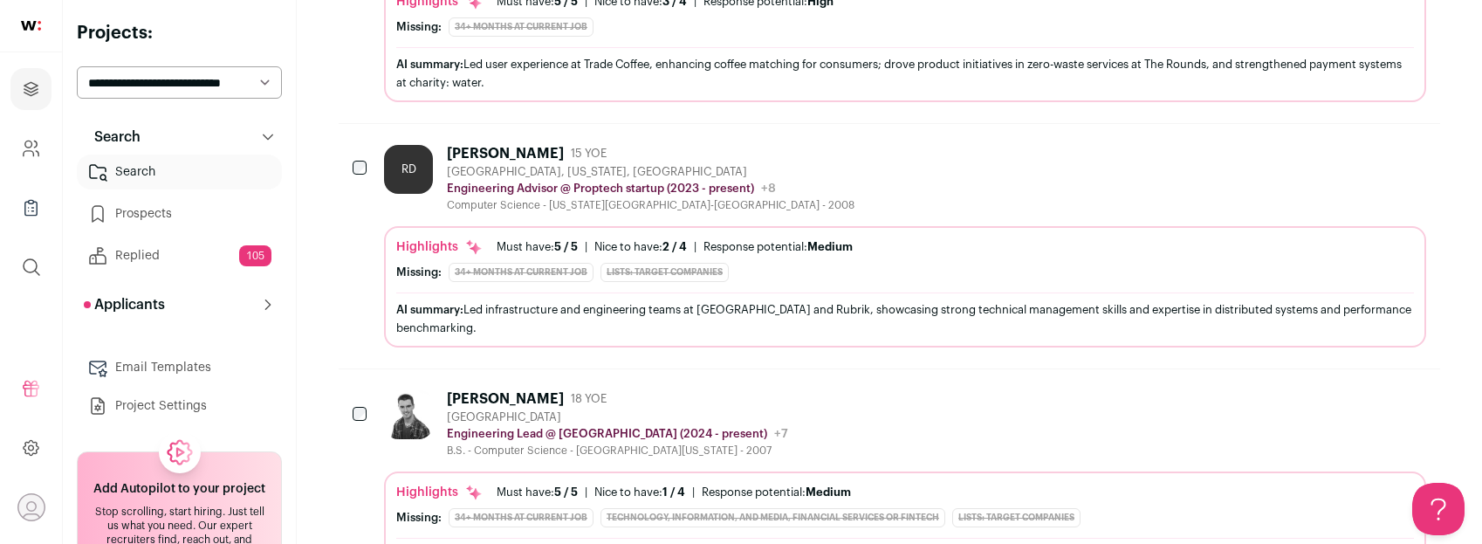
scroll to position [605, 0]
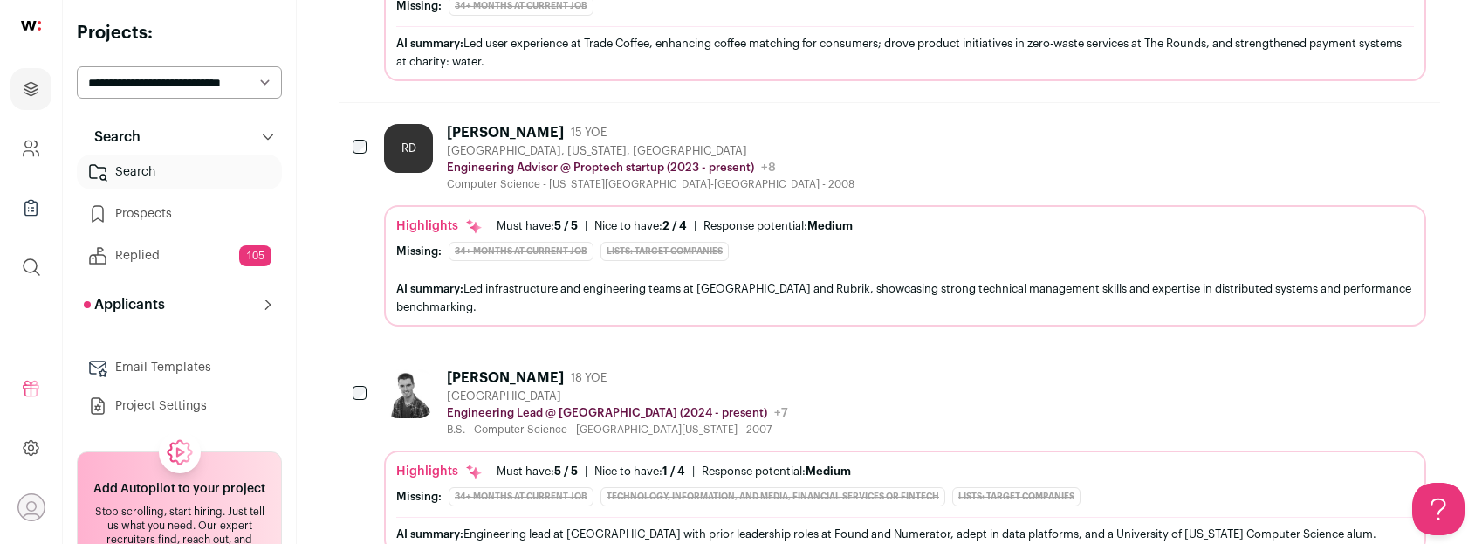
click at [784, 391] on div "[PERSON_NAME] 18 YOE [GEOGRAPHIC_DATA] Engineering Lead @ [GEOGRAPHIC_DATA] (20…" at bounding box center [905, 402] width 1042 height 67
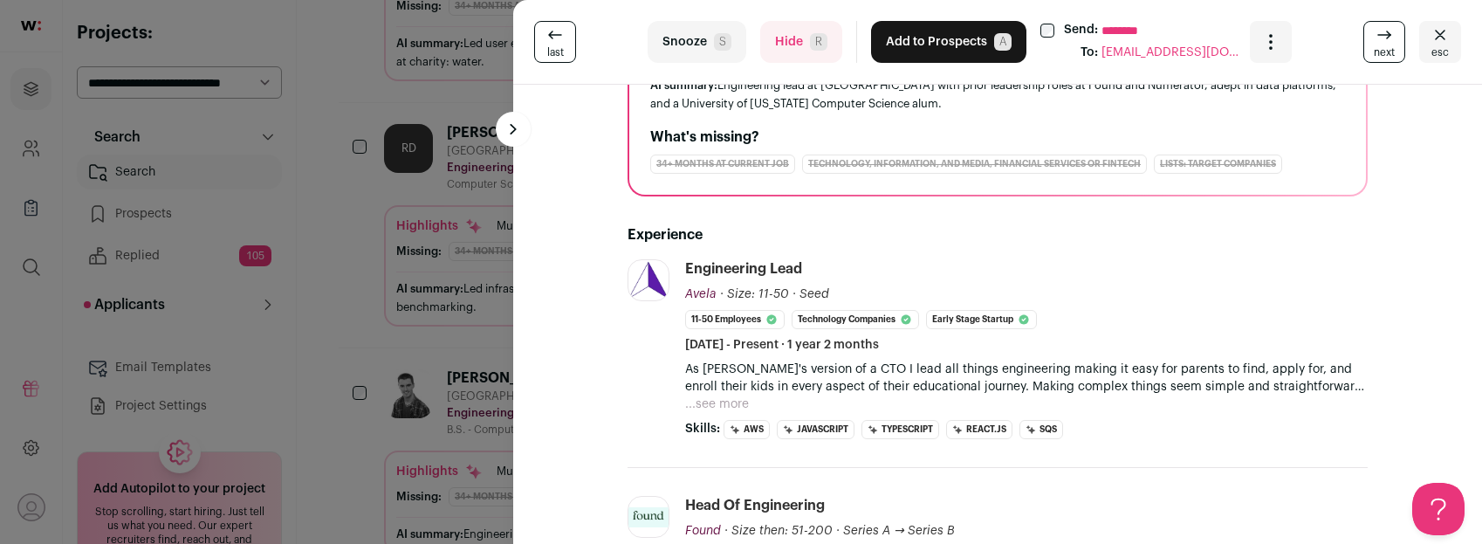
scroll to position [294, 0]
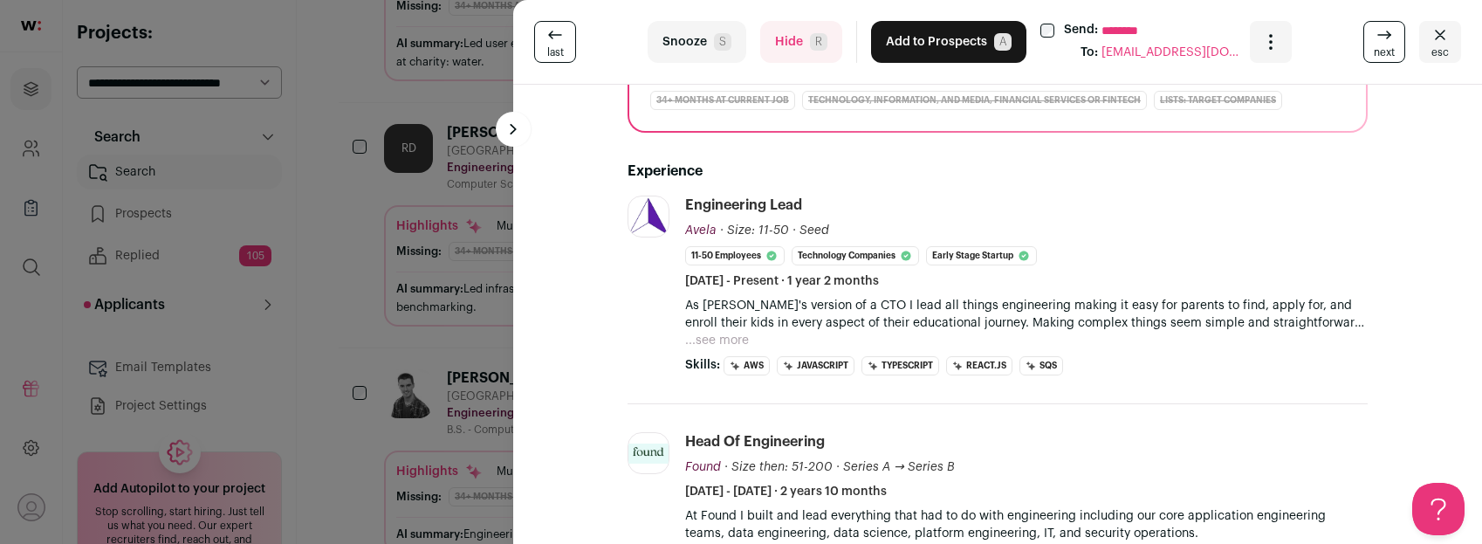
click at [706, 340] on button "...see more" at bounding box center [717, 340] width 64 height 17
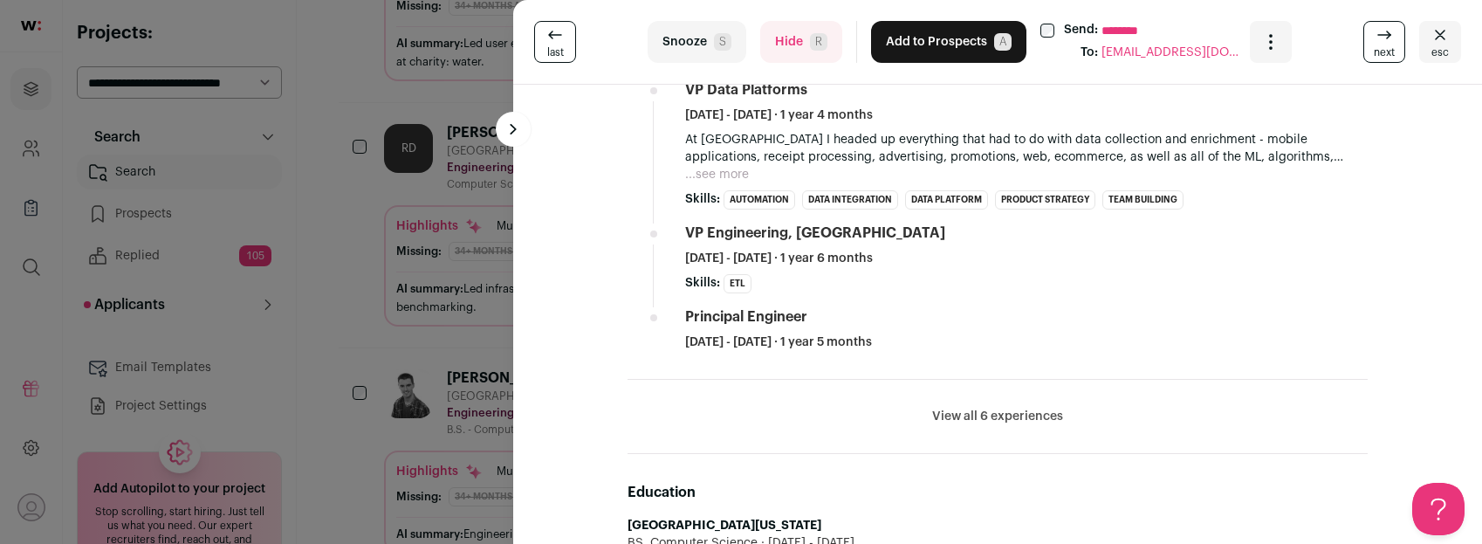
scroll to position [969, 0]
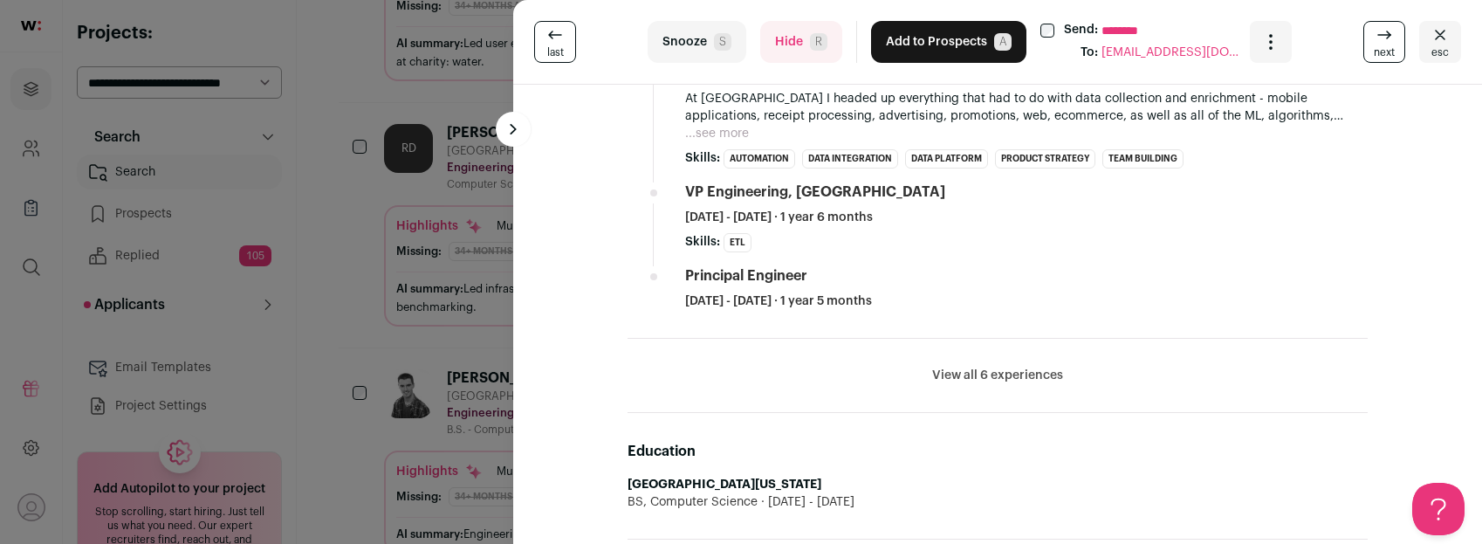
click at [999, 371] on button "View all 6 experiences" at bounding box center [997, 375] width 131 height 17
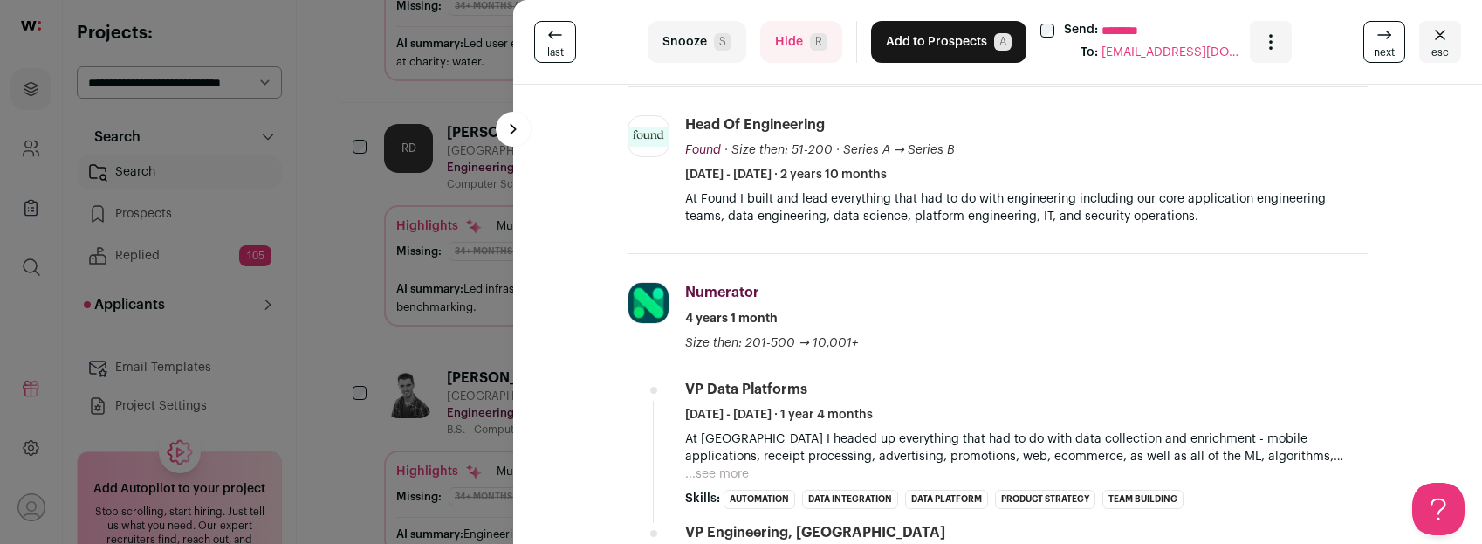
scroll to position [283, 0]
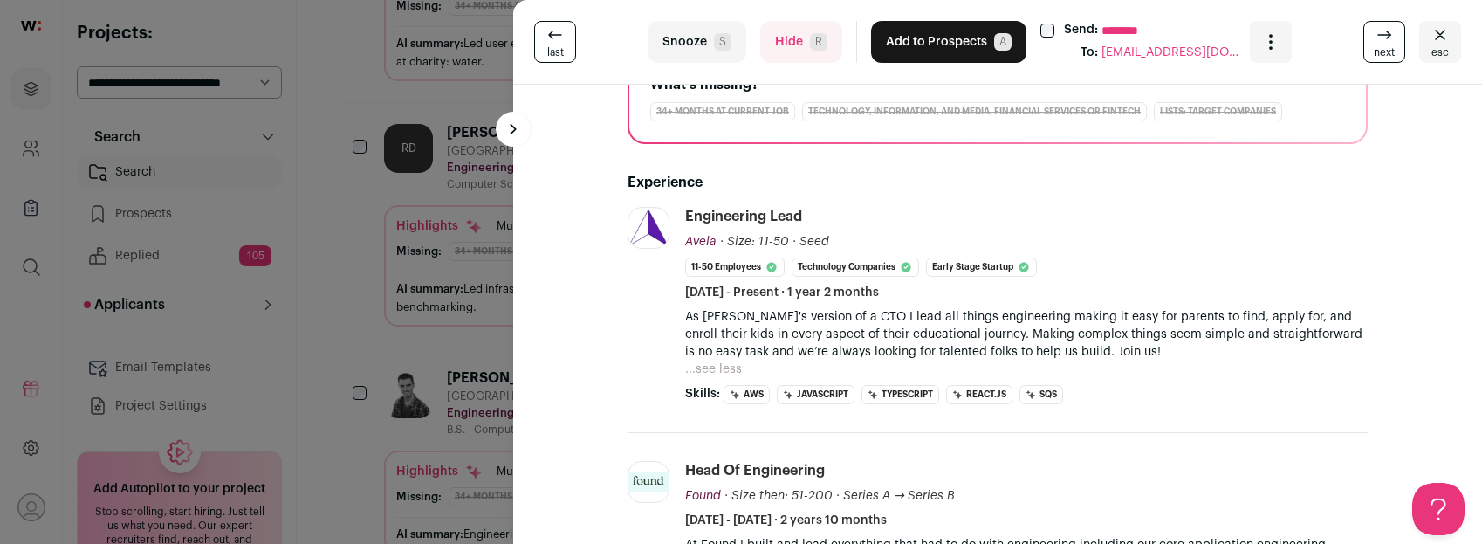
click at [788, 48] on button "Hide R" at bounding box center [801, 42] width 82 height 42
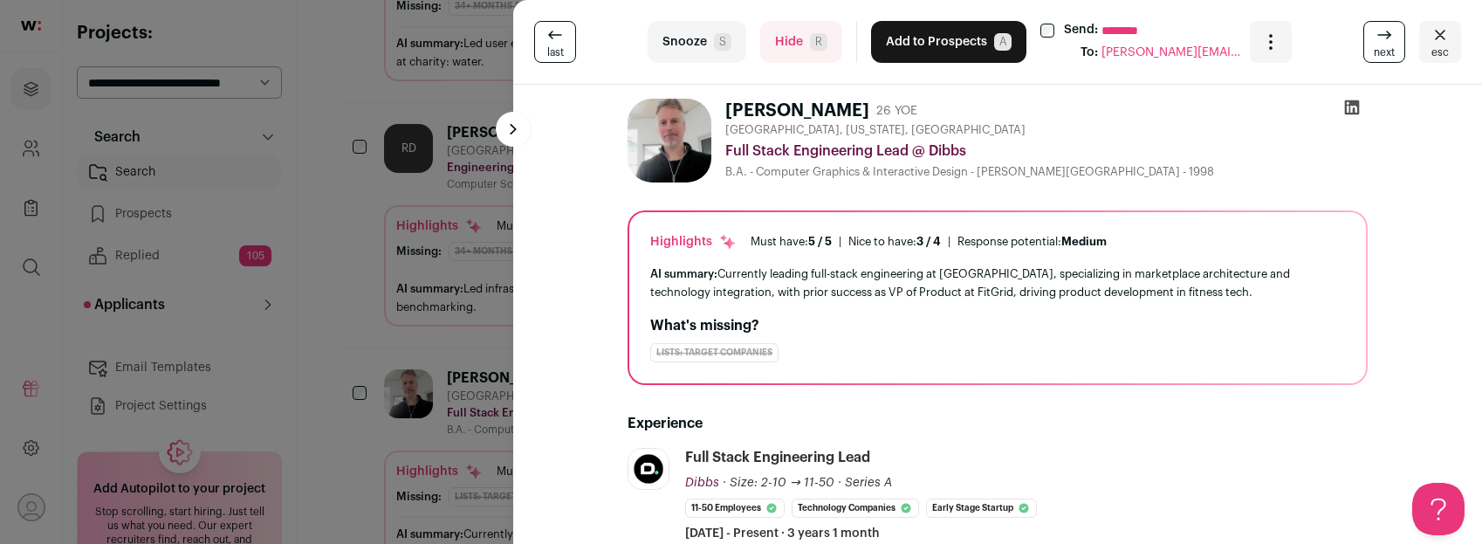
click at [362, 332] on div "last Snooze S Hide R Add to Prospects A Send: ******** To: [PERSON_NAME][EMAIL_…" at bounding box center [741, 272] width 1482 height 544
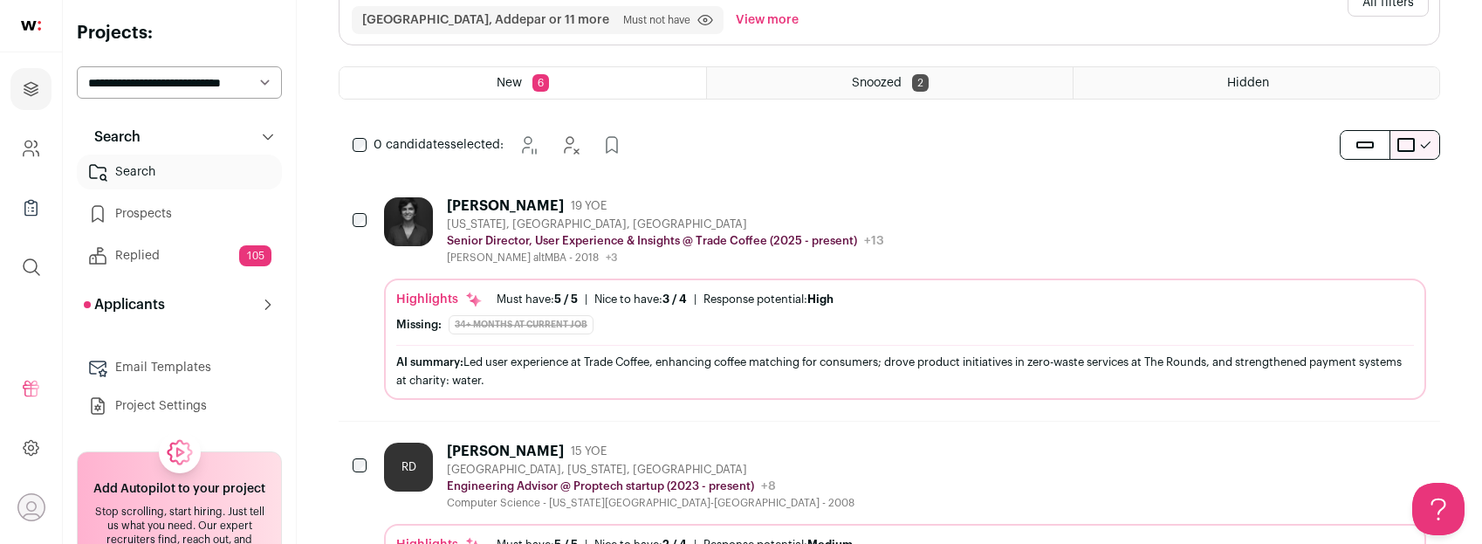
scroll to position [420, 0]
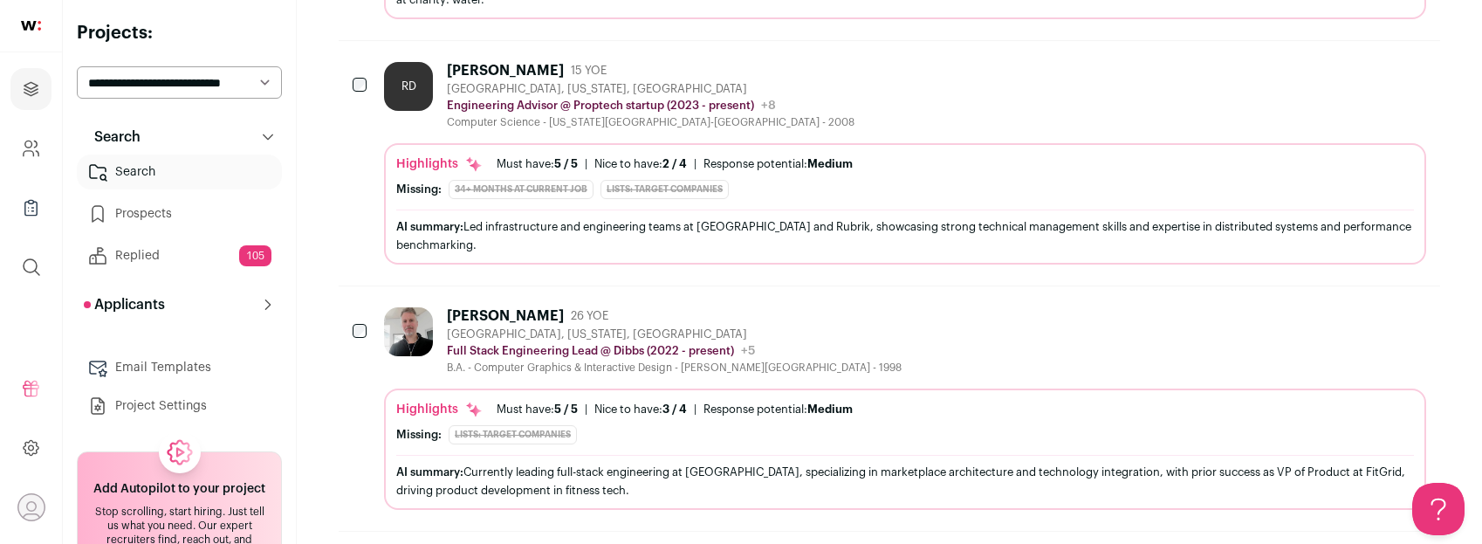
scroll to position [671, 0]
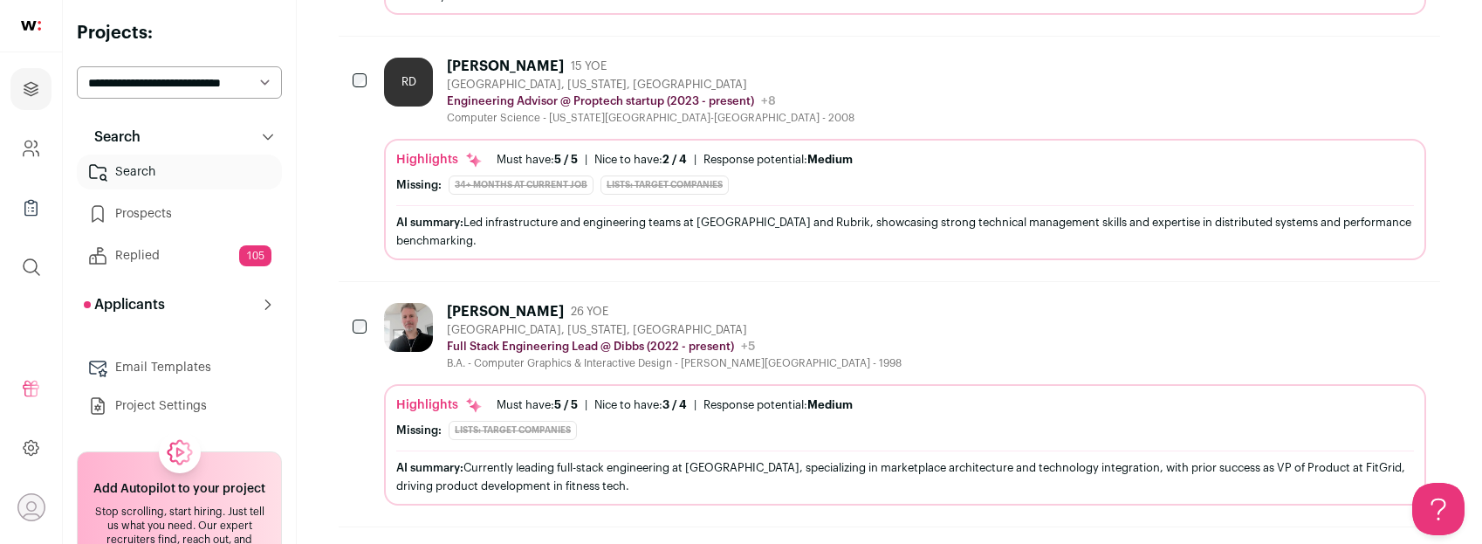
click at [844, 326] on div "[PERSON_NAME] 26 YOE [GEOGRAPHIC_DATA], [US_STATE], [GEOGRAPHIC_DATA] Full Stac…" at bounding box center [905, 336] width 1042 height 67
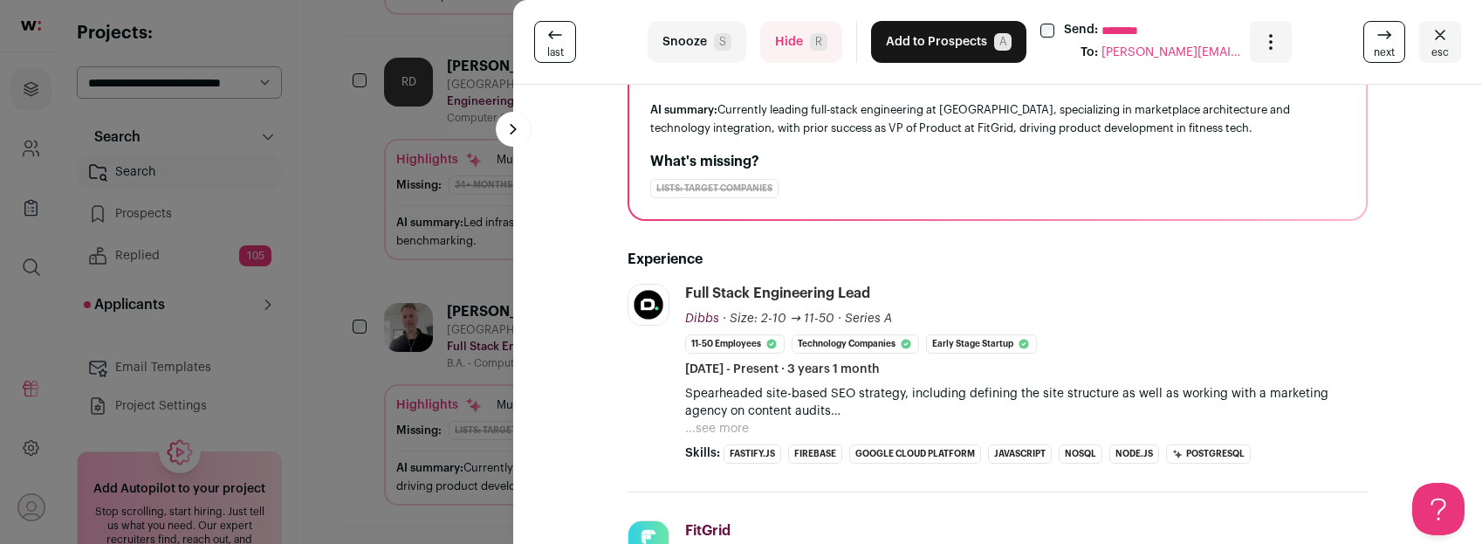
scroll to position [172, 0]
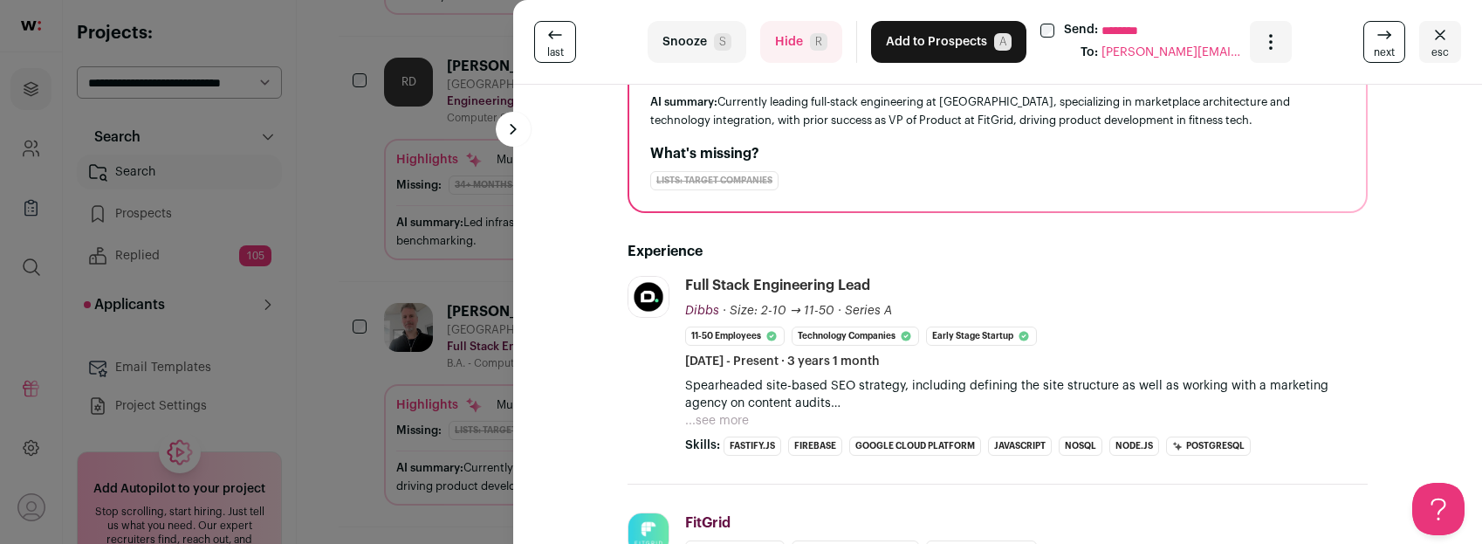
click at [719, 421] on button "...see more" at bounding box center [717, 420] width 64 height 17
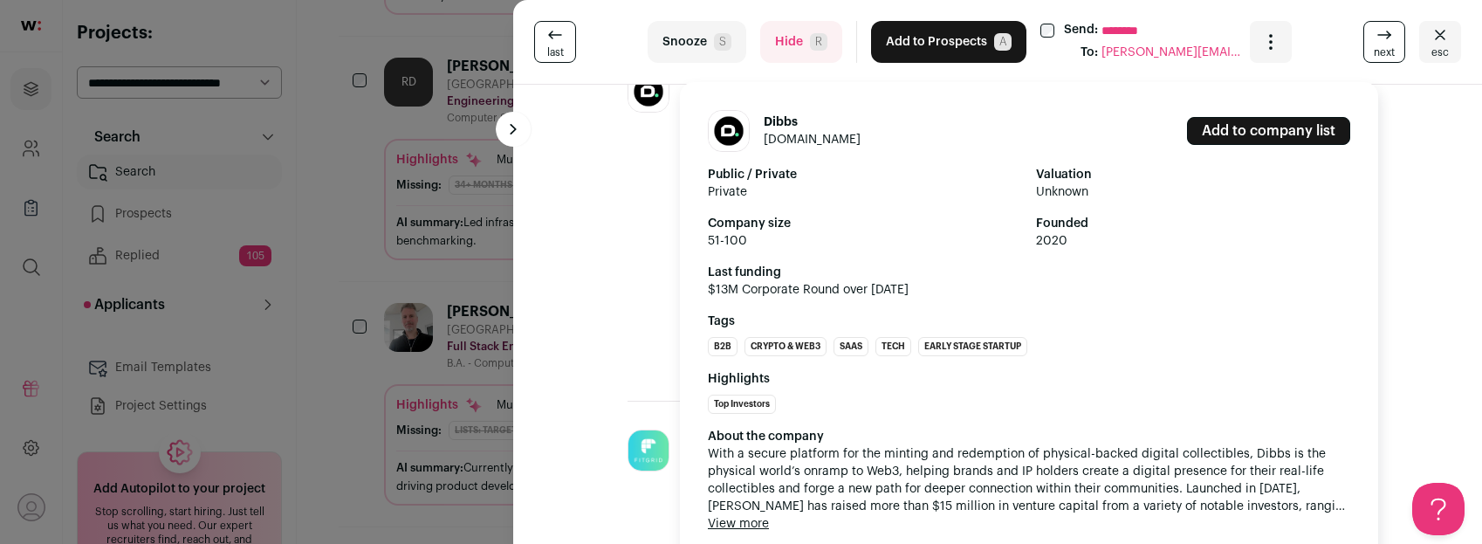
scroll to position [362, 0]
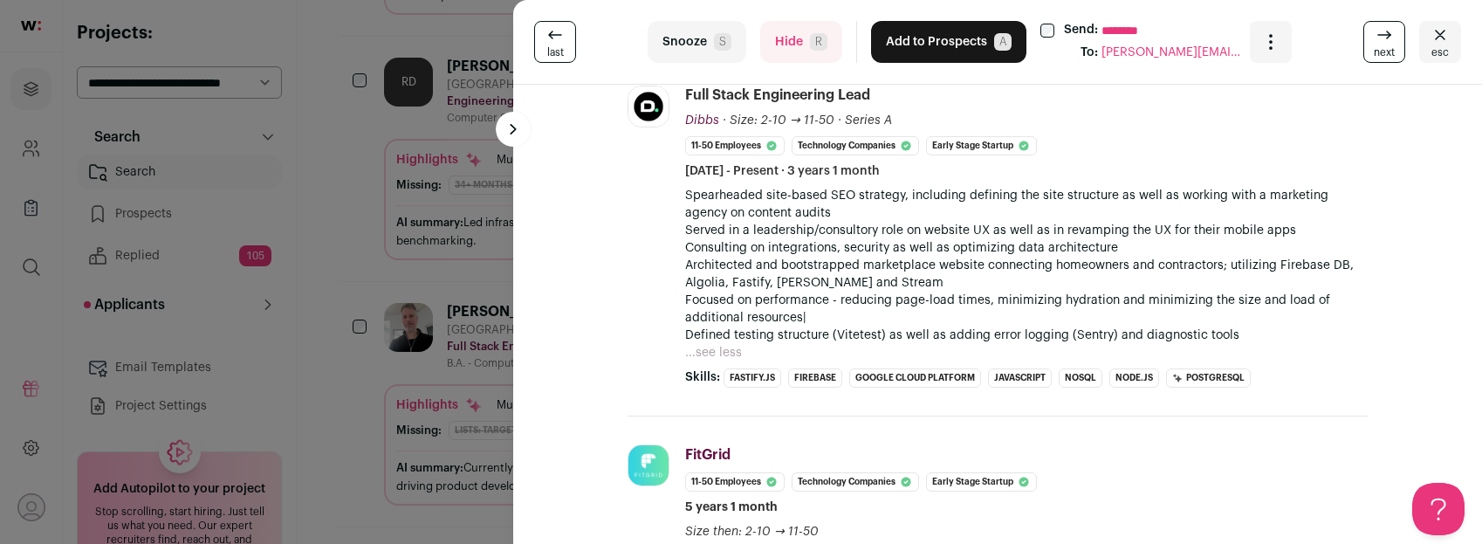
click at [786, 48] on button "Hide R" at bounding box center [801, 42] width 82 height 42
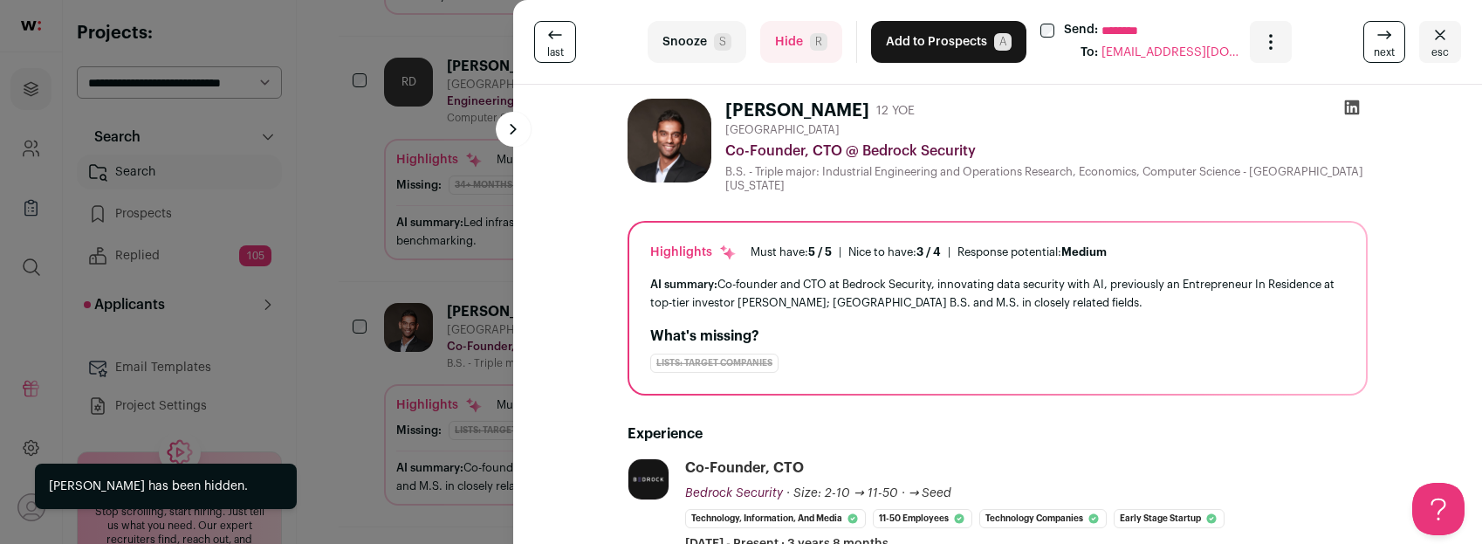
click at [386, 274] on div "last Snooze S Hide R Add to Prospects A Send: ******** To: thenava@gmail.com Ar…" at bounding box center [741, 272] width 1482 height 544
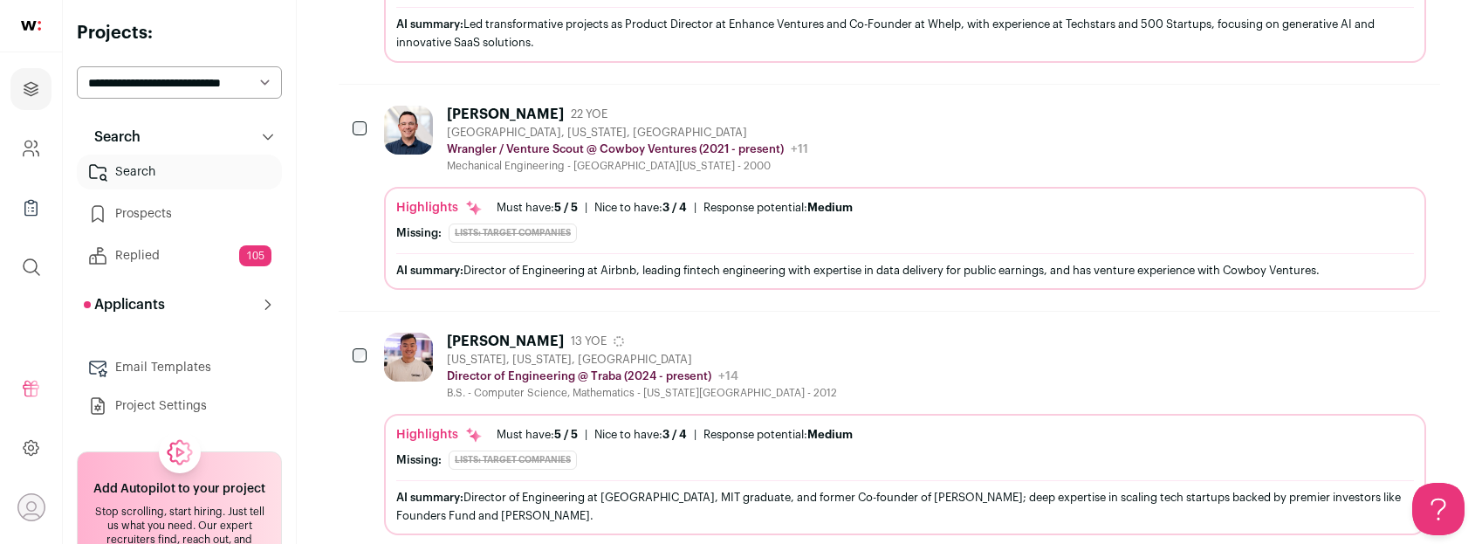
scroll to position [1364, 0]
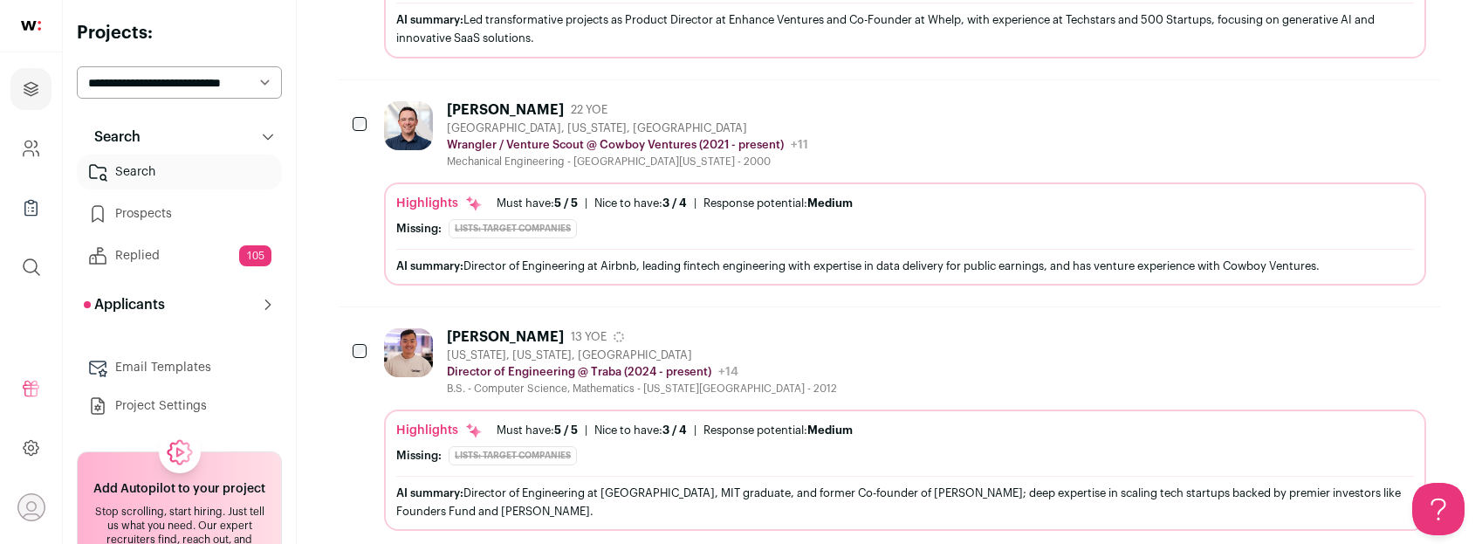
click at [803, 328] on div "Jeff Zhifan Chen 13 YOE" at bounding box center [642, 336] width 390 height 17
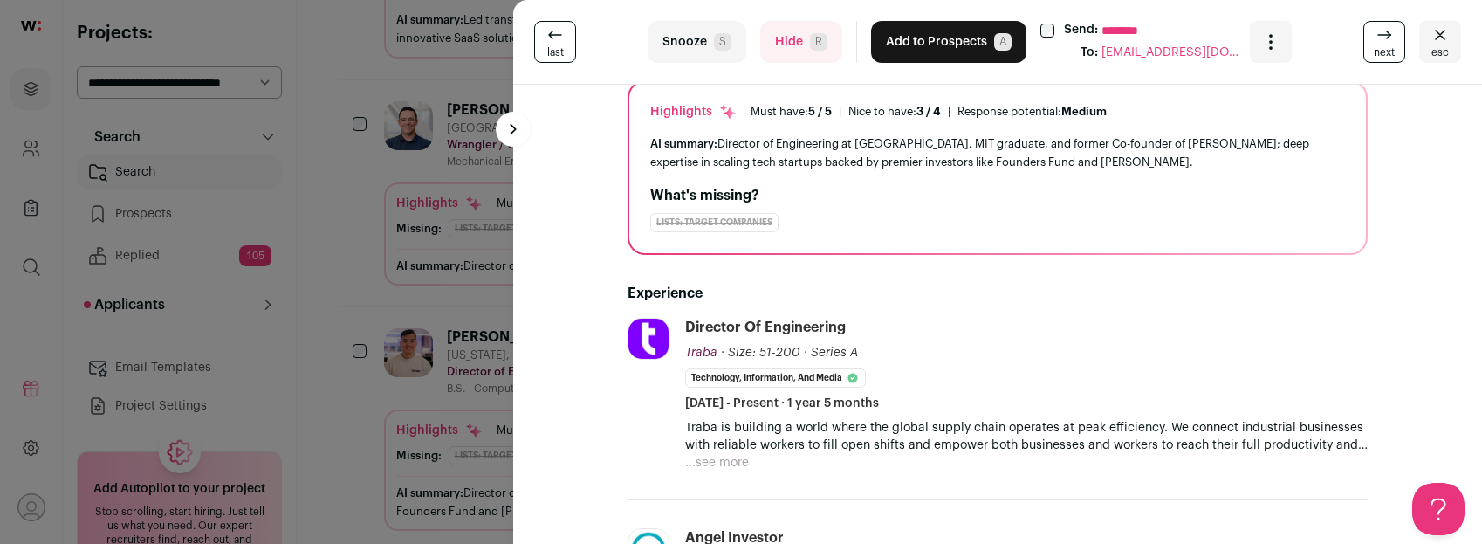
scroll to position [131, 0]
click at [712, 457] on button "...see more" at bounding box center [717, 461] width 64 height 17
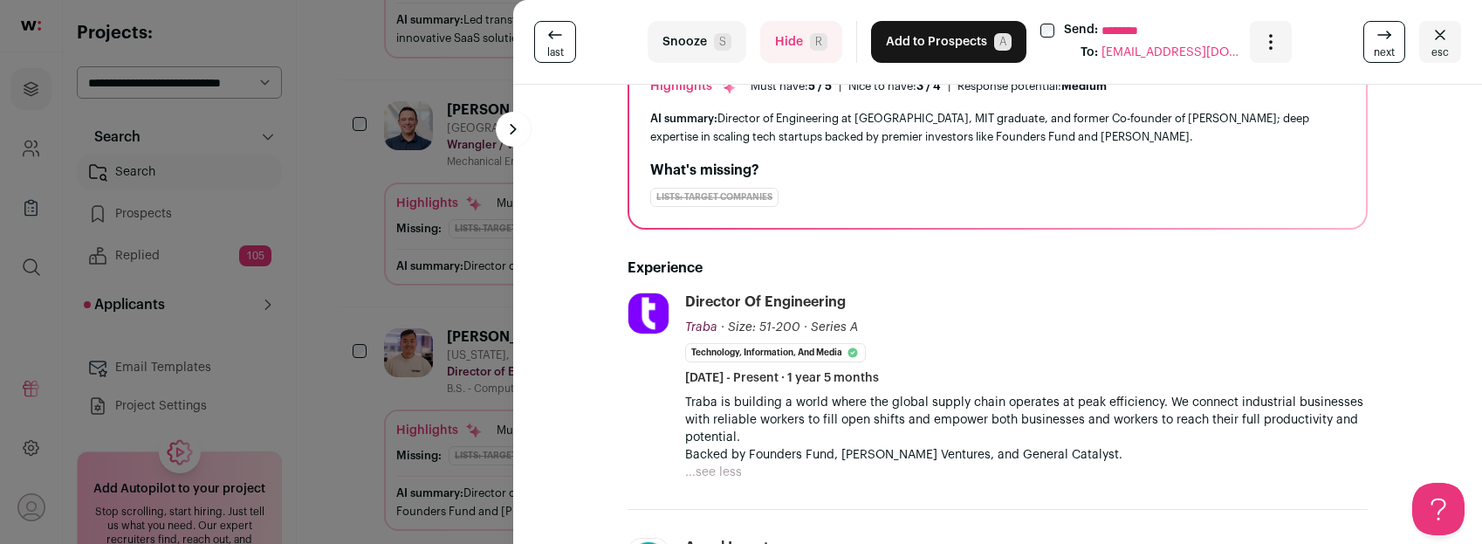
scroll to position [160, 0]
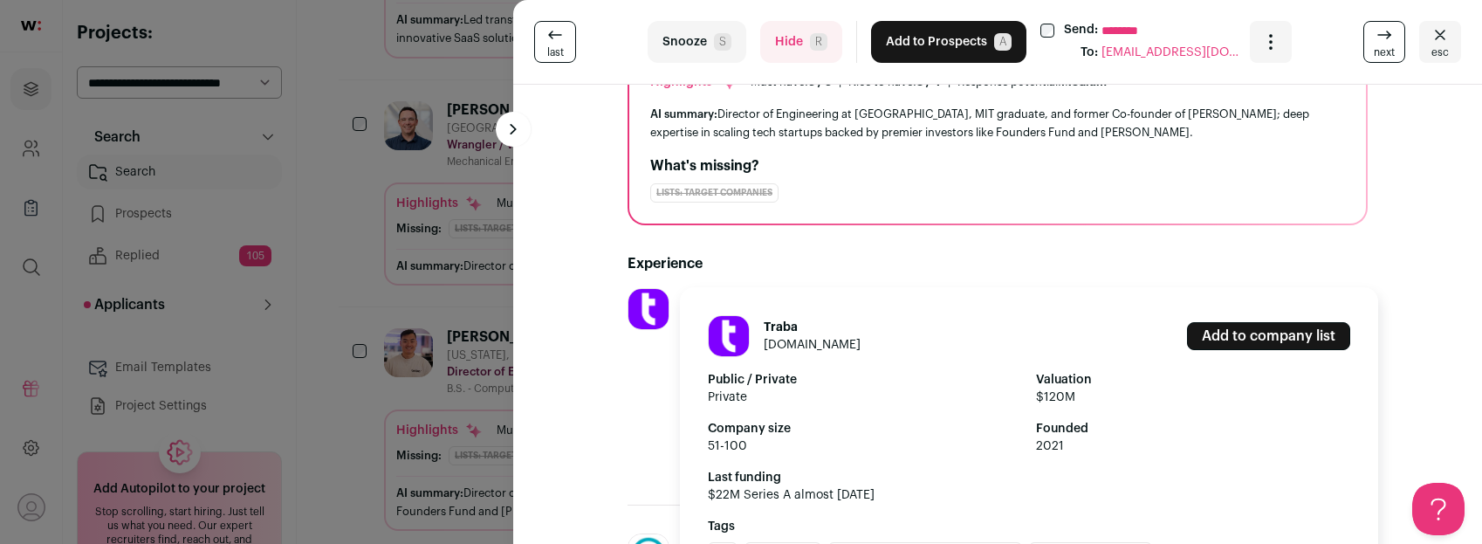
click at [652, 309] on img at bounding box center [649, 309] width 40 height 40
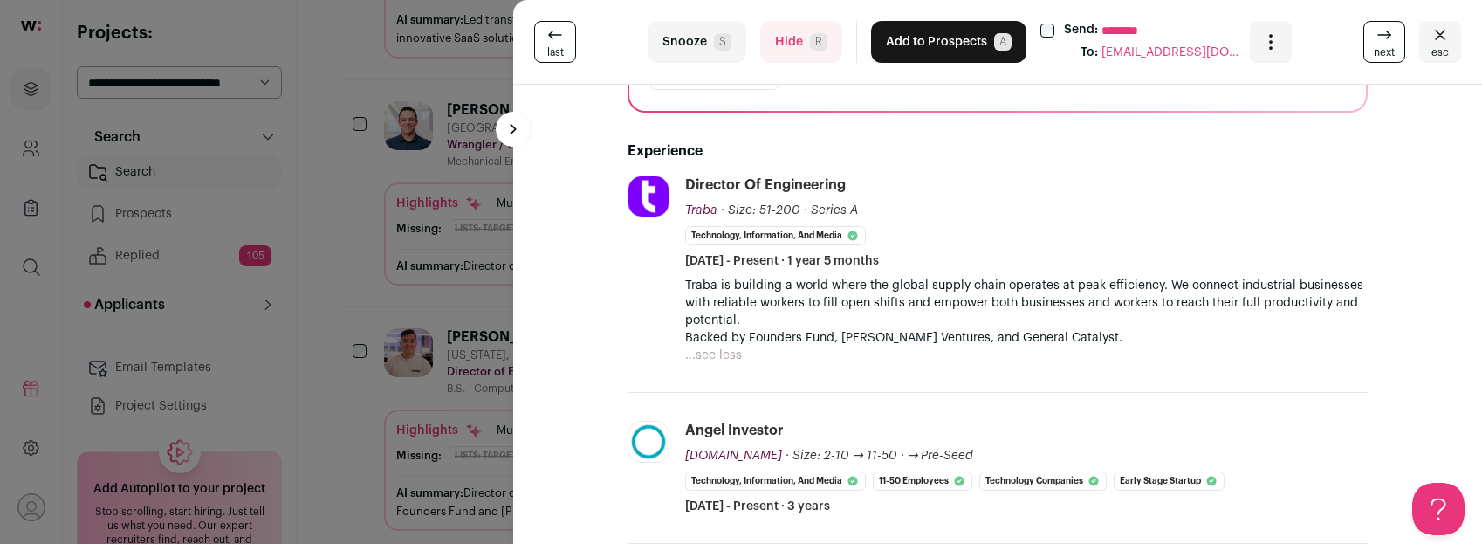
scroll to position [260, 0]
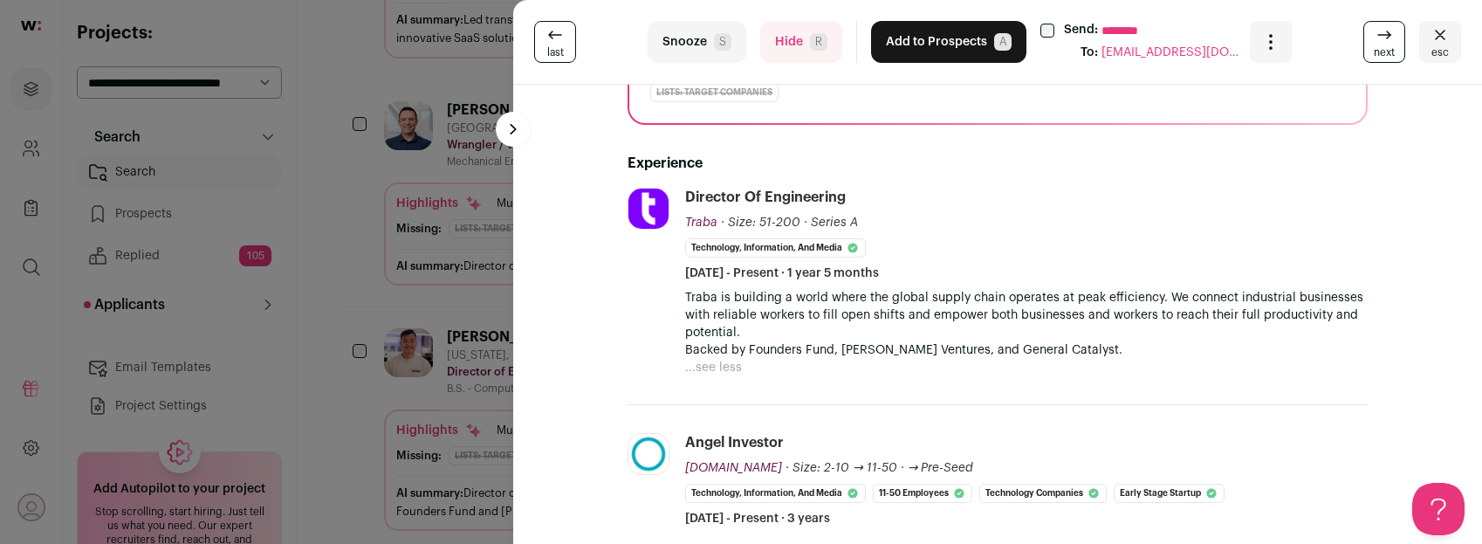
click at [727, 371] on button "...see less" at bounding box center [713, 367] width 57 height 17
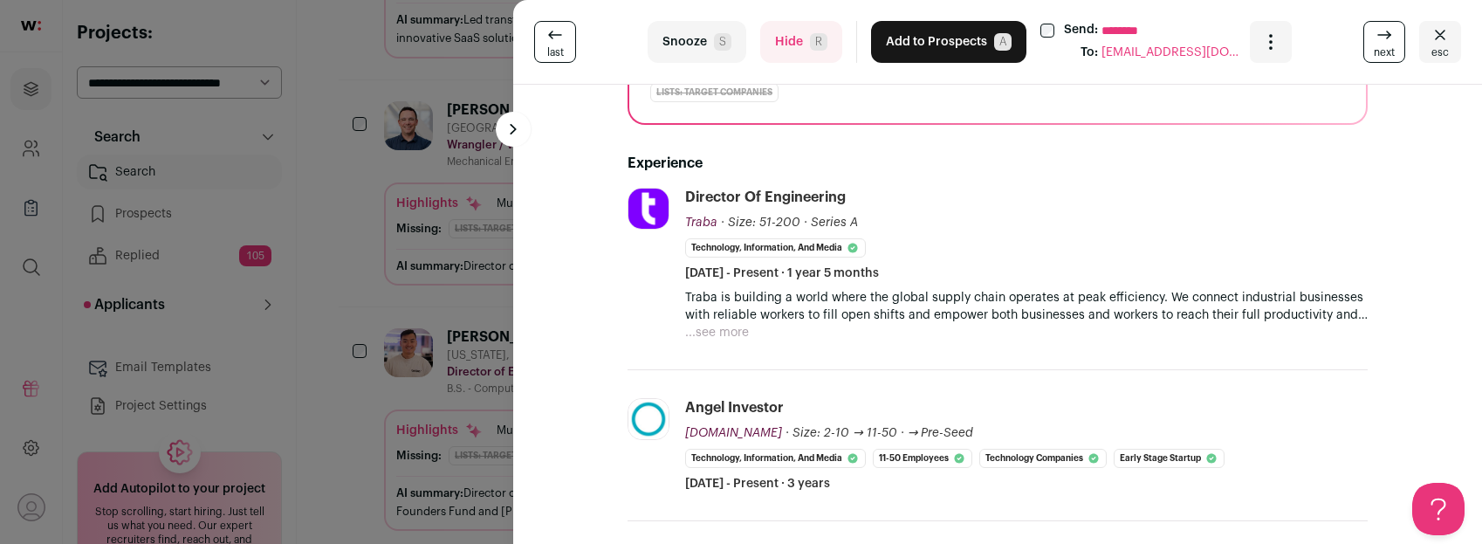
click at [717, 332] on button "...see more" at bounding box center [717, 332] width 64 height 17
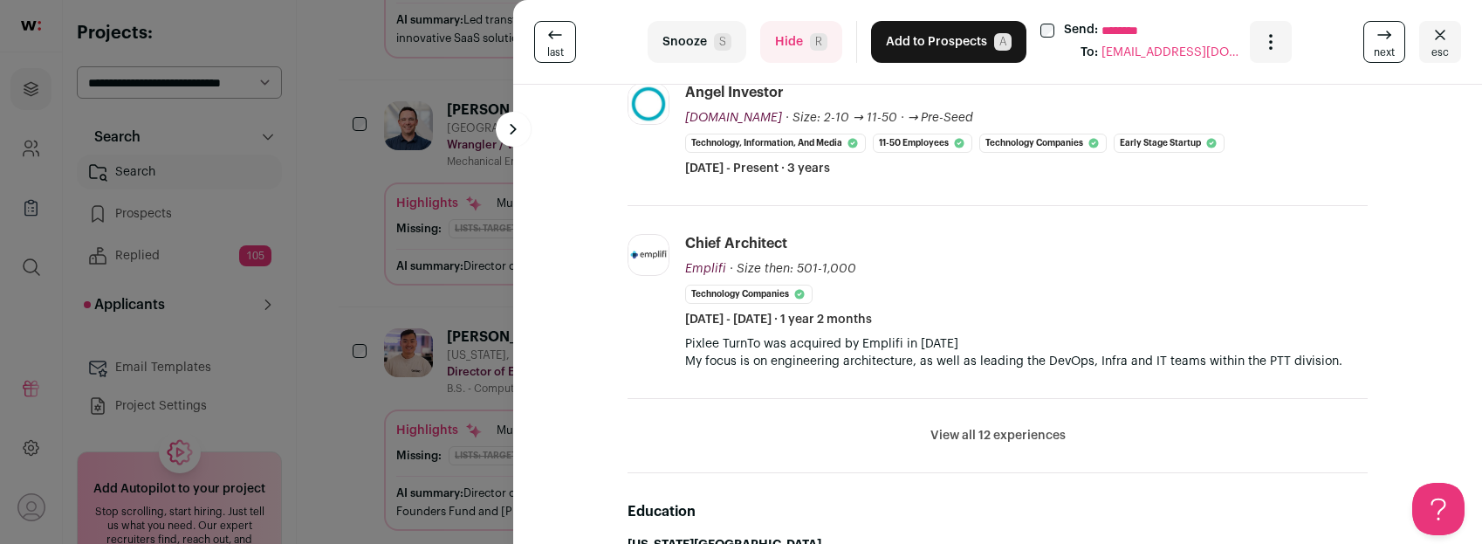
scroll to position [643, 0]
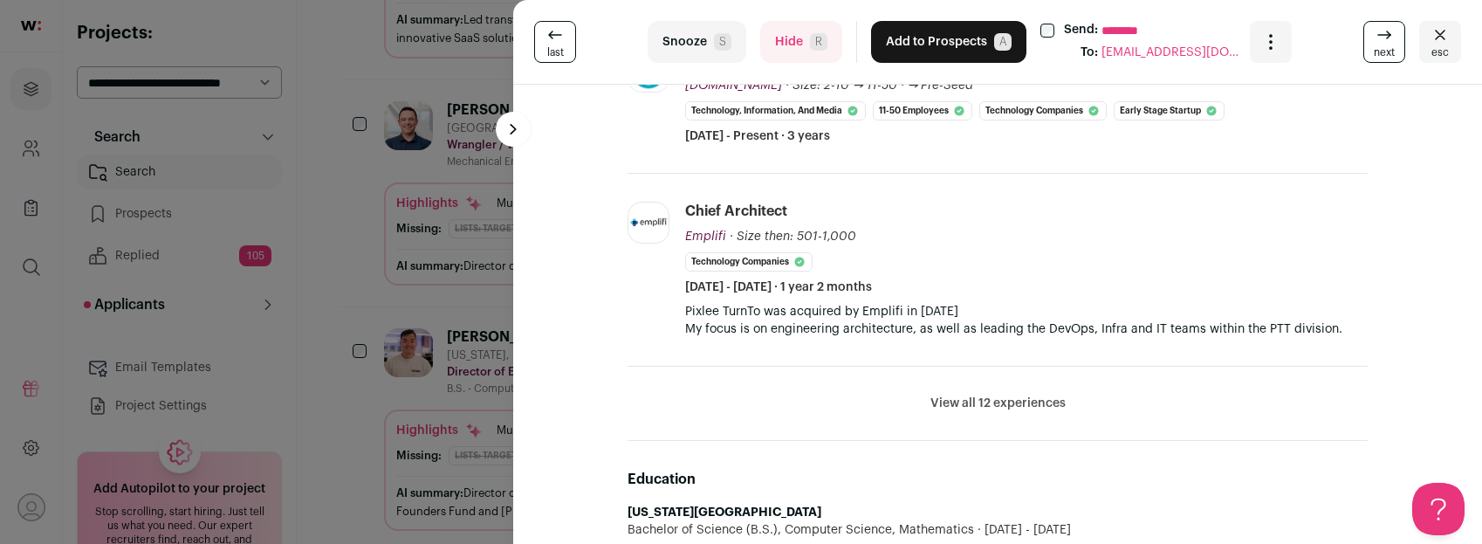
click at [958, 401] on button "View all 12 experiences" at bounding box center [998, 403] width 135 height 17
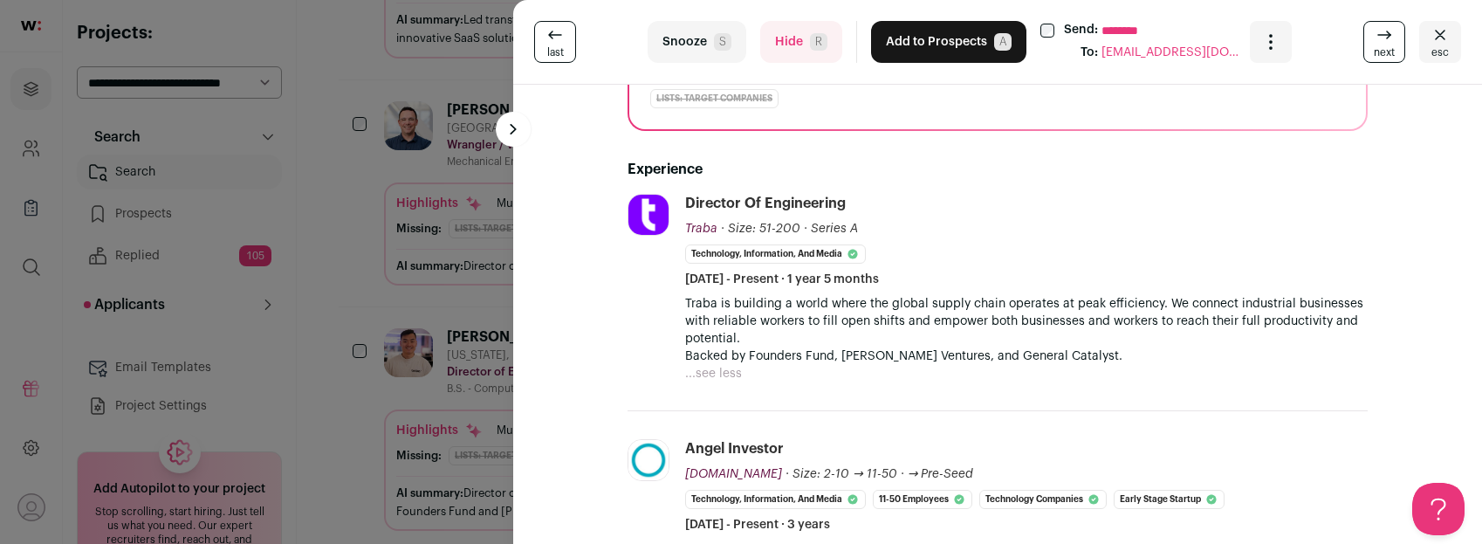
scroll to position [255, 0]
click at [800, 57] on button "Hide R" at bounding box center [801, 42] width 82 height 42
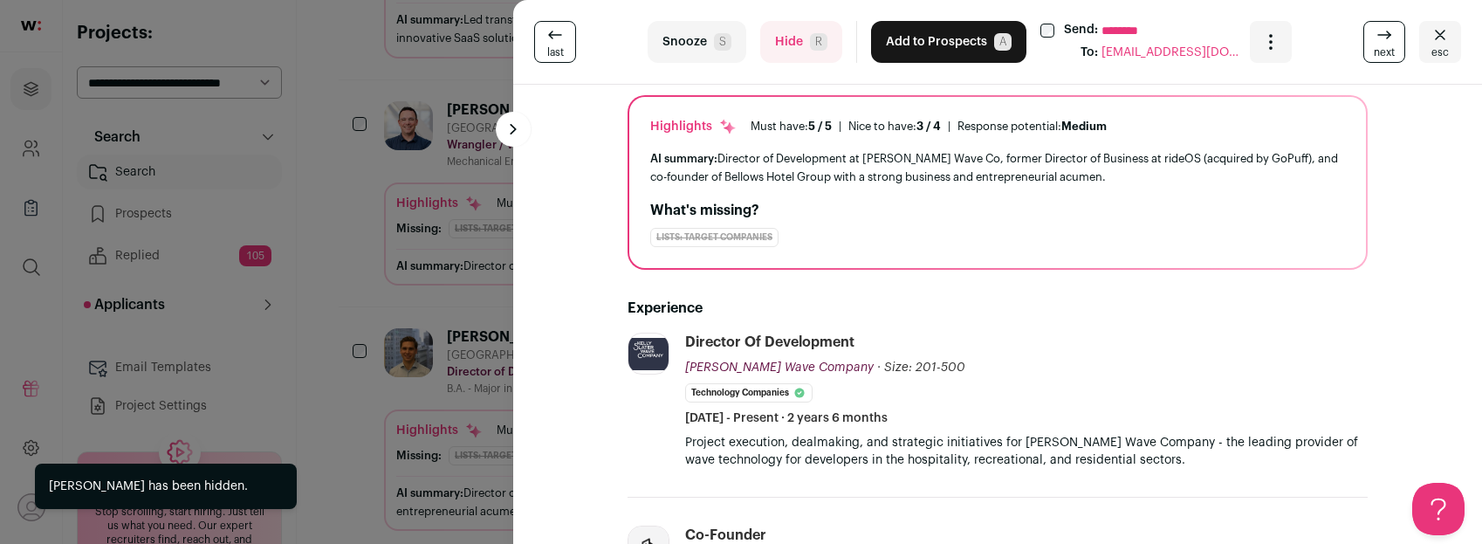
scroll to position [131, 0]
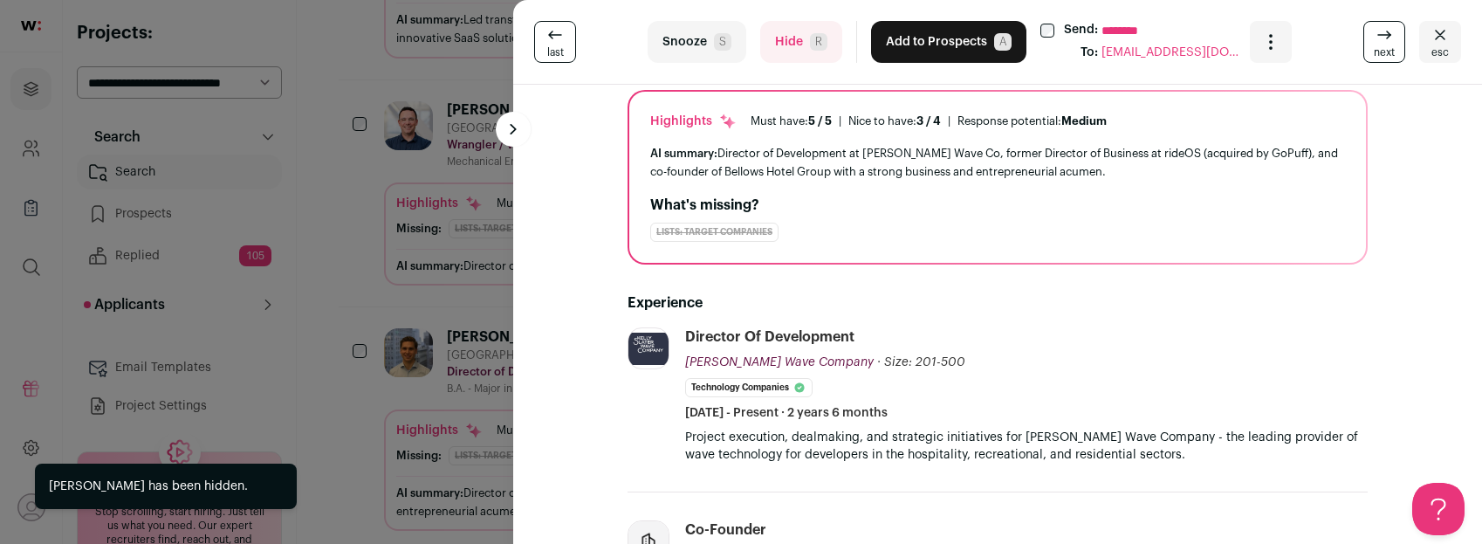
click at [471, 299] on div "last Snooze S Hide R Add to Prospects A Send: ******** To: jamesepifano@gmail.c…" at bounding box center [741, 272] width 1482 height 544
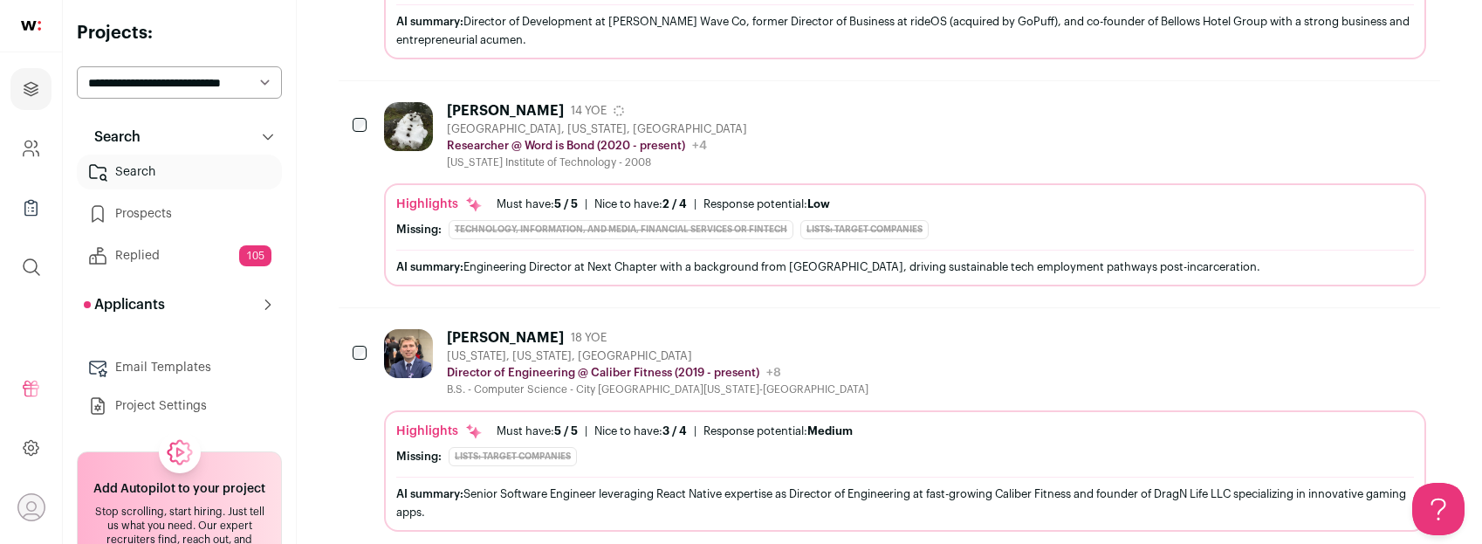
scroll to position [1859, 0]
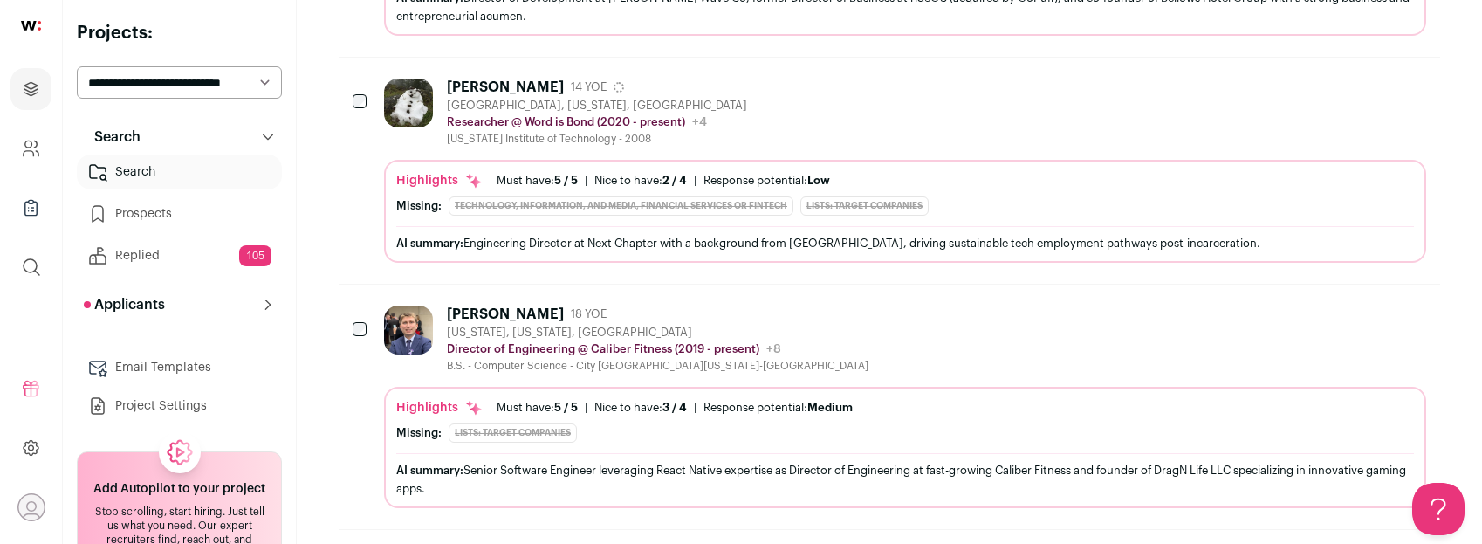
click at [807, 320] on div "Adam Bednarek 18 YOE New York, New York, United States Director of Engineering …" at bounding box center [905, 339] width 1042 height 67
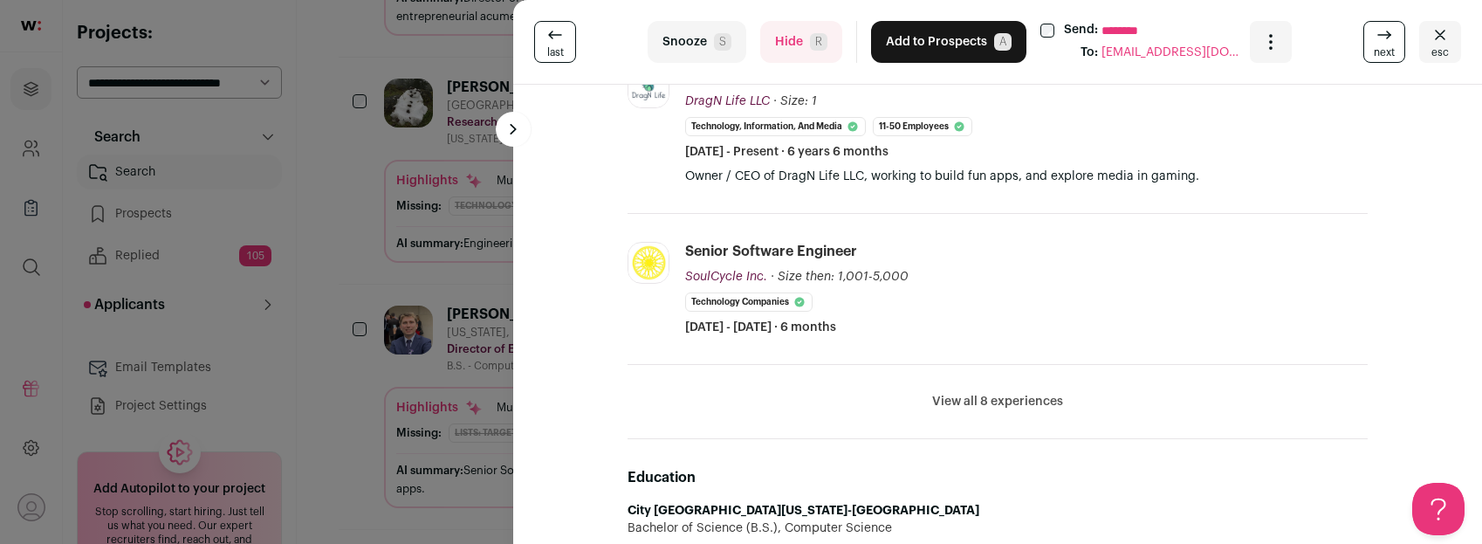
scroll to position [559, 0]
click at [964, 396] on button "View all 8 experiences" at bounding box center [997, 399] width 131 height 17
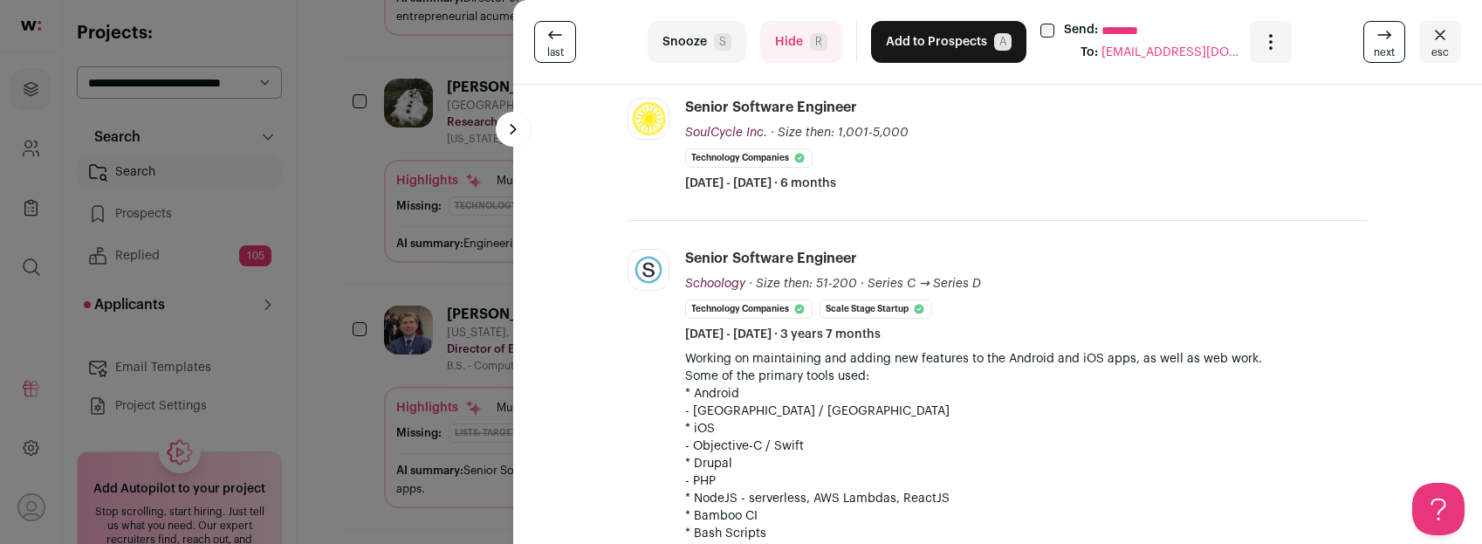
scroll to position [709, 0]
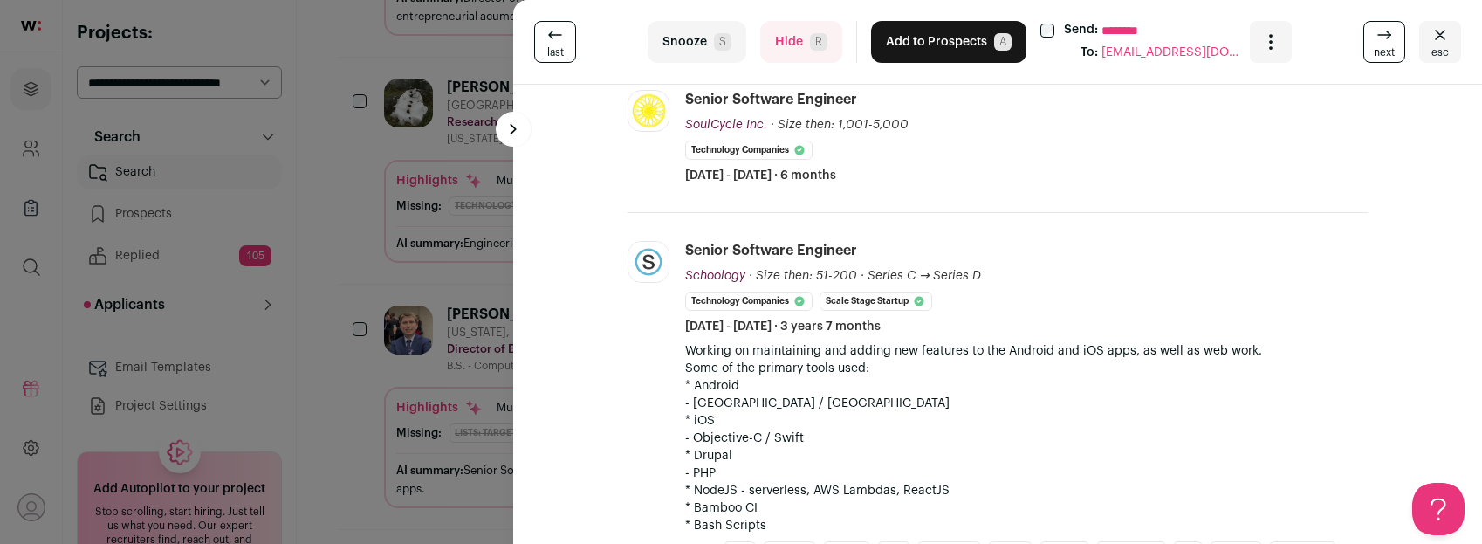
click at [800, 47] on button "Hide R" at bounding box center [801, 42] width 82 height 42
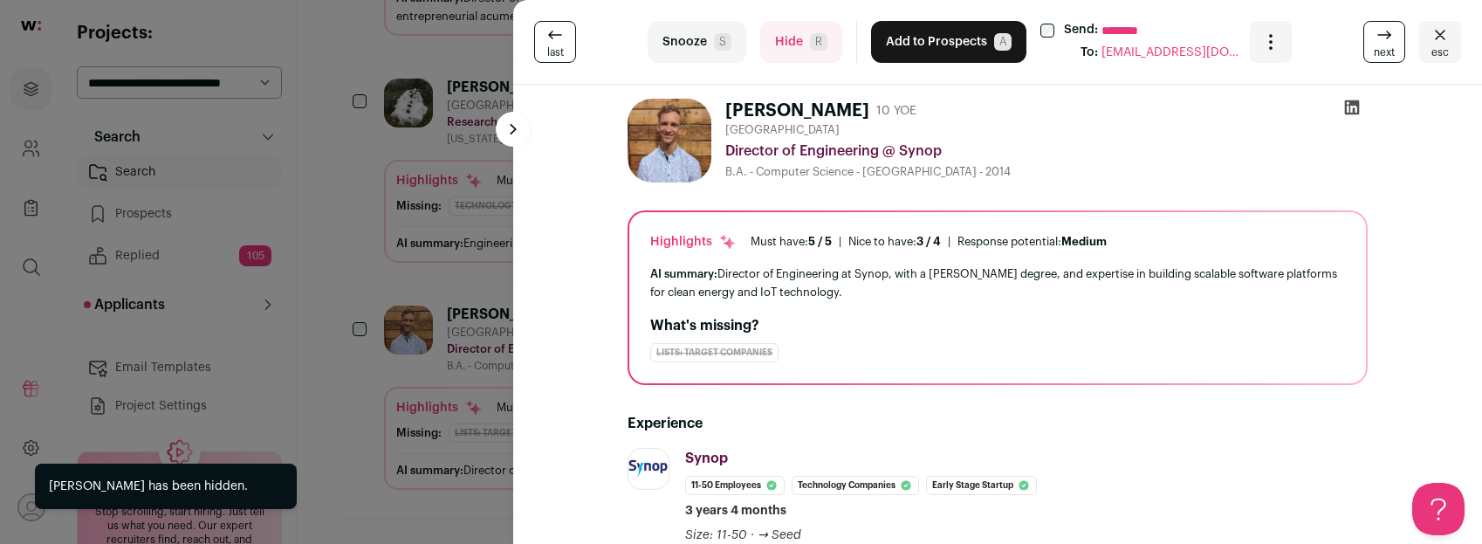
click at [462, 260] on div "last Snooze S Hide R Add to Prospects A Send: ******** To: teesdavis@gmail.com …" at bounding box center [741, 272] width 1482 height 544
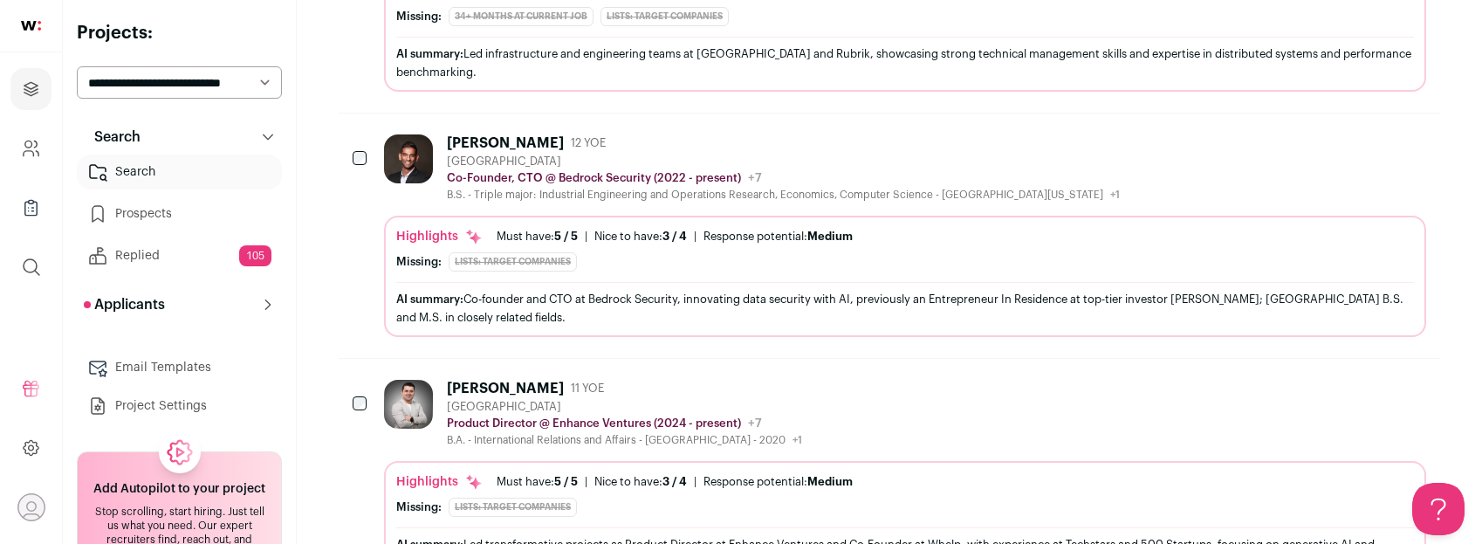
scroll to position [836, 0]
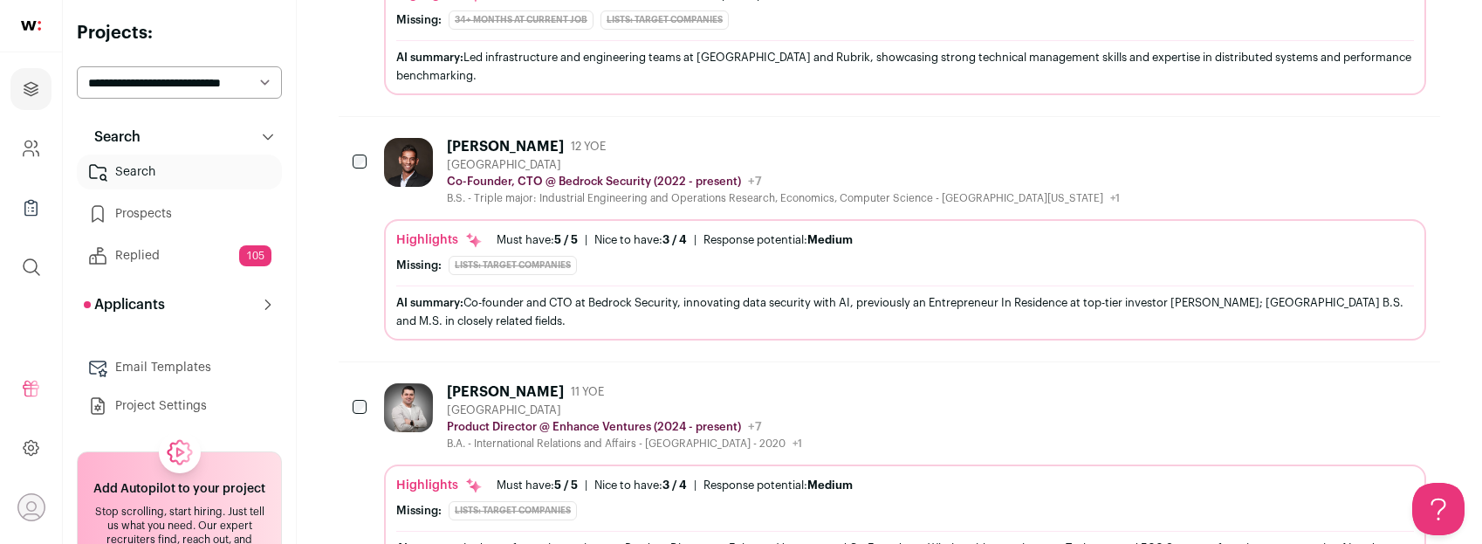
click at [360, 143] on div at bounding box center [361, 162] width 17 height 49
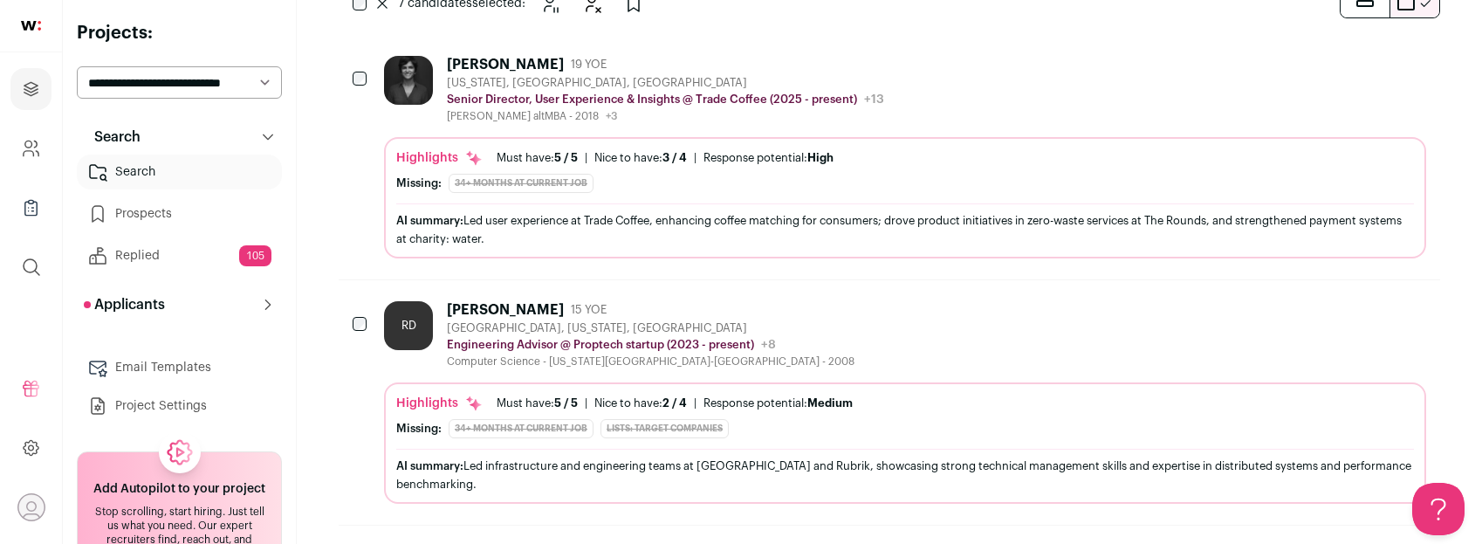
scroll to position [409, 0]
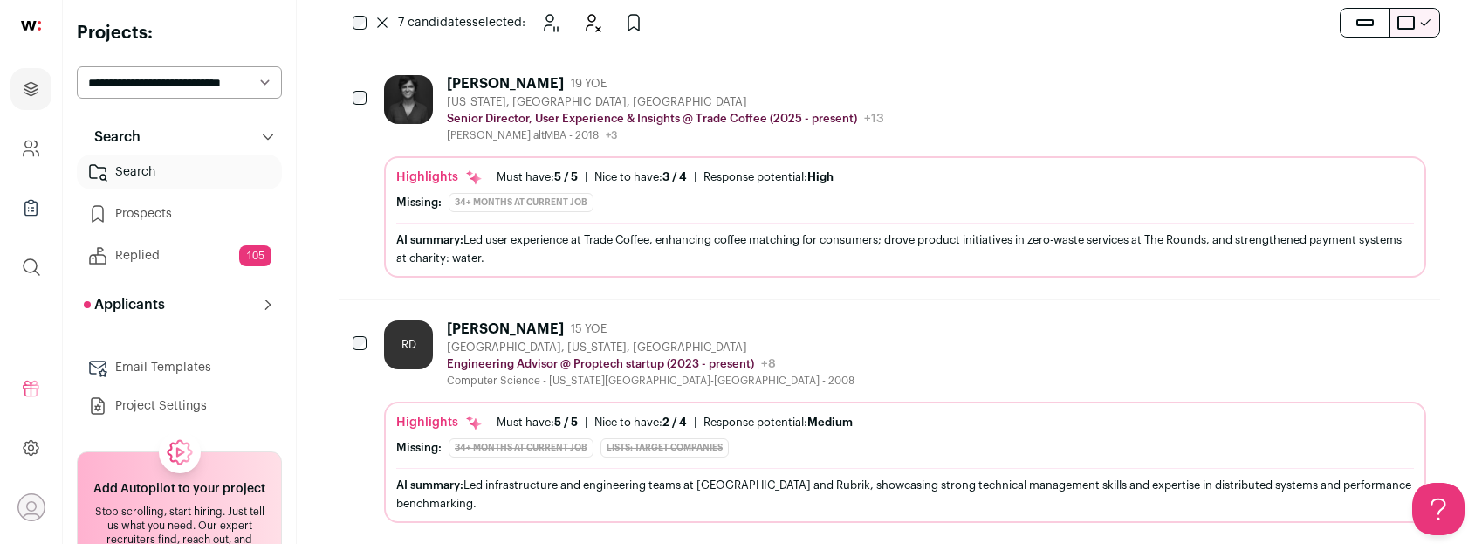
click at [361, 103] on div at bounding box center [361, 99] width 17 height 49
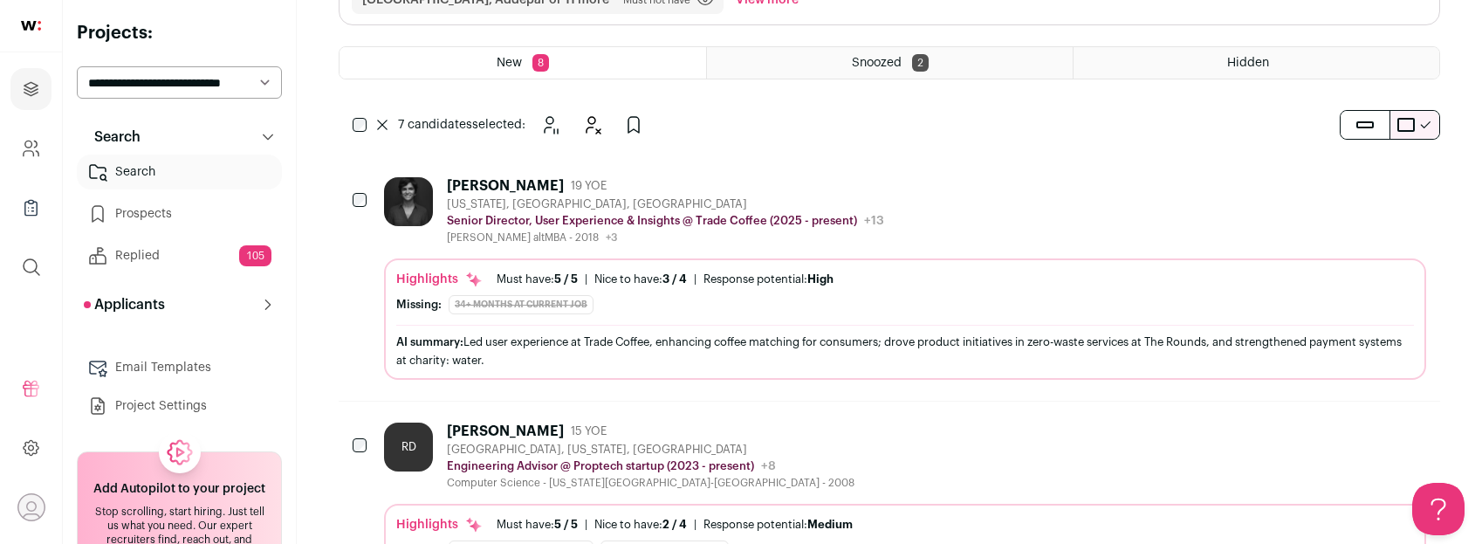
scroll to position [299, 0]
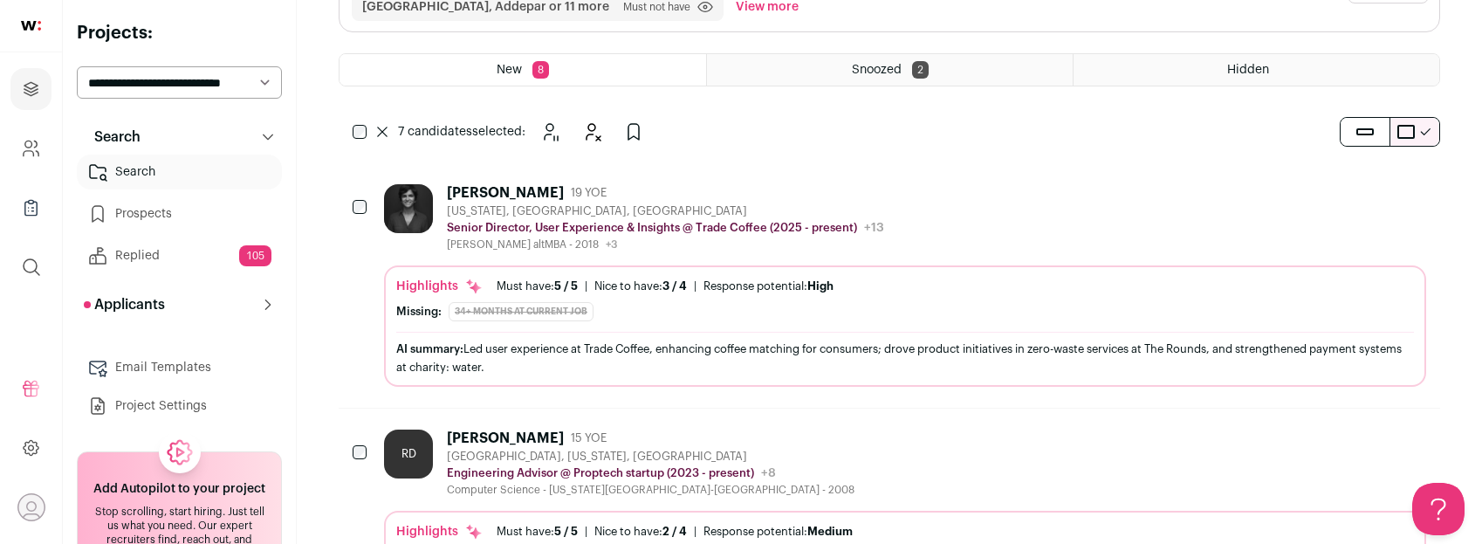
click at [363, 193] on div at bounding box center [361, 208] width 17 height 49
click at [360, 213] on div at bounding box center [361, 208] width 17 height 49
click at [589, 127] on icon "Hide" at bounding box center [592, 131] width 21 height 21
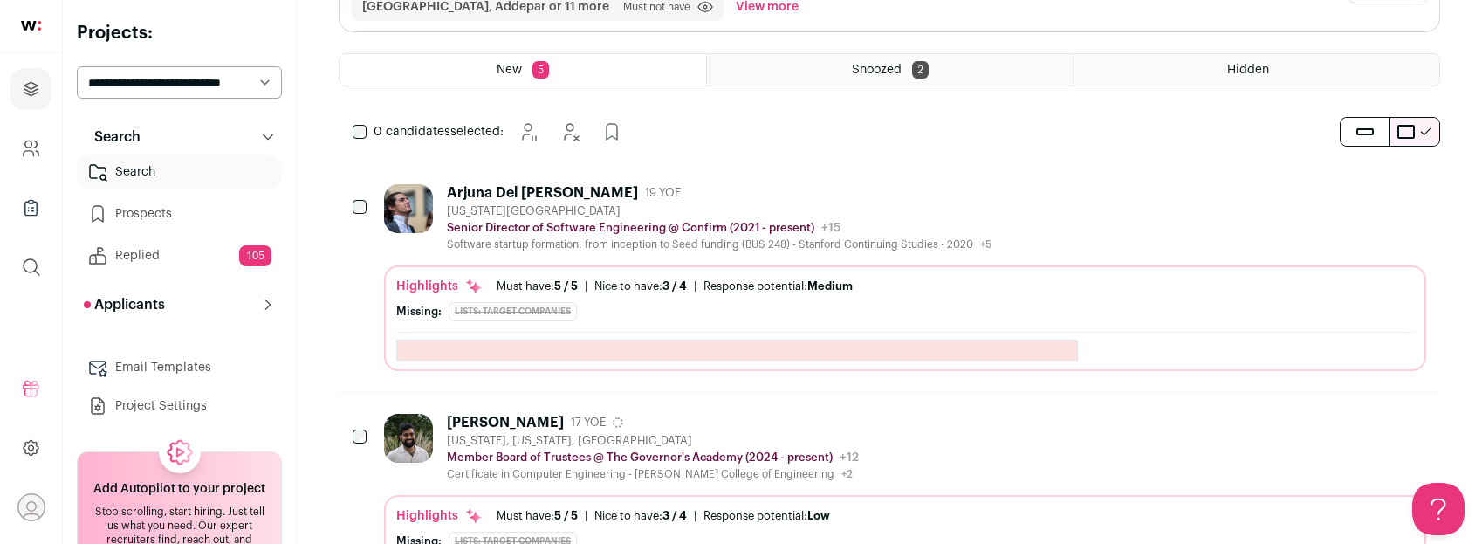
scroll to position [0, 0]
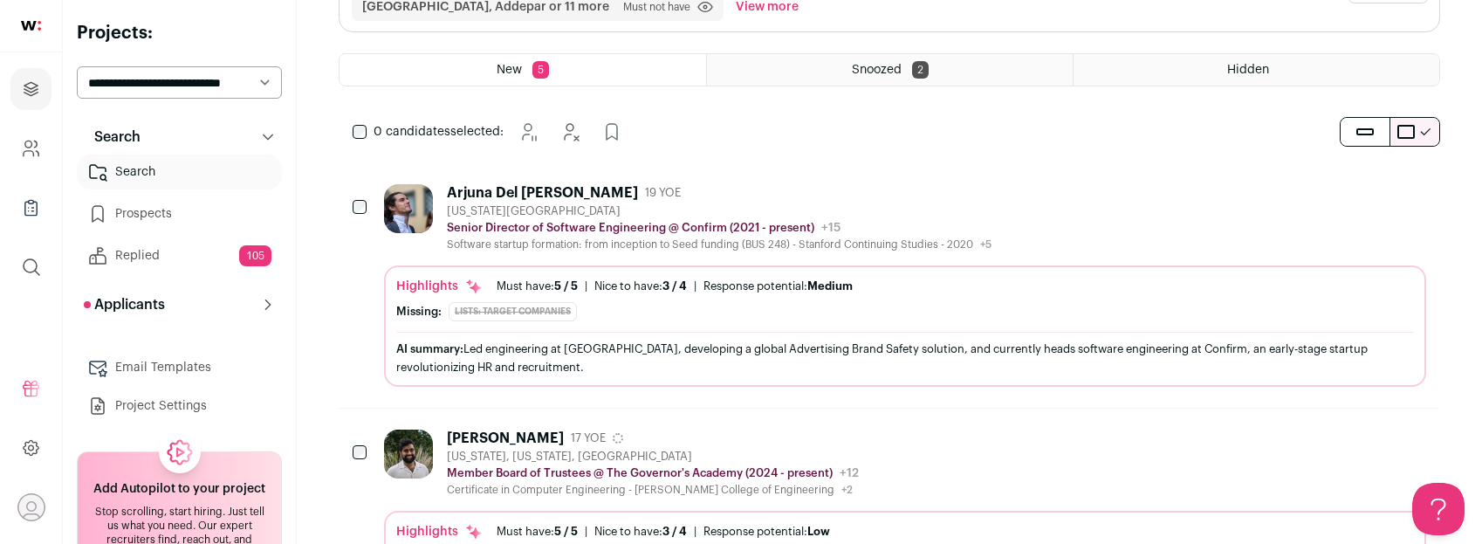
click at [679, 184] on div "Arjuna Del Toso 19 YOE" at bounding box center [719, 192] width 545 height 17
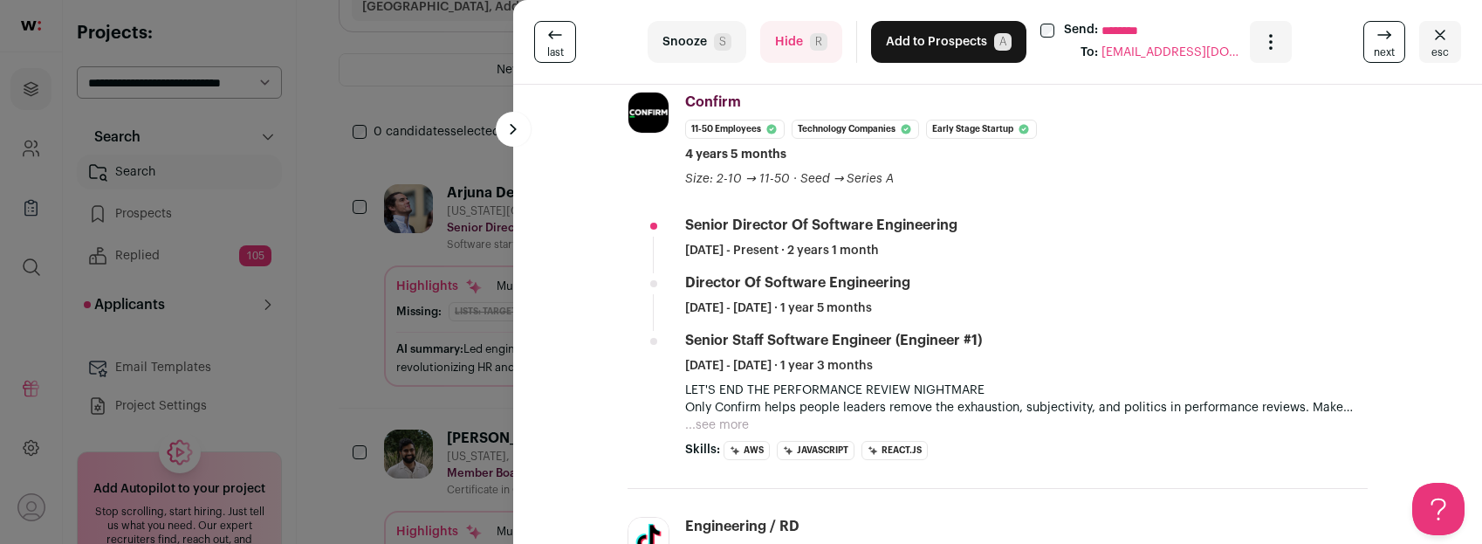
scroll to position [368, 0]
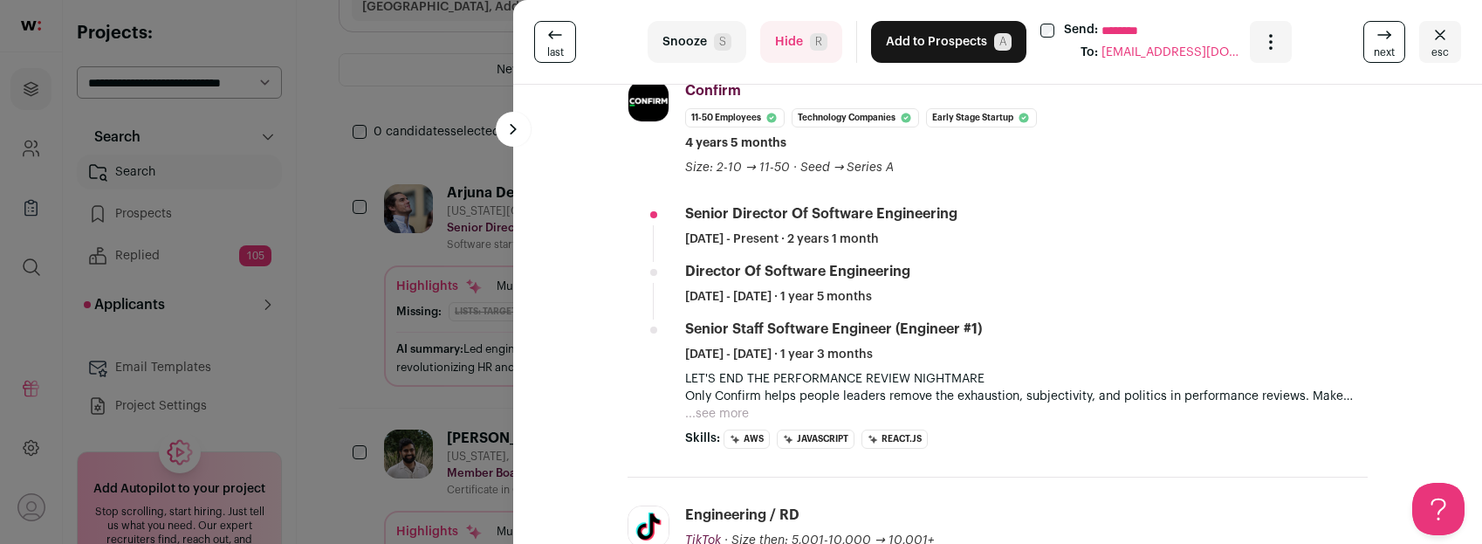
click at [715, 410] on button "...see more" at bounding box center [717, 413] width 64 height 17
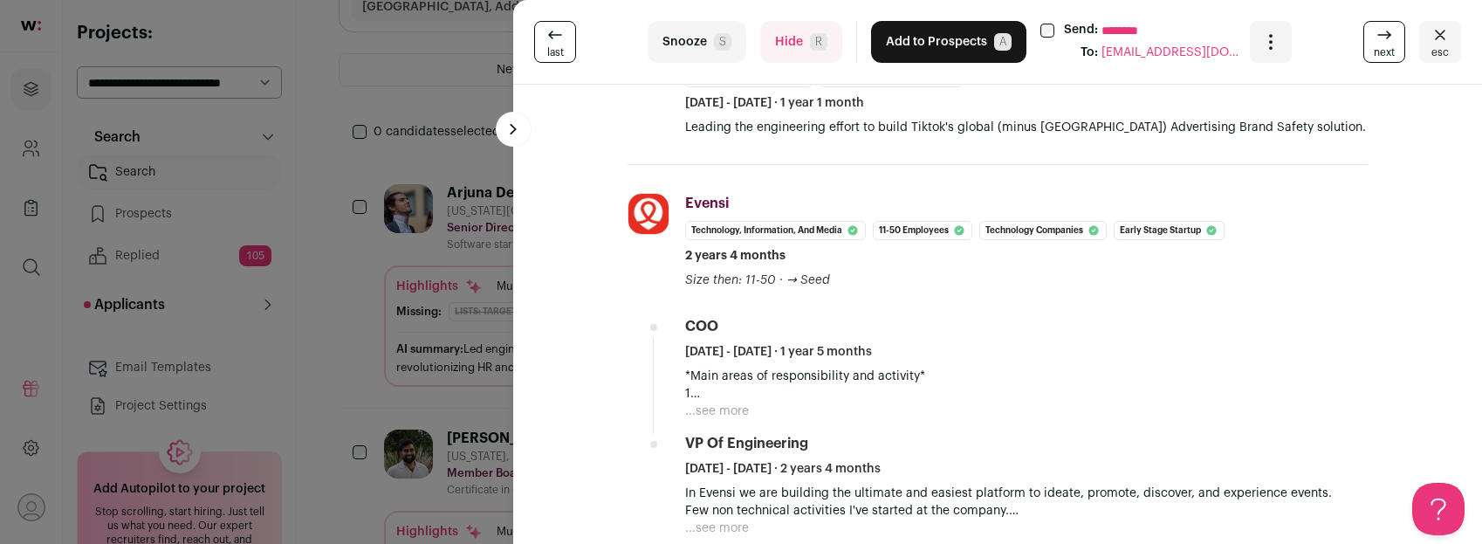
scroll to position [892, 0]
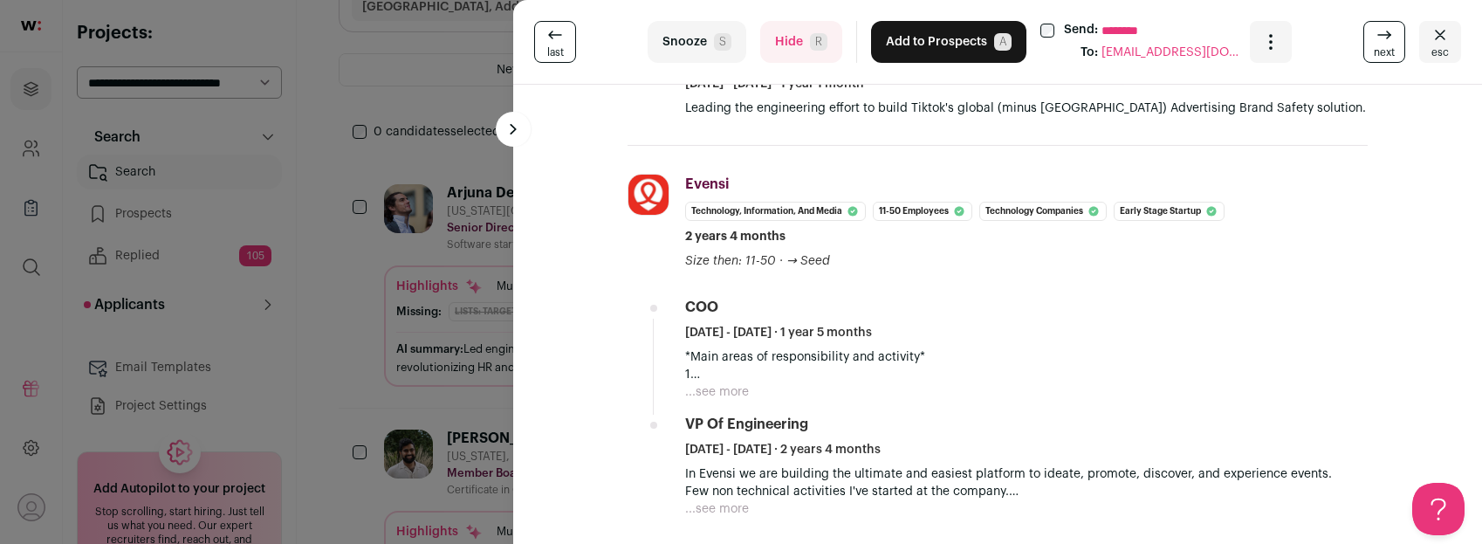
click at [719, 386] on button "...see more" at bounding box center [717, 391] width 64 height 17
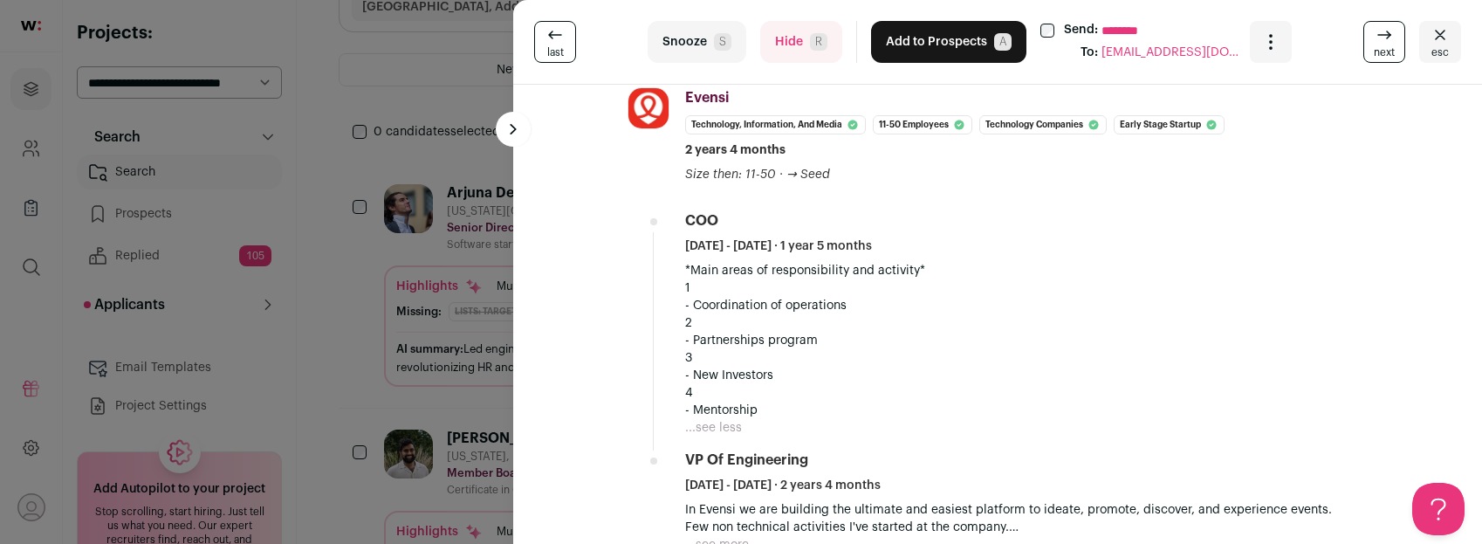
scroll to position [1115, 0]
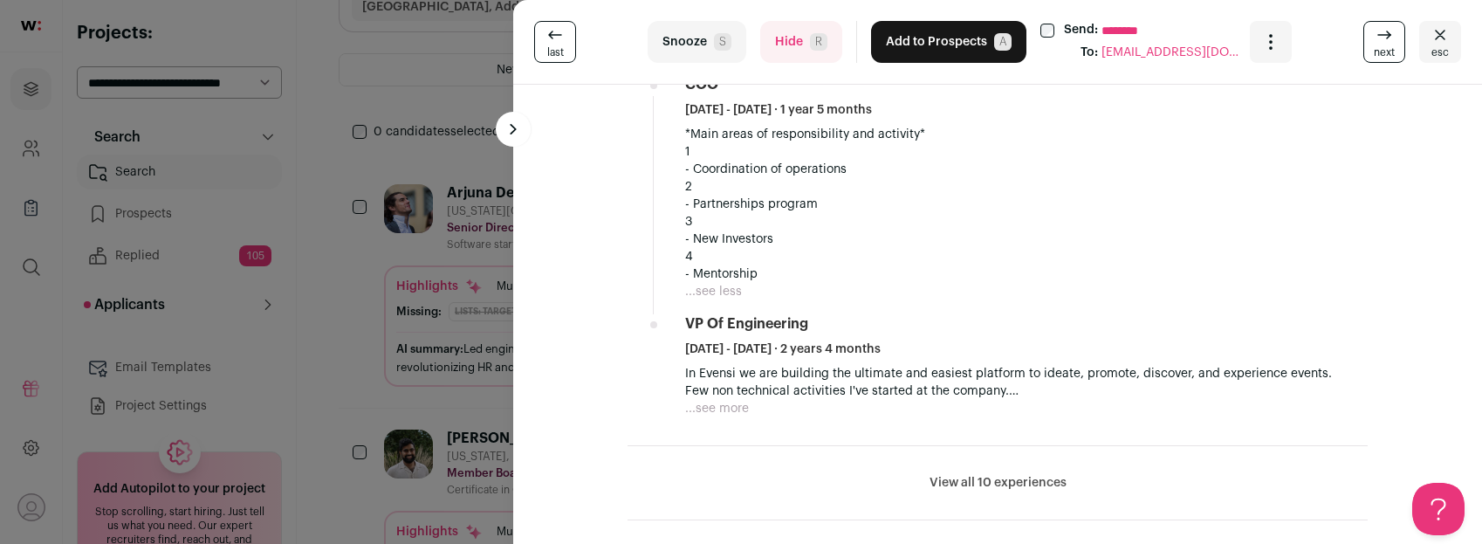
click at [729, 409] on button "...see more" at bounding box center [717, 408] width 64 height 17
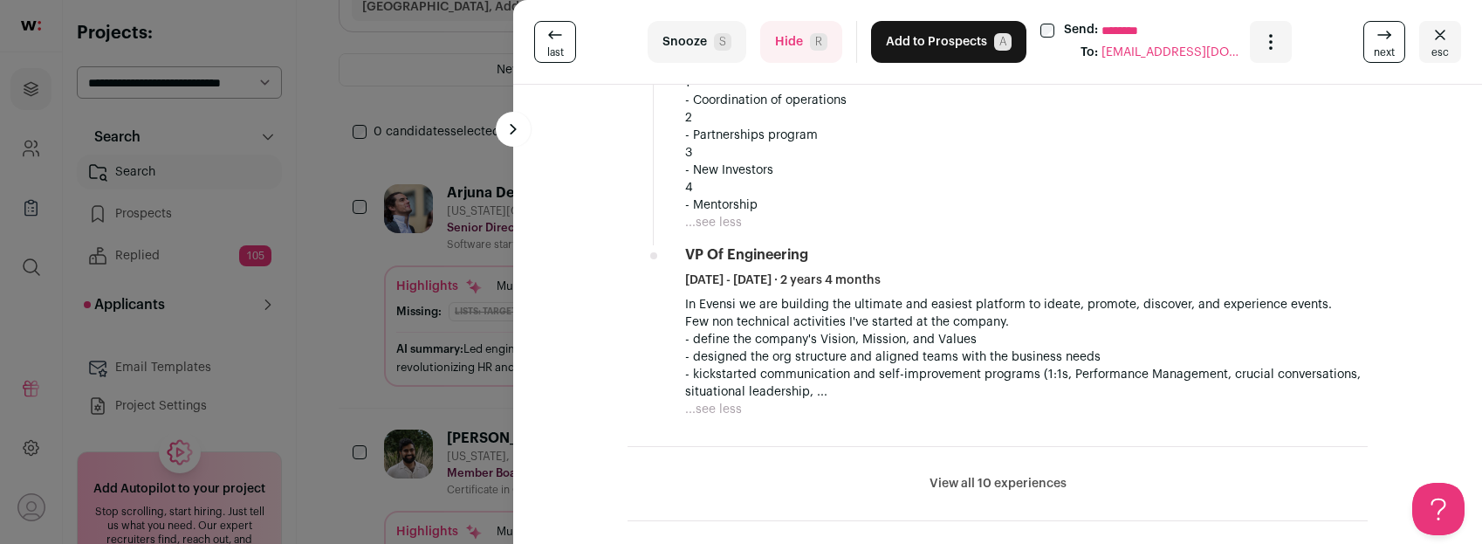
scroll to position [1210, 0]
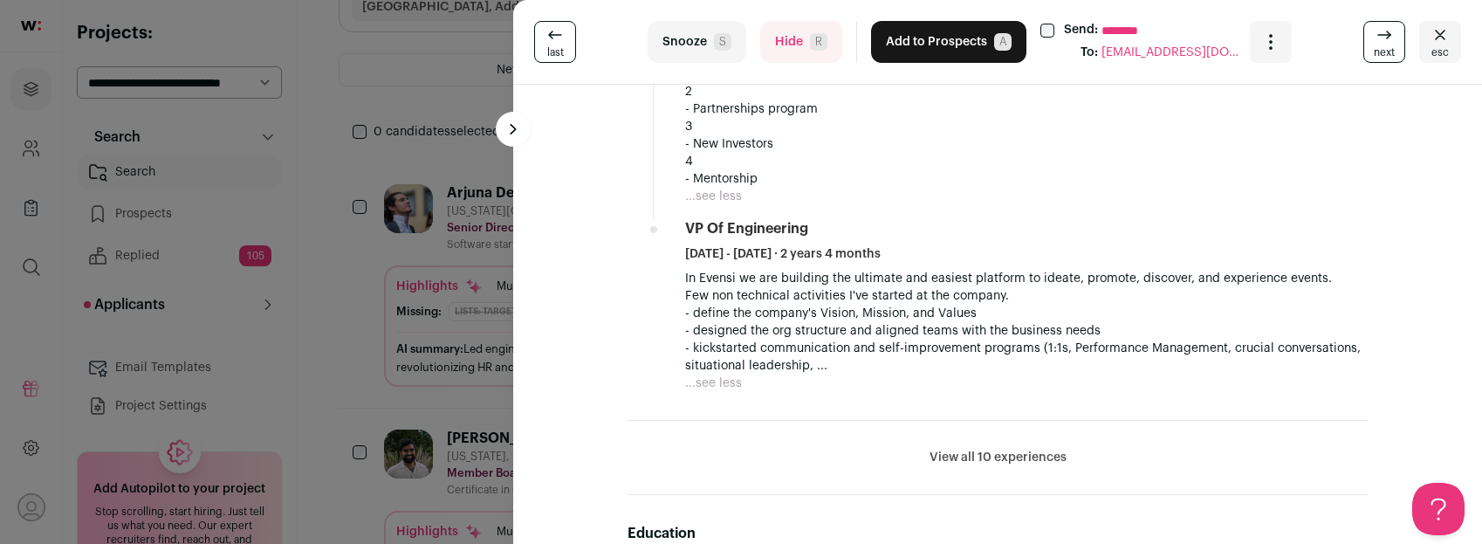
click at [986, 453] on button "View all 10 experiences" at bounding box center [998, 457] width 137 height 17
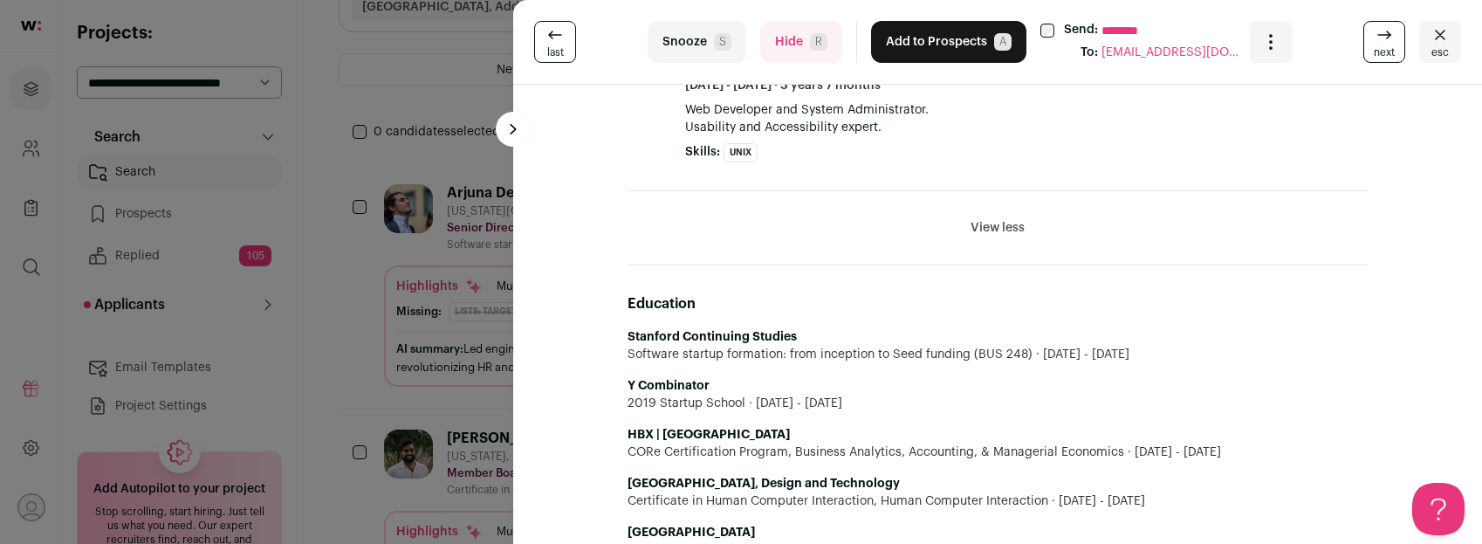
scroll to position [3230, 0]
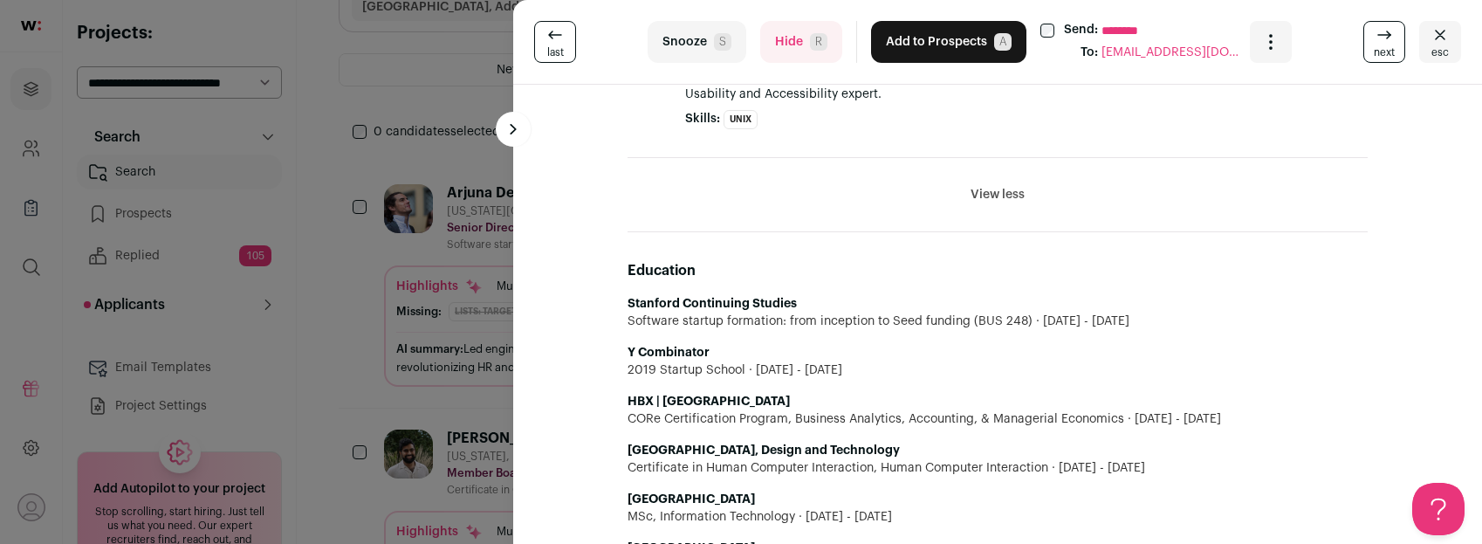
drag, startPoint x: 728, startPoint y: 108, endPoint x: 768, endPoint y: 112, distance: 40.3
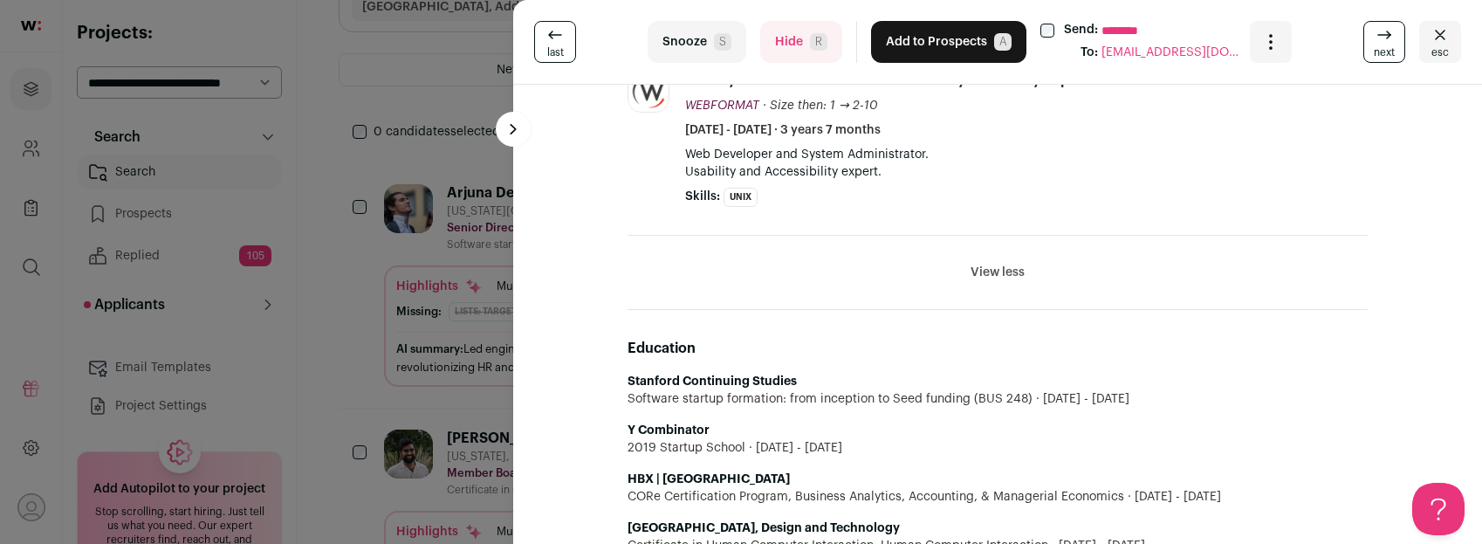
scroll to position [3151, 0]
copy div "Arjuna Del Toso 19 YOE New York City Metropolitan Area Senior Director of Softw…"
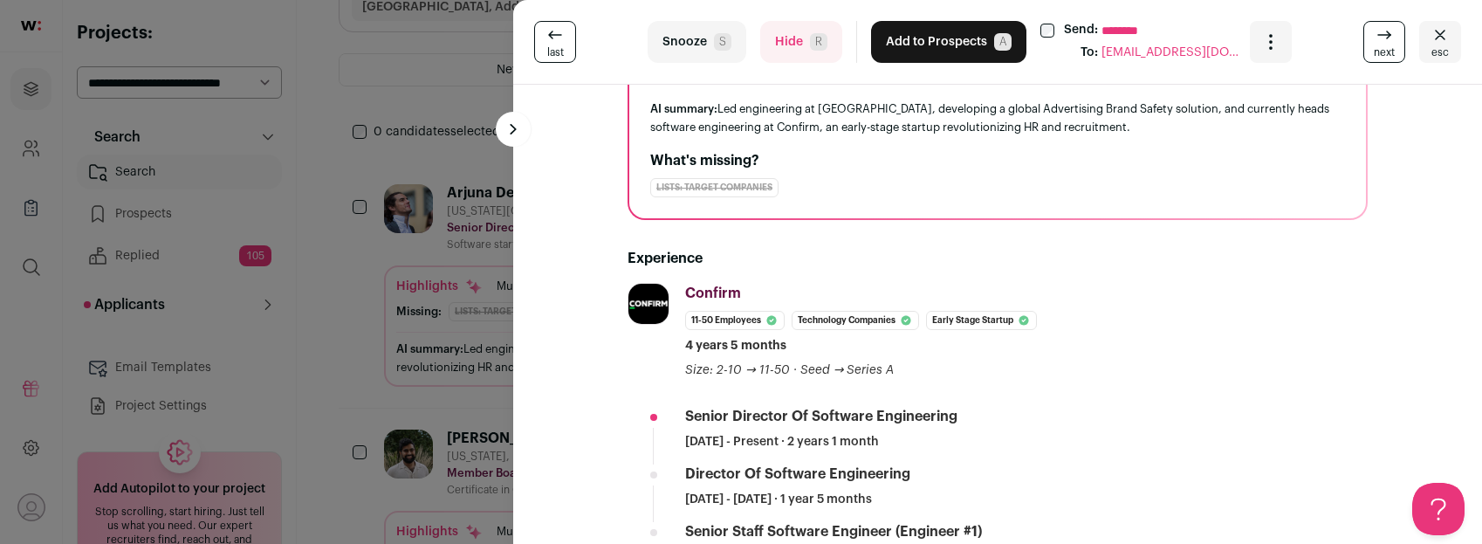
scroll to position [185, 0]
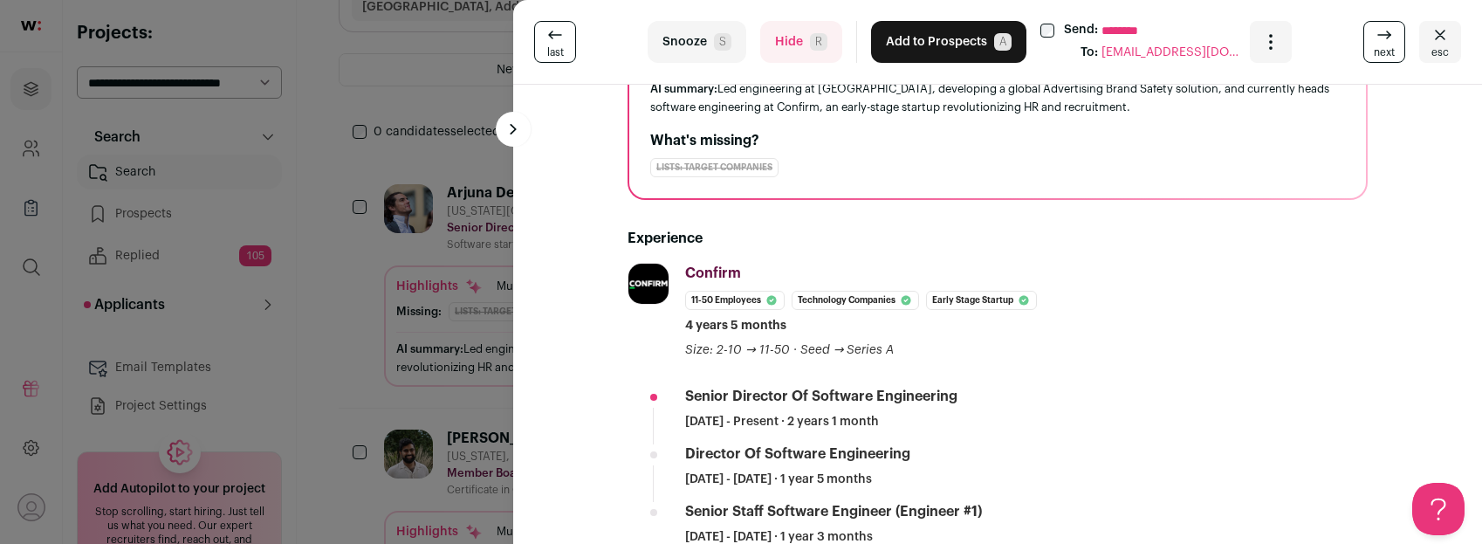
click at [915, 45] on button "Add to Prospects A" at bounding box center [948, 42] width 155 height 42
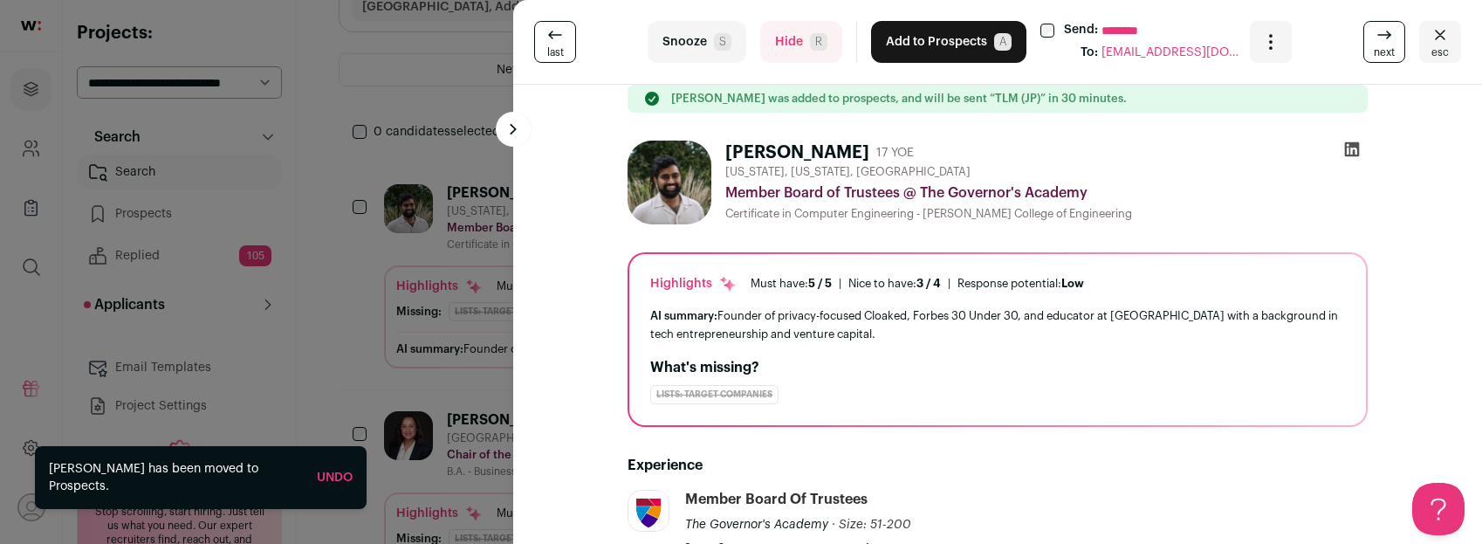
click at [461, 385] on div "last Snooze S Hide R Add to Prospects A Send: ******** To: anamazingworld@comca…" at bounding box center [741, 272] width 1482 height 544
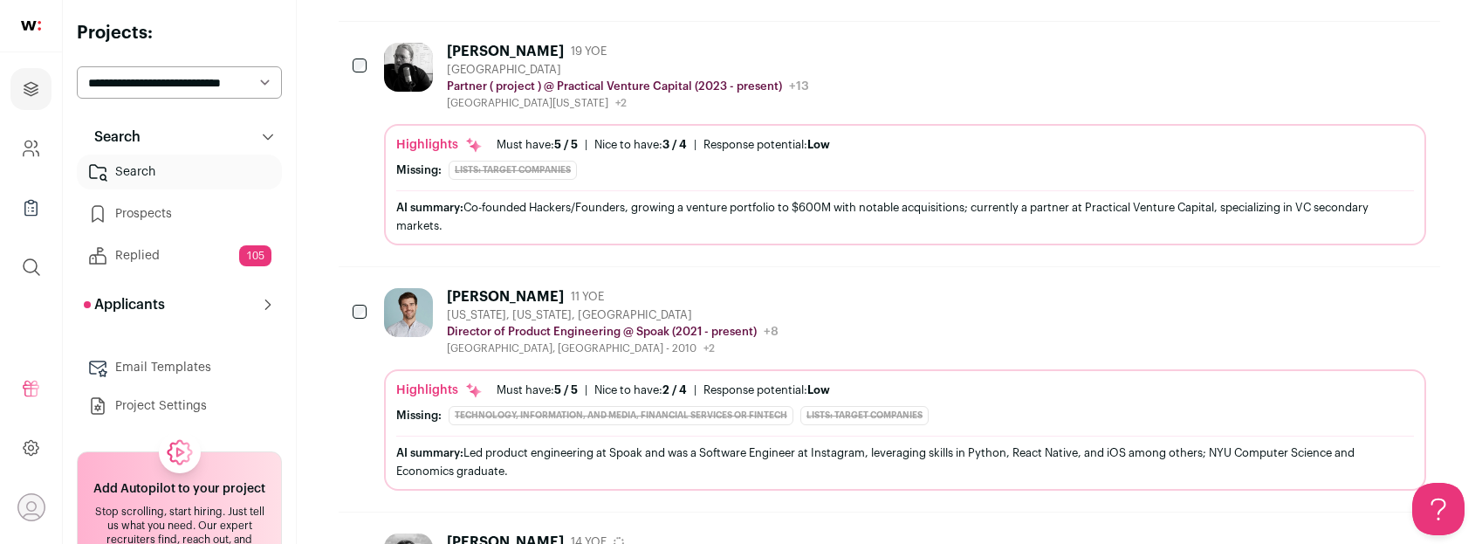
scroll to position [927, 0]
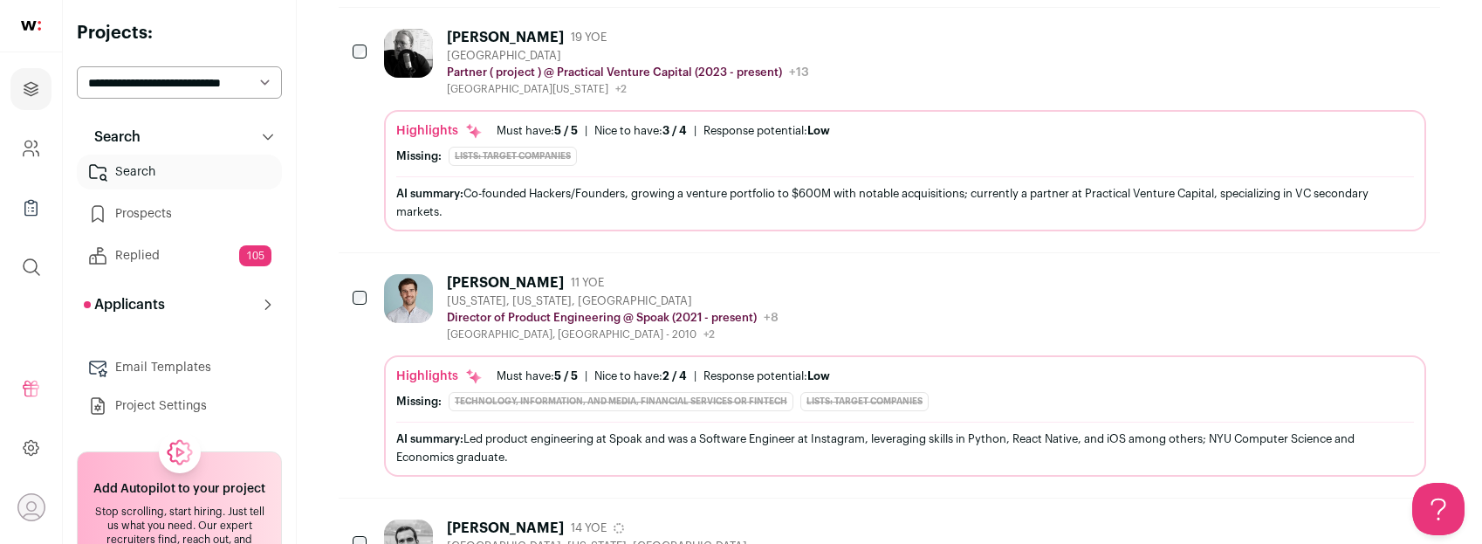
click at [829, 299] on div "Howard Cordray 11 YOE New York, New York, United States Director of Product Eng…" at bounding box center [905, 307] width 1042 height 67
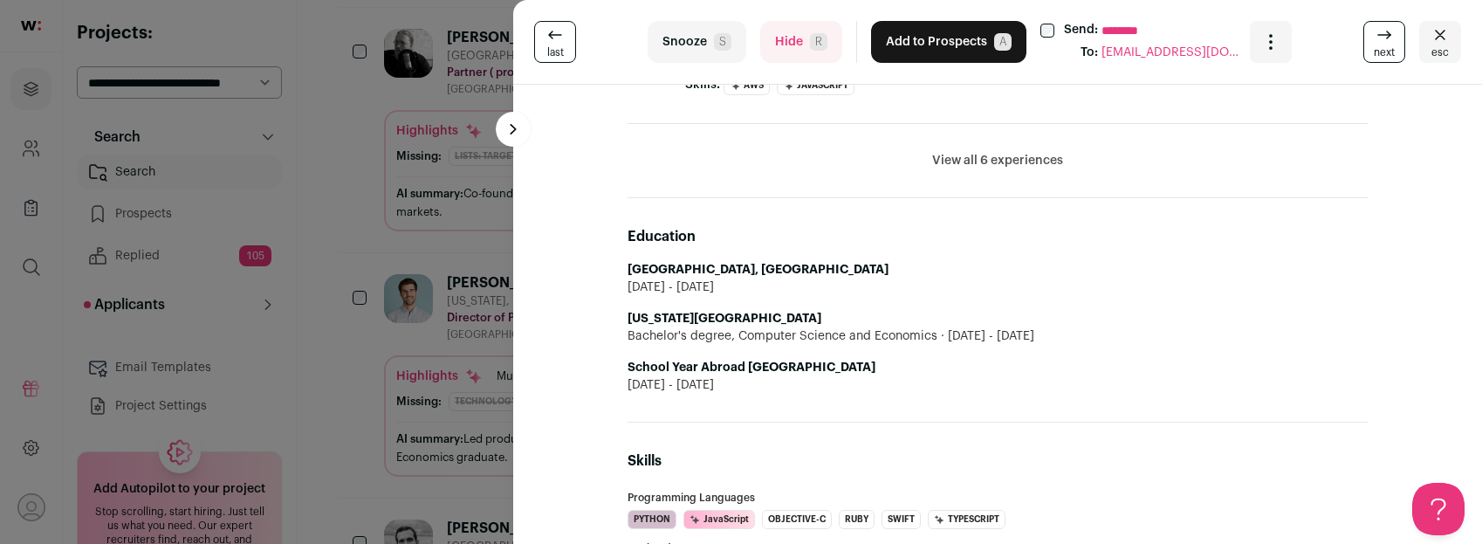
scroll to position [815, 0]
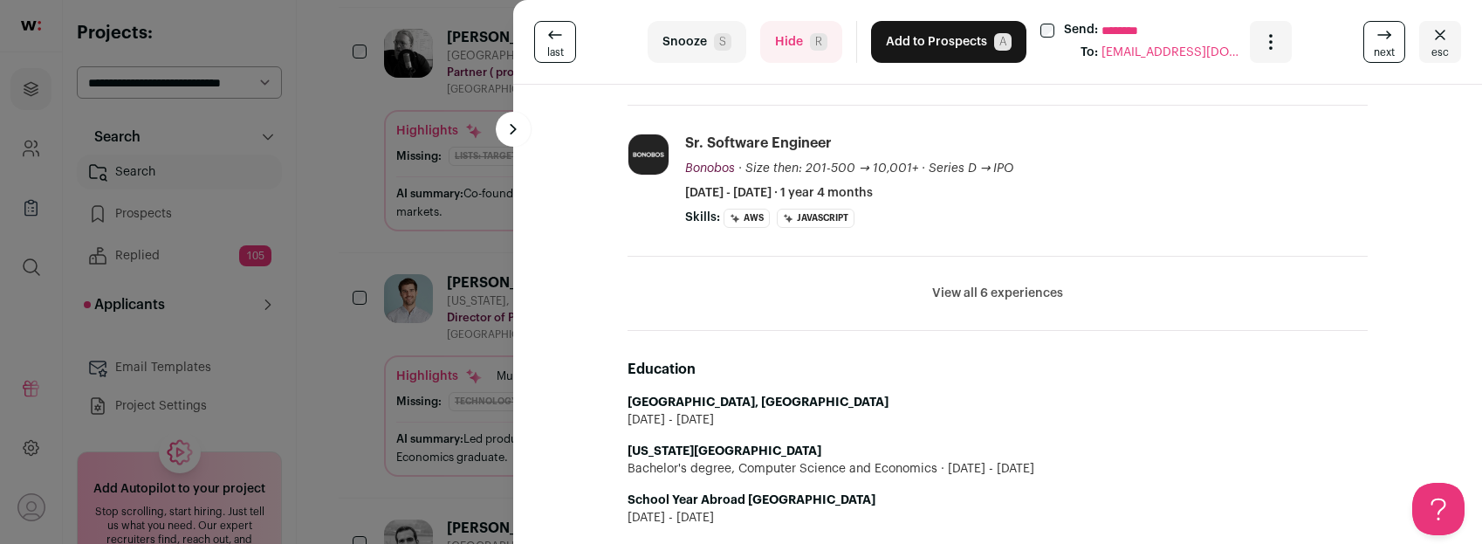
click at [939, 287] on button "View all 6 experiences" at bounding box center [997, 293] width 131 height 17
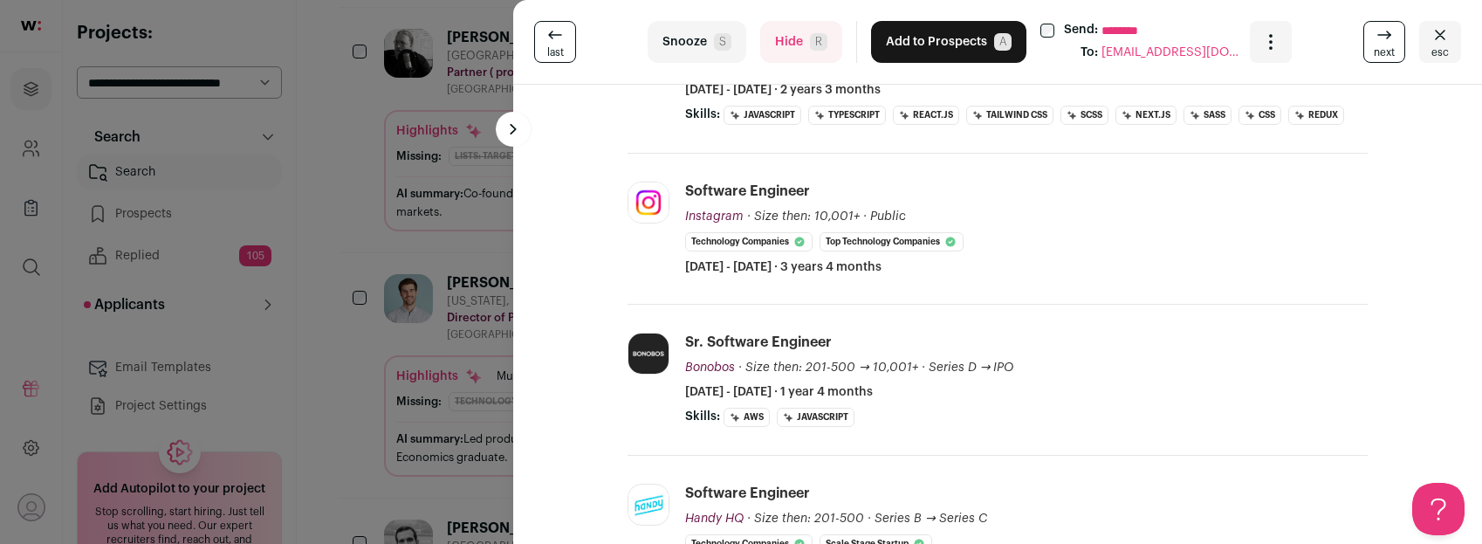
scroll to position [733, 0]
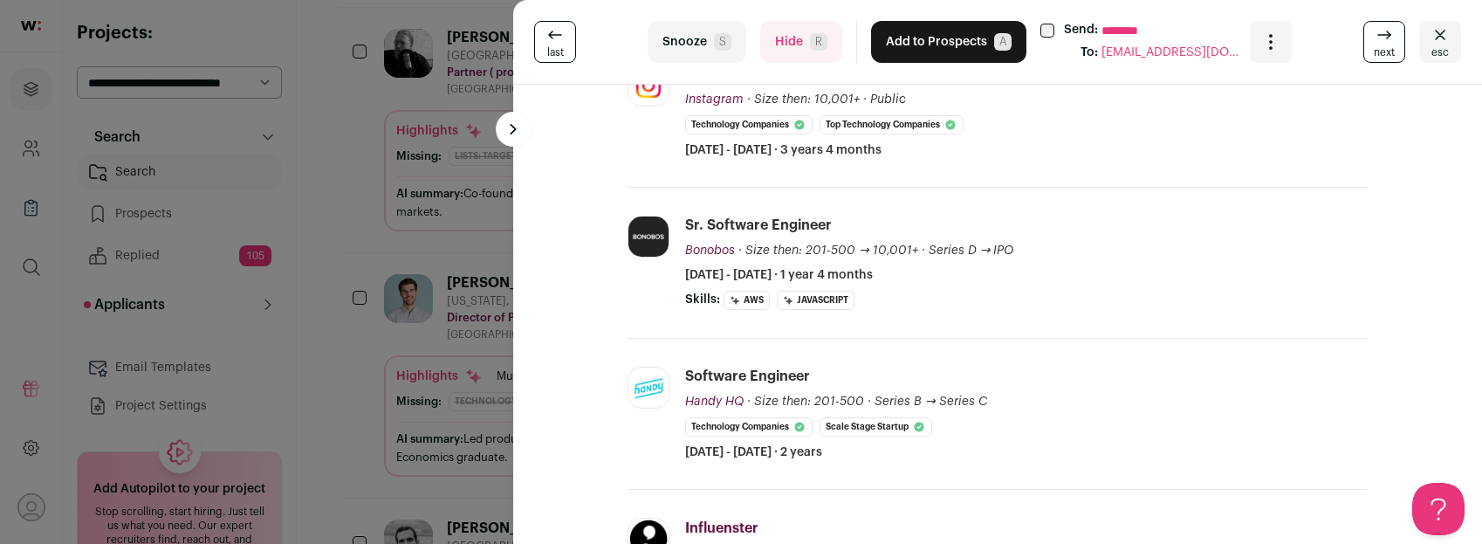
click at [798, 41] on button "Hide R" at bounding box center [801, 42] width 82 height 42
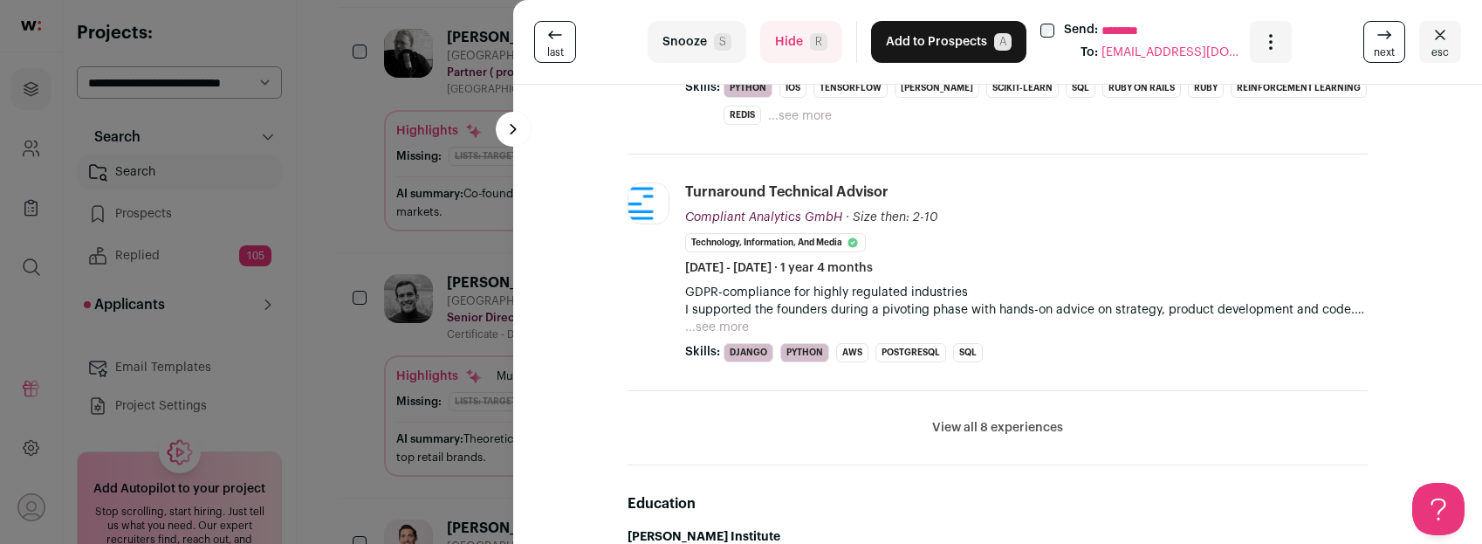
scroll to position [1117, 0]
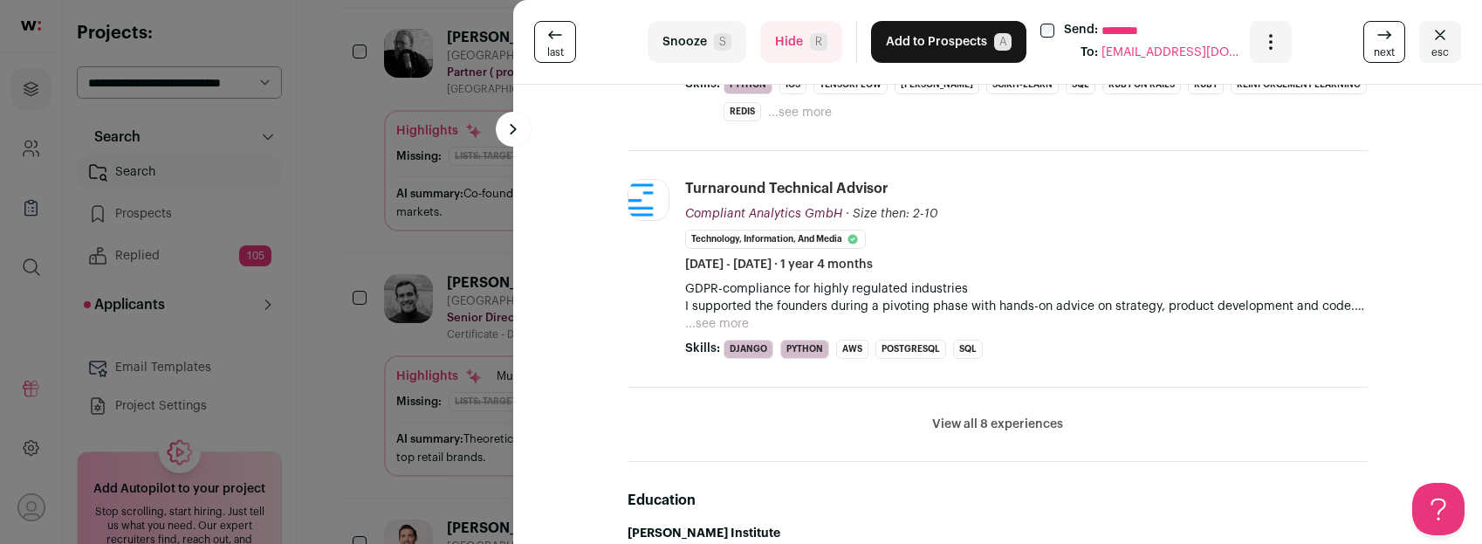
click at [948, 423] on button "View all 8 experiences" at bounding box center [997, 424] width 131 height 17
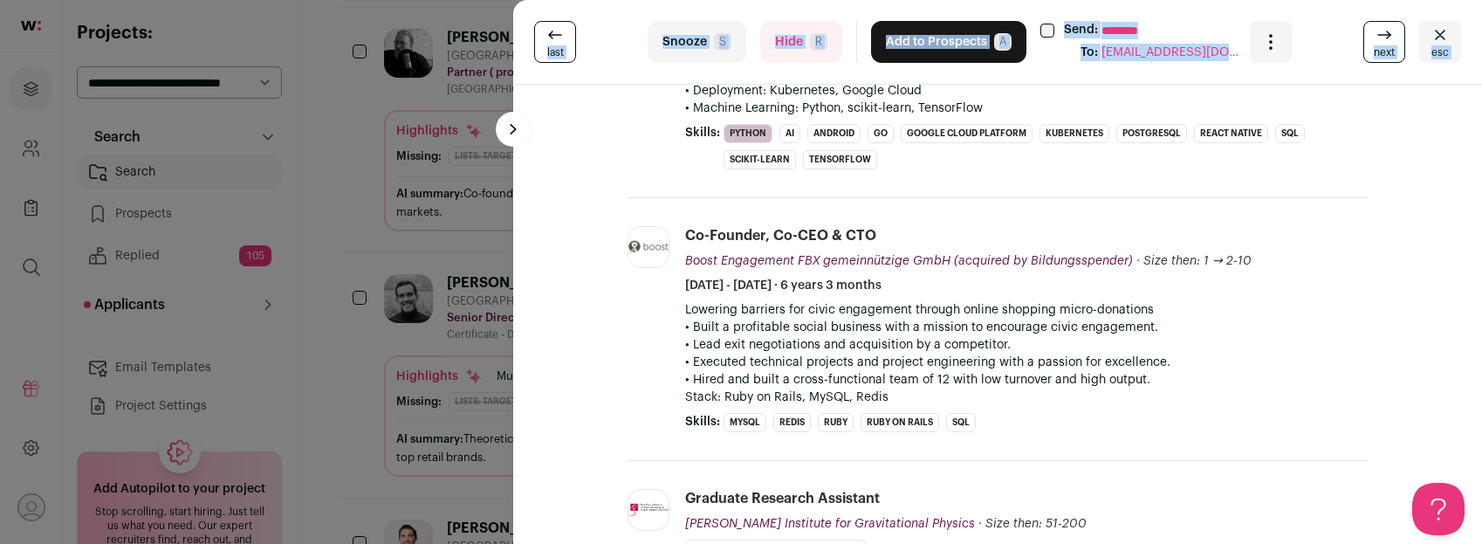
scroll to position [3488, 0]
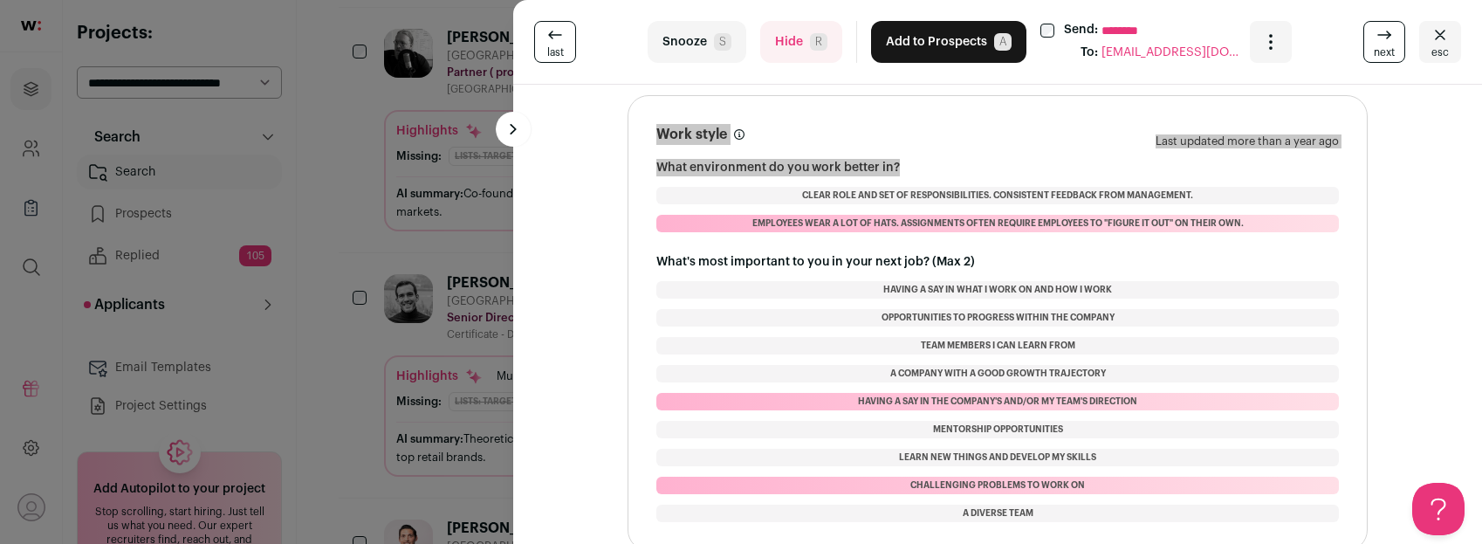
drag, startPoint x: 729, startPoint y: 109, endPoint x: 893, endPoint y: 135, distance: 166.2
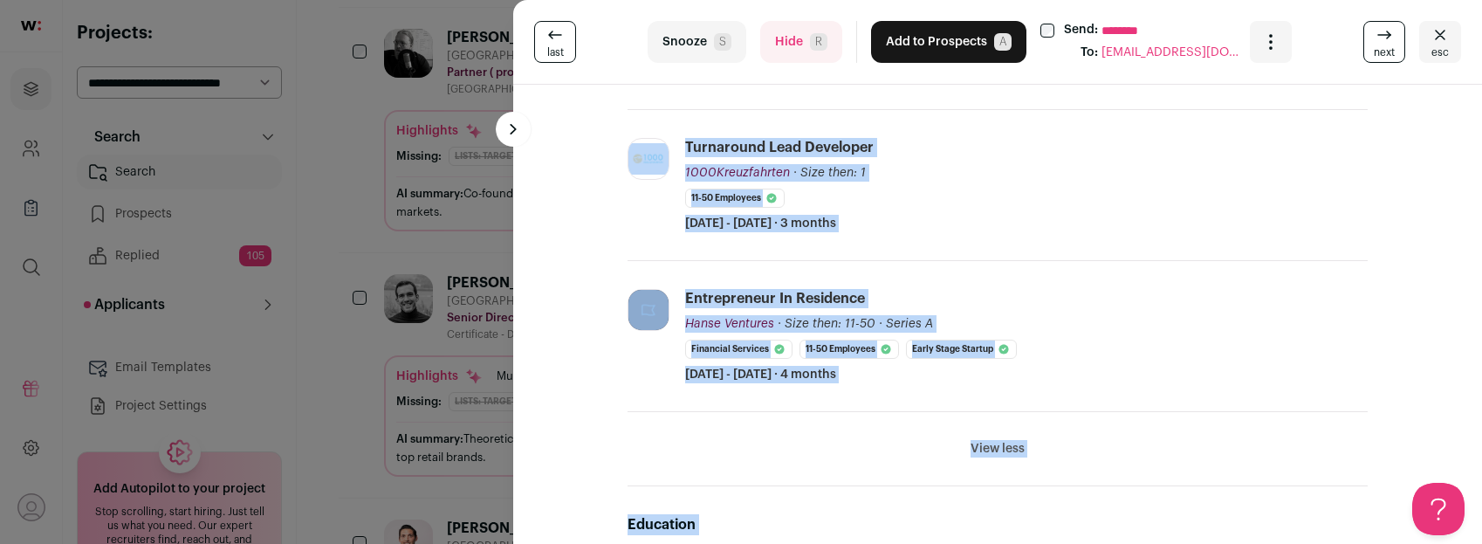
scroll to position [2333, 0]
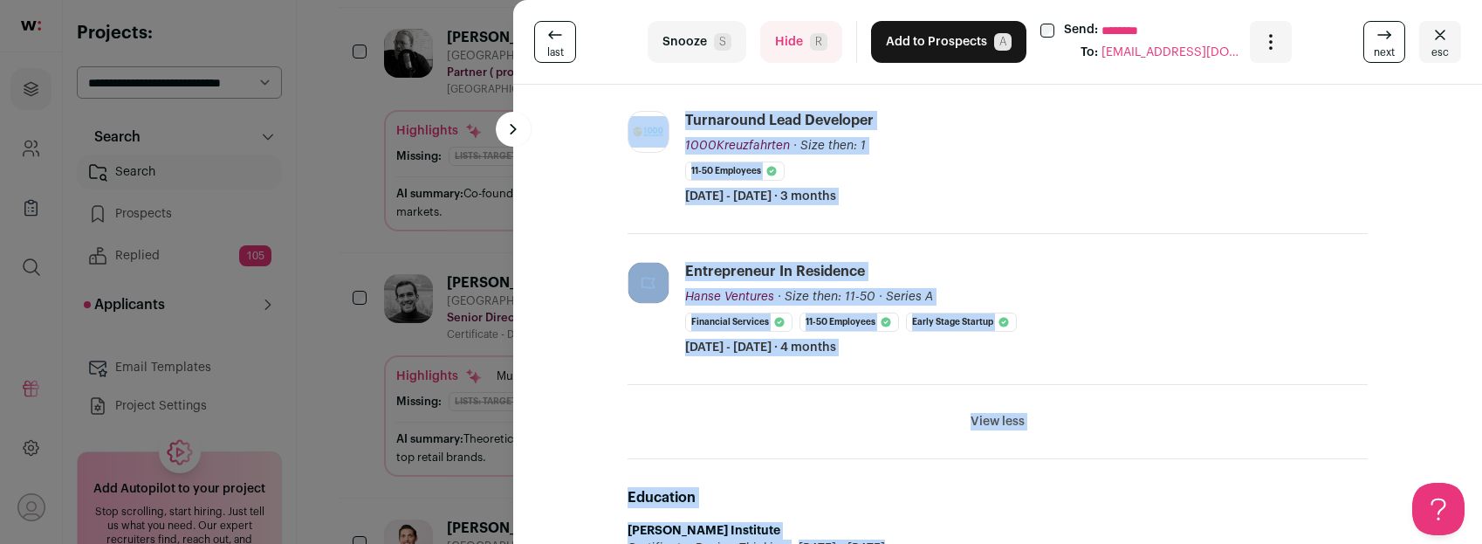
drag, startPoint x: 725, startPoint y: 110, endPoint x: 924, endPoint y: 325, distance: 292.8
copy div "Frank C. Schuetz 14 YOE San Francisco, California, United States Senior Directo…"
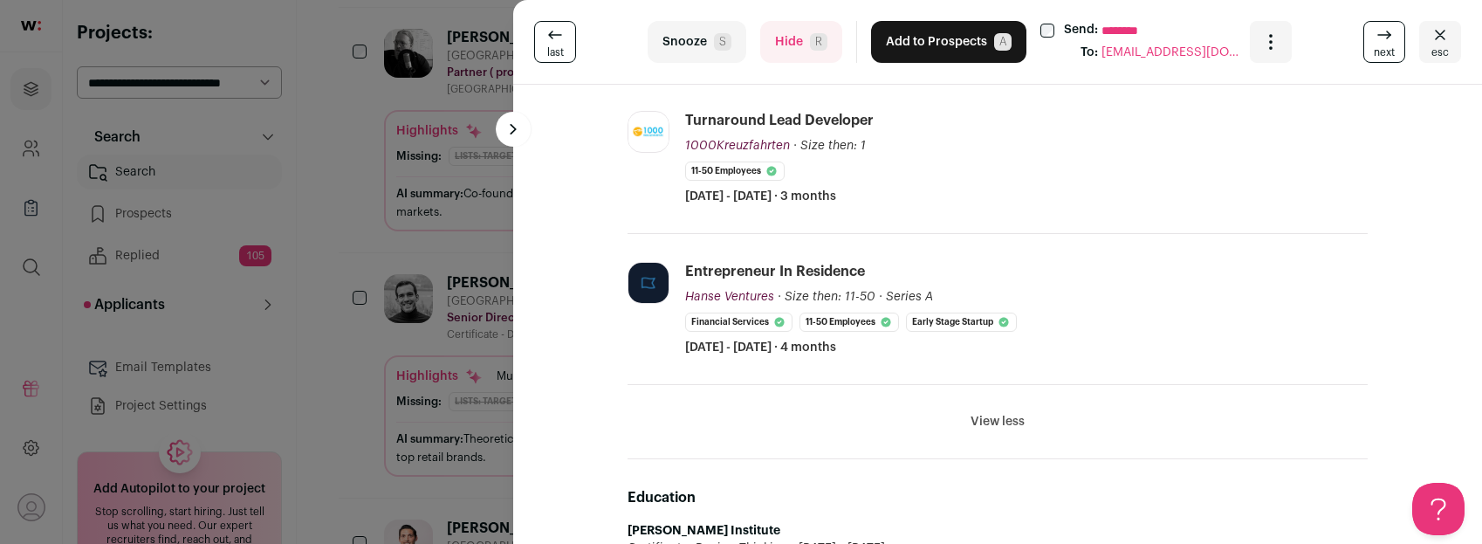
click at [913, 51] on button "Add to Prospects A" at bounding box center [948, 42] width 155 height 42
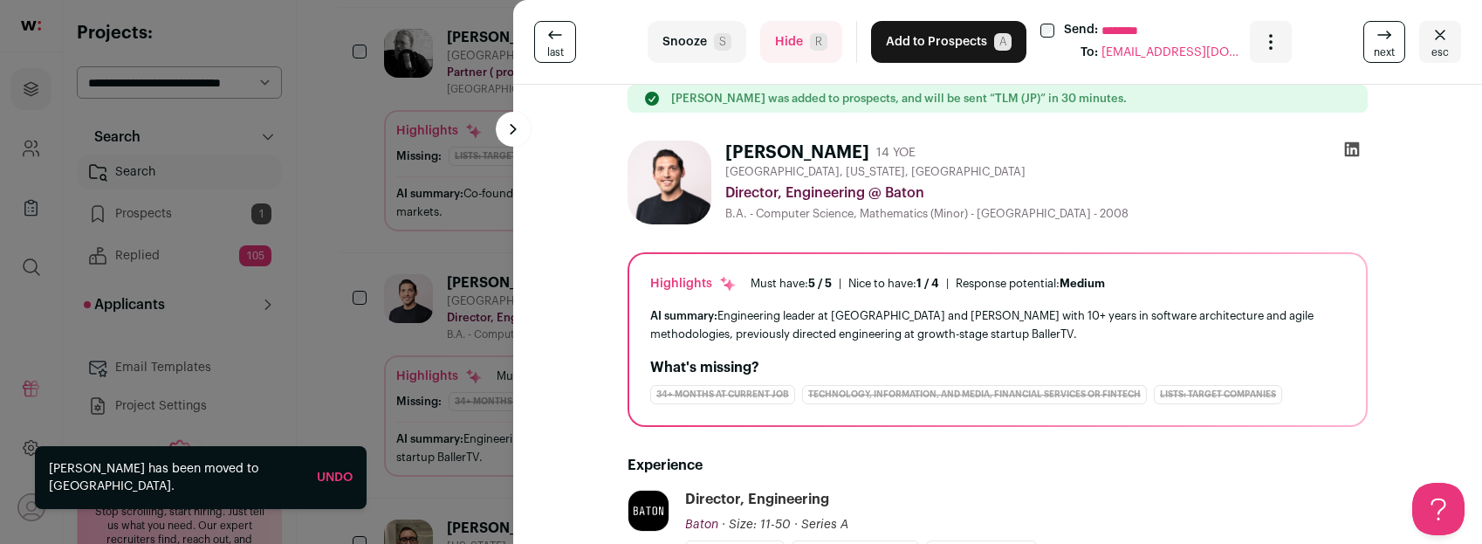
click at [350, 255] on div "last Snooze S Hide R Add to Prospects A Send: ******** To: mathkellogg@gmail.co…" at bounding box center [741, 272] width 1482 height 544
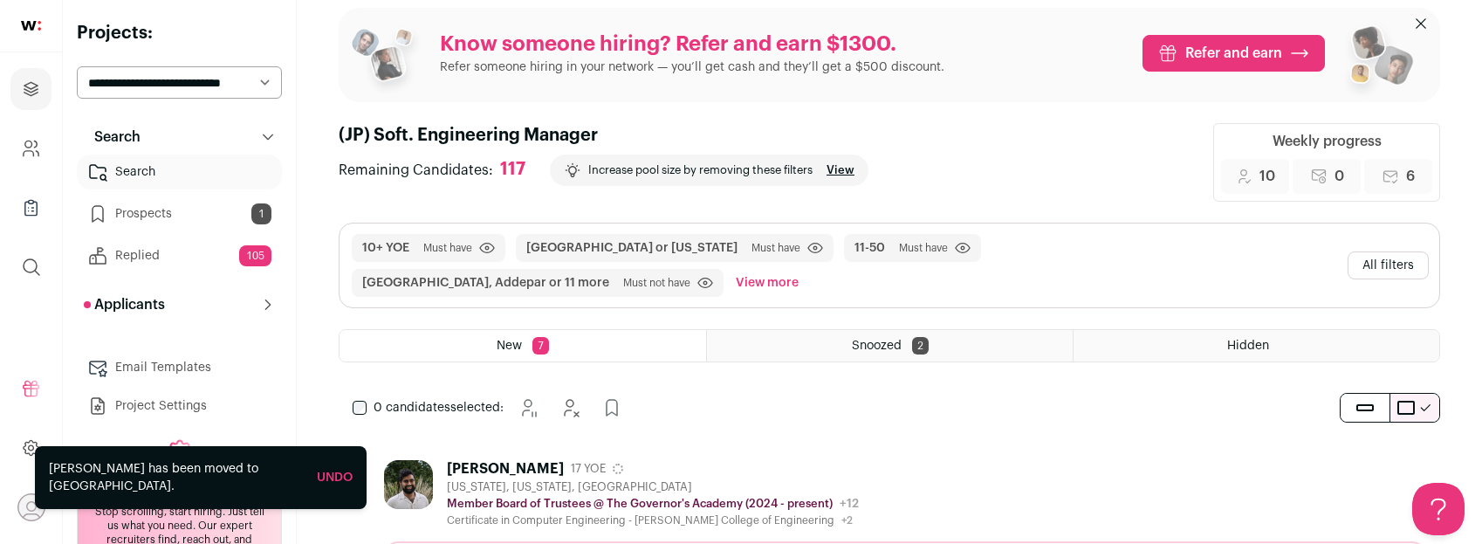
scroll to position [0, 0]
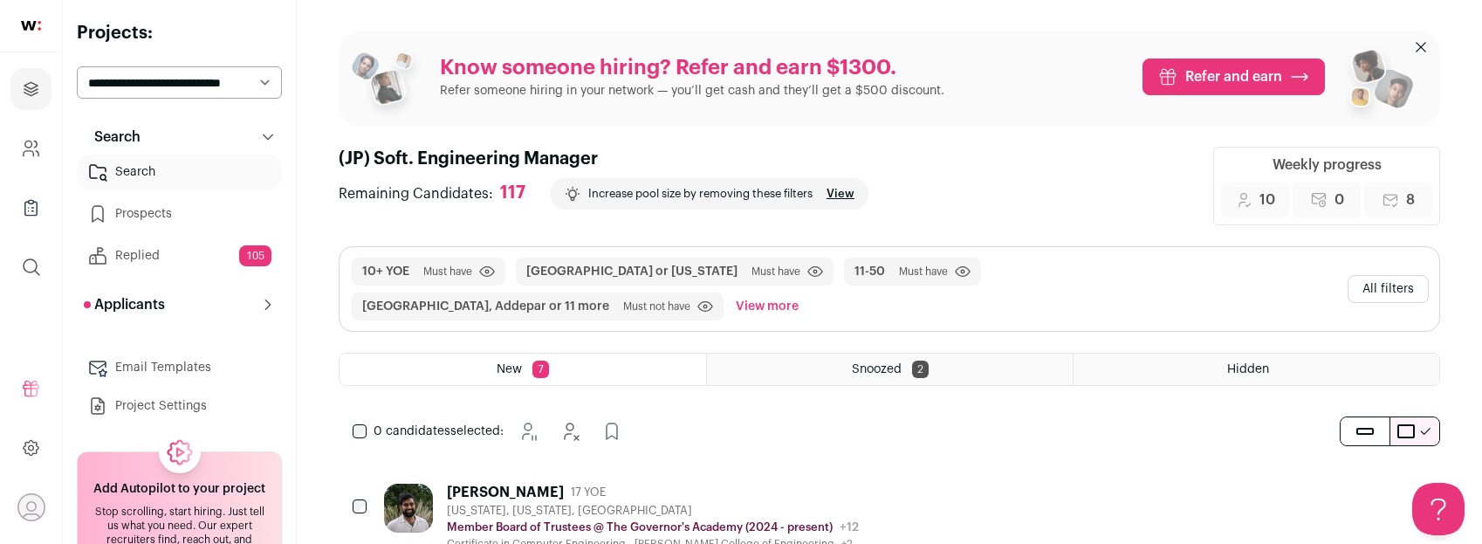
click at [806, 363] on div "Snoozed 2" at bounding box center [890, 369] width 366 height 31
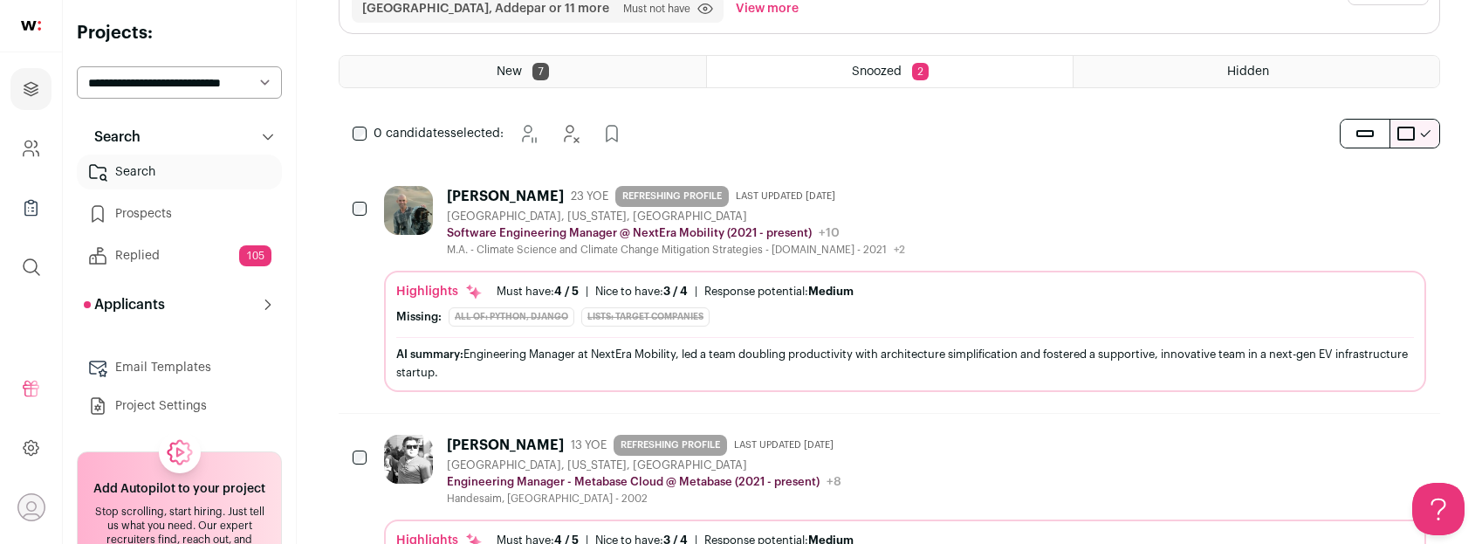
scroll to position [300, 0]
click at [363, 210] on div at bounding box center [361, 207] width 17 height 49
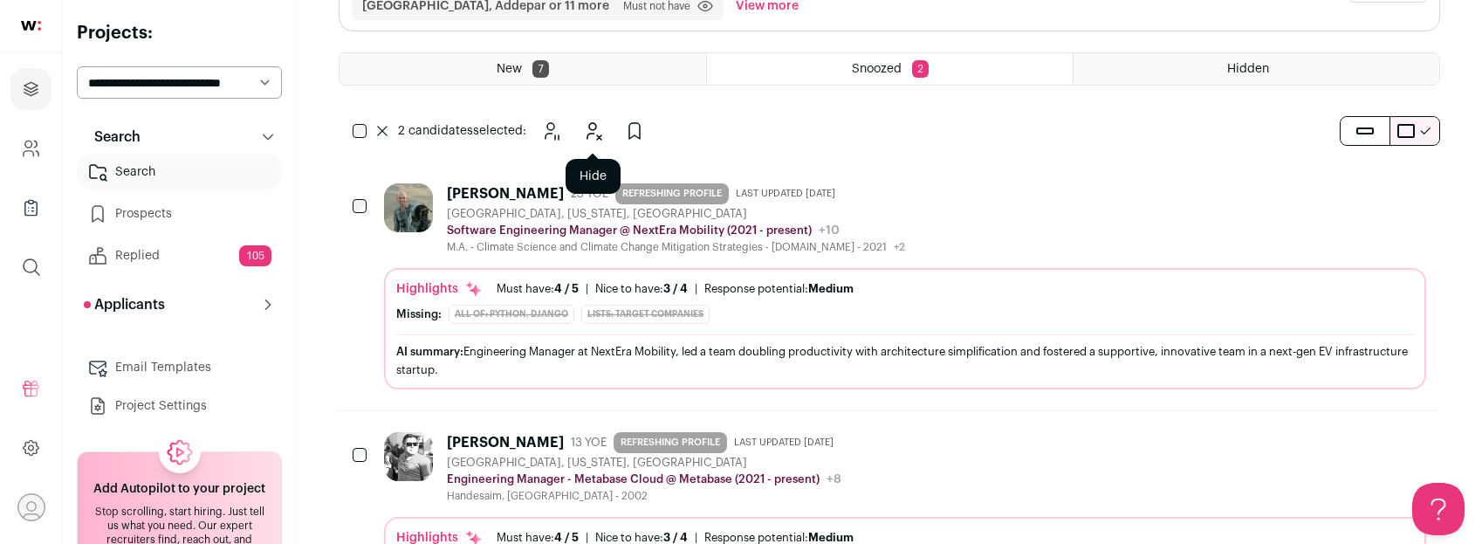
click at [589, 128] on icon "Hide" at bounding box center [595, 131] width 14 height 17
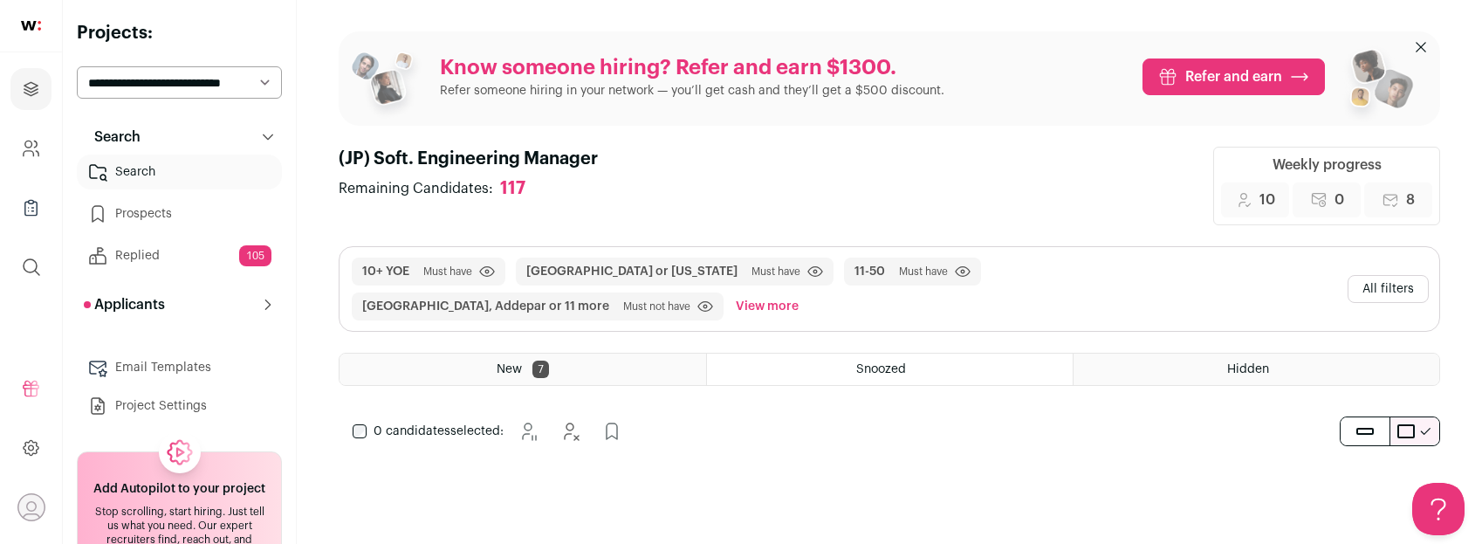
click at [145, 182] on link "Search" at bounding box center [179, 172] width 205 height 35
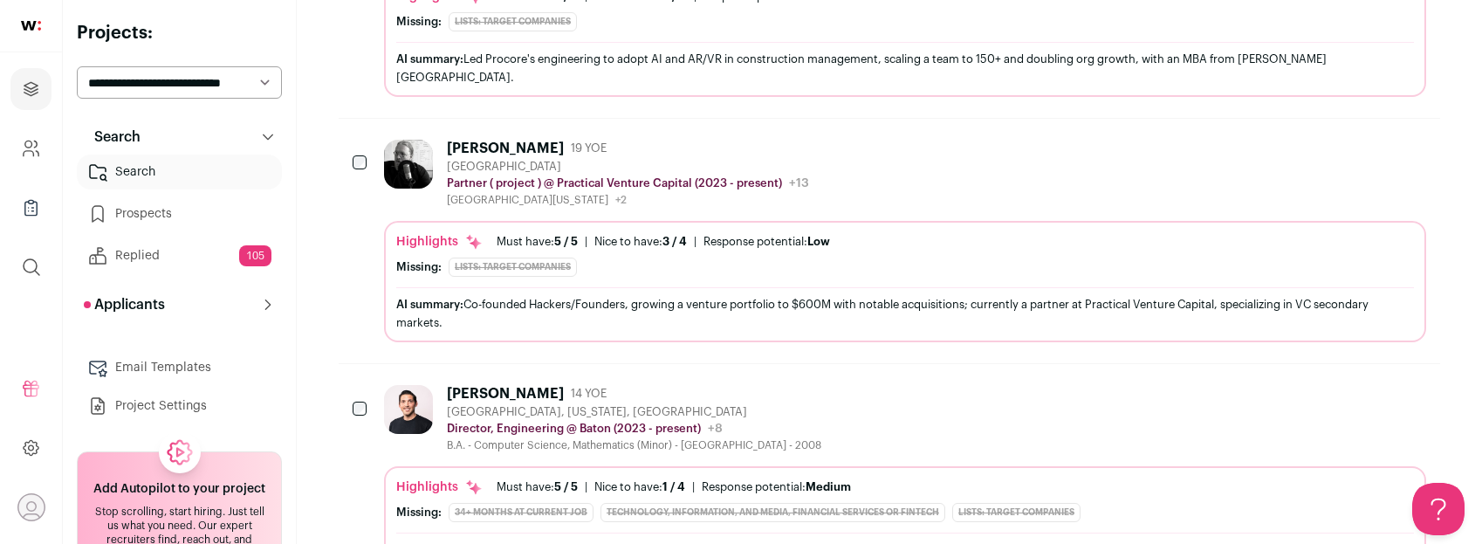
scroll to position [815, 0]
click at [760, 409] on div "[GEOGRAPHIC_DATA], [US_STATE], [GEOGRAPHIC_DATA]" at bounding box center [634, 413] width 375 height 14
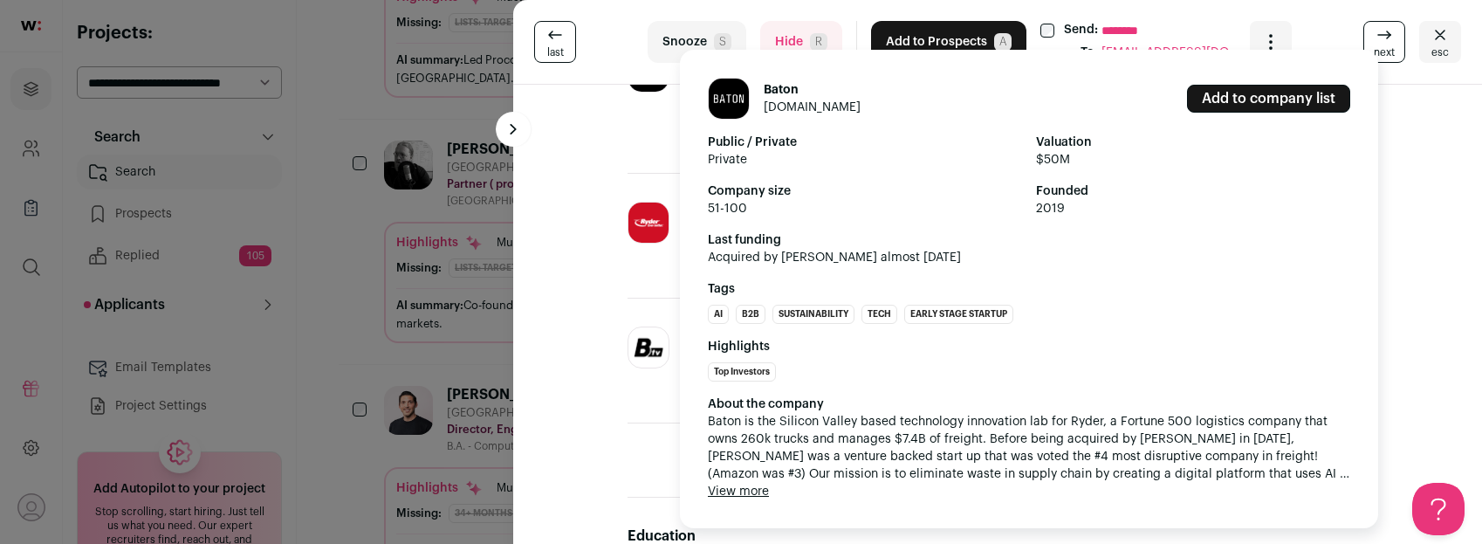
scroll to position [358, 0]
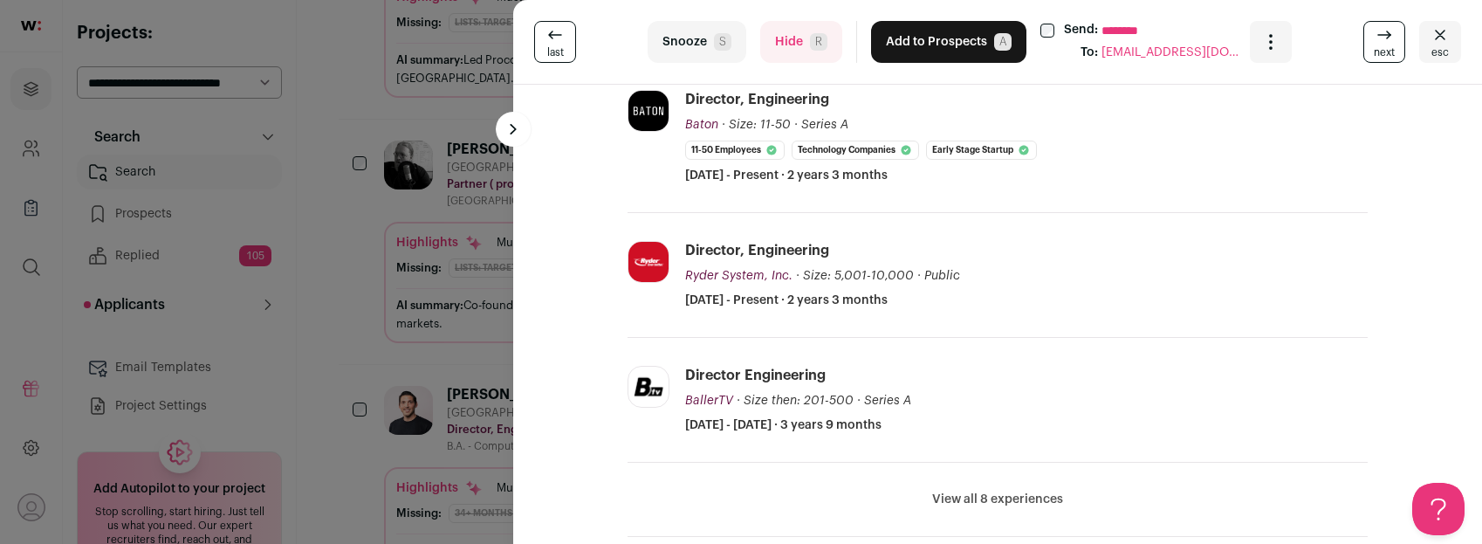
click at [354, 305] on div "last Snooze S Hide R Add to Prospects A Send: ******** To: [EMAIL_ADDRESS][DOMA…" at bounding box center [741, 272] width 1482 height 544
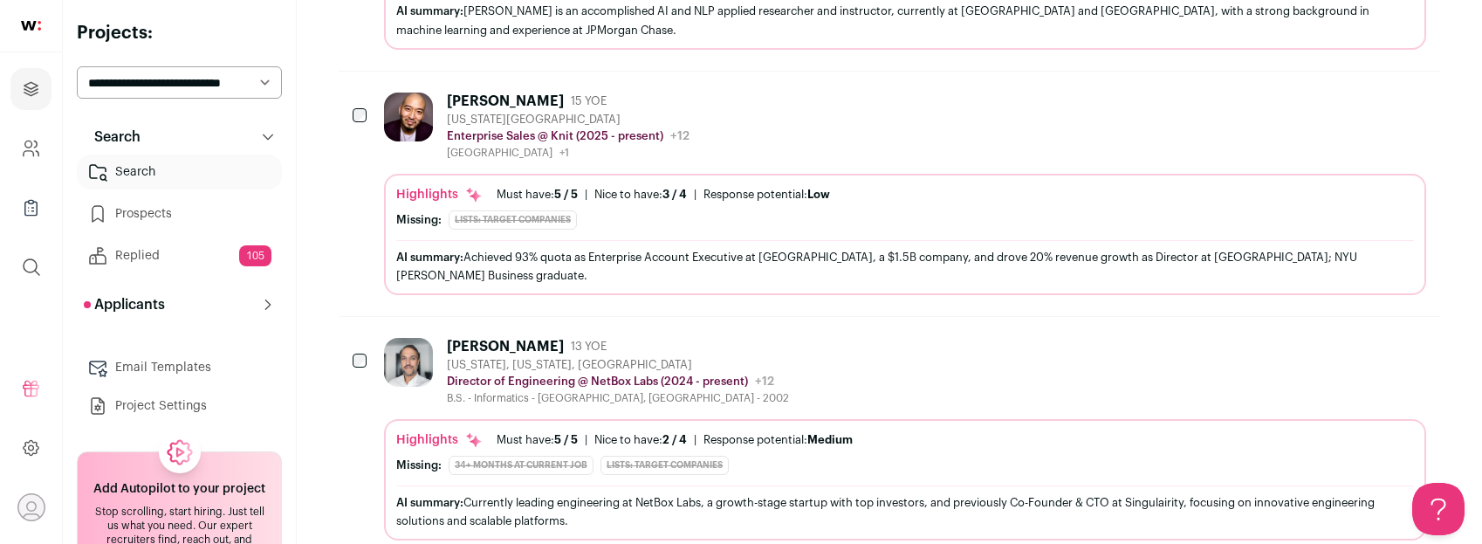
scroll to position [1601, 0]
click at [686, 337] on div "[PERSON_NAME] 13 YOE" at bounding box center [618, 345] width 342 height 17
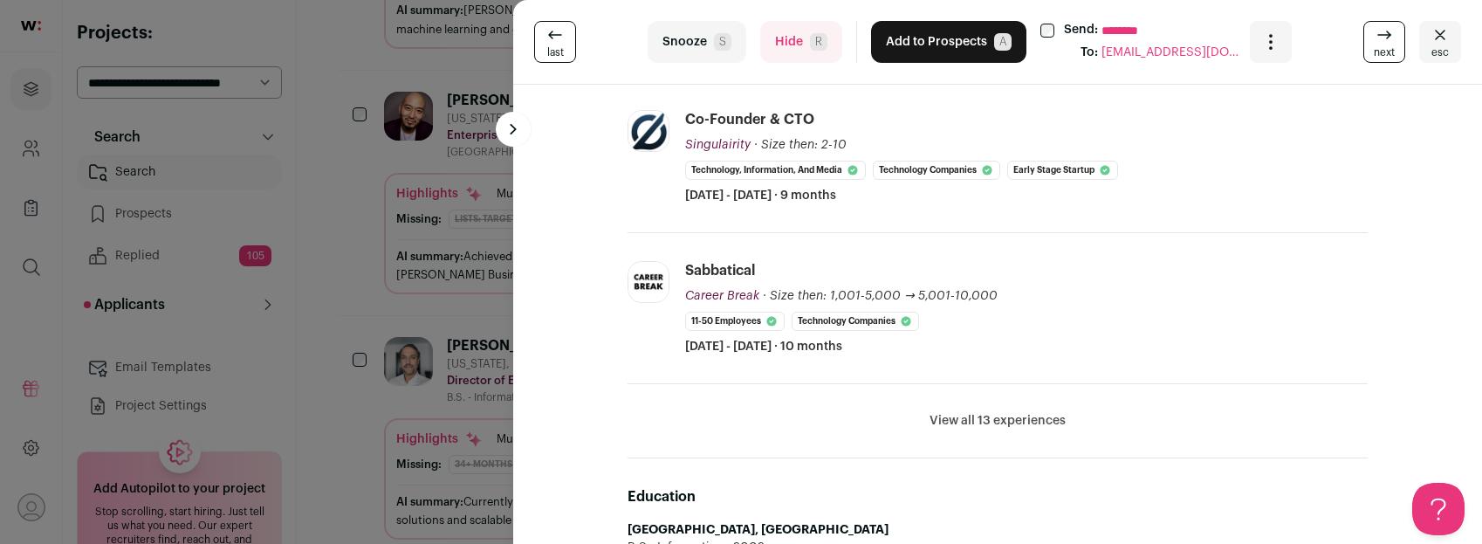
scroll to position [506, 0]
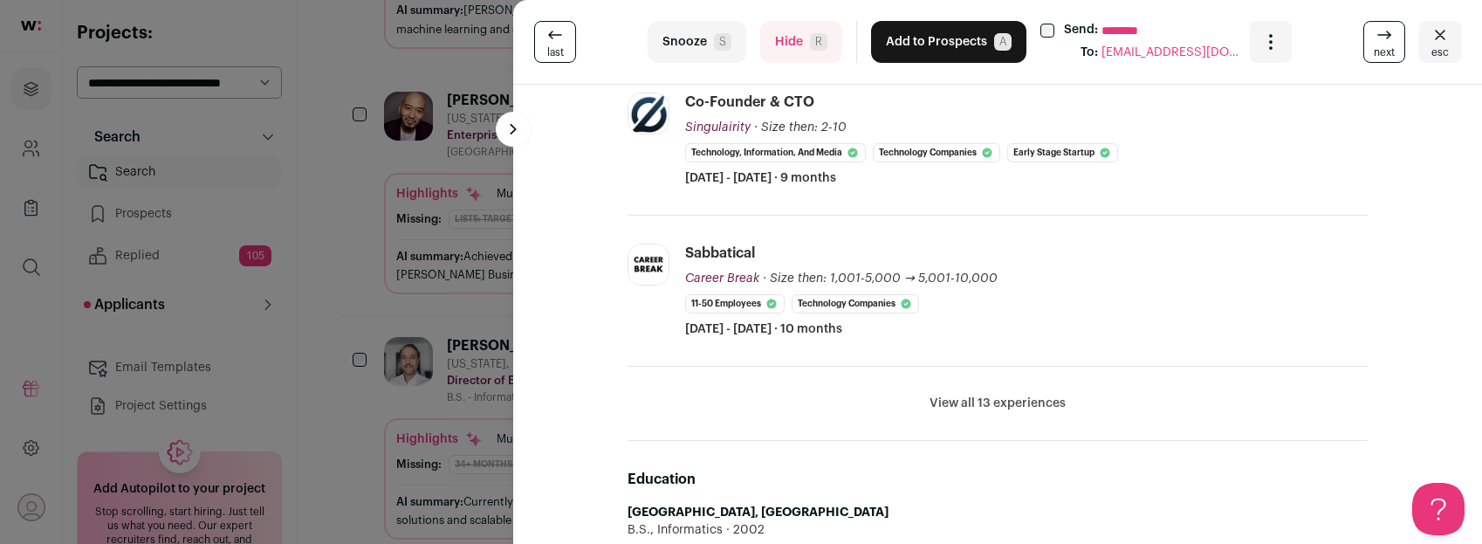
click at [947, 396] on button "View all 13 experiences" at bounding box center [998, 403] width 136 height 17
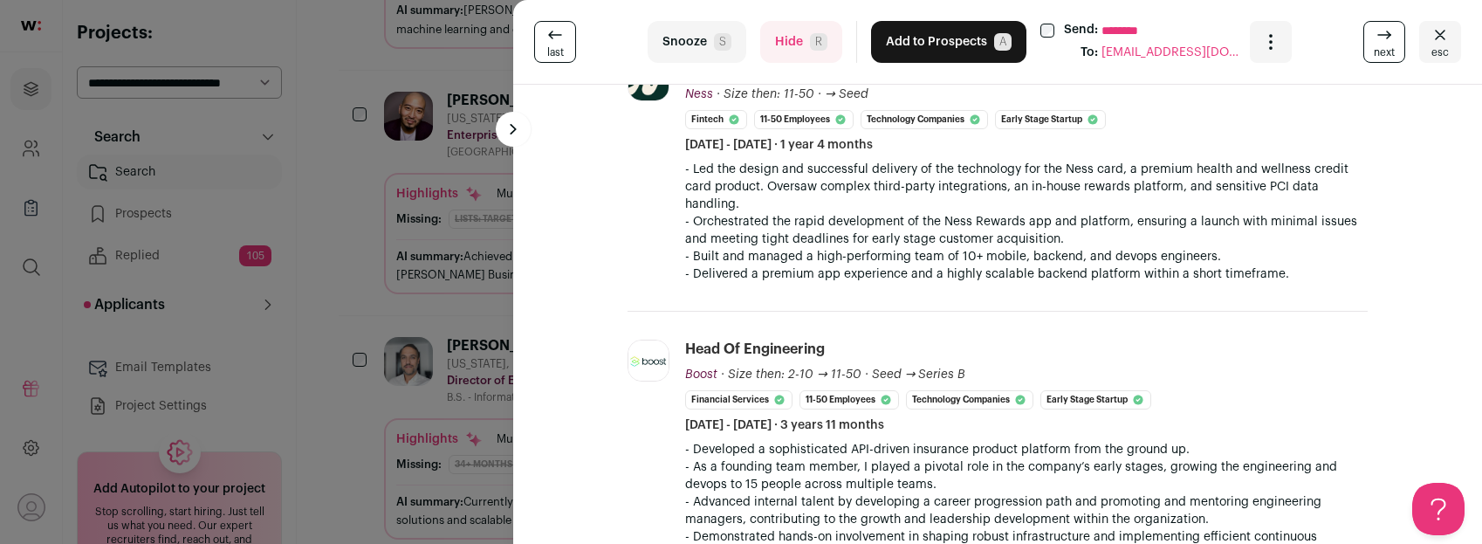
scroll to position [688, 0]
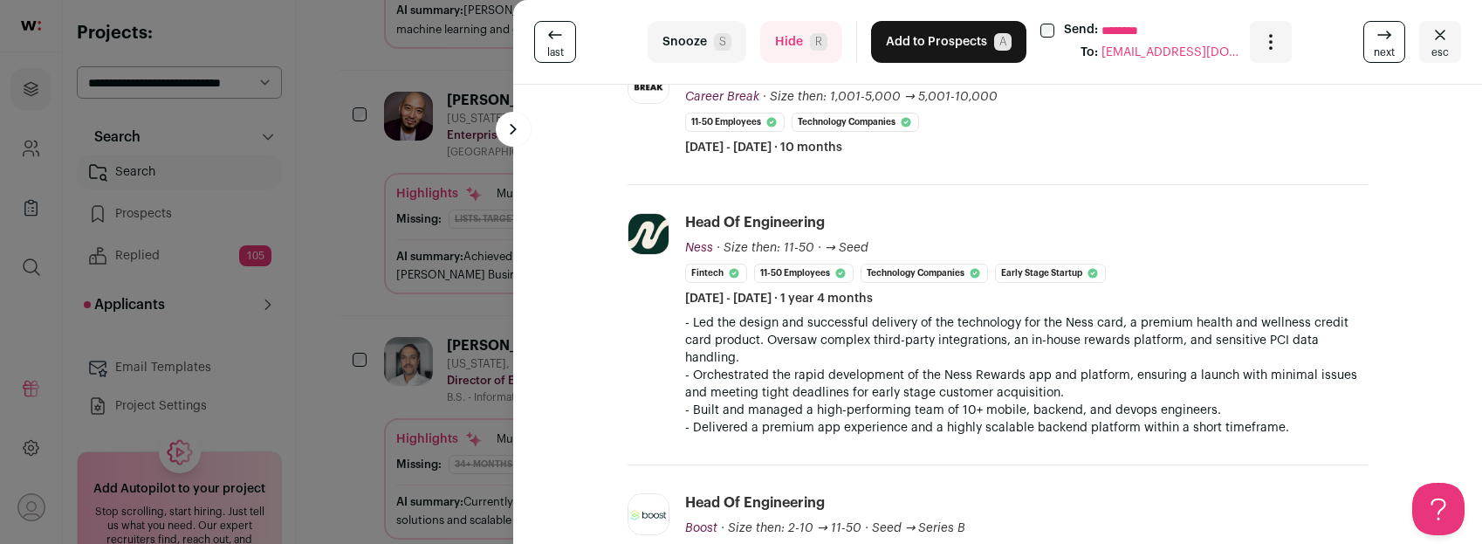
click at [780, 35] on button "Hide R" at bounding box center [801, 42] width 82 height 42
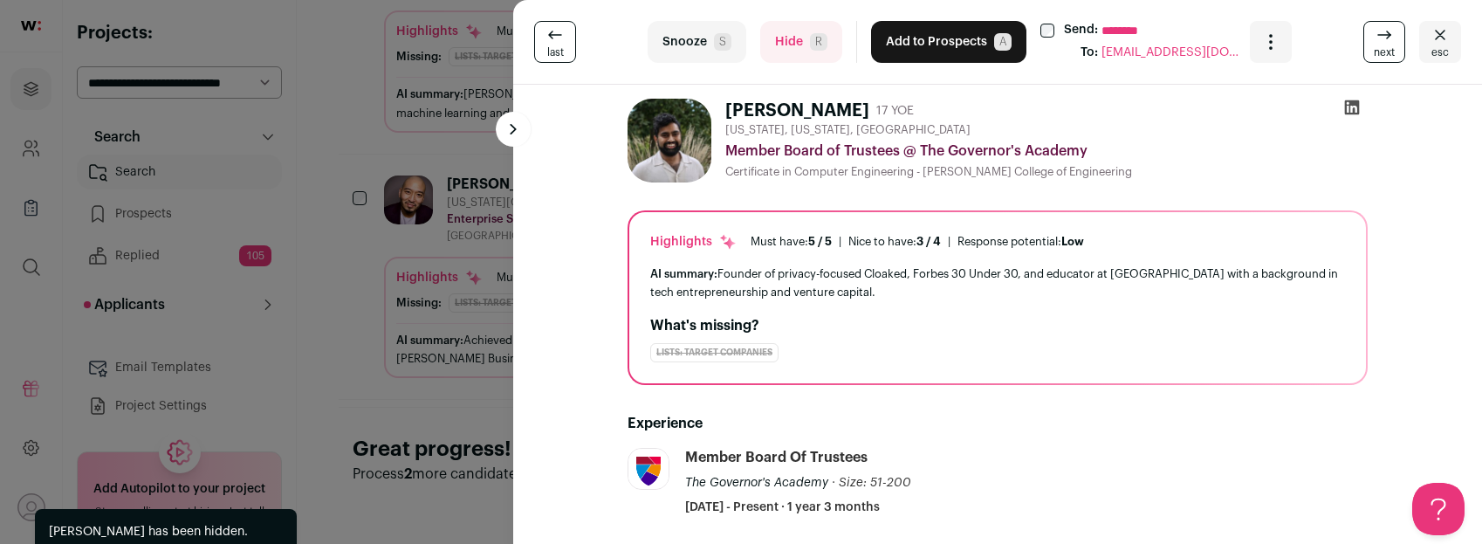
scroll to position [1467, 0]
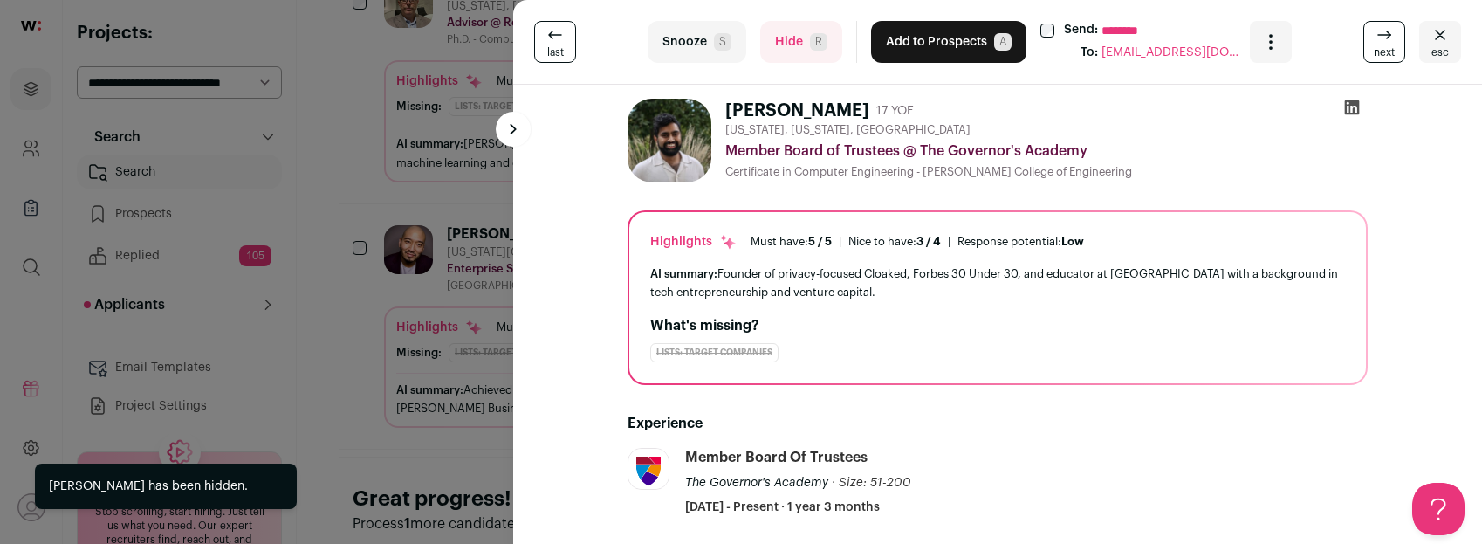
click at [368, 303] on div "last Snooze S Hide R Add to Prospects A Send: ******** To: [EMAIL_ADDRESS][DOMA…" at bounding box center [741, 272] width 1482 height 544
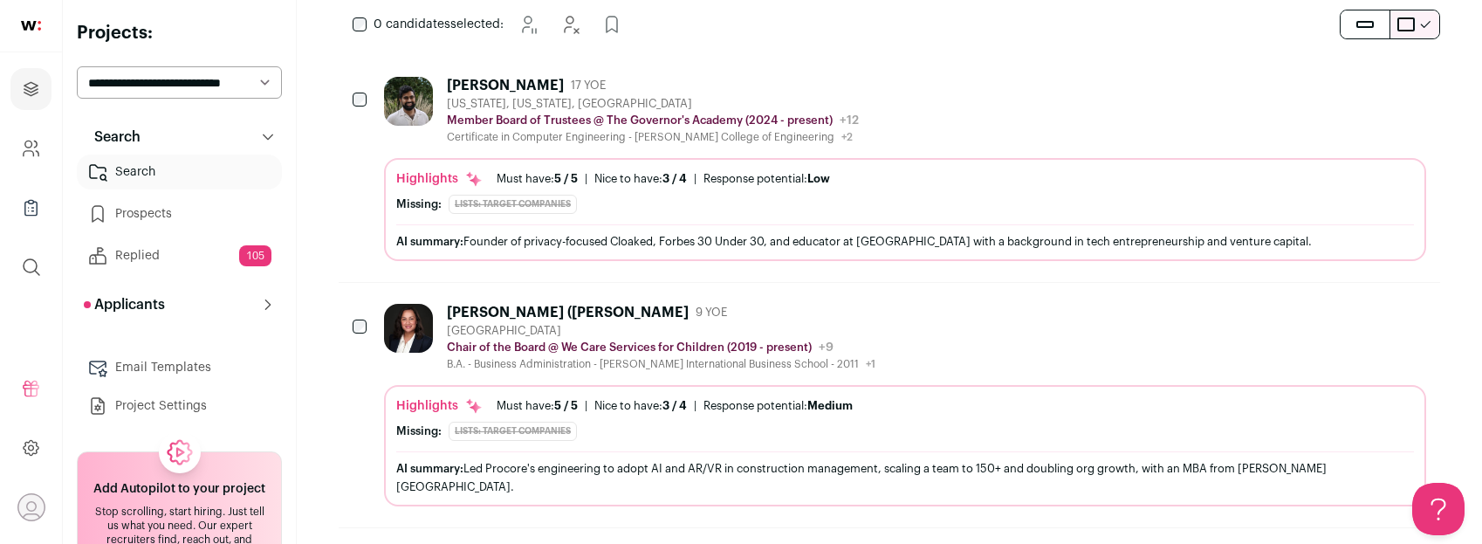
scroll to position [176, 0]
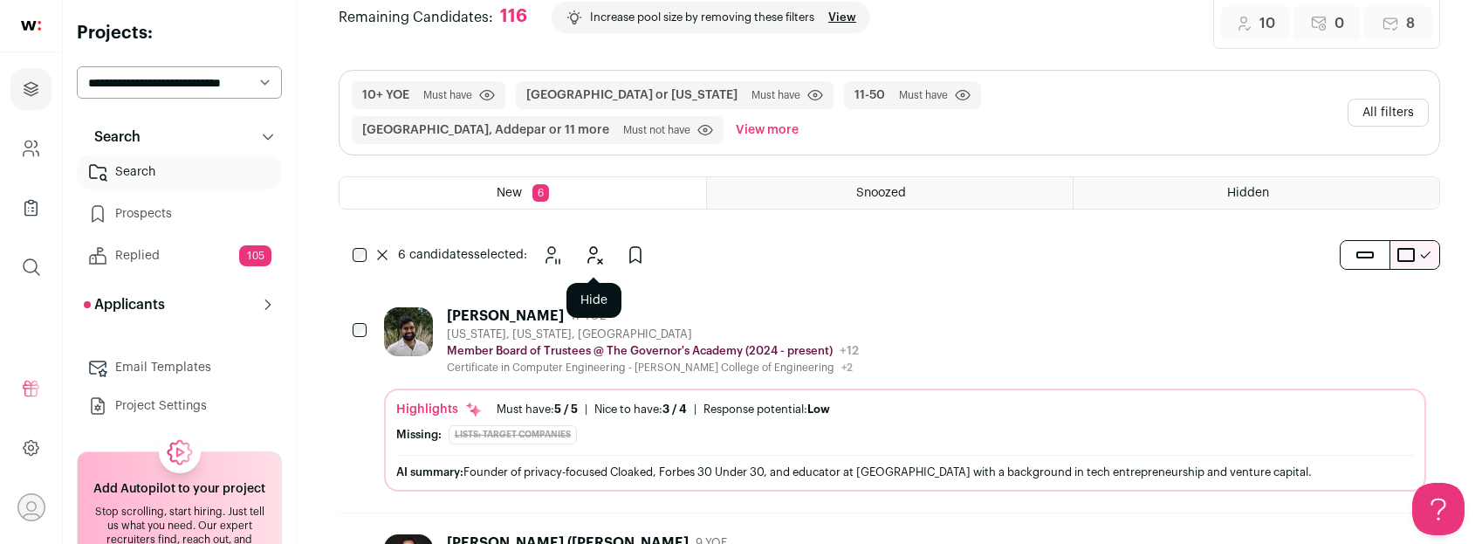
click at [592, 254] on icon "Hide" at bounding box center [593, 254] width 21 height 21
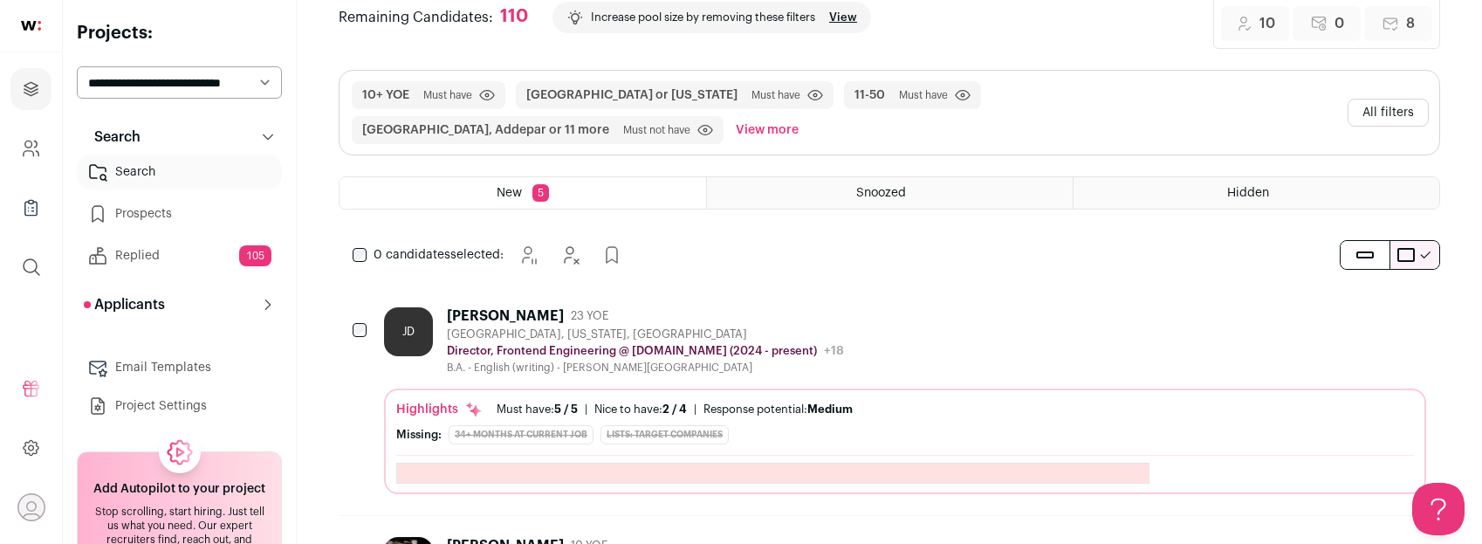
scroll to position [0, 0]
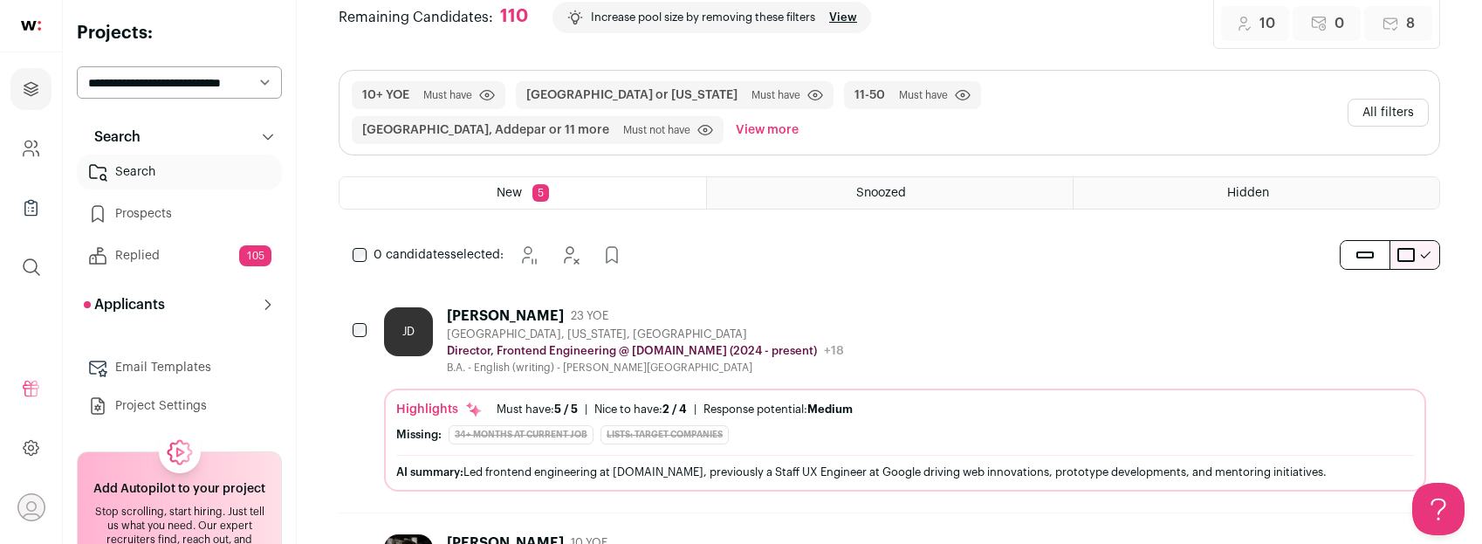
click at [689, 315] on div "[PERSON_NAME] 23 YOE" at bounding box center [645, 315] width 397 height 17
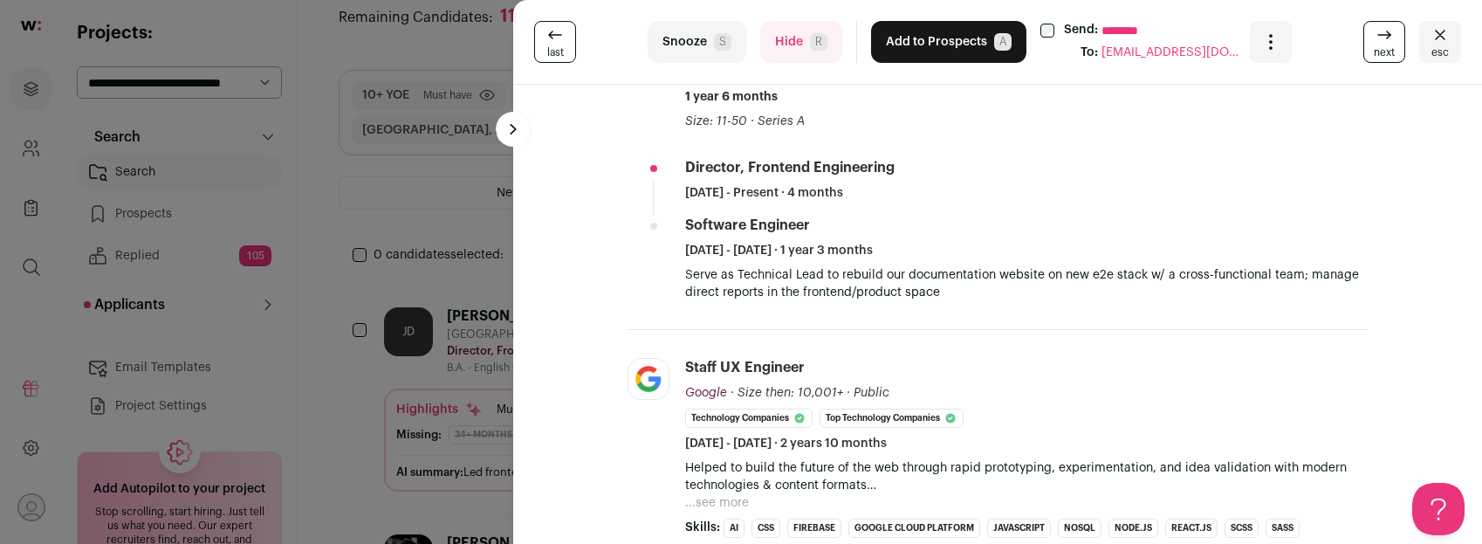
scroll to position [459, 0]
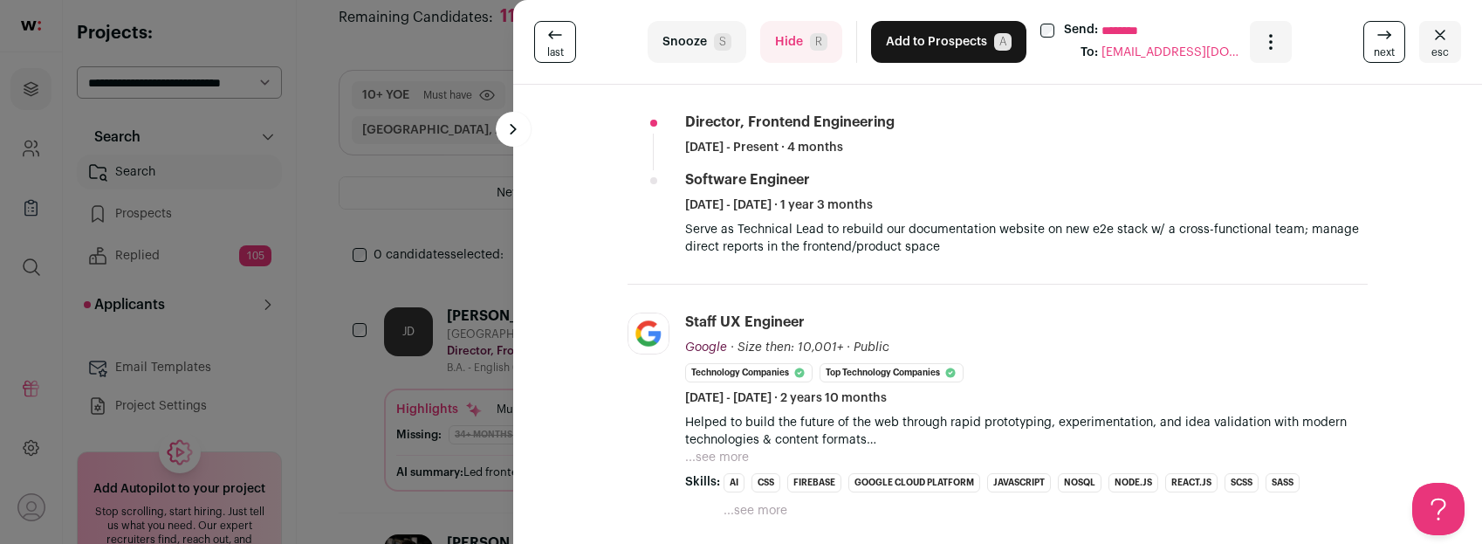
click at [731, 457] on button "...see more" at bounding box center [717, 457] width 64 height 17
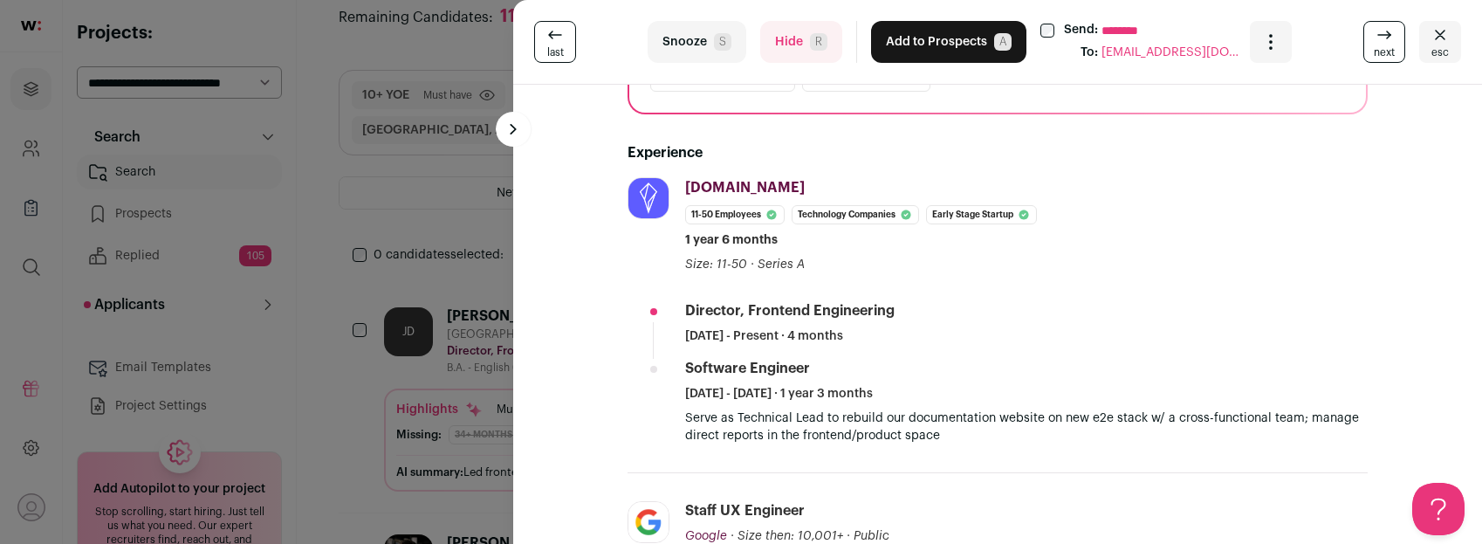
scroll to position [0, 0]
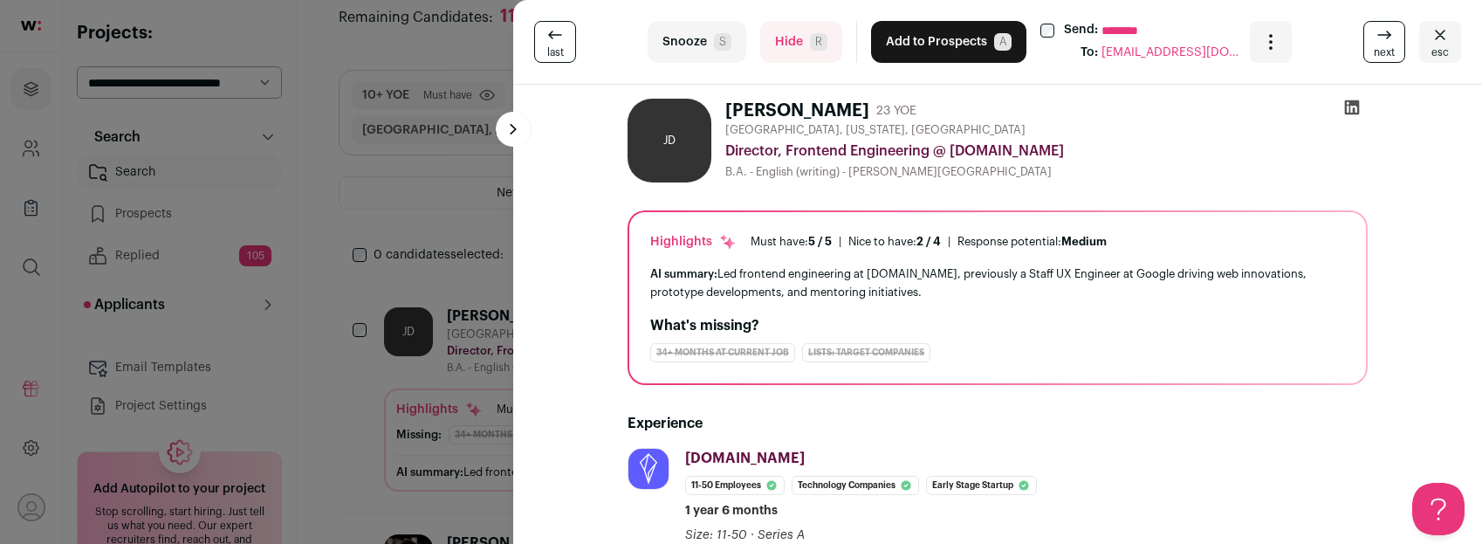
click at [460, 225] on div "last Snooze S Hide R Add to Prospects A Send: ******** To: [EMAIL_ADDRESS][DOMA…" at bounding box center [741, 272] width 1482 height 544
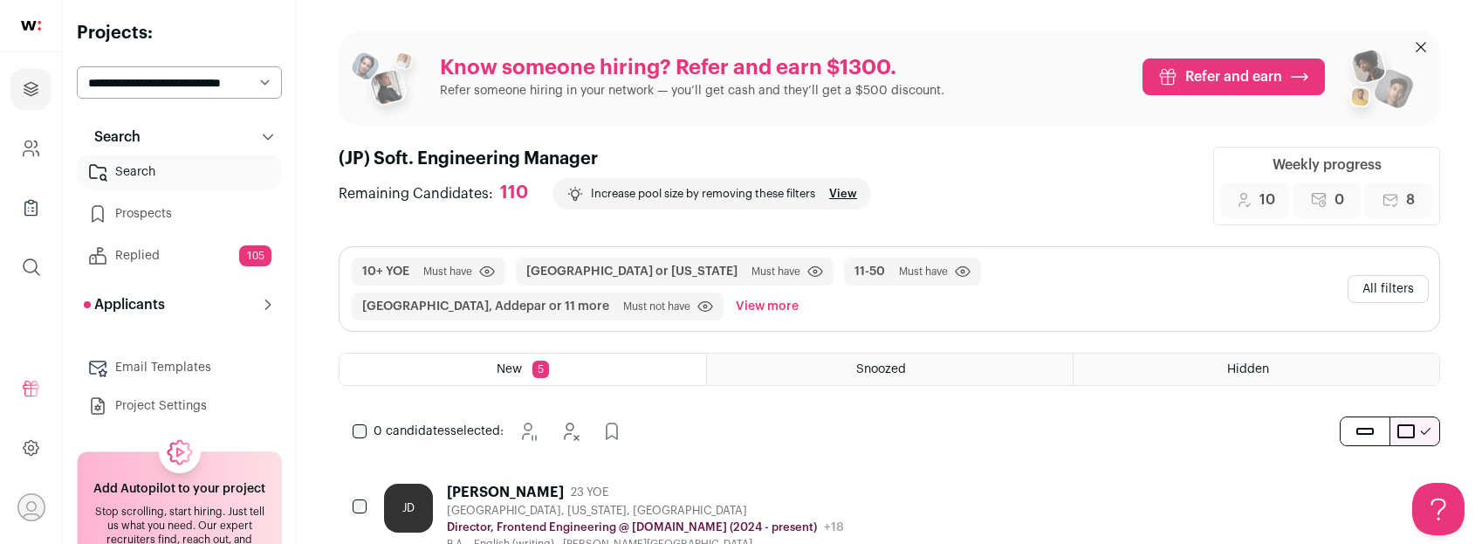
click at [367, 426] on div "0 candidates selected: [GEOGRAPHIC_DATA] Hide Add to Prospects" at bounding box center [491, 431] width 305 height 35
click at [598, 429] on icon "Hide" at bounding box center [592, 431] width 21 height 21
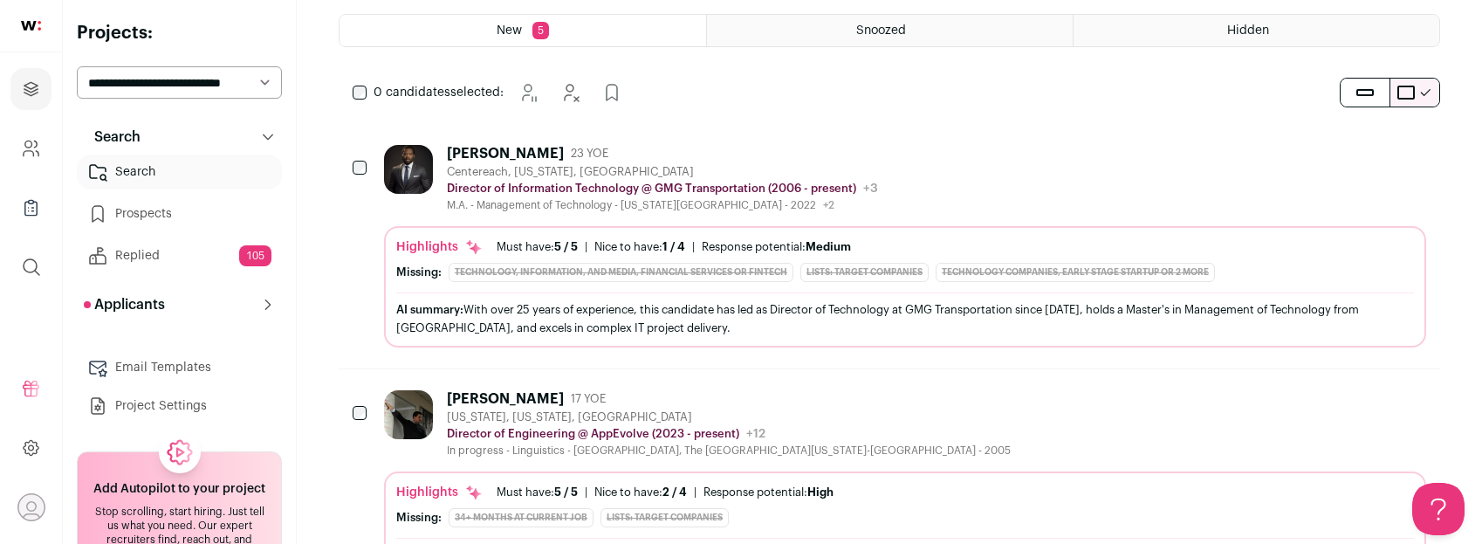
scroll to position [388, 0]
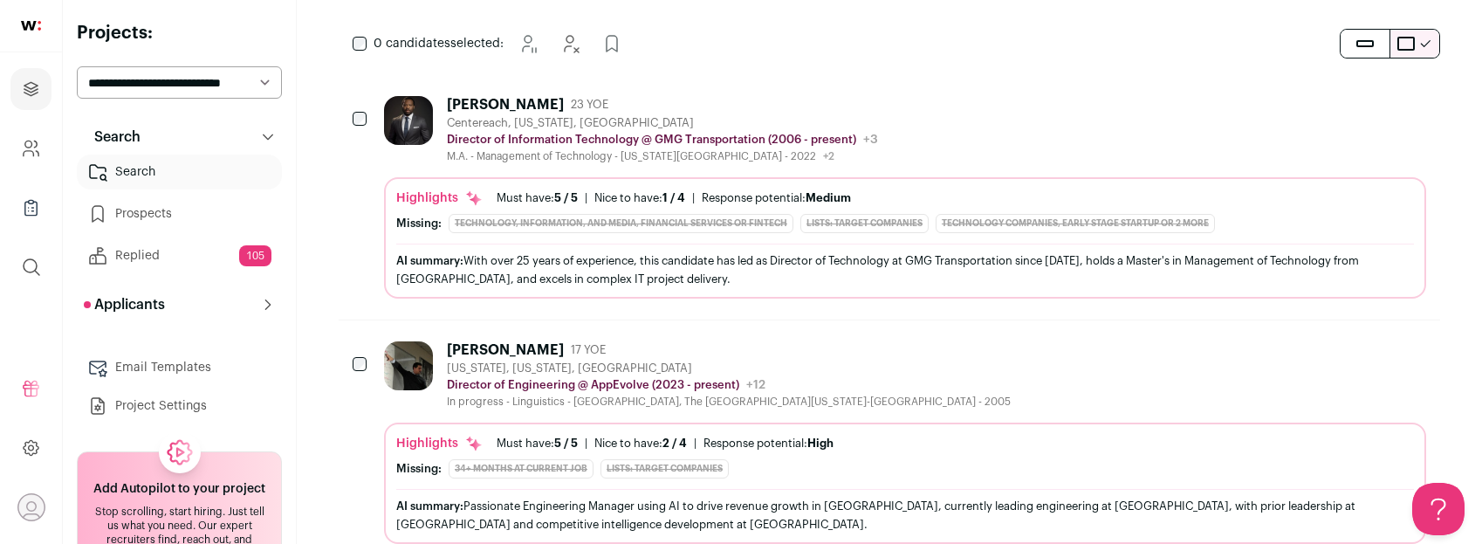
click at [818, 361] on div "[US_STATE], [US_STATE], [GEOGRAPHIC_DATA]" at bounding box center [729, 368] width 564 height 14
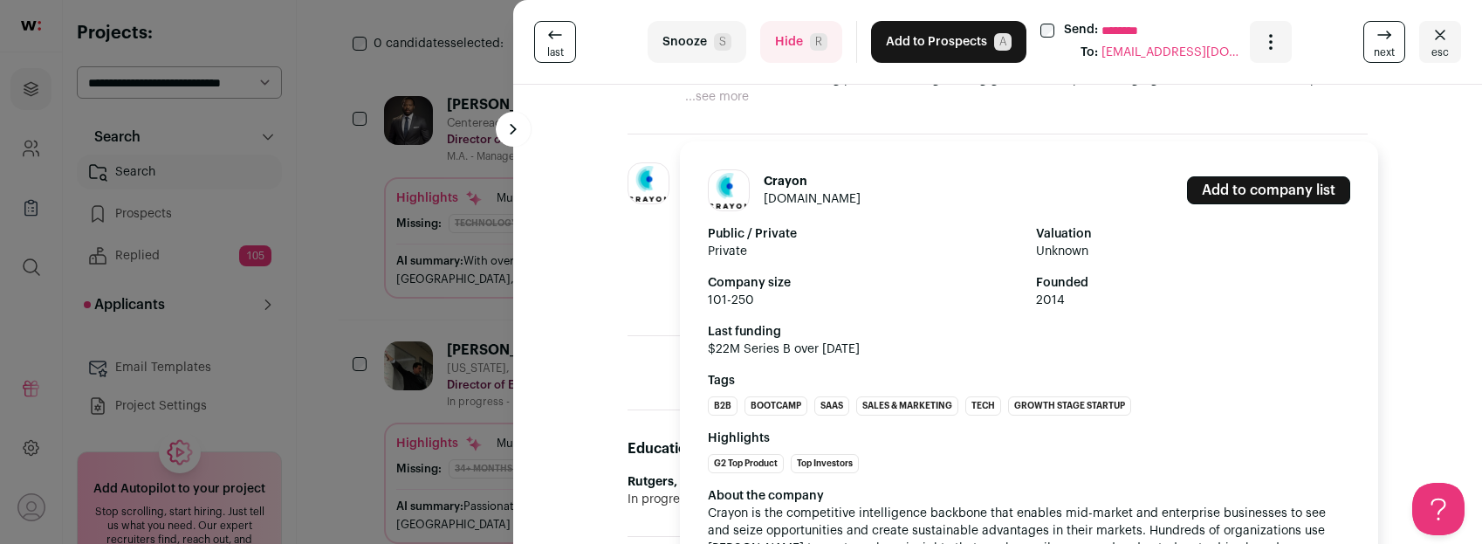
scroll to position [723, 0]
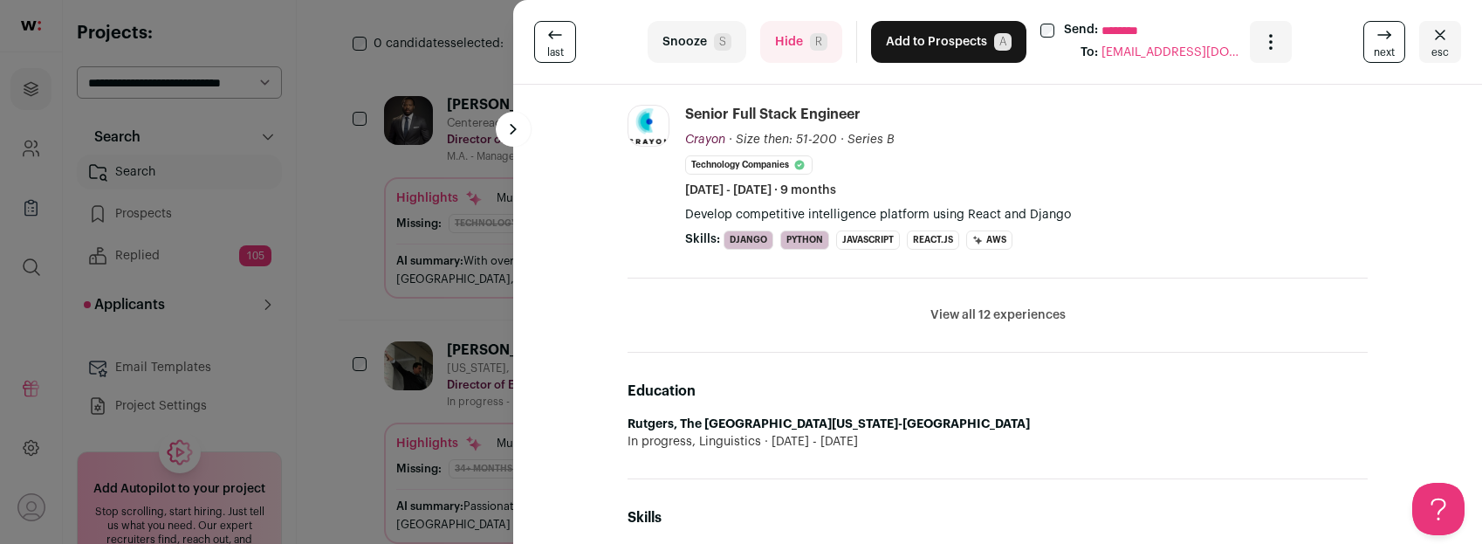
click at [1005, 306] on button "View all 12 experiences" at bounding box center [998, 314] width 135 height 17
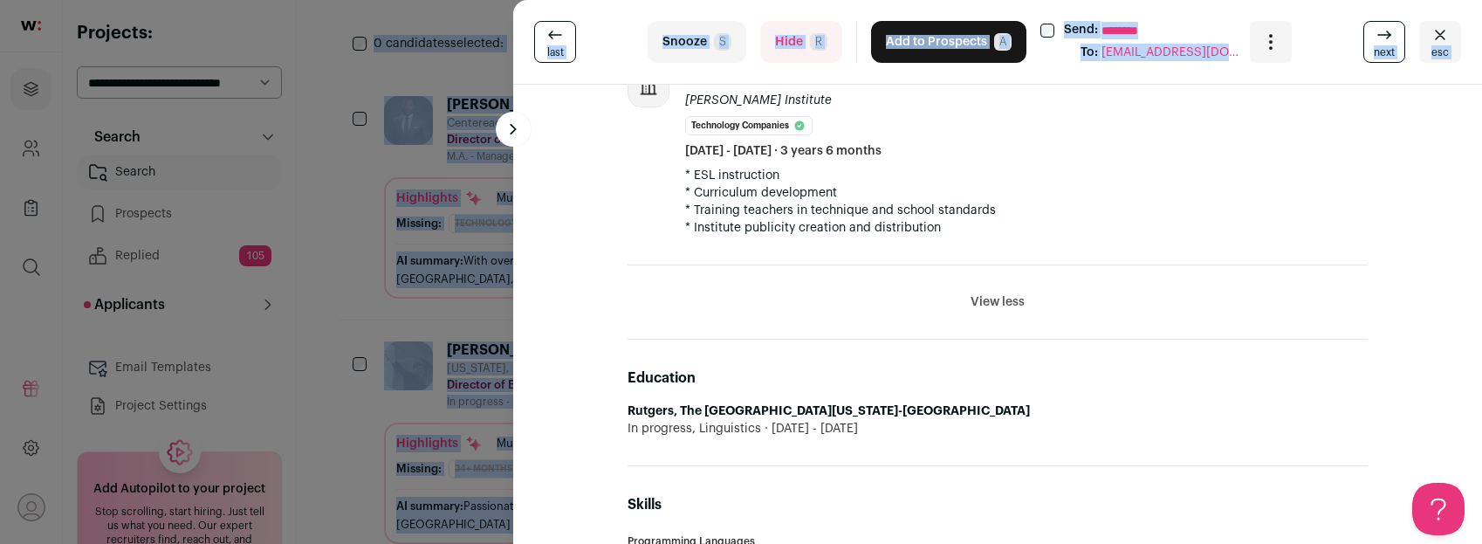
scroll to position [2364, 0]
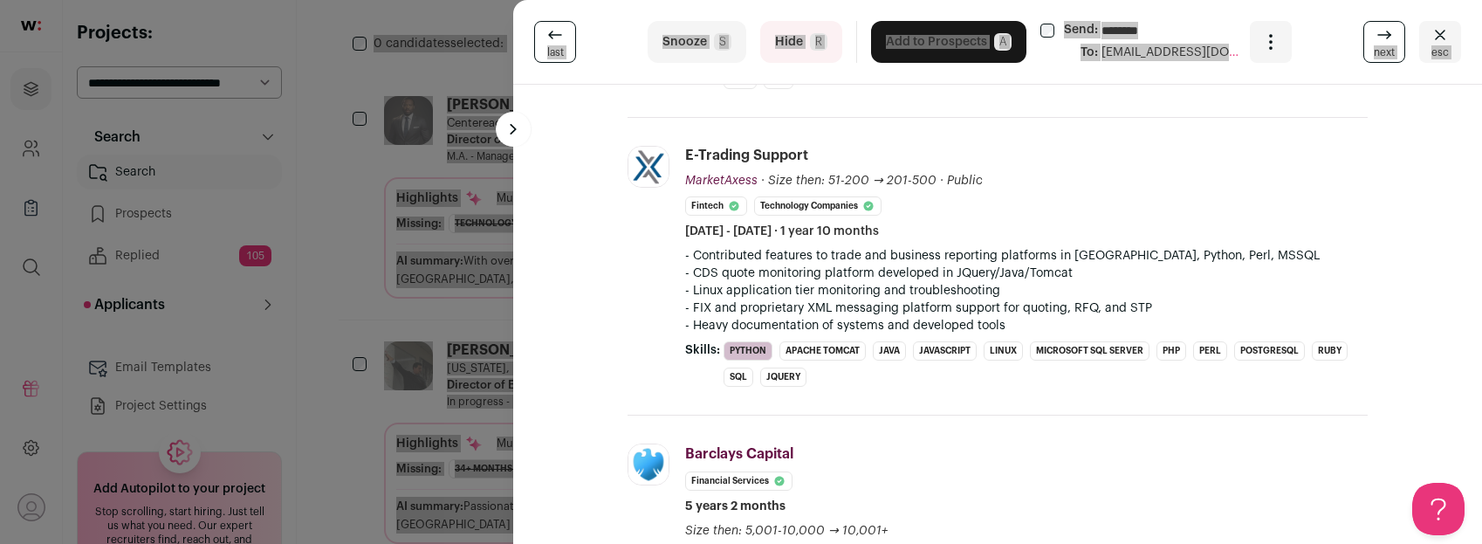
drag, startPoint x: 725, startPoint y: 104, endPoint x: 964, endPoint y: 552, distance: 507.3
click at [964, 543] on html "Projects Company and ATS Settings Company Lists (Experimental) Global Search Re…" at bounding box center [741, 519] width 1482 height 1815
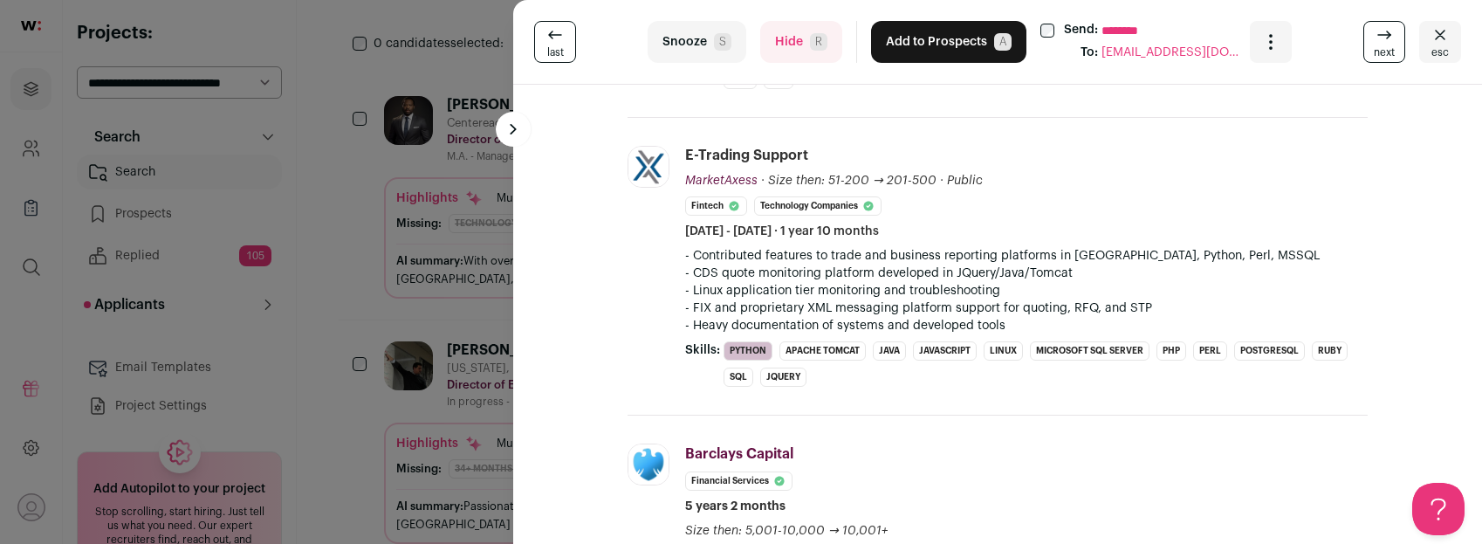
click at [578, 217] on div "[PERSON_NAME] 17 YOE [US_STATE], [US_STATE], [GEOGRAPHIC_DATA] Director of Engi…" at bounding box center [997, 129] width 969 height 4816
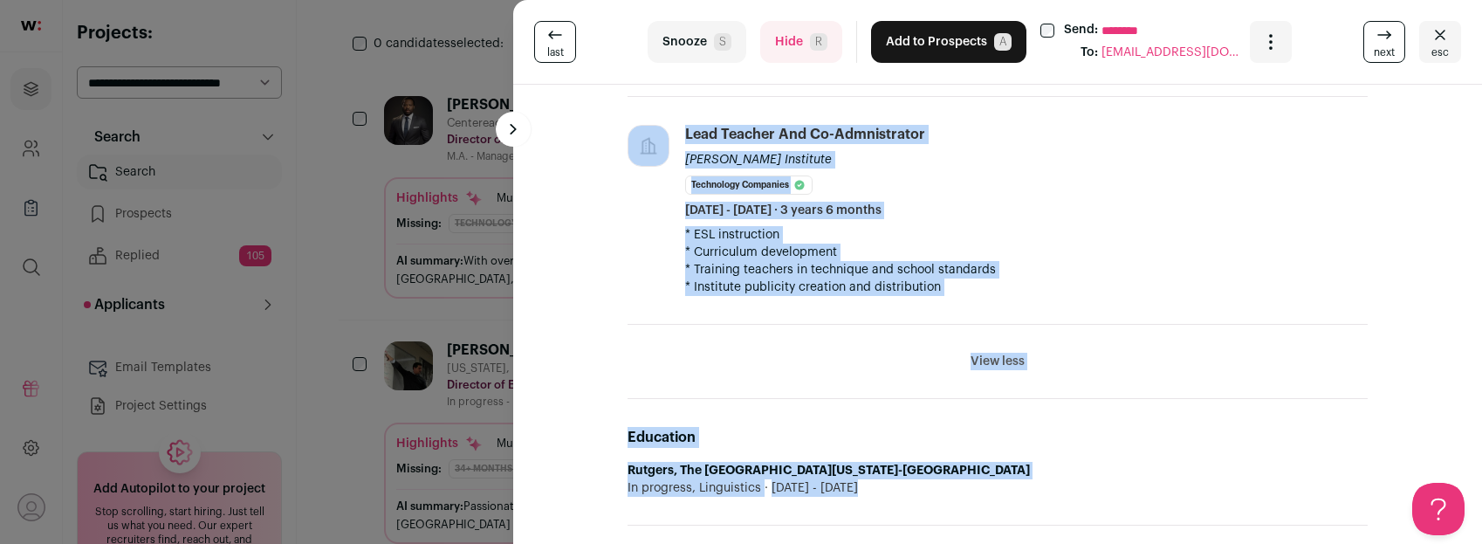
scroll to position [3159, 0]
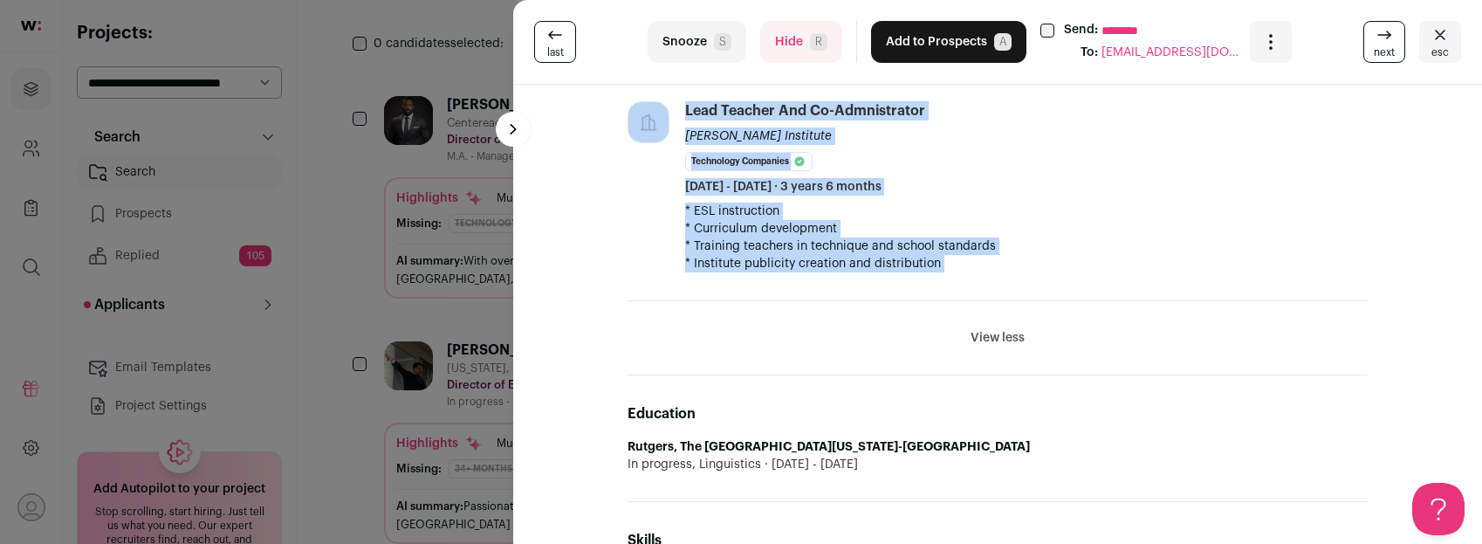
drag, startPoint x: 725, startPoint y: 107, endPoint x: 980, endPoint y: 253, distance: 293.7
copy div "[PERSON_NAME] 17 YOE [US_STATE], [US_STATE], [GEOGRAPHIC_DATA] Director of Engi…"
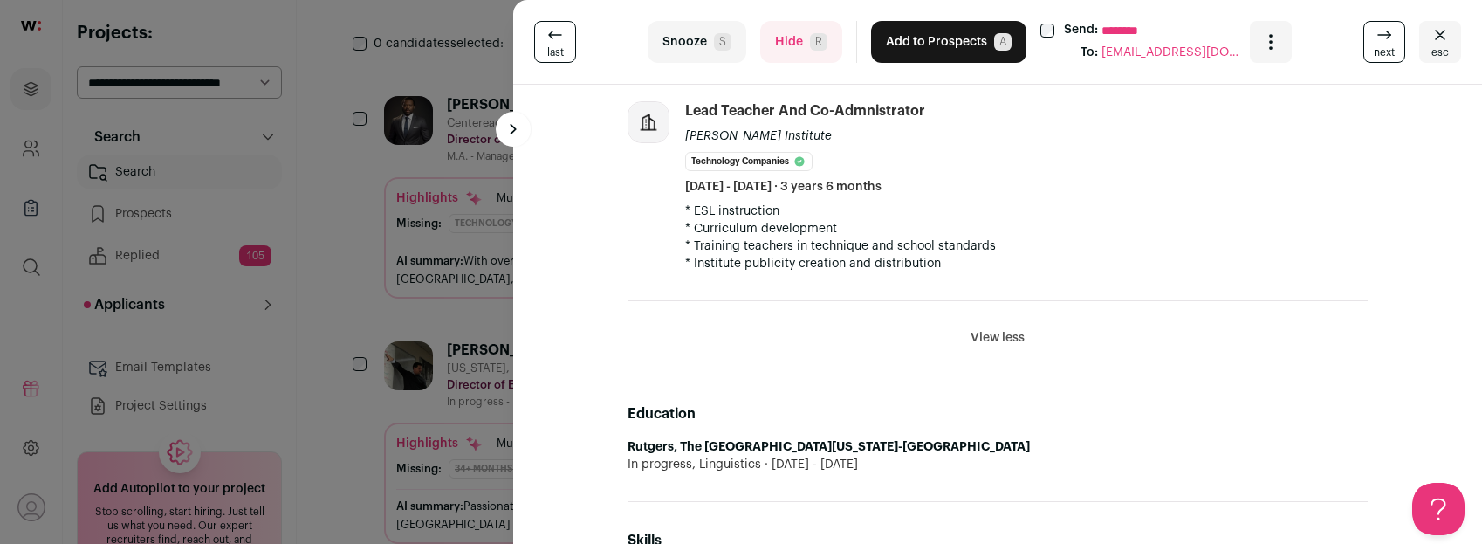
click at [1051, 31] on div at bounding box center [1048, 31] width 14 height 14
click at [949, 39] on button "Add to Prospects A" at bounding box center [948, 42] width 155 height 42
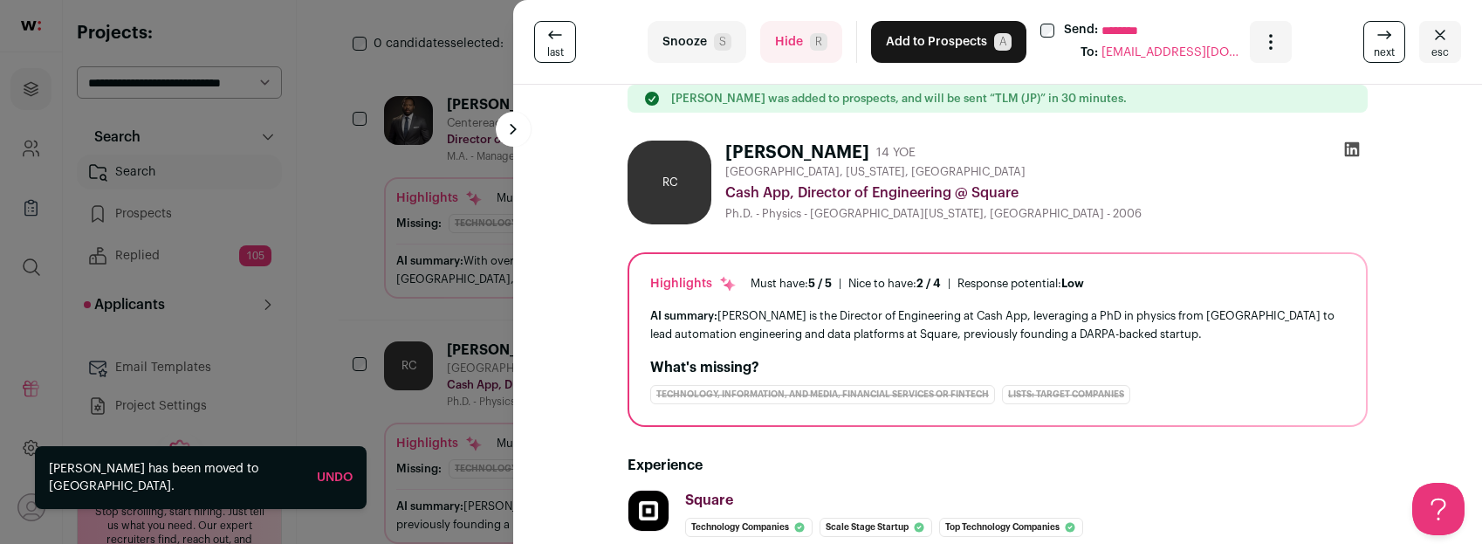
click at [1443, 45] on icon "Close" at bounding box center [1440, 34] width 21 height 21
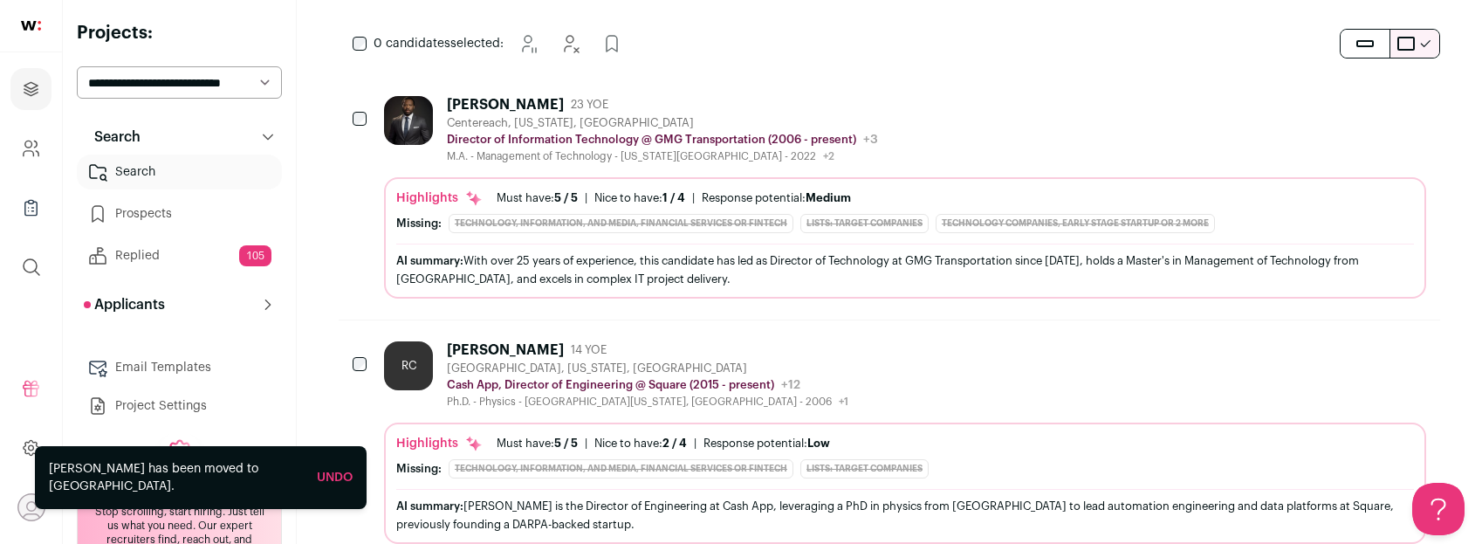
click at [181, 81] on select "**********" at bounding box center [179, 82] width 205 height 32
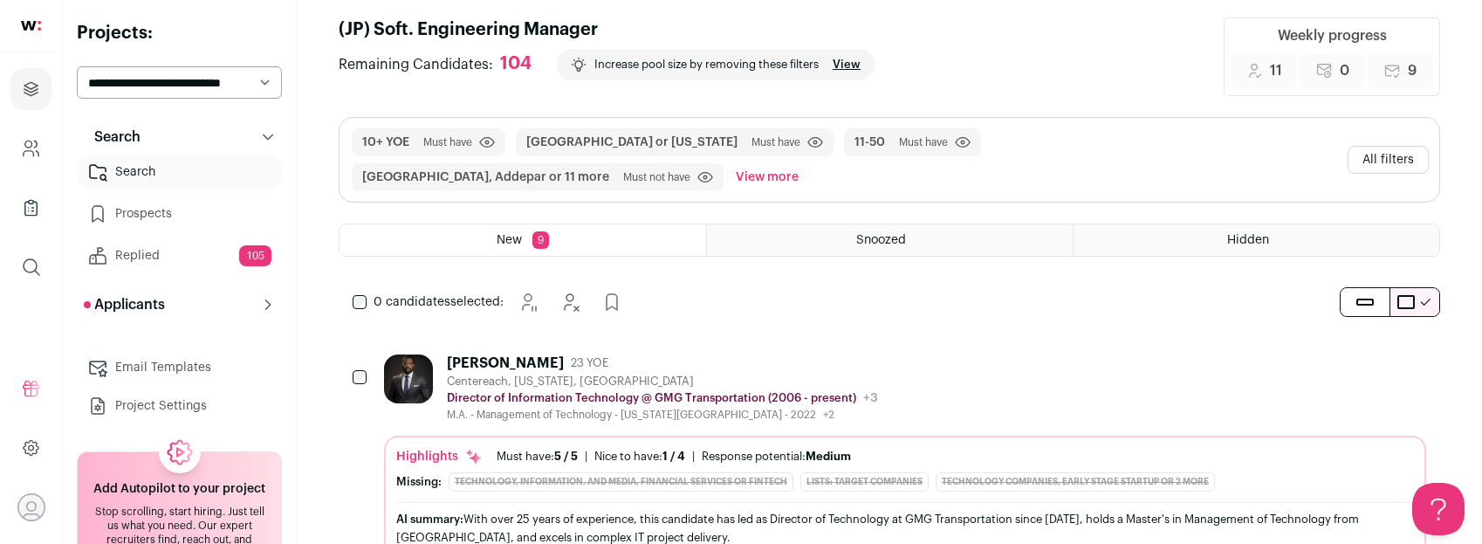
scroll to position [0, 0]
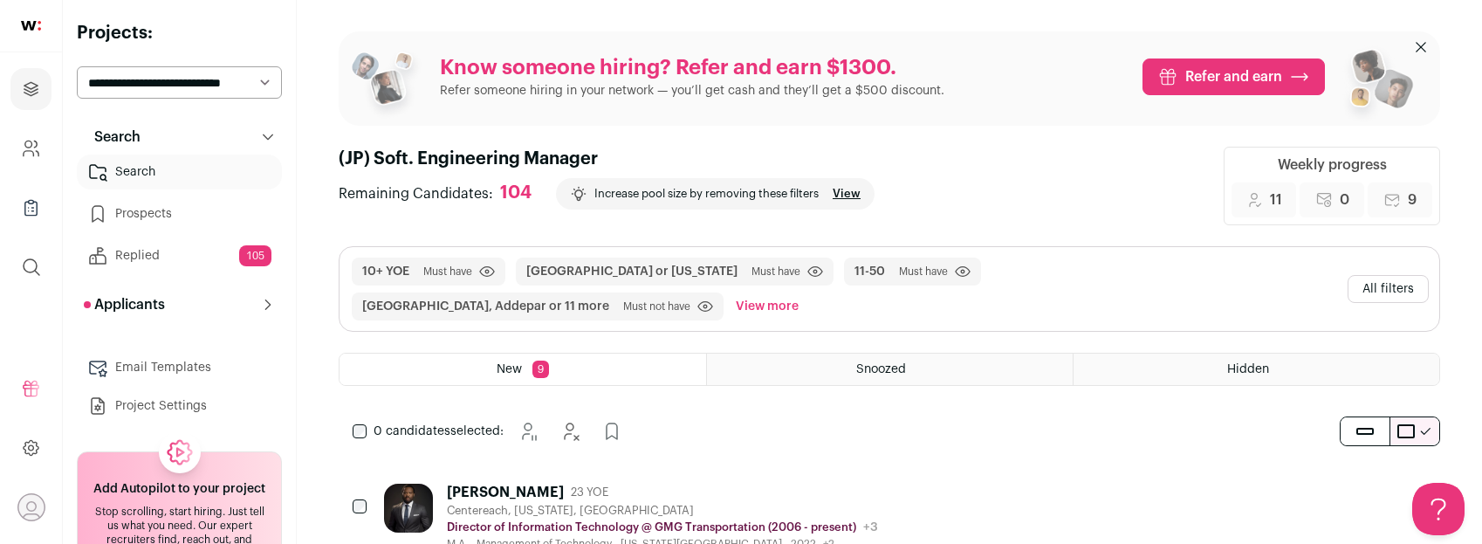
click at [177, 93] on select "**********" at bounding box center [179, 82] width 205 height 32
select select "*****"
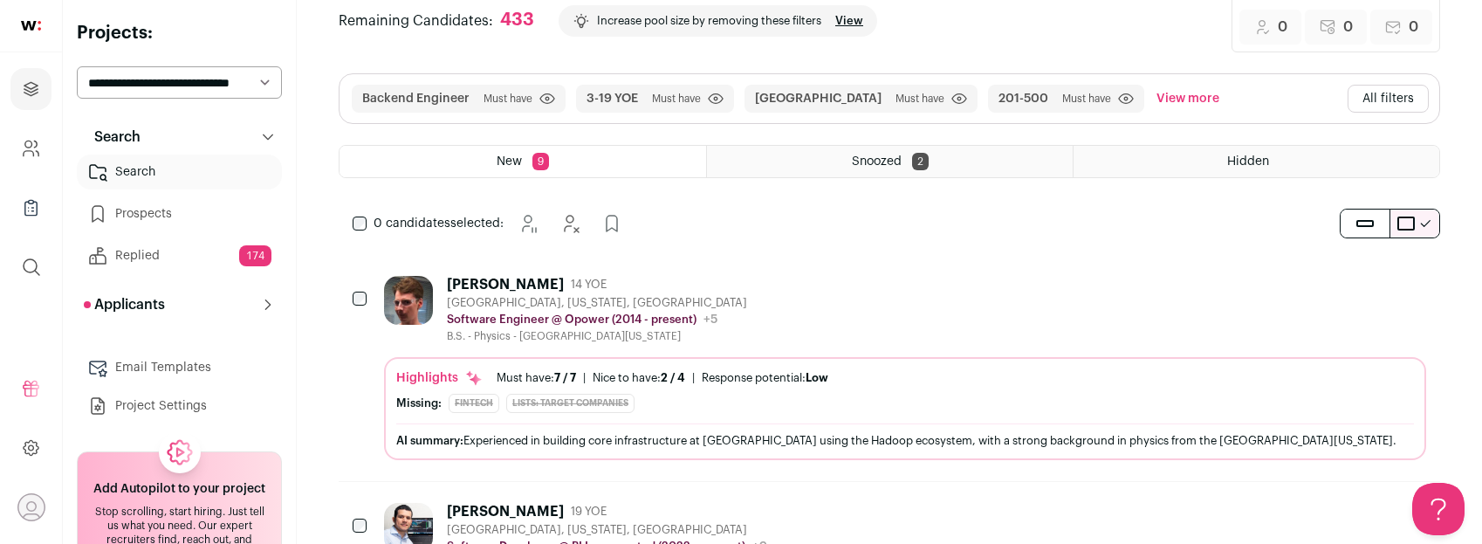
scroll to position [218, 0]
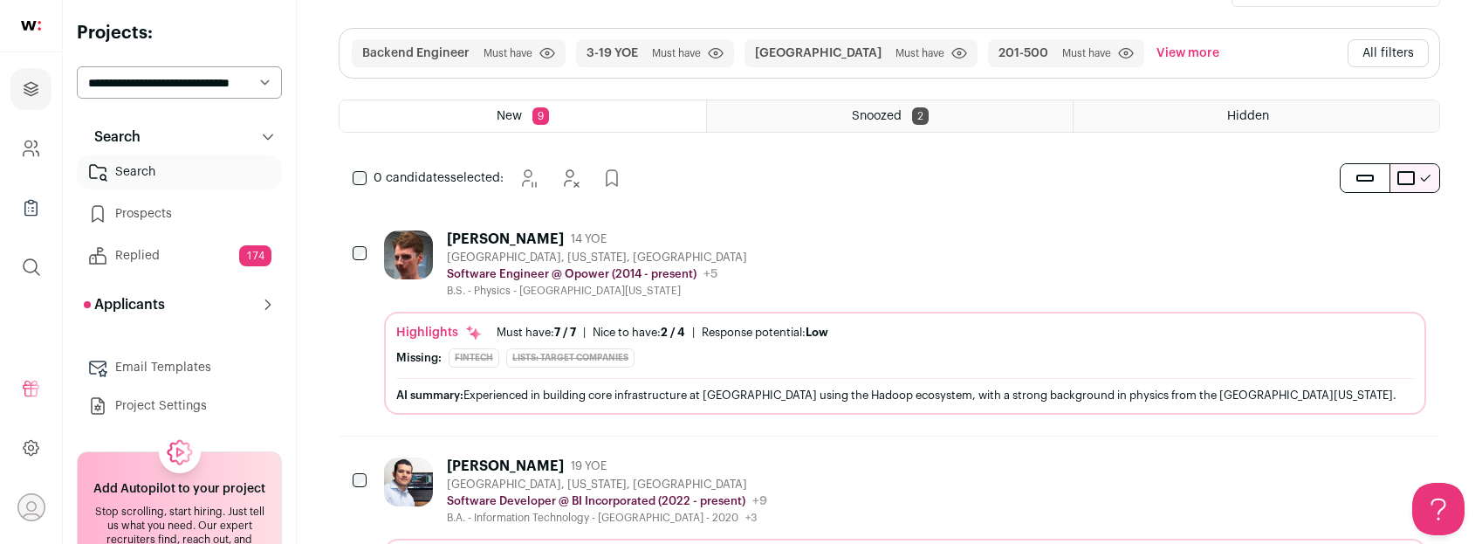
click at [794, 244] on div "[PERSON_NAME] 14 YOE [GEOGRAPHIC_DATA], [US_STATE], [GEOGRAPHIC_DATA] Software …" at bounding box center [905, 263] width 1042 height 67
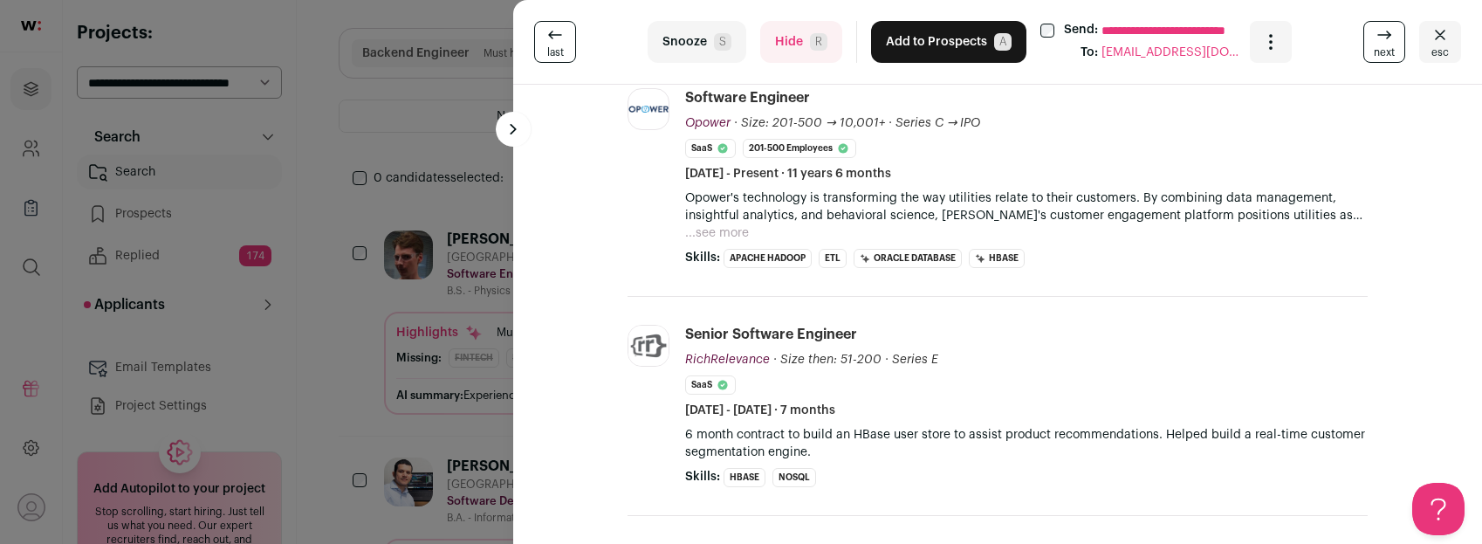
scroll to position [0, 0]
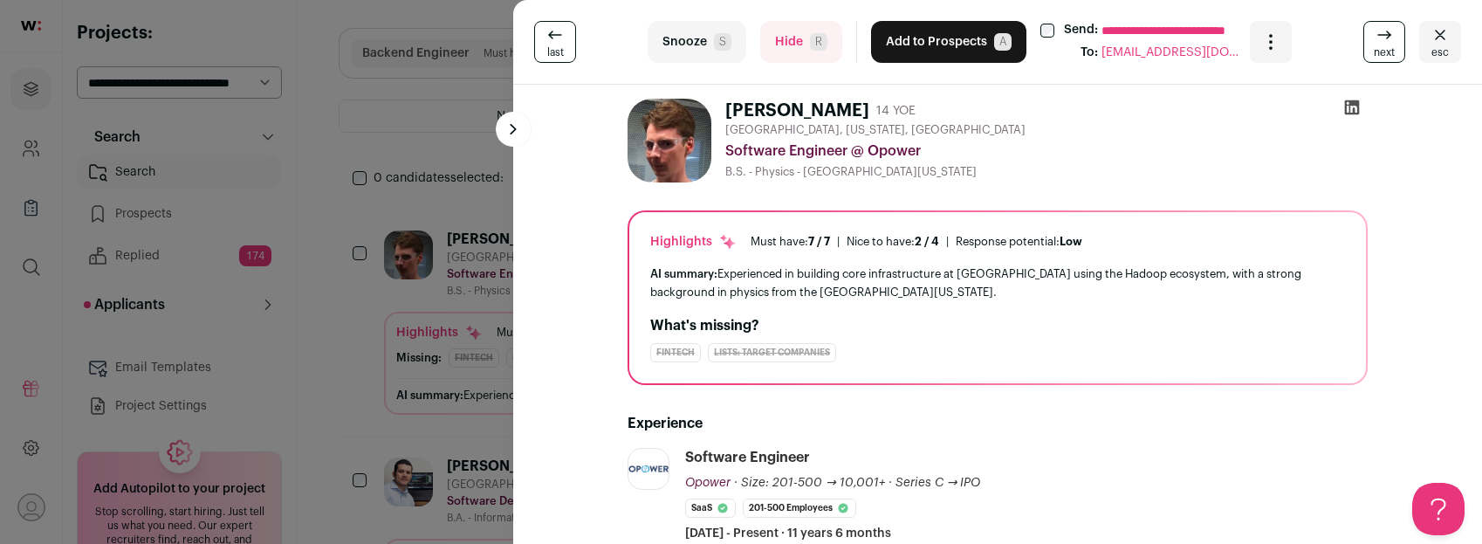
click at [786, 38] on button "Hide R" at bounding box center [801, 42] width 82 height 42
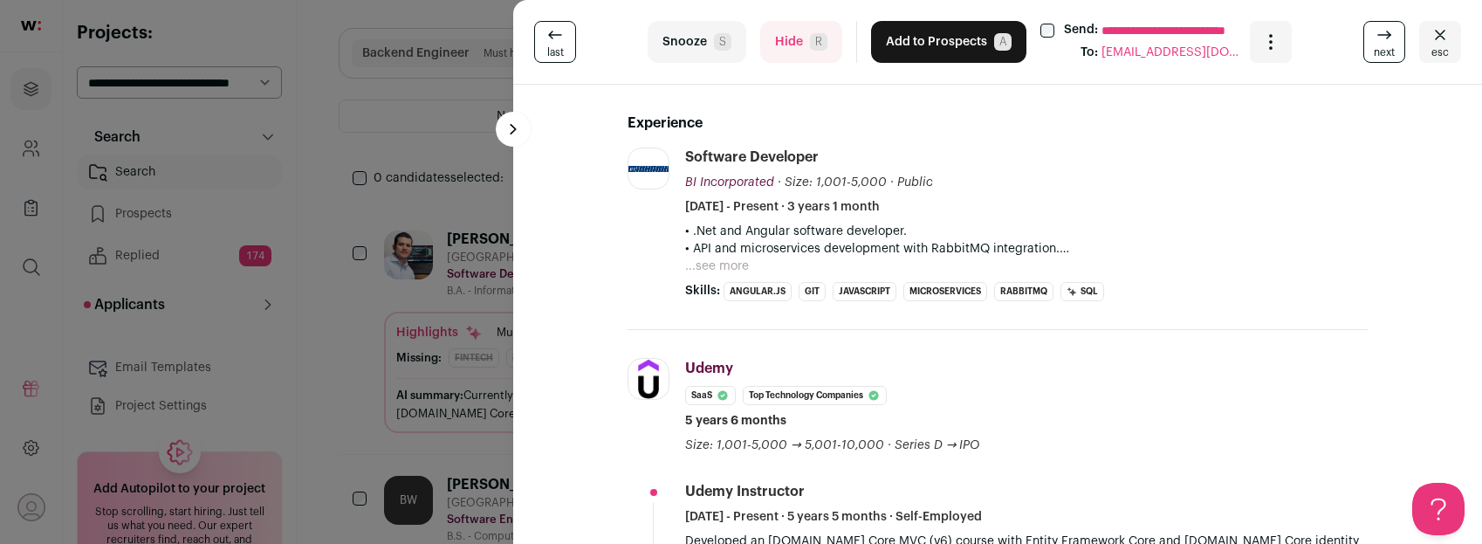
scroll to position [100, 0]
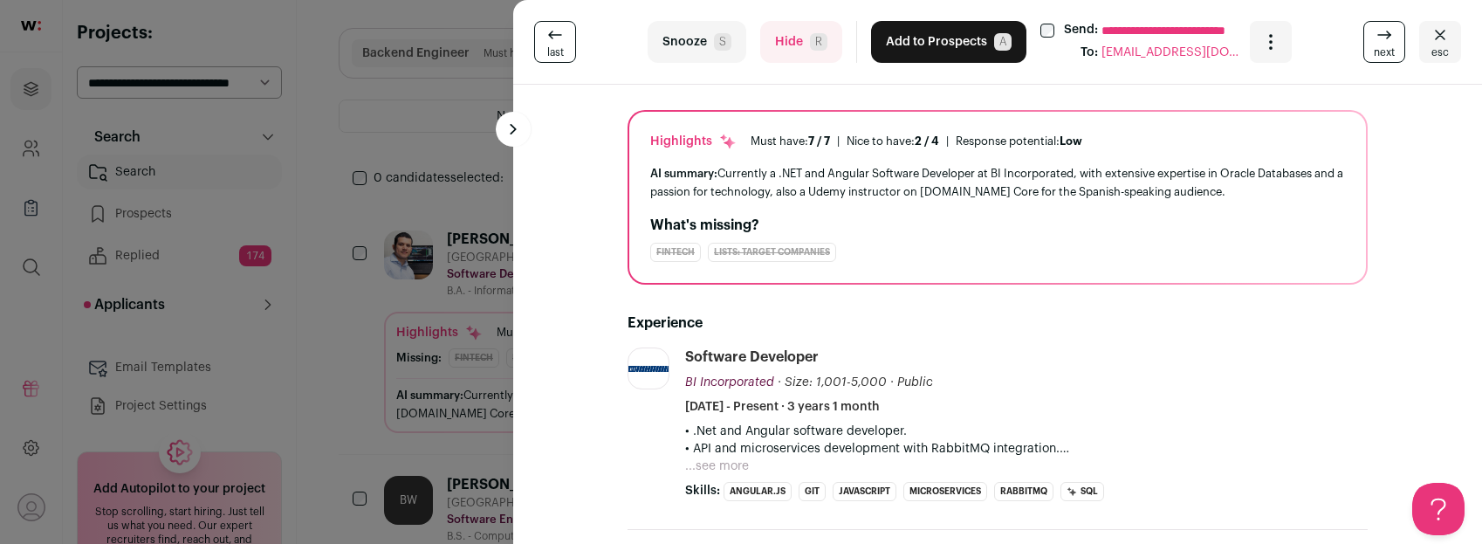
click at [792, 43] on button "Hide R" at bounding box center [801, 42] width 82 height 42
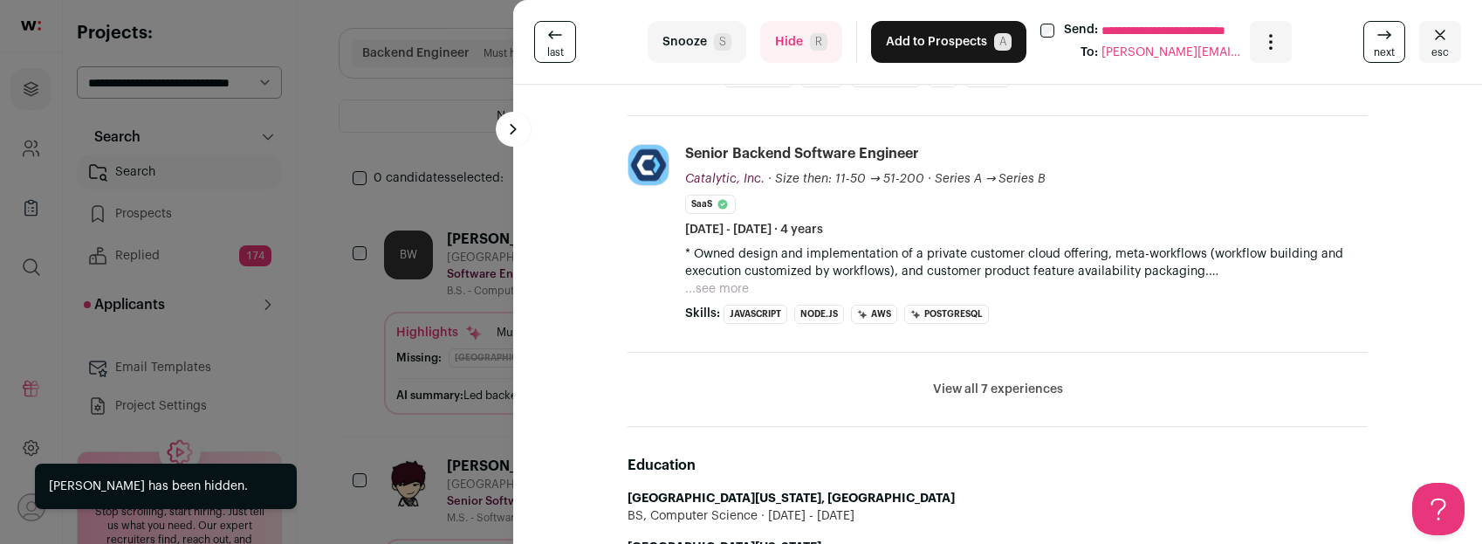
scroll to position [719, 0]
click at [788, 44] on button "Hide R" at bounding box center [801, 42] width 82 height 42
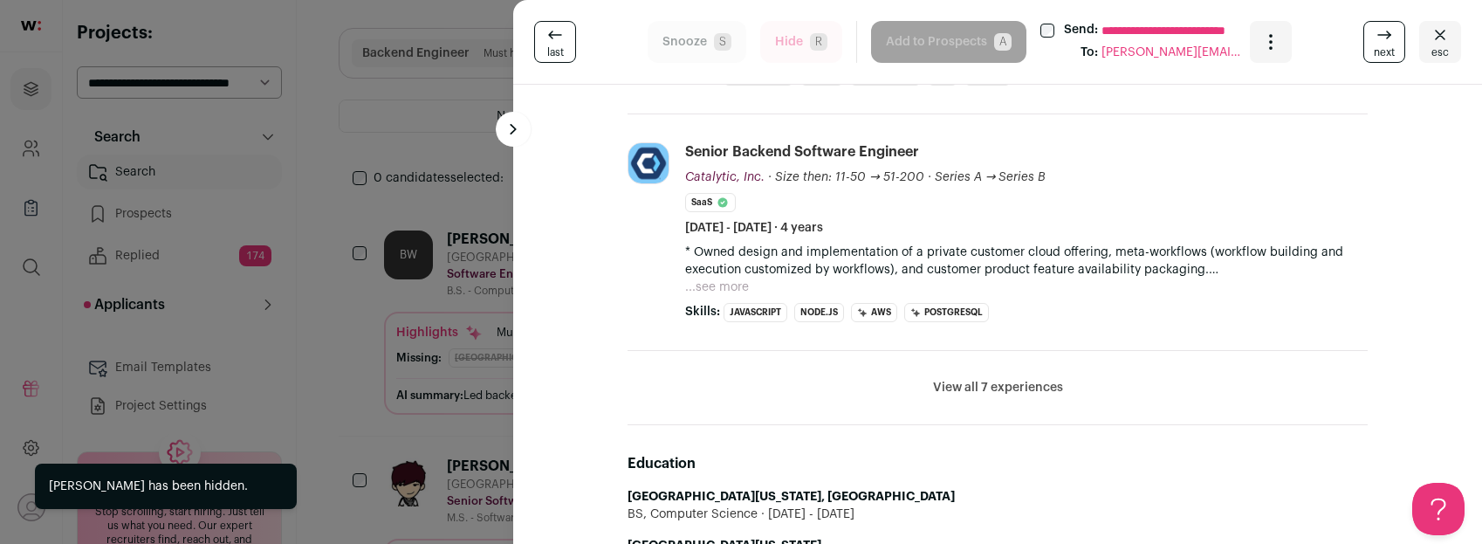
click at [348, 233] on div "**********" at bounding box center [741, 272] width 1482 height 544
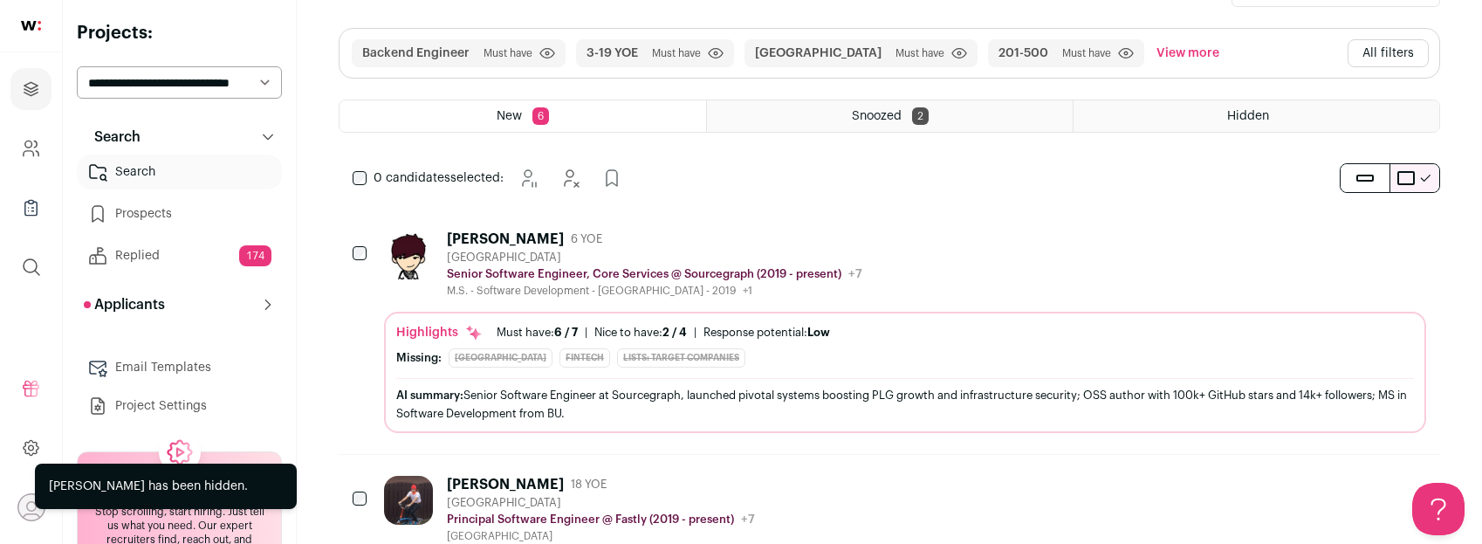
click at [1377, 59] on button "All filters" at bounding box center [1388, 53] width 81 height 28
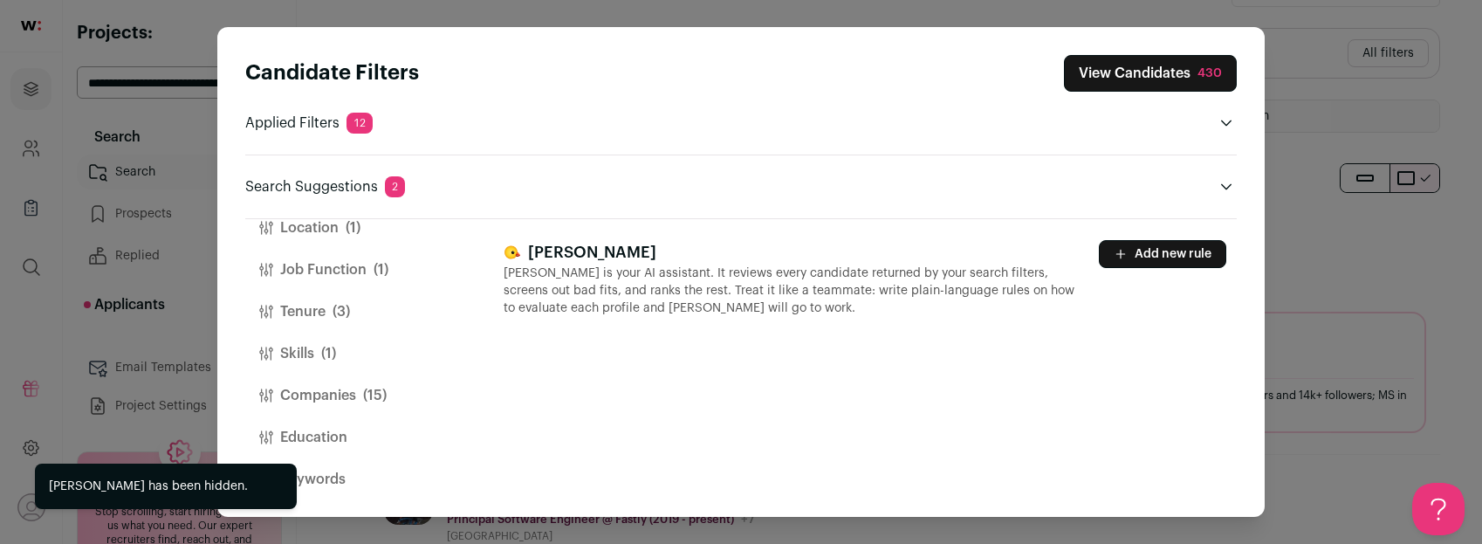
scroll to position [79, 0]
click at [321, 337] on button "Skills (1)" at bounding box center [353, 350] width 216 height 42
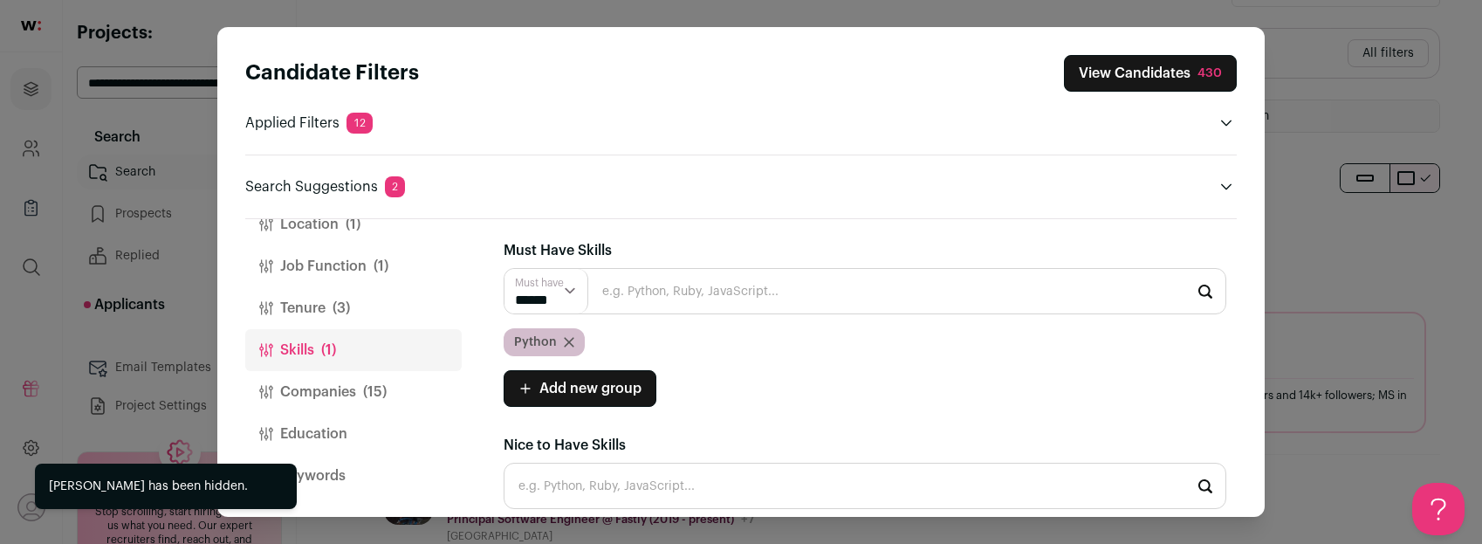
click at [709, 284] on input "Close modal via background" at bounding box center [865, 291] width 723 height 46
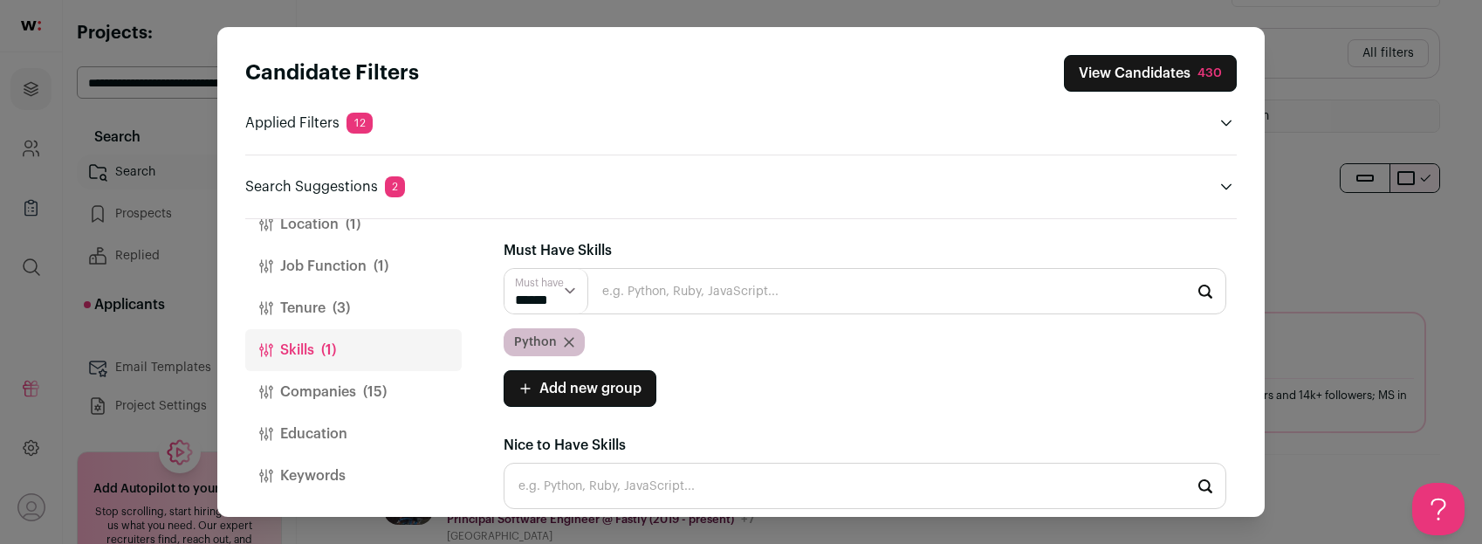
scroll to position [10, 0]
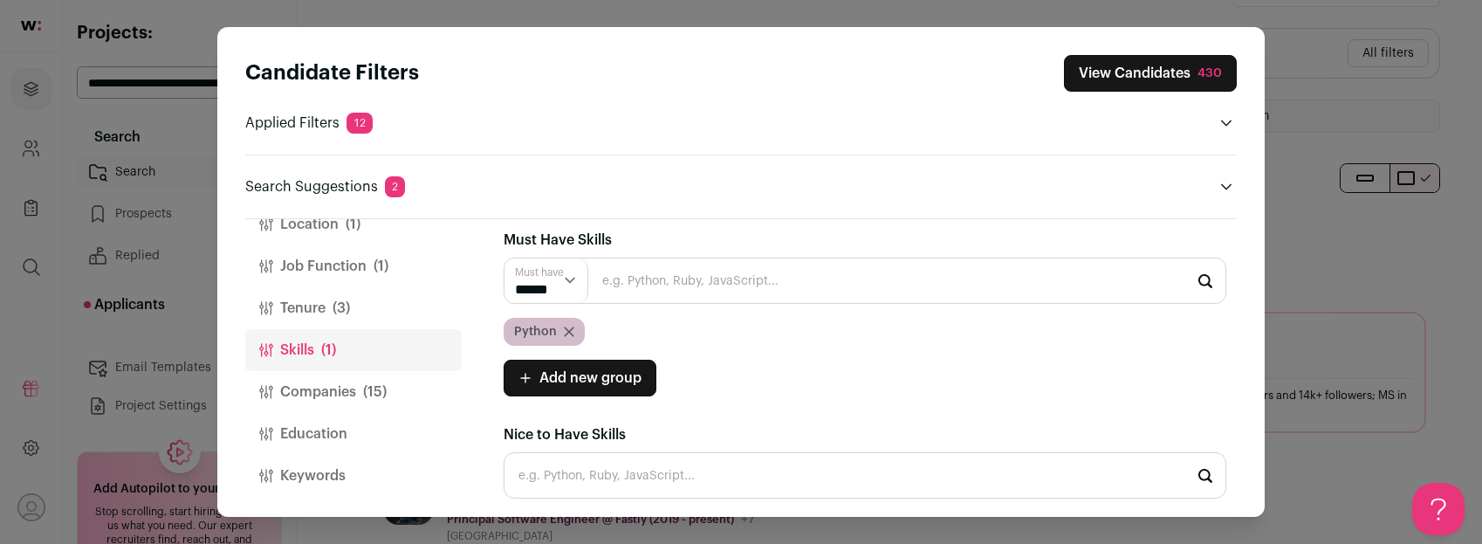
click at [664, 474] on input "Close modal via background" at bounding box center [865, 475] width 723 height 46
type input "Python"
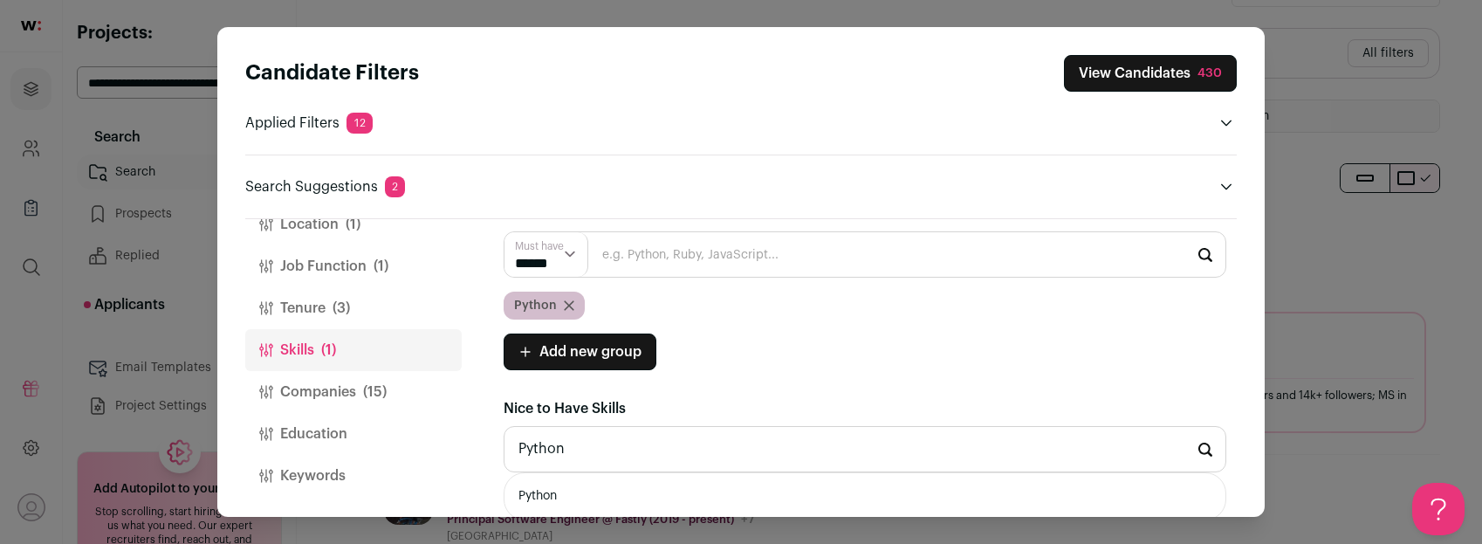
click at [670, 497] on li "Python" at bounding box center [865, 496] width 721 height 46
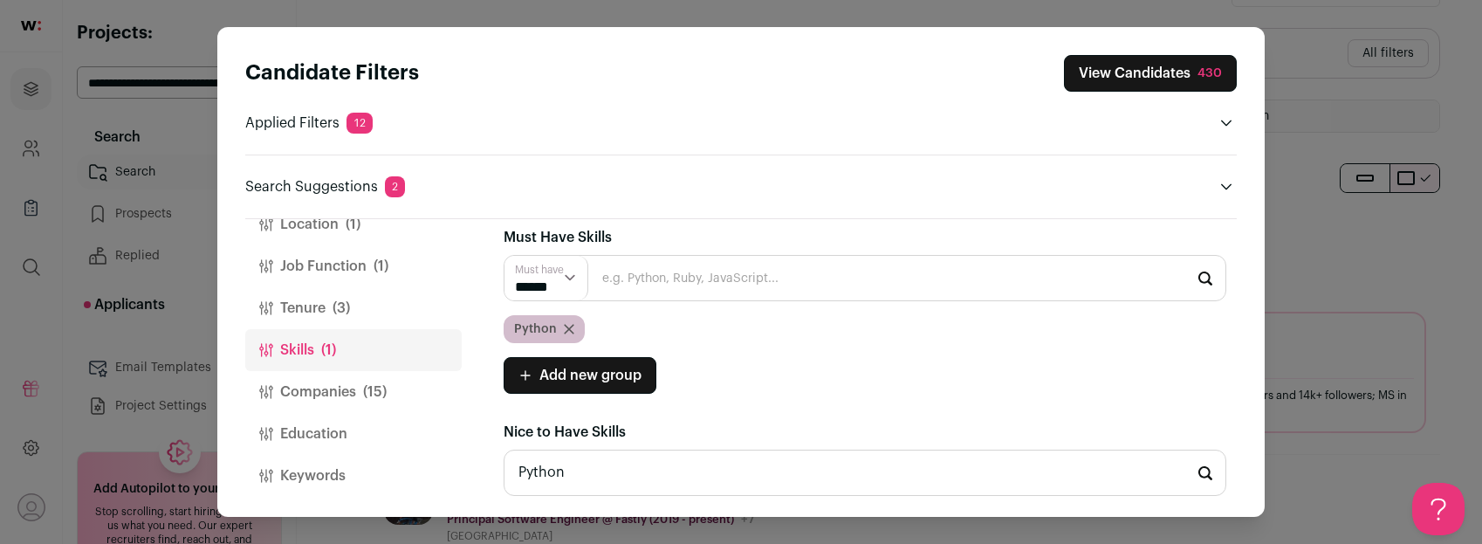
scroll to position [10, 0]
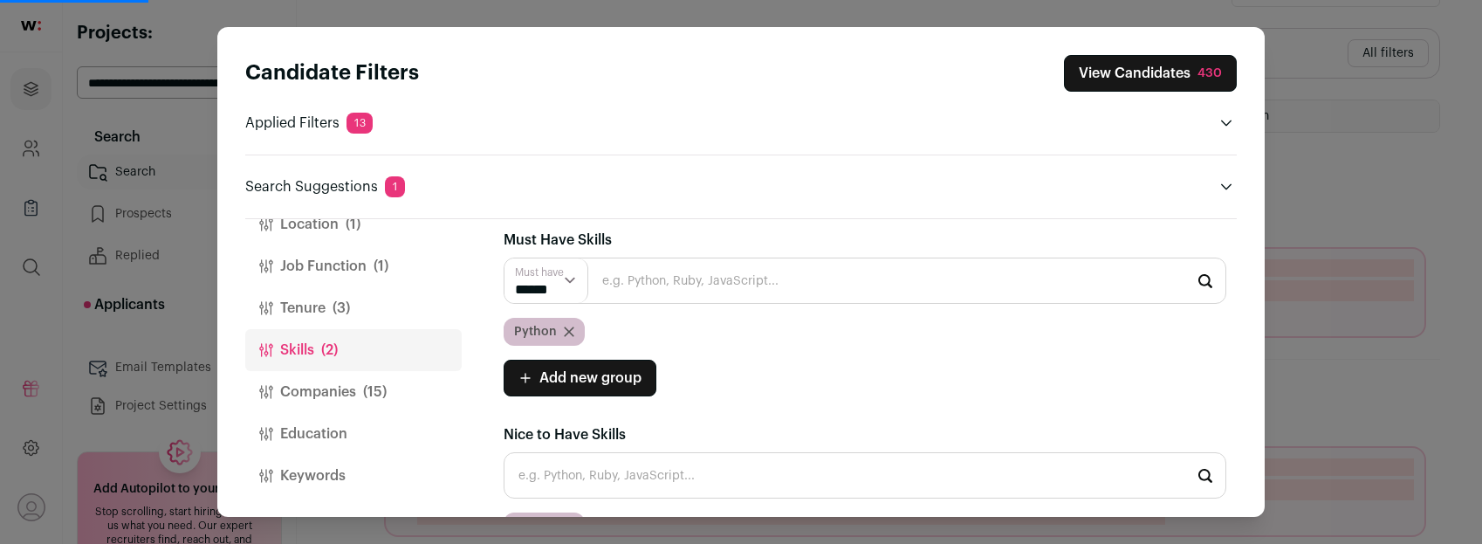
click at [678, 279] on input "Close modal via background" at bounding box center [865, 281] width 723 height 46
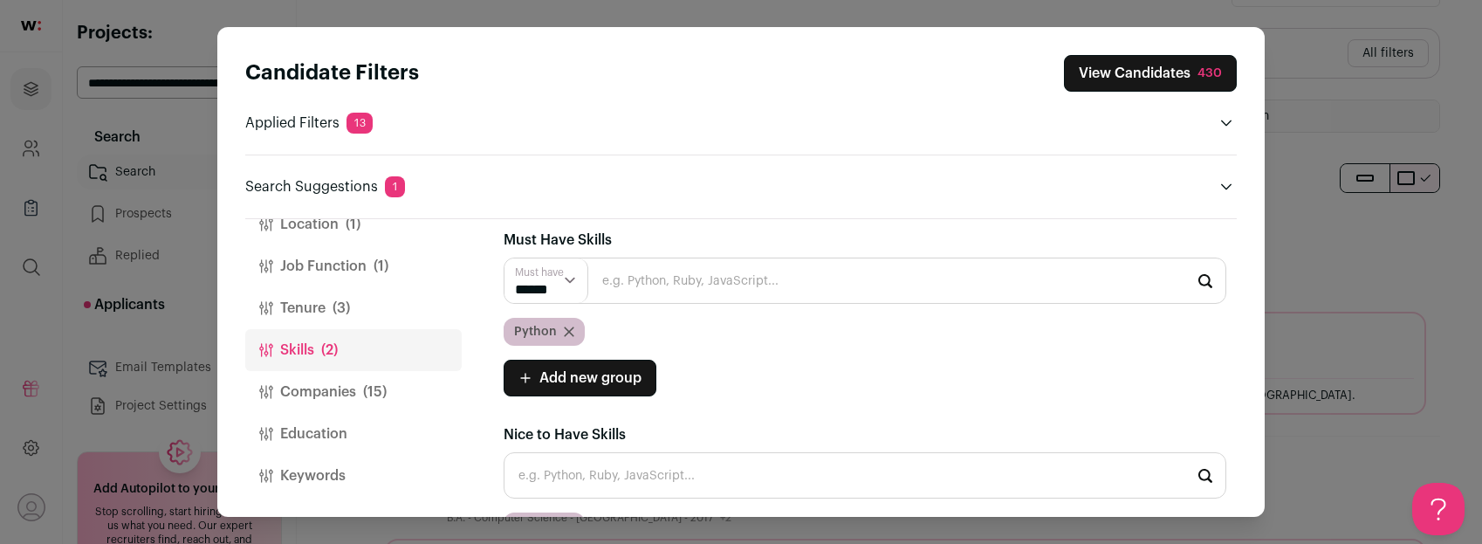
scroll to position [0, 0]
click at [608, 332] on li "Django" at bounding box center [865, 328] width 721 height 46
type input "Django"
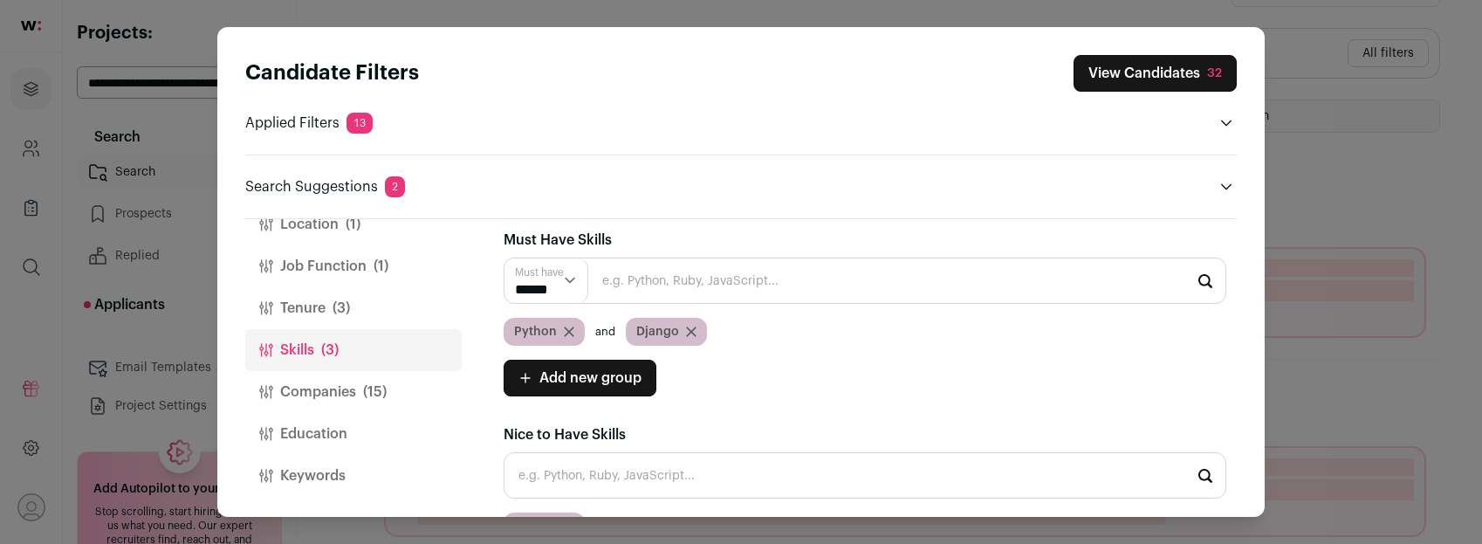
click at [1126, 74] on button "View Candidates 32" at bounding box center [1155, 73] width 163 height 37
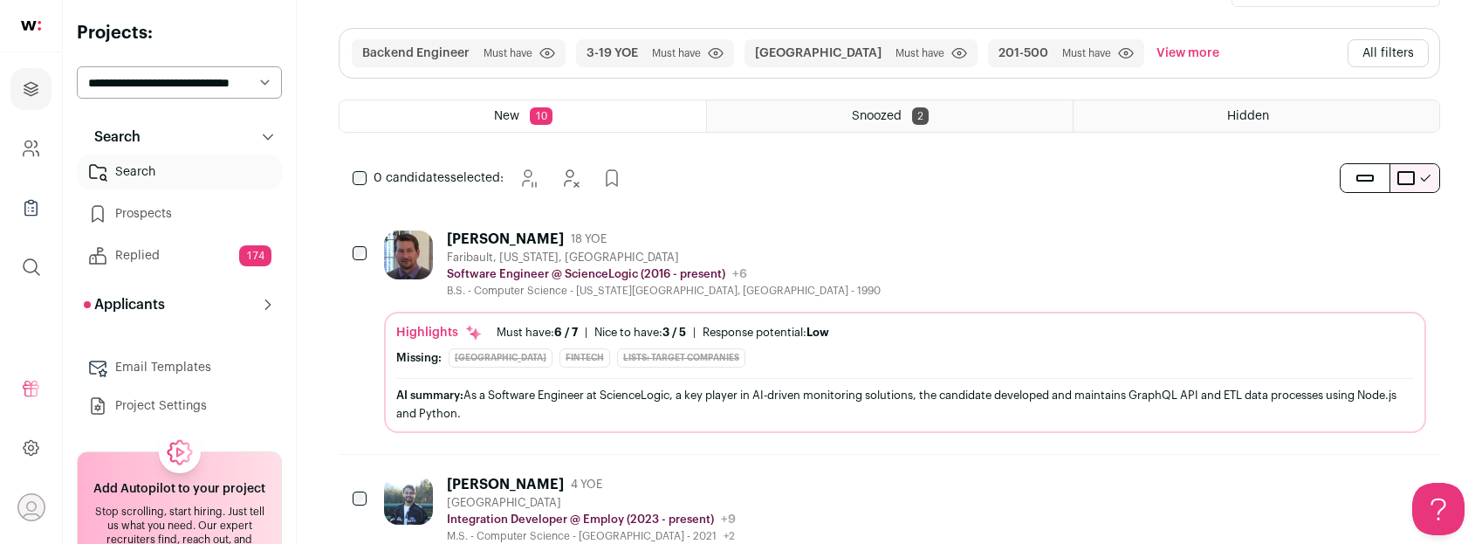
click at [708, 238] on div "[PERSON_NAME] 18 YOE" at bounding box center [664, 238] width 434 height 17
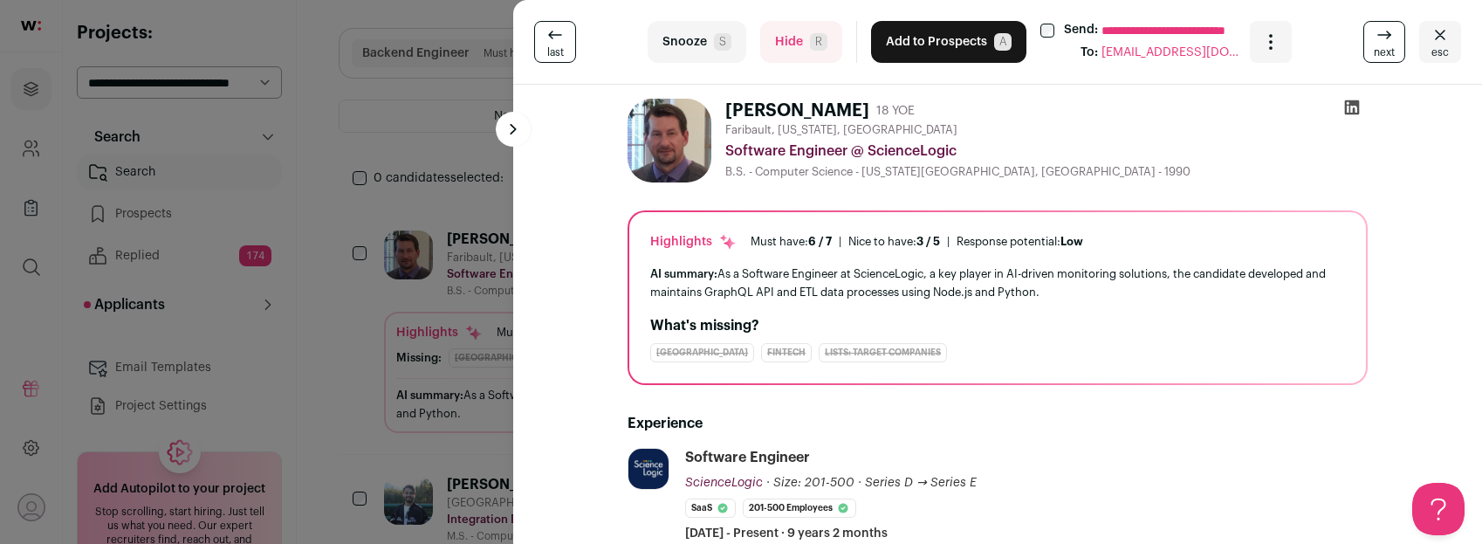
click at [932, 51] on button "Add to Prospects A" at bounding box center [948, 42] width 155 height 42
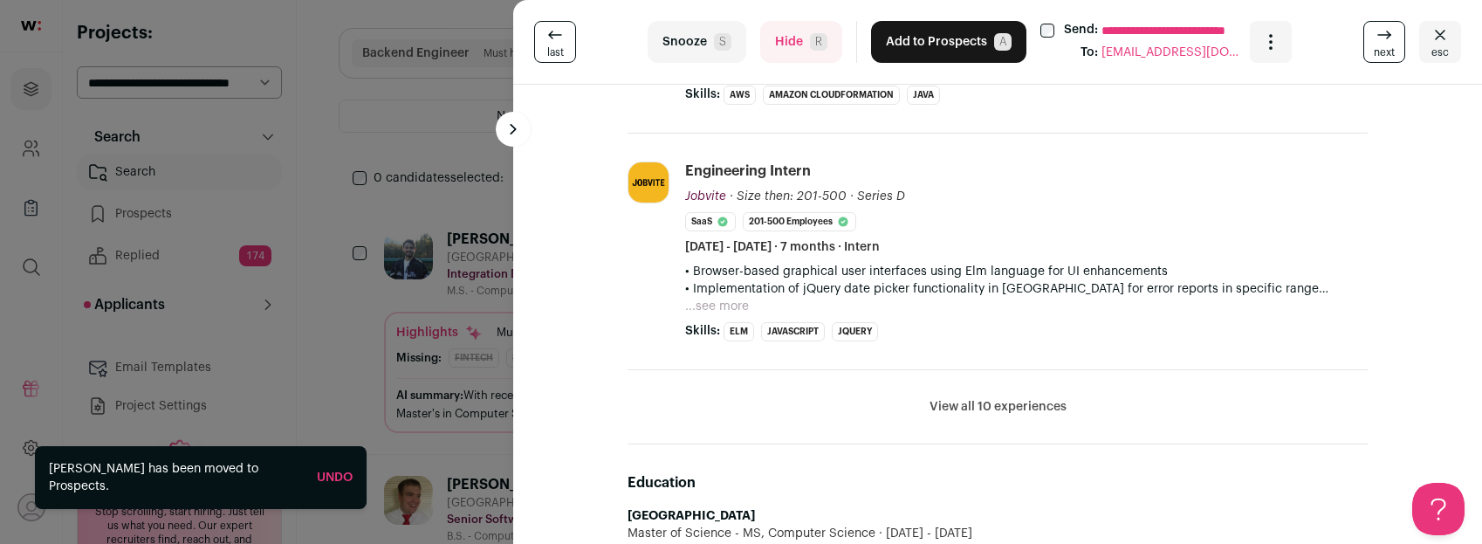
scroll to position [801, 0]
click at [966, 406] on button "View all 10 experiences" at bounding box center [998, 407] width 137 height 17
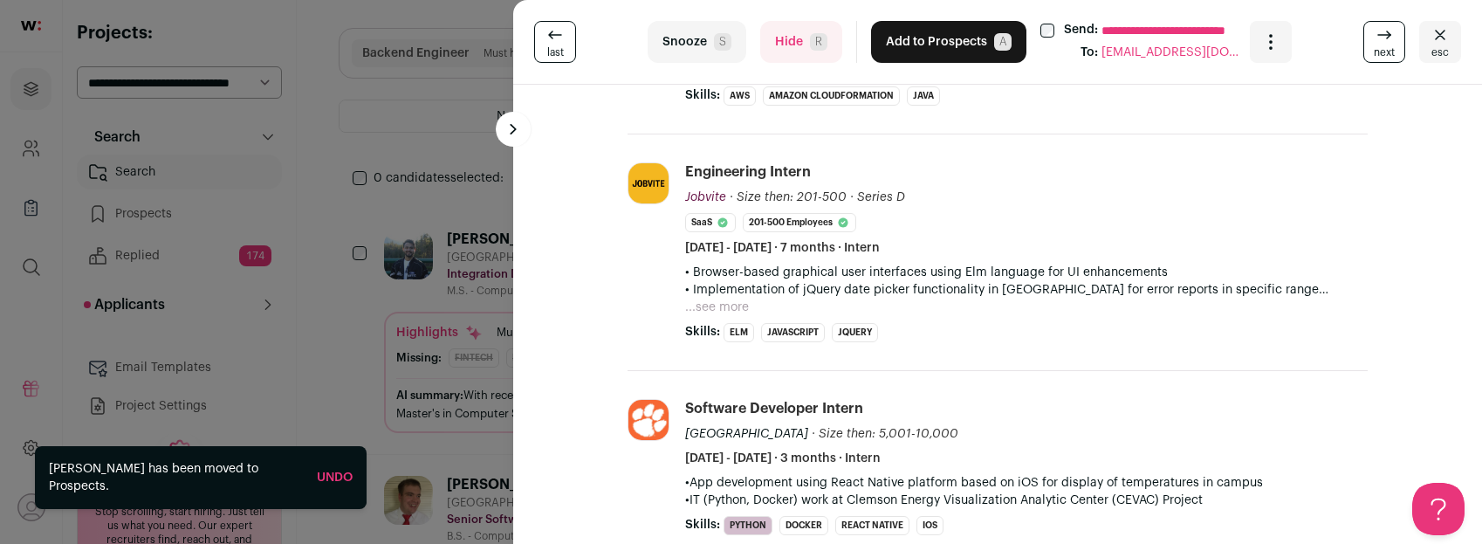
scroll to position [0, 0]
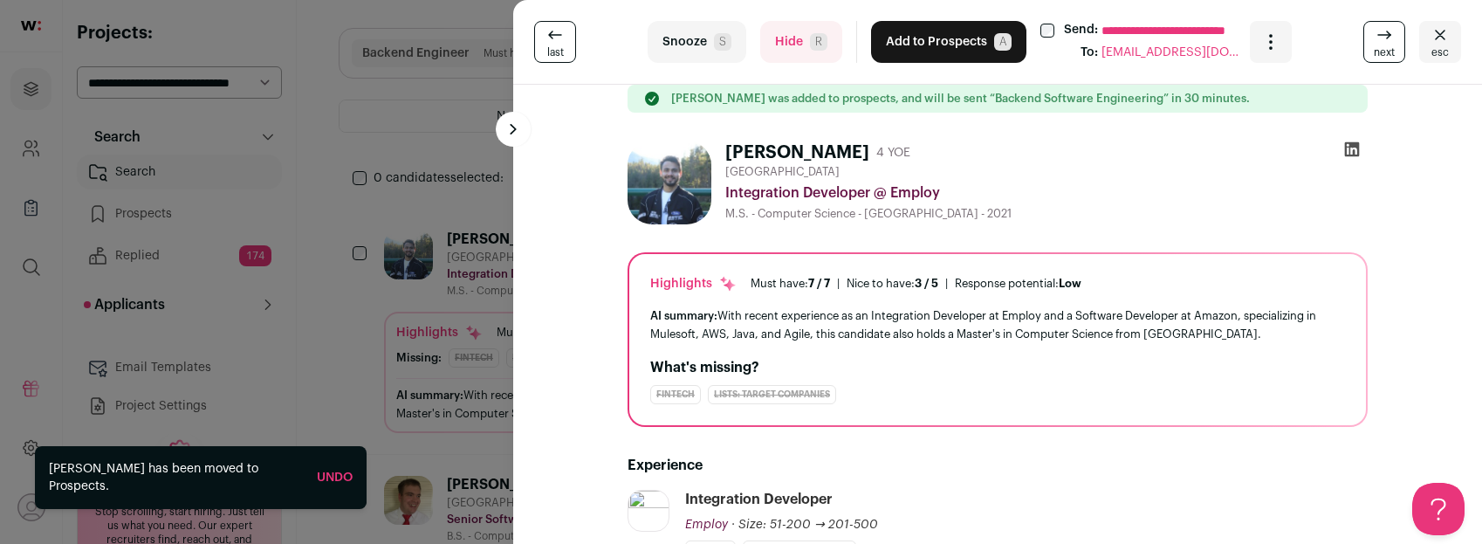
click at [786, 44] on button "Hide R" at bounding box center [801, 42] width 82 height 42
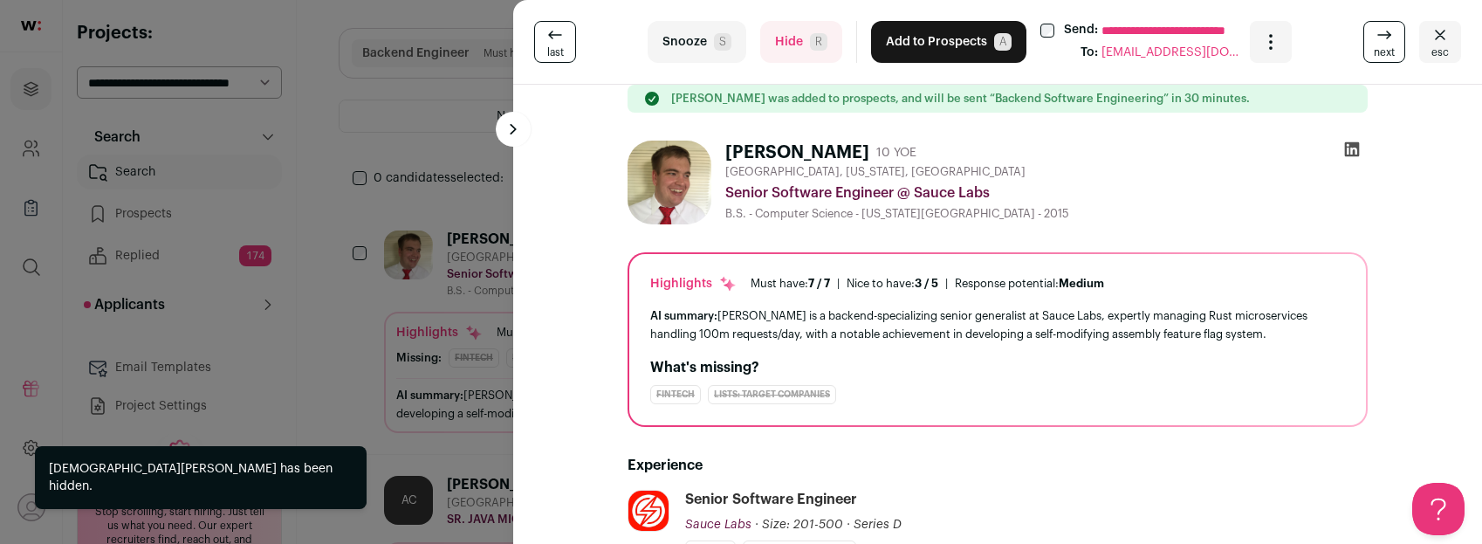
click at [792, 38] on button "Hide R" at bounding box center [801, 42] width 82 height 42
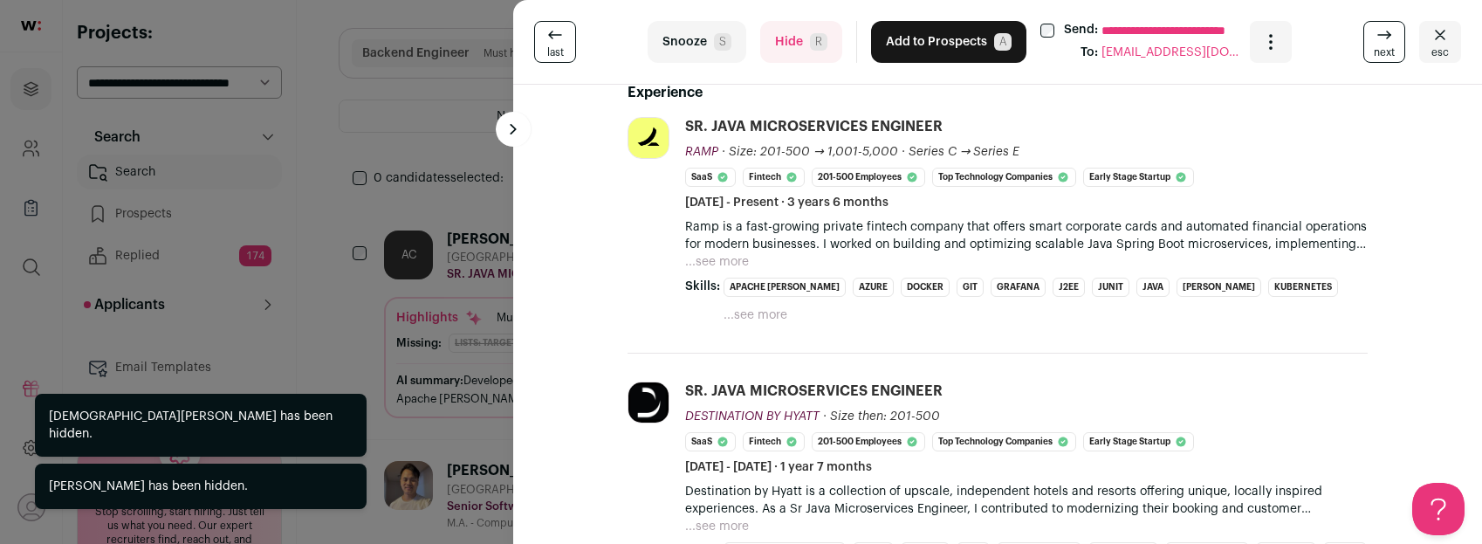
scroll to position [420, 0]
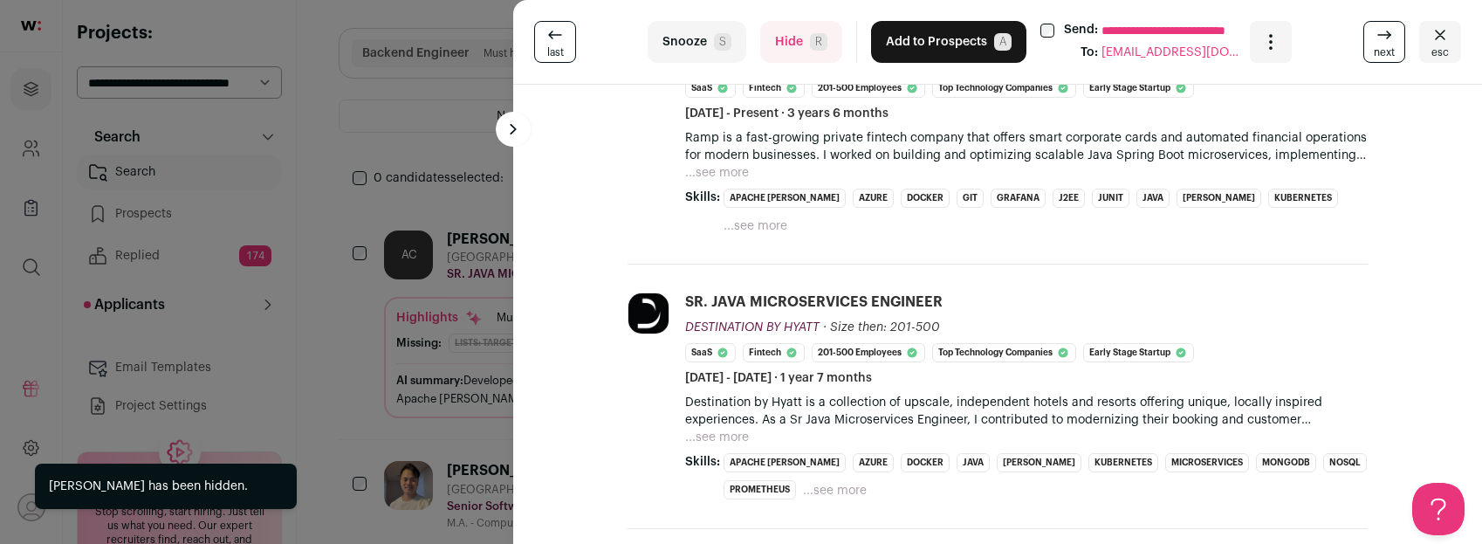
click at [787, 217] on button "...see more" at bounding box center [756, 225] width 64 height 17
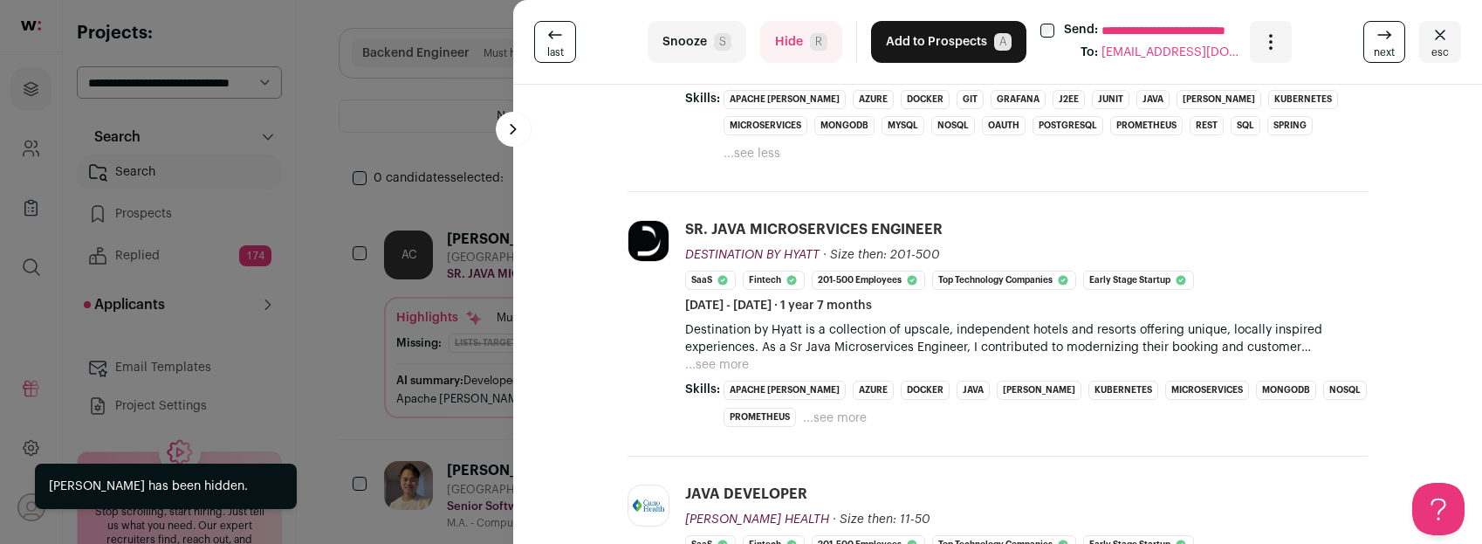
scroll to position [665, 0]
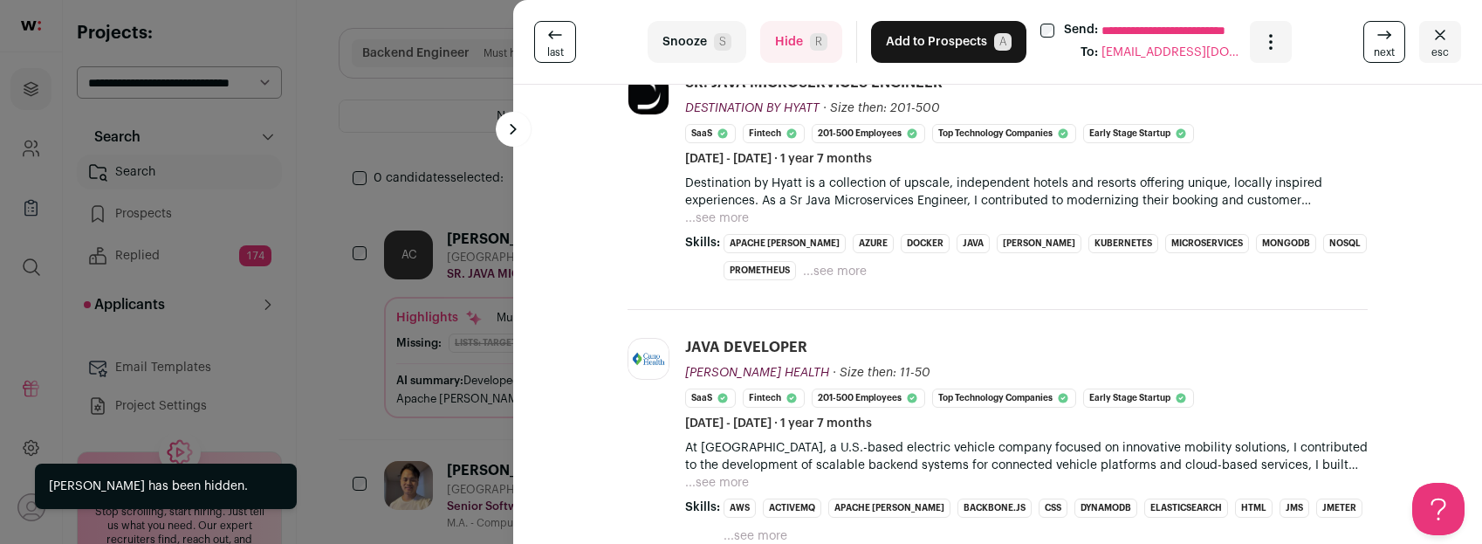
click at [803, 263] on button "...see more" at bounding box center [835, 271] width 64 height 17
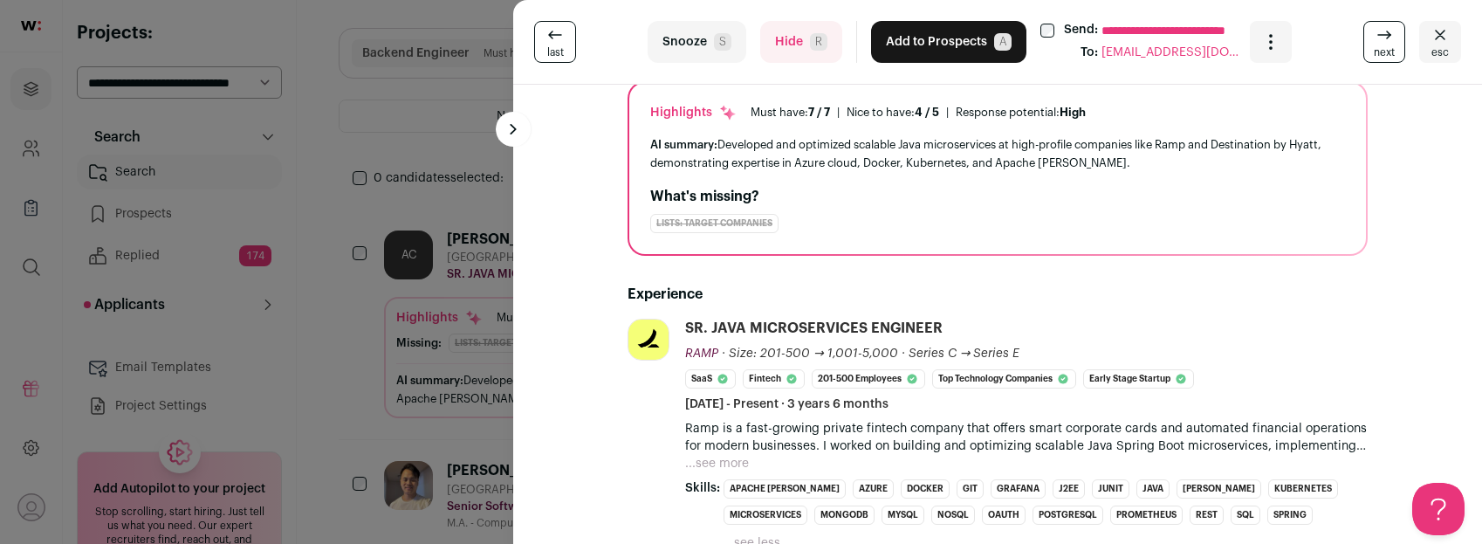
scroll to position [0, 0]
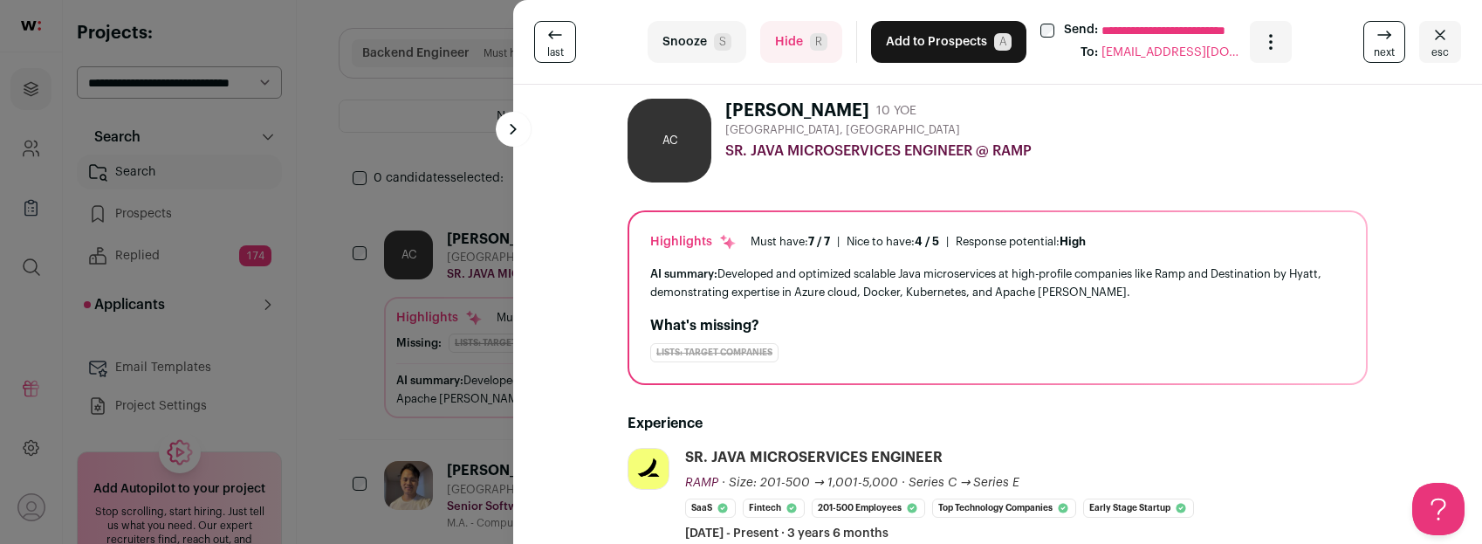
click at [789, 30] on button "Hide R" at bounding box center [801, 42] width 82 height 42
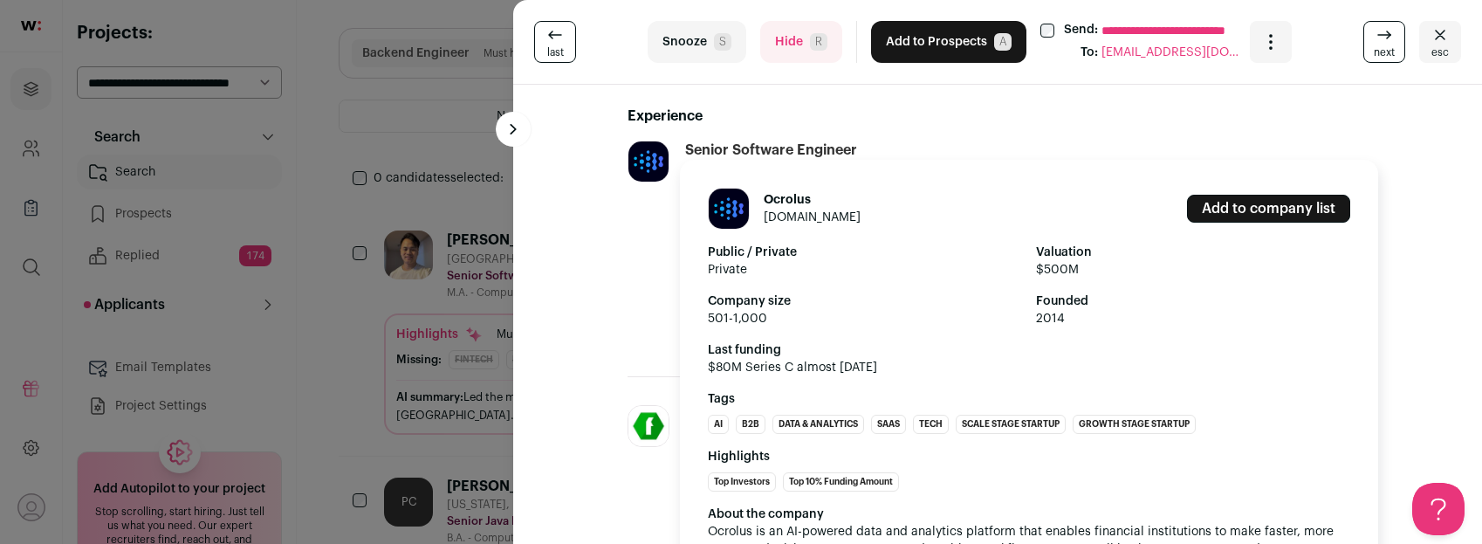
scroll to position [308, 0]
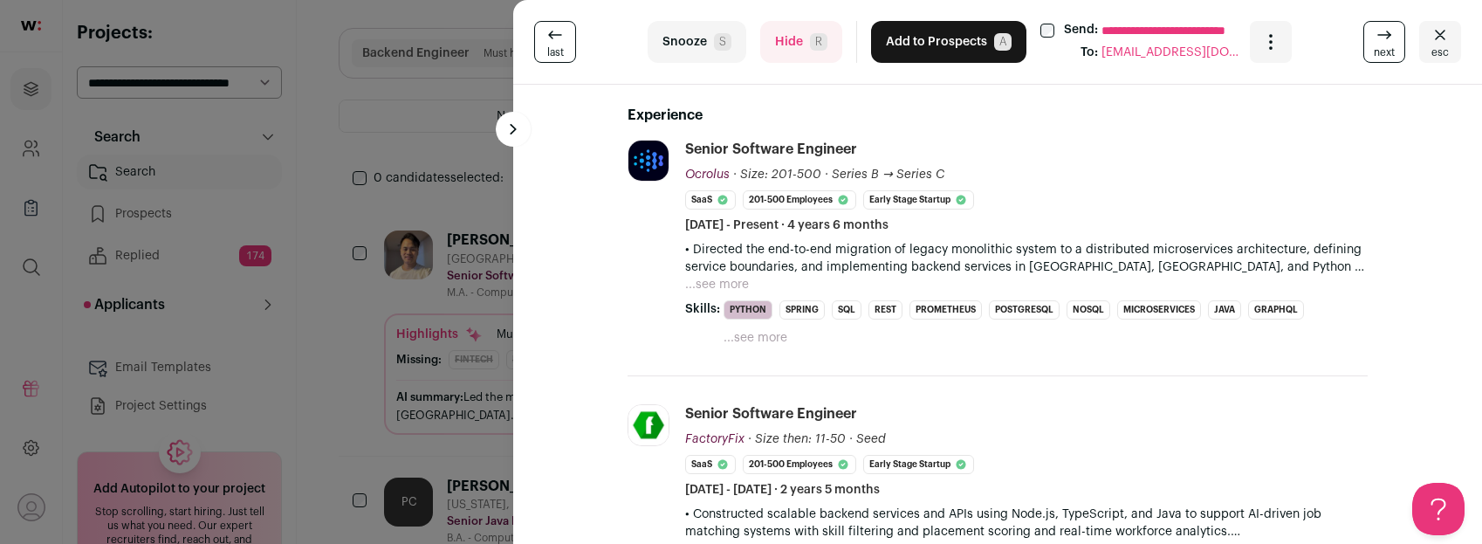
click at [936, 53] on button "Add to Prospects A" at bounding box center [948, 42] width 155 height 42
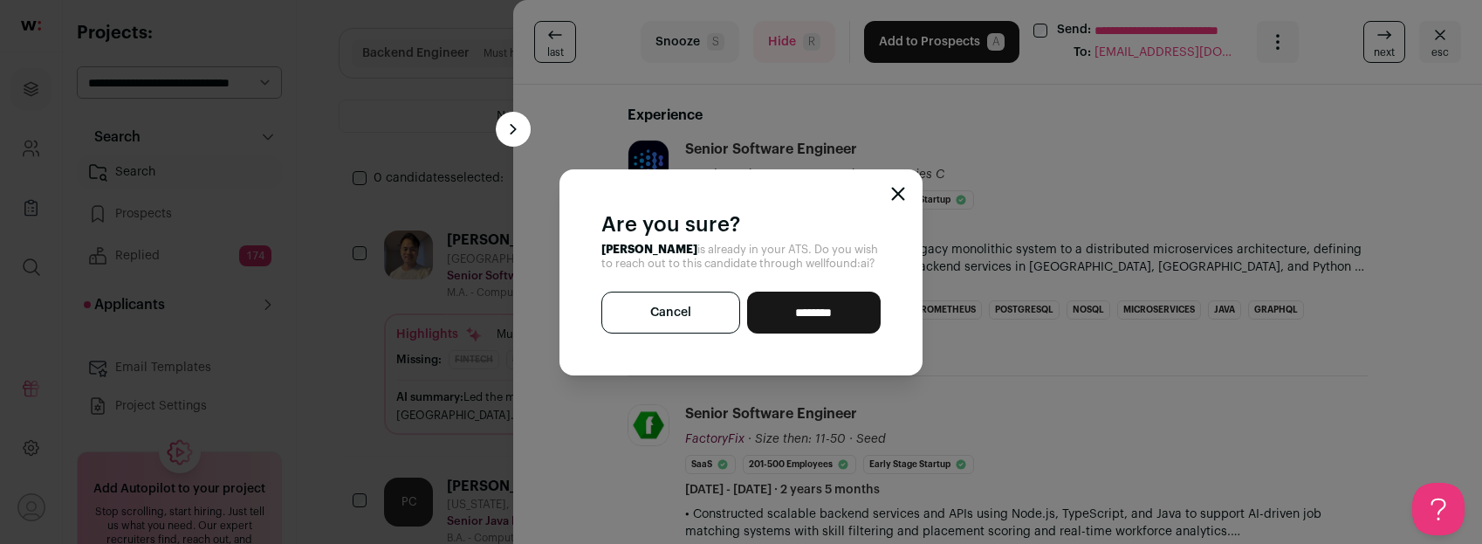
click at [899, 190] on icon "Close modal" at bounding box center [898, 193] width 11 height 11
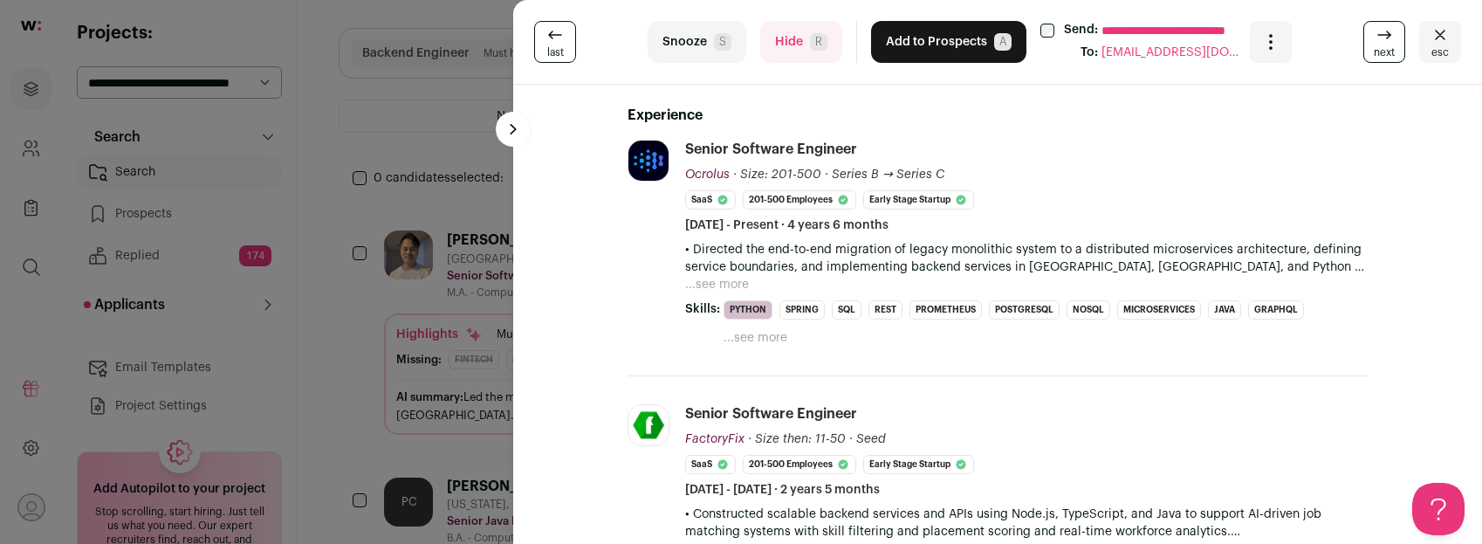
click at [792, 49] on button "Hide R" at bounding box center [801, 42] width 82 height 42
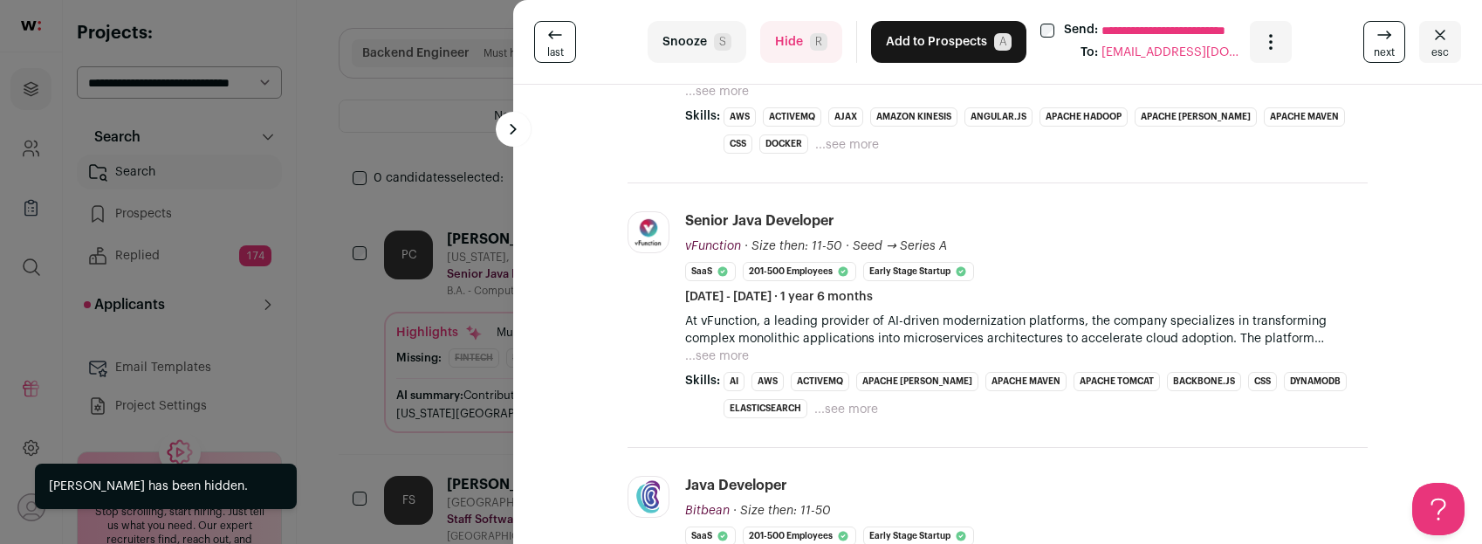
scroll to position [203, 0]
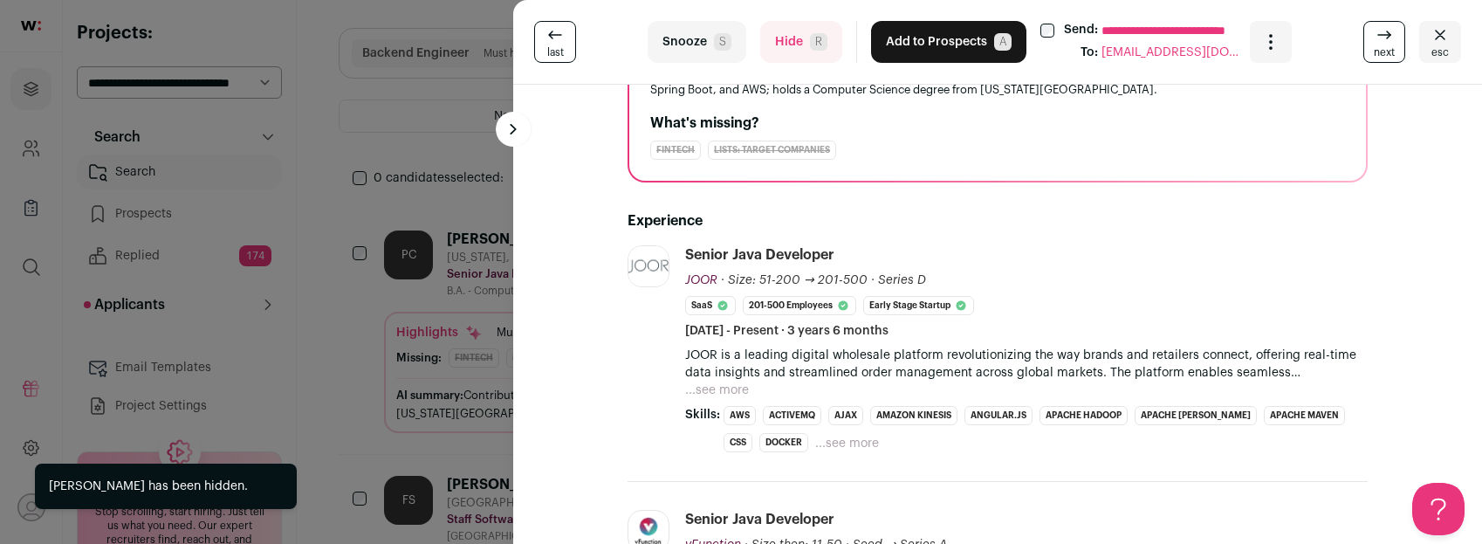
click at [792, 37] on button "Hide R" at bounding box center [801, 42] width 82 height 42
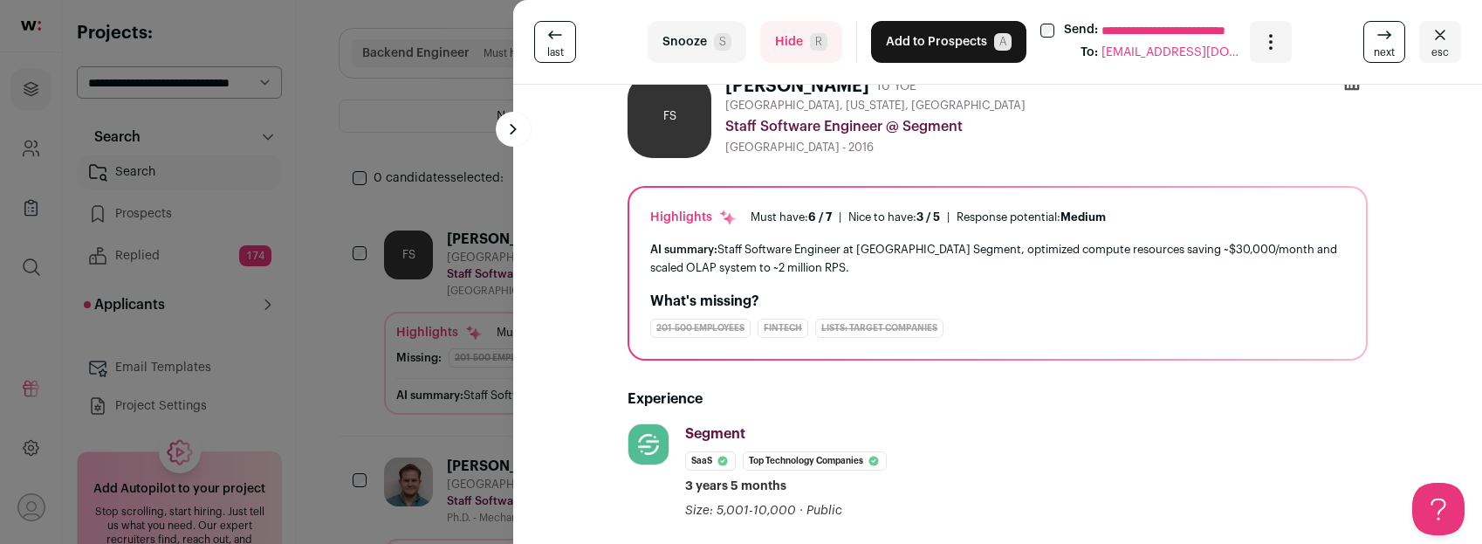
scroll to position [0, 0]
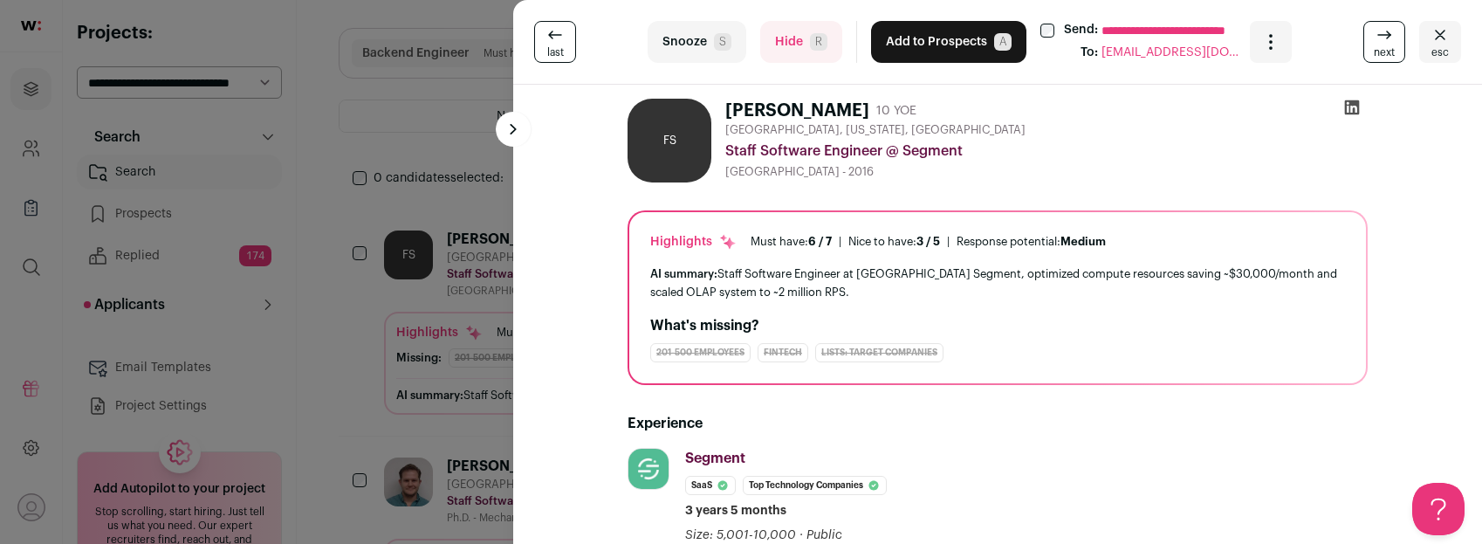
click at [917, 40] on button "Add to Prospects A" at bounding box center [948, 42] width 155 height 42
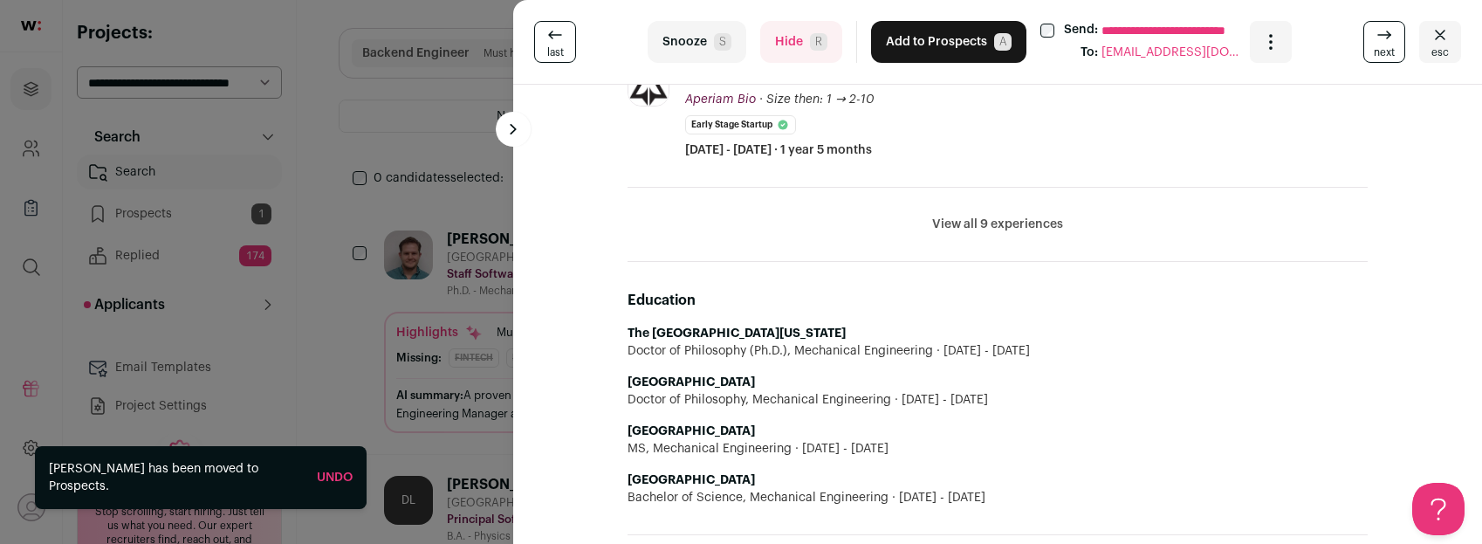
scroll to position [917, 0]
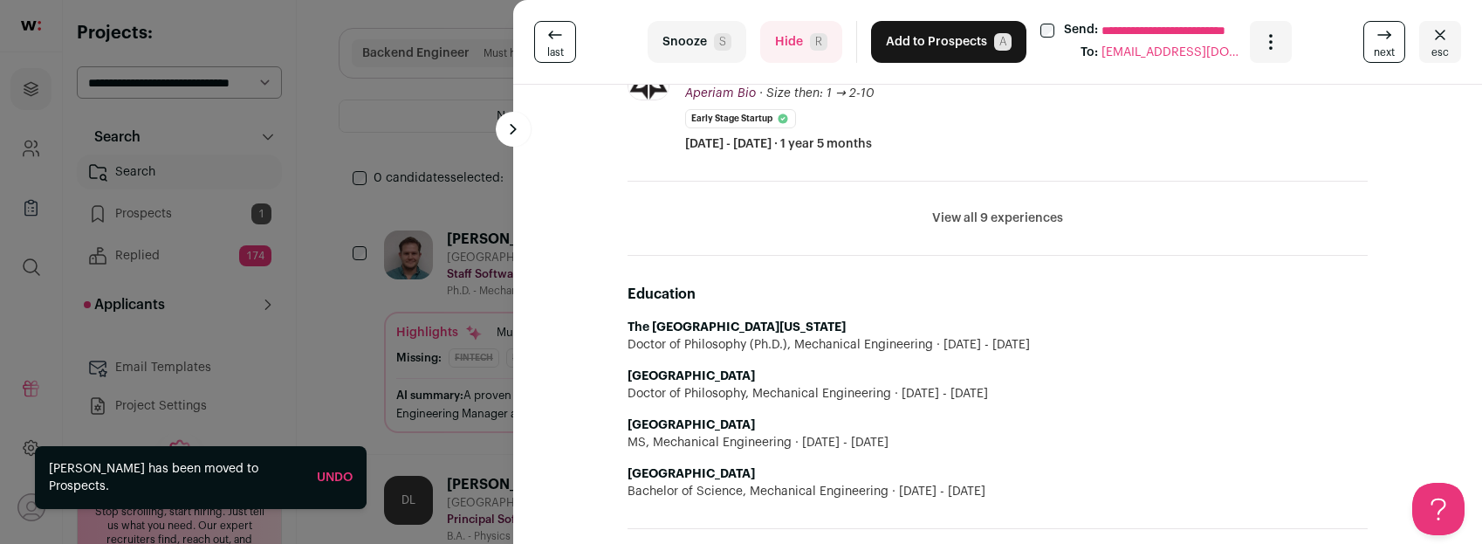
click at [796, 47] on button "Hide R" at bounding box center [801, 42] width 82 height 42
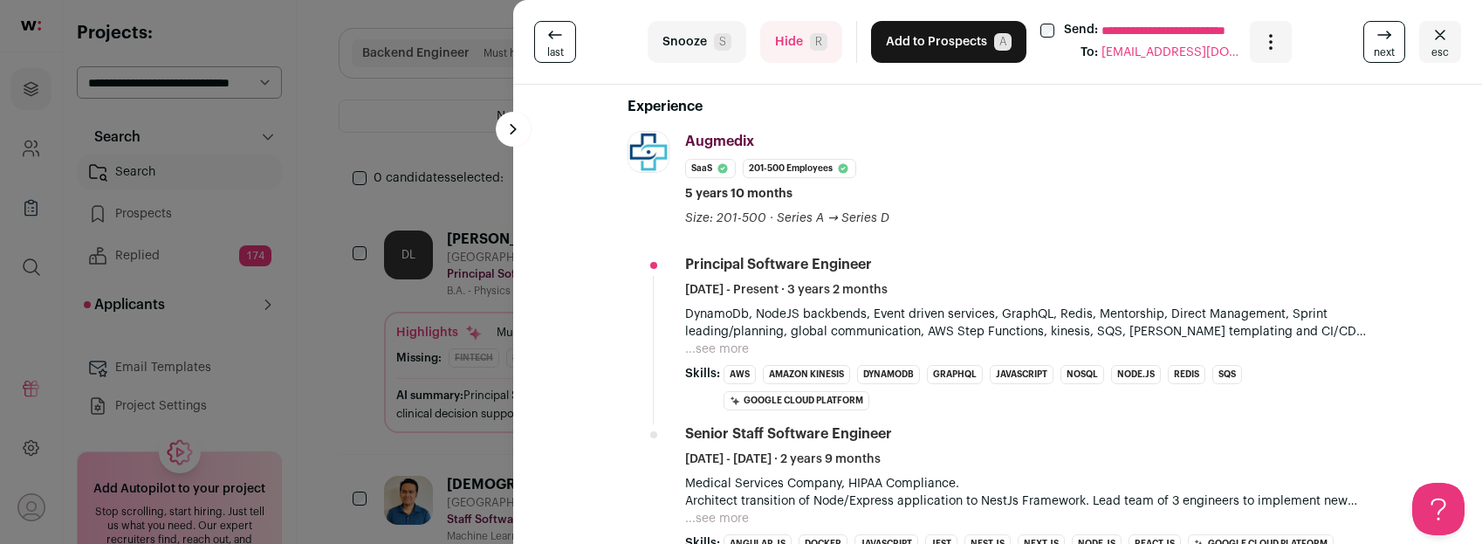
scroll to position [0, 0]
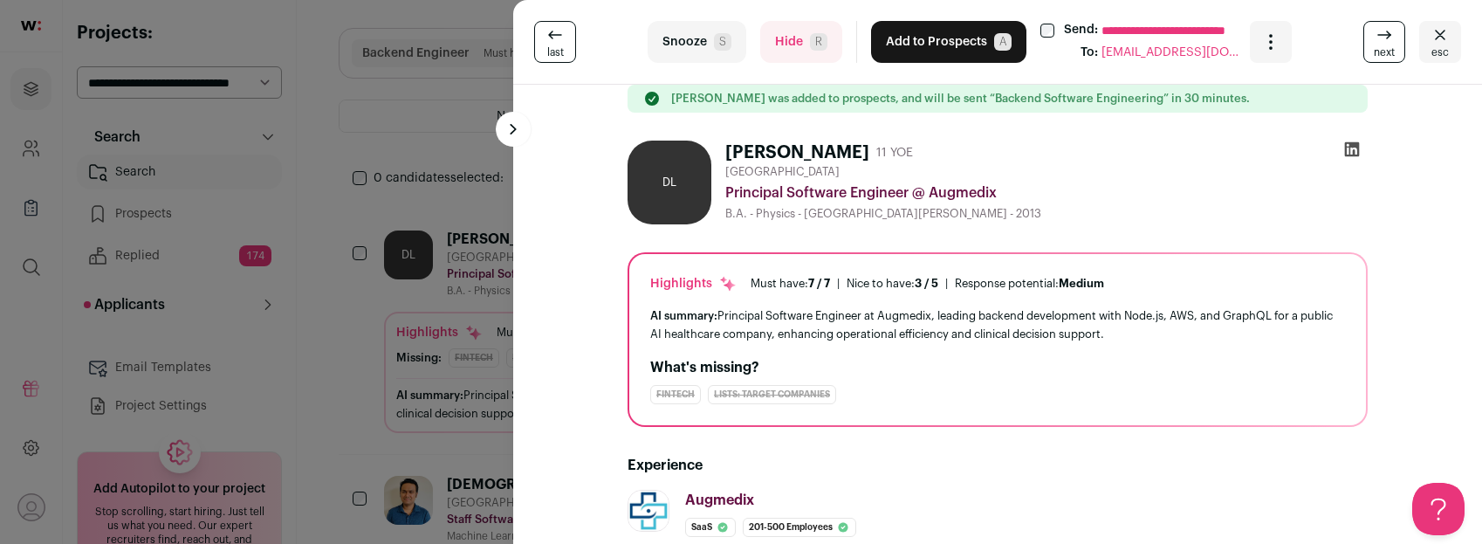
click at [918, 43] on button "Add to Prospects A" at bounding box center [948, 42] width 155 height 42
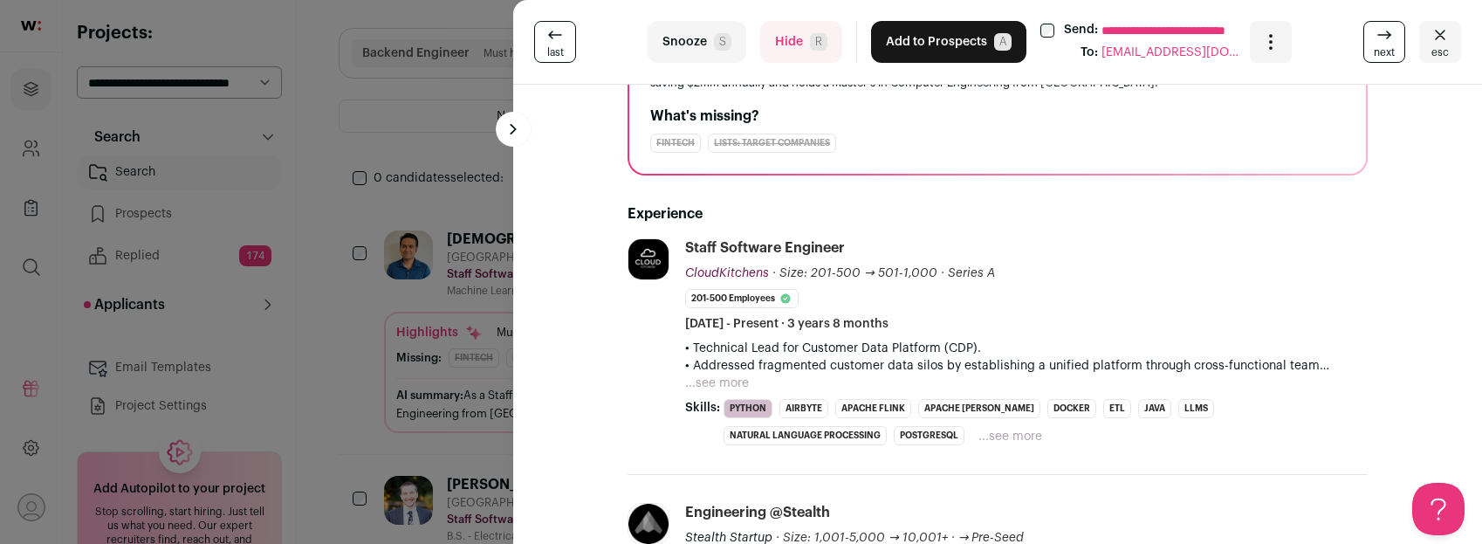
scroll to position [218, 0]
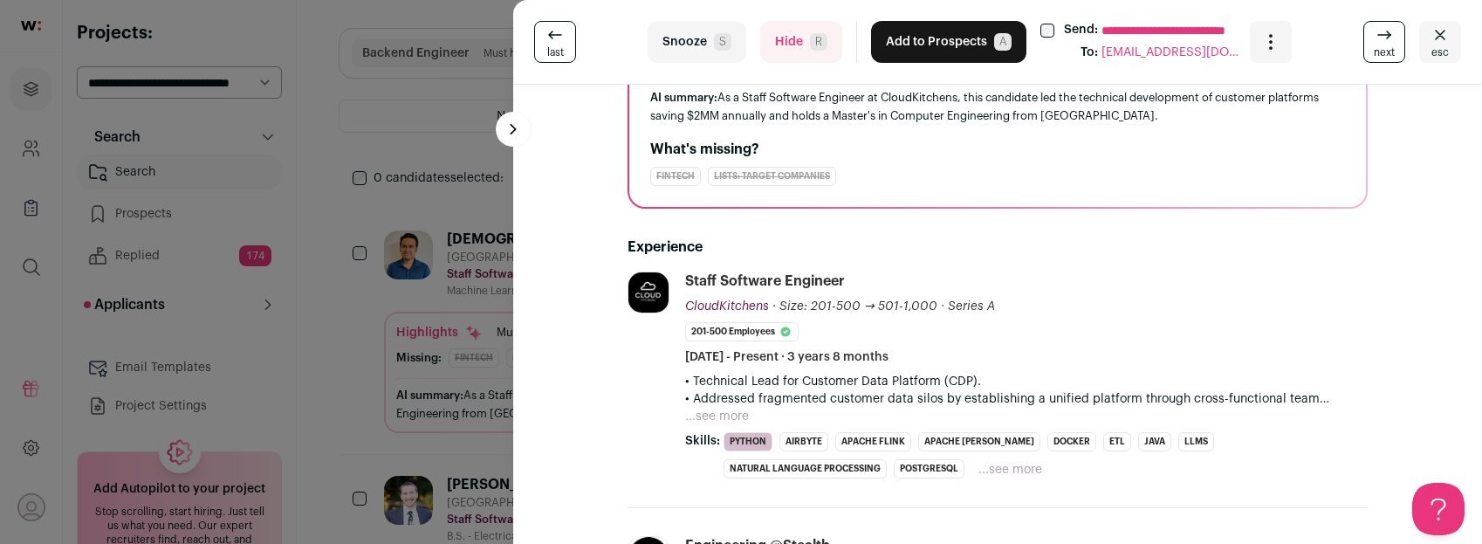
click at [772, 52] on button "Hide R" at bounding box center [801, 42] width 82 height 42
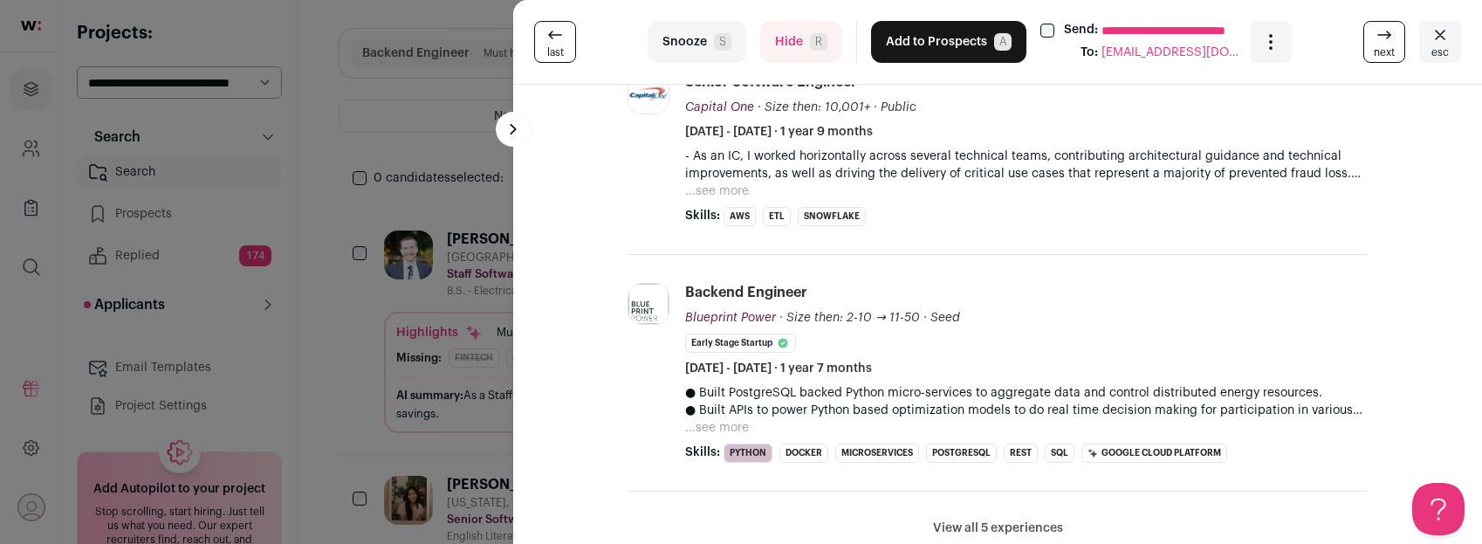
scroll to position [0, 0]
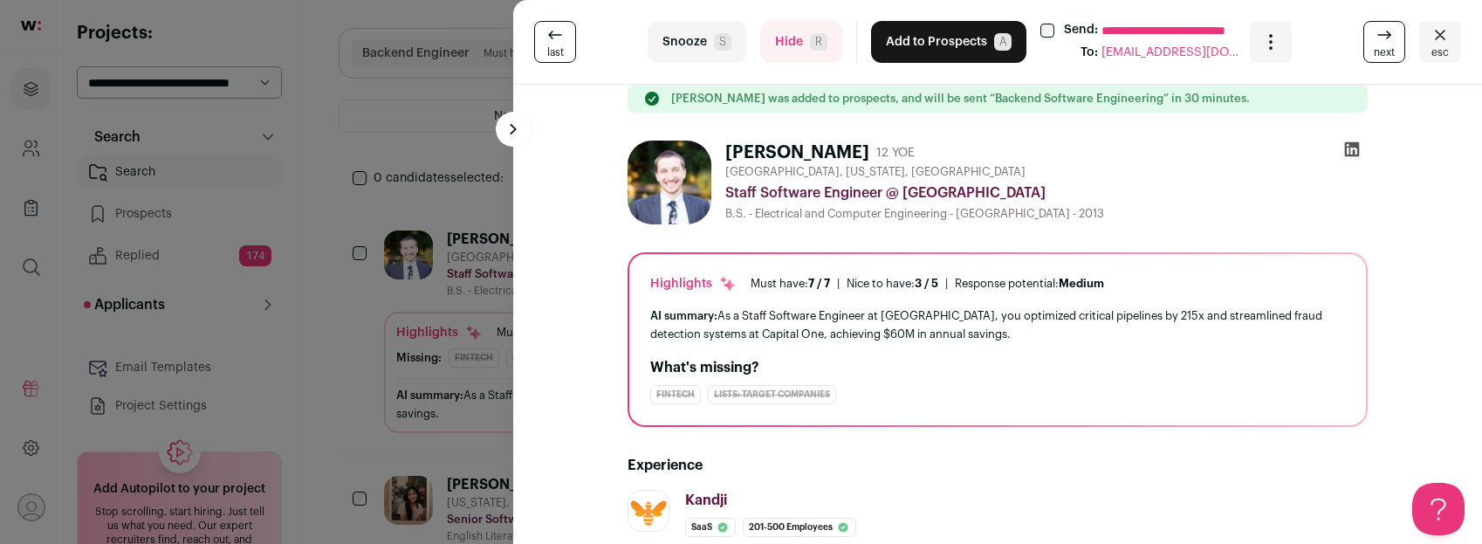
click at [909, 52] on button "Add to Prospects A" at bounding box center [948, 42] width 155 height 42
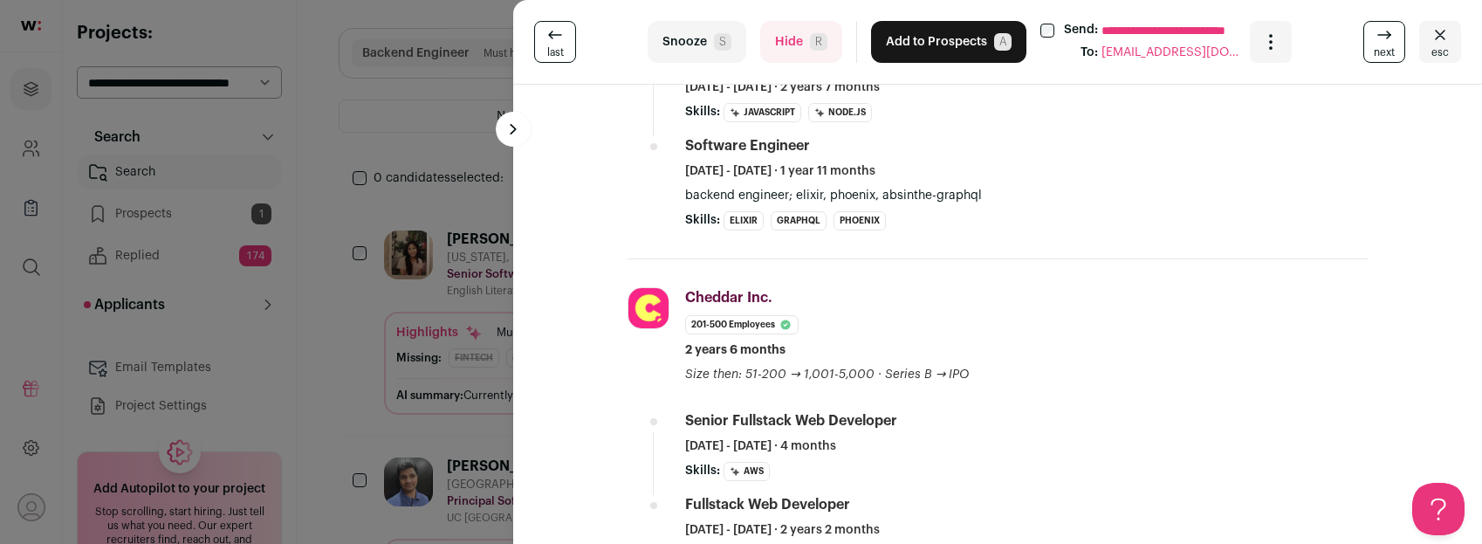
scroll to position [622, 0]
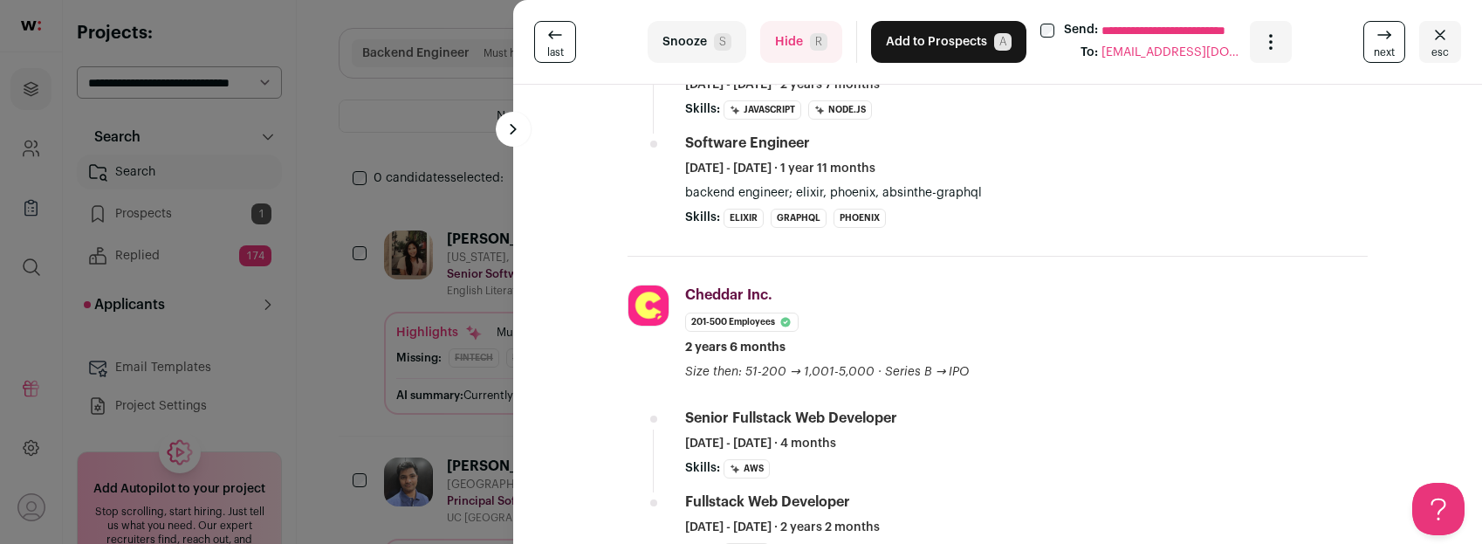
click at [786, 51] on button "Hide R" at bounding box center [801, 42] width 82 height 42
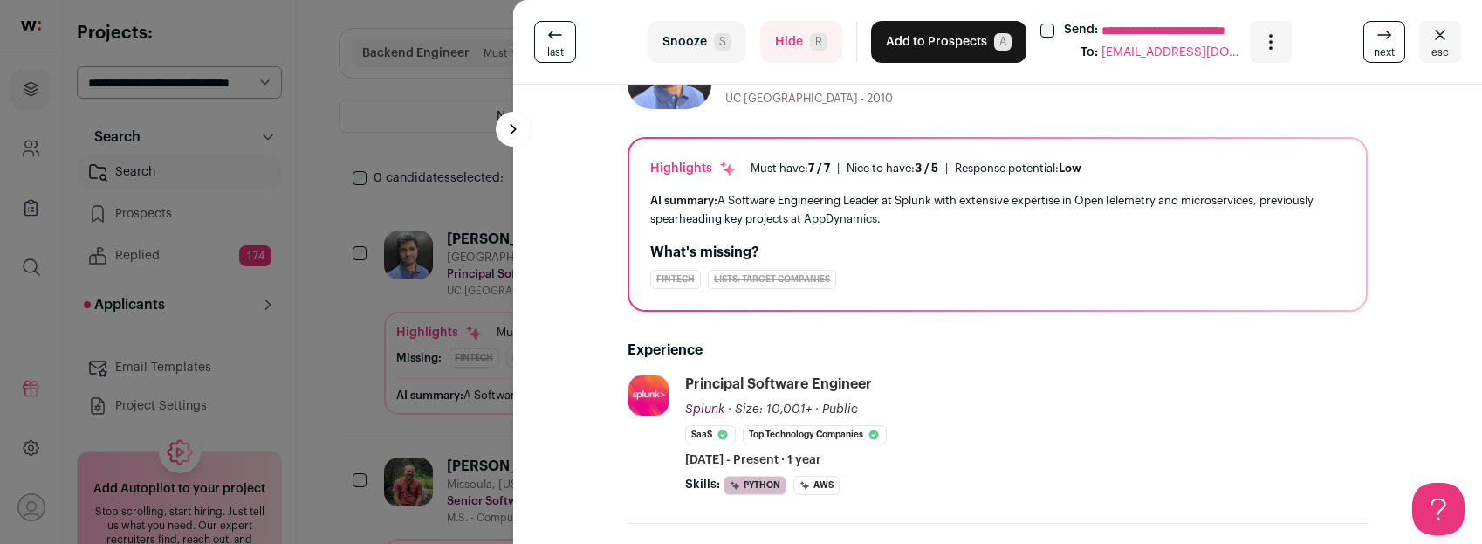
scroll to position [195, 0]
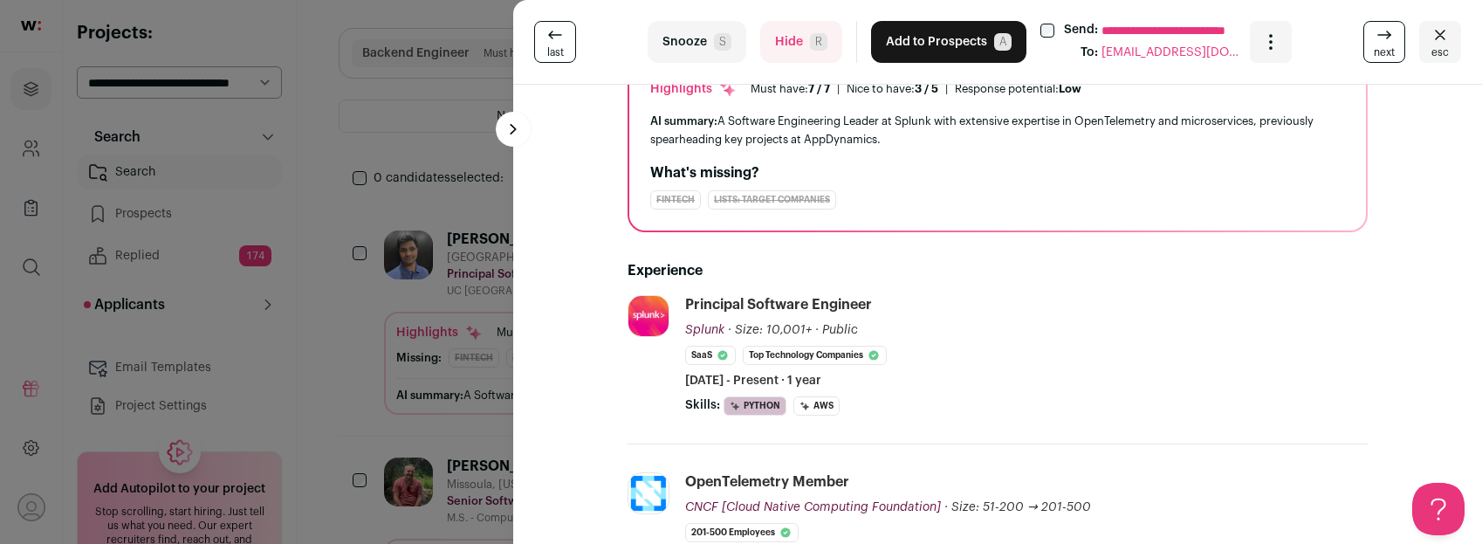
click at [780, 60] on button "Hide R" at bounding box center [801, 42] width 82 height 42
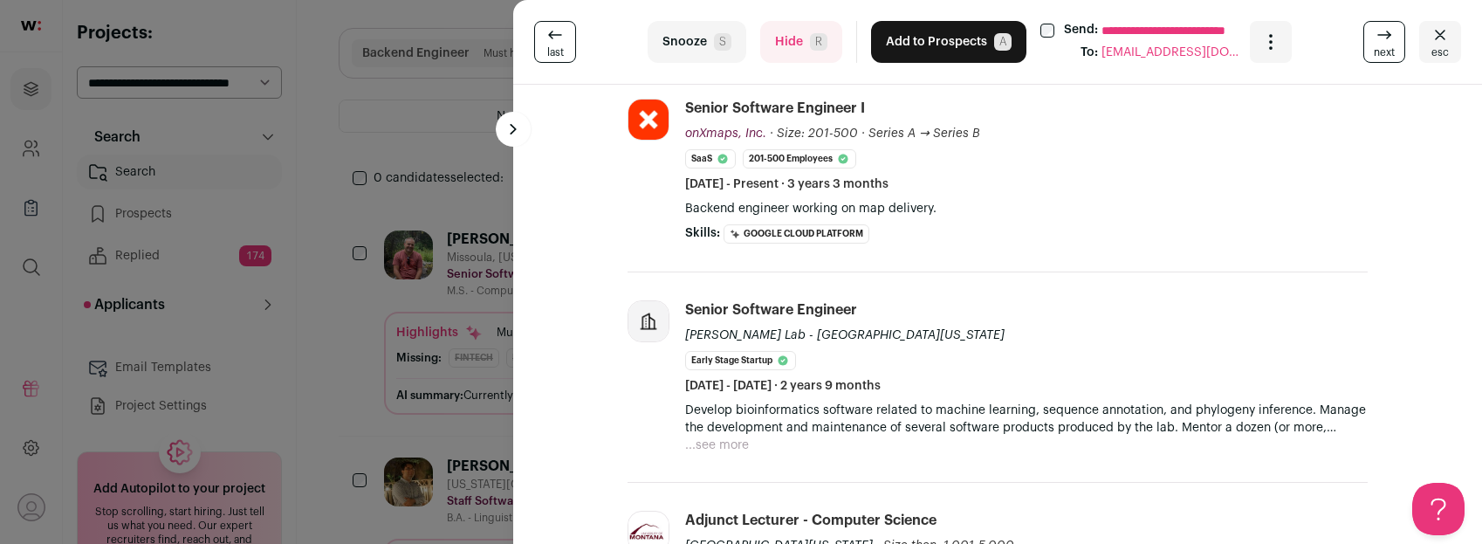
scroll to position [134, 0]
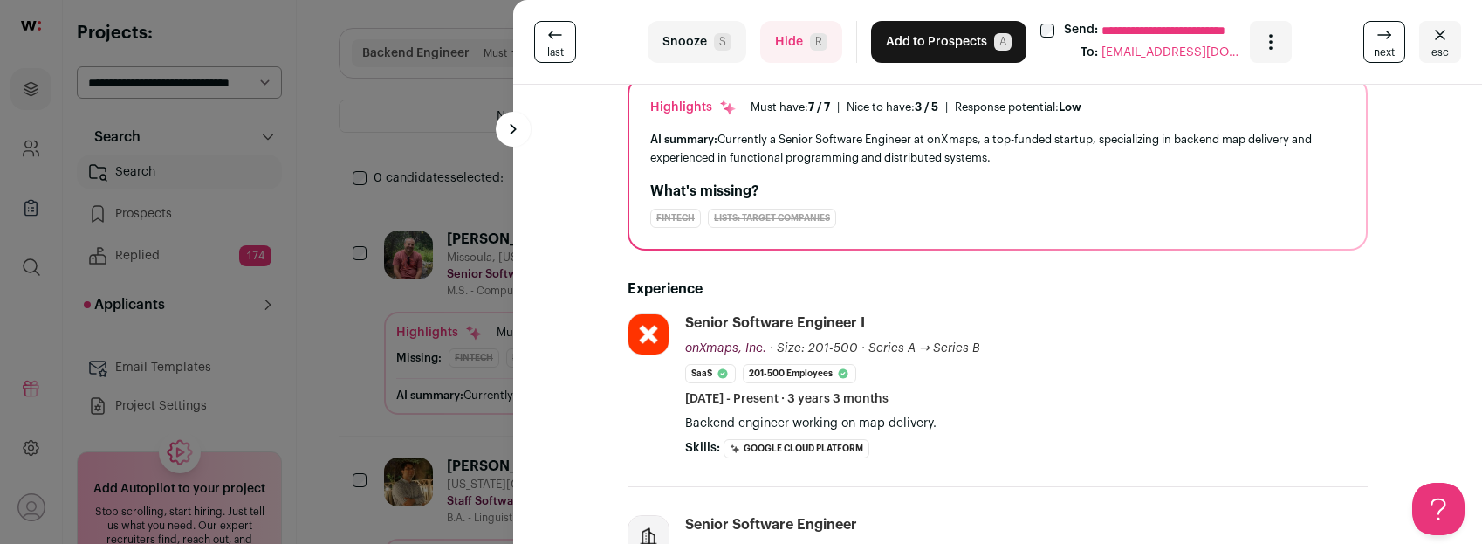
click at [785, 45] on button "Hide R" at bounding box center [801, 42] width 82 height 42
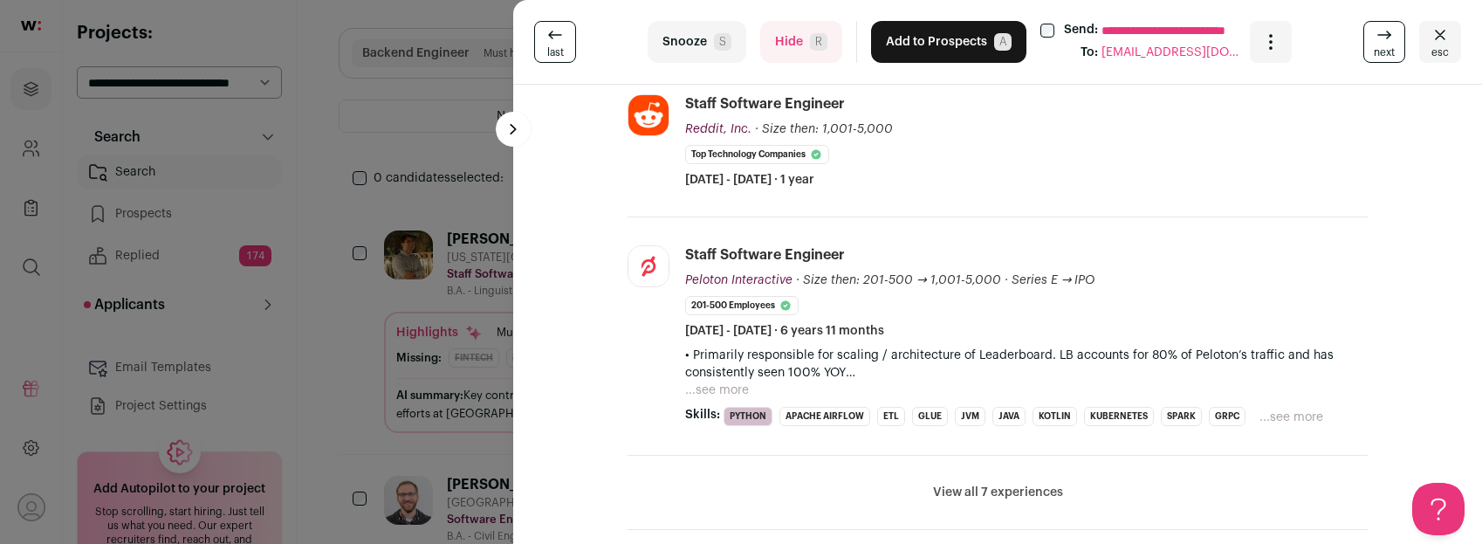
scroll to position [688, 0]
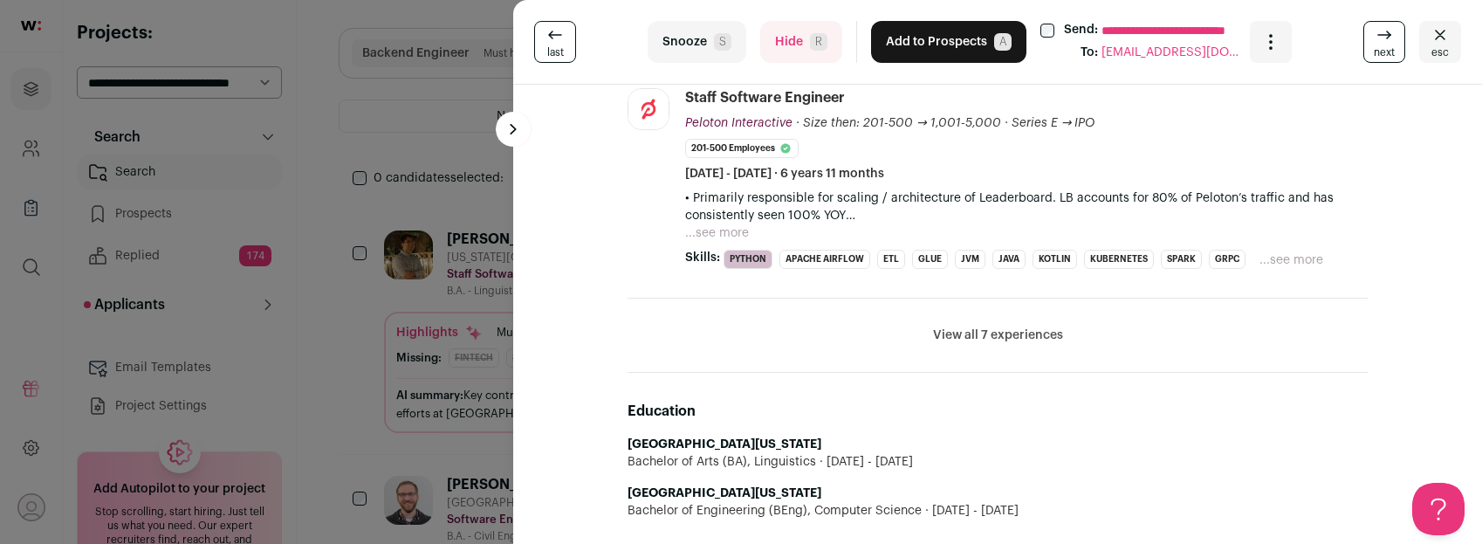
click at [787, 50] on button "Hide R" at bounding box center [801, 42] width 82 height 42
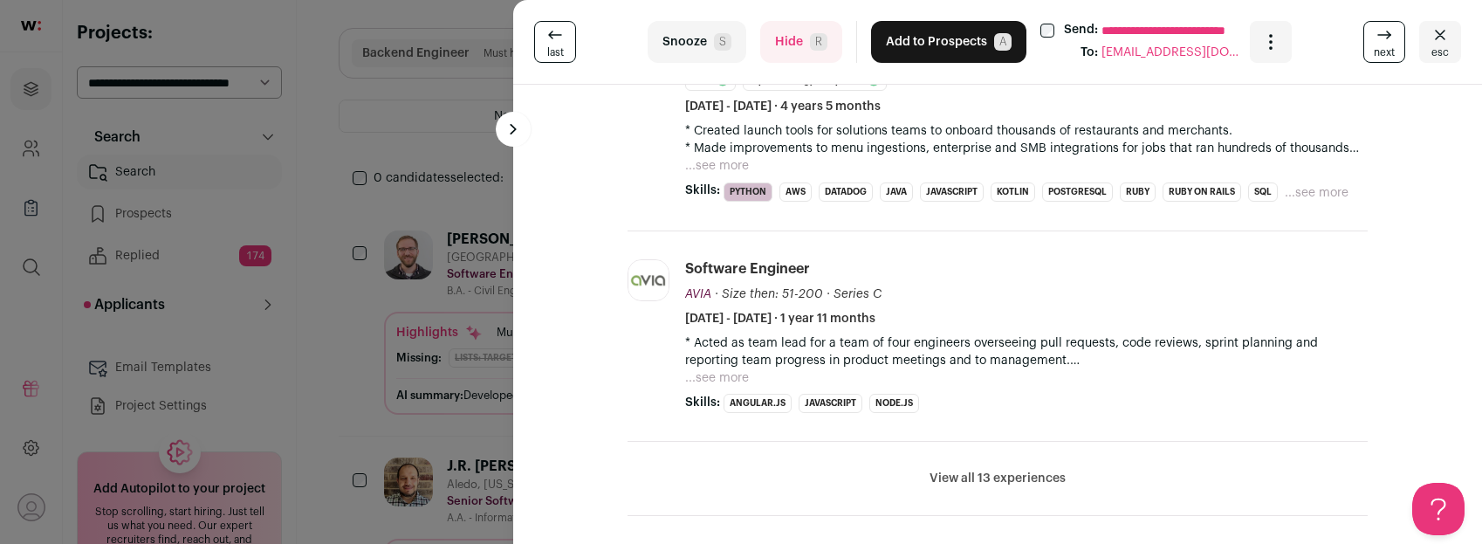
scroll to position [0, 0]
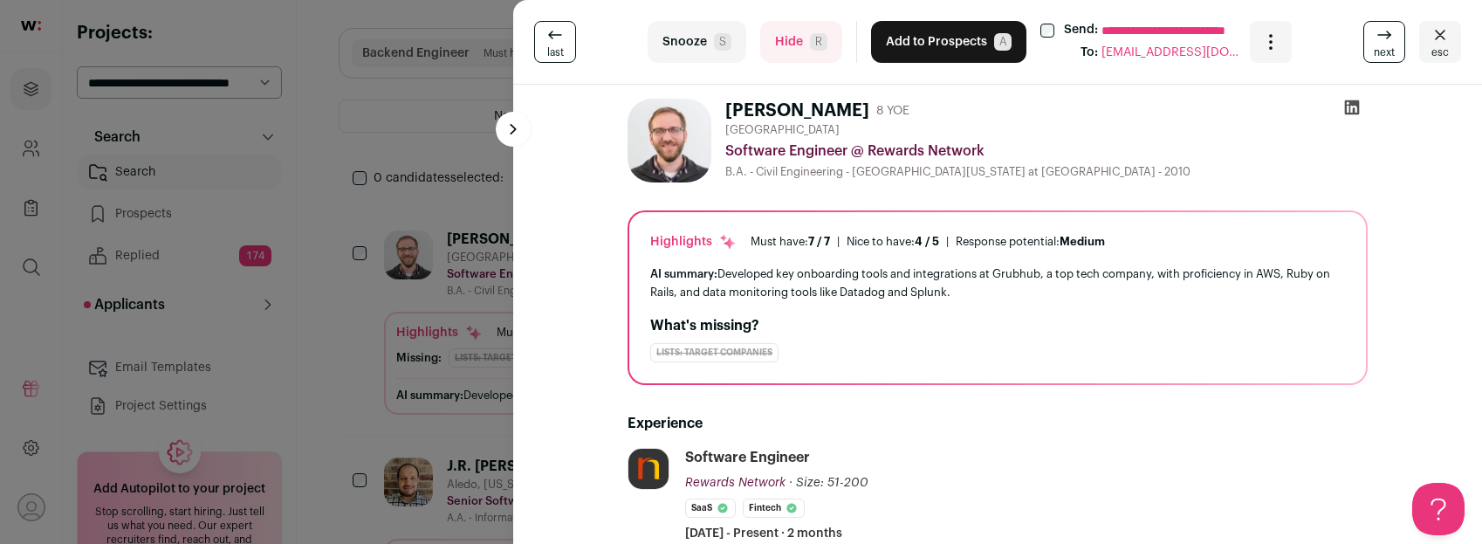
click at [1347, 108] on icon at bounding box center [1352, 107] width 17 height 17
click at [777, 34] on button "Hide R" at bounding box center [801, 42] width 82 height 42
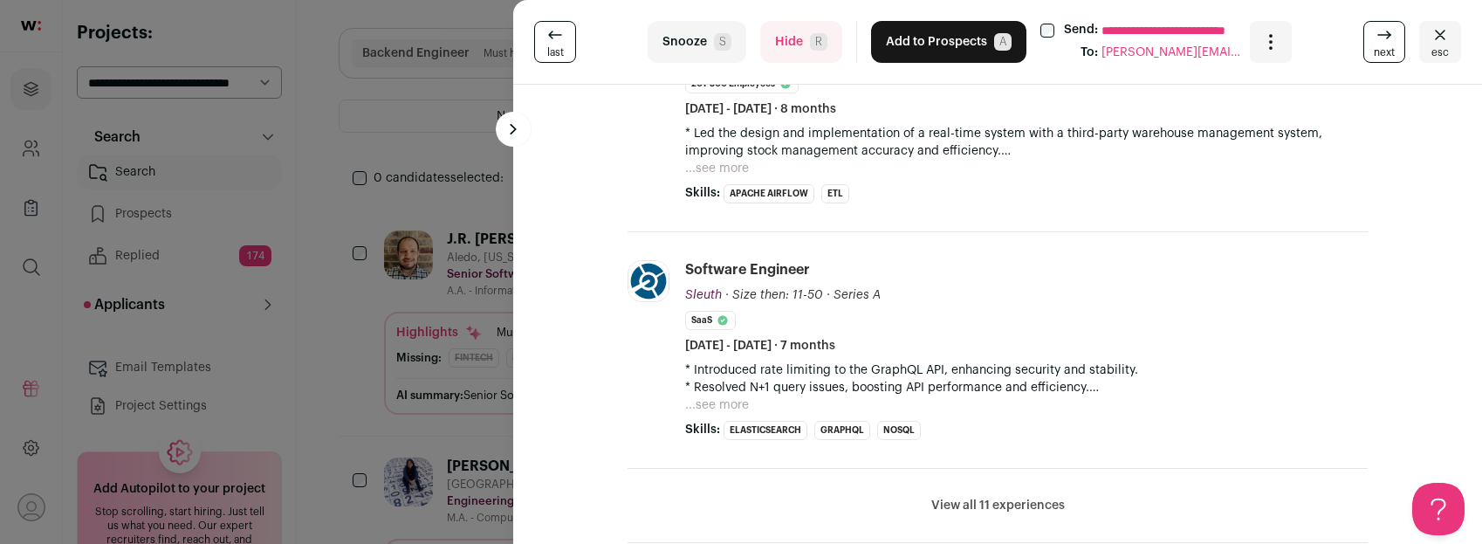
scroll to position [630, 0]
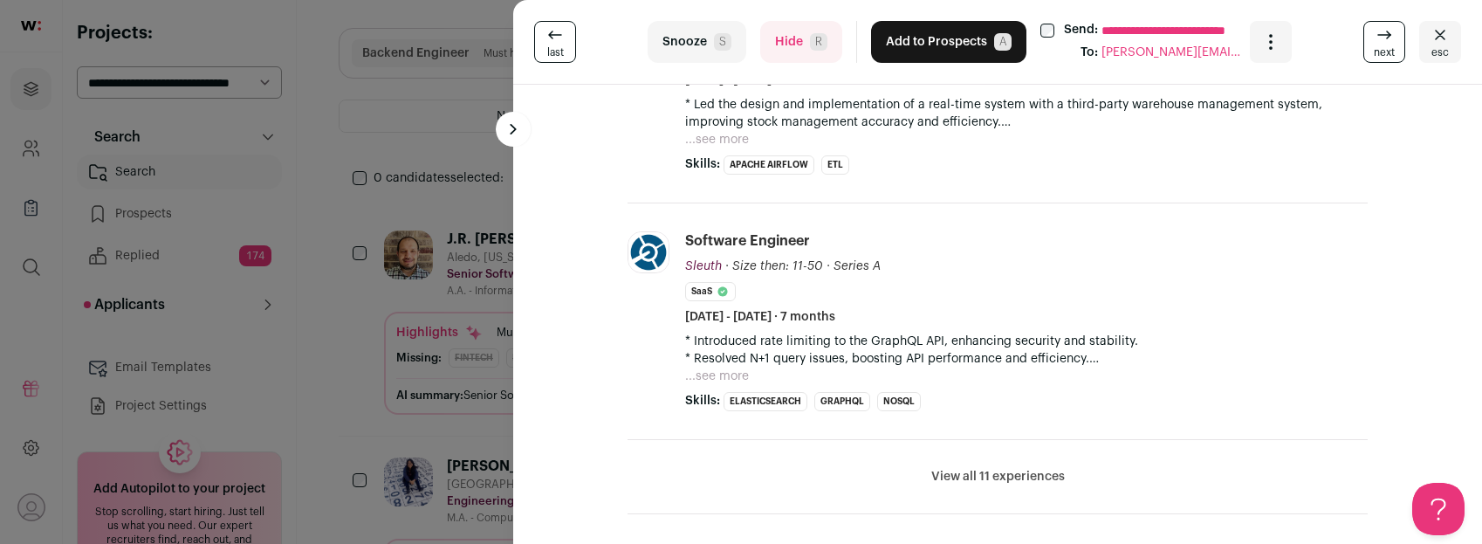
click at [952, 474] on button "View all 11 experiences" at bounding box center [998, 476] width 134 height 17
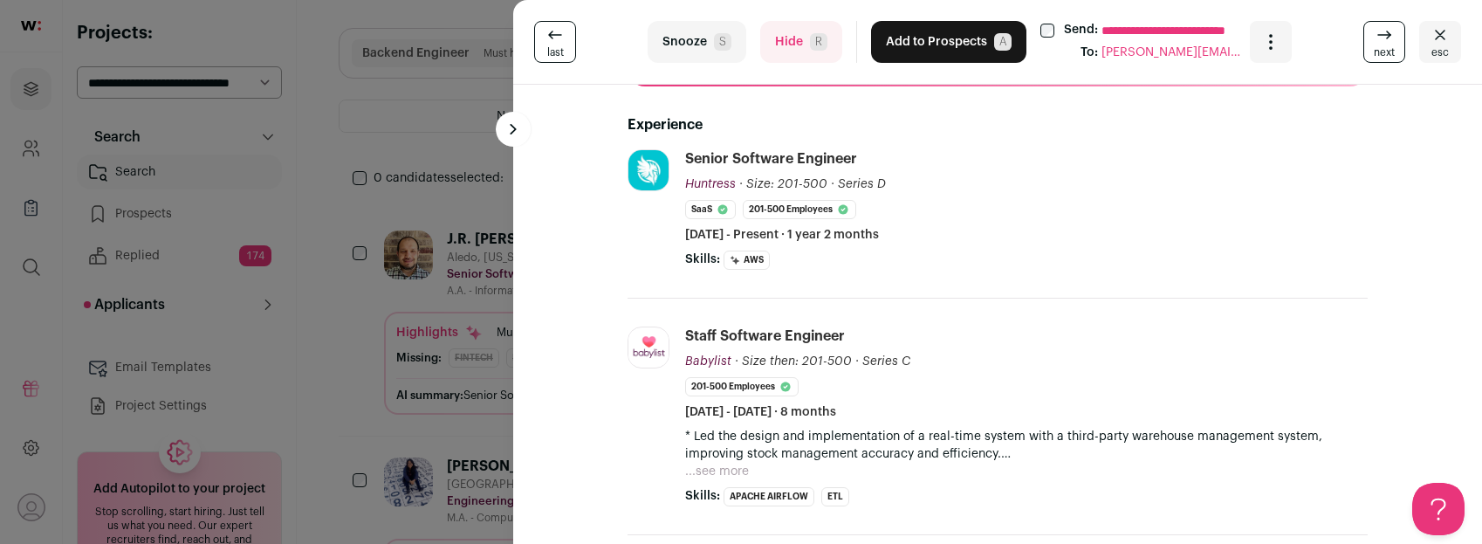
scroll to position [321, 0]
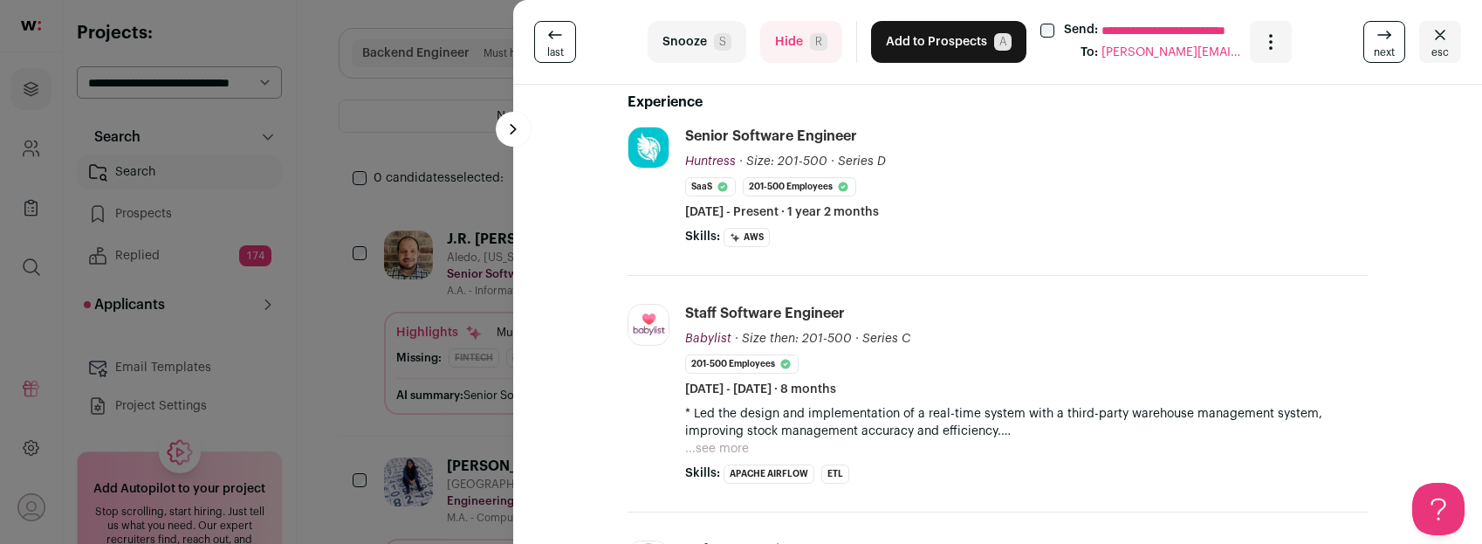
click at [791, 55] on button "Hide R" at bounding box center [801, 42] width 82 height 42
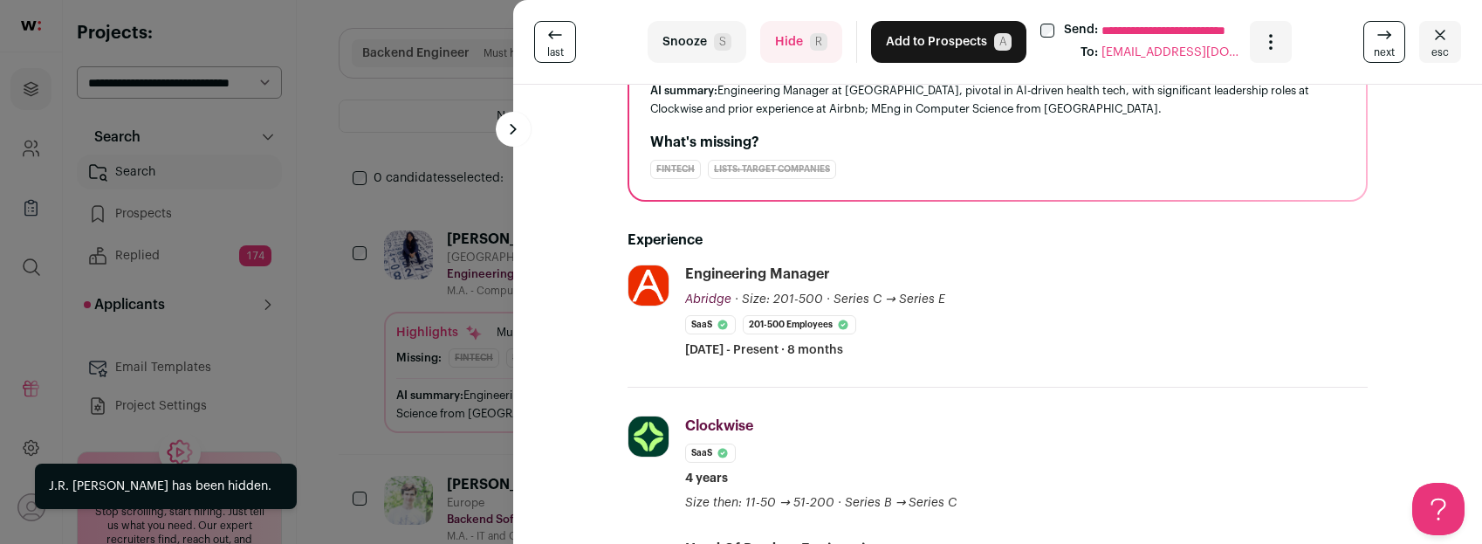
scroll to position [210, 0]
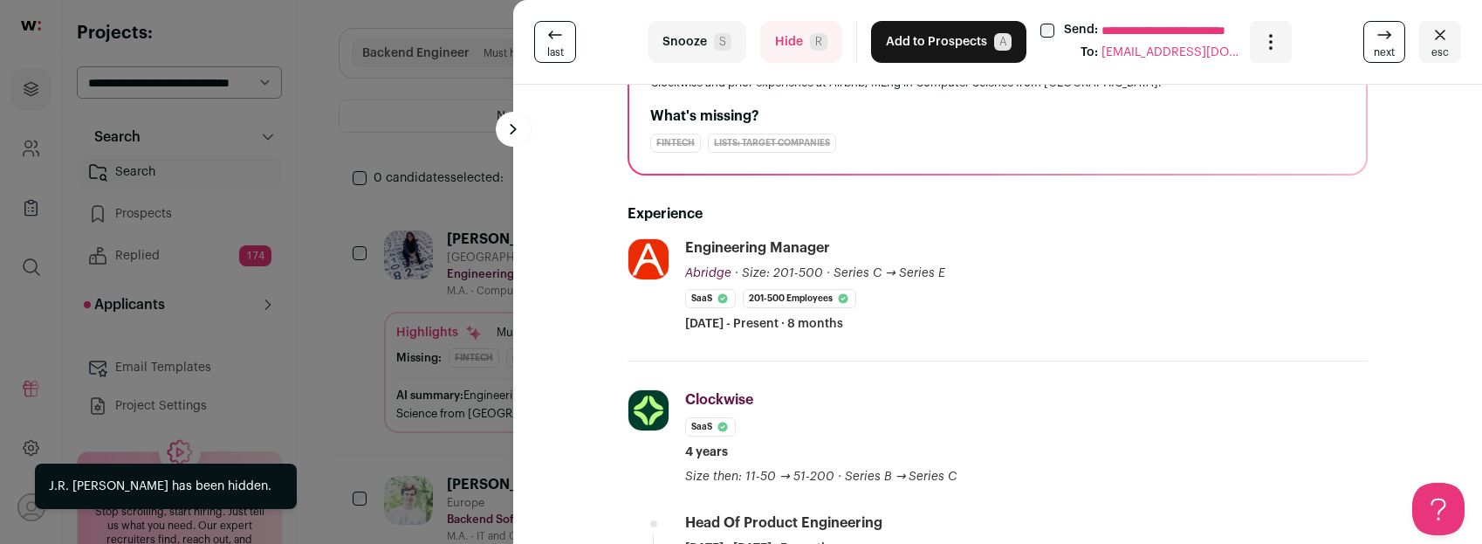
click at [783, 52] on button "Hide R" at bounding box center [801, 42] width 82 height 42
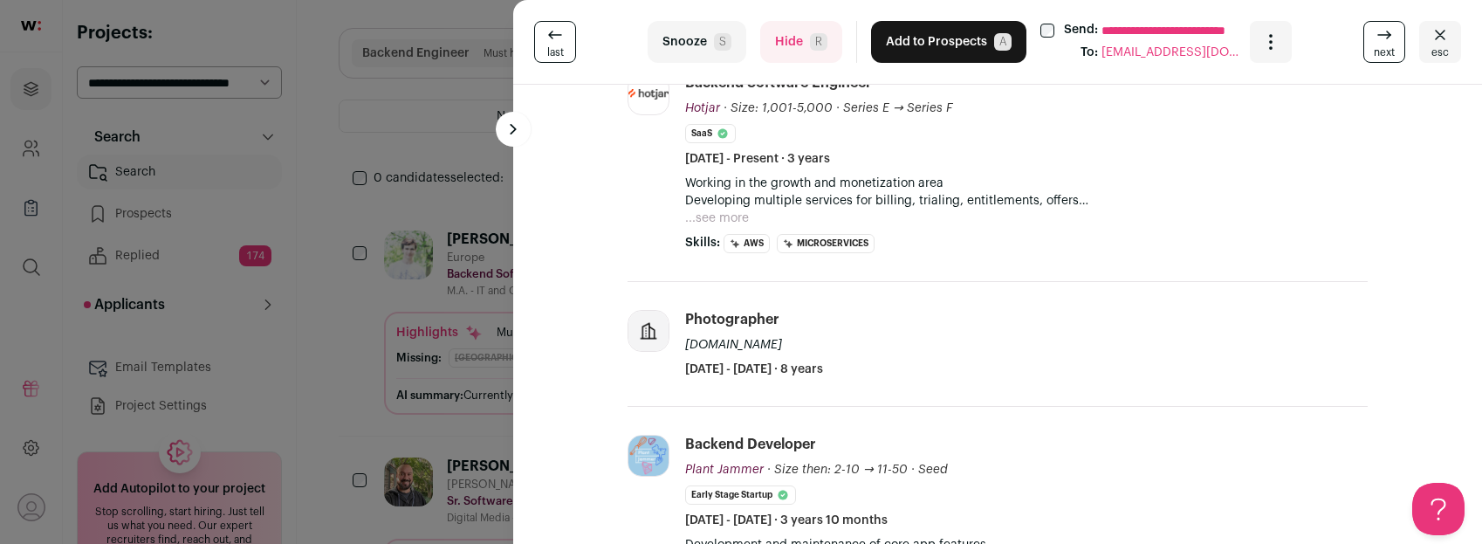
scroll to position [335, 0]
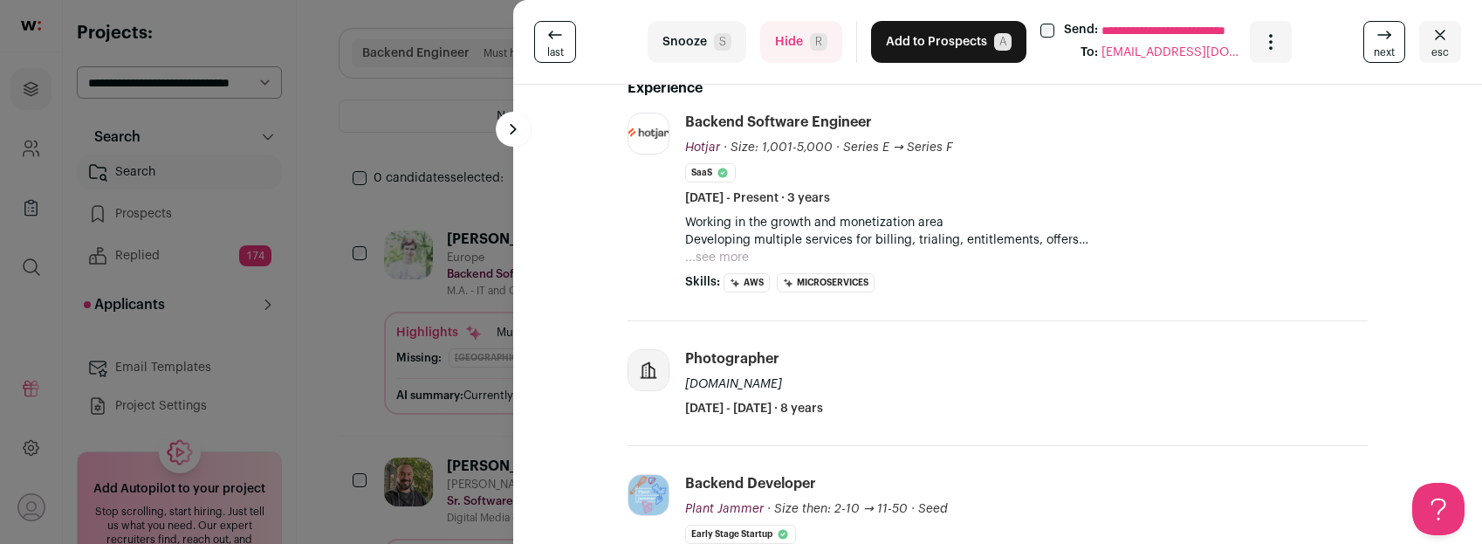
click at [725, 255] on button "...see more" at bounding box center [717, 257] width 64 height 17
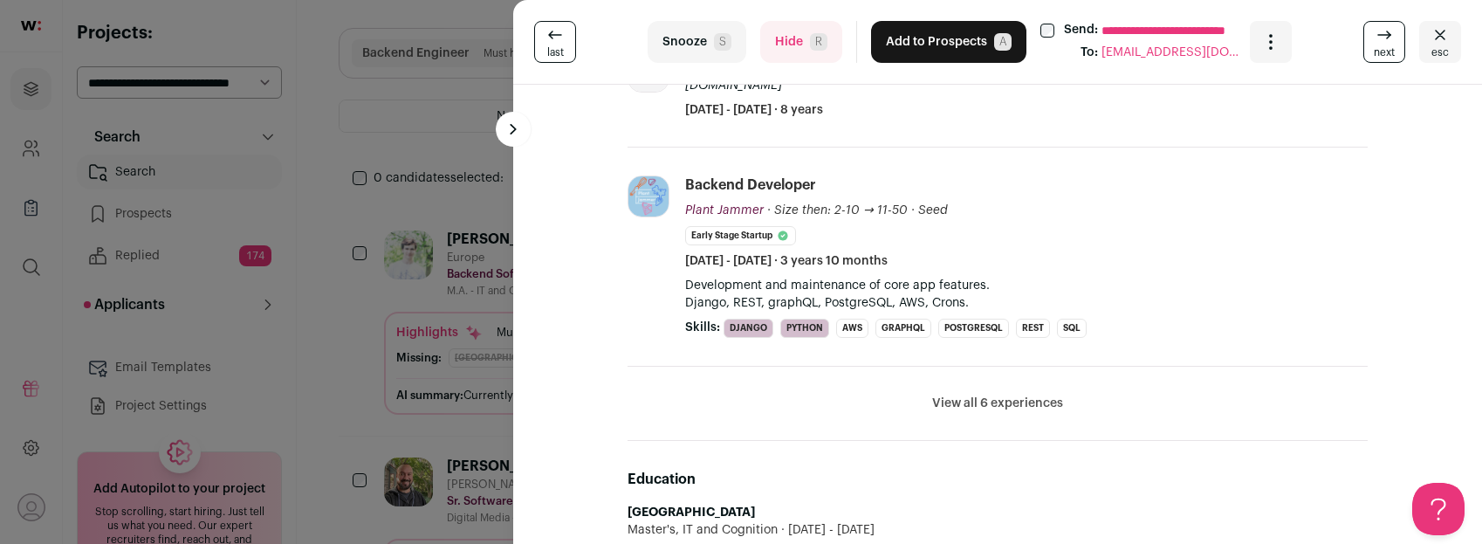
scroll to position [636, 0]
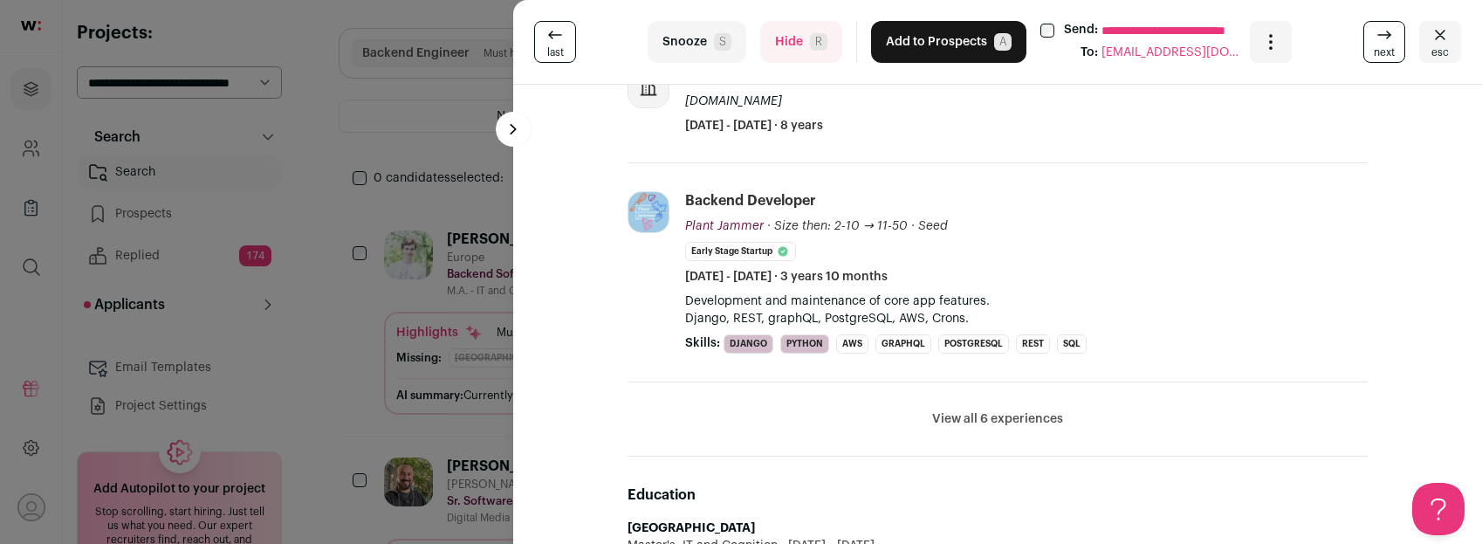
click at [781, 45] on button "Hide R" at bounding box center [801, 42] width 82 height 42
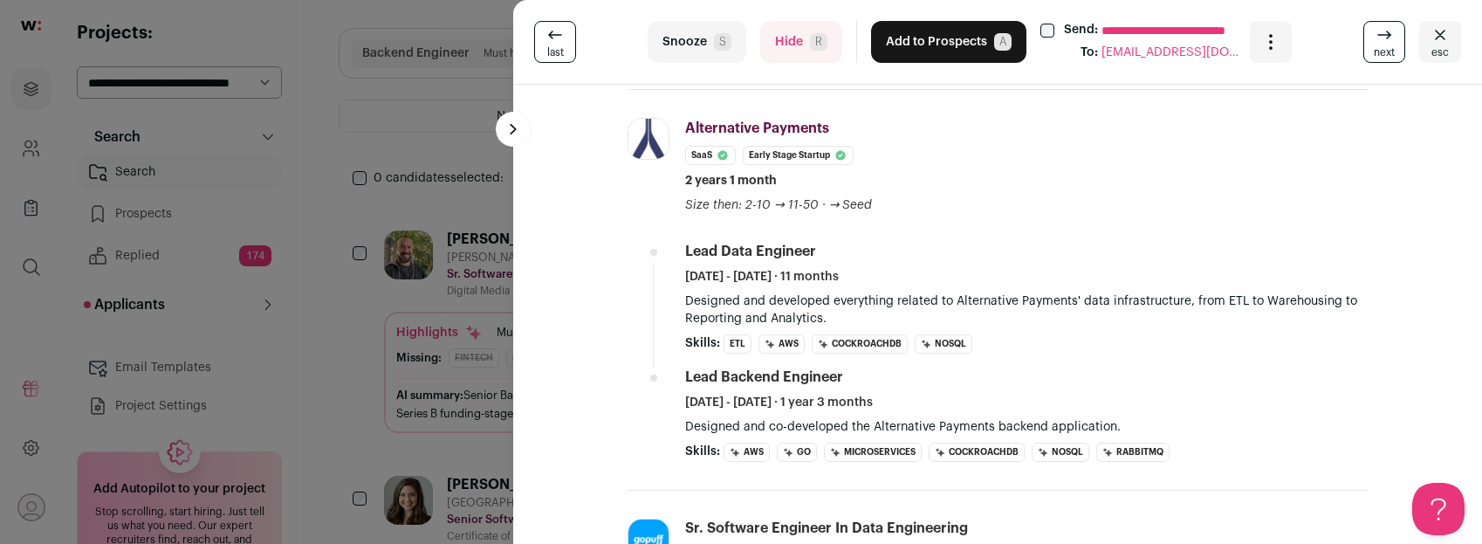
scroll to position [0, 0]
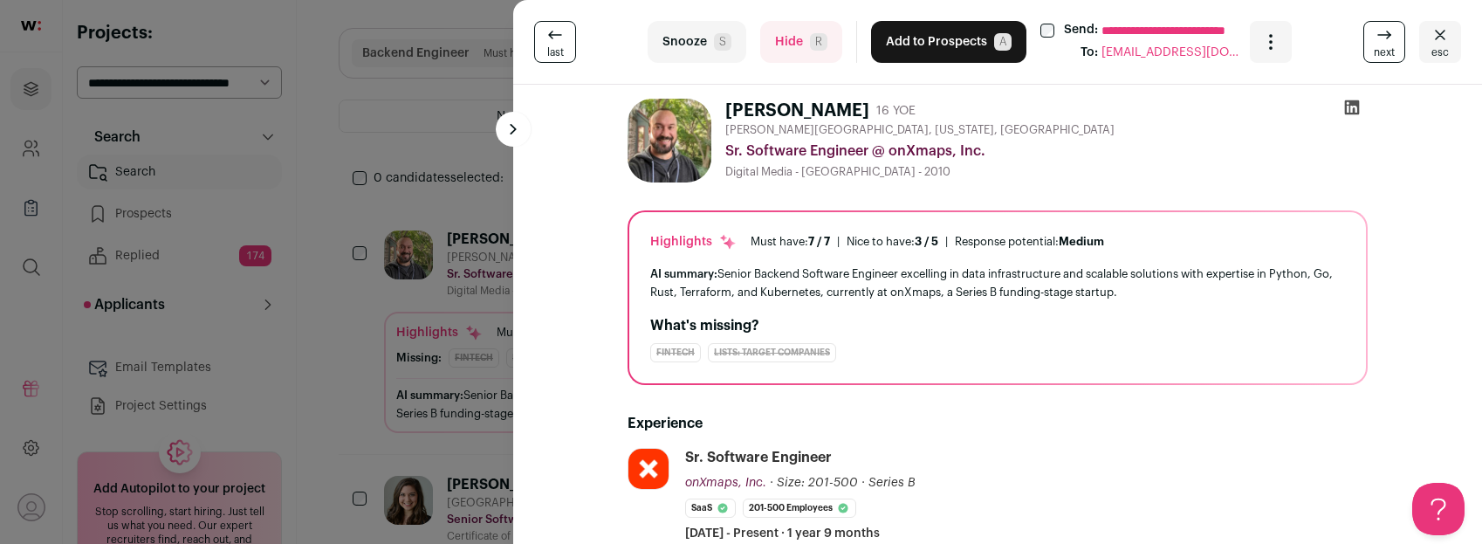
click at [778, 44] on button "Hide R" at bounding box center [801, 42] width 82 height 42
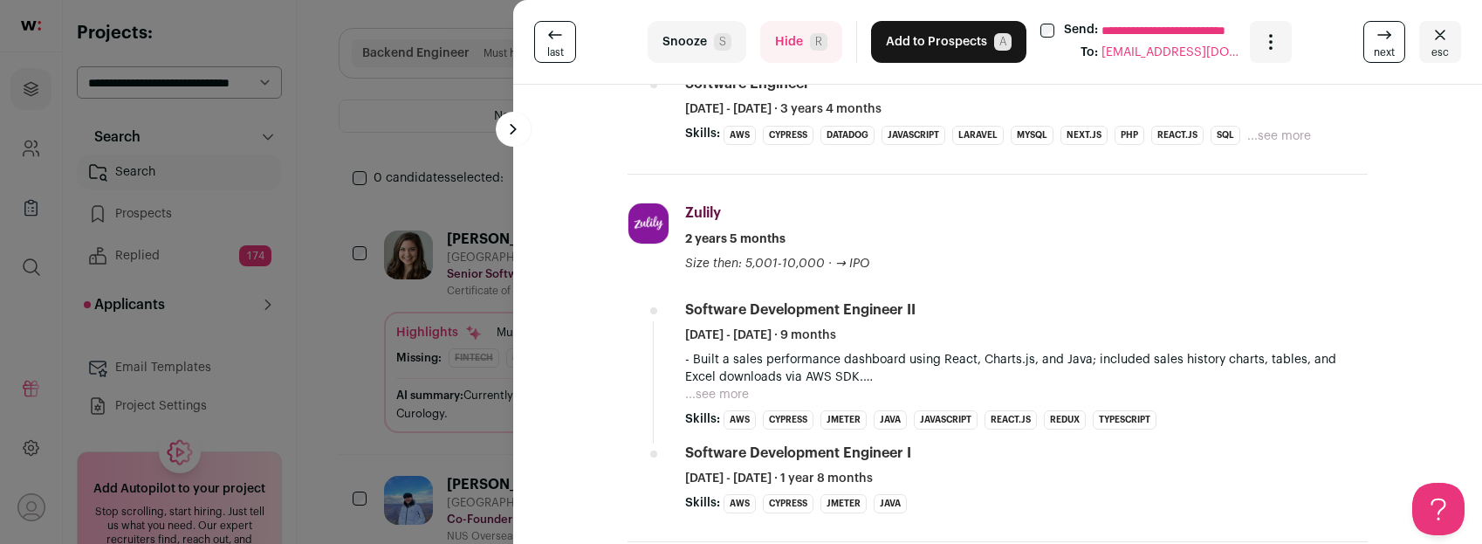
scroll to position [897, 0]
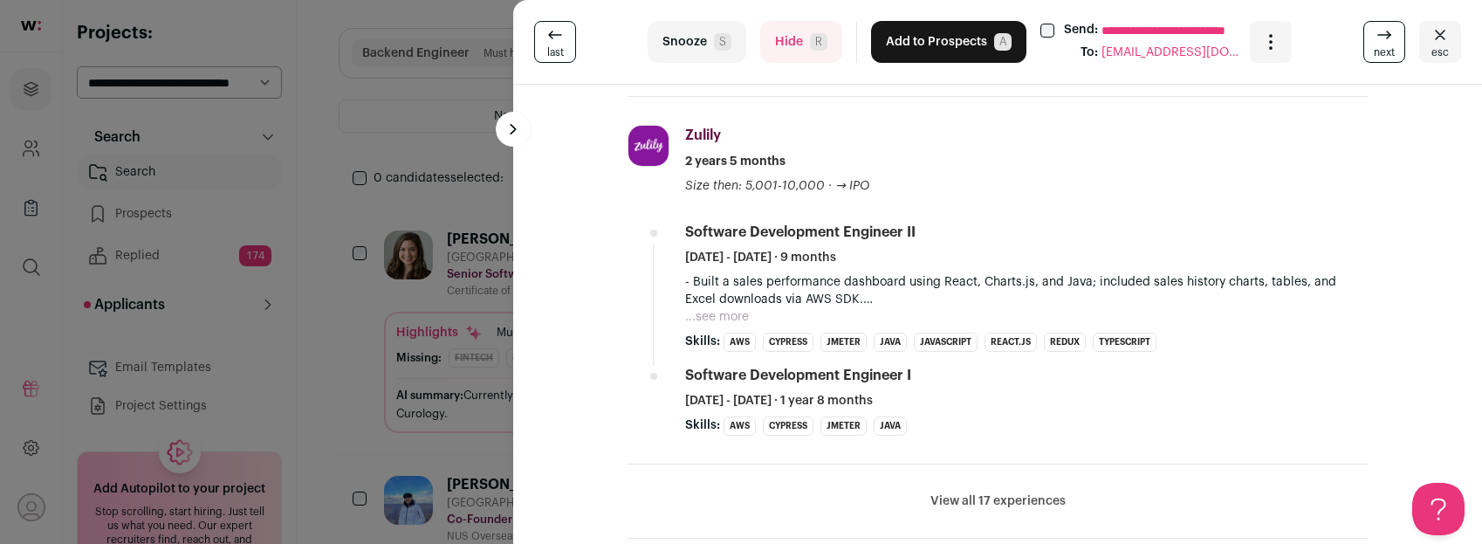
click at [785, 39] on button "Hide R" at bounding box center [801, 42] width 82 height 42
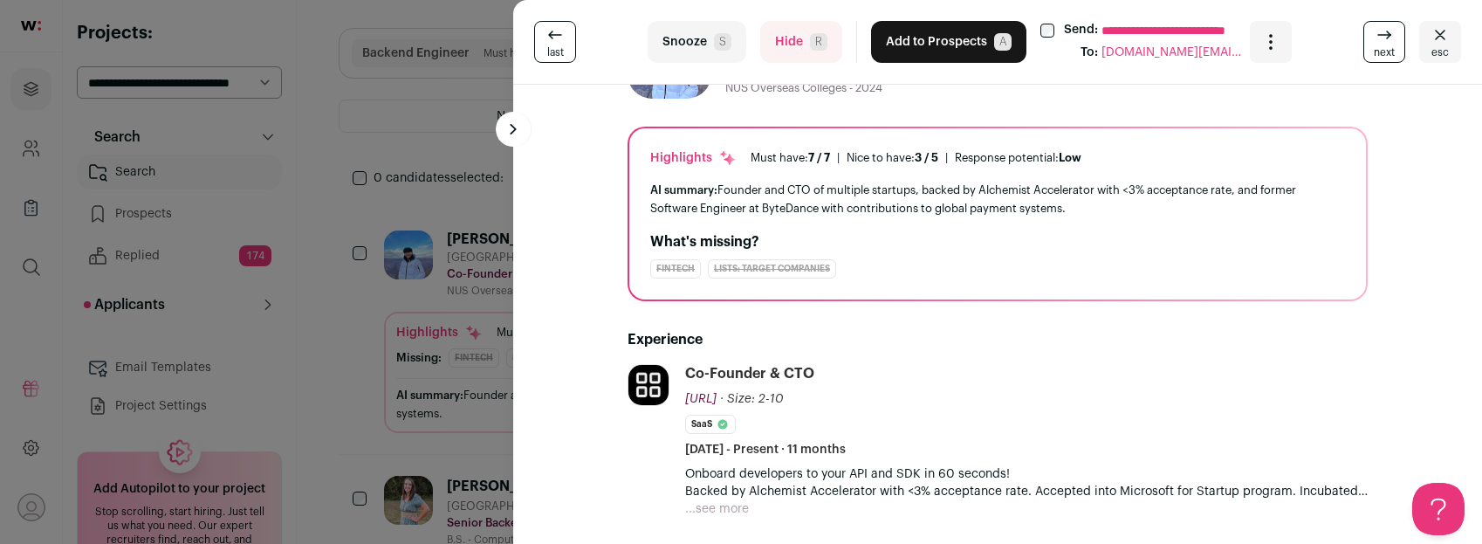
scroll to position [140, 0]
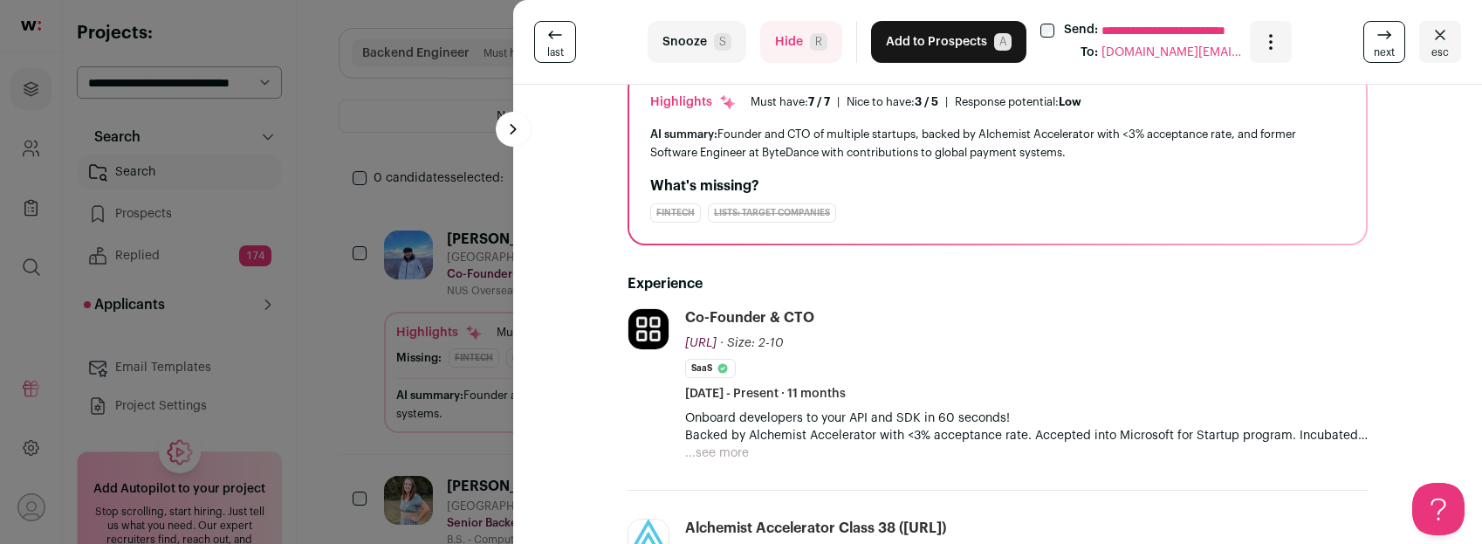
click at [694, 452] on button "...see more" at bounding box center [717, 452] width 64 height 17
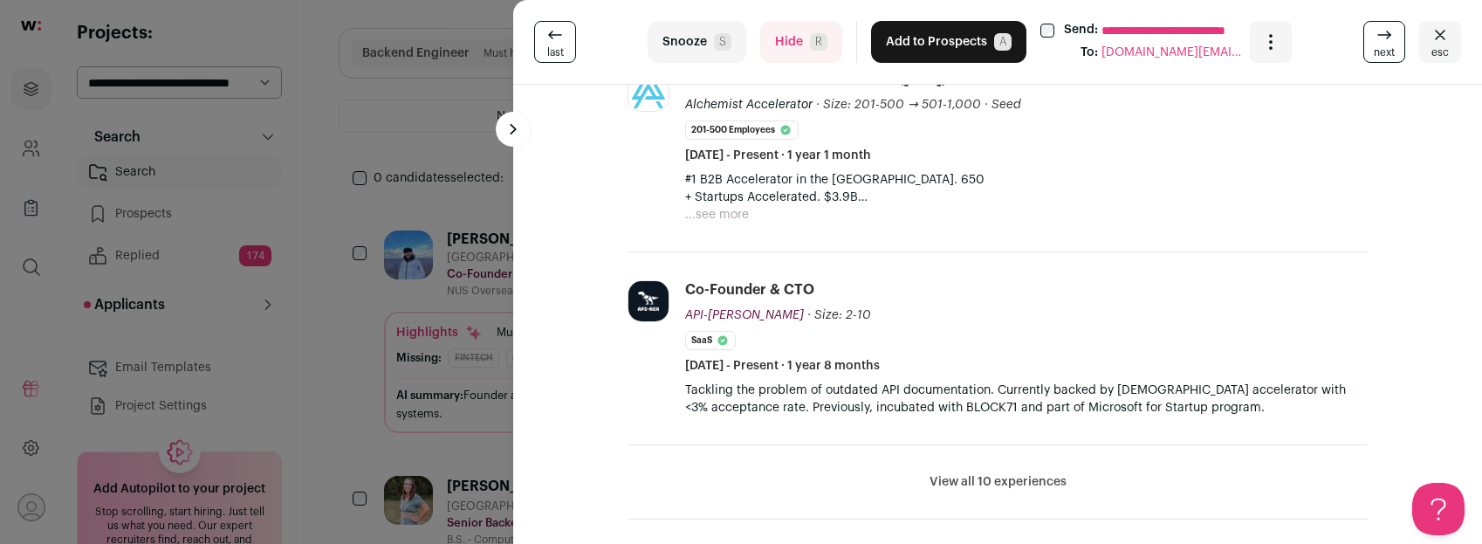
scroll to position [666, 0]
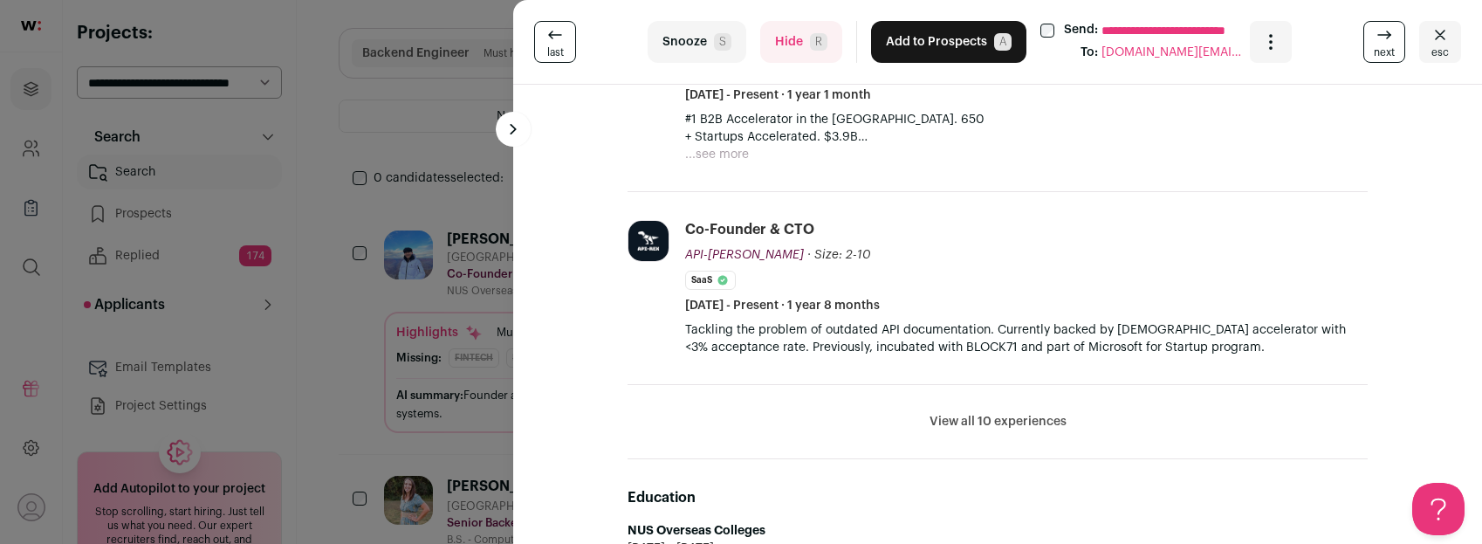
click at [792, 50] on button "Hide R" at bounding box center [801, 42] width 82 height 42
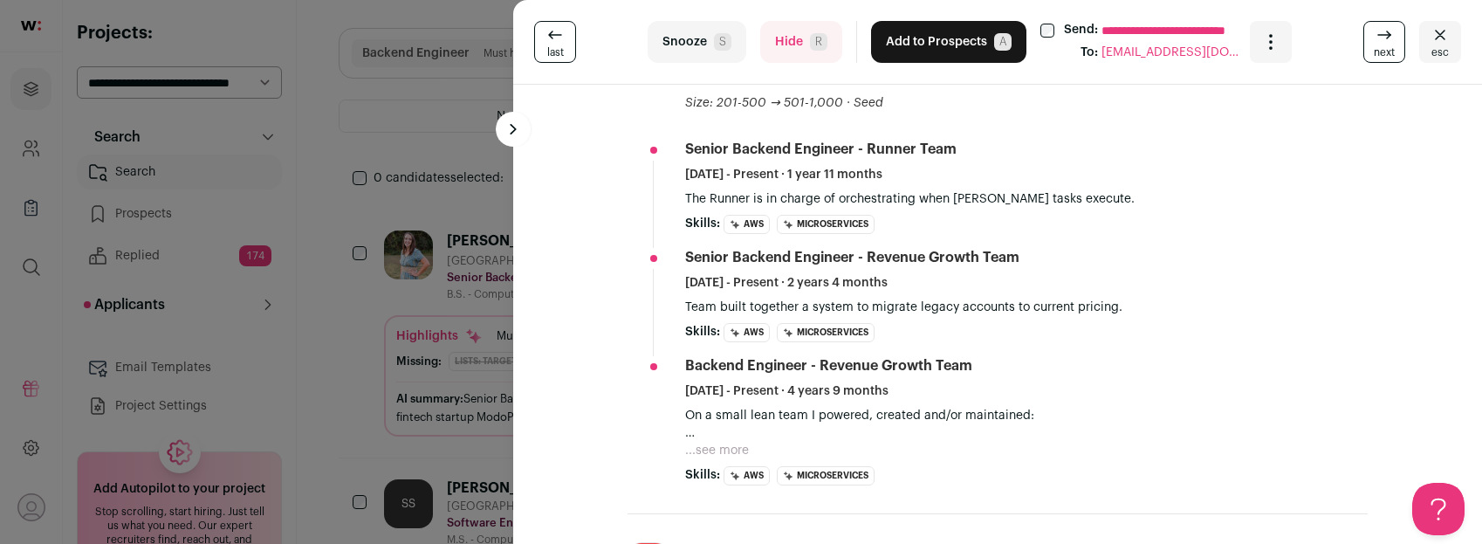
scroll to position [478, 0]
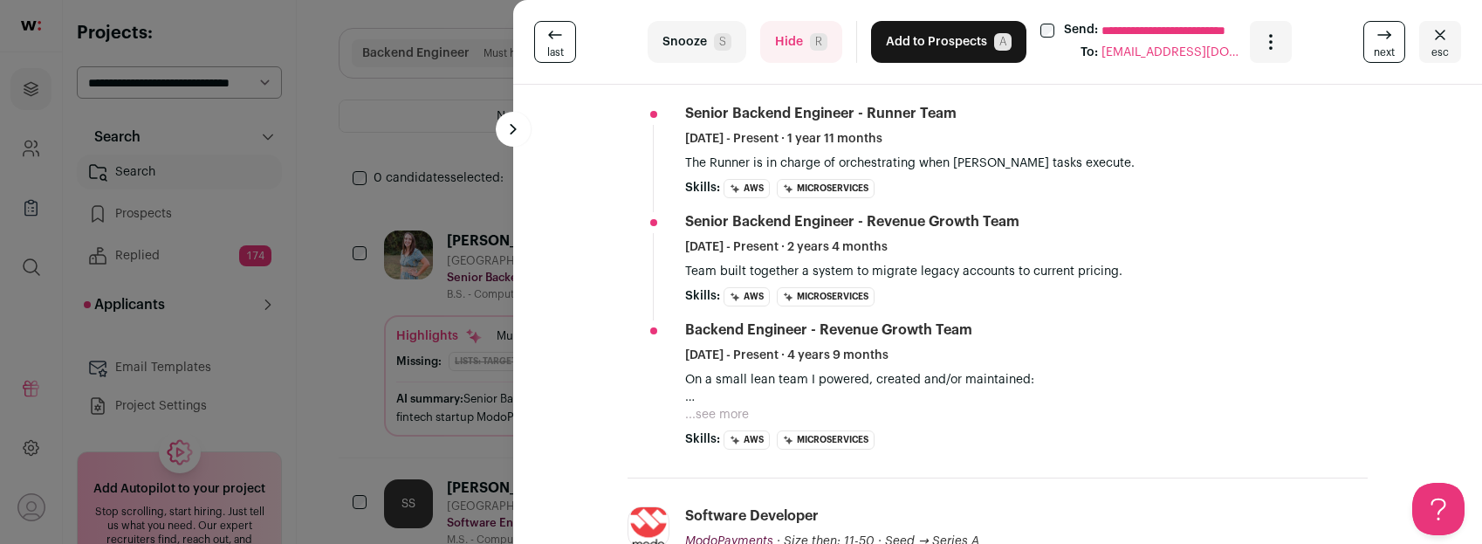
click at [706, 406] on button "...see more" at bounding box center [717, 414] width 64 height 17
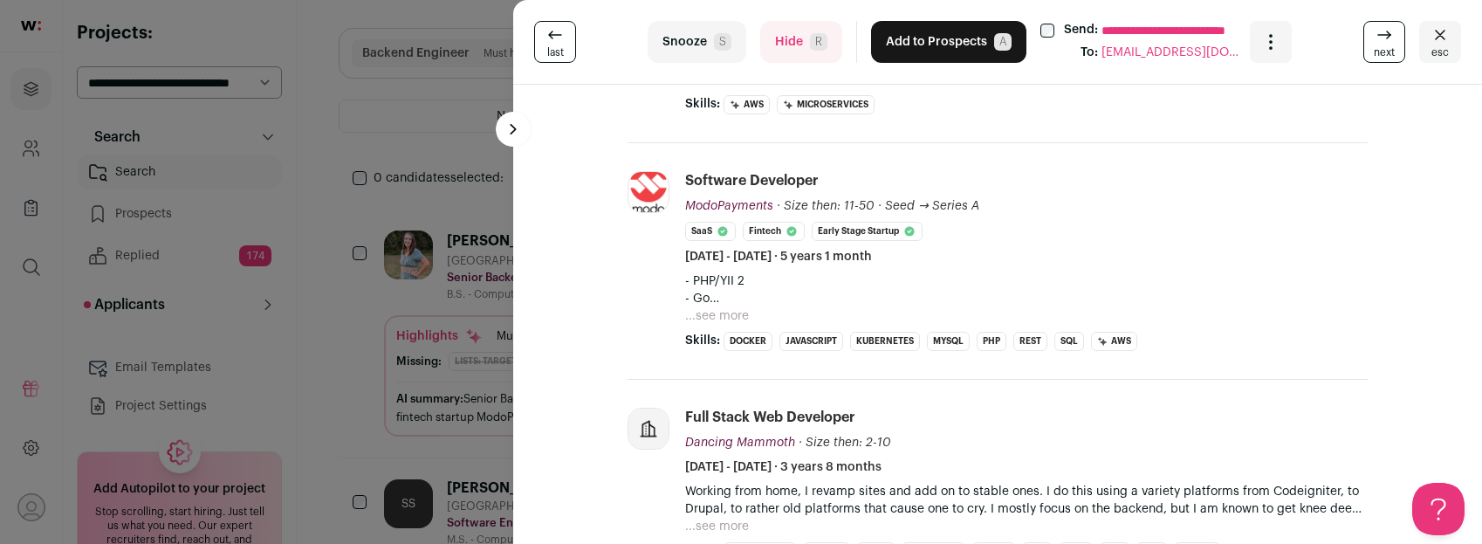
scroll to position [1148, 0]
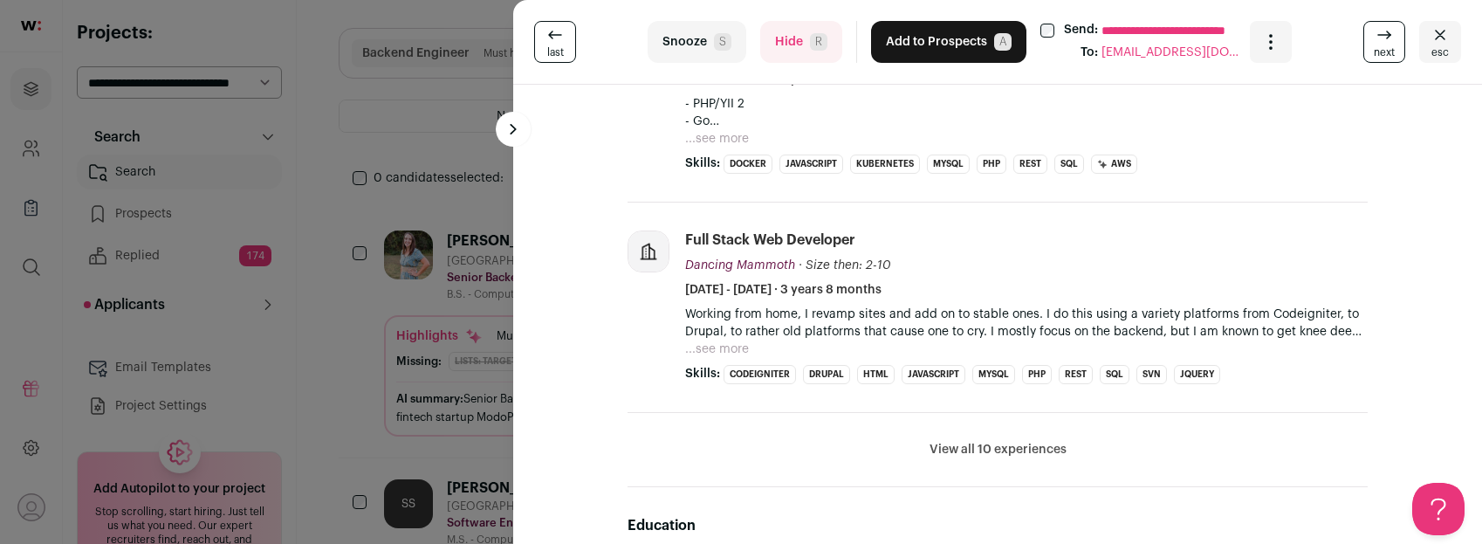
click at [790, 41] on button "Hide R" at bounding box center [801, 42] width 82 height 42
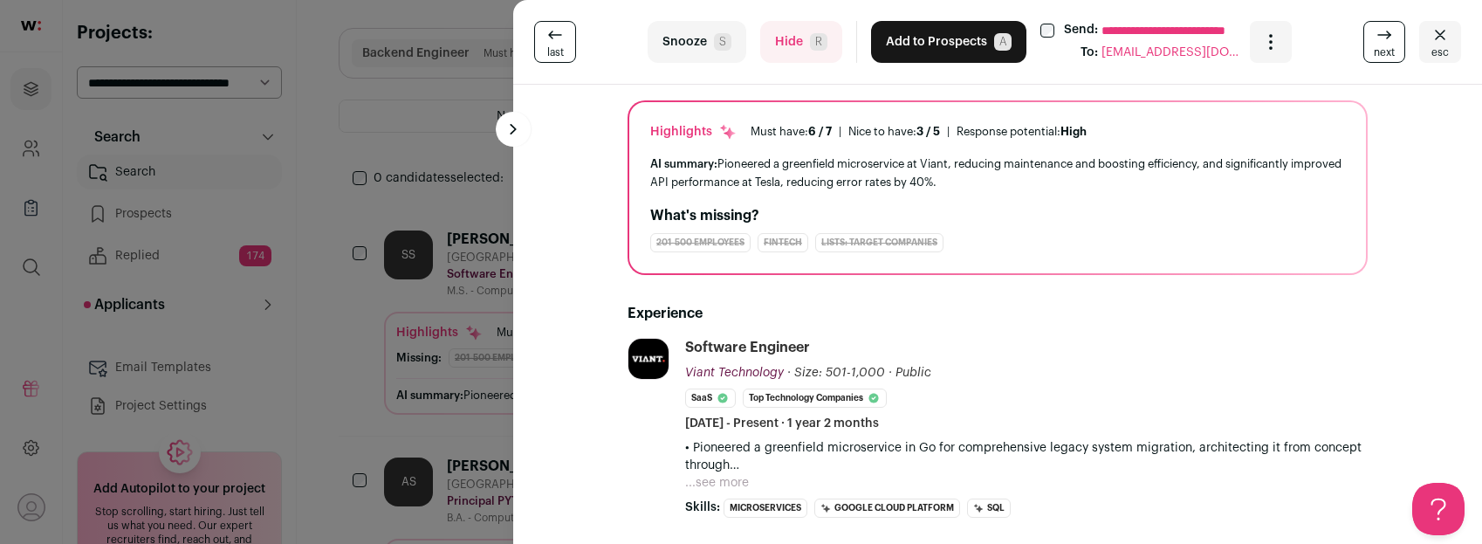
scroll to position [154, 0]
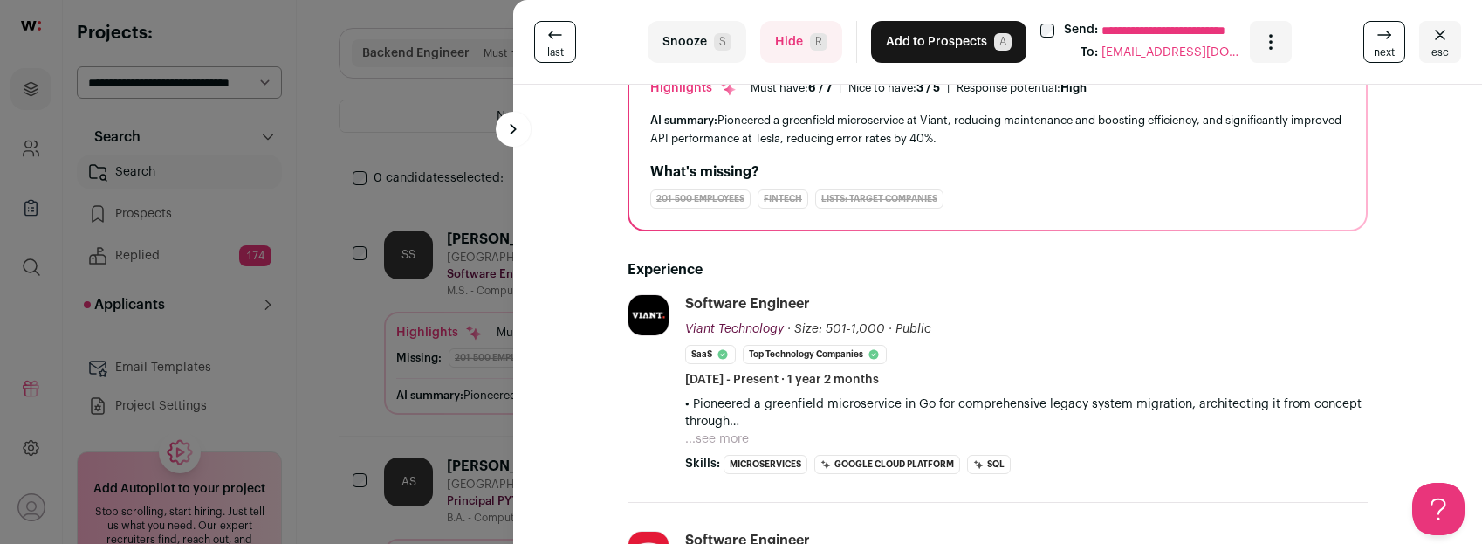
click at [717, 439] on button "...see more" at bounding box center [717, 438] width 64 height 17
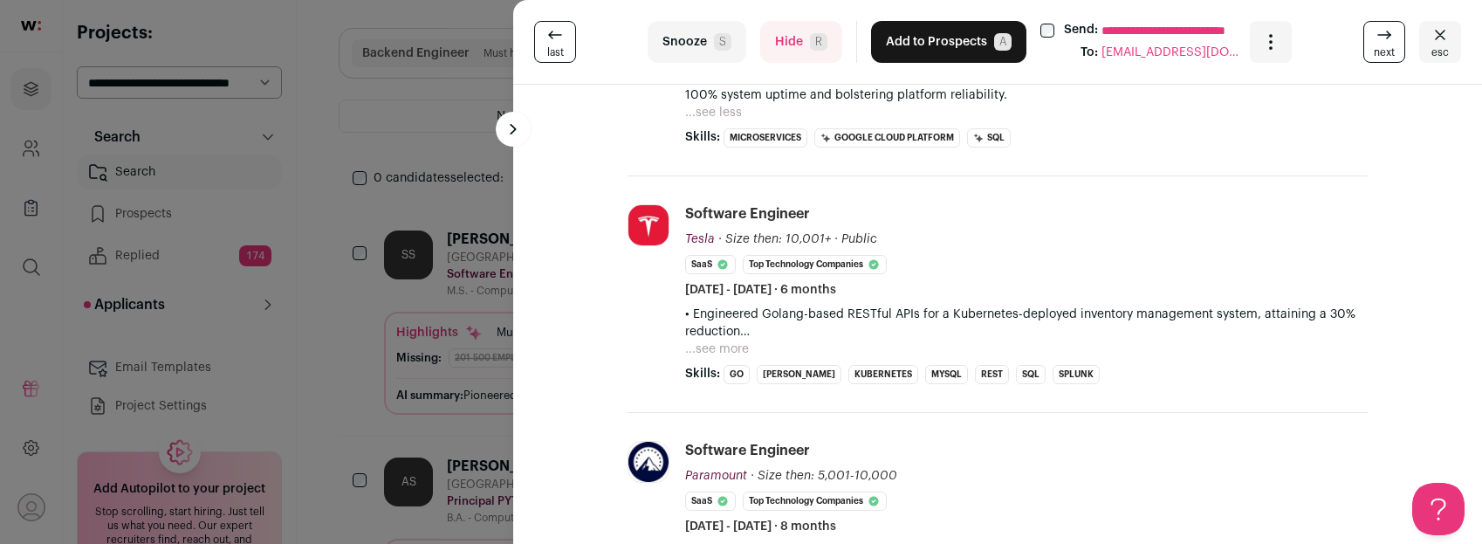
scroll to position [452, 0]
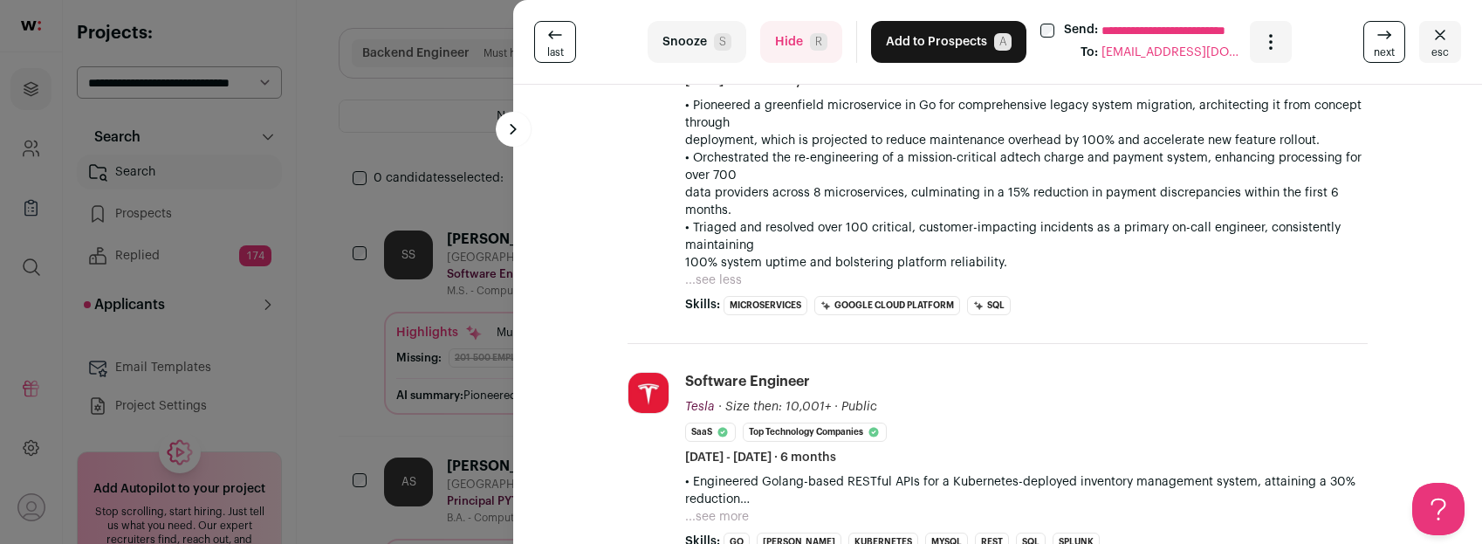
click at [786, 44] on button "Hide R" at bounding box center [801, 42] width 82 height 42
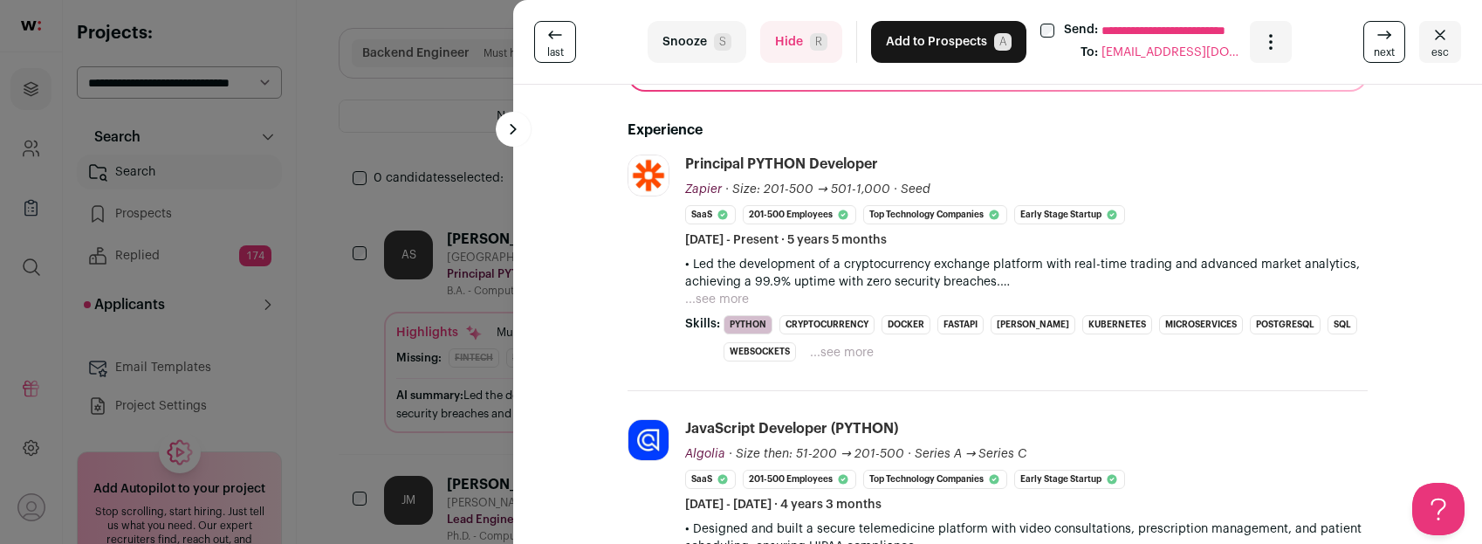
scroll to position [316, 0]
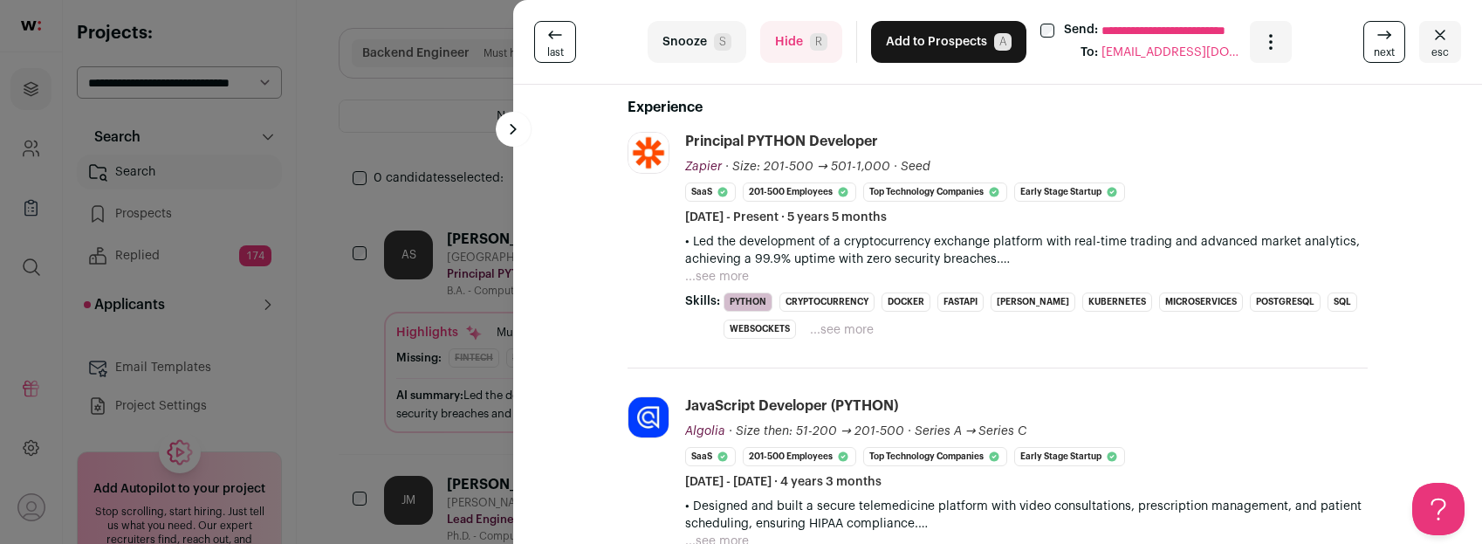
click at [782, 47] on button "Hide R" at bounding box center [801, 42] width 82 height 42
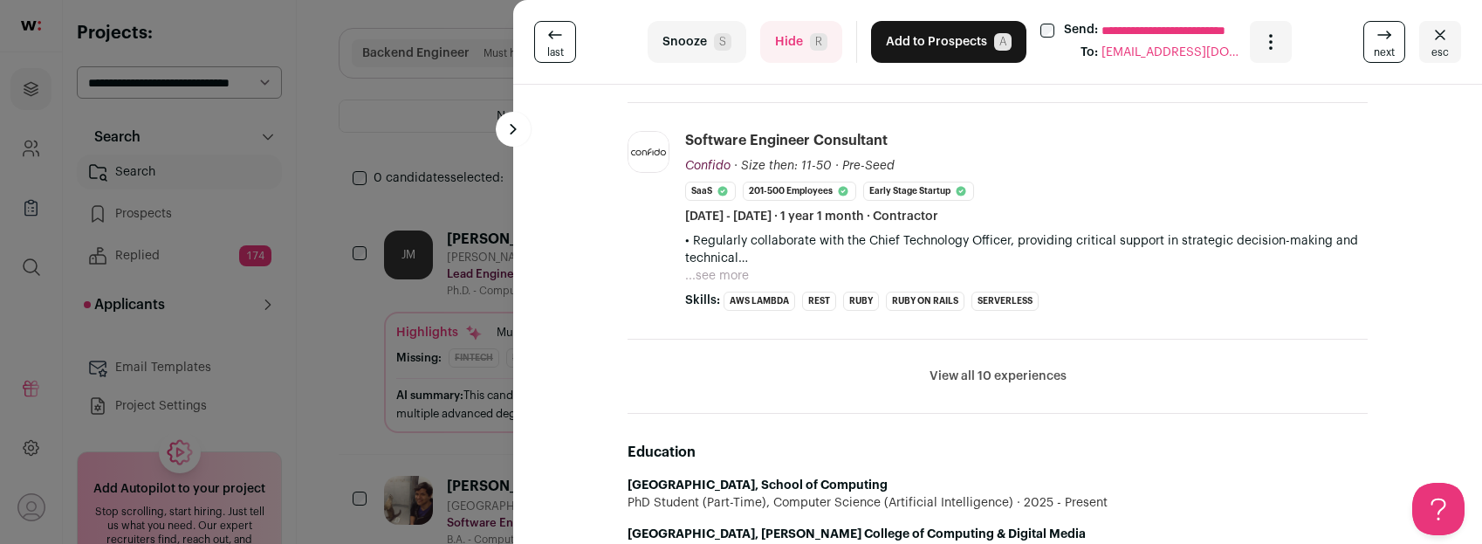
scroll to position [831, 0]
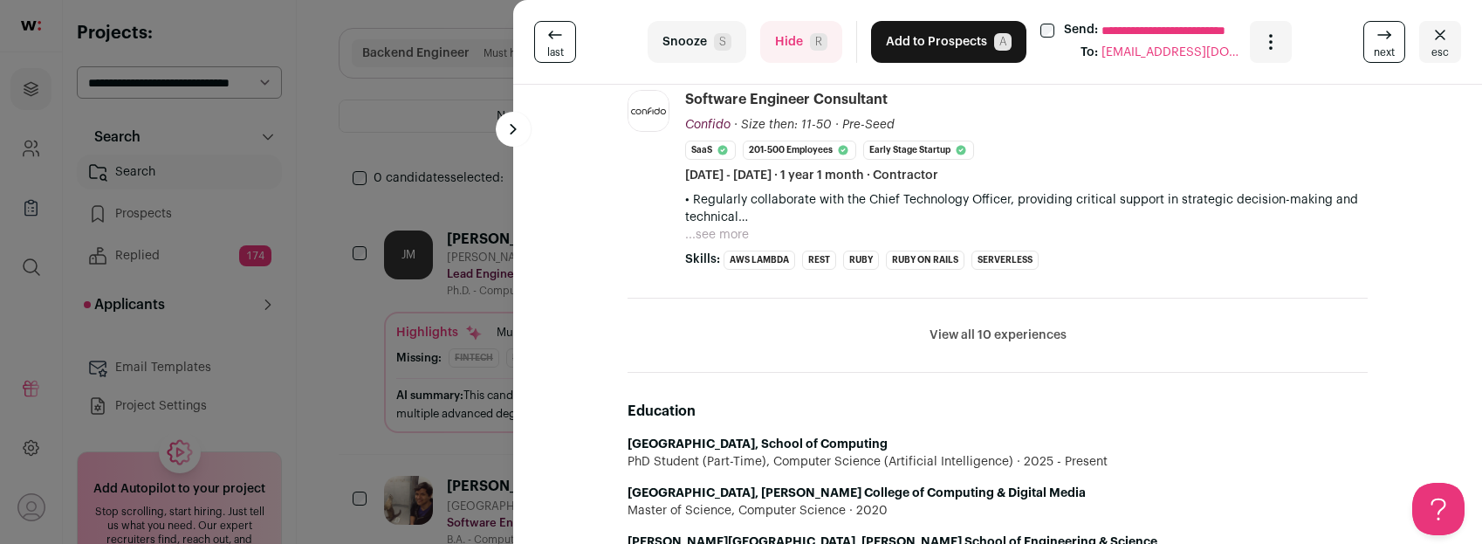
click at [978, 334] on button "View all 10 experiences" at bounding box center [998, 334] width 137 height 17
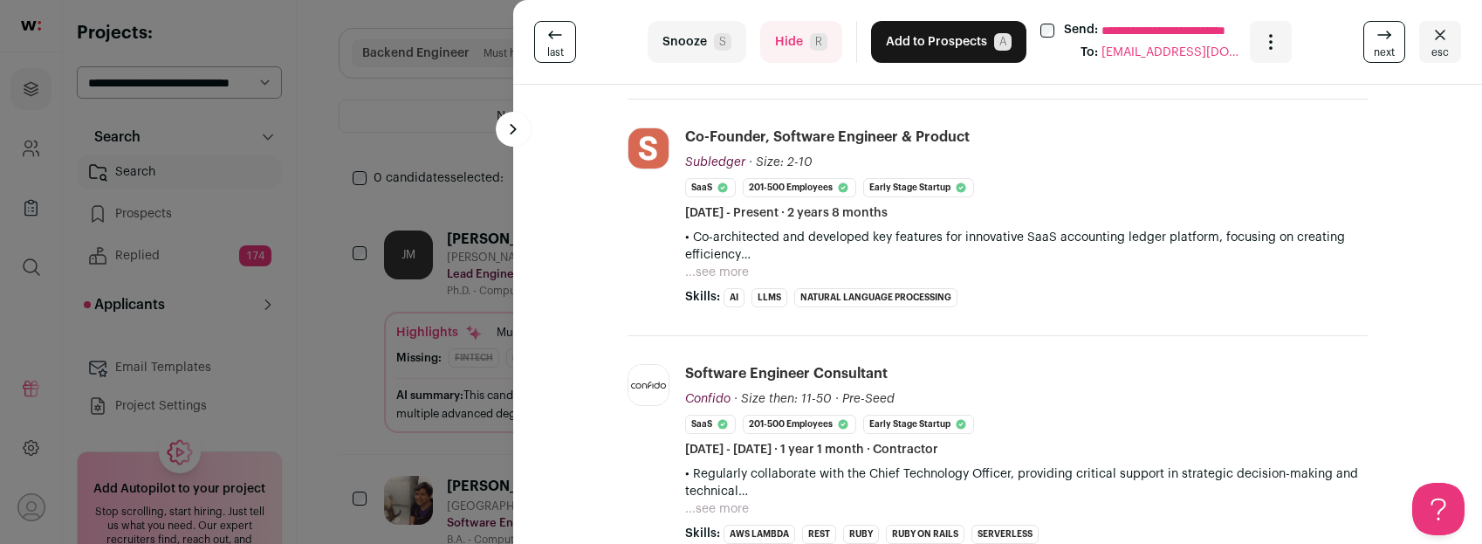
scroll to position [548, 0]
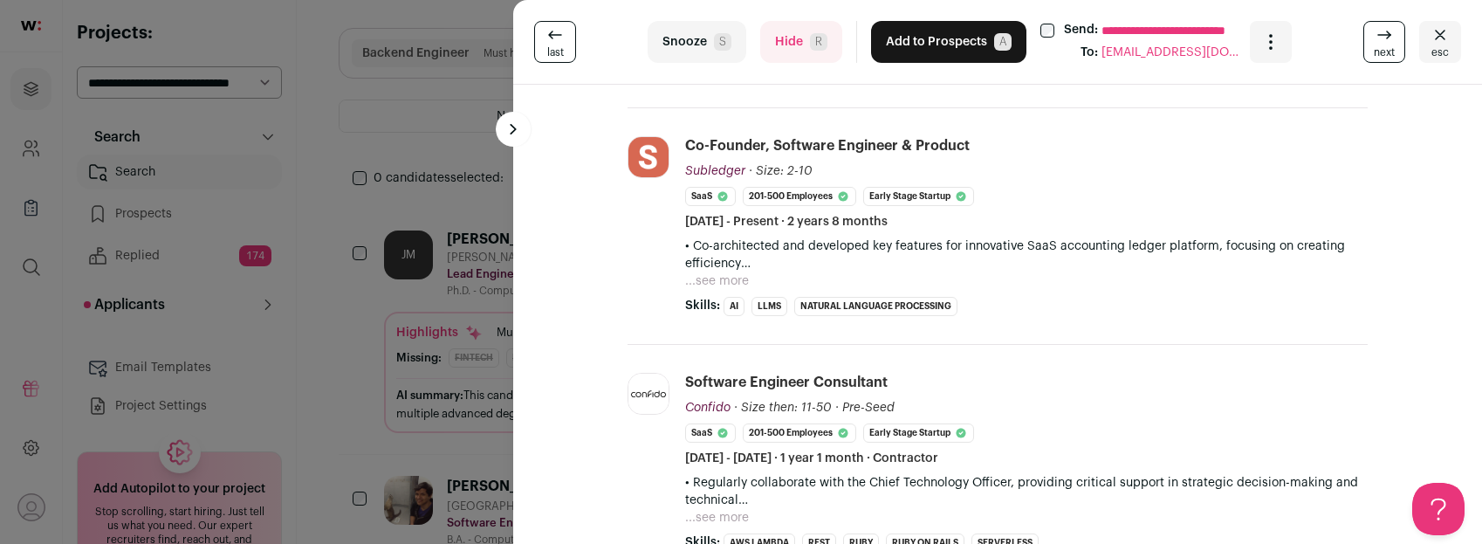
click at [710, 278] on button "...see more" at bounding box center [717, 280] width 64 height 17
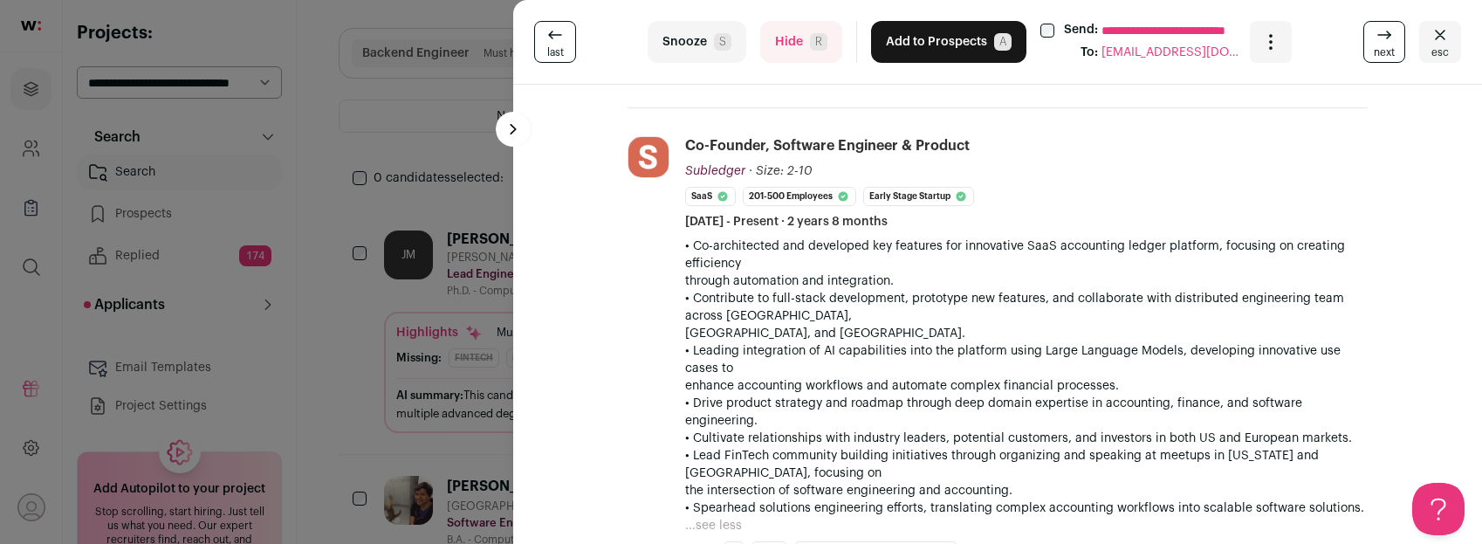
click at [917, 55] on button "Add to Prospects A" at bounding box center [948, 42] width 155 height 42
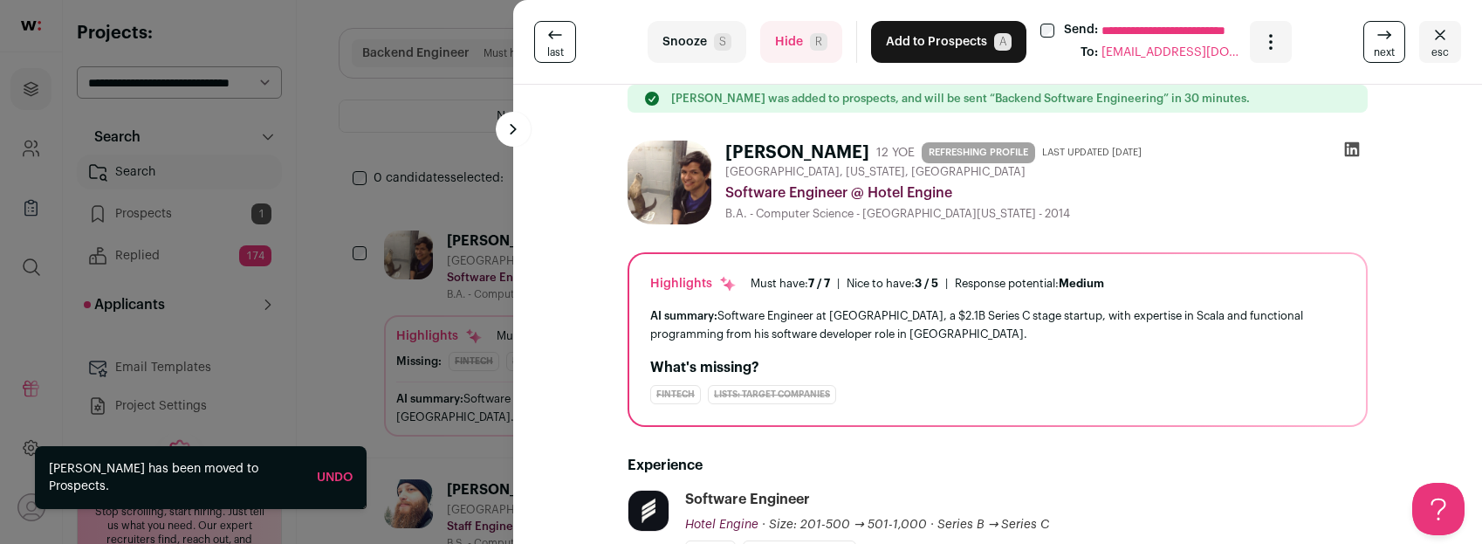
click at [438, 191] on div "**********" at bounding box center [741, 272] width 1482 height 544
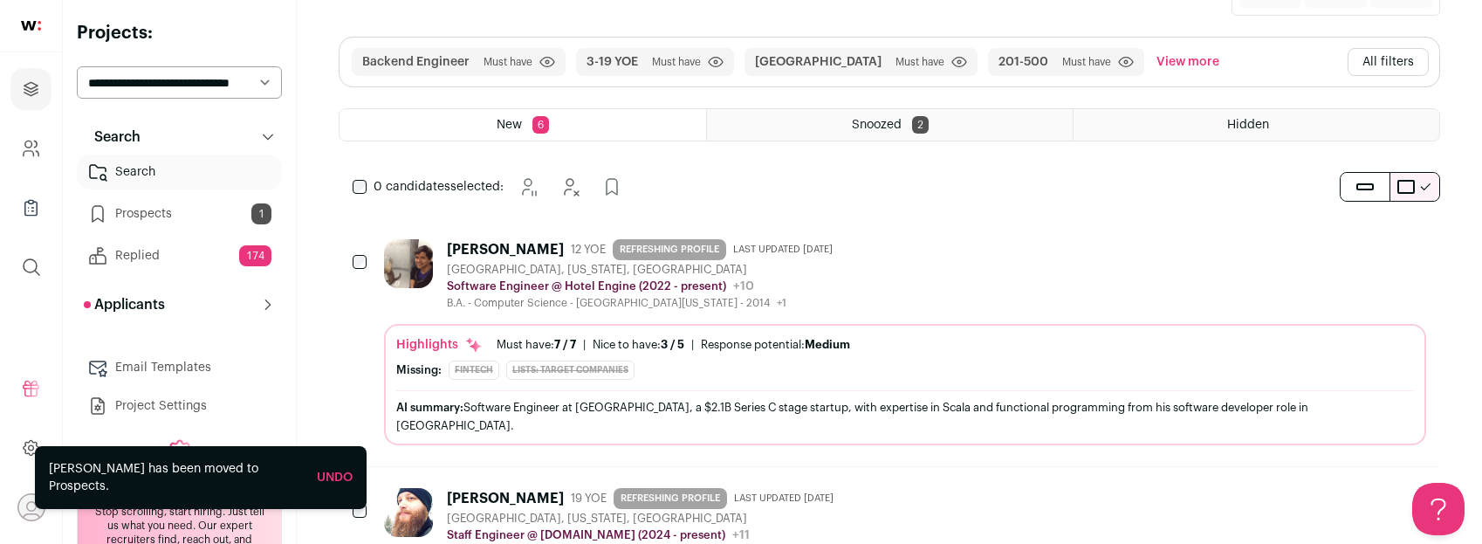
scroll to position [216, 0]
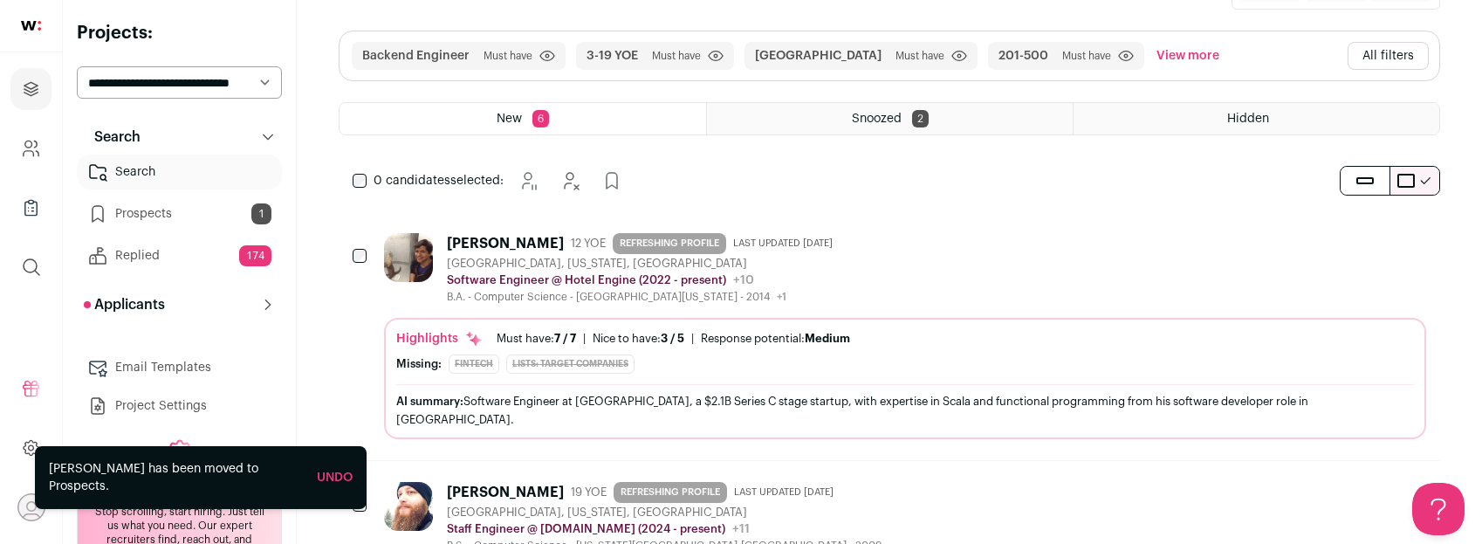
click at [891, 265] on div "[PERSON_NAME] 12 YOE REFRESHING PROFILE Last updated [DATE] [GEOGRAPHIC_DATA], …" at bounding box center [905, 268] width 1042 height 71
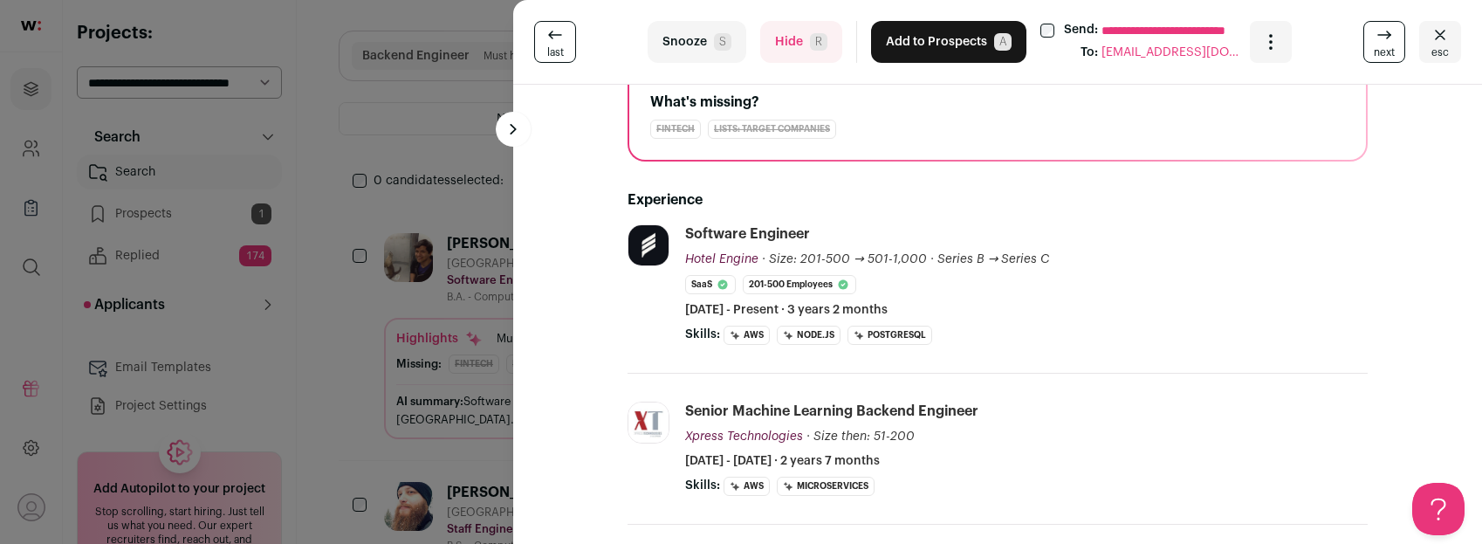
scroll to position [271, 0]
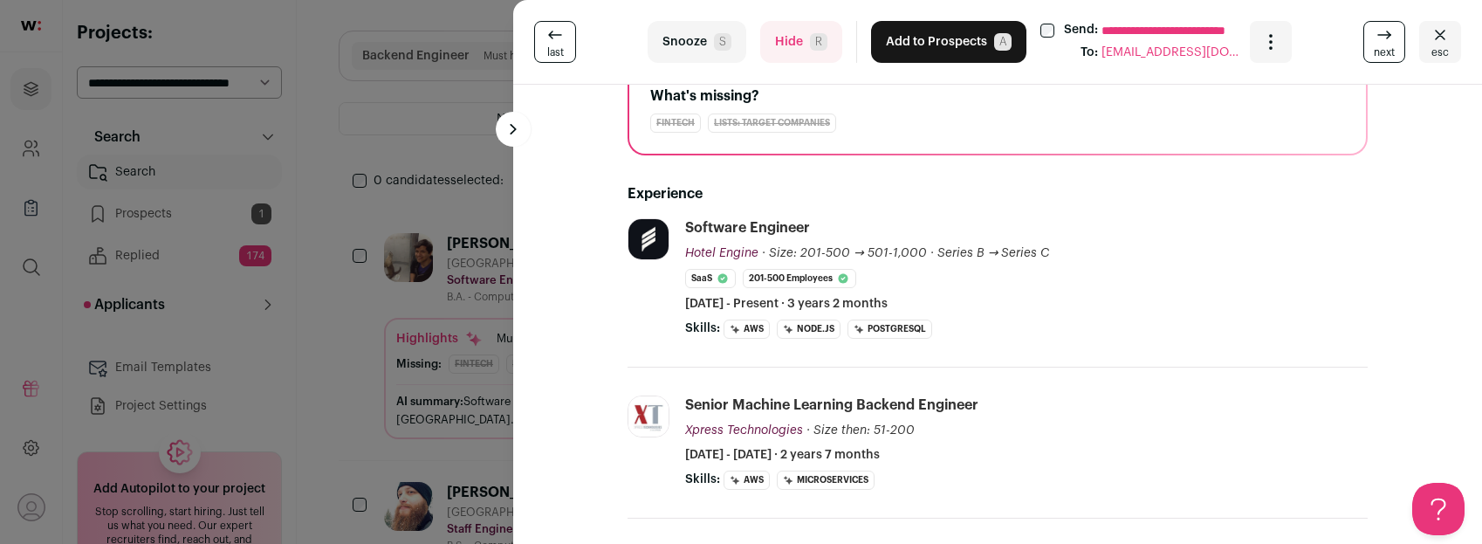
click at [785, 53] on button "Hide R" at bounding box center [801, 42] width 82 height 42
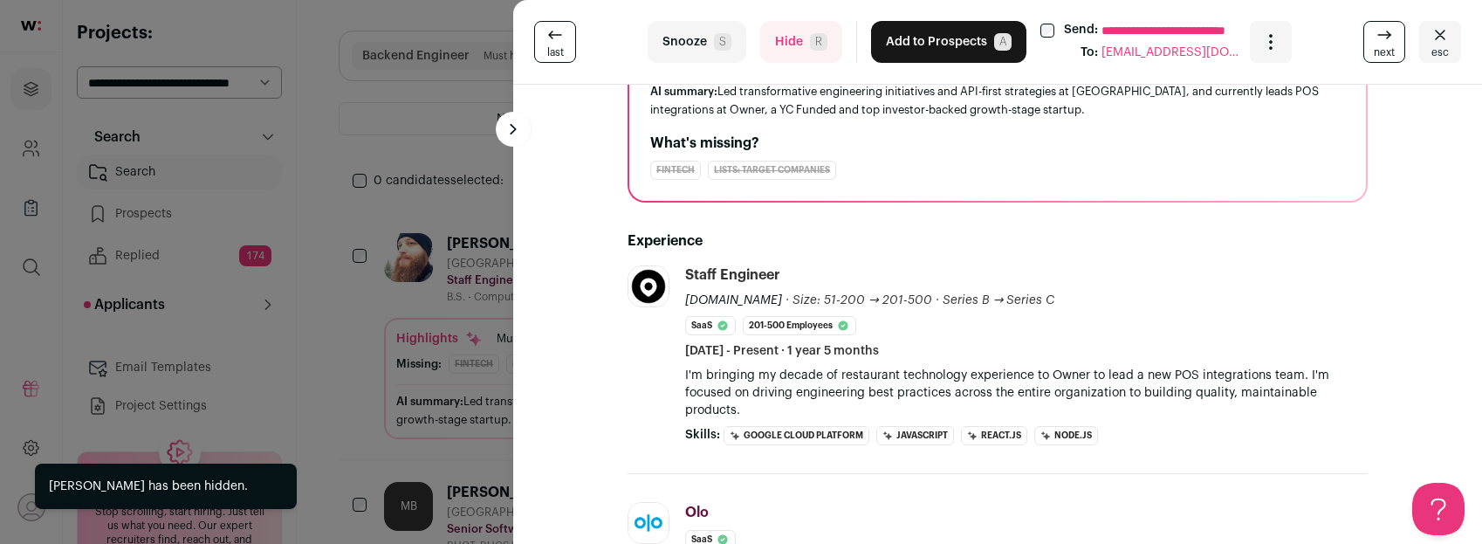
scroll to position [200, 0]
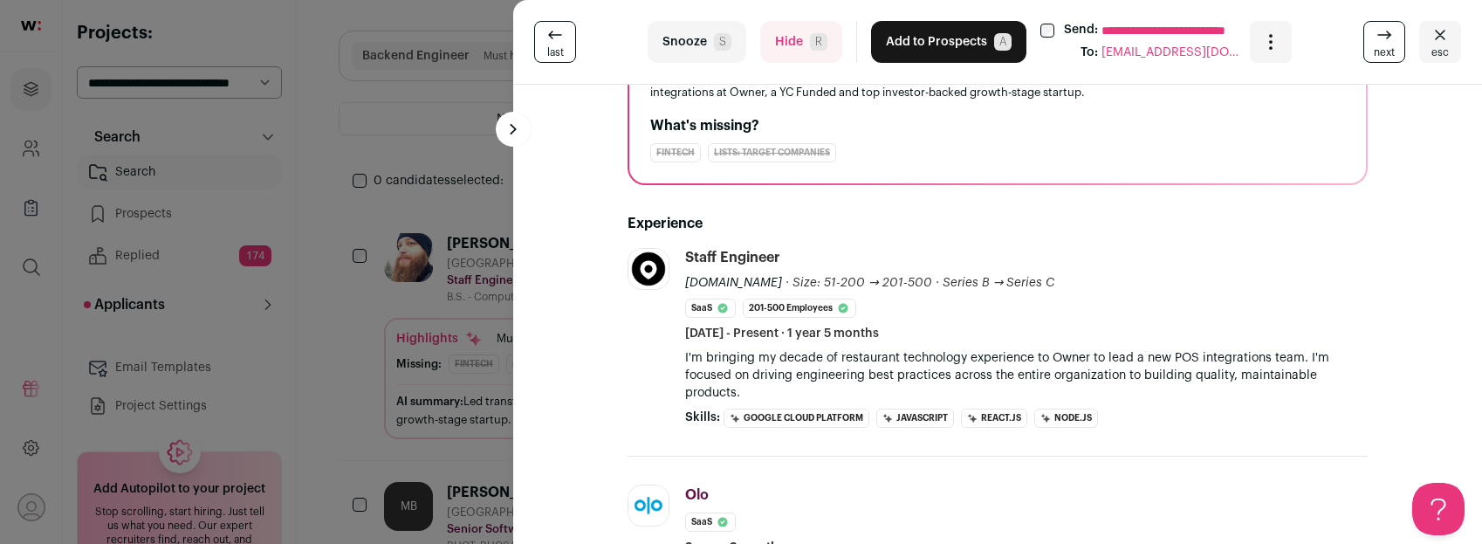
click at [785, 39] on button "Hide R" at bounding box center [801, 42] width 82 height 42
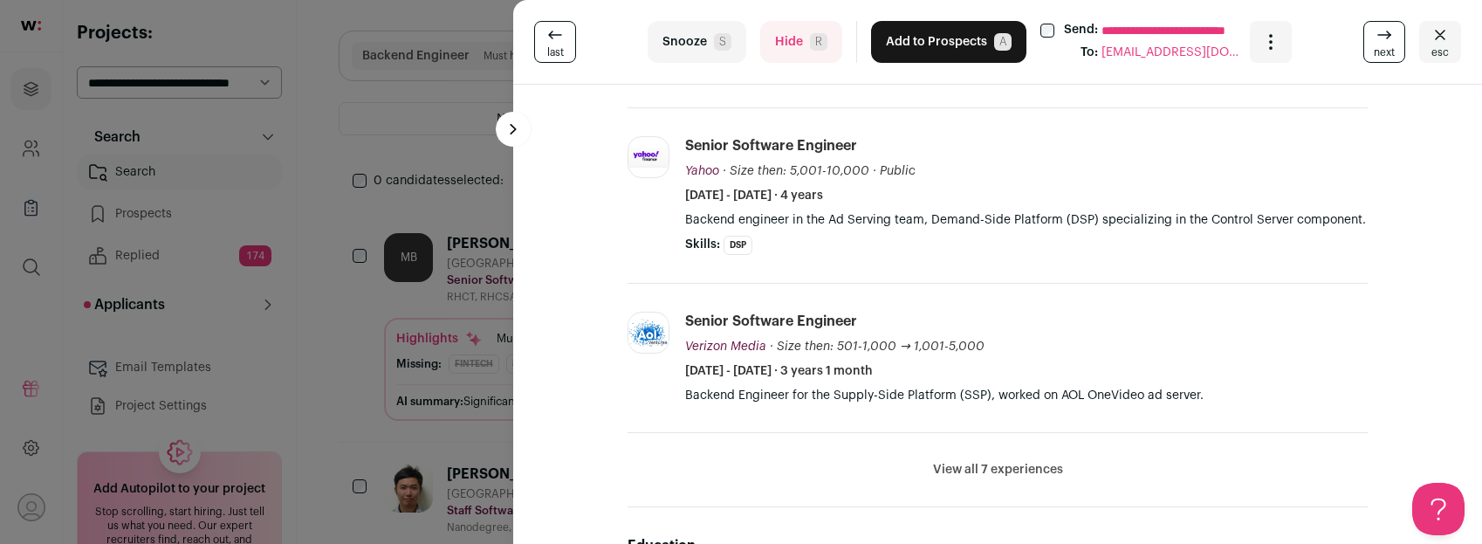
scroll to position [594, 0]
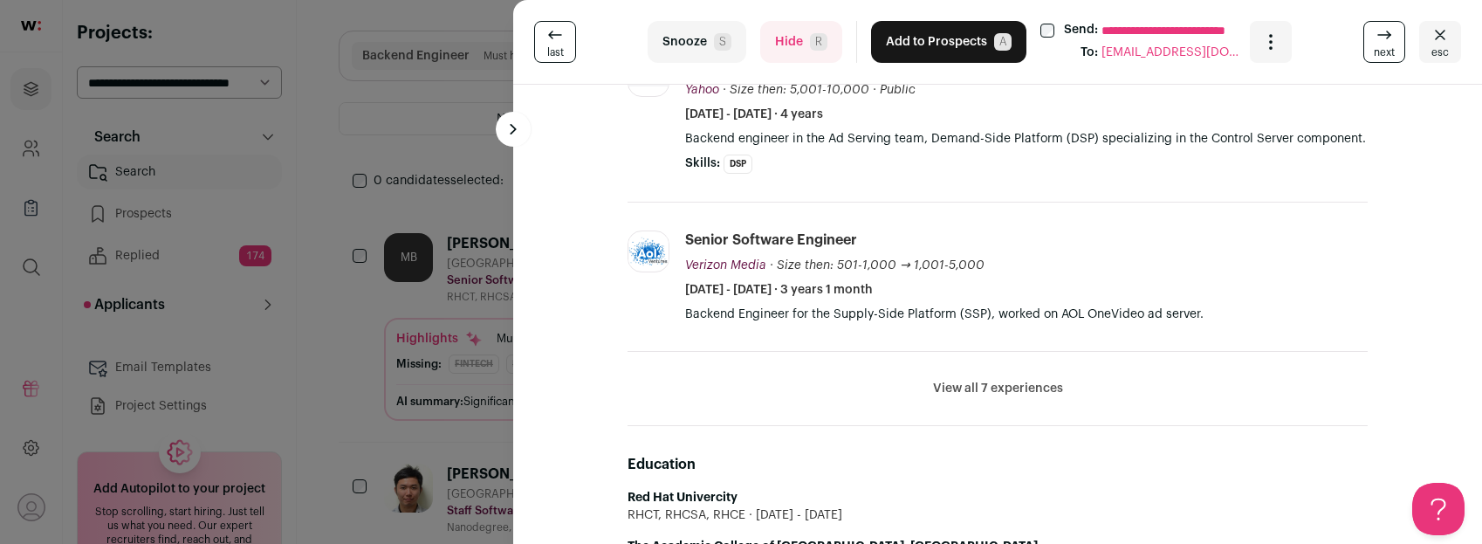
click at [787, 48] on button "Hide R" at bounding box center [801, 42] width 82 height 42
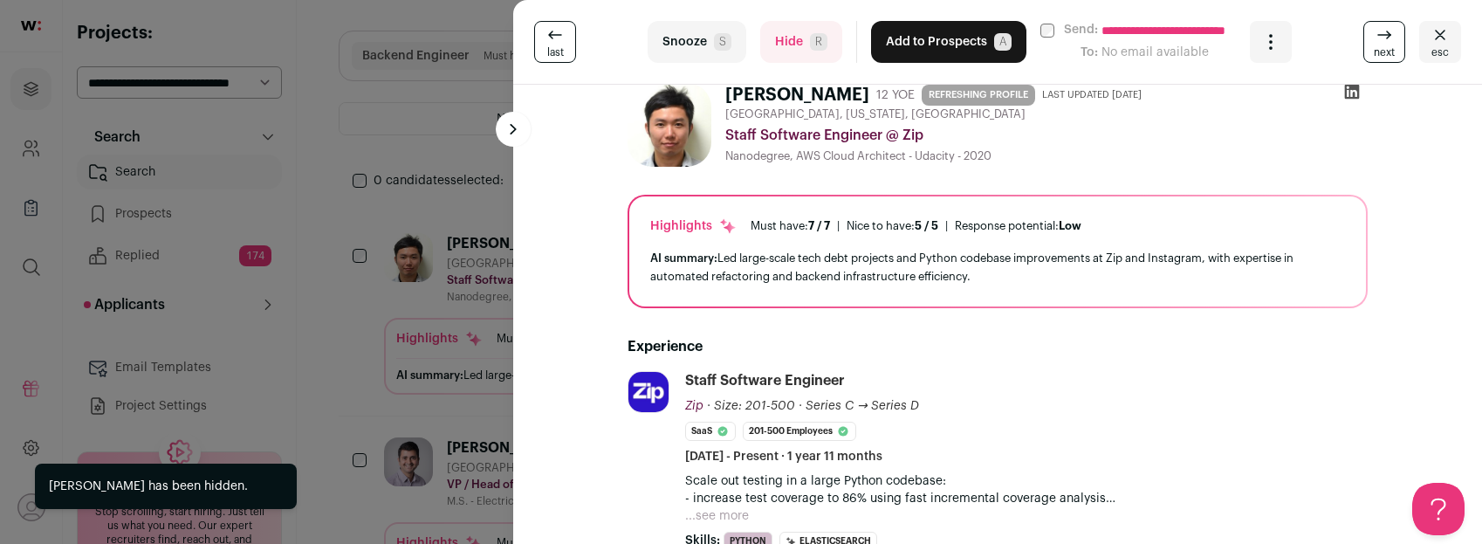
scroll to position [0, 0]
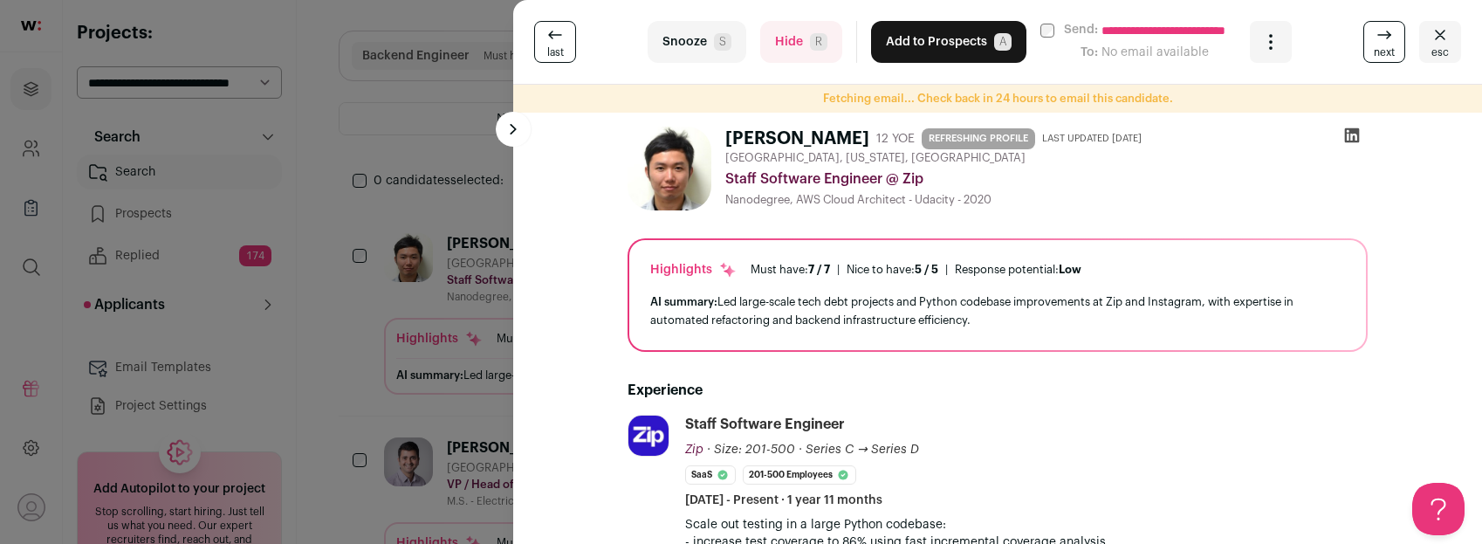
click at [797, 45] on button "Hide R" at bounding box center [801, 42] width 82 height 42
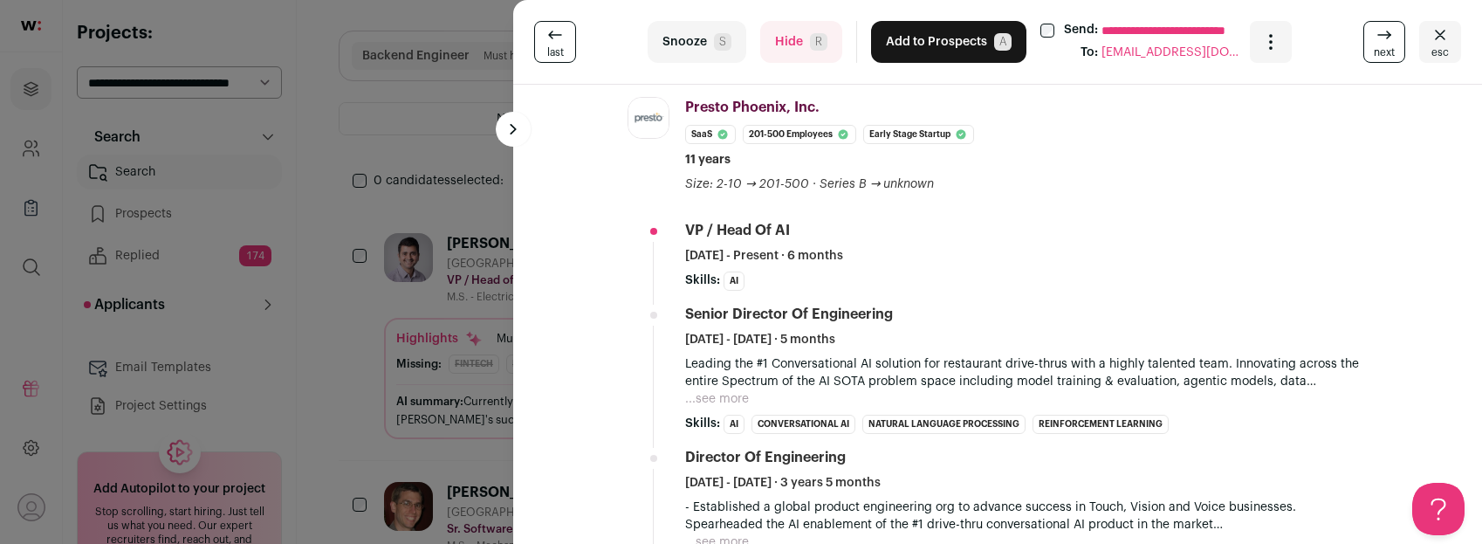
click at [776, 45] on button "Hide R" at bounding box center [801, 42] width 82 height 42
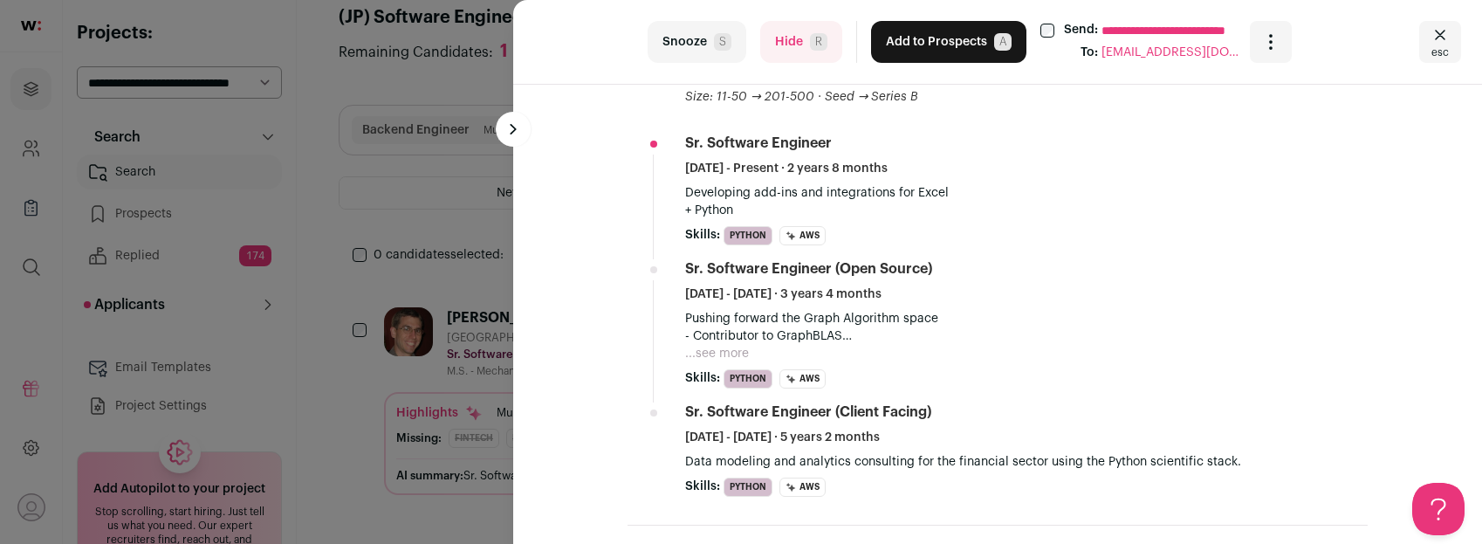
scroll to position [482, 0]
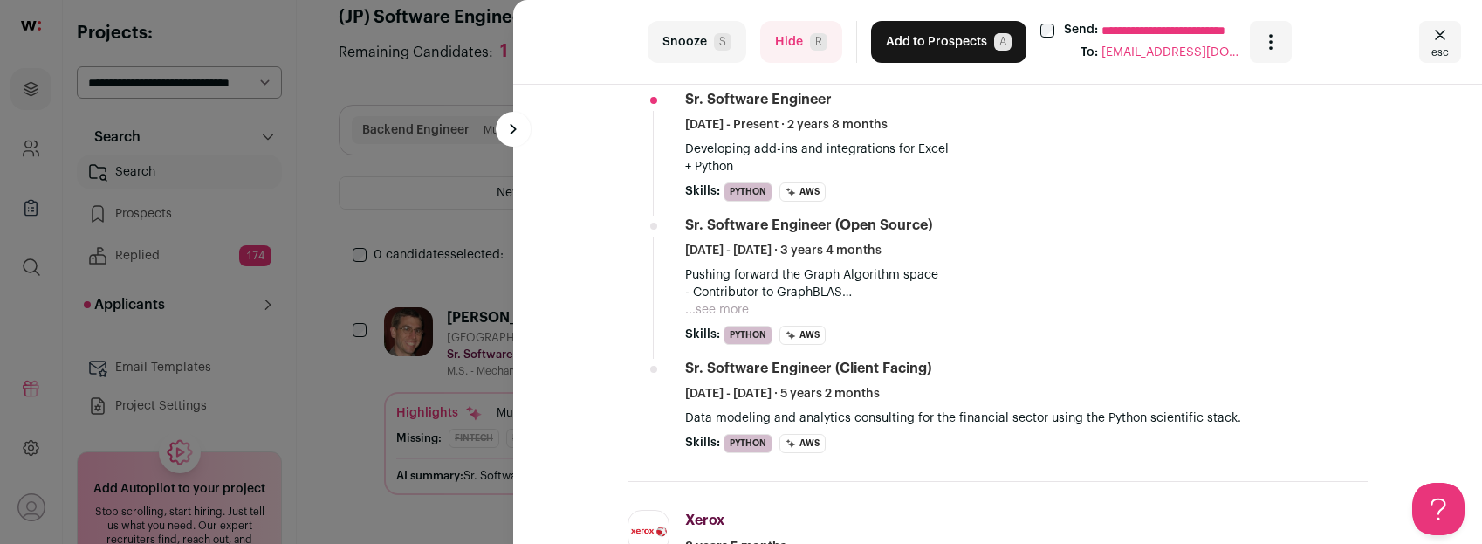
click at [703, 312] on button "...see more" at bounding box center [717, 309] width 64 height 17
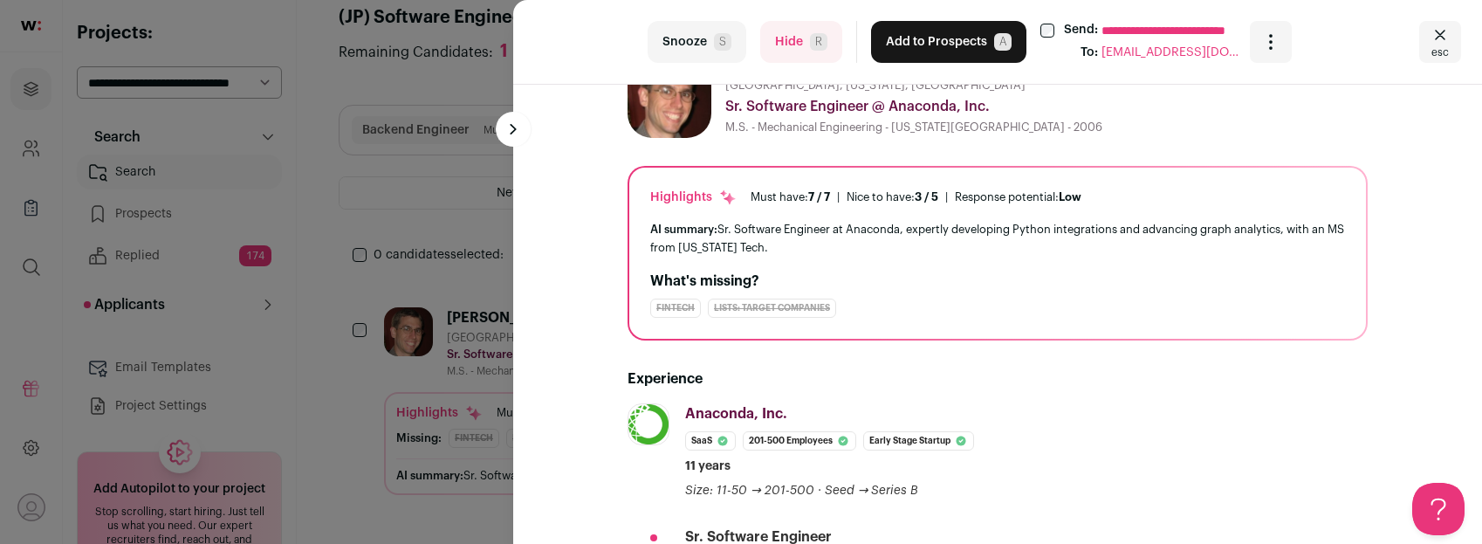
scroll to position [0, 0]
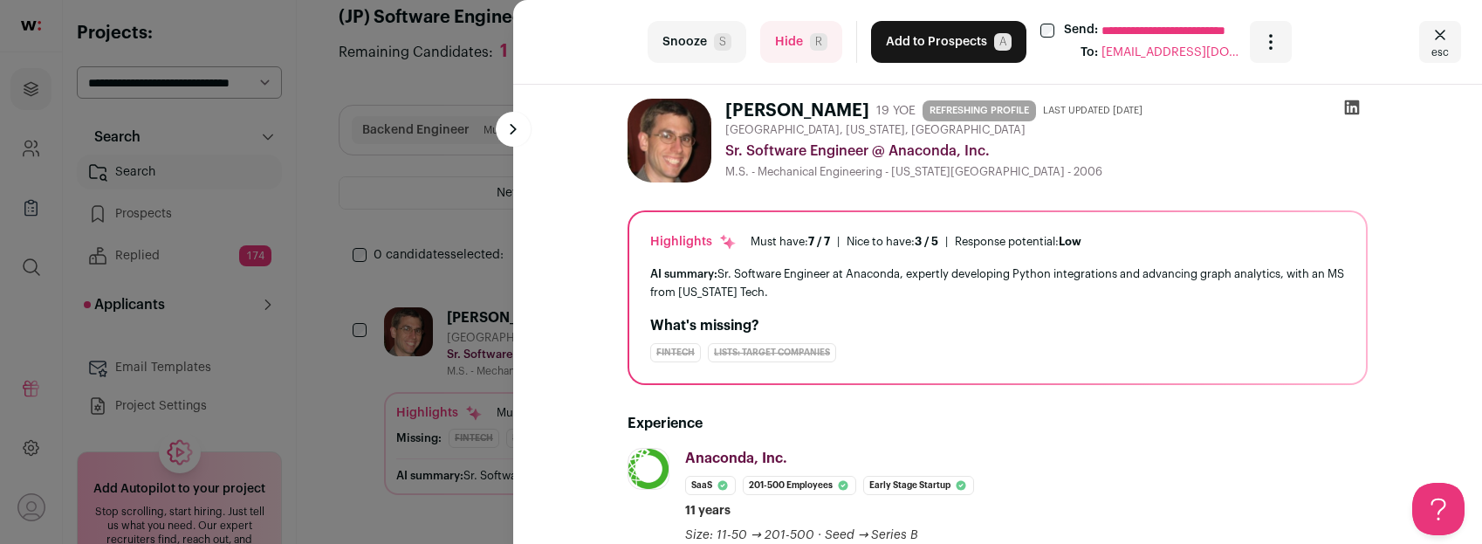
click at [937, 51] on button "Add to Prospects A" at bounding box center [948, 42] width 155 height 42
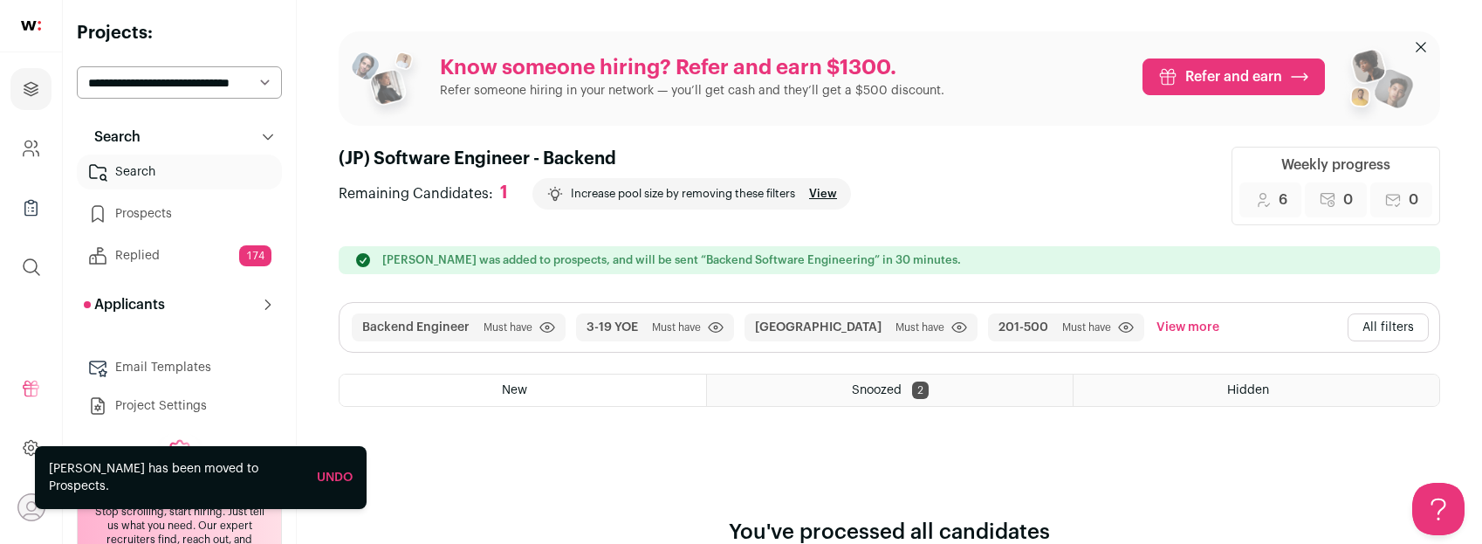
click at [1375, 326] on button "All filters" at bounding box center [1388, 327] width 81 height 28
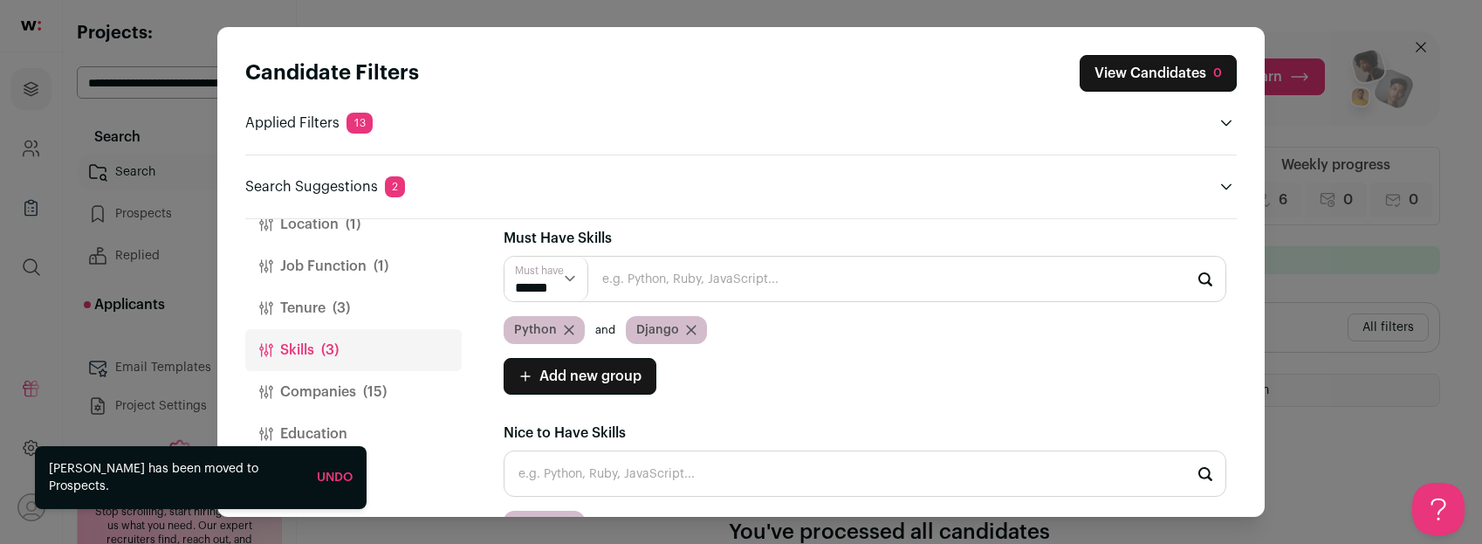
scroll to position [52, 0]
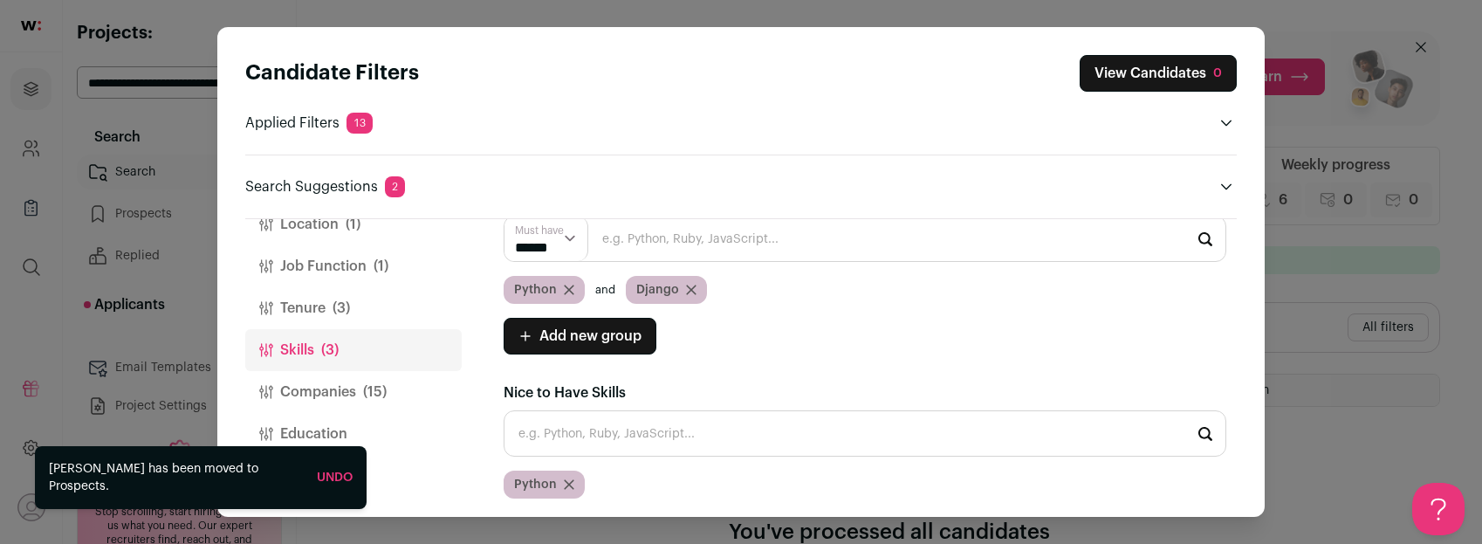
click at [566, 484] on icon "Close modal via background" at bounding box center [569, 484] width 9 height 9
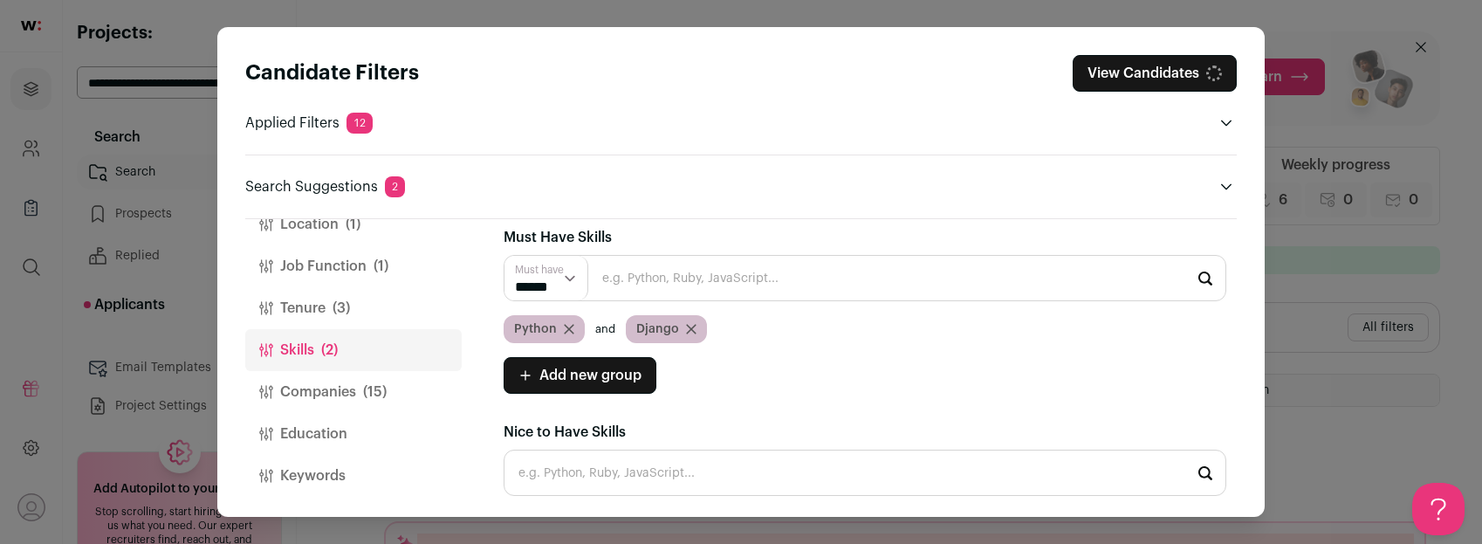
scroll to position [10, 0]
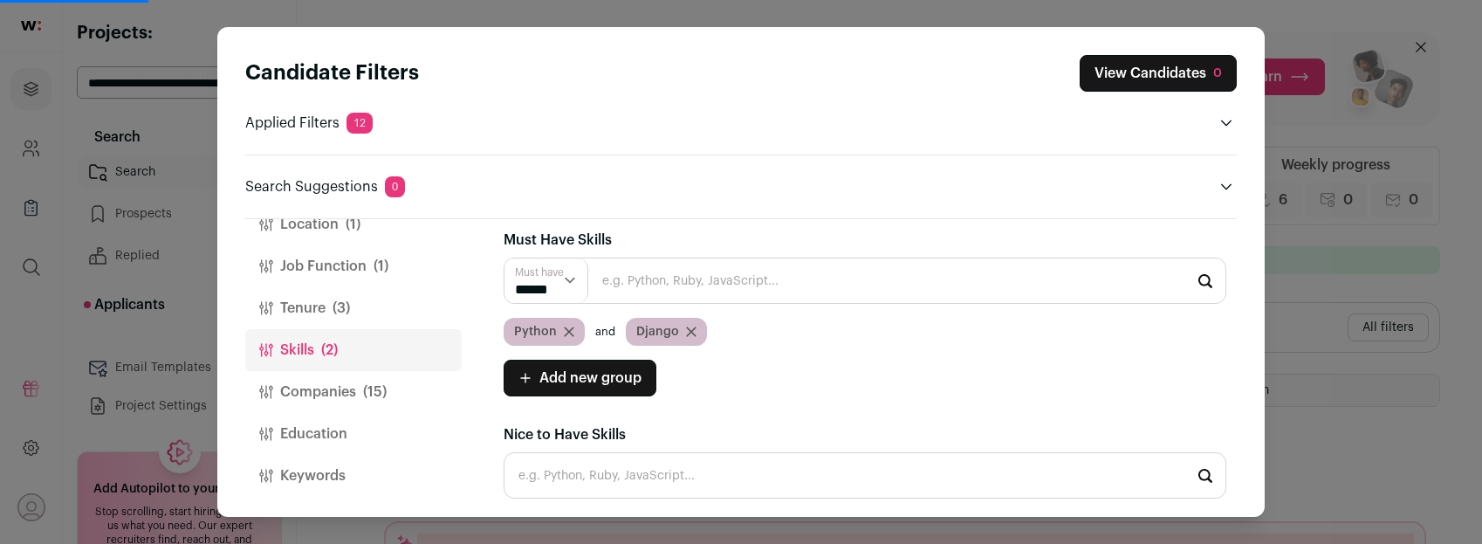
click at [341, 263] on button "Job Function (1)" at bounding box center [353, 266] width 216 height 42
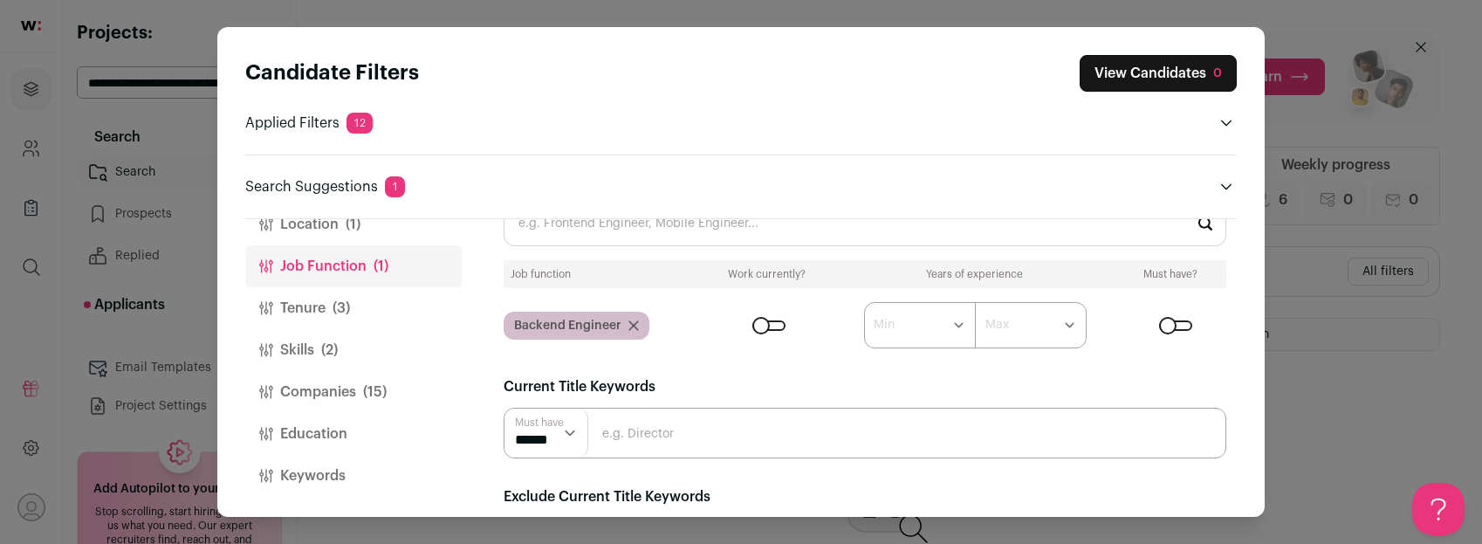
scroll to position [141, 0]
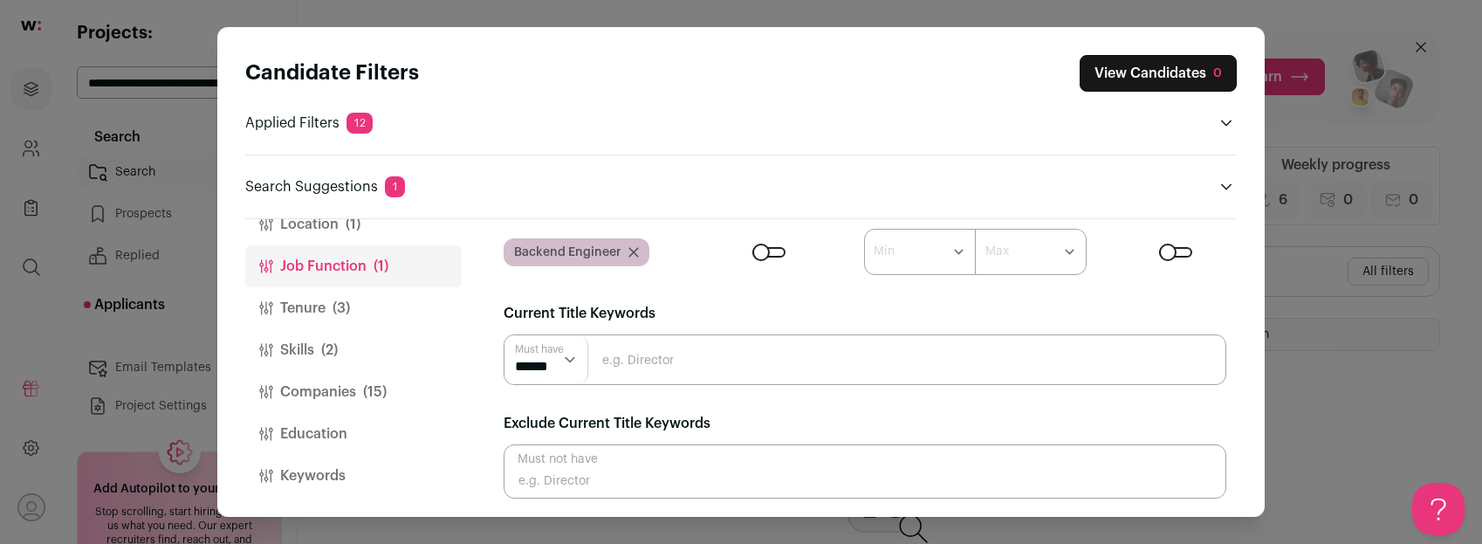
click at [330, 384] on button "Companies (15)" at bounding box center [353, 392] width 216 height 42
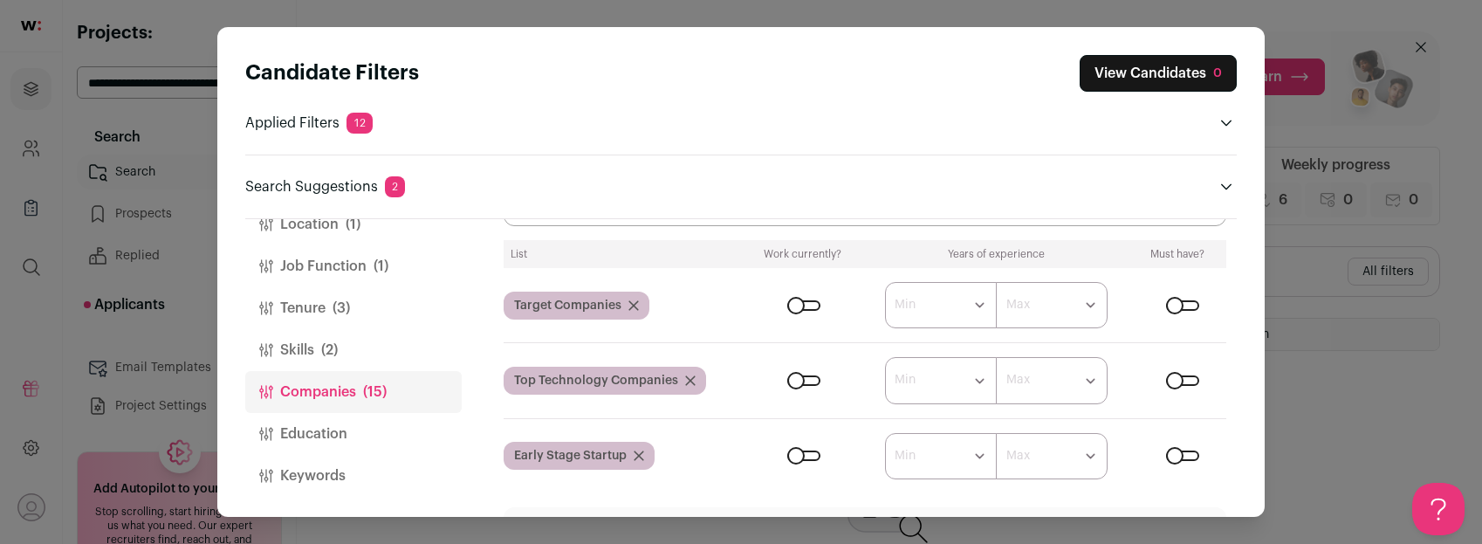
click at [1194, 381] on div "Close modal via background" at bounding box center [1182, 380] width 33 height 10
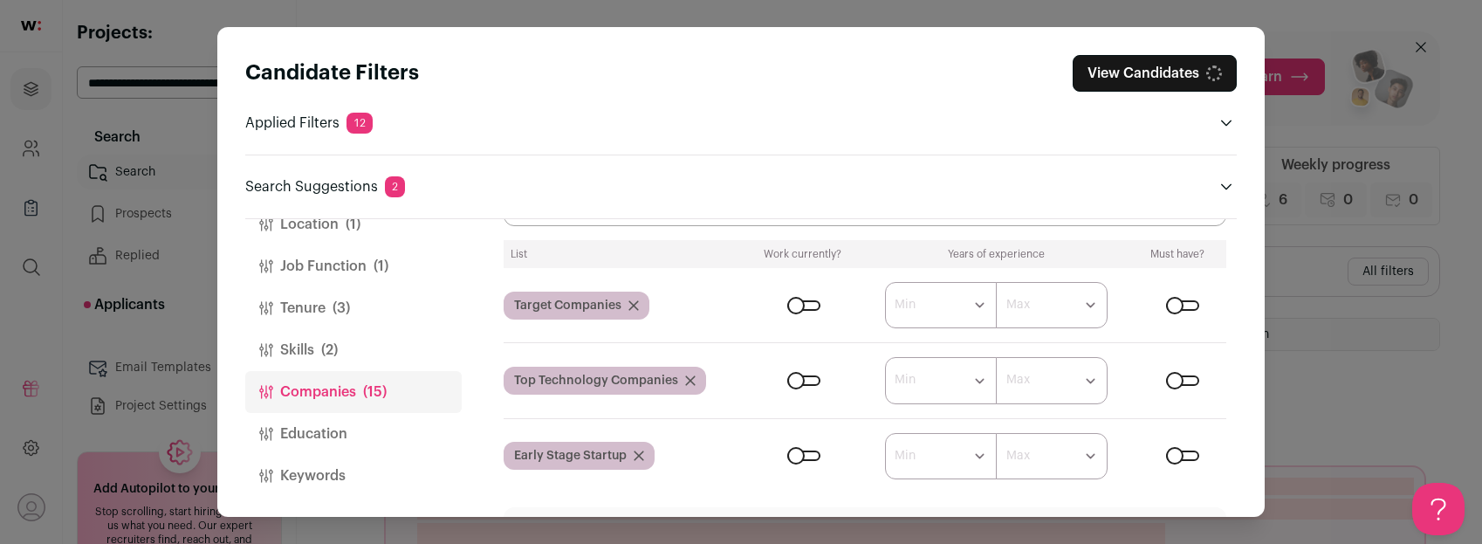
click at [1190, 450] on div "Close modal via background" at bounding box center [1182, 455] width 33 height 10
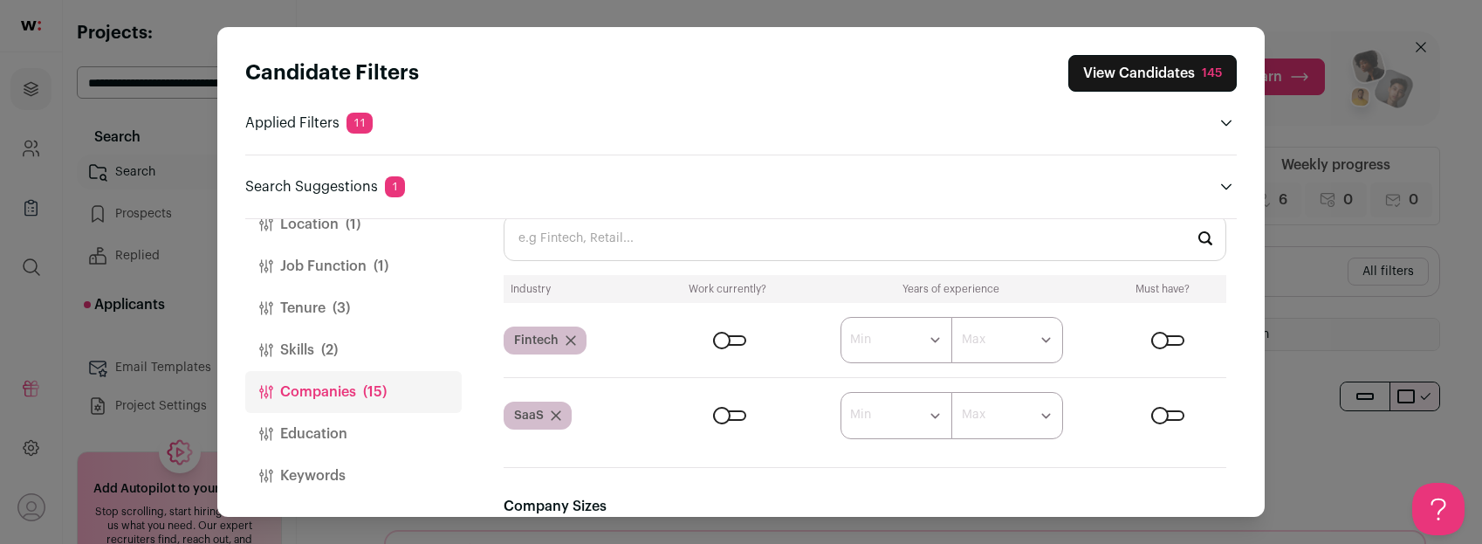
scroll to position [0, 0]
click at [738, 411] on div "Close modal via background" at bounding box center [729, 415] width 33 height 10
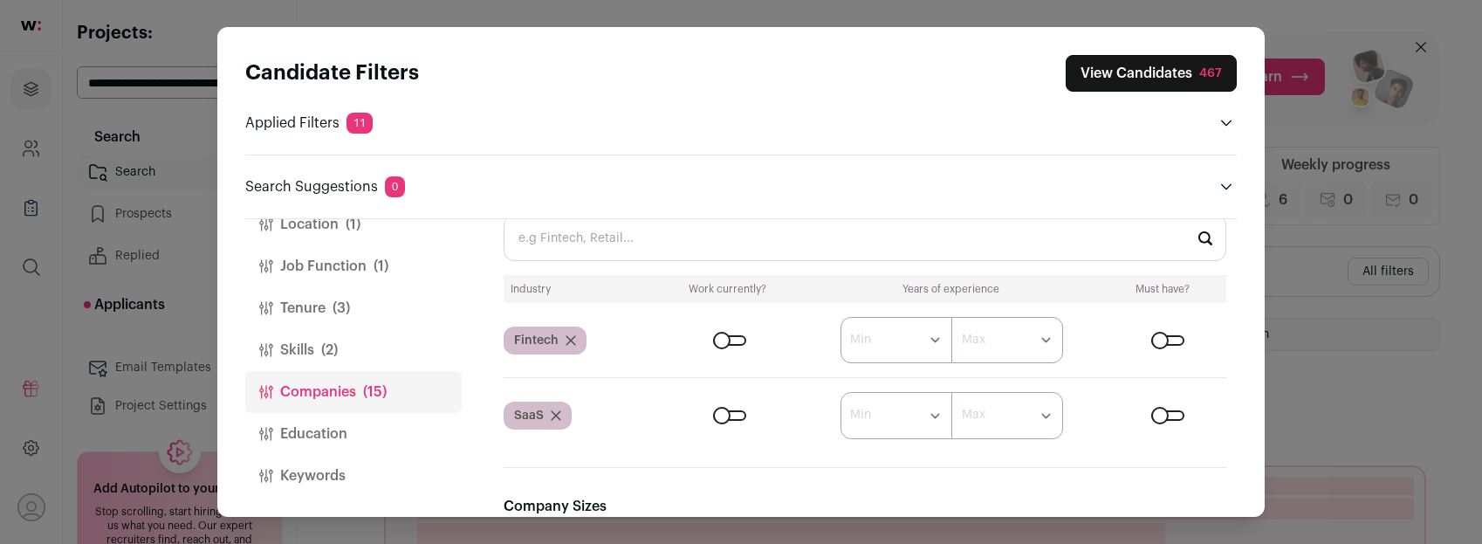
click at [722, 411] on div "Close modal via background" at bounding box center [729, 415] width 33 height 10
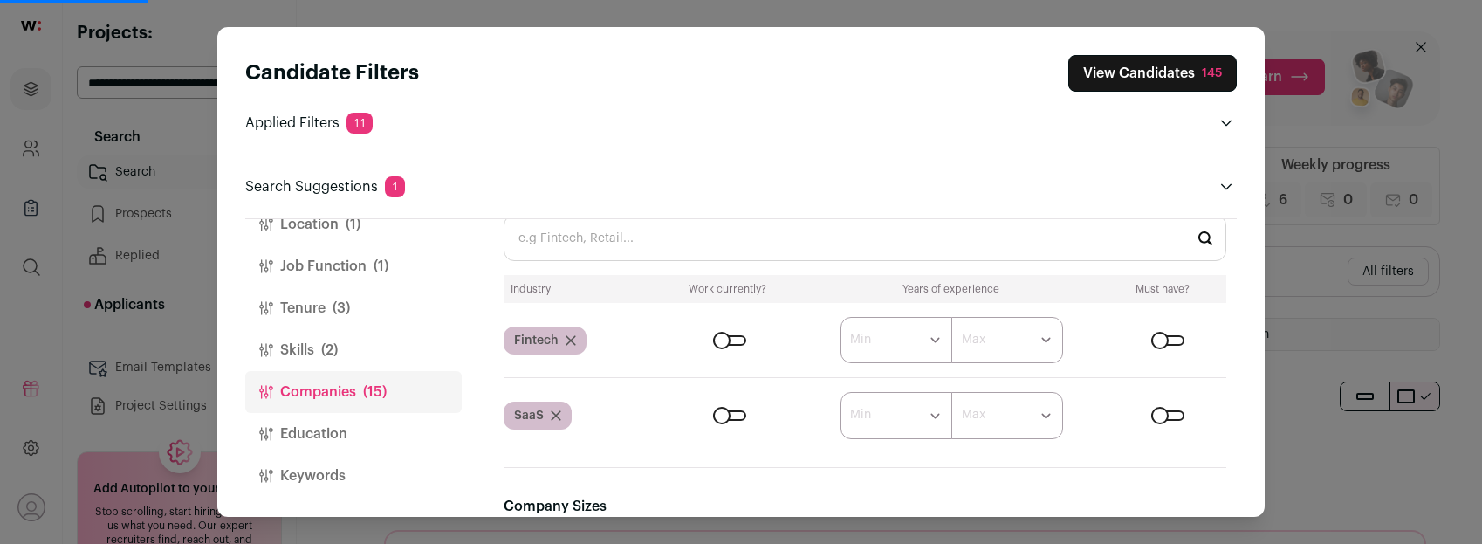
click at [719, 340] on div "Close modal via background" at bounding box center [729, 340] width 33 height 10
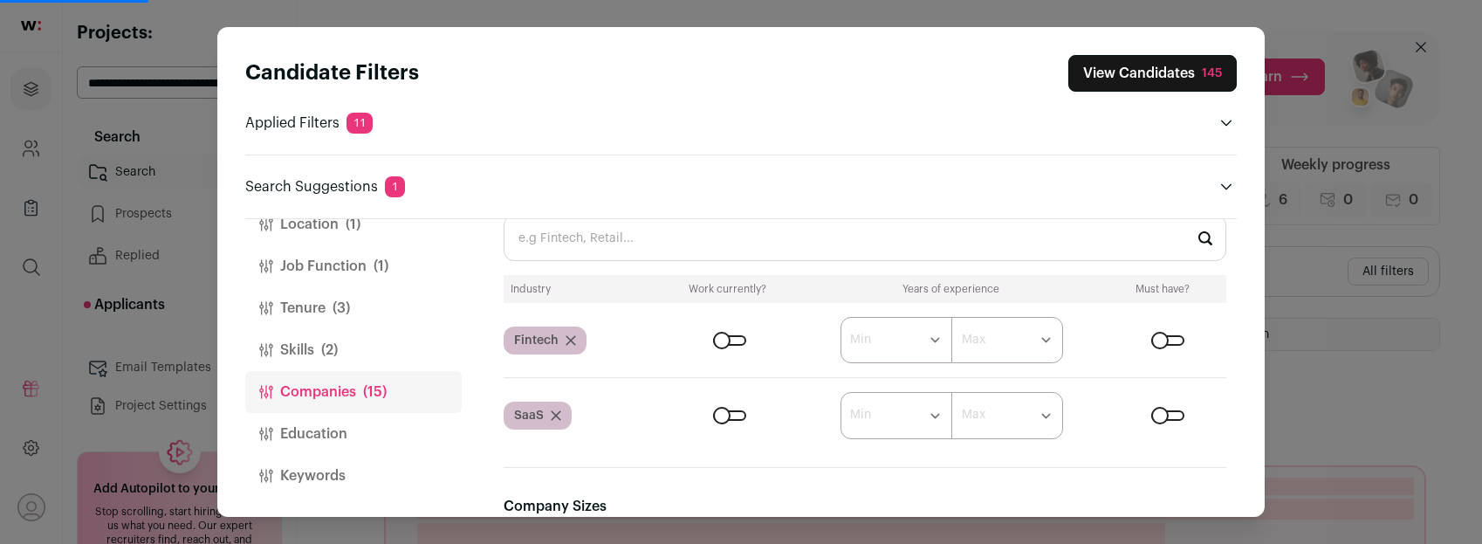
click at [1116, 79] on button "View Candidates 145" at bounding box center [1153, 73] width 168 height 37
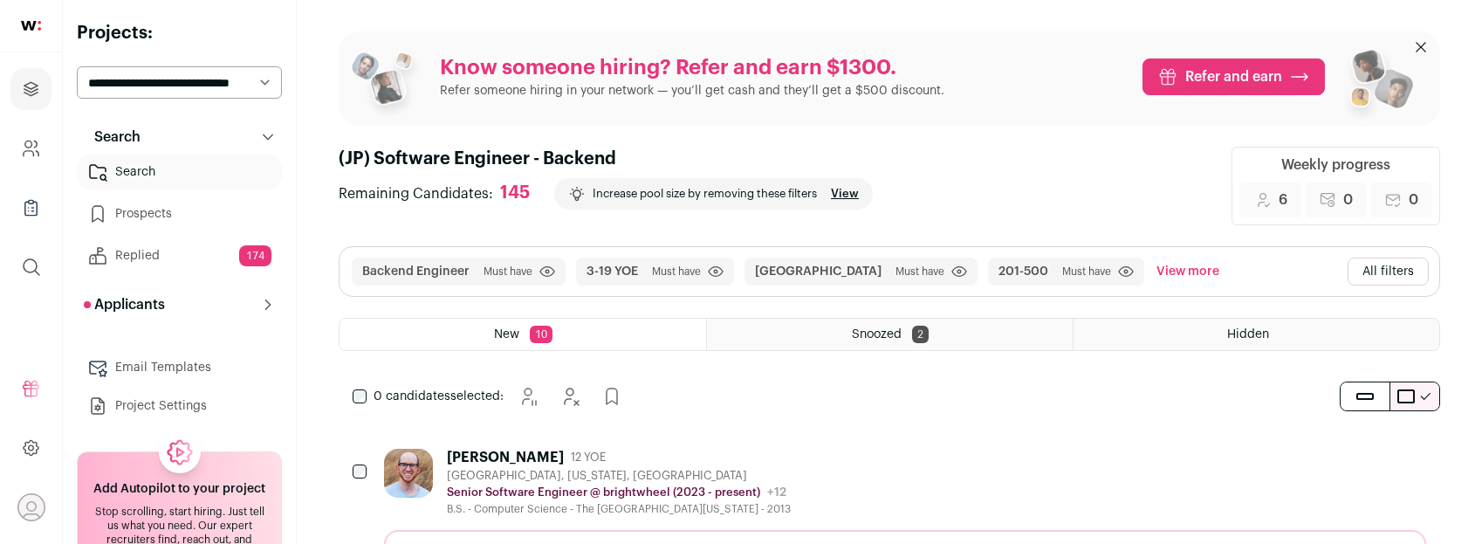
scroll to position [55, 0]
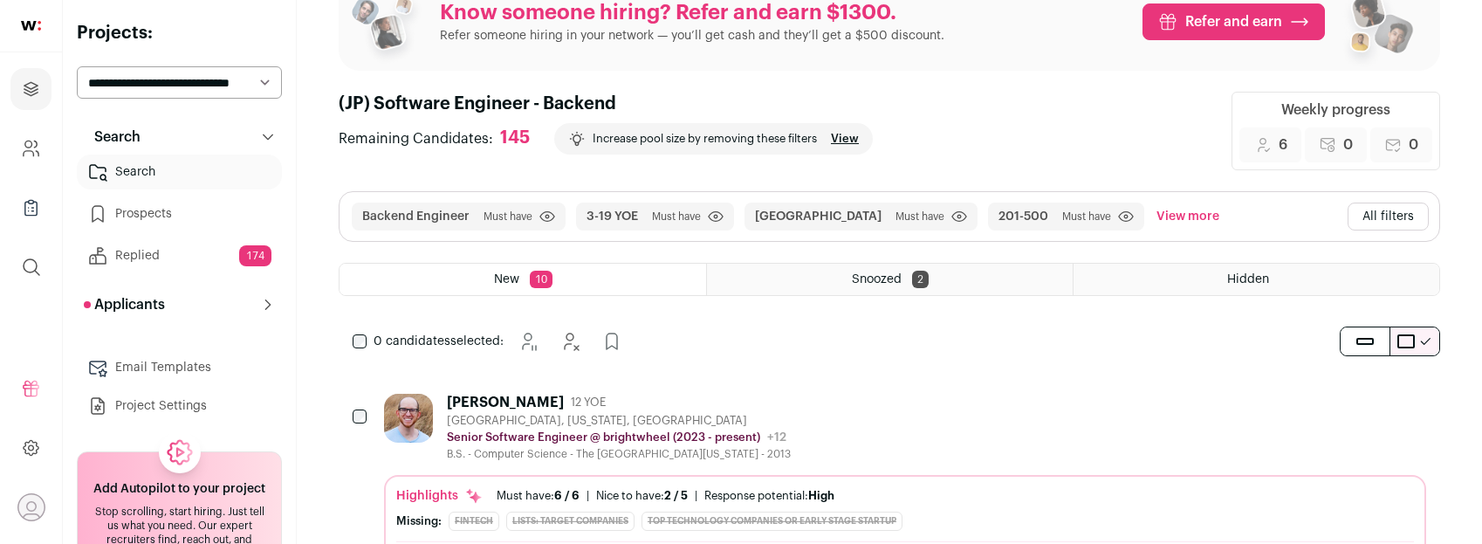
click at [973, 425] on div "[PERSON_NAME] 12 YOE [GEOGRAPHIC_DATA], [US_STATE], [GEOGRAPHIC_DATA] Senior So…" at bounding box center [905, 427] width 1042 height 67
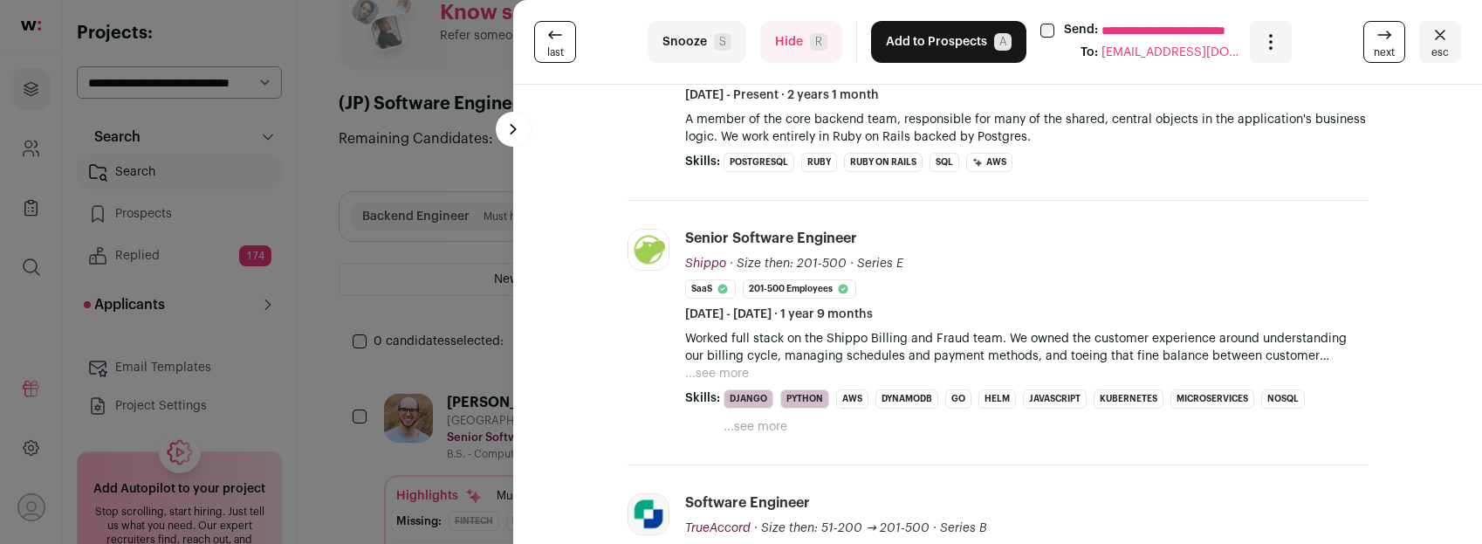
scroll to position [271, 0]
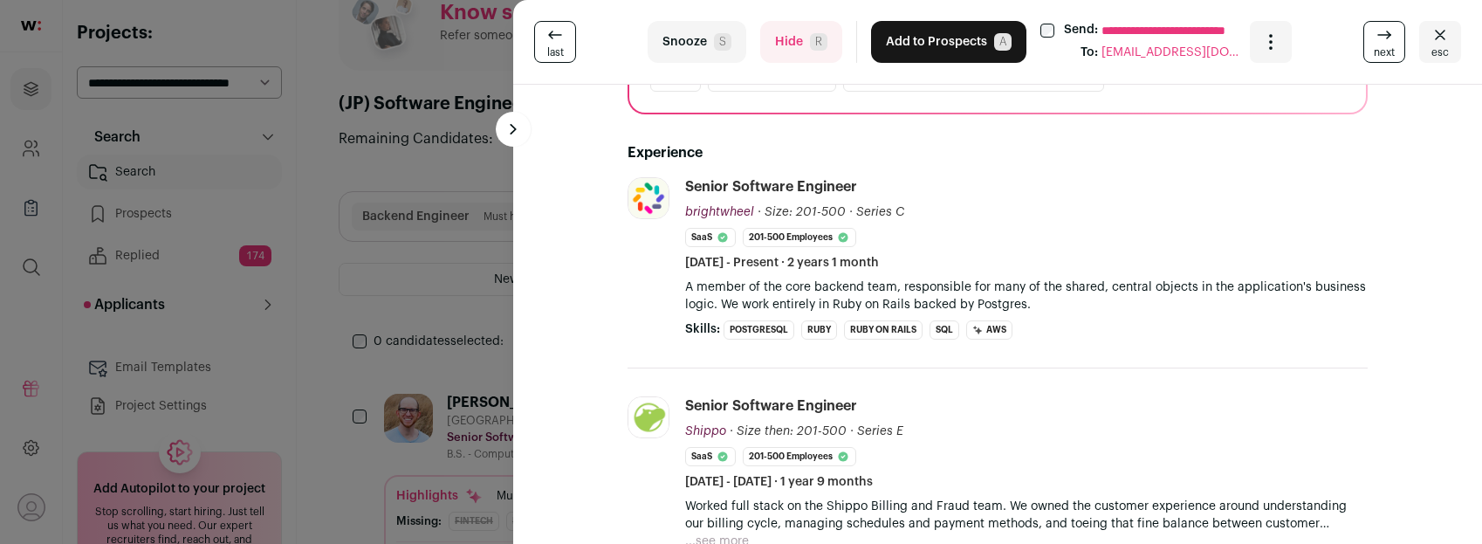
click at [948, 42] on button "Add to Prospects A" at bounding box center [948, 42] width 155 height 42
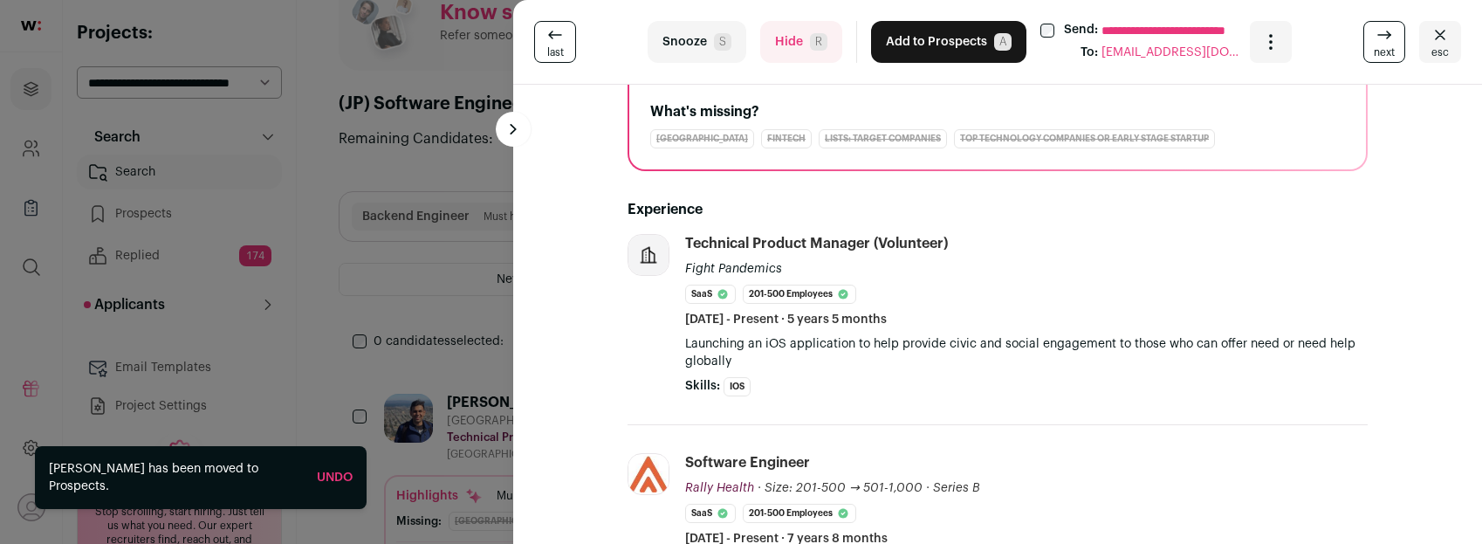
scroll to position [285, 0]
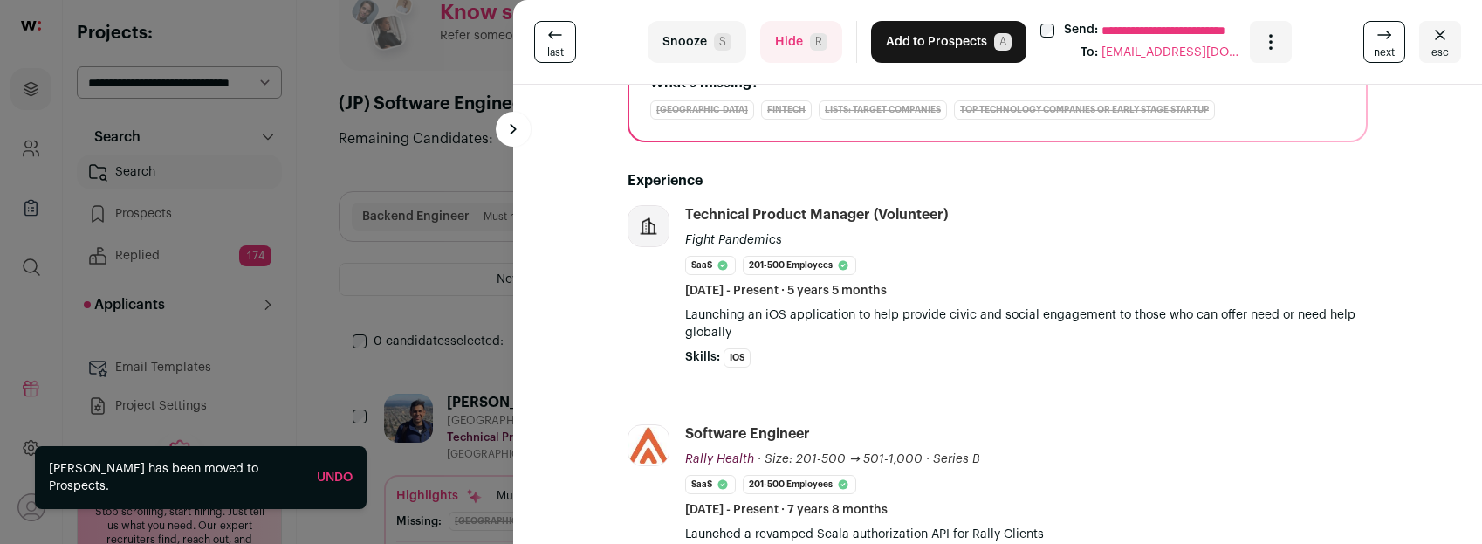
click at [787, 40] on button "Hide R" at bounding box center [801, 42] width 82 height 42
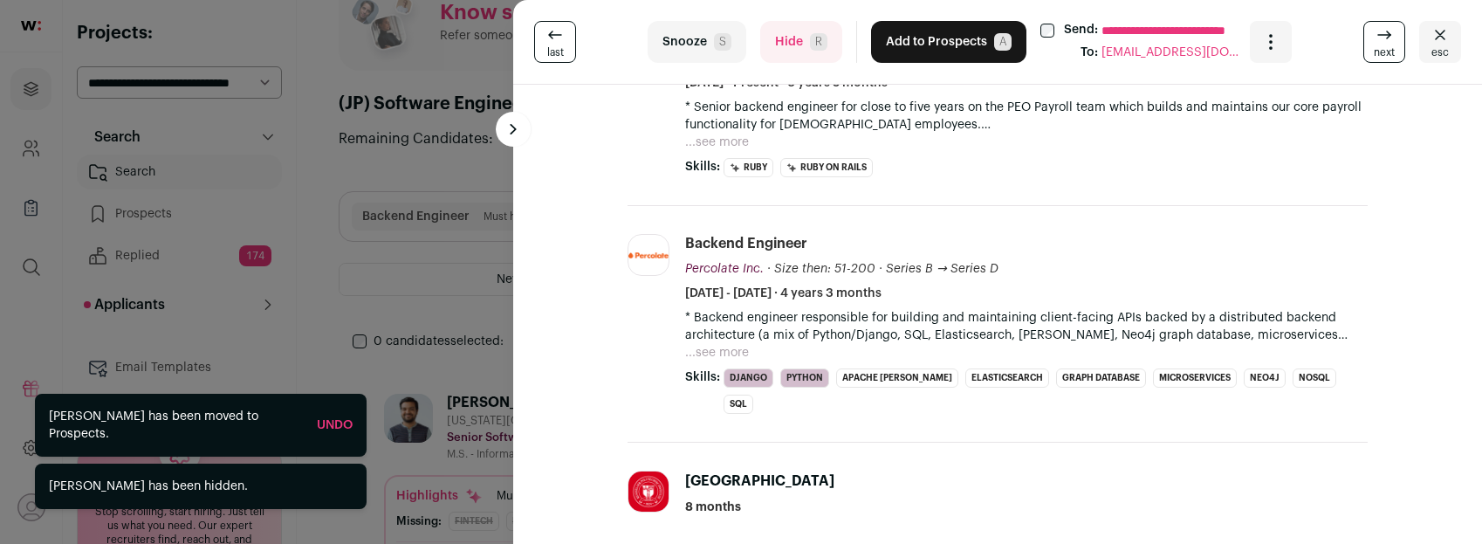
scroll to position [269, 0]
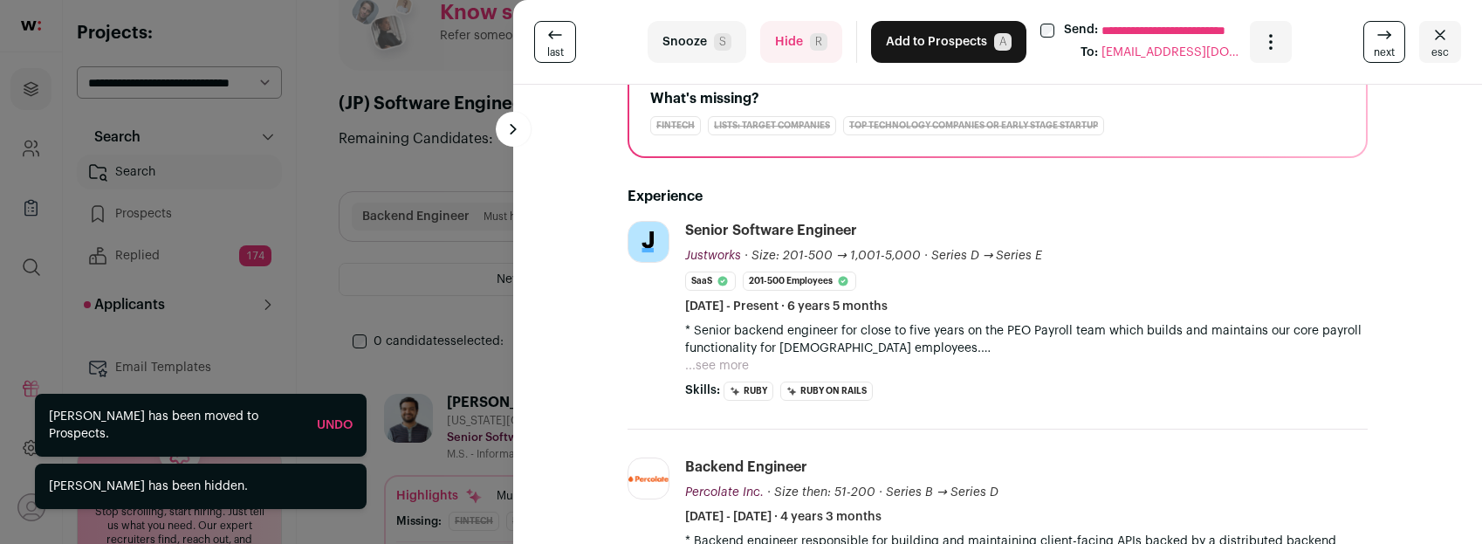
click at [912, 43] on button "Add to Prospects A" at bounding box center [948, 42] width 155 height 42
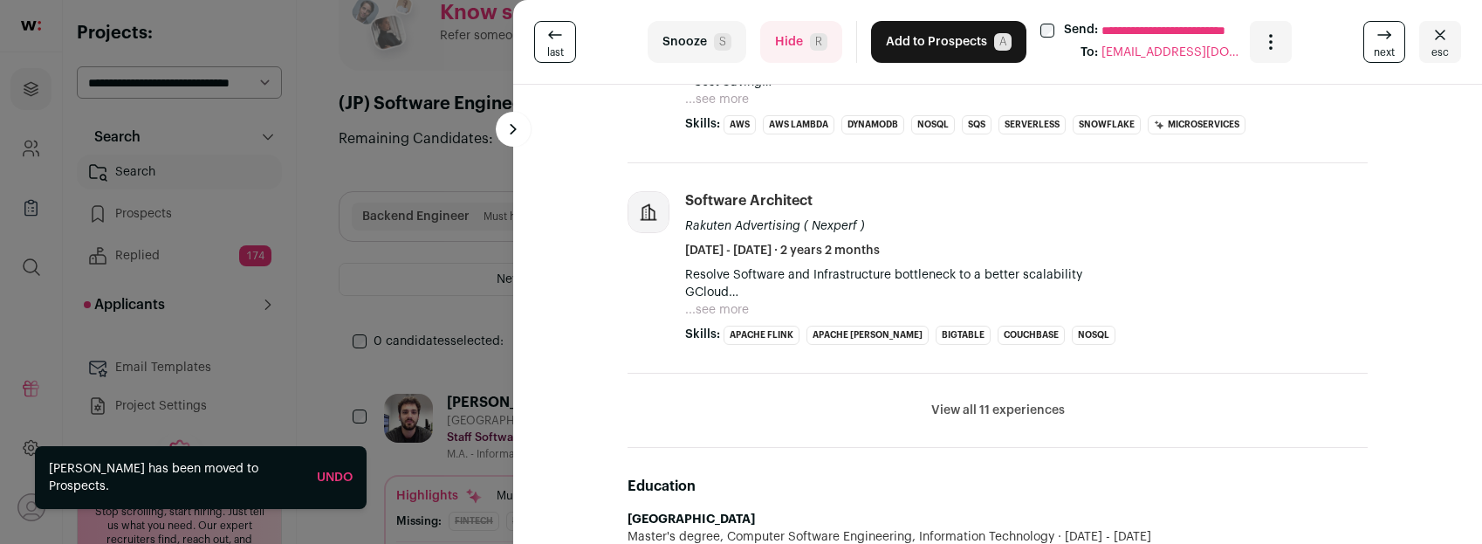
scroll to position [715, 0]
click at [947, 406] on button "View all 11 experiences" at bounding box center [998, 407] width 134 height 17
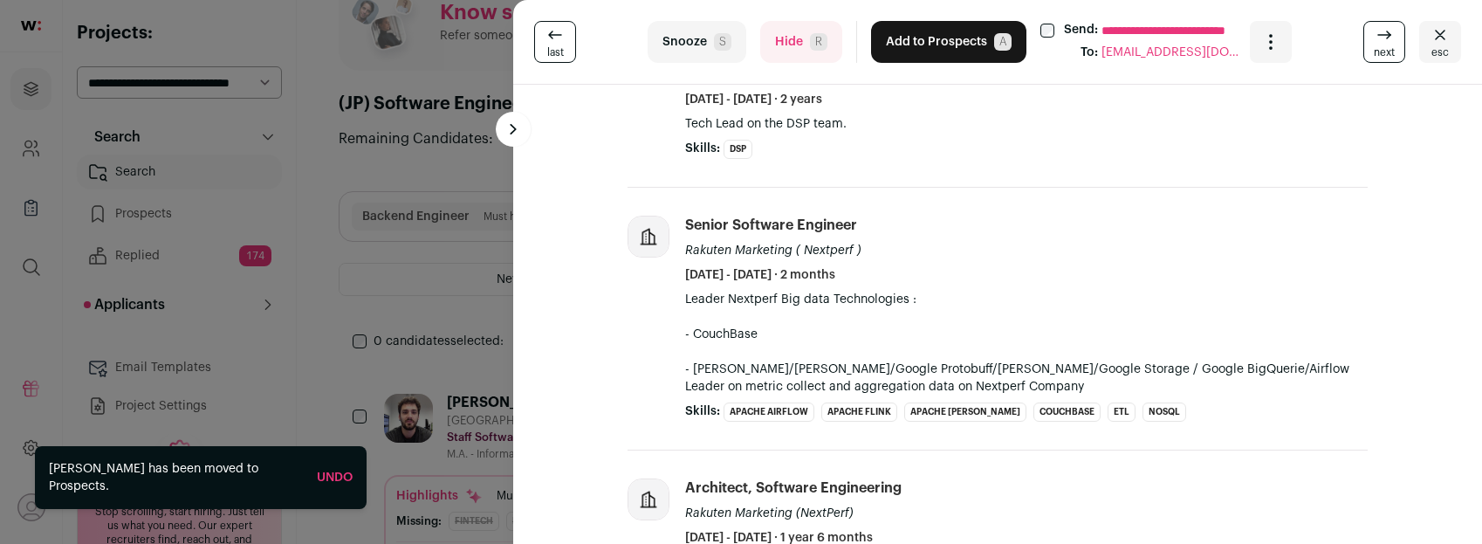
scroll to position [538, 0]
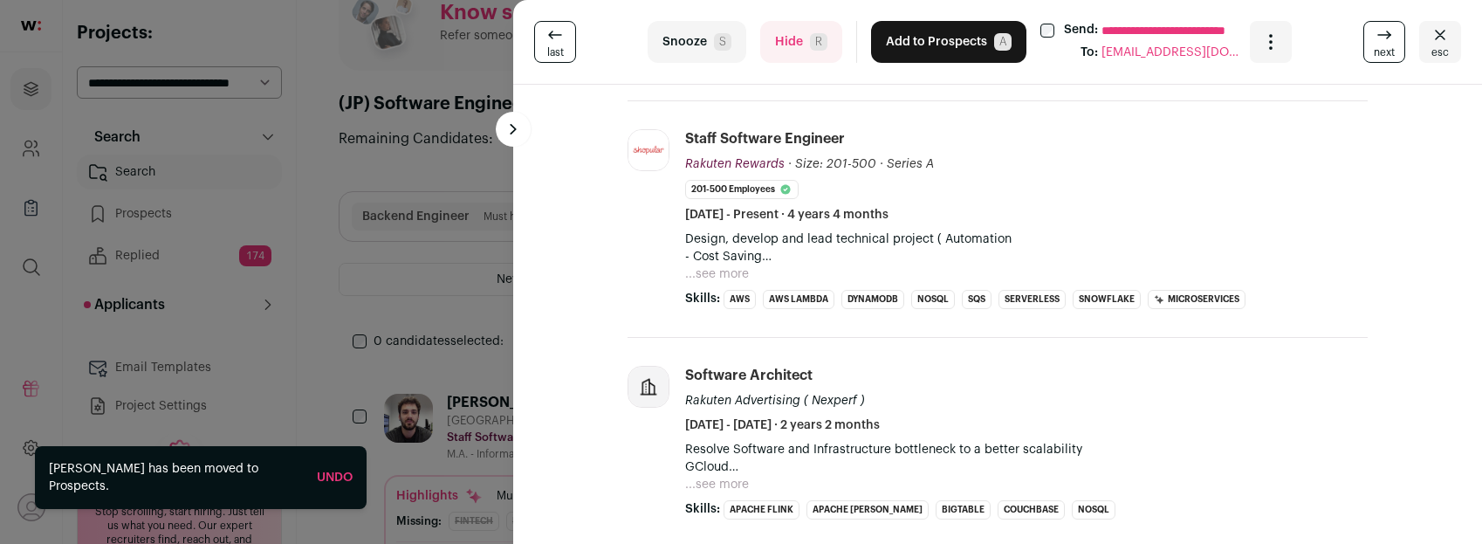
click at [789, 46] on button "Hide R" at bounding box center [801, 42] width 82 height 42
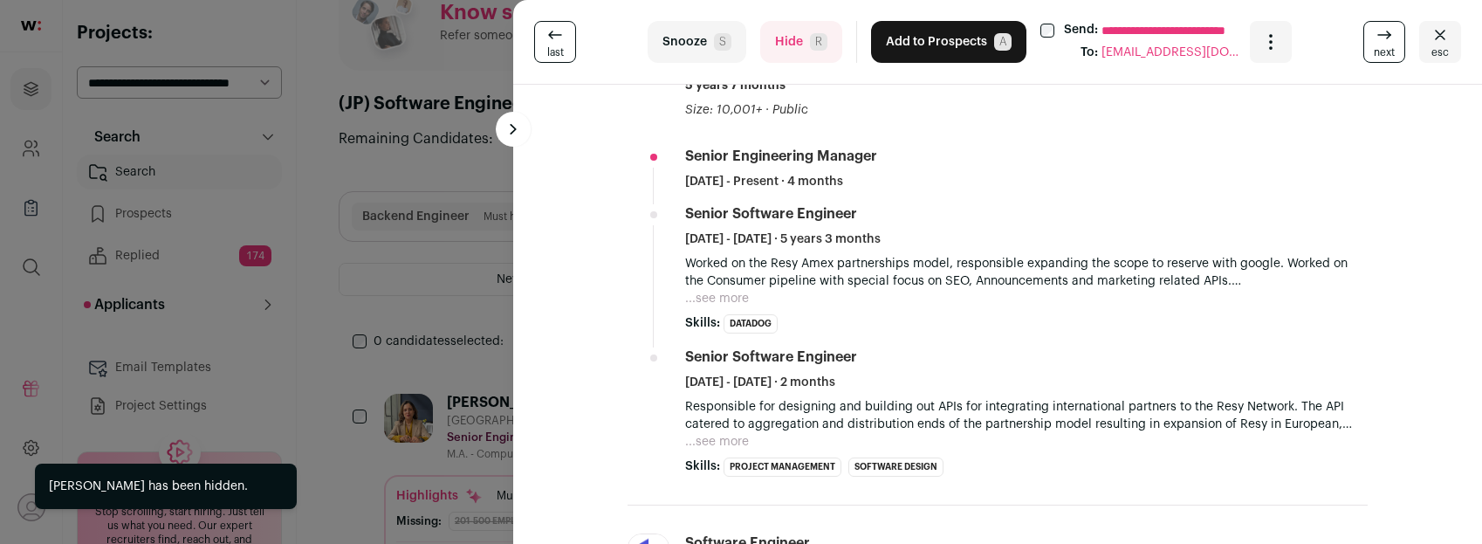
scroll to position [0, 0]
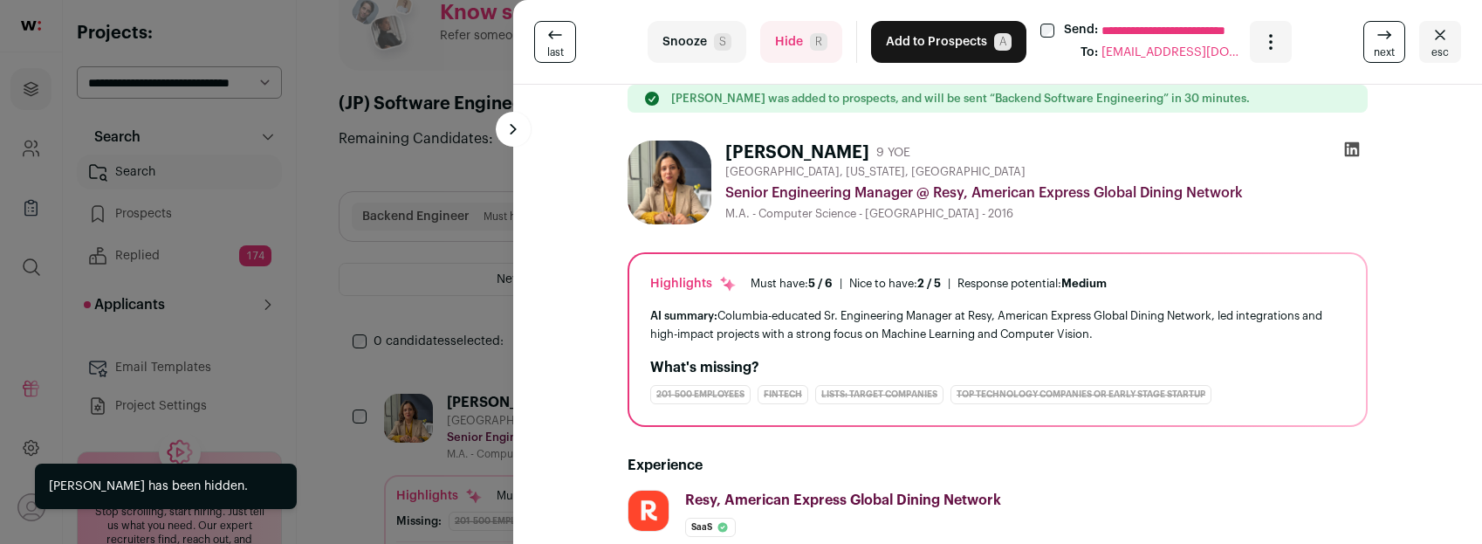
click at [788, 38] on button "Hide R" at bounding box center [801, 42] width 82 height 42
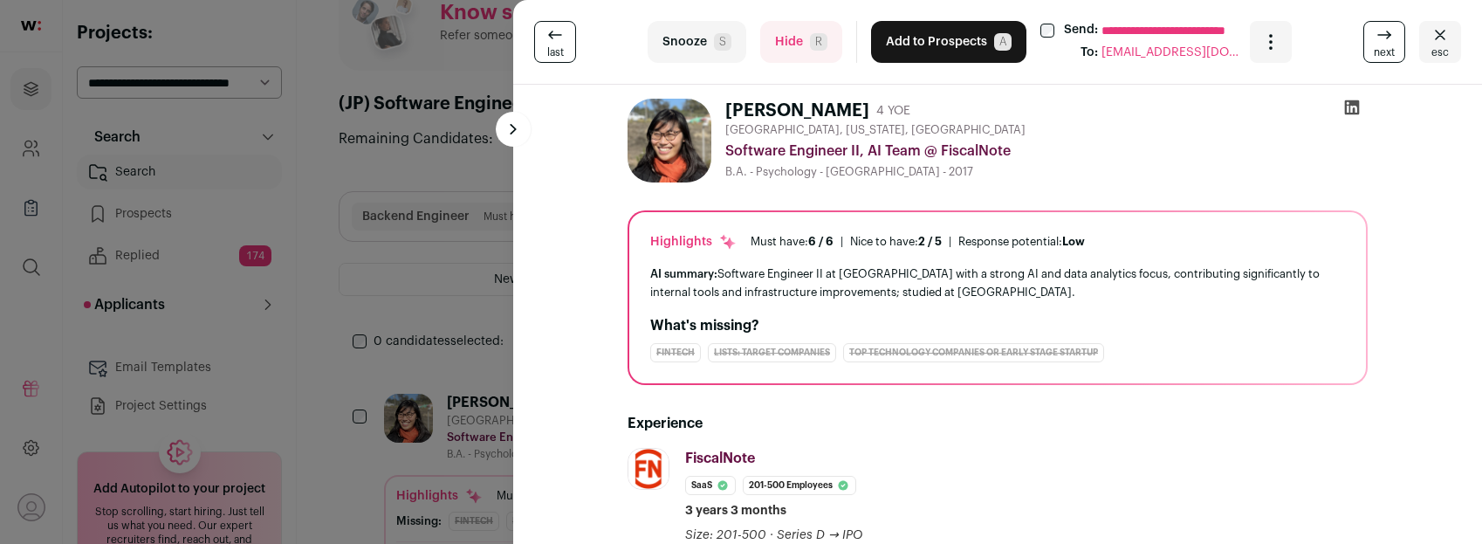
click at [917, 58] on button "Add to Prospects A" at bounding box center [948, 42] width 155 height 42
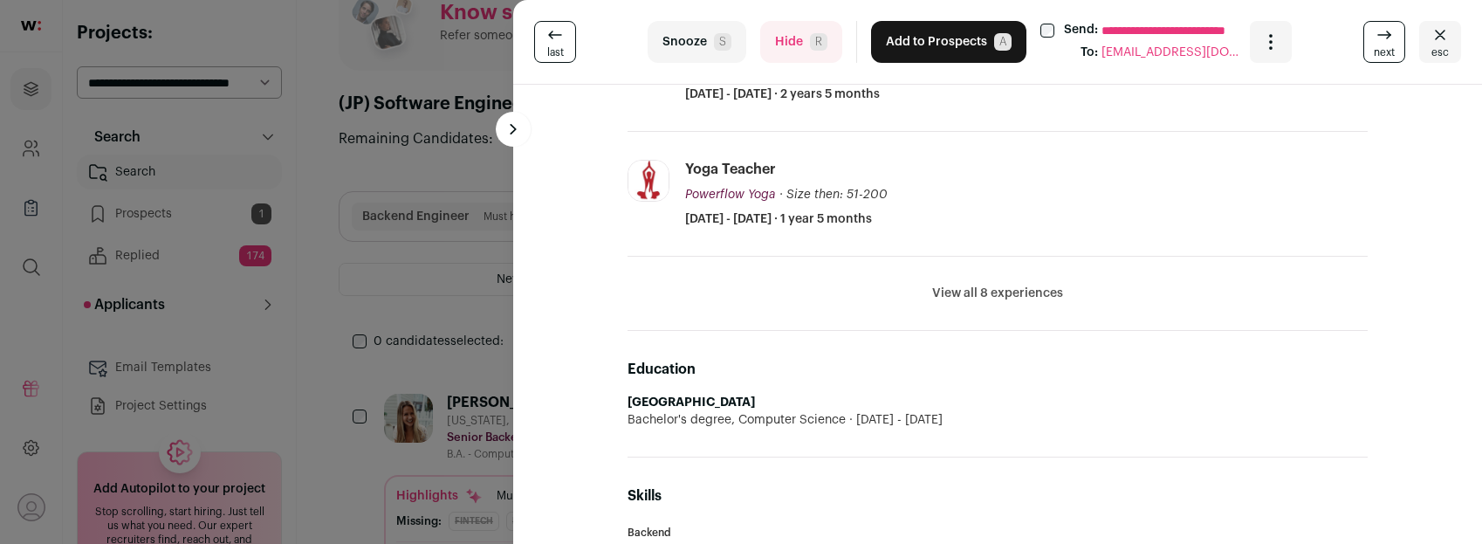
scroll to position [972, 0]
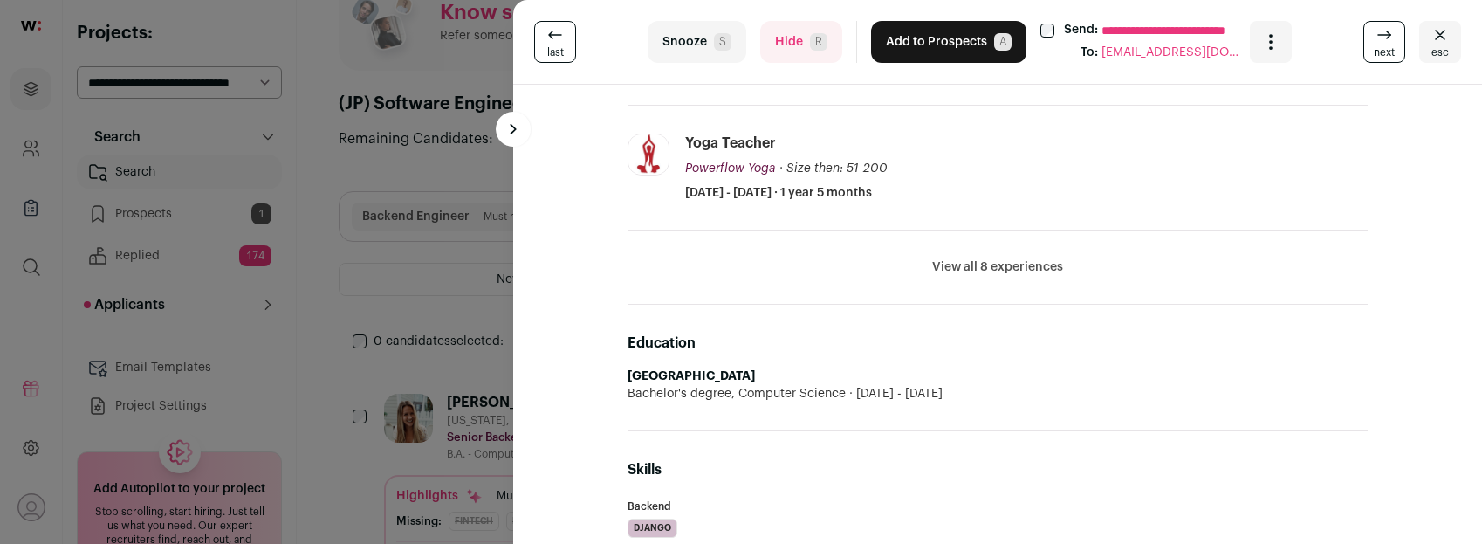
click at [958, 261] on button "View all 8 experiences" at bounding box center [997, 266] width 131 height 17
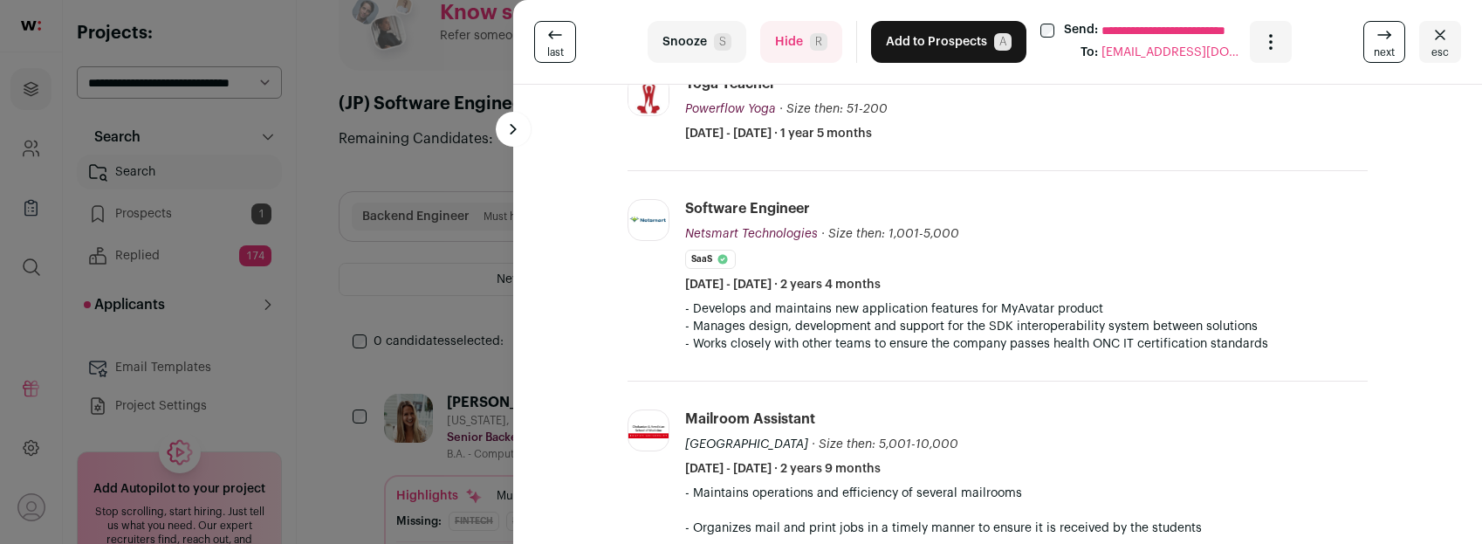
scroll to position [1034, 0]
click at [787, 46] on button "Hide R" at bounding box center [801, 42] width 82 height 42
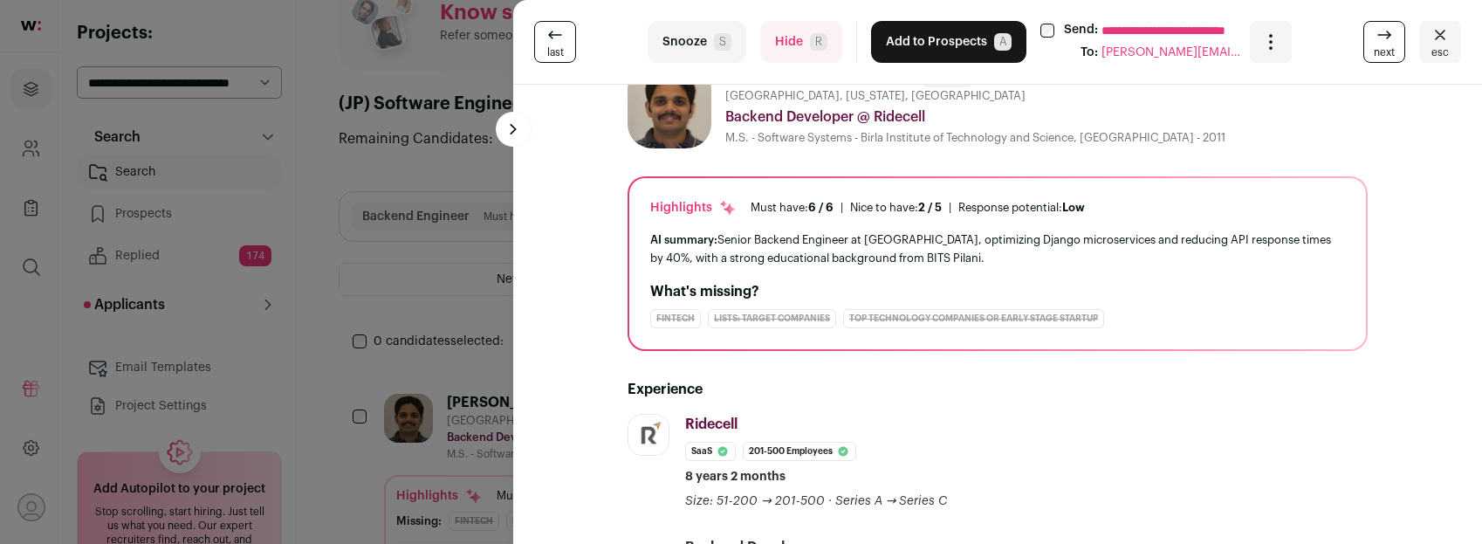
scroll to position [12, 0]
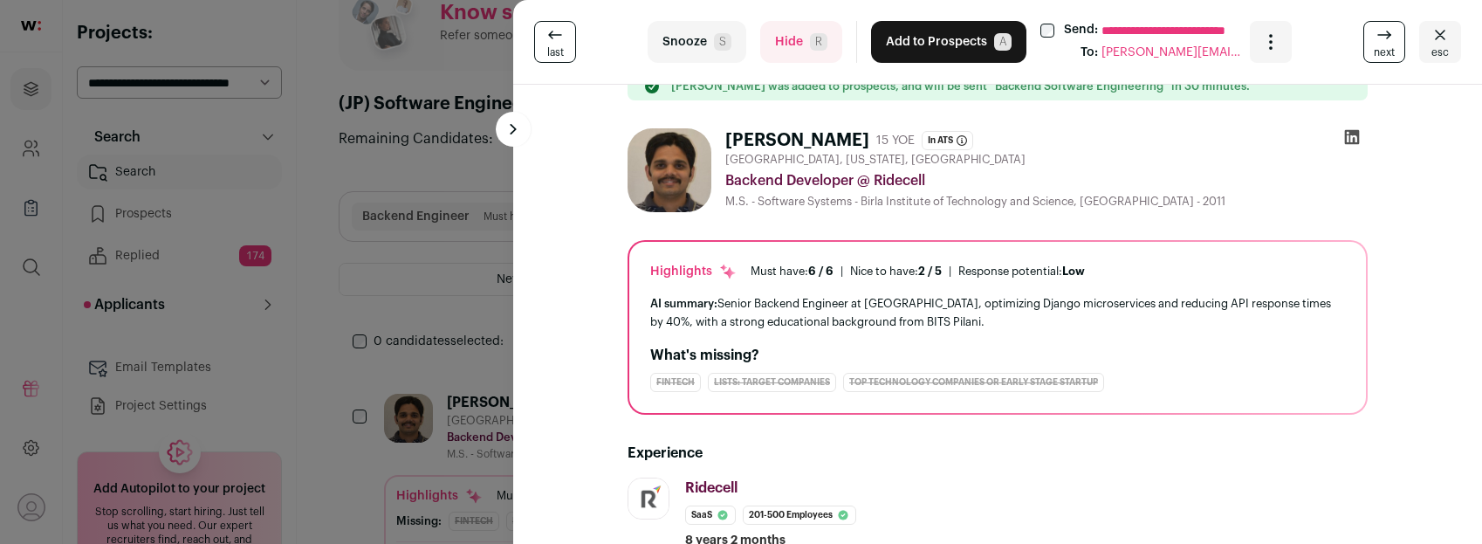
click at [780, 40] on button "Hide R" at bounding box center [801, 42] width 82 height 42
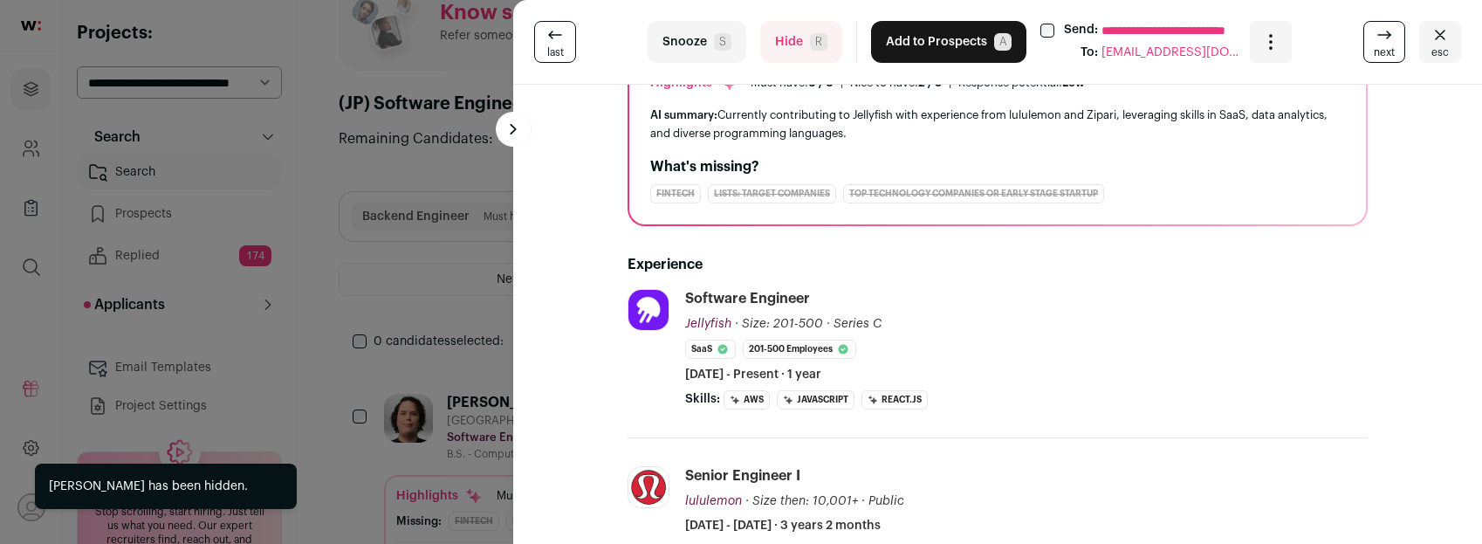
scroll to position [10, 0]
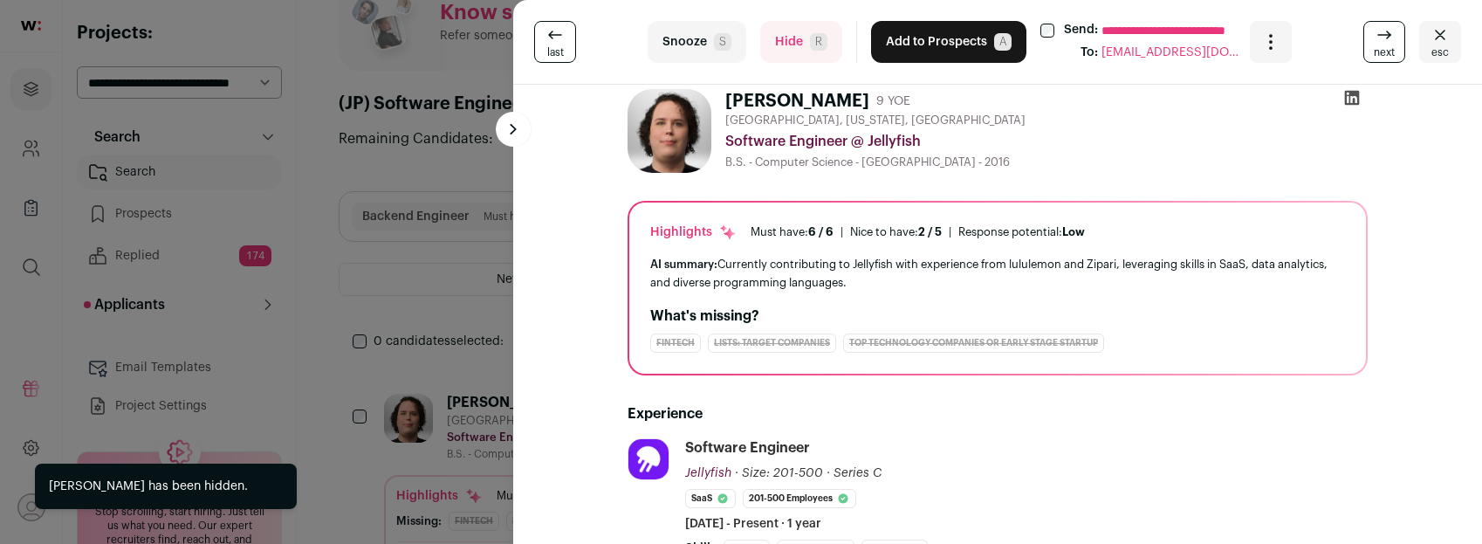
click at [798, 38] on button "Hide R" at bounding box center [801, 42] width 82 height 42
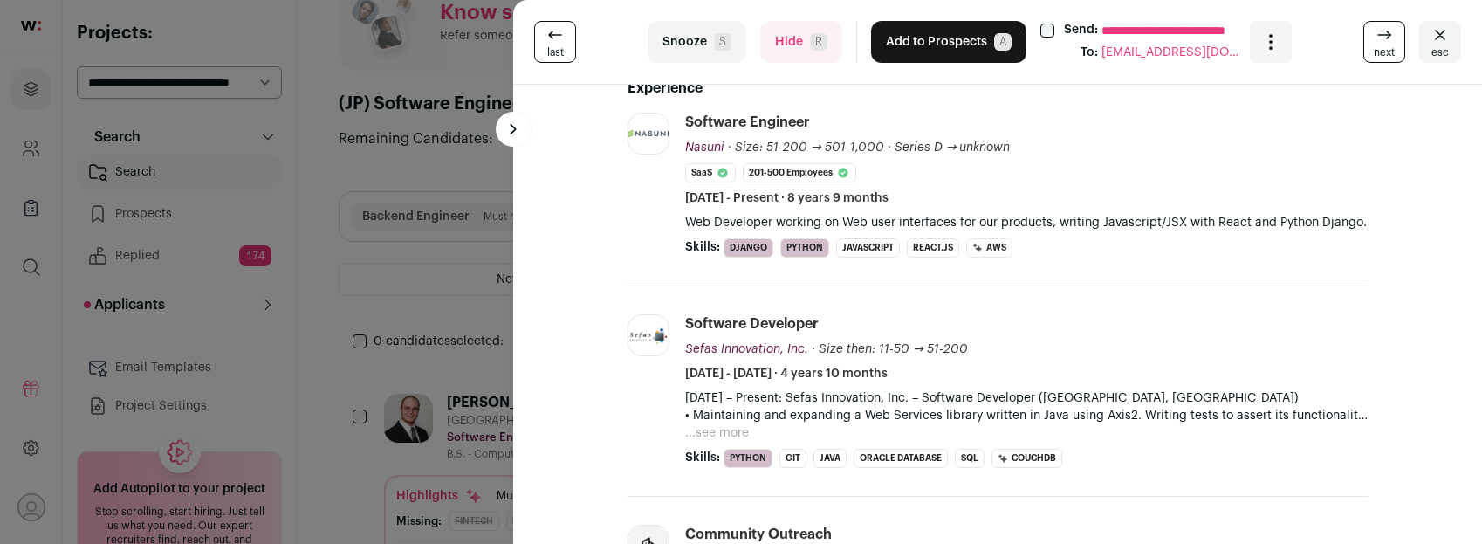
scroll to position [336, 0]
click at [935, 45] on button "Add to Prospects A" at bounding box center [948, 42] width 155 height 42
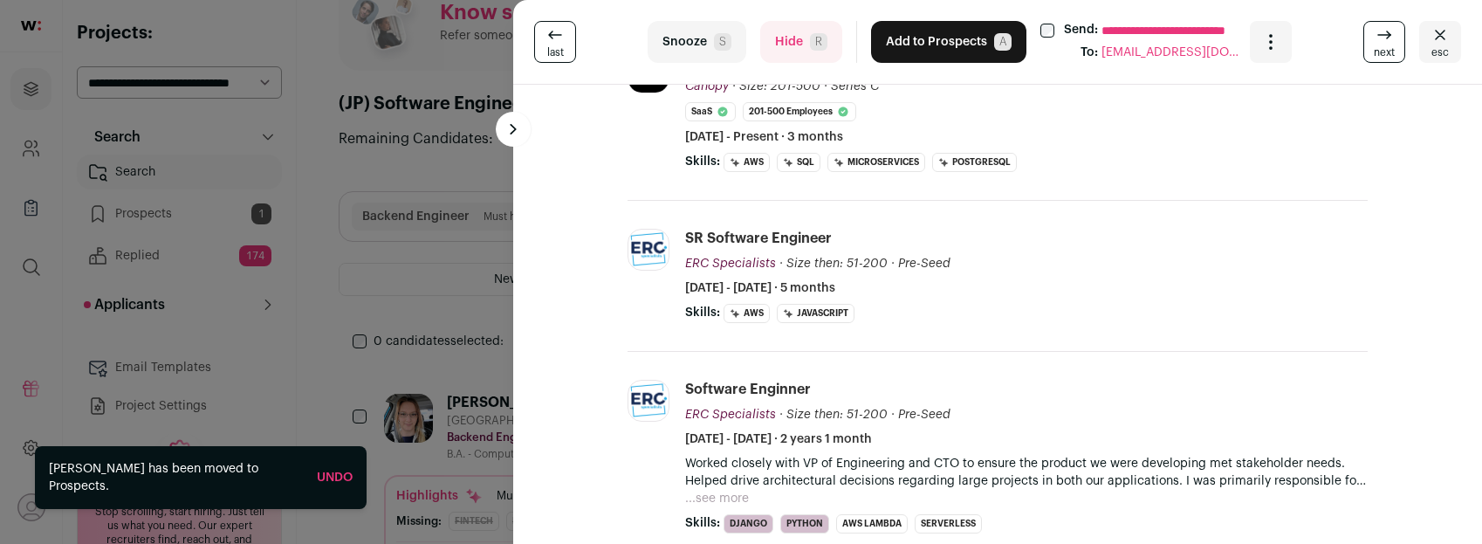
scroll to position [440, 0]
click at [792, 57] on button "Hide R" at bounding box center [801, 42] width 82 height 42
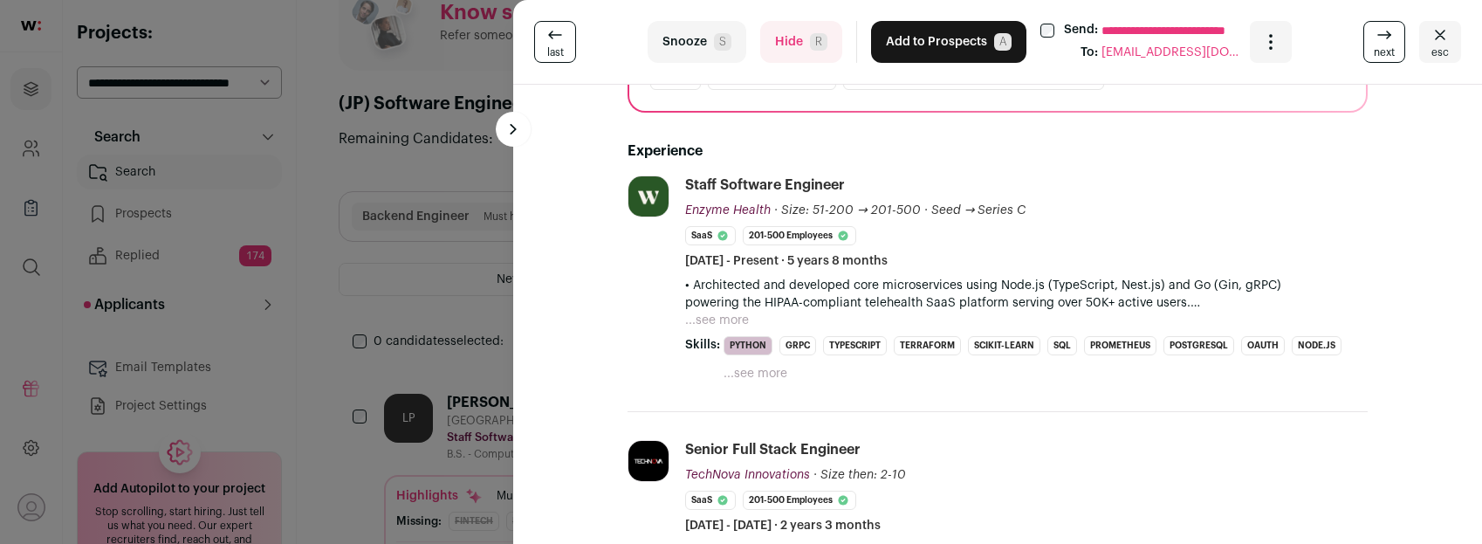
scroll to position [88, 0]
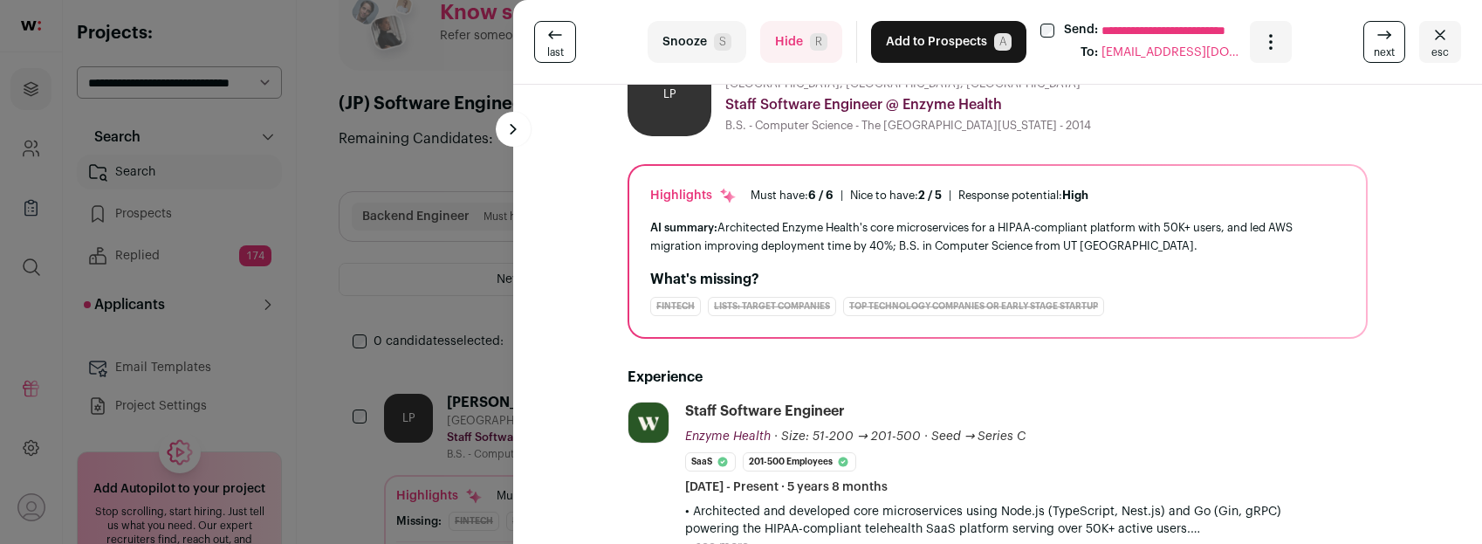
click at [789, 38] on button "Hide R" at bounding box center [801, 42] width 82 height 42
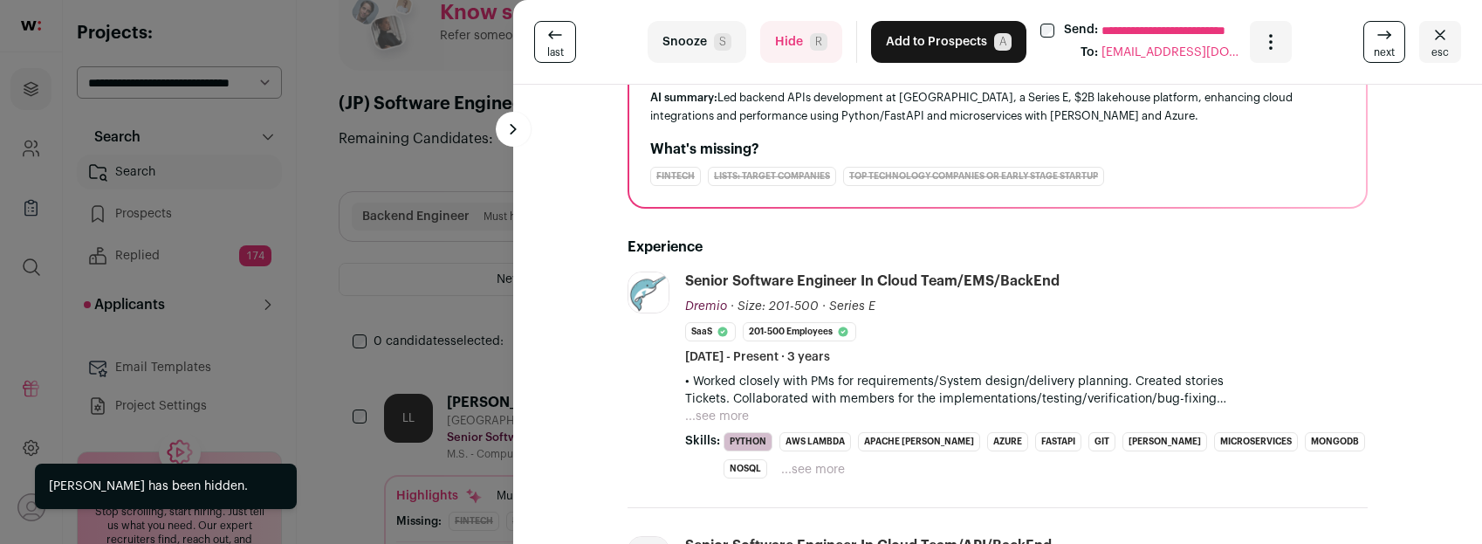
scroll to position [253, 0]
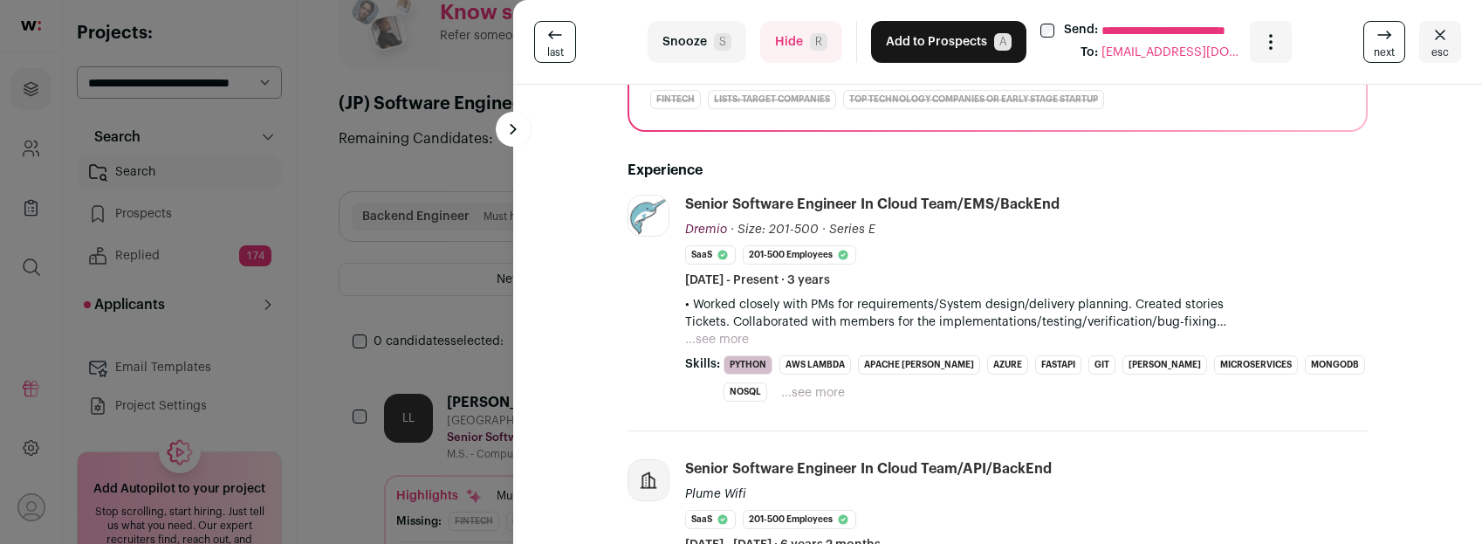
click at [711, 342] on button "...see more" at bounding box center [717, 339] width 64 height 17
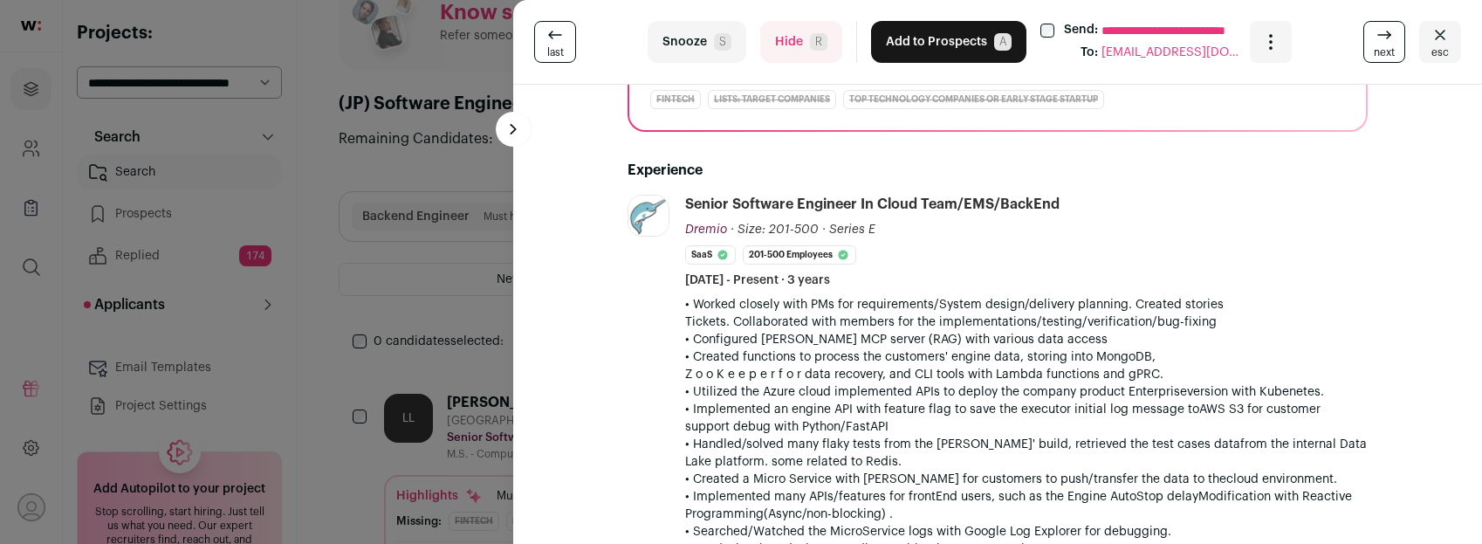
click at [492, 305] on div "**********" at bounding box center [741, 272] width 1482 height 544
